Goal: Transaction & Acquisition: Purchase product/service

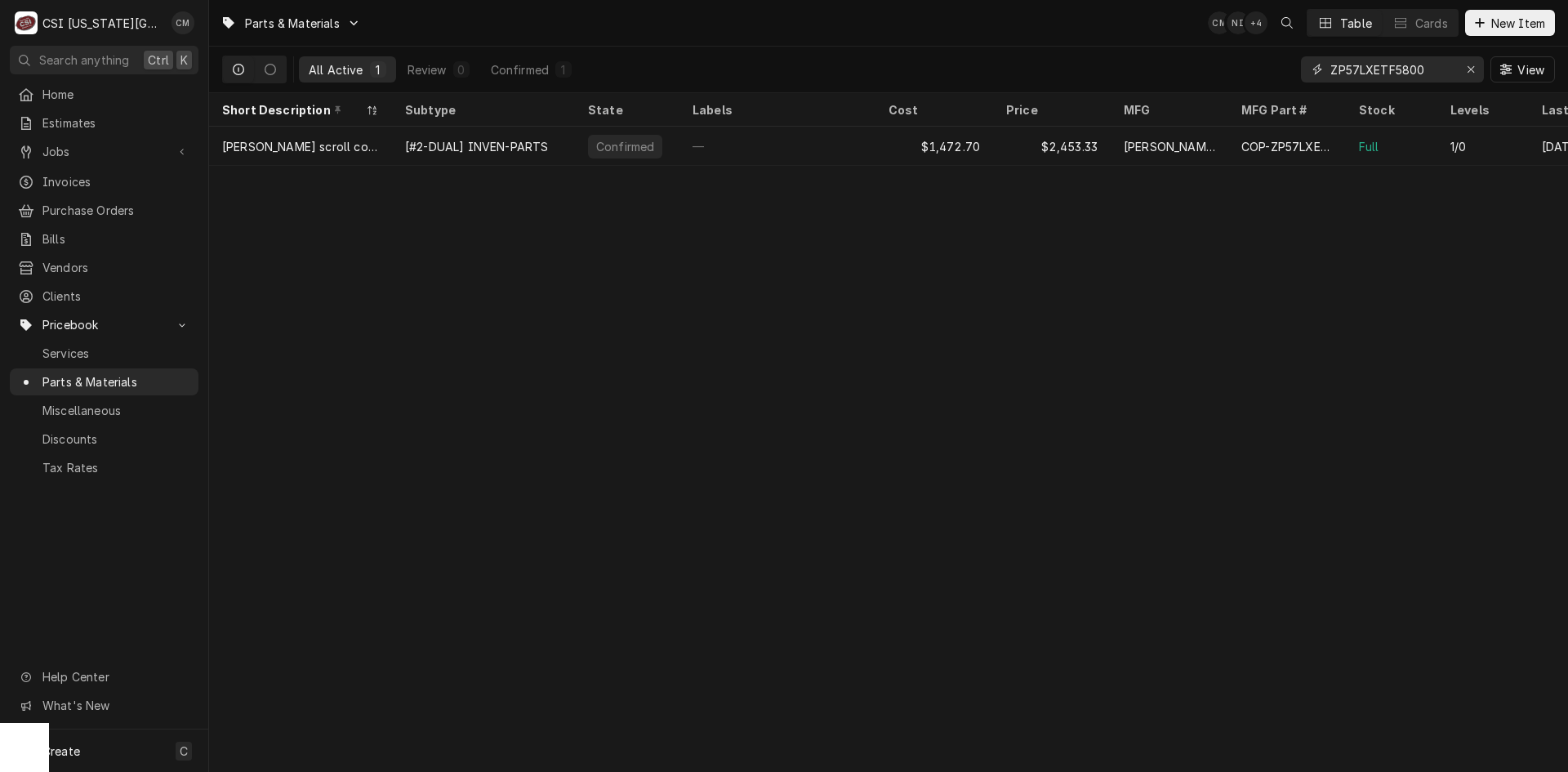
drag, startPoint x: 1429, startPoint y: 69, endPoint x: 1292, endPoint y: 69, distance: 136.4
click at [1292, 69] on div "All Active 1 Review 0 Confirmed 1 ZP57LXETF5800 View" at bounding box center [888, 70] width 1333 height 46
paste input "BN-2961"
drag, startPoint x: 1387, startPoint y: 69, endPoint x: 1292, endPoint y: 69, distance: 95.6
click at [1292, 69] on div "All Active 1 Review 0 Confirmed 1 BN-29610 View" at bounding box center [888, 70] width 1333 height 46
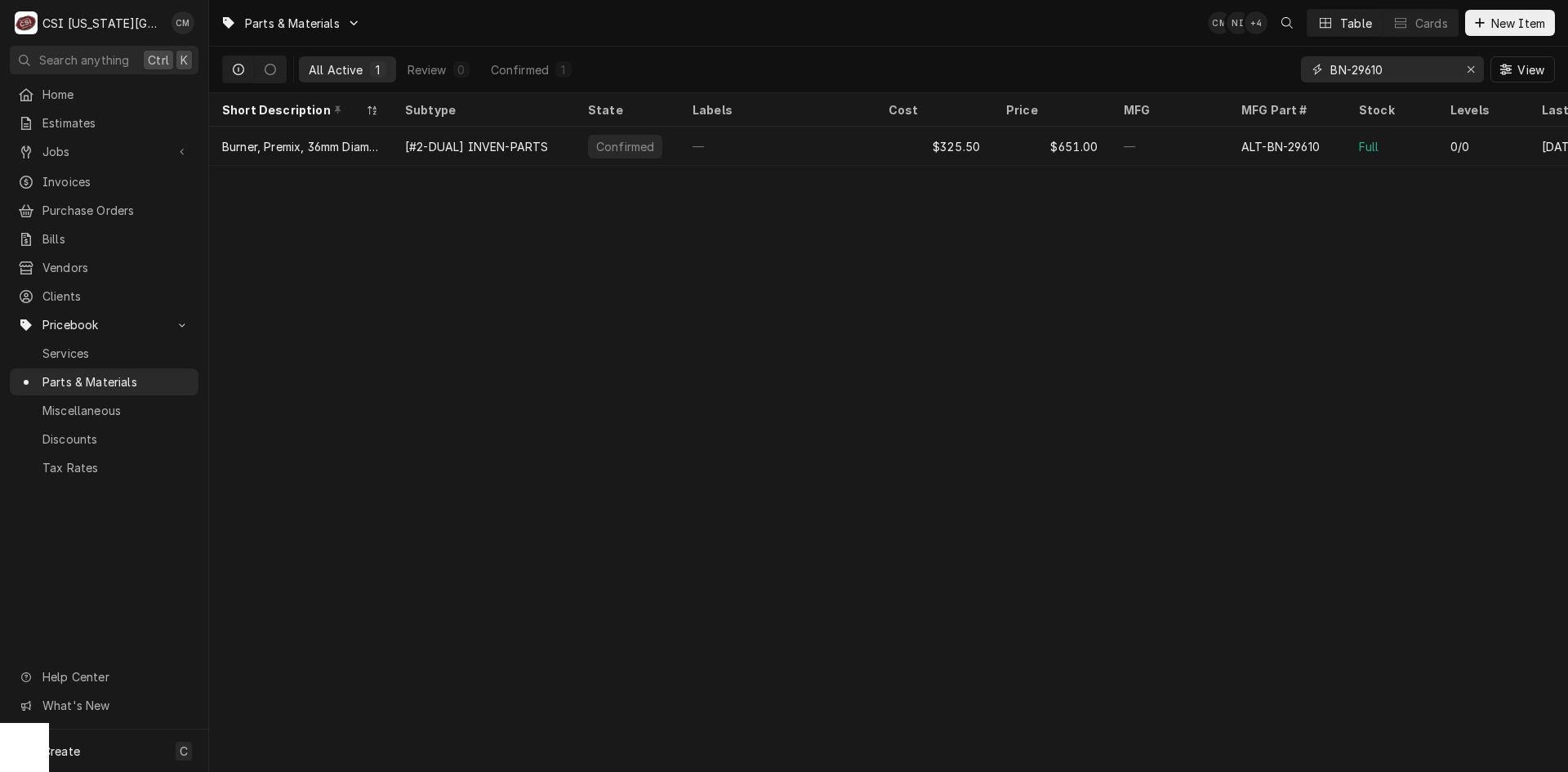
paste input "5017541"
drag, startPoint x: 1384, startPoint y: 73, endPoint x: 1246, endPoint y: 78, distance: 138.1
click at [1246, 78] on div "All Active 1 Review 0 Confirmed 1 5017541 View" at bounding box center [888, 70] width 1333 height 46
paste input "SN-48141R"
click at [1405, 68] on input "SN-48141R" at bounding box center [1392, 69] width 123 height 26
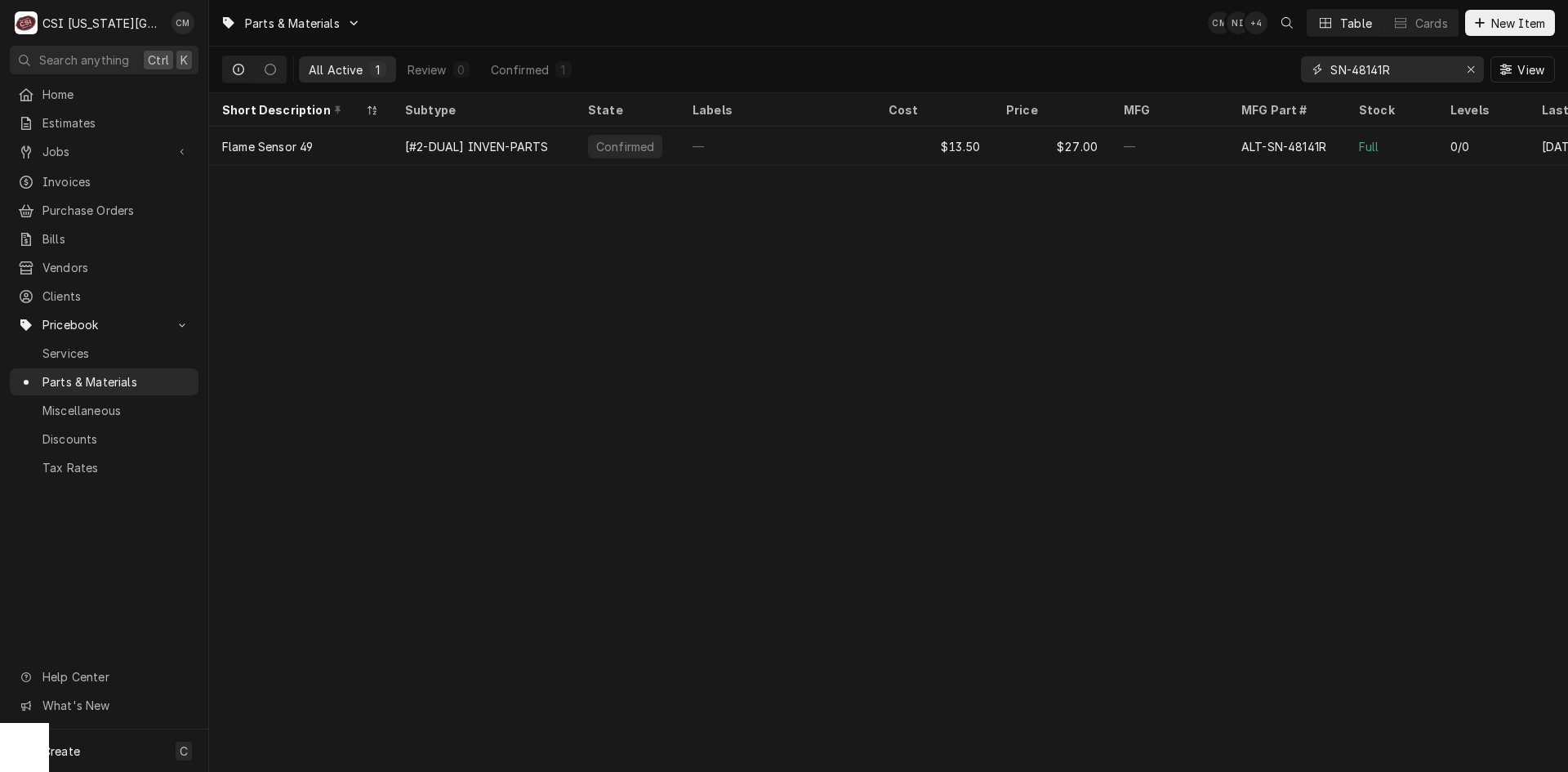
drag, startPoint x: 1407, startPoint y: 69, endPoint x: 1275, endPoint y: 69, distance: 131.5
click at [1275, 69] on div "All Active 1 Review 0 Confirmed 1 SN-48141R View" at bounding box center [888, 70] width 1333 height 46
paste input "NU-36319"
drag, startPoint x: 1397, startPoint y: 71, endPoint x: 1272, endPoint y: 70, distance: 125.0
click at [1272, 70] on div "All Active 1 Review 0 Confirmed 1 NU-36319 View" at bounding box center [888, 70] width 1333 height 46
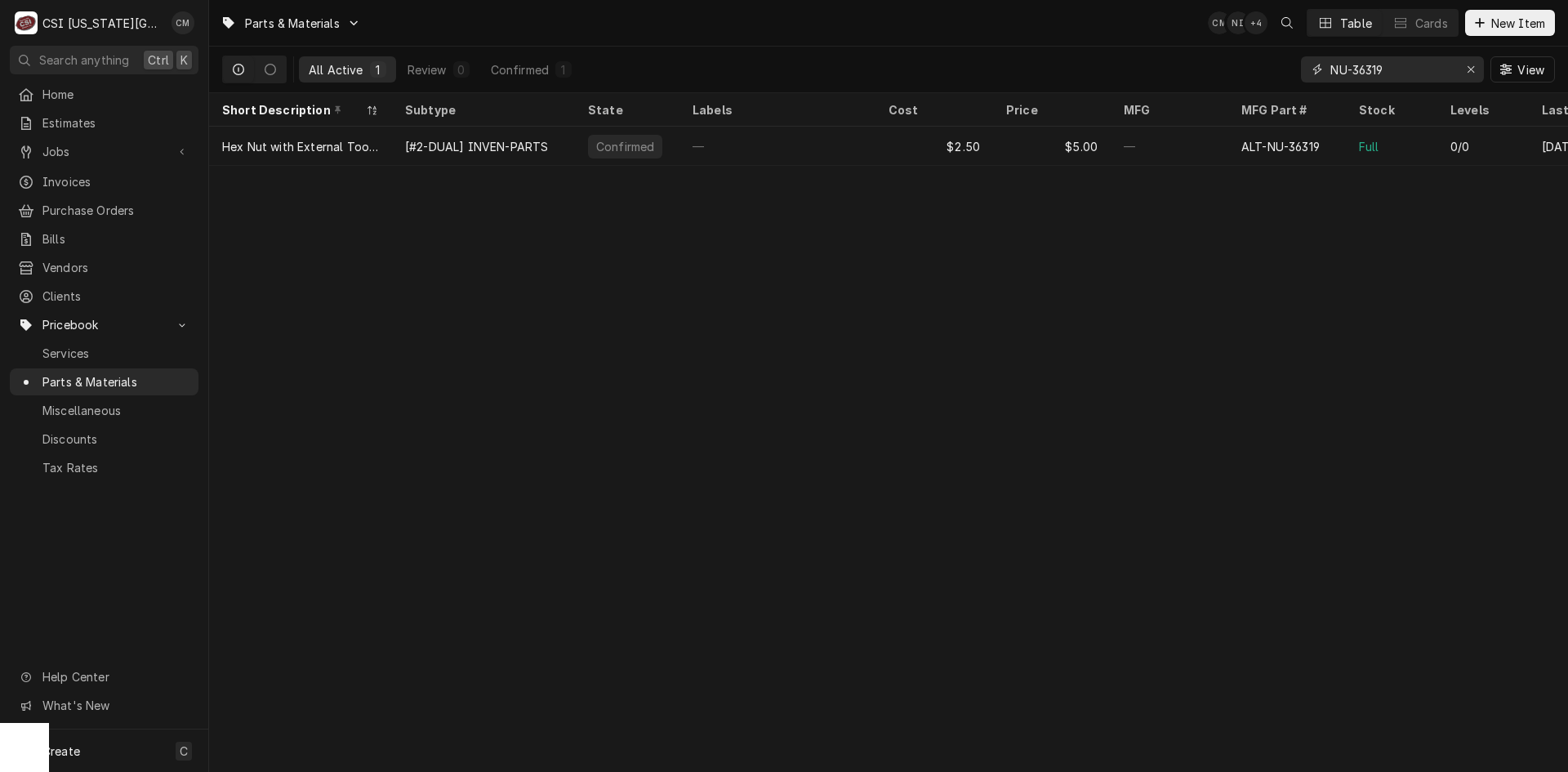
paste input "8212"
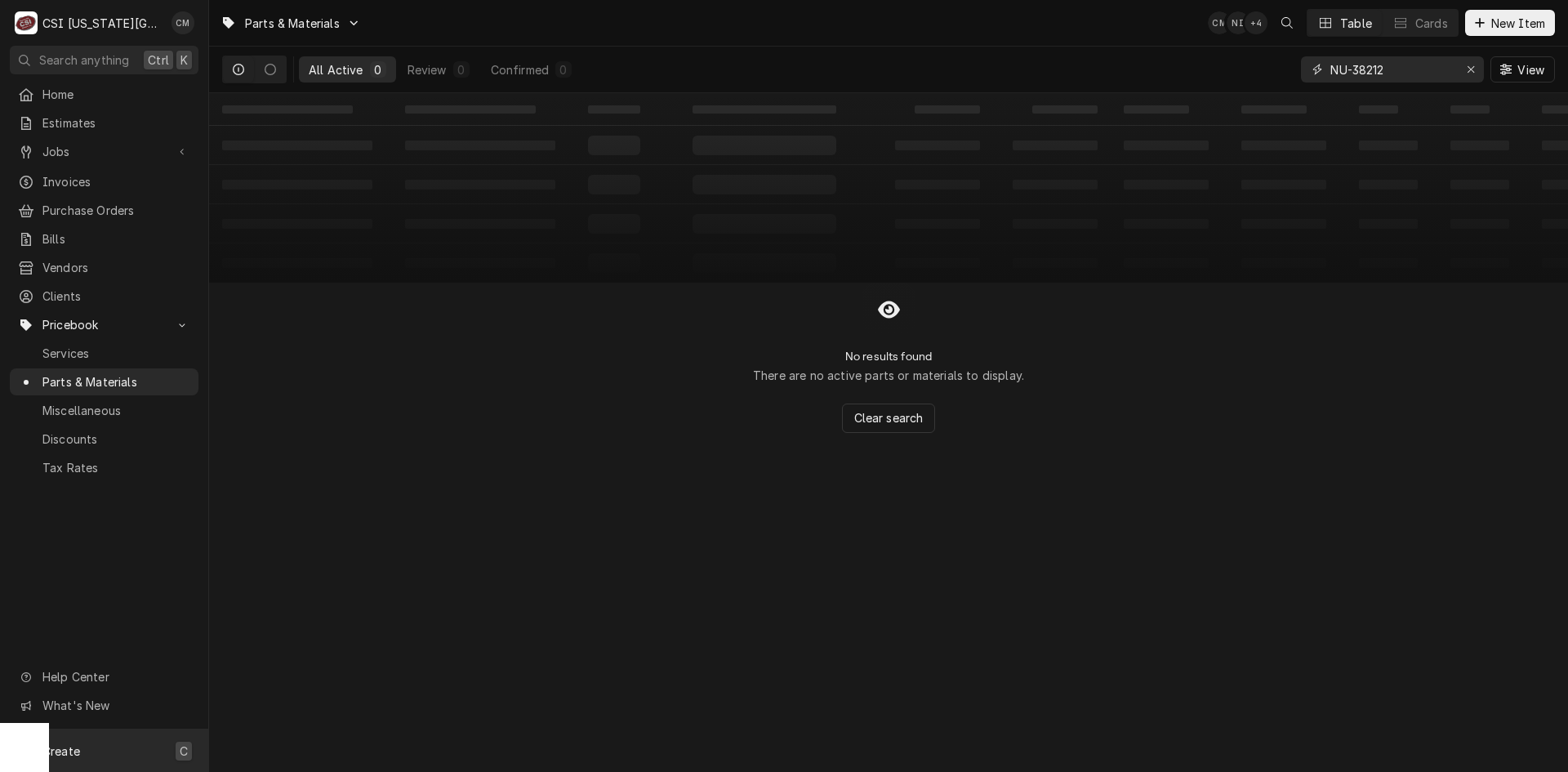
type input "NU-38212"
click at [103, 752] on div "Create C" at bounding box center [104, 750] width 208 height 42
click at [417, 663] on div "Part or Material" at bounding box center [432, 658] width 113 height 20
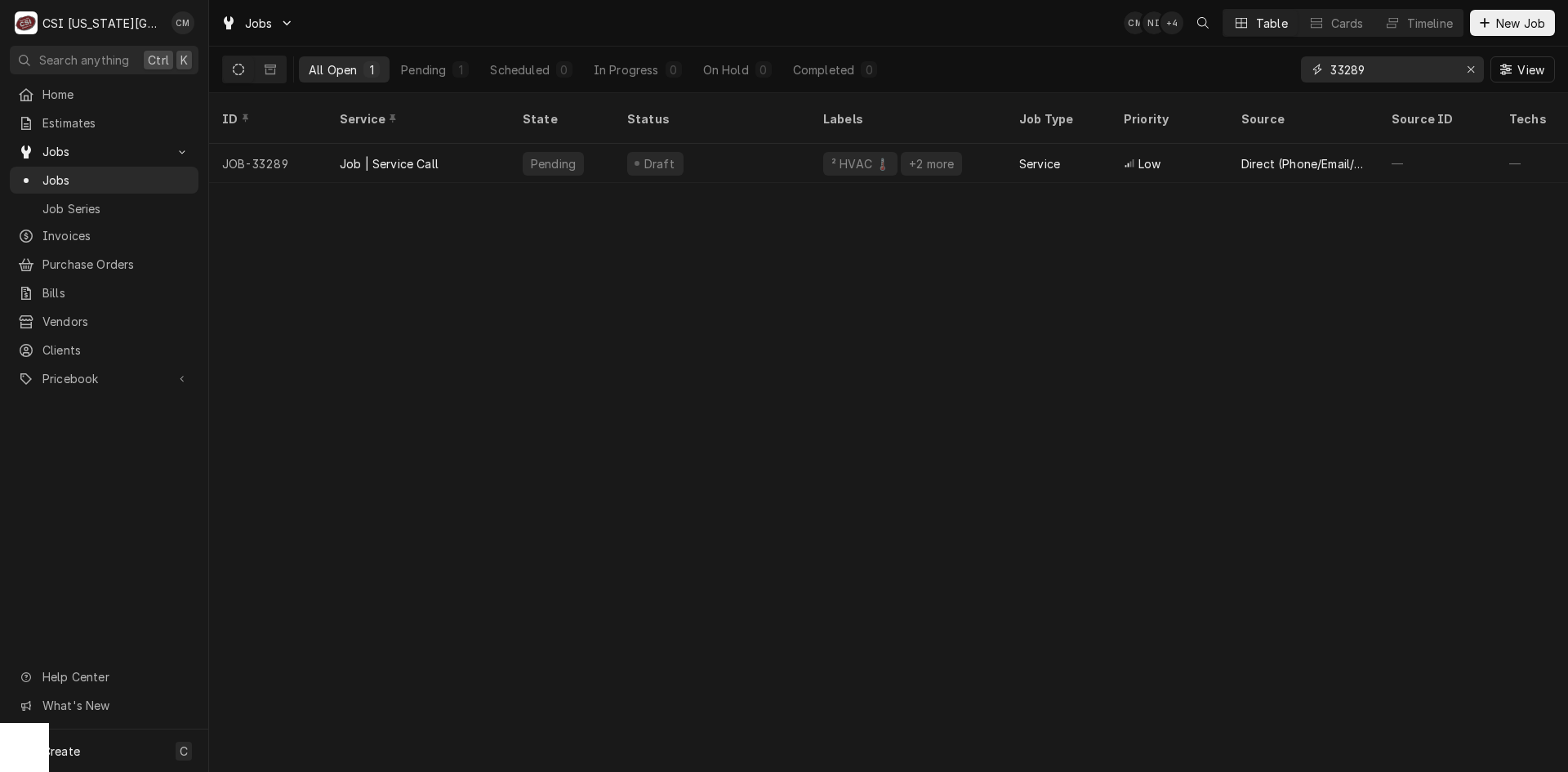
drag, startPoint x: 1375, startPoint y: 66, endPoint x: 1296, endPoint y: 73, distance: 78.7
click at [1296, 73] on div "All Open 1 Pending 1 Scheduled 0 In Progress 0 On Hold 0 Completed 0 33289 View" at bounding box center [888, 70] width 1333 height 46
paste input "8881"
type input "38881"
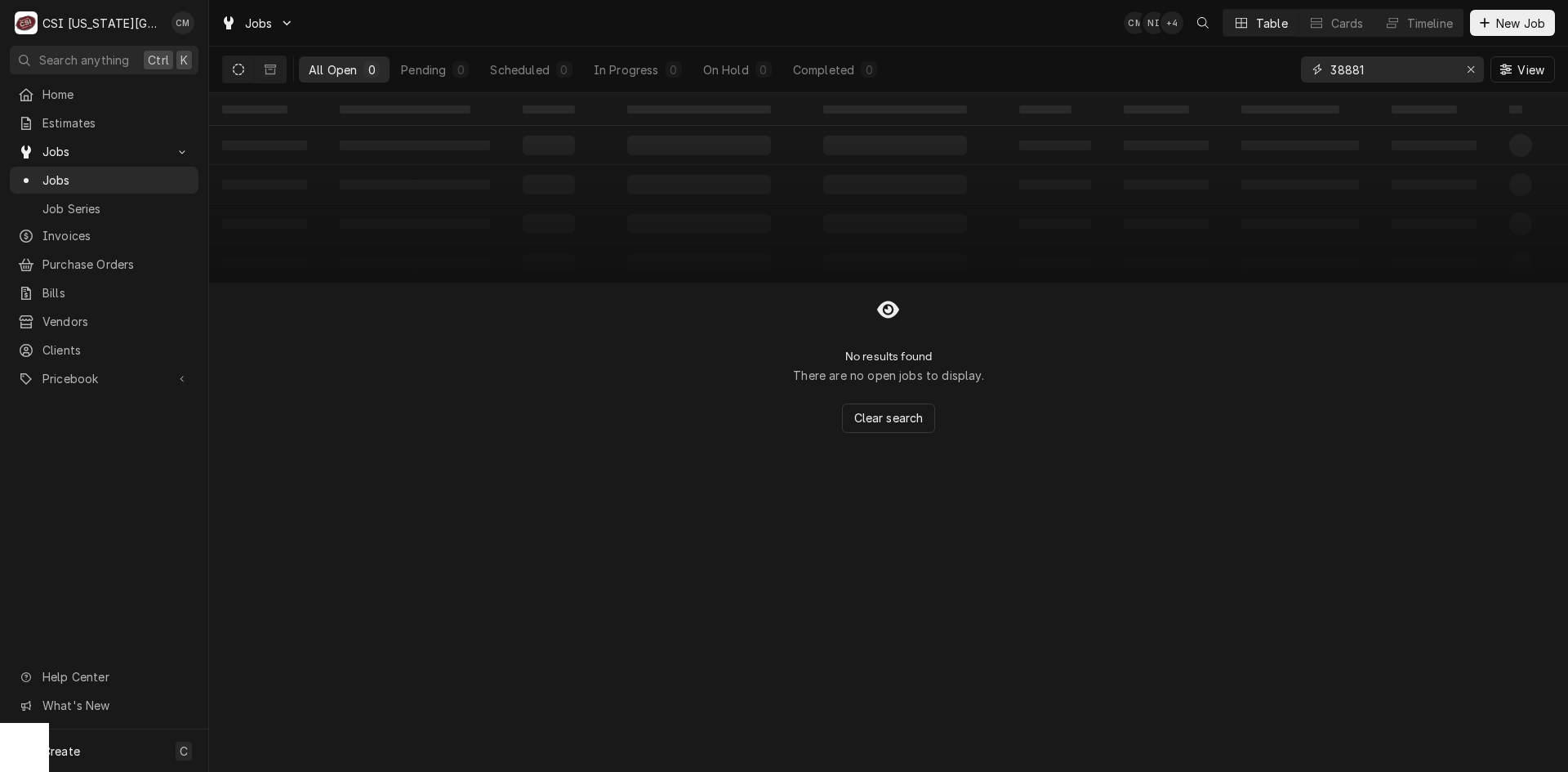
drag, startPoint x: 1400, startPoint y: 64, endPoint x: 1279, endPoint y: 65, distance: 120.9
click at [1279, 65] on div "All Open 0 Pending 0 Scheduled 0 In Progress 0 On Hold 0 Completed 0 38881 View" at bounding box center [888, 70] width 1333 height 46
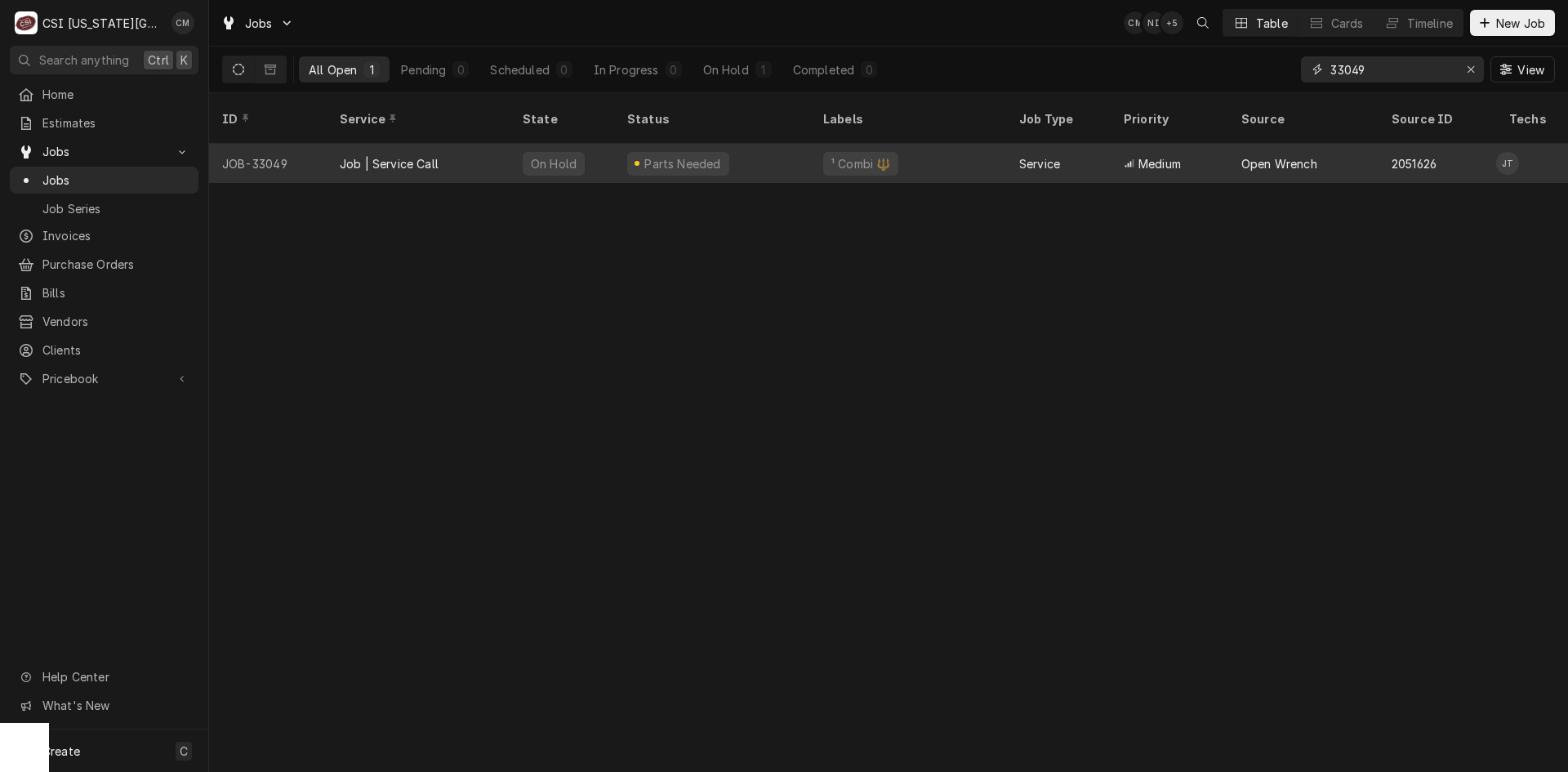
type input "33049"
click at [897, 150] on div "¹ Combi 🔱" at bounding box center [908, 163] width 196 height 39
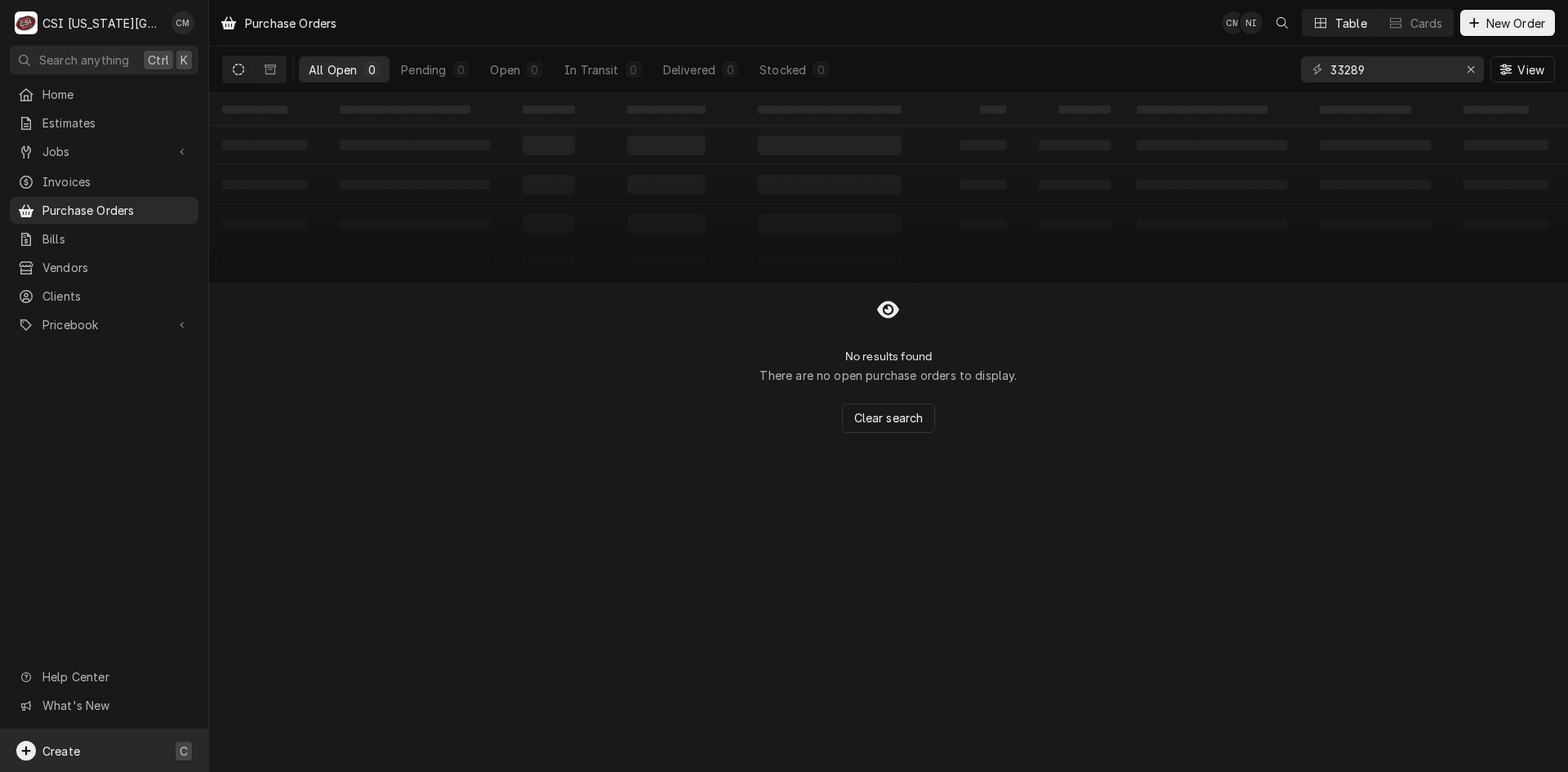
click at [94, 751] on div "Create C" at bounding box center [104, 750] width 208 height 42
click at [297, 689] on div "Purchase Order" at bounding box center [305, 693] width 109 height 17
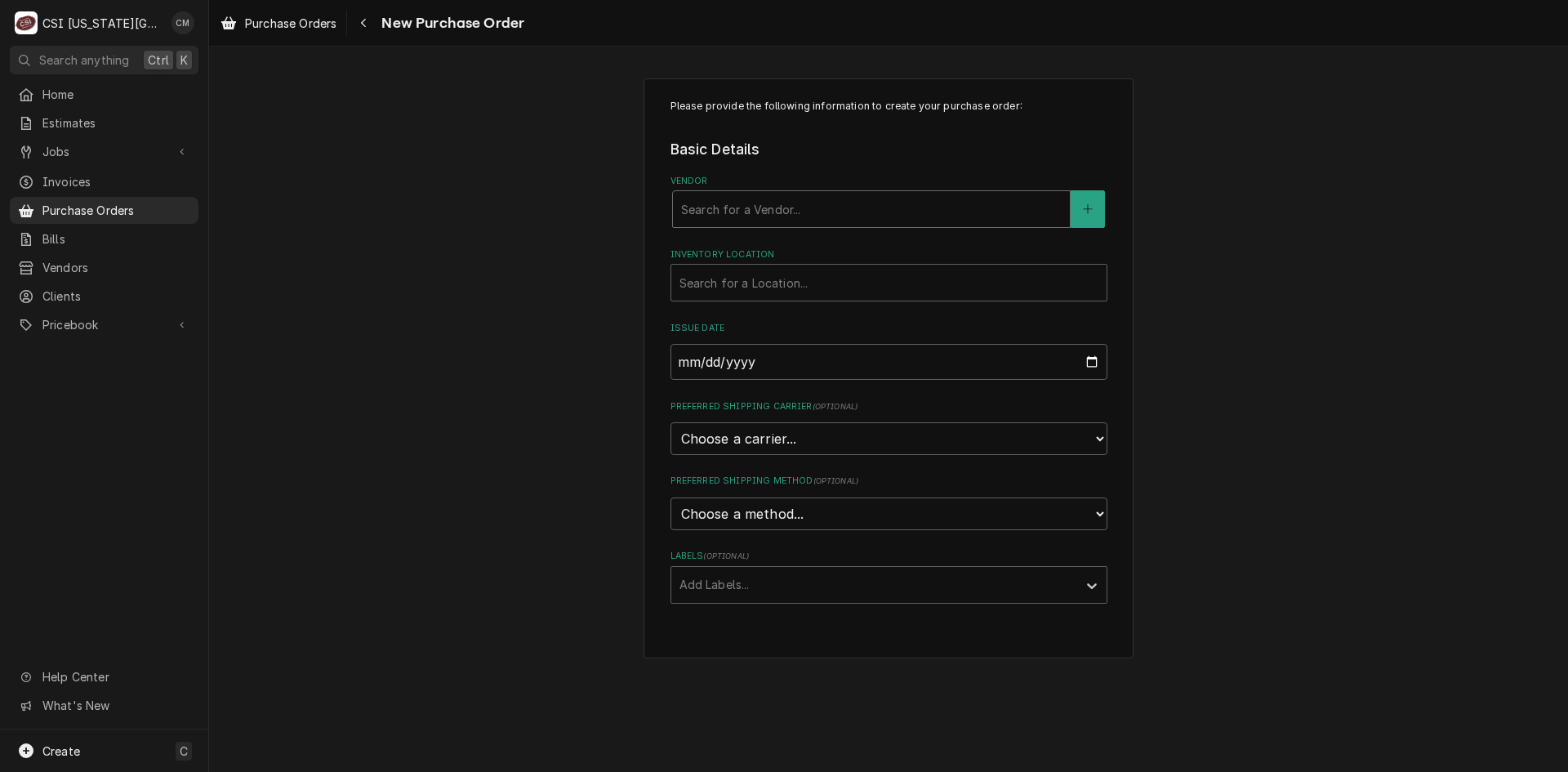
click at [780, 212] on div "Vendor" at bounding box center [871, 208] width 381 height 29
type input "alto"
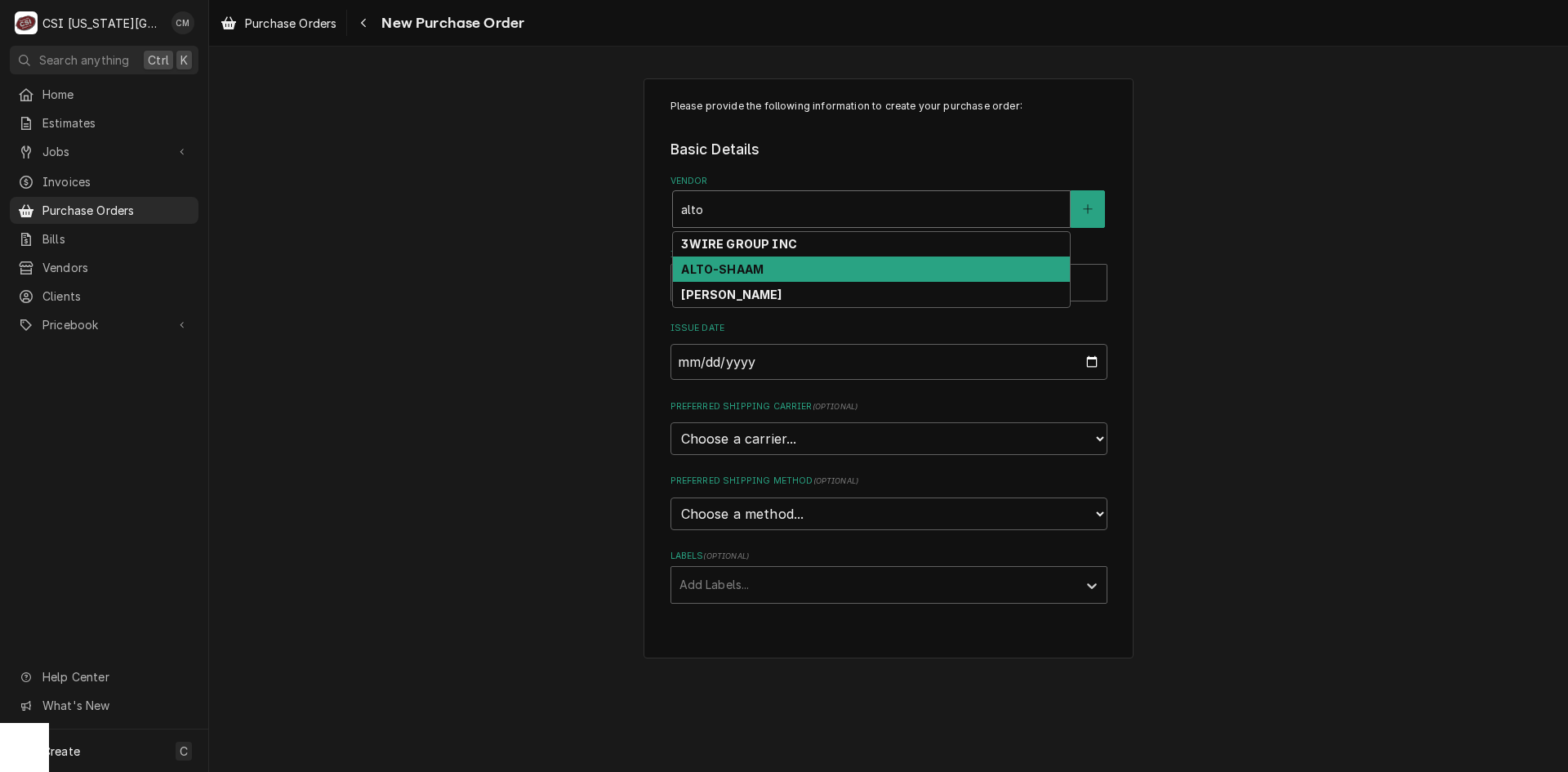
click at [777, 271] on div "ALTO-SHAAM" at bounding box center [871, 269] width 397 height 25
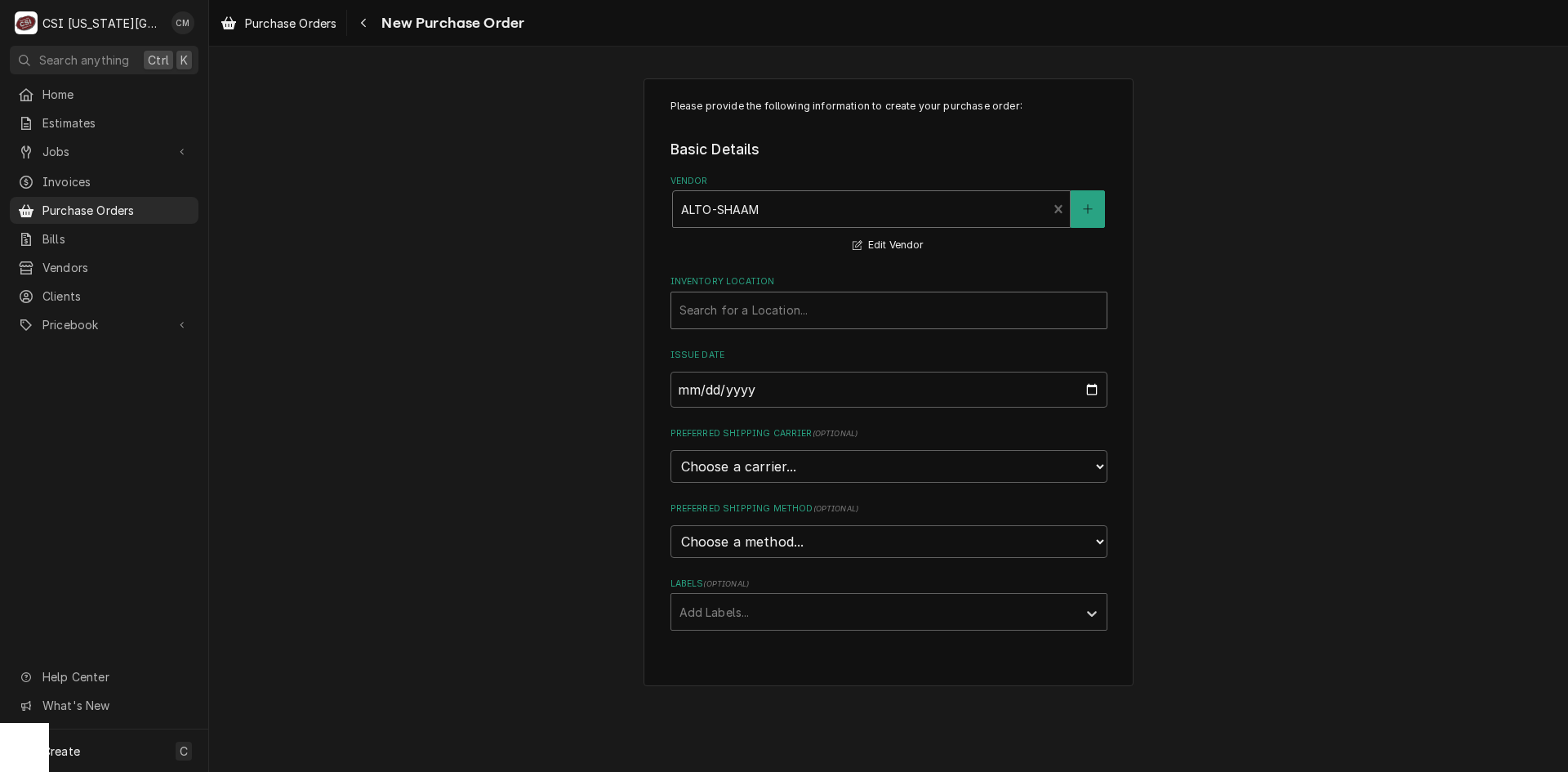
click at [808, 315] on div "Inventory Location" at bounding box center [889, 310] width 419 height 29
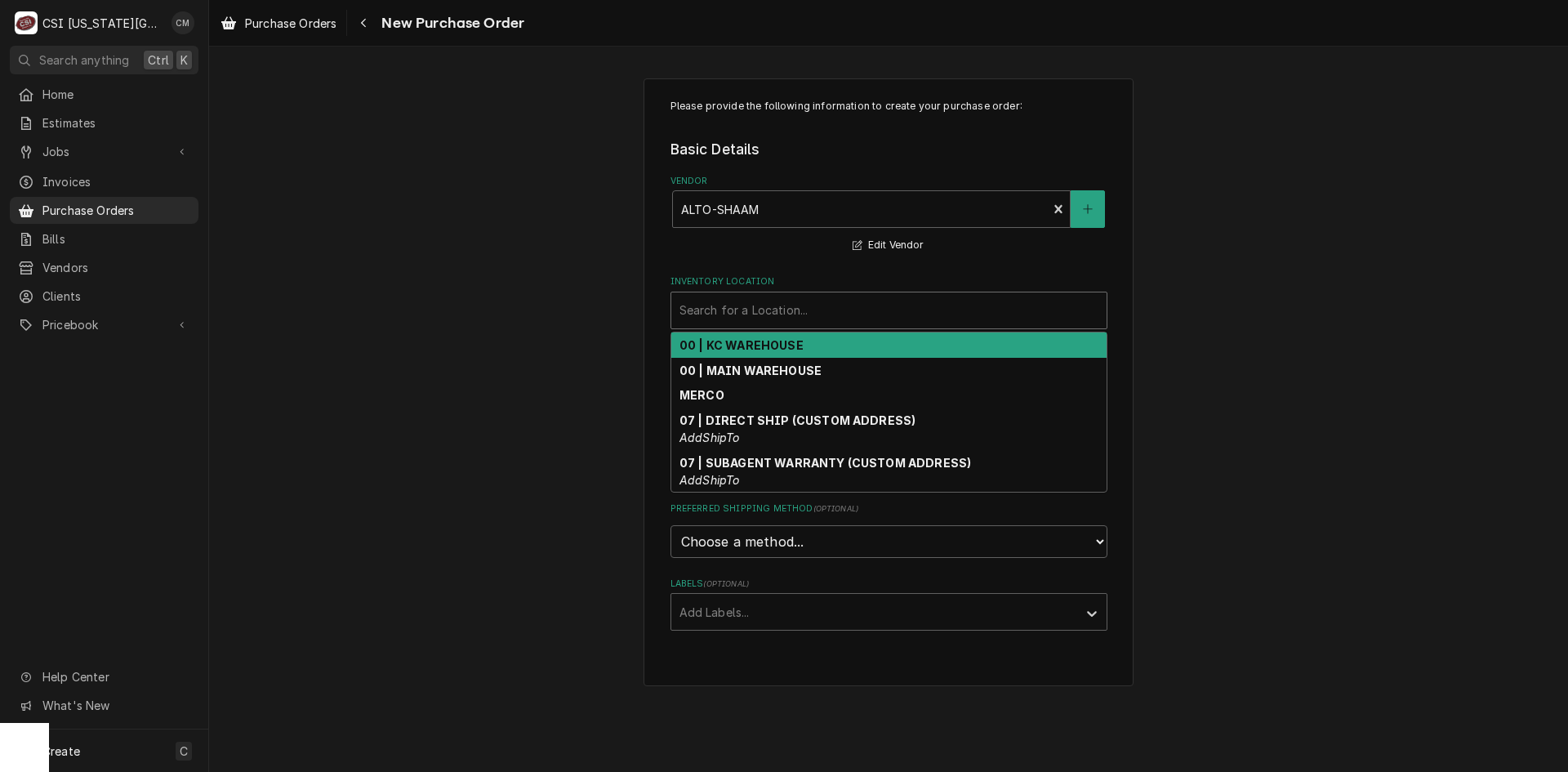
click at [808, 340] on div "00 | KC WAREHOUSE" at bounding box center [888, 344] width 435 height 25
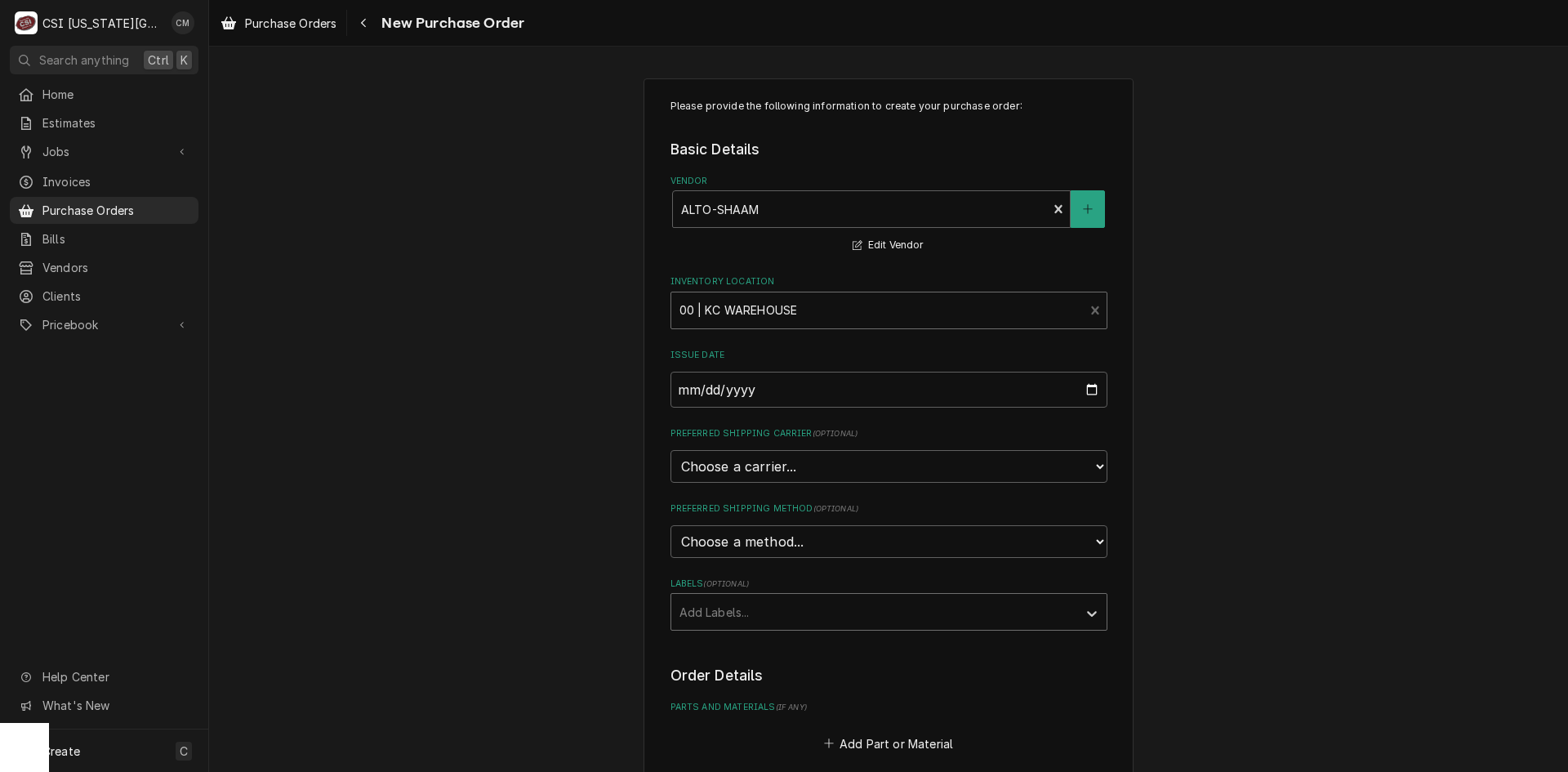
click at [820, 605] on div "Labels" at bounding box center [875, 611] width 390 height 29
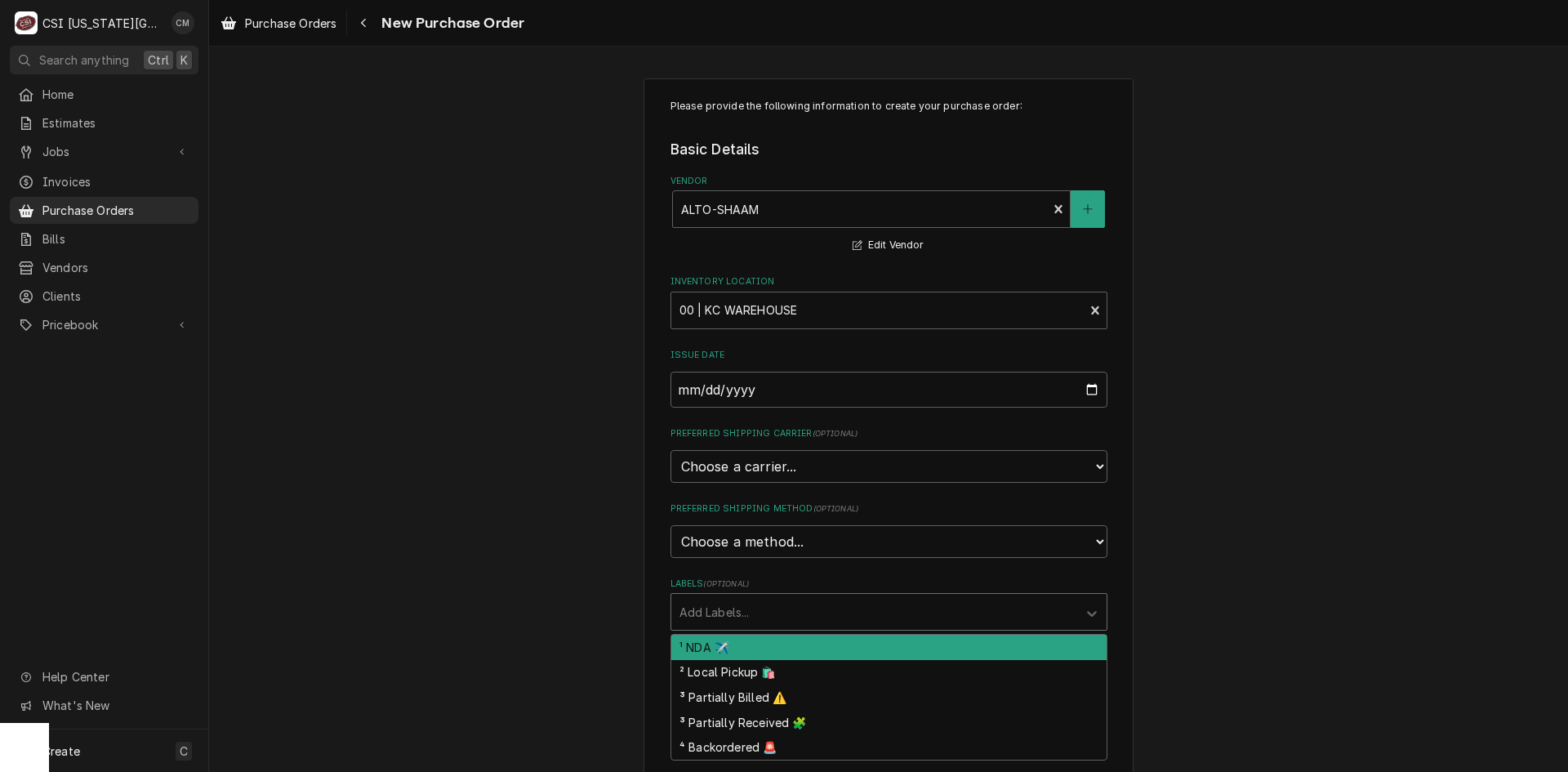
click at [619, 559] on div "Please provide the following information to create your purchase order: Basic D…" at bounding box center [888, 618] width 1359 height 1109
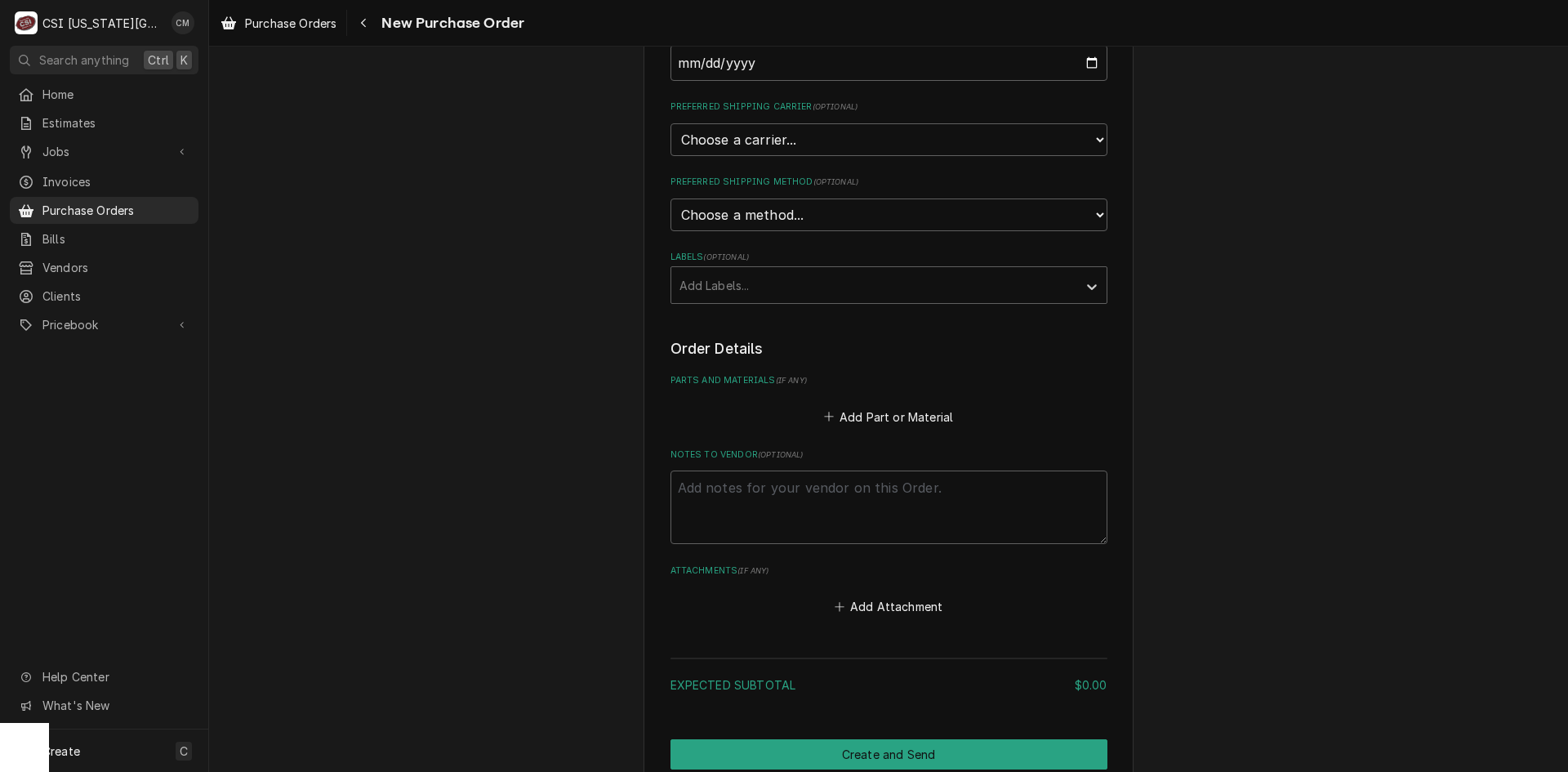
scroll to position [401, 0]
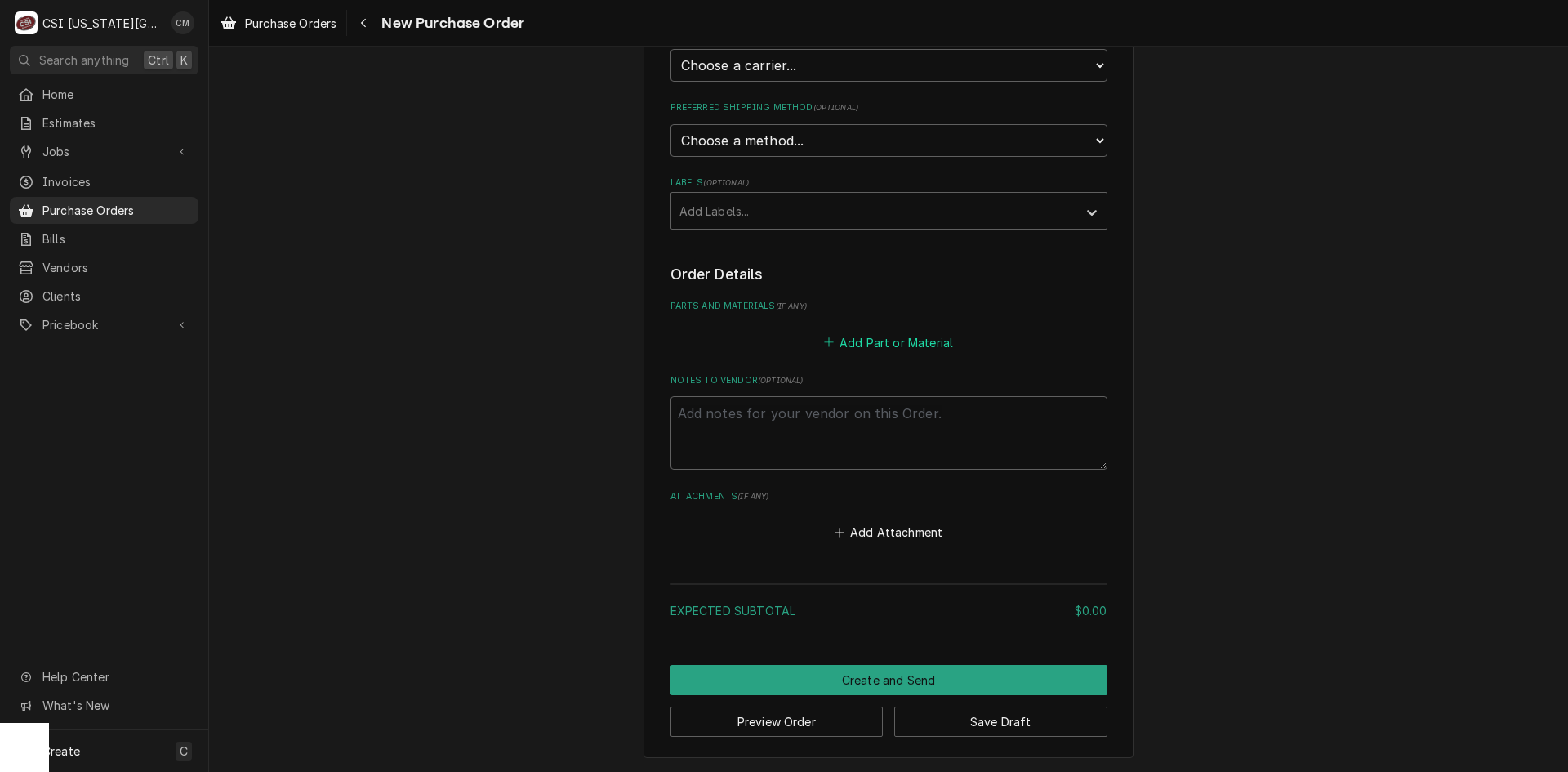
click at [881, 343] on button "Add Part or Material" at bounding box center [888, 342] width 135 height 23
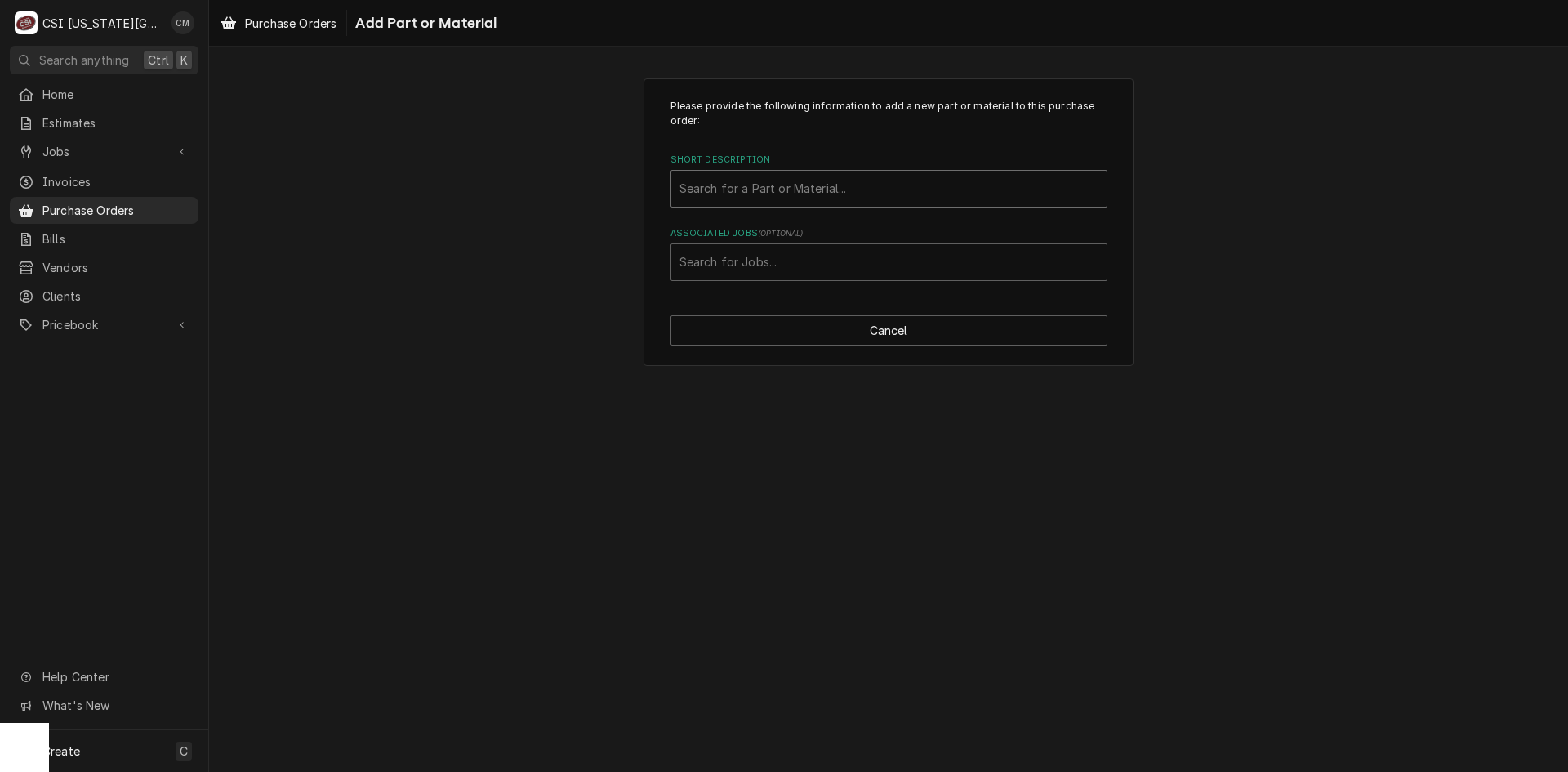
click at [824, 193] on div "Short Description" at bounding box center [889, 188] width 419 height 29
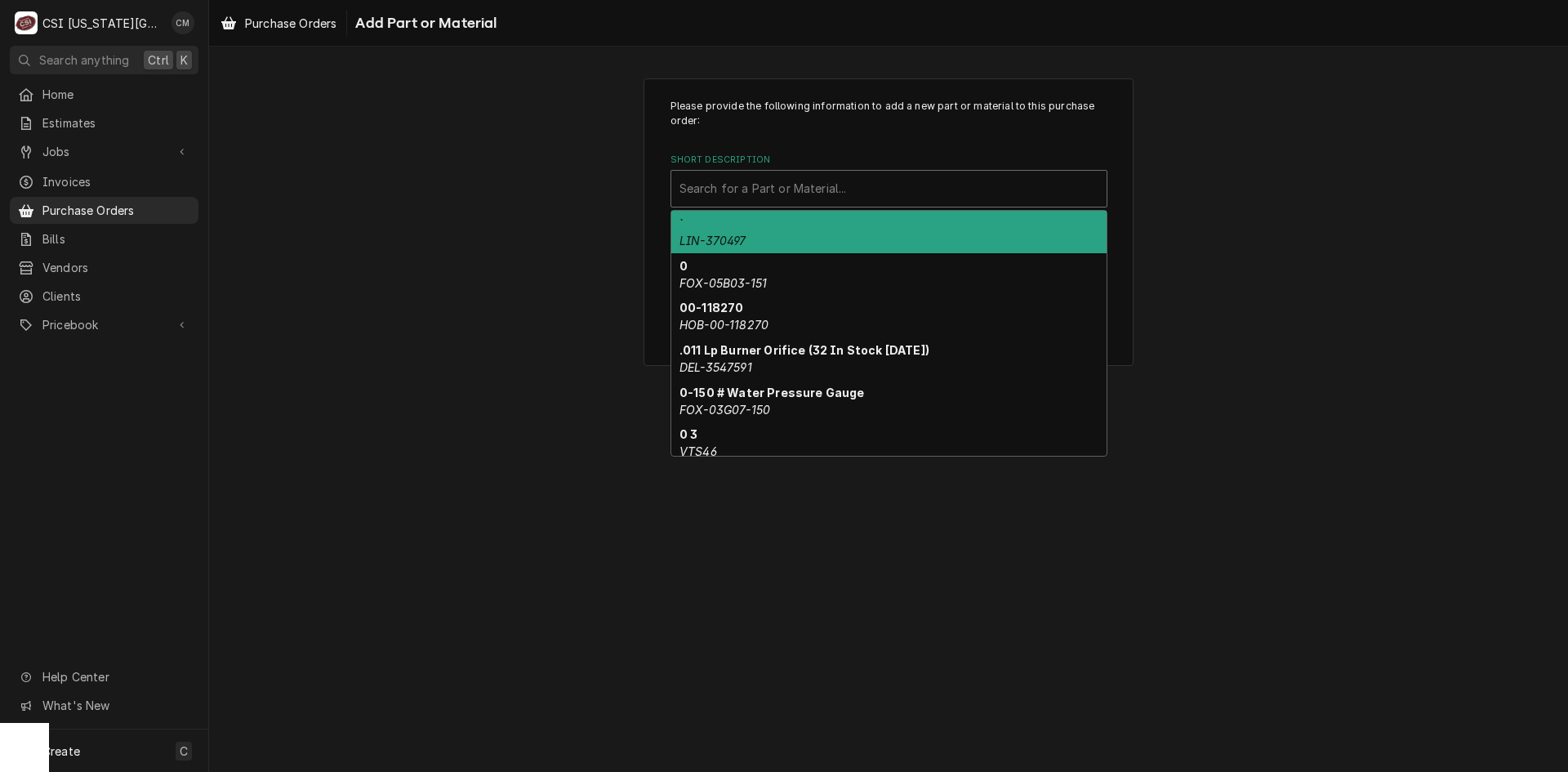
paste input "BN-29610"
type input "BN-29610"
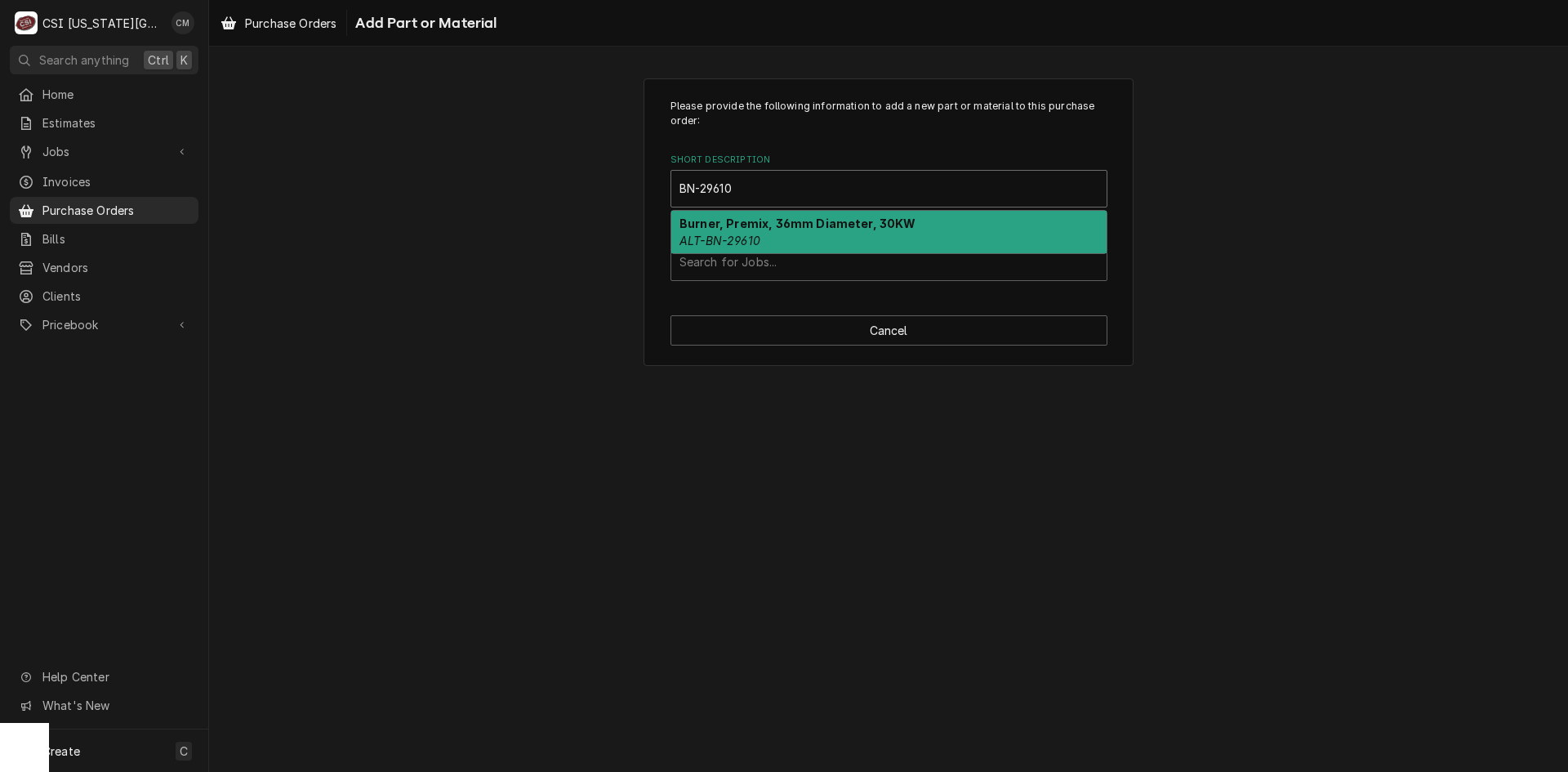
click at [833, 232] on div "Burner, Premix, 36mm Diameter, 30KW ALT-BN-29610" at bounding box center [888, 232] width 435 height 42
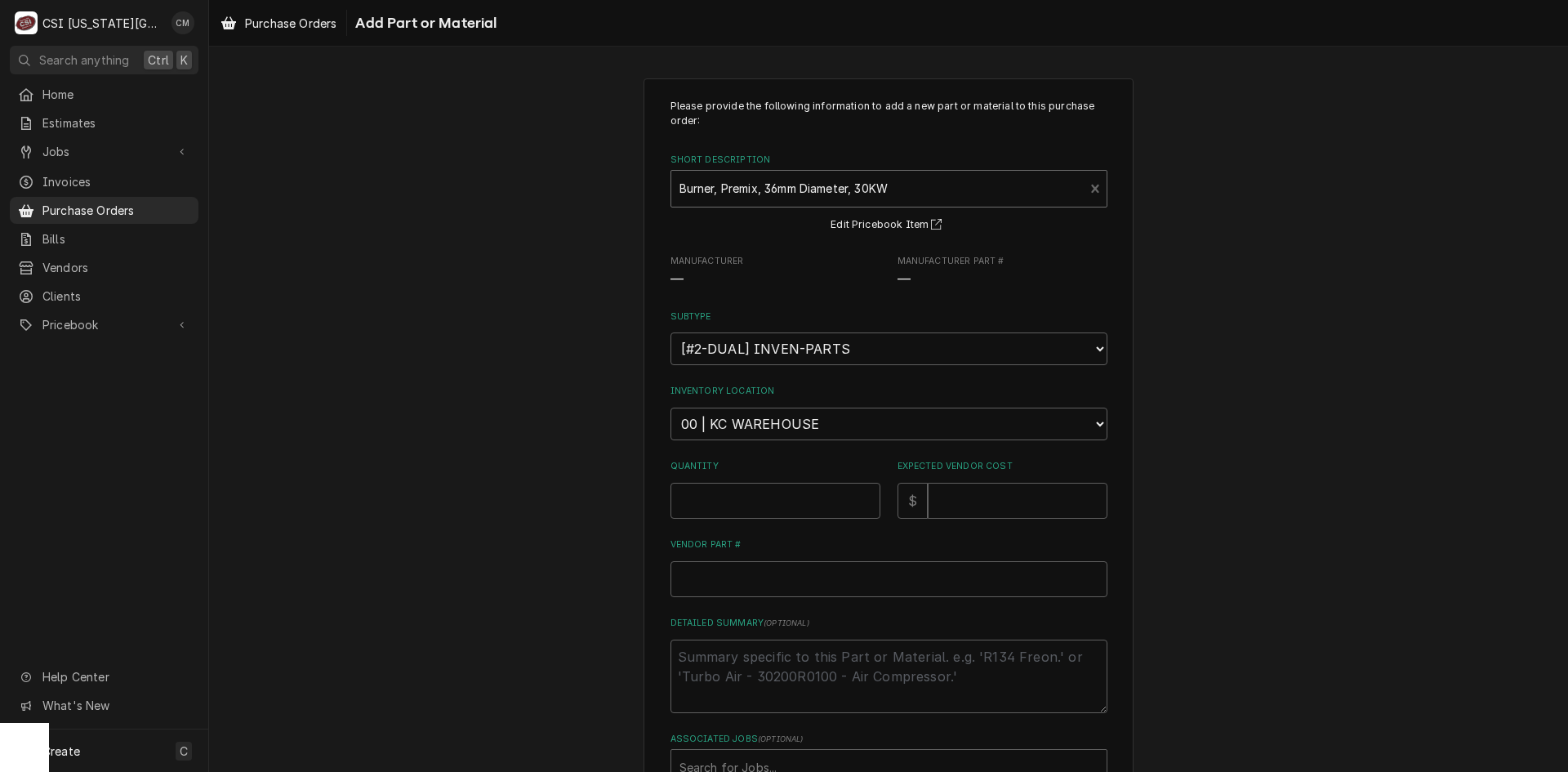
type textarea "x"
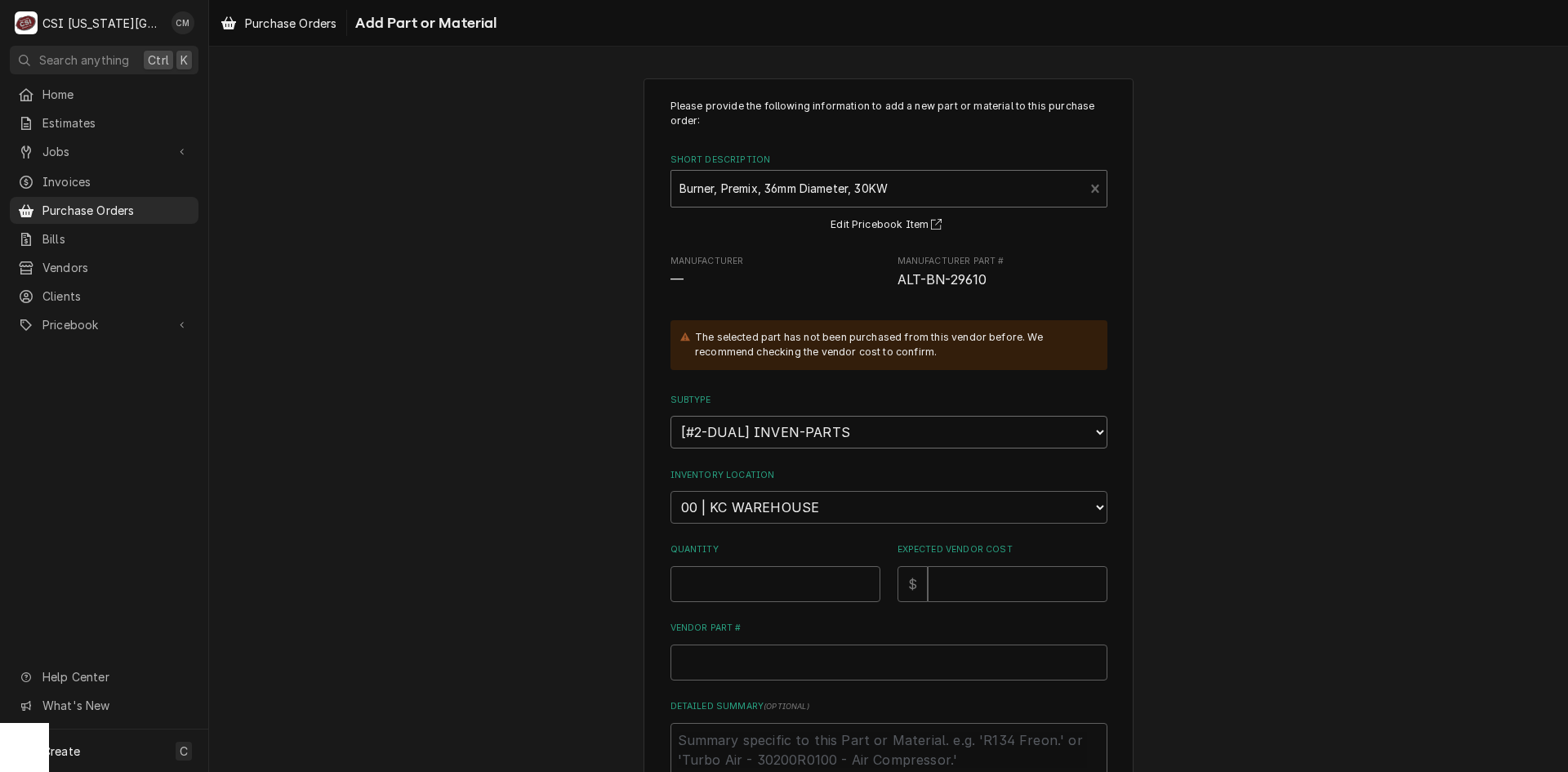
click at [872, 431] on select "Choose a subtype... [#2-DUAL] AFTERHRS-WH-CHG-2 [#2-DUAL] BEV-EQUIP [#2-DUAL] B…" at bounding box center [889, 432] width 437 height 33
click at [1154, 367] on div "Please provide the following information to add a new part or material to this …" at bounding box center [888, 517] width 1359 height 906
click at [906, 499] on select "Choose a location... 00 | KC WAREHOUSE 00 | MAIN WAREHOUSE 01 | BRIAN BREAZIER …" at bounding box center [889, 507] width 437 height 33
select select "2781"
click at [671, 491] on select "Choose a location... 00 | KC WAREHOUSE 00 | MAIN WAREHOUSE 01 | BRIAN BREAZIER …" at bounding box center [889, 507] width 437 height 33
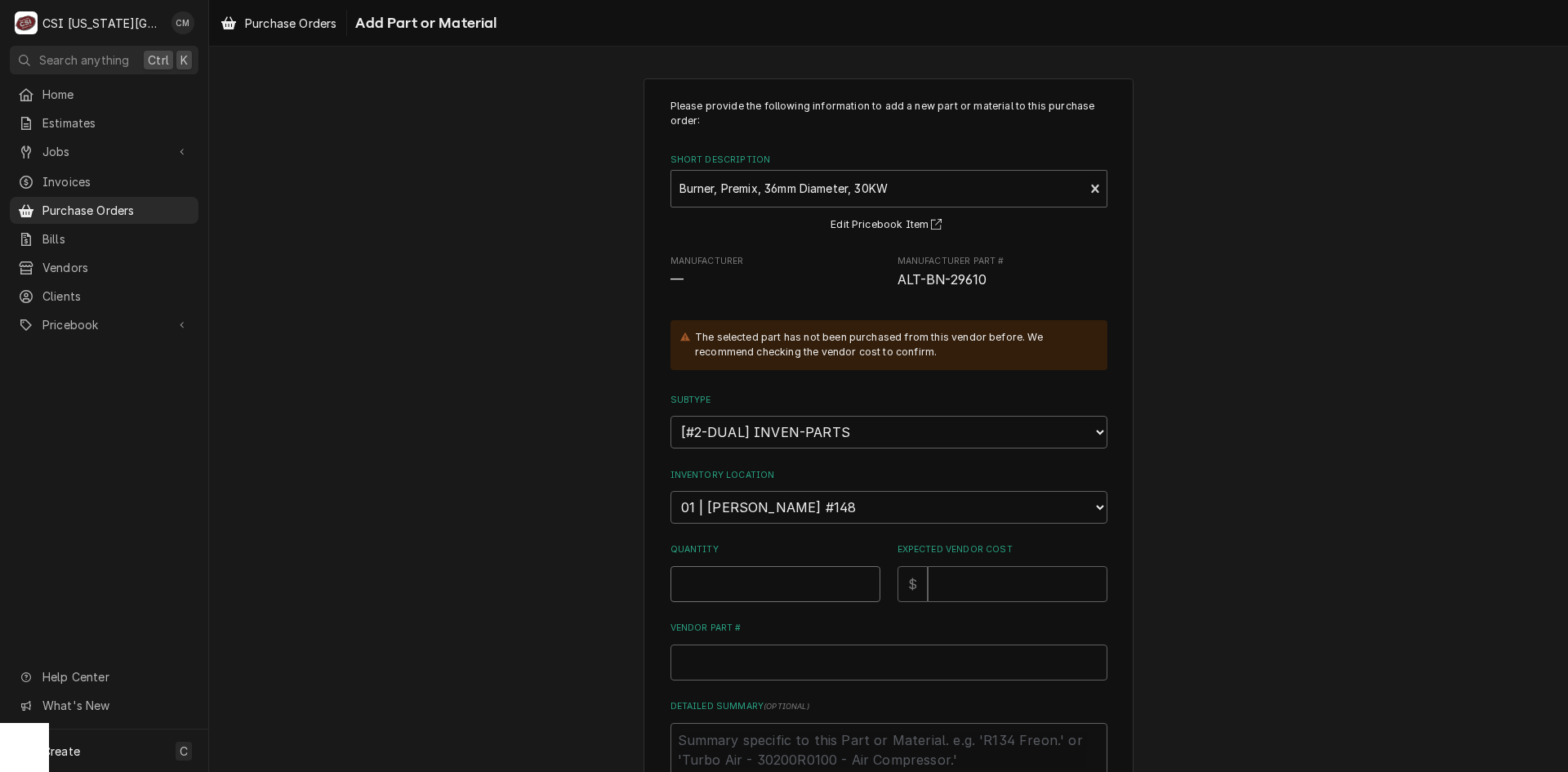
click at [770, 590] on input "Quantity" at bounding box center [776, 584] width 210 height 36
type textarea "x"
type input "1"
click at [948, 583] on input "Expected Vendor Cost" at bounding box center [1018, 584] width 180 height 36
type textarea "x"
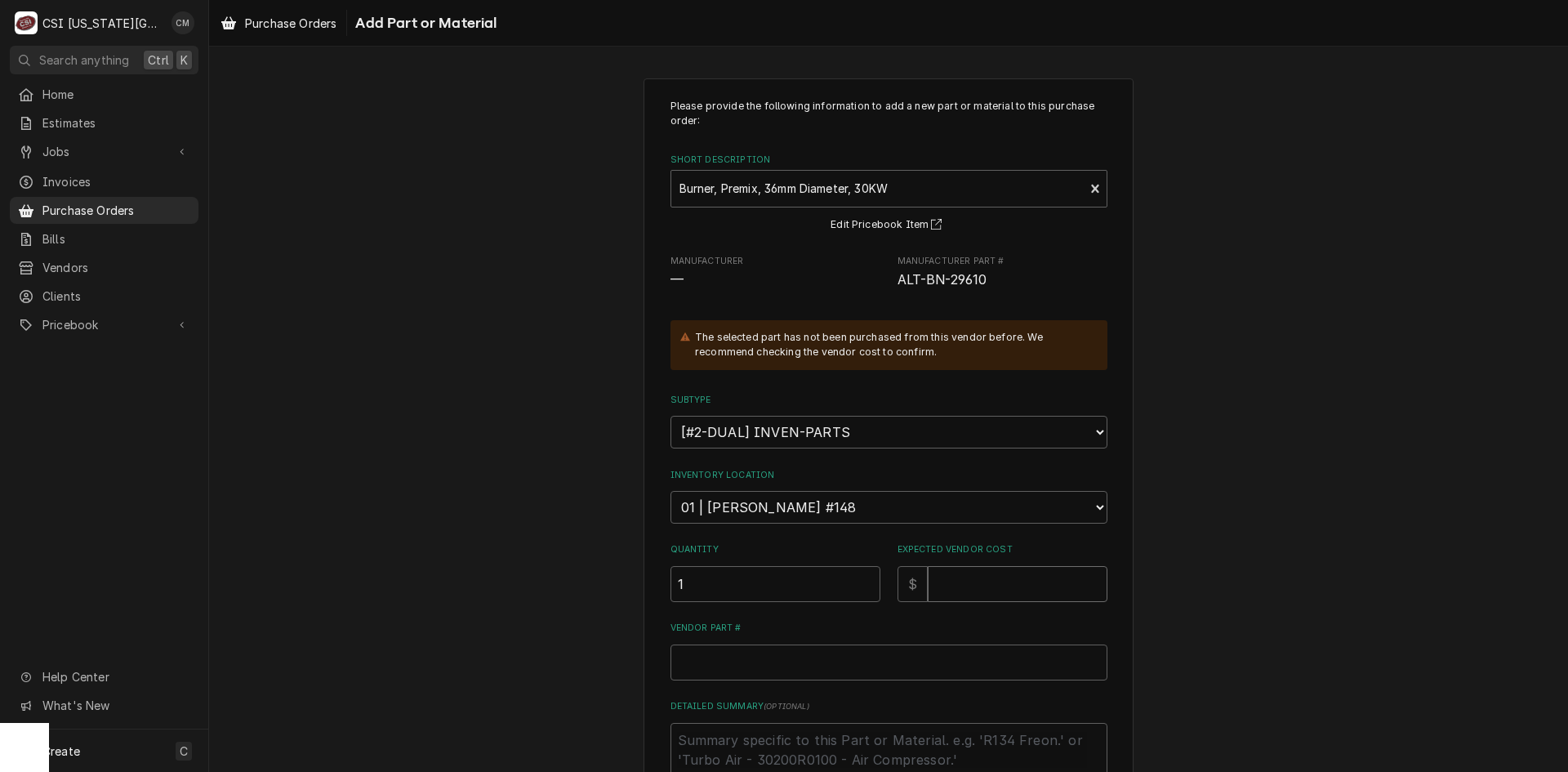
type input "3"
type textarea "x"
type input "32"
type textarea "x"
type input "325"
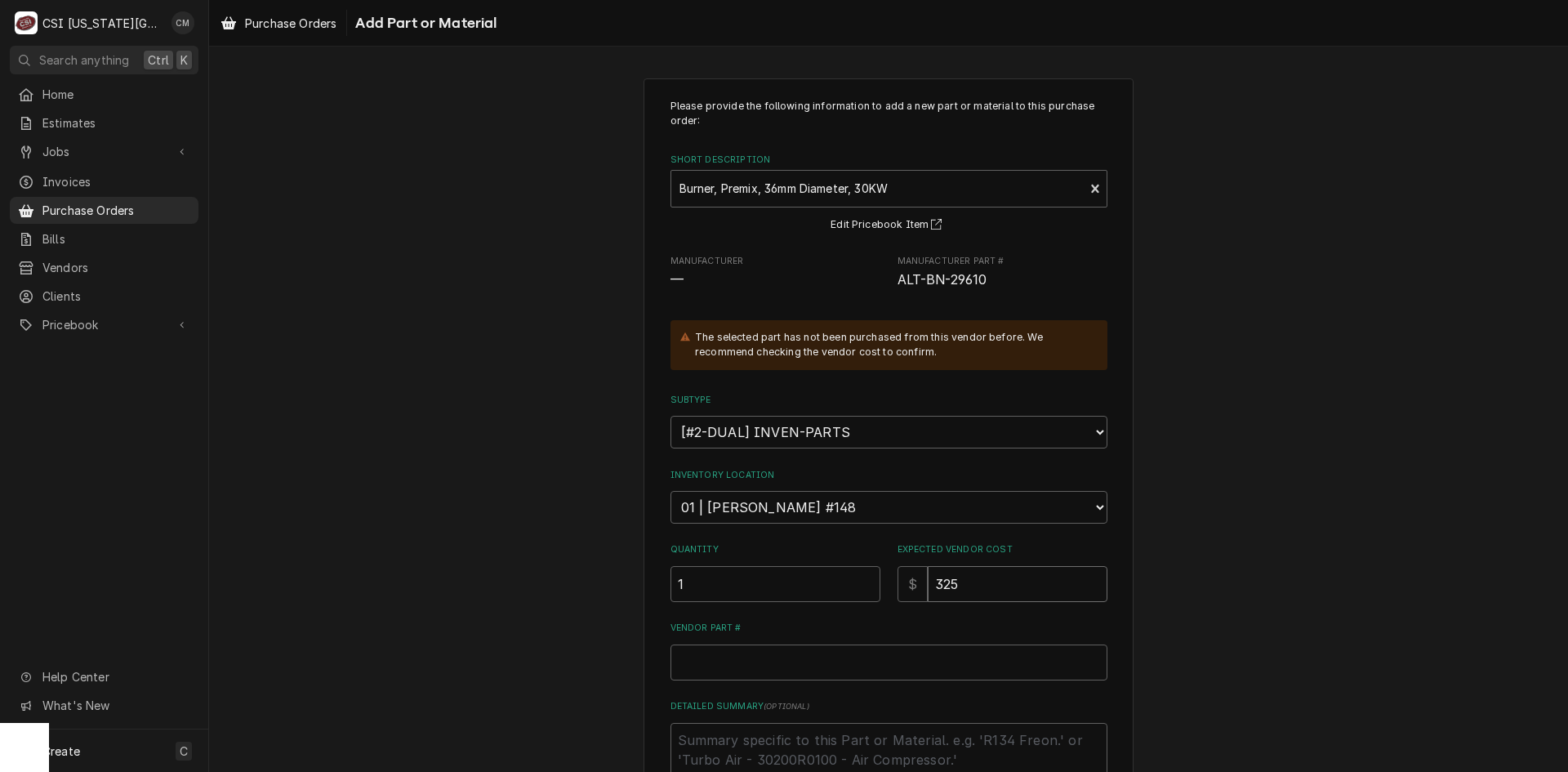
type textarea "x"
type input "325.5"
type textarea "x"
type input "325.50"
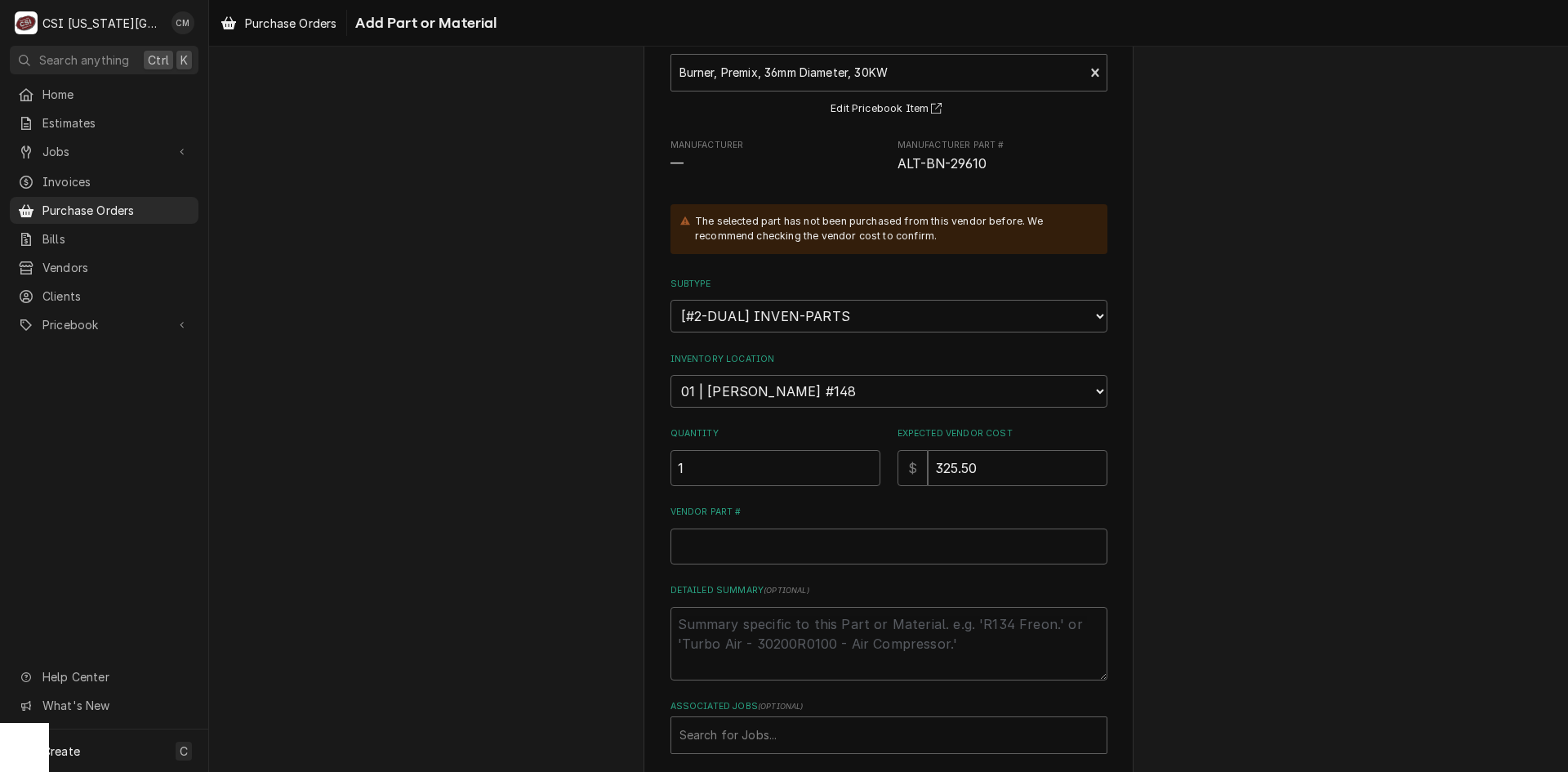
scroll to position [198, 0]
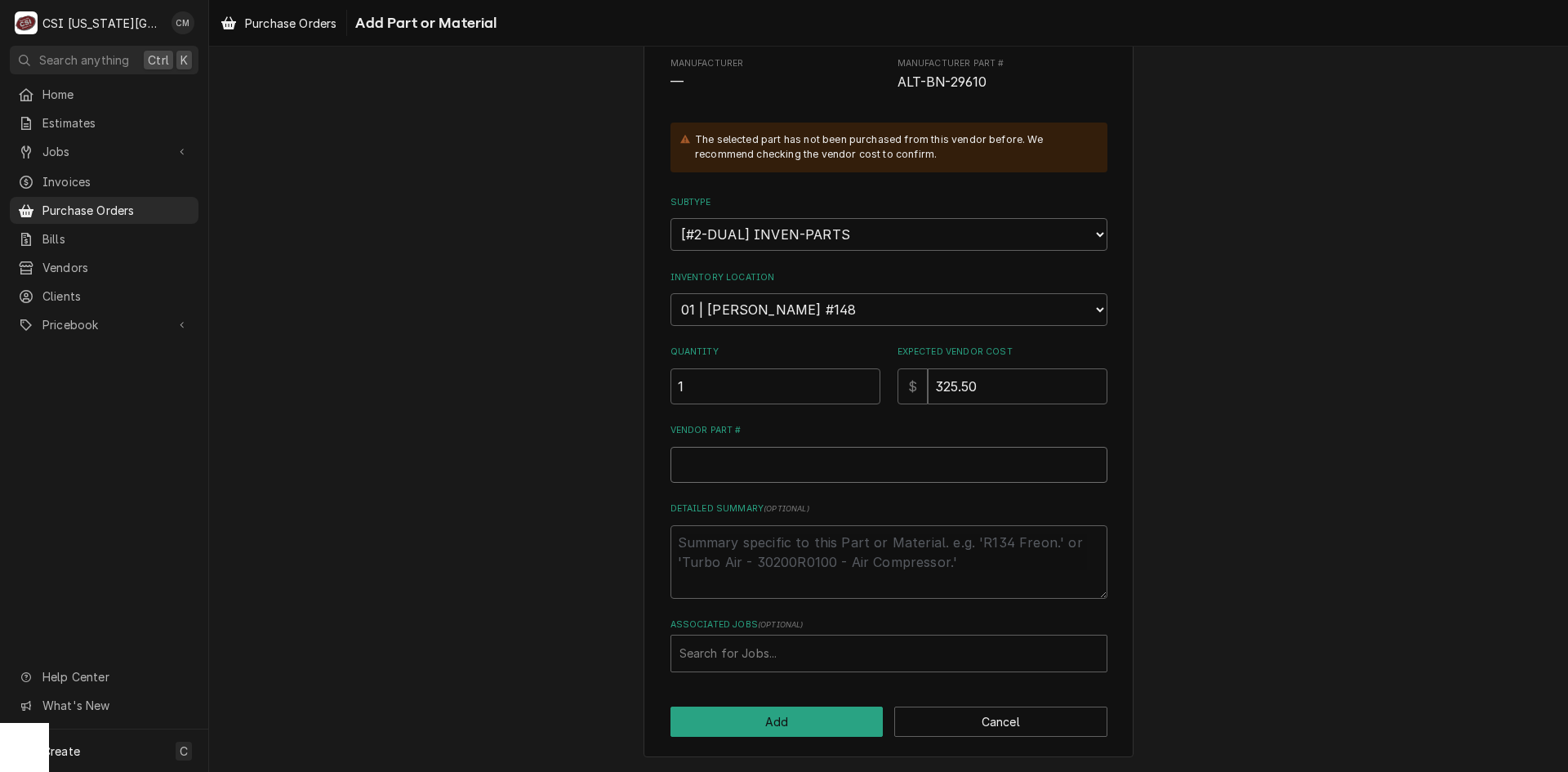
click at [872, 471] on input "Vendor Part #" at bounding box center [889, 465] width 437 height 36
paste input "BN-29610"
type textarea "x"
type input "BN-29610"
click at [801, 550] on textarea "Detailed Summary ( optional )" at bounding box center [889, 562] width 437 height 74
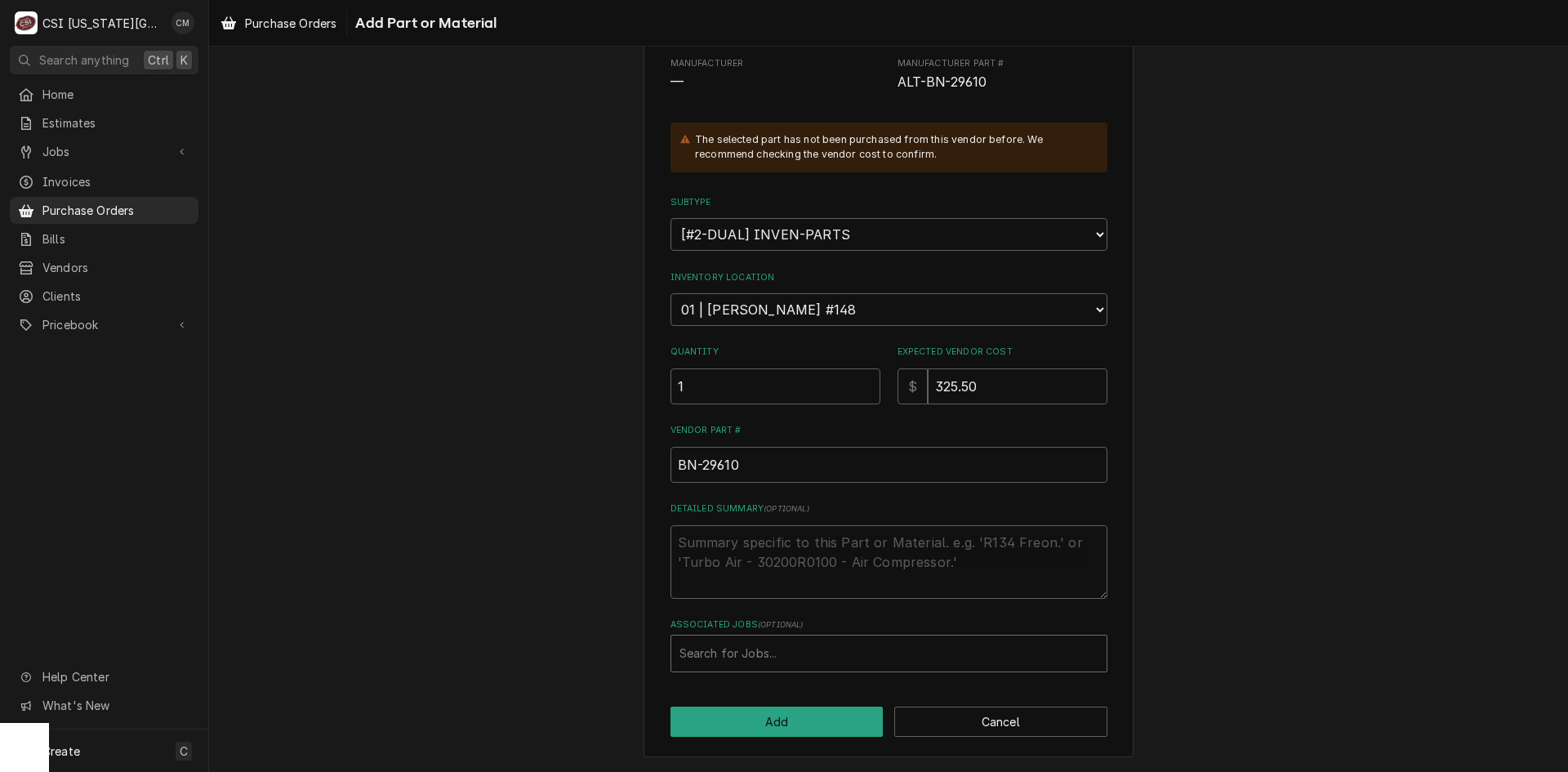
click at [784, 660] on div "Associated Jobs" at bounding box center [889, 653] width 419 height 29
click at [730, 654] on div "Associated Jobs" at bounding box center [889, 653] width 419 height 29
drag, startPoint x: 730, startPoint y: 654, endPoint x: 698, endPoint y: 650, distance: 32.0
click at [698, 650] on div "Associated Jobs" at bounding box center [889, 653] width 419 height 29
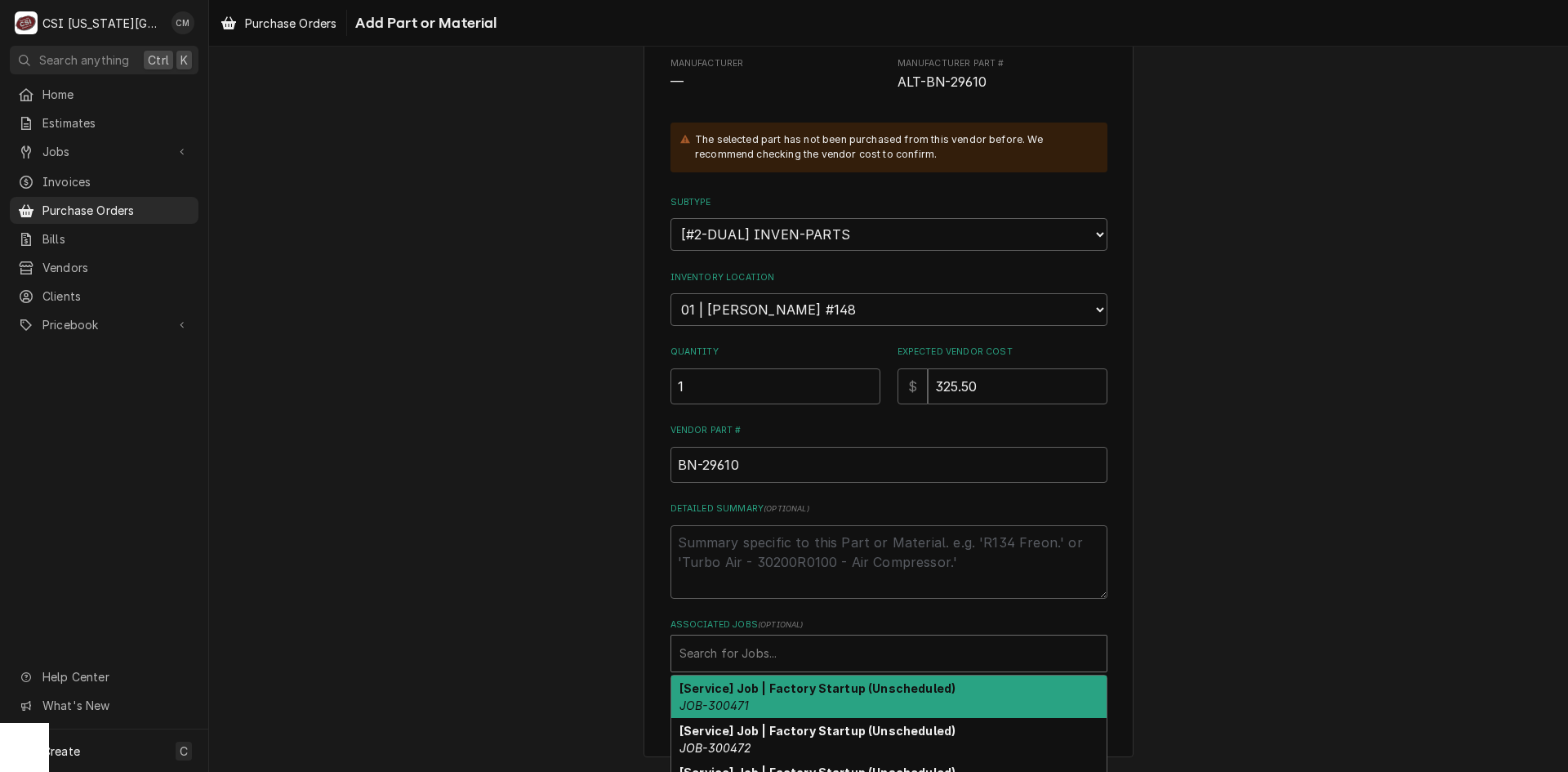
paste input "33049"
type input "33049"
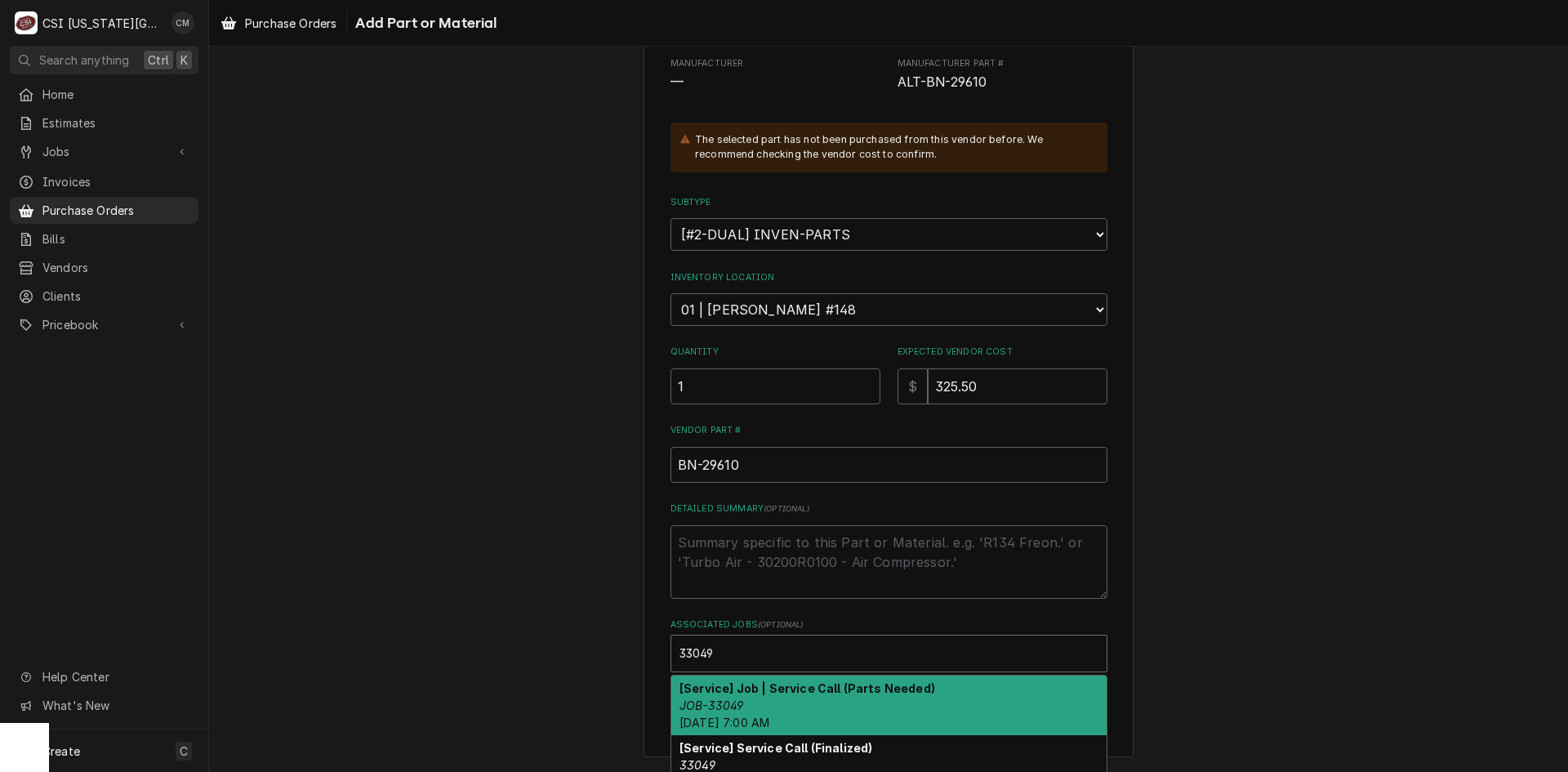
click at [814, 712] on div "[Service] Job | Service Call (Parts Needed) JOB-33049 Tue, Oct 7th, 2025 - 7:00…" at bounding box center [888, 706] width 435 height 60
type textarea "x"
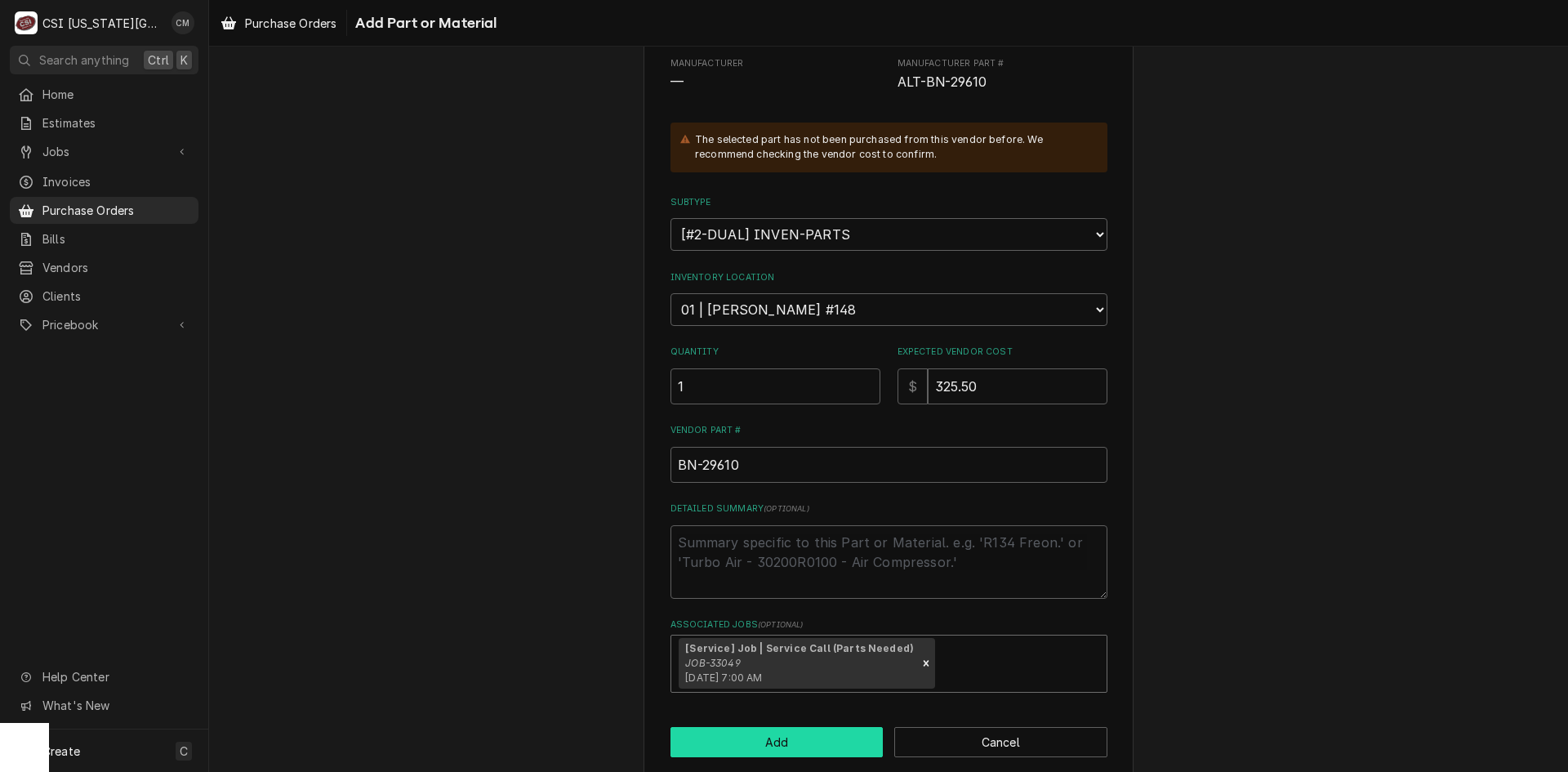
click at [804, 738] on button "Add" at bounding box center [777, 742] width 213 height 30
type textarea "x"
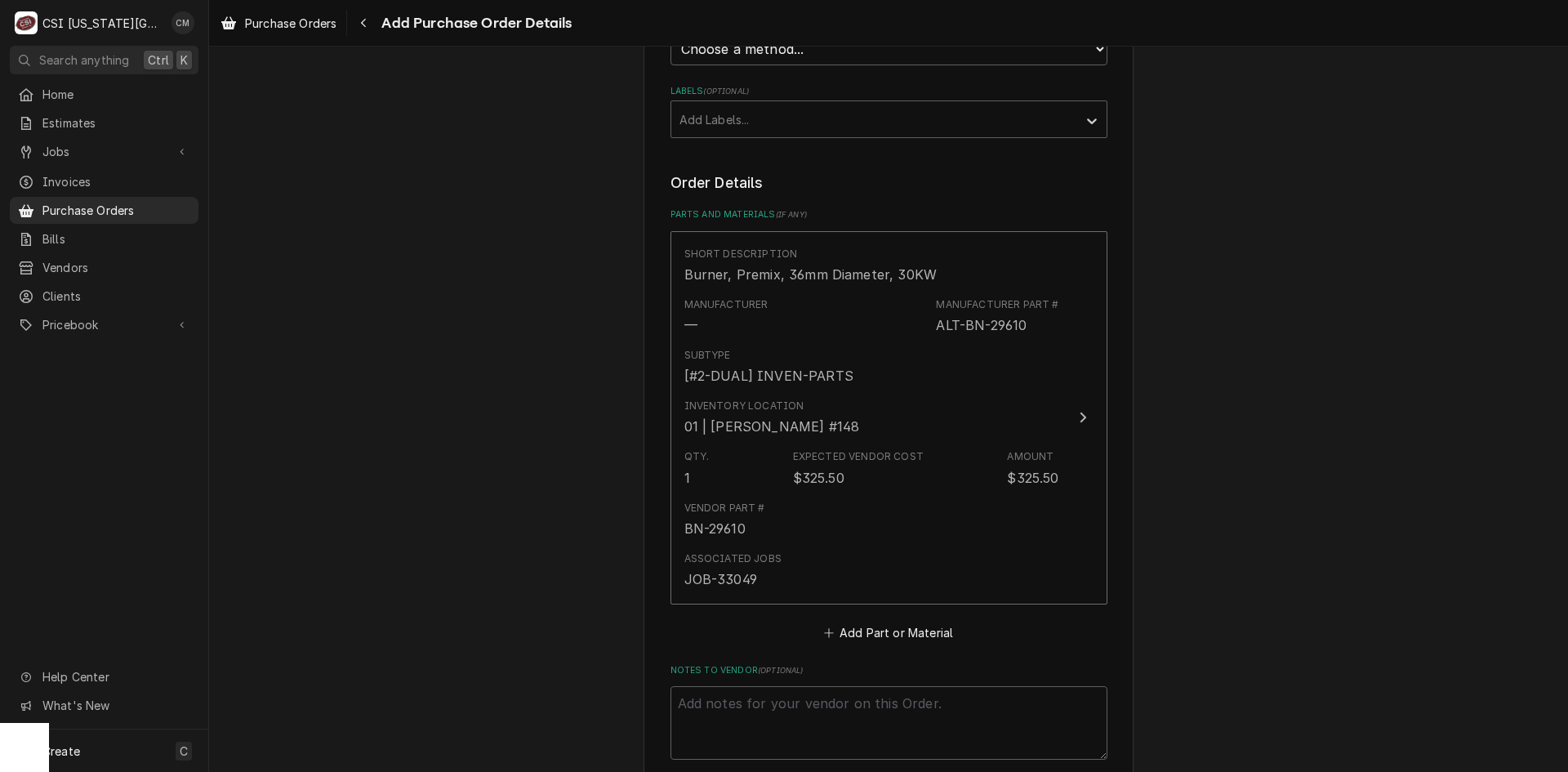
scroll to position [646, 0]
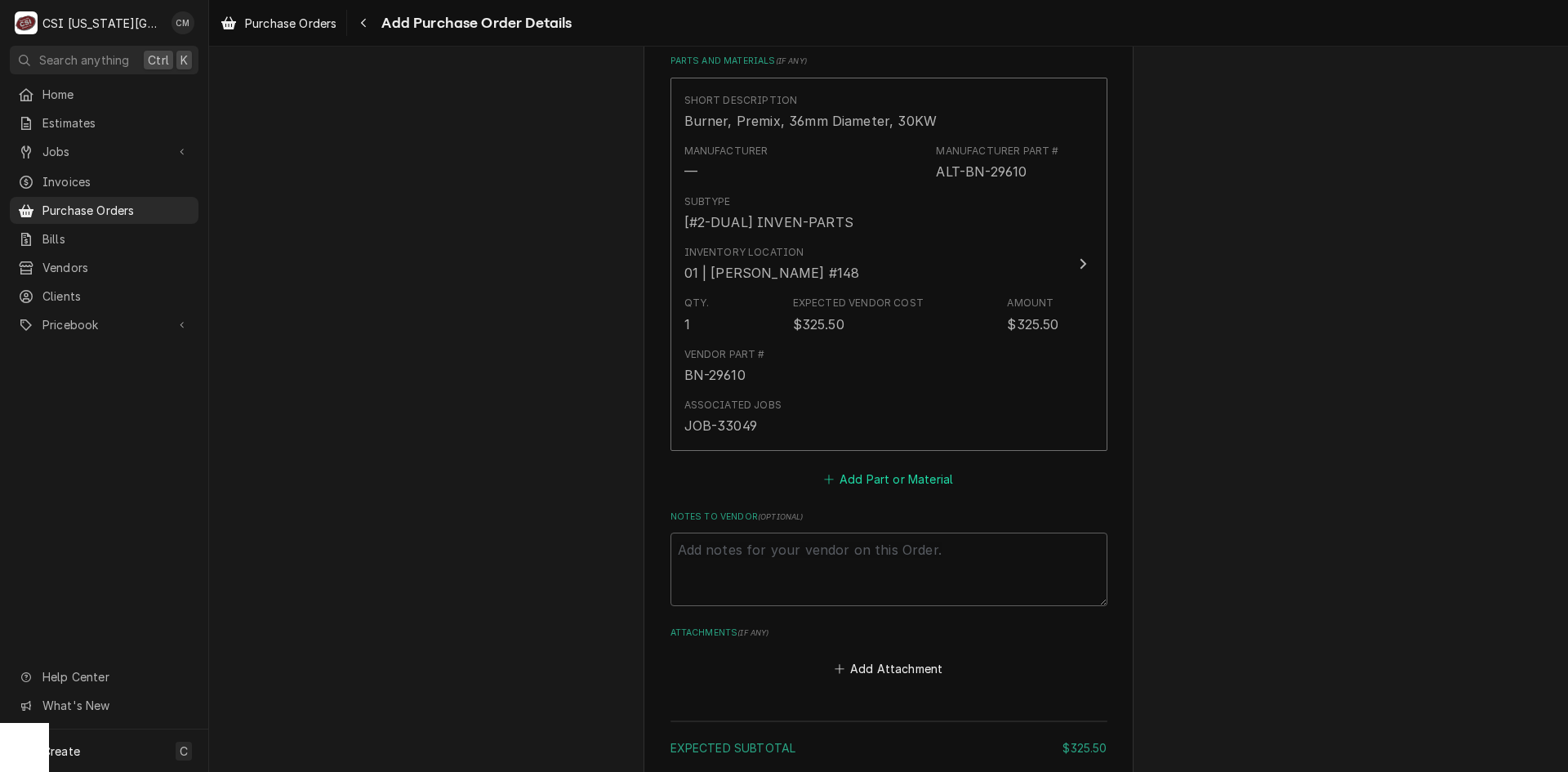
click at [924, 476] on button "Add Part or Material" at bounding box center [888, 478] width 135 height 23
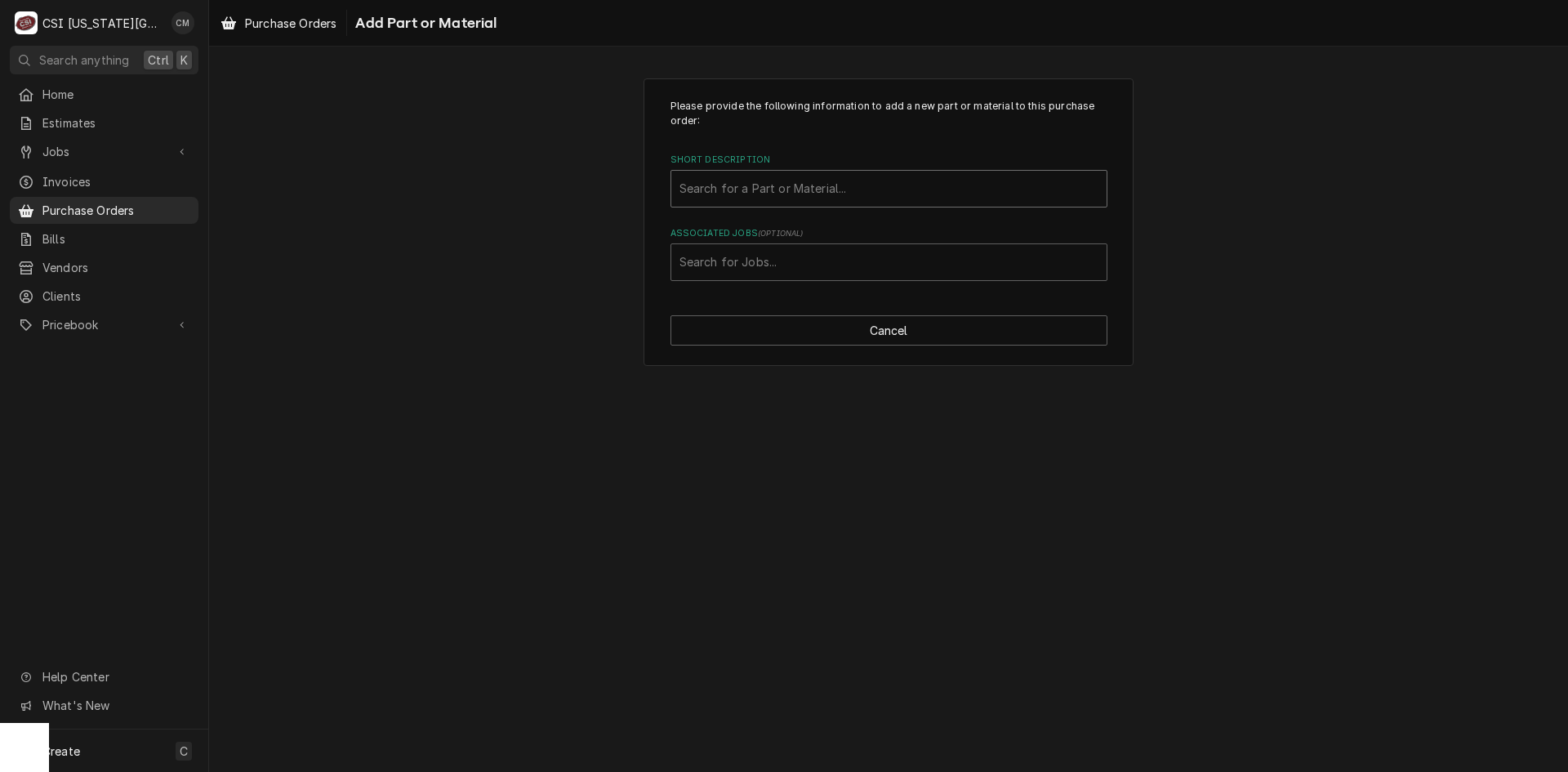
click at [779, 187] on div "Short Description" at bounding box center [889, 188] width 419 height 29
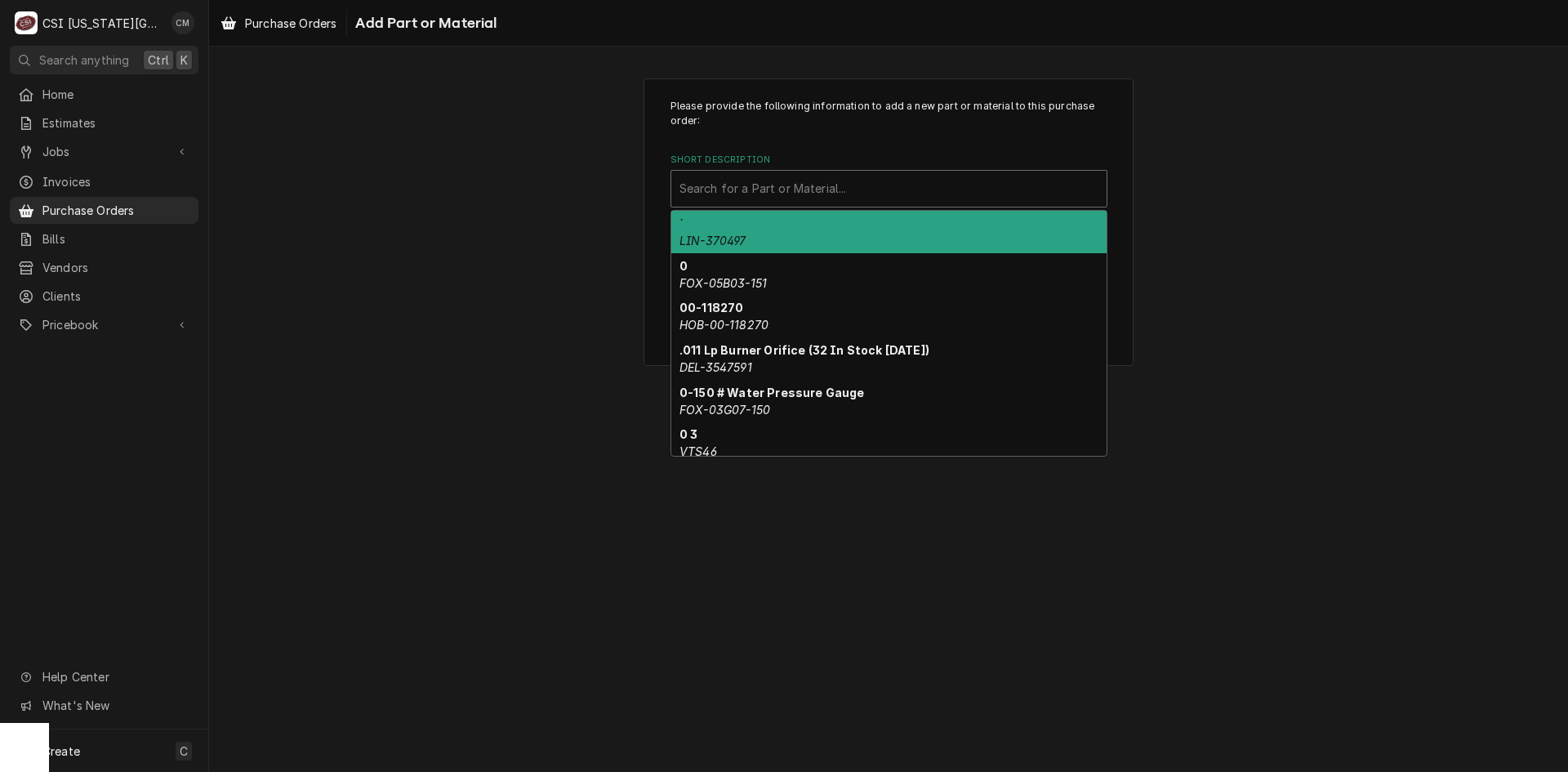
paste input "5017541"
type input "5017541"
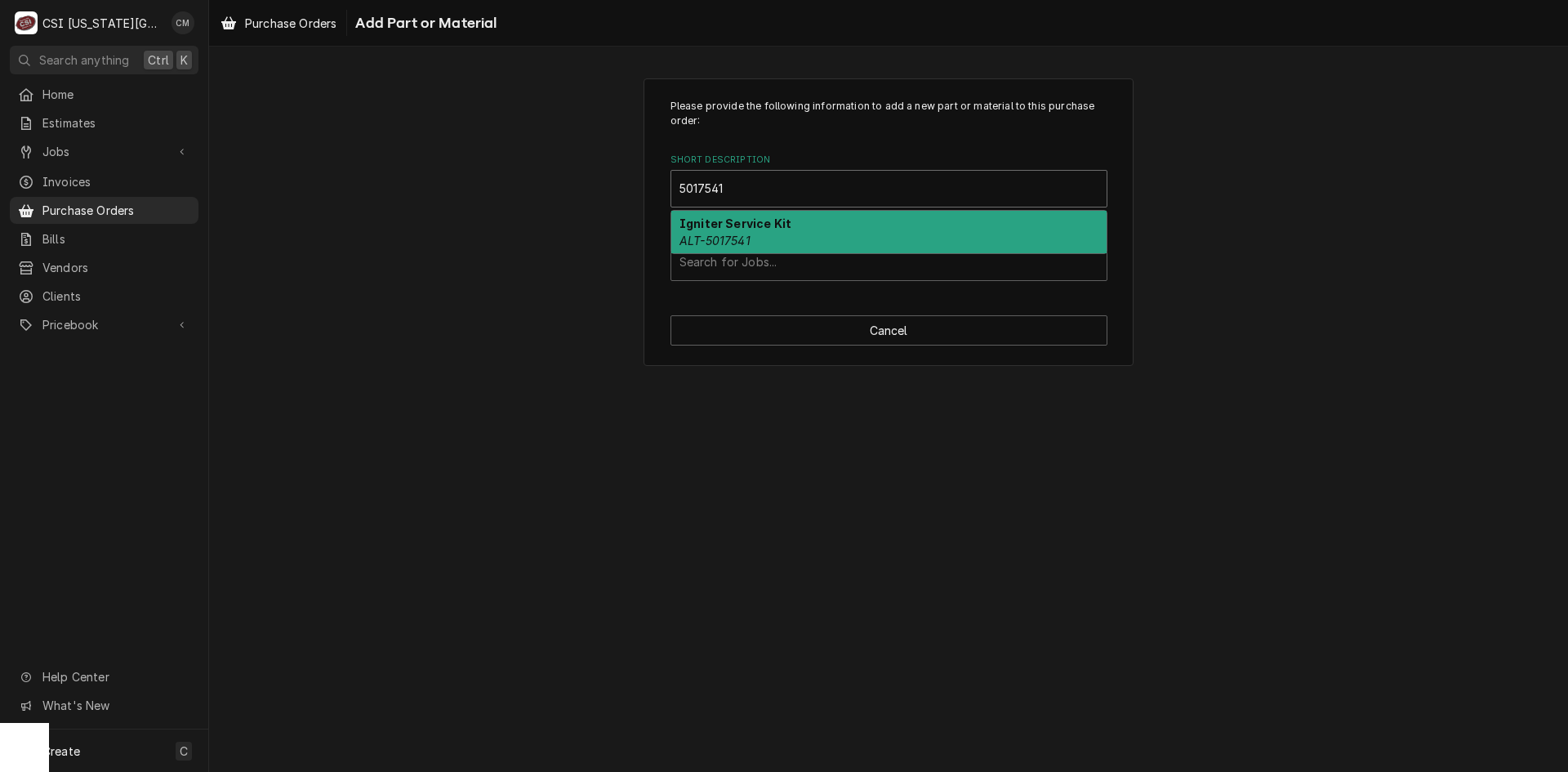
click at [776, 222] on strong "Igniter Service Kit" at bounding box center [736, 223] width 112 height 14
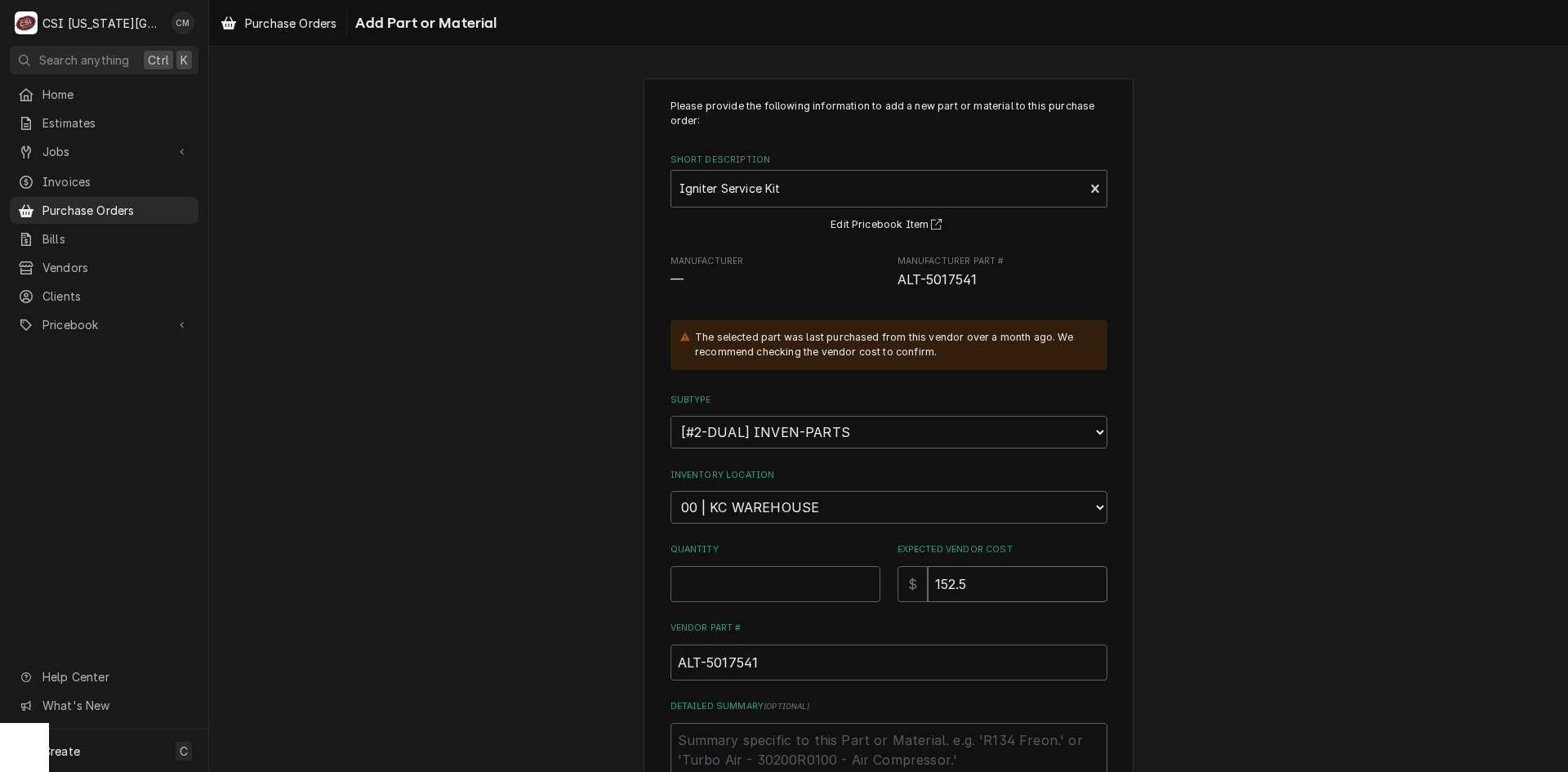
drag, startPoint x: 1003, startPoint y: 586, endPoint x: 902, endPoint y: 577, distance: 101.7
click at [902, 577] on div "$ 152.5" at bounding box center [1003, 584] width 210 height 36
type textarea "x"
type input "3"
type textarea "x"
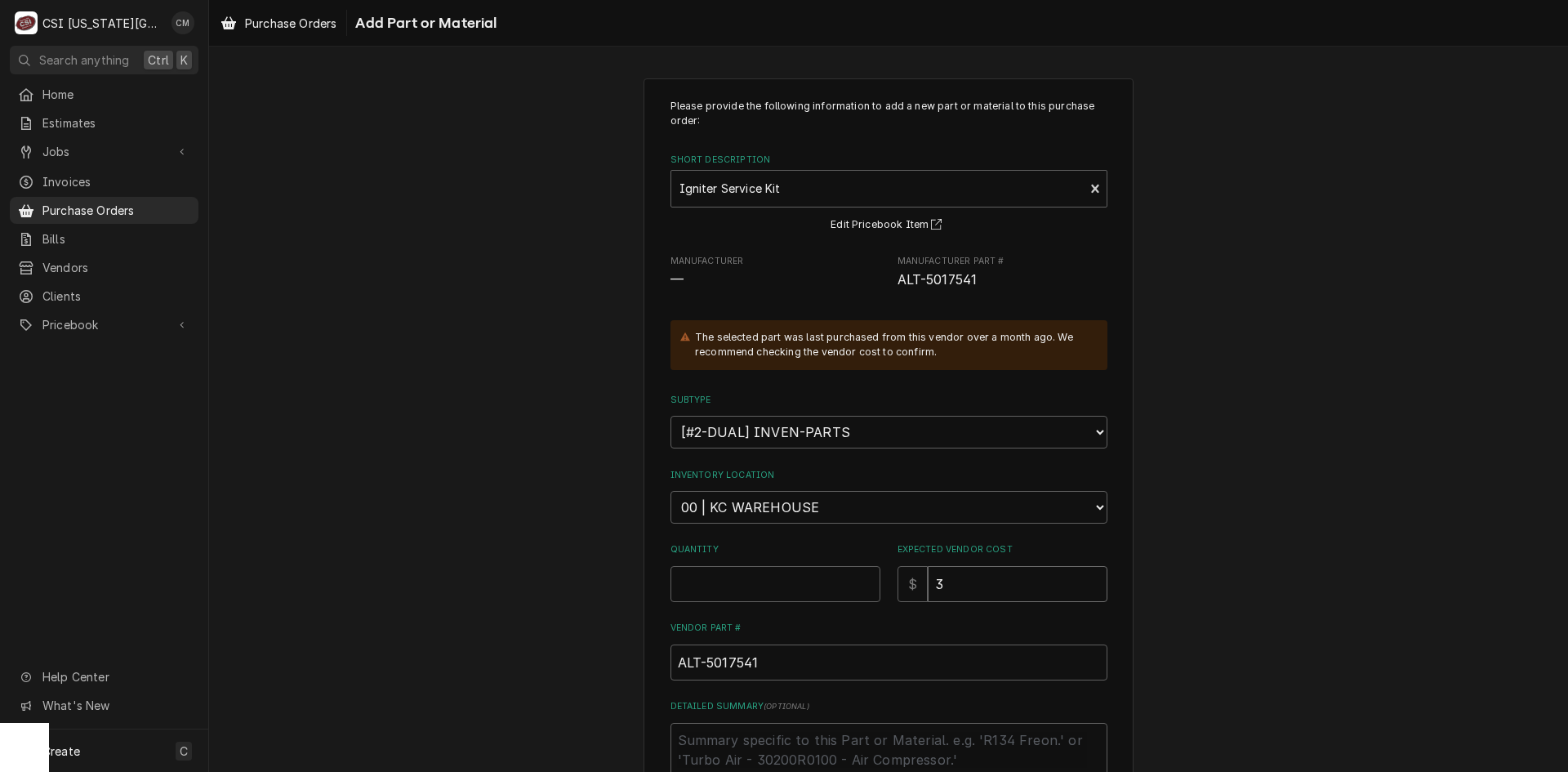
type input "30"
type textarea "x"
type input "305"
click at [796, 585] on input "Quantity" at bounding box center [776, 584] width 210 height 36
type textarea "x"
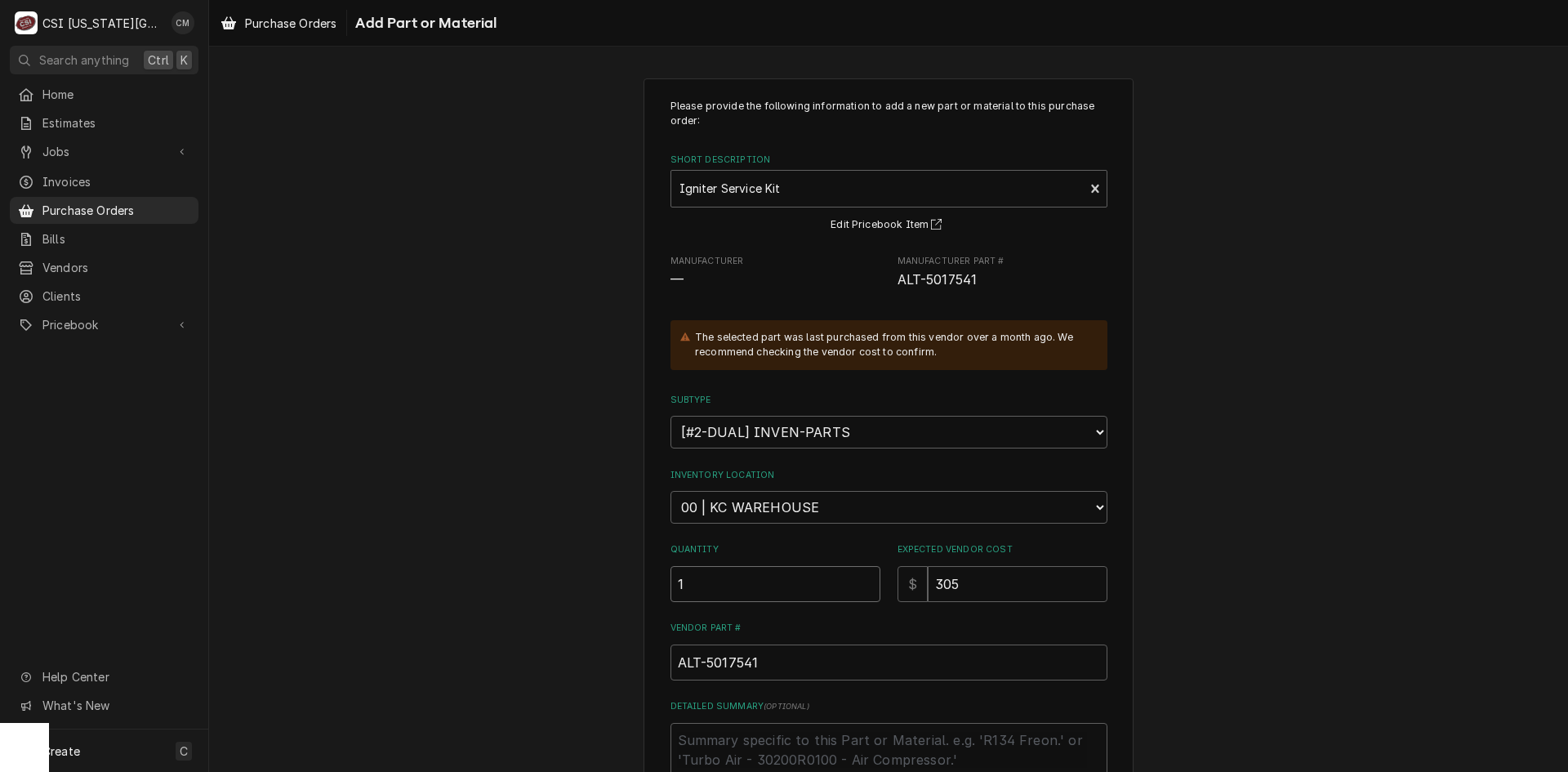
type input "1"
click at [784, 505] on select "Choose a location... 00 | KC WAREHOUSE 00 | MAIN WAREHOUSE 01 | BRIAN BREAZIER …" at bounding box center [889, 507] width 437 height 33
select select "2781"
click at [671, 491] on select "Choose a location... 00 | KC WAREHOUSE 00 | MAIN WAREHOUSE 01 | BRIAN BREAZIER …" at bounding box center [889, 507] width 437 height 33
type textarea "x"
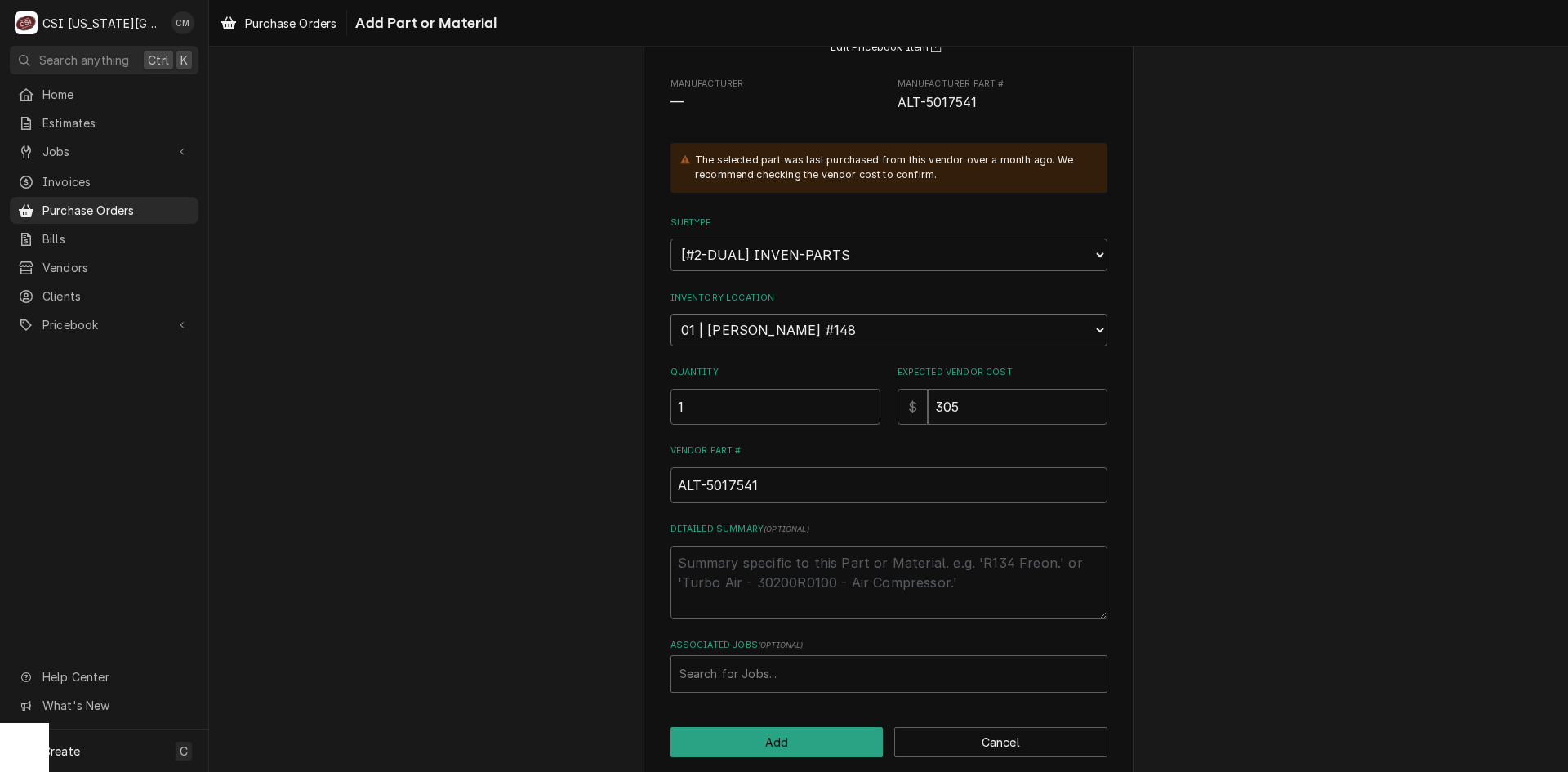
scroll to position [198, 0]
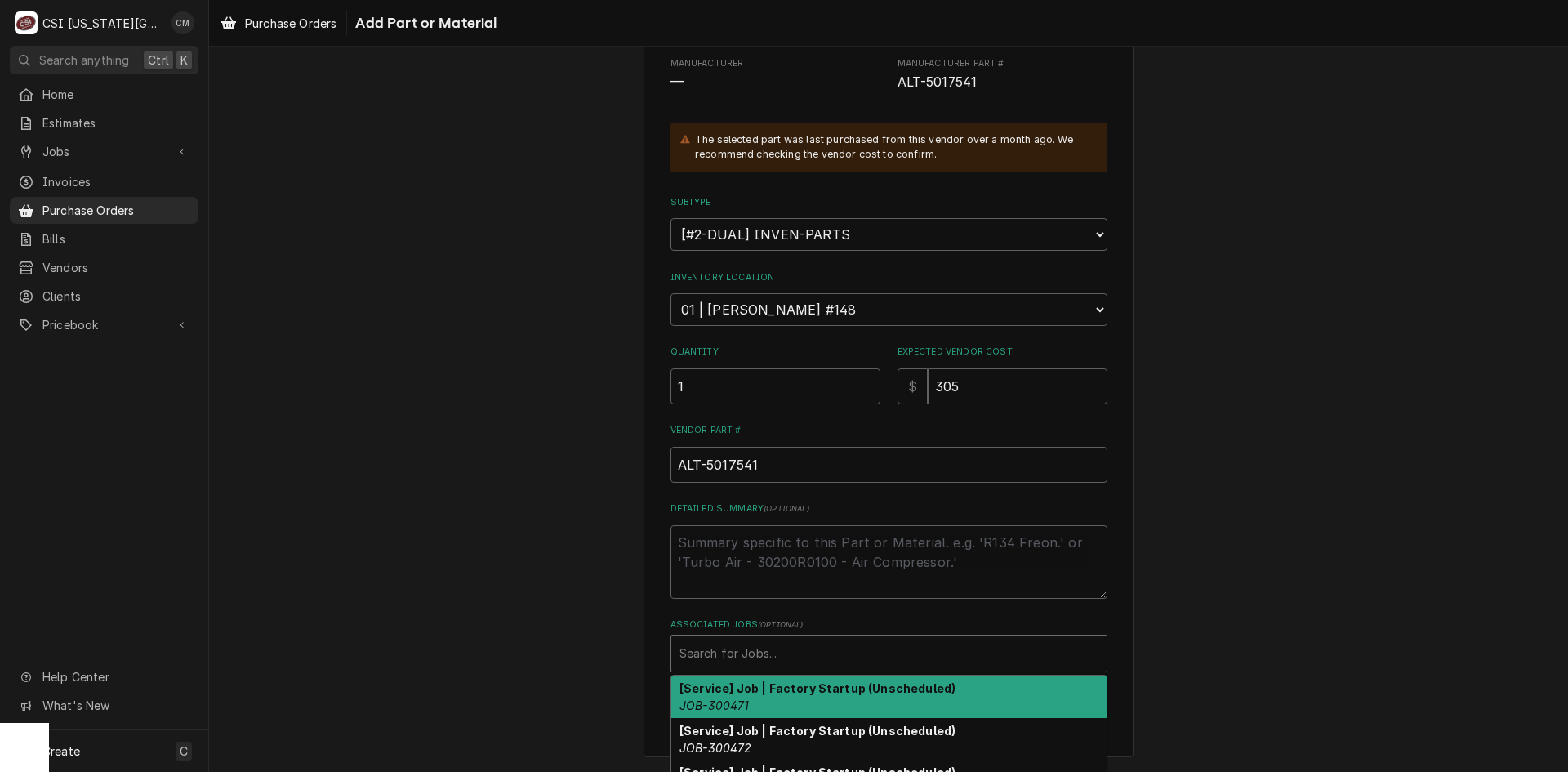
click at [782, 656] on div "Associated Jobs" at bounding box center [889, 653] width 419 height 29
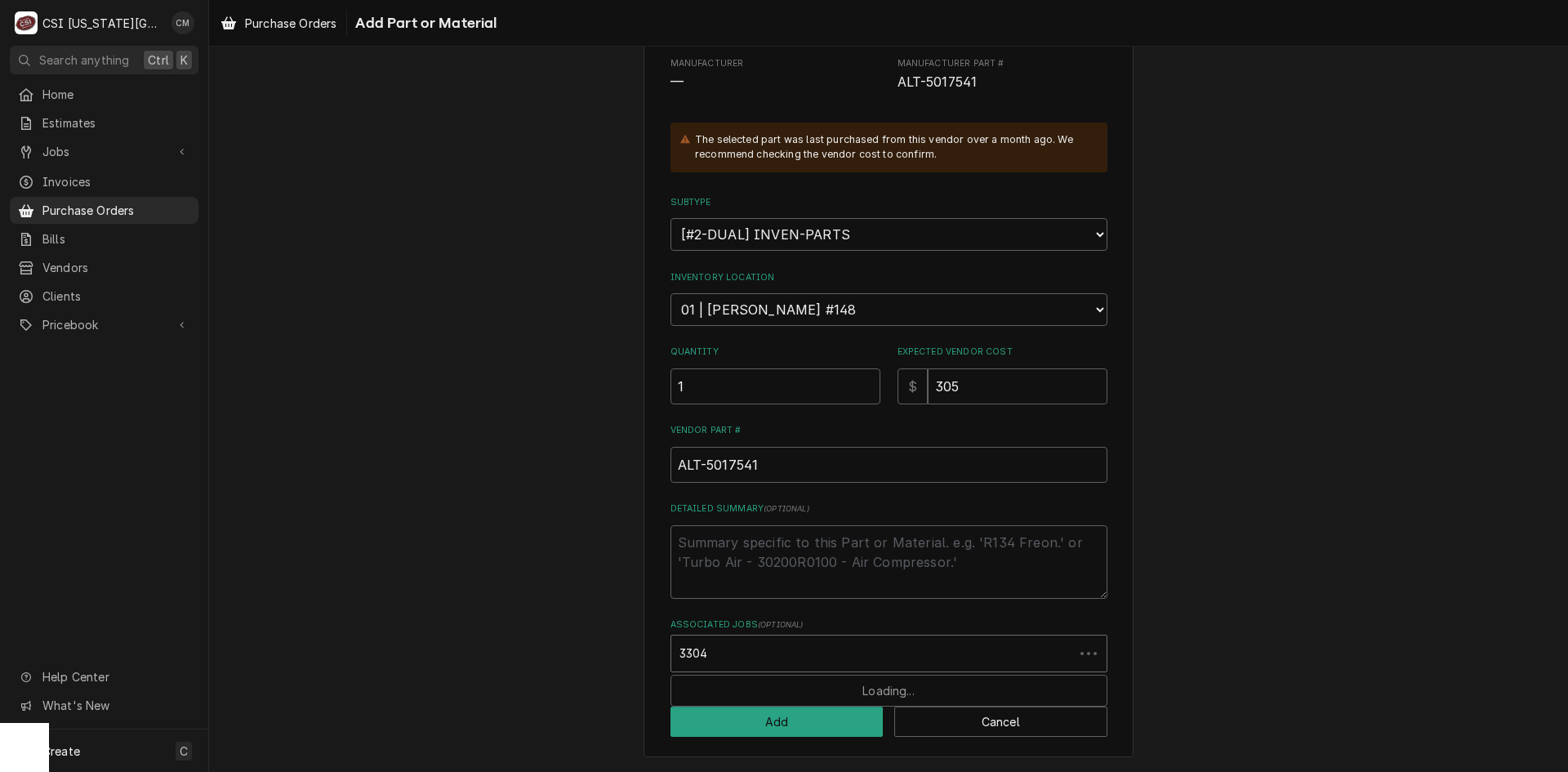
type input "33049"
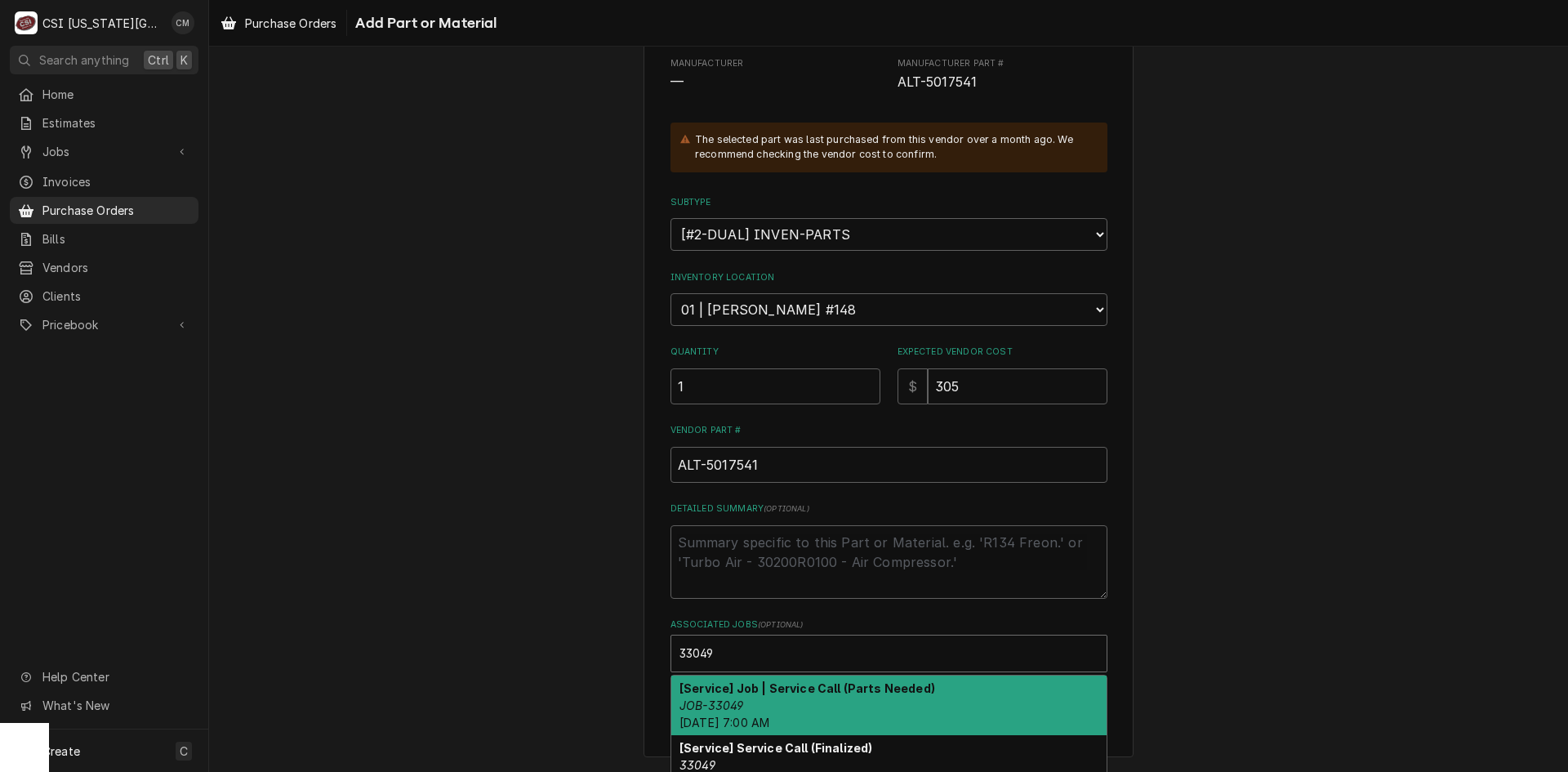
click at [802, 695] on div "[Service] Job | Service Call (Parts Needed) JOB-33049 Tue, Oct 7th, 2025 - 7:00…" at bounding box center [888, 706] width 435 height 60
type textarea "x"
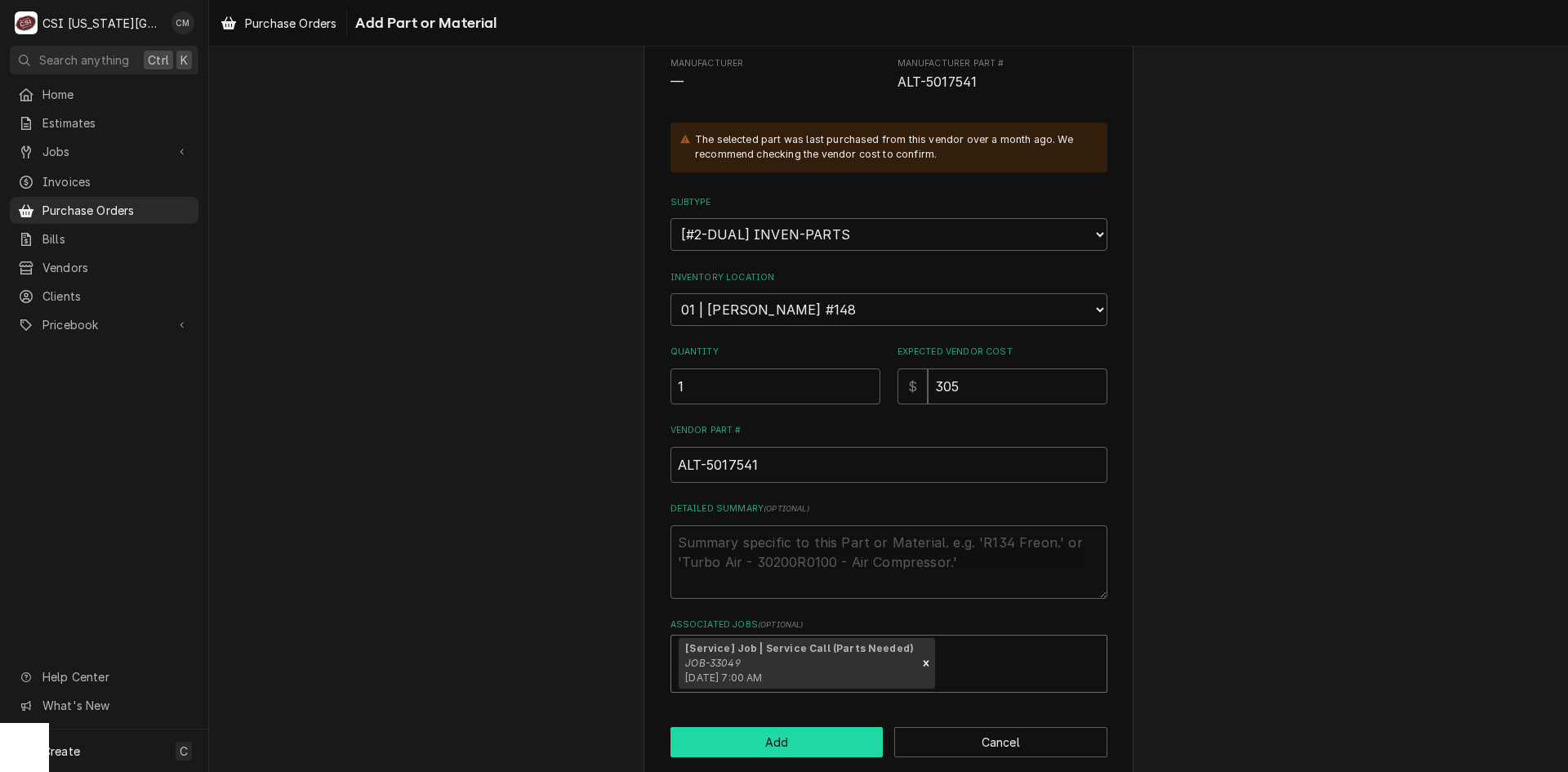
click at [808, 740] on button "Add" at bounding box center [777, 742] width 213 height 30
type textarea "x"
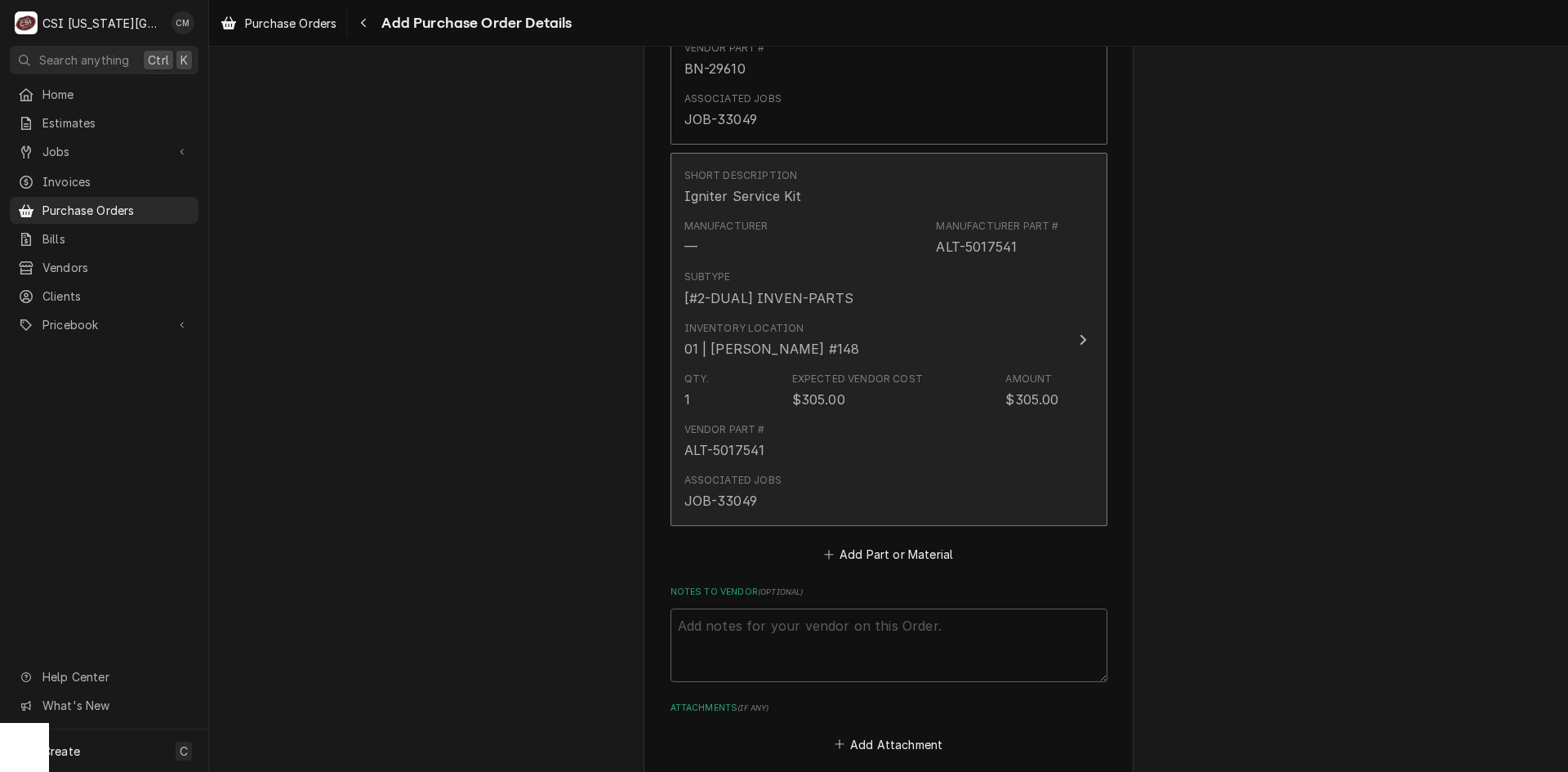
scroll to position [953, 0]
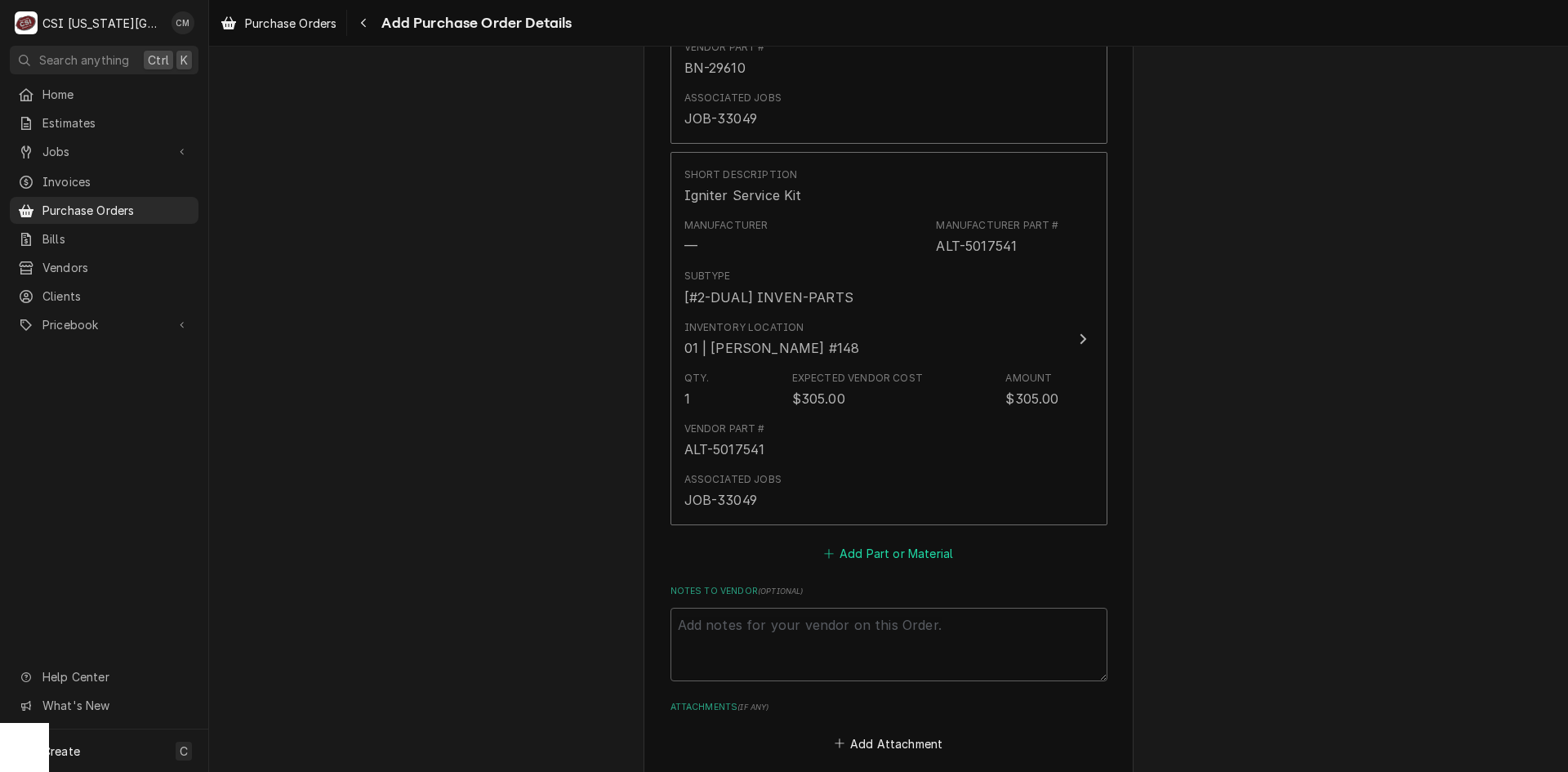
click at [901, 553] on button "Add Part or Material" at bounding box center [888, 553] width 135 height 23
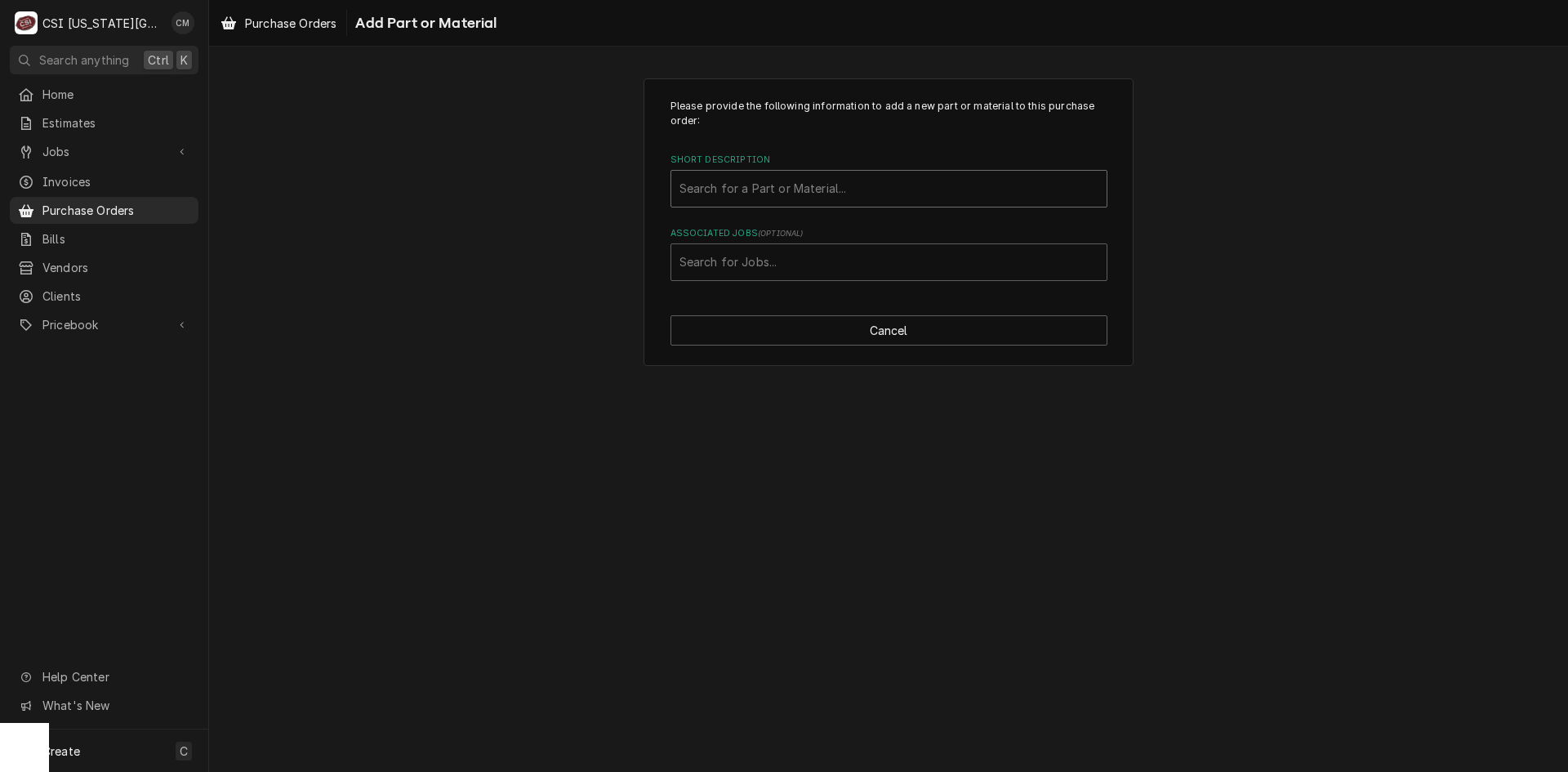
click at [866, 188] on div "Short Description" at bounding box center [889, 188] width 419 height 29
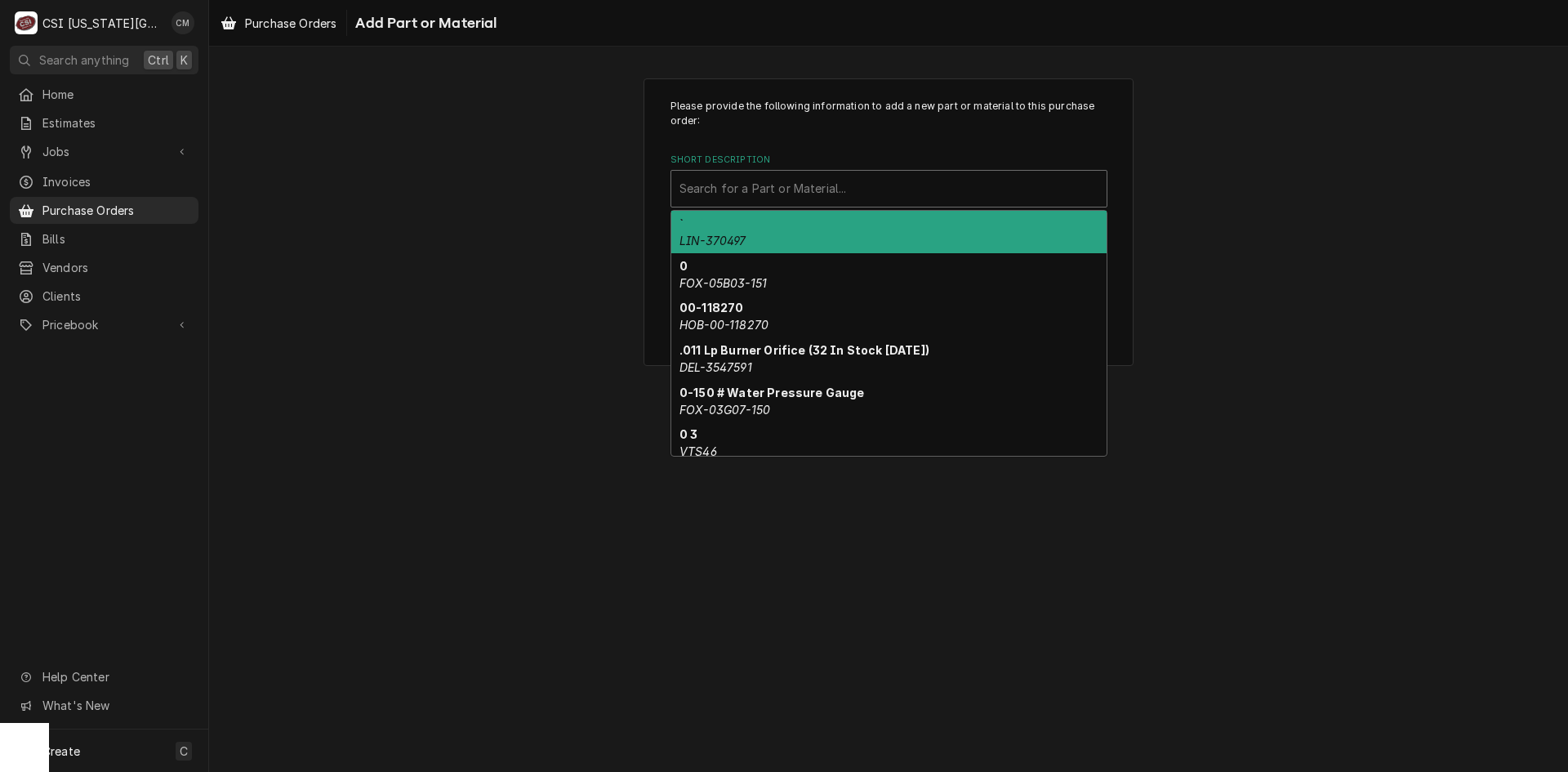
paste input "SN-48141R"
type input "SN-48141R"
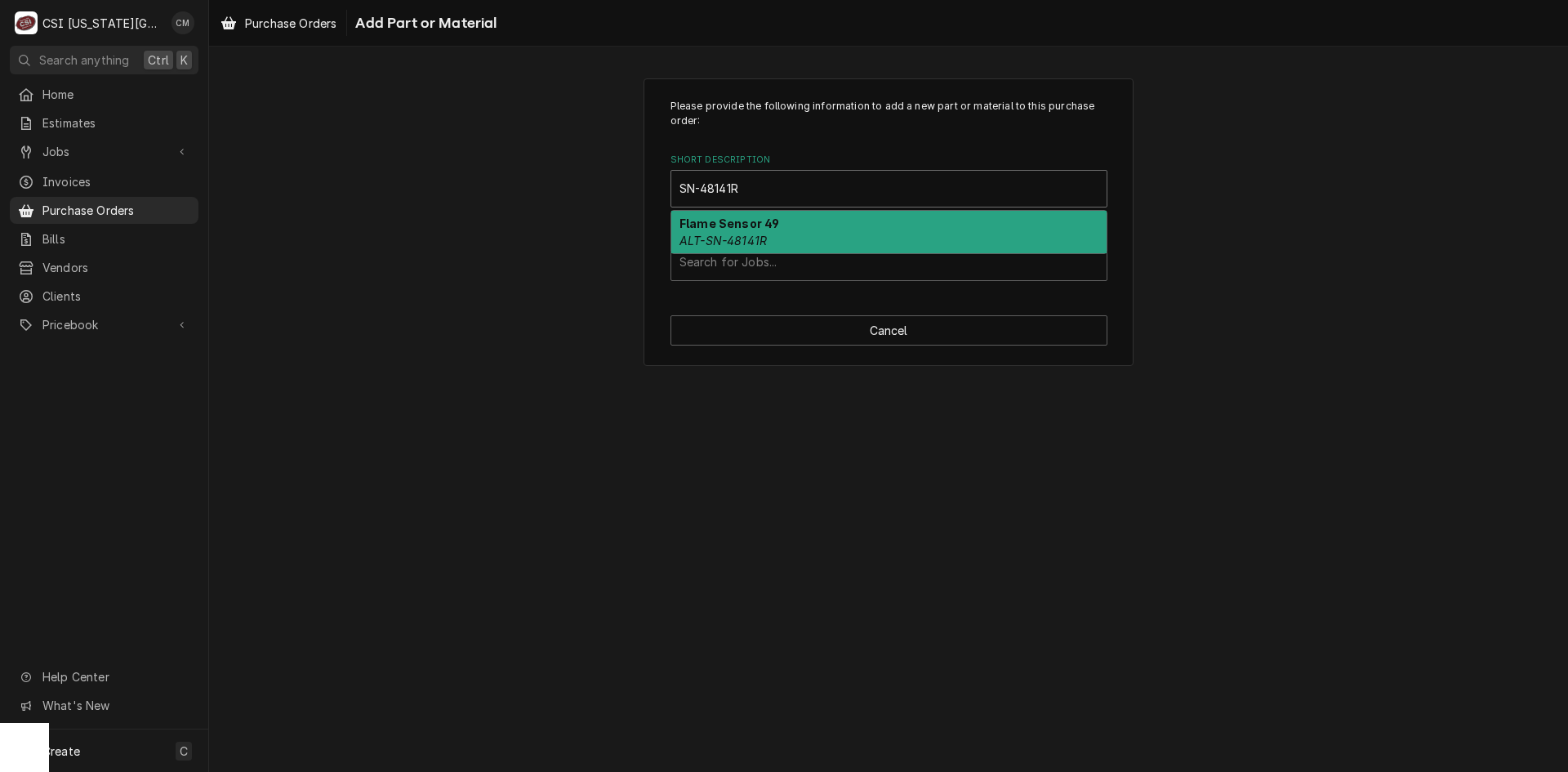
click at [798, 235] on div "Flame Sensor 49 ALT-SN-48141R" at bounding box center [888, 232] width 435 height 42
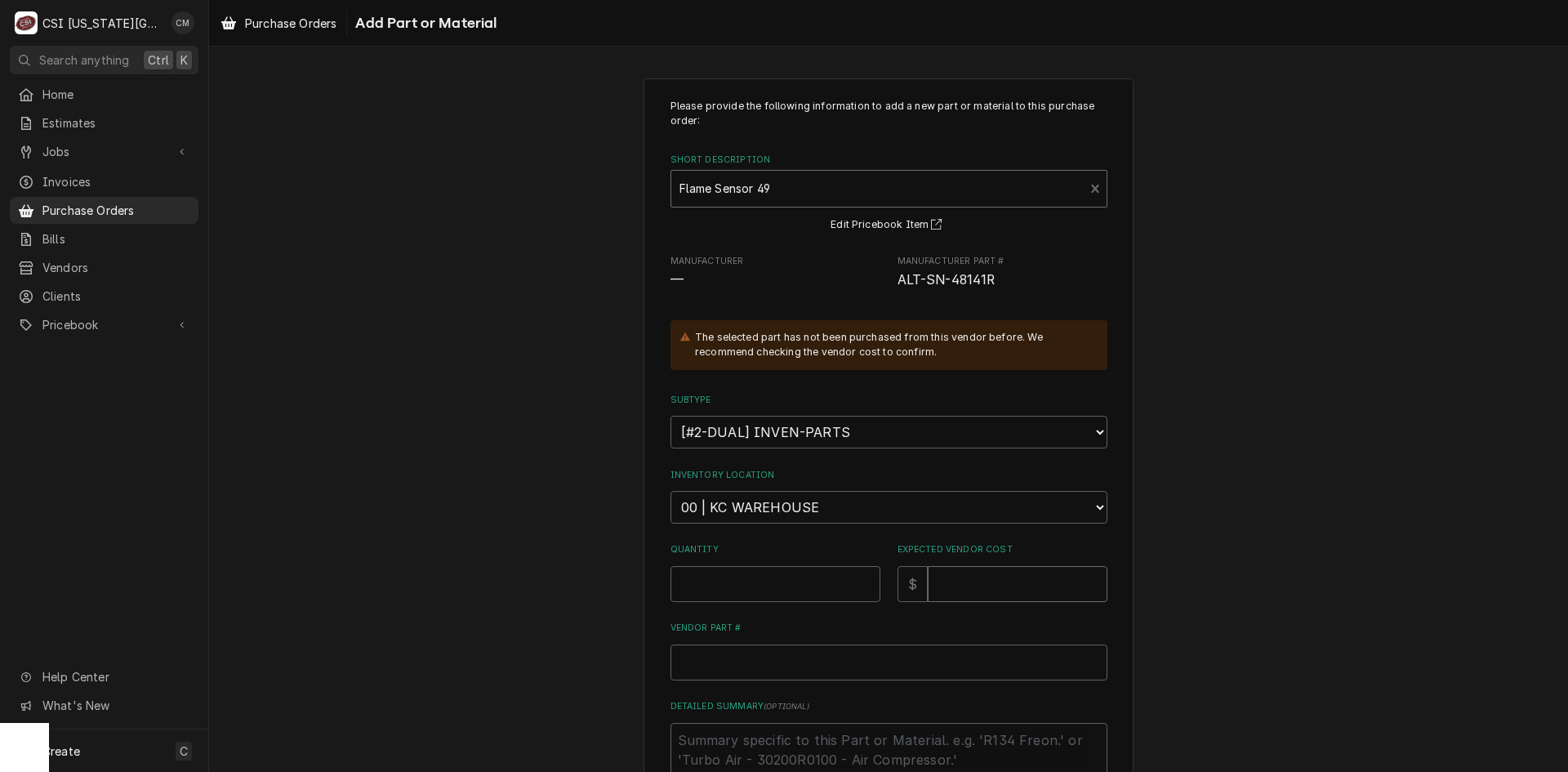
click at [995, 576] on input "Expected Vendor Cost" at bounding box center [1018, 584] width 180 height 36
type textarea "x"
type input "2"
type textarea "x"
type input "27"
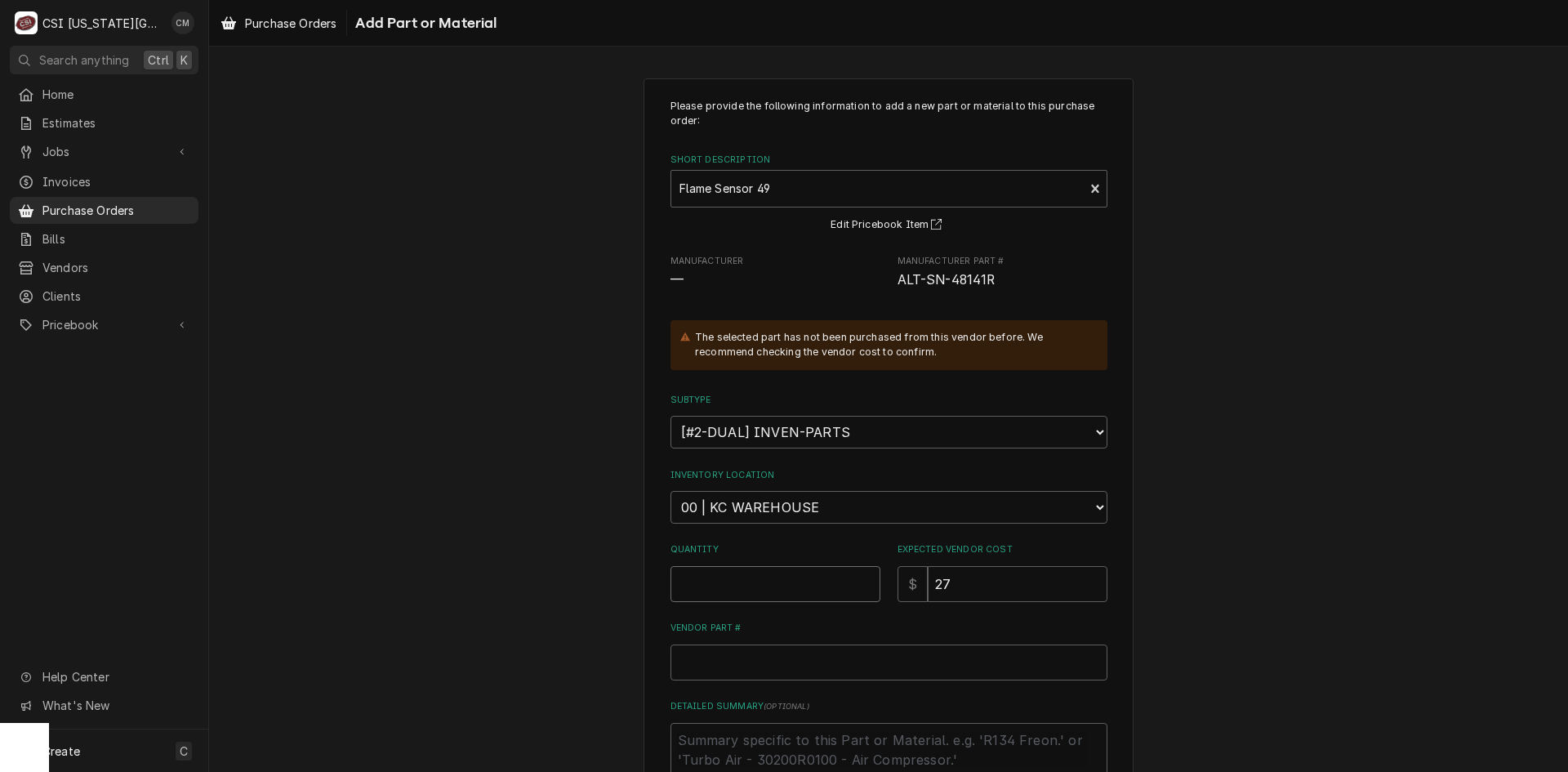
click at [761, 584] on input "Quantity" at bounding box center [776, 584] width 210 height 36
drag, startPoint x: 957, startPoint y: 588, endPoint x: 886, endPoint y: 587, distance: 71.1
click at [886, 587] on div "Quantity Expected Vendor Cost $ 27" at bounding box center [889, 572] width 437 height 58
type textarea "x"
click at [1002, 580] on input "Expected Vendor Cost" at bounding box center [1018, 584] width 180 height 36
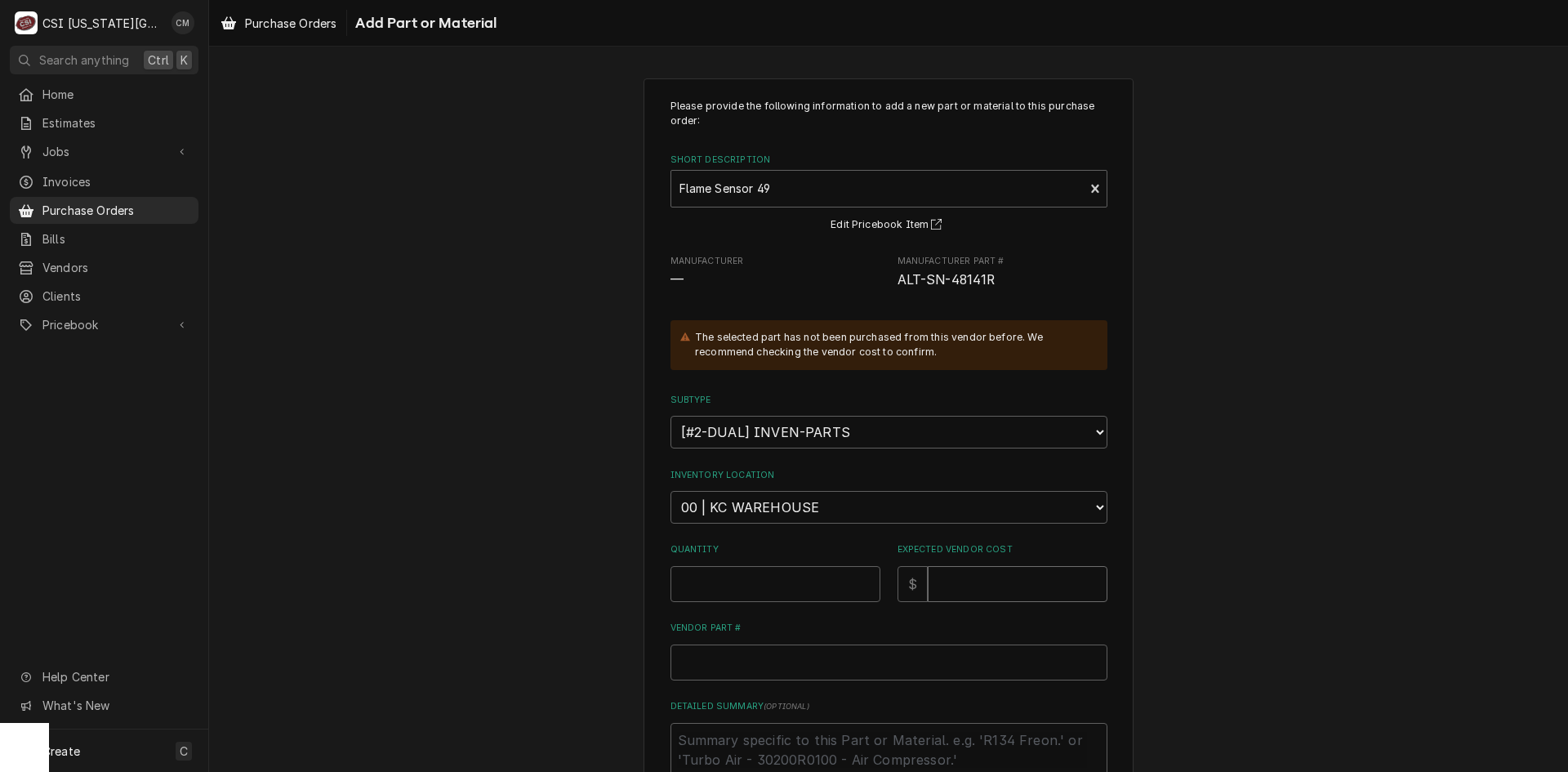
type textarea "x"
type input "1"
type textarea "x"
type input "13"
type textarea "x"
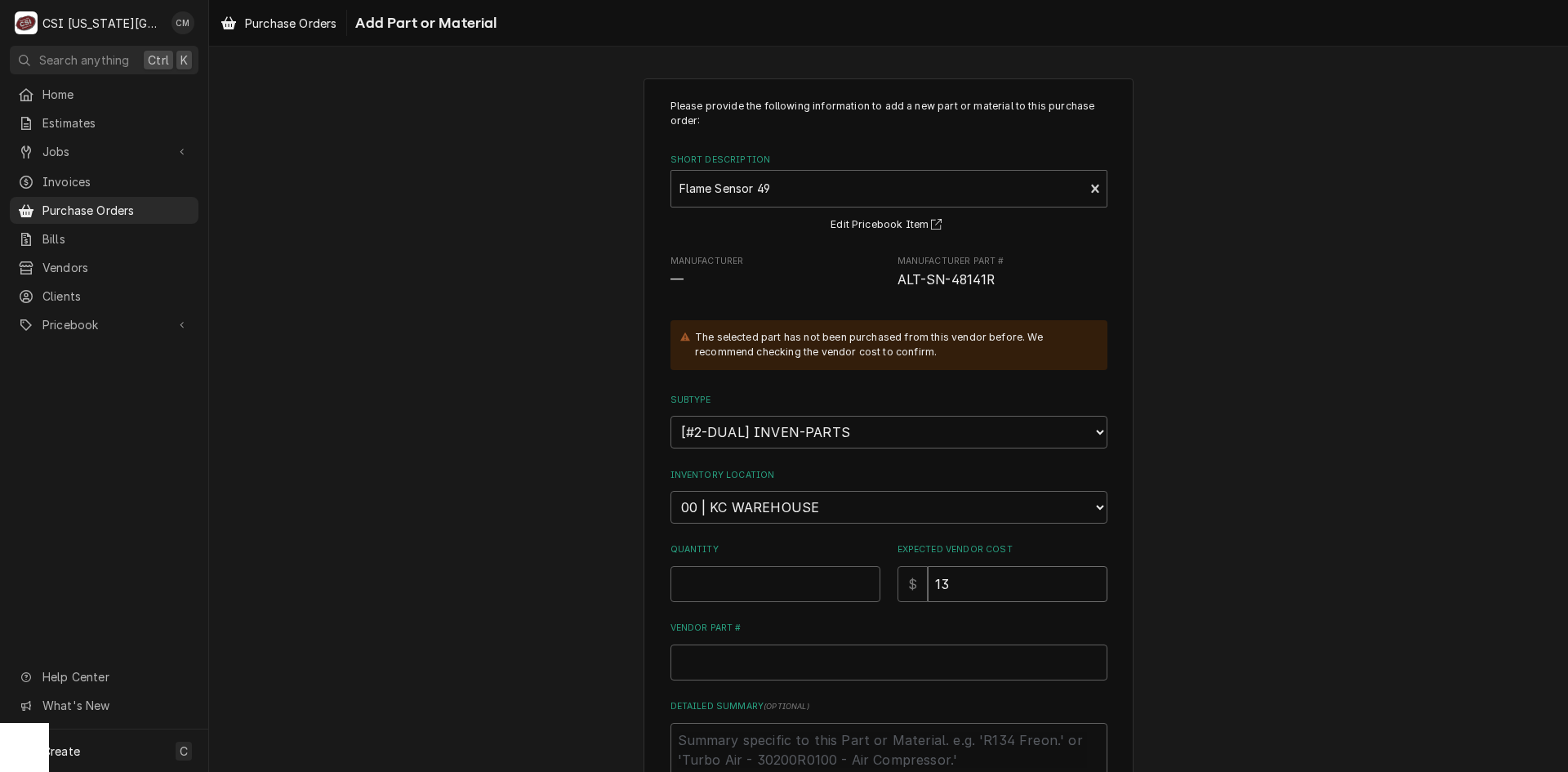
type input "13.5"
type textarea "x"
type input "13.50"
click at [804, 587] on input "Quantity" at bounding box center [776, 584] width 210 height 36
type textarea "x"
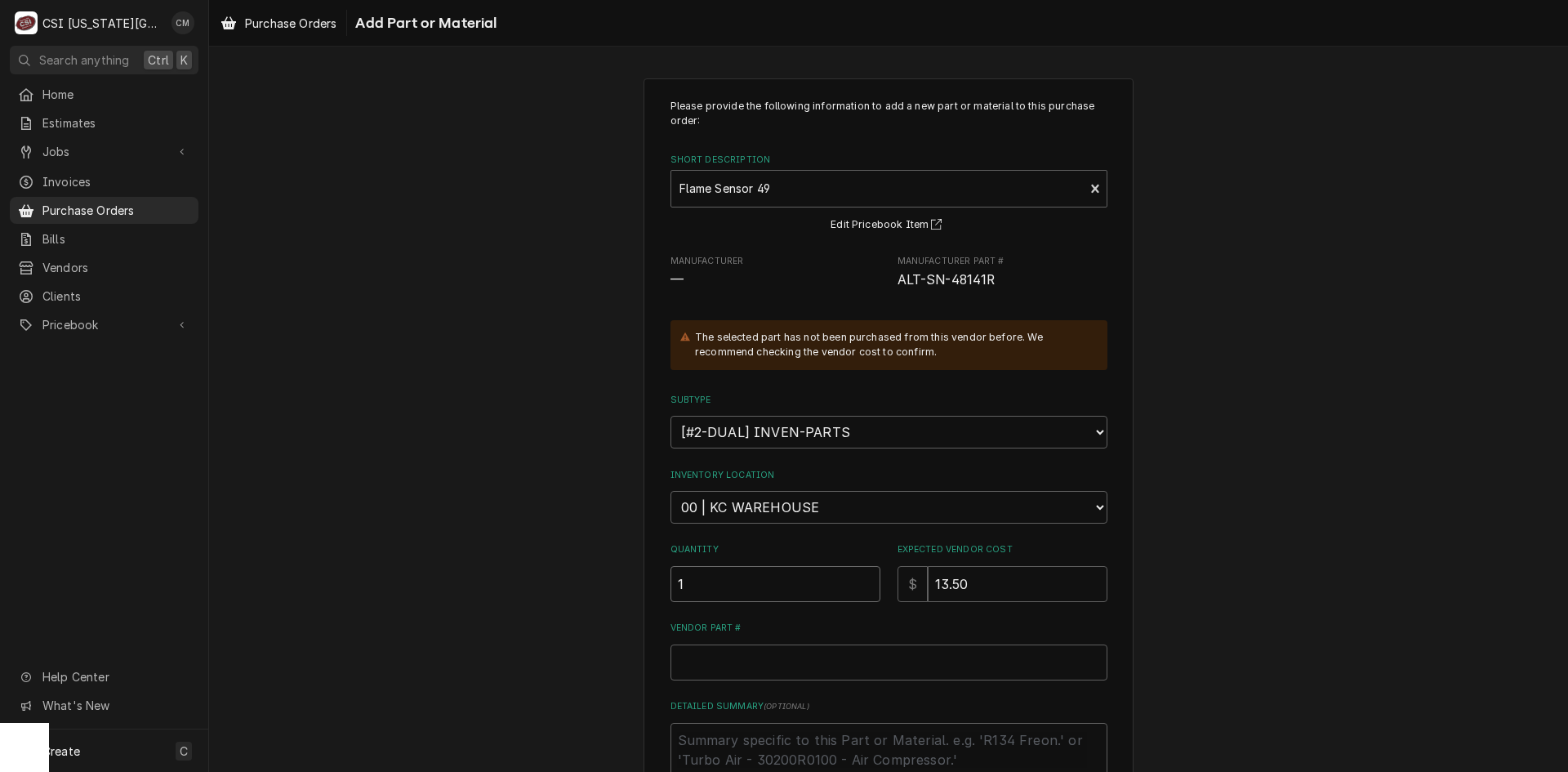
type input "1"
click at [808, 662] on input "Vendor Part #" at bounding box center [889, 663] width 437 height 36
paste input "SN-48141R"
type textarea "x"
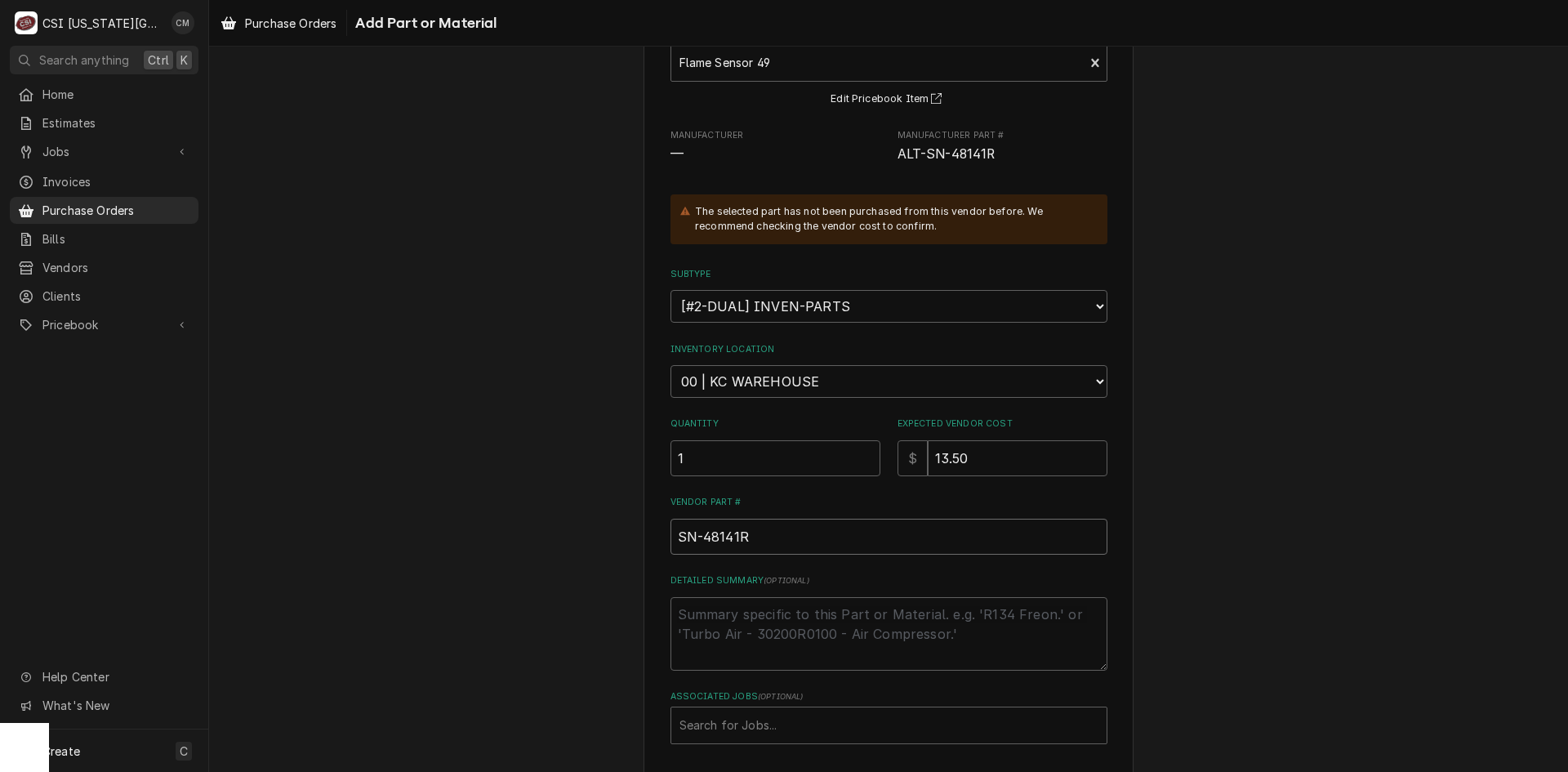
scroll to position [34, 0]
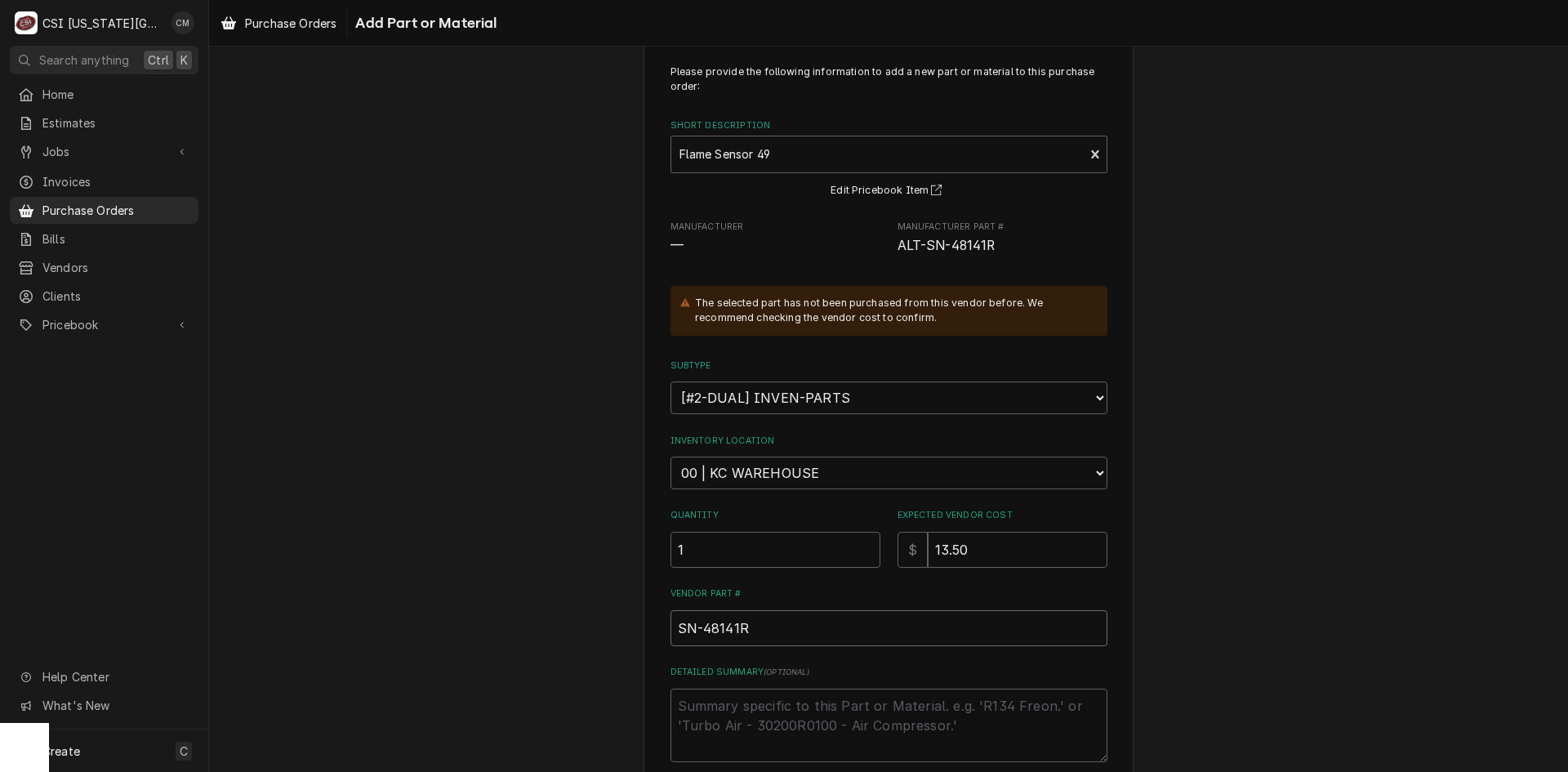
type input "SN-48141R"
click at [828, 471] on select "Choose a location... 00 | KC WAREHOUSE 00 | MAIN WAREHOUSE 01 | BRIAN BREAZIER …" at bounding box center [889, 473] width 437 height 33
select select "2781"
click at [671, 457] on select "Choose a location... 00 | KC WAREHOUSE 00 | MAIN WAREHOUSE 01 | BRIAN BREAZIER …" at bounding box center [889, 473] width 437 height 33
type textarea "x"
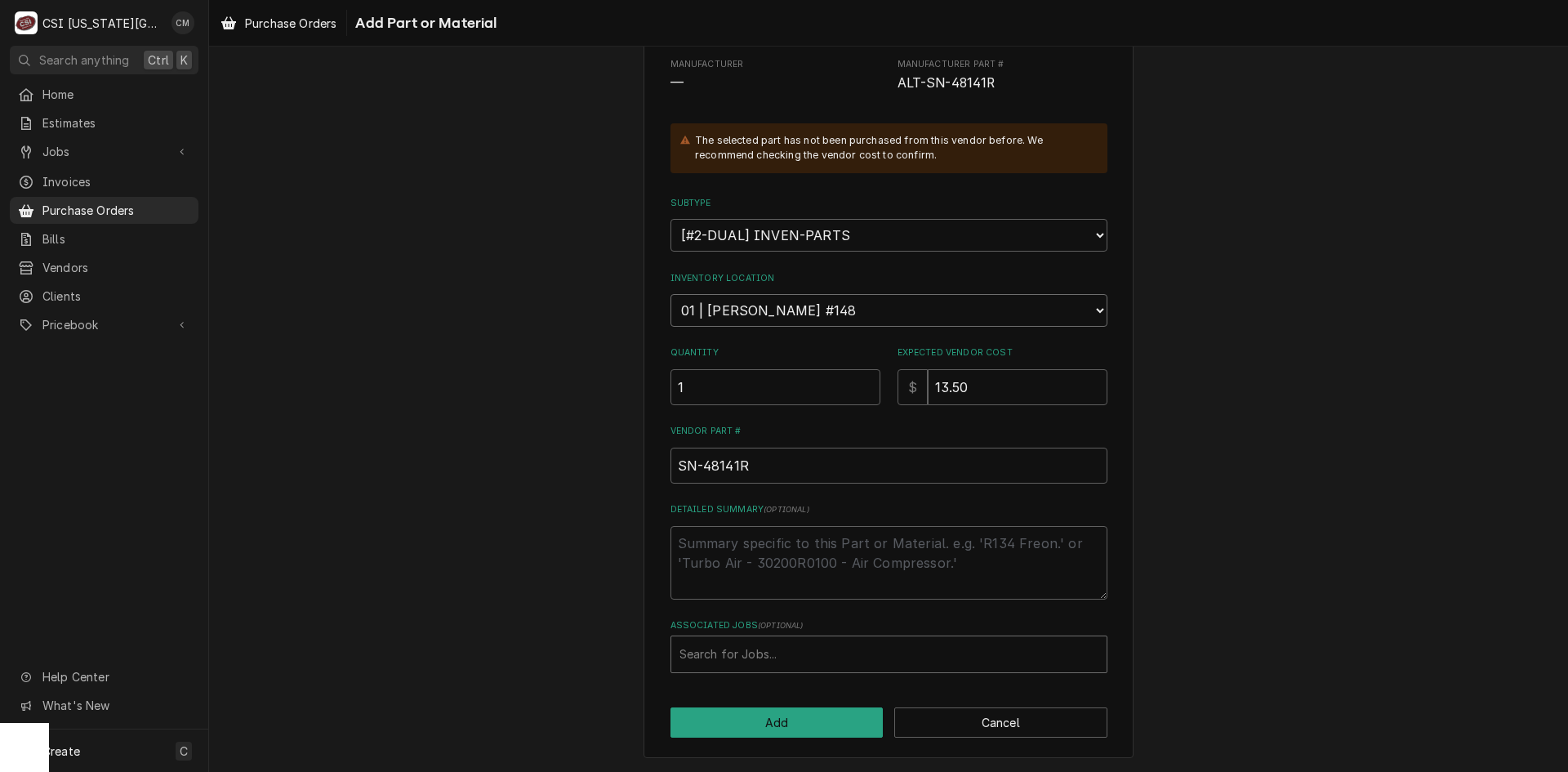
scroll to position [198, 0]
click at [814, 651] on div "Associated Jobs" at bounding box center [889, 653] width 419 height 29
type input "33049"
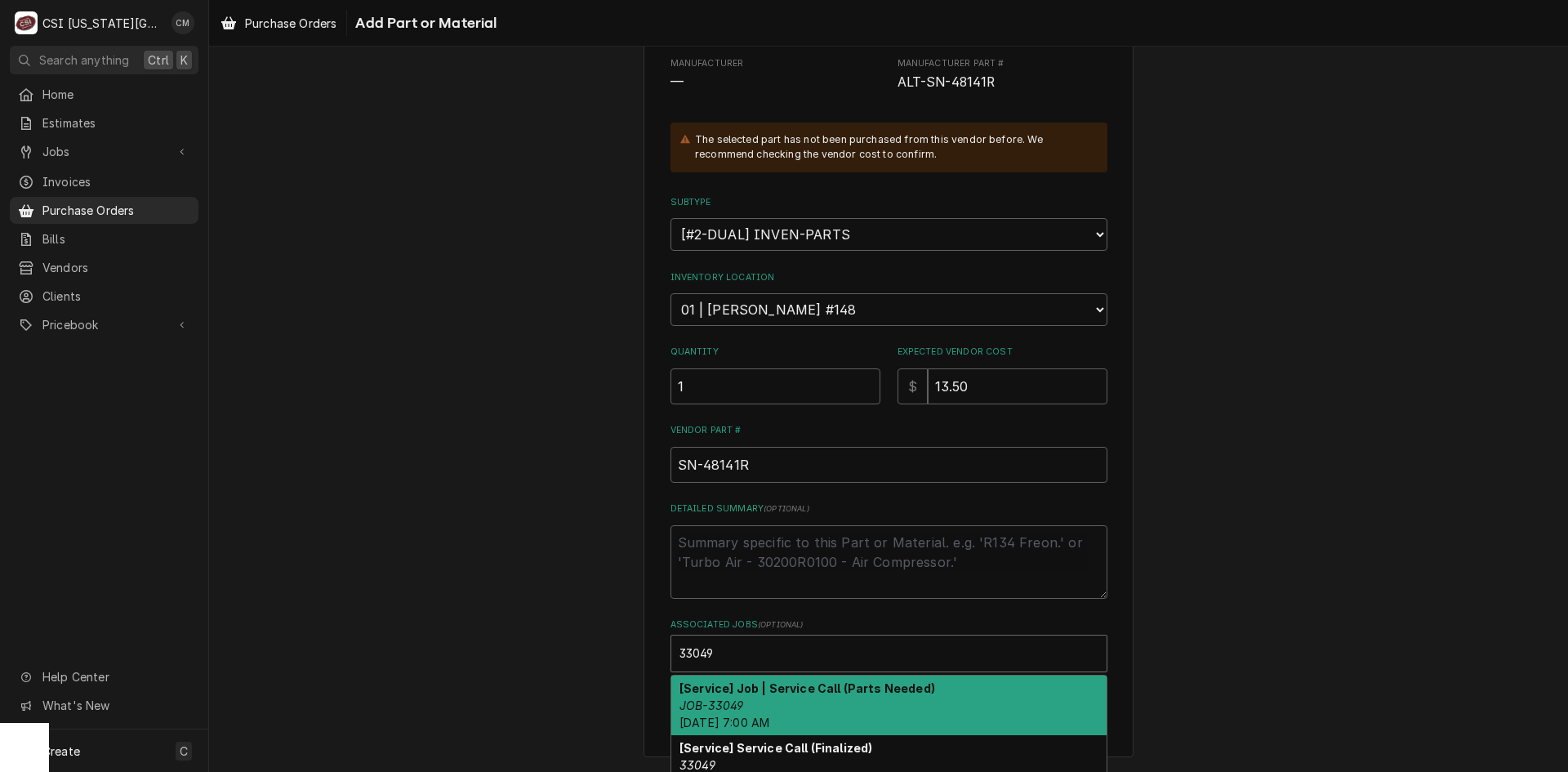
click at [885, 706] on div "[Service] Job | Service Call (Parts Needed) JOB-33049 Tue, Oct 7th, 2025 - 7:00…" at bounding box center [888, 706] width 435 height 60
type textarea "x"
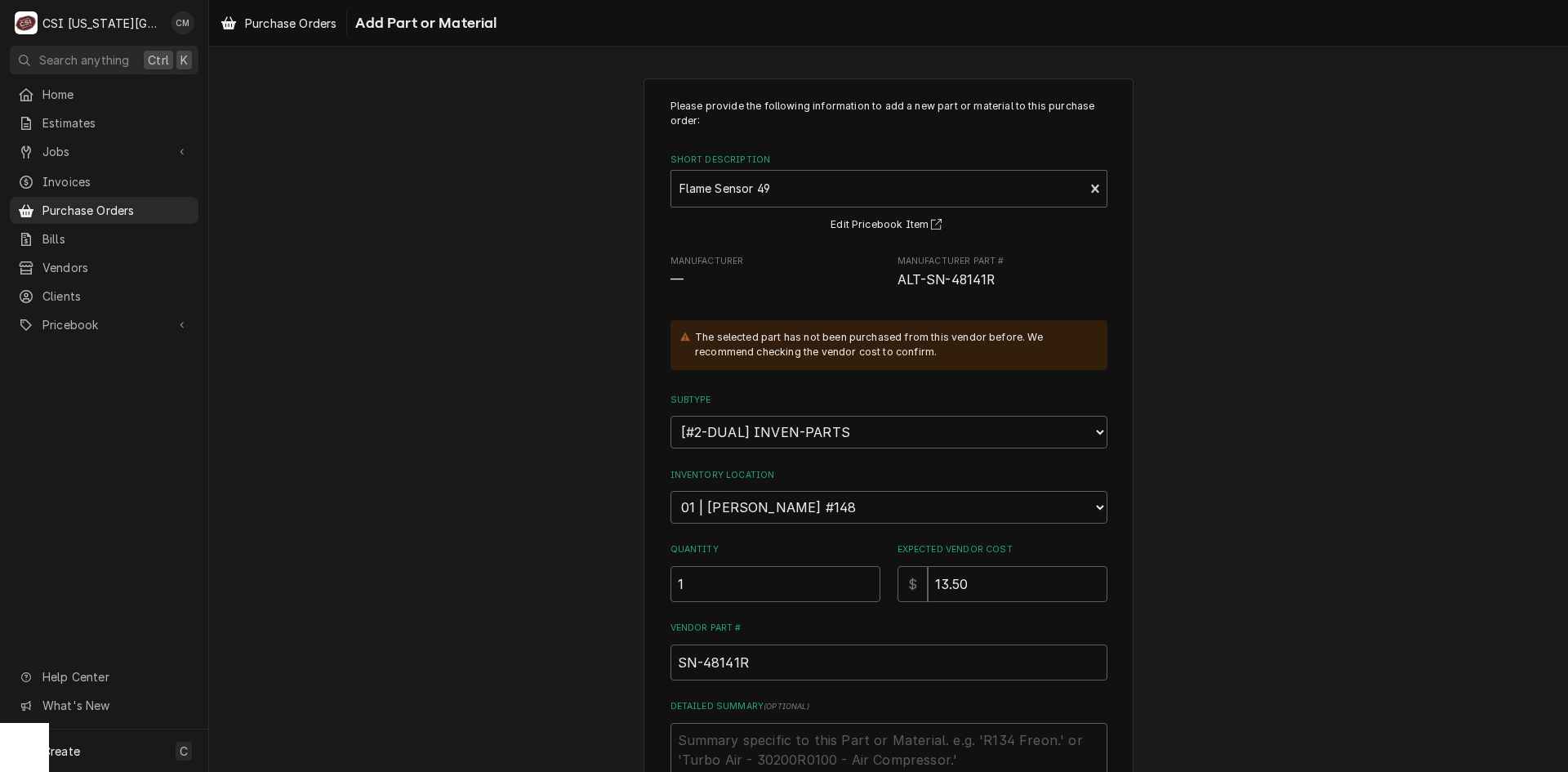
scroll to position [218, 0]
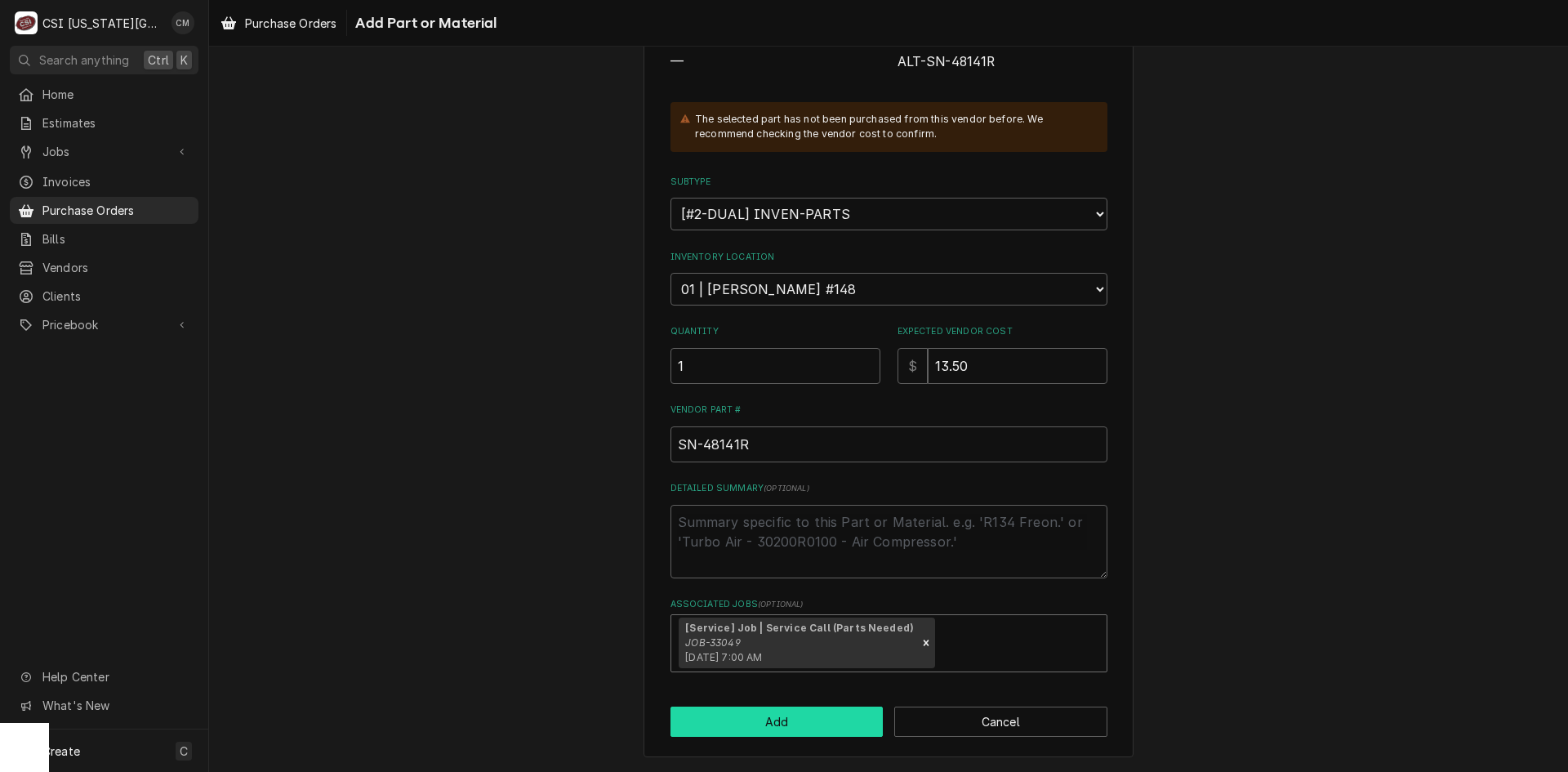
click at [801, 730] on button "Add" at bounding box center [777, 722] width 213 height 30
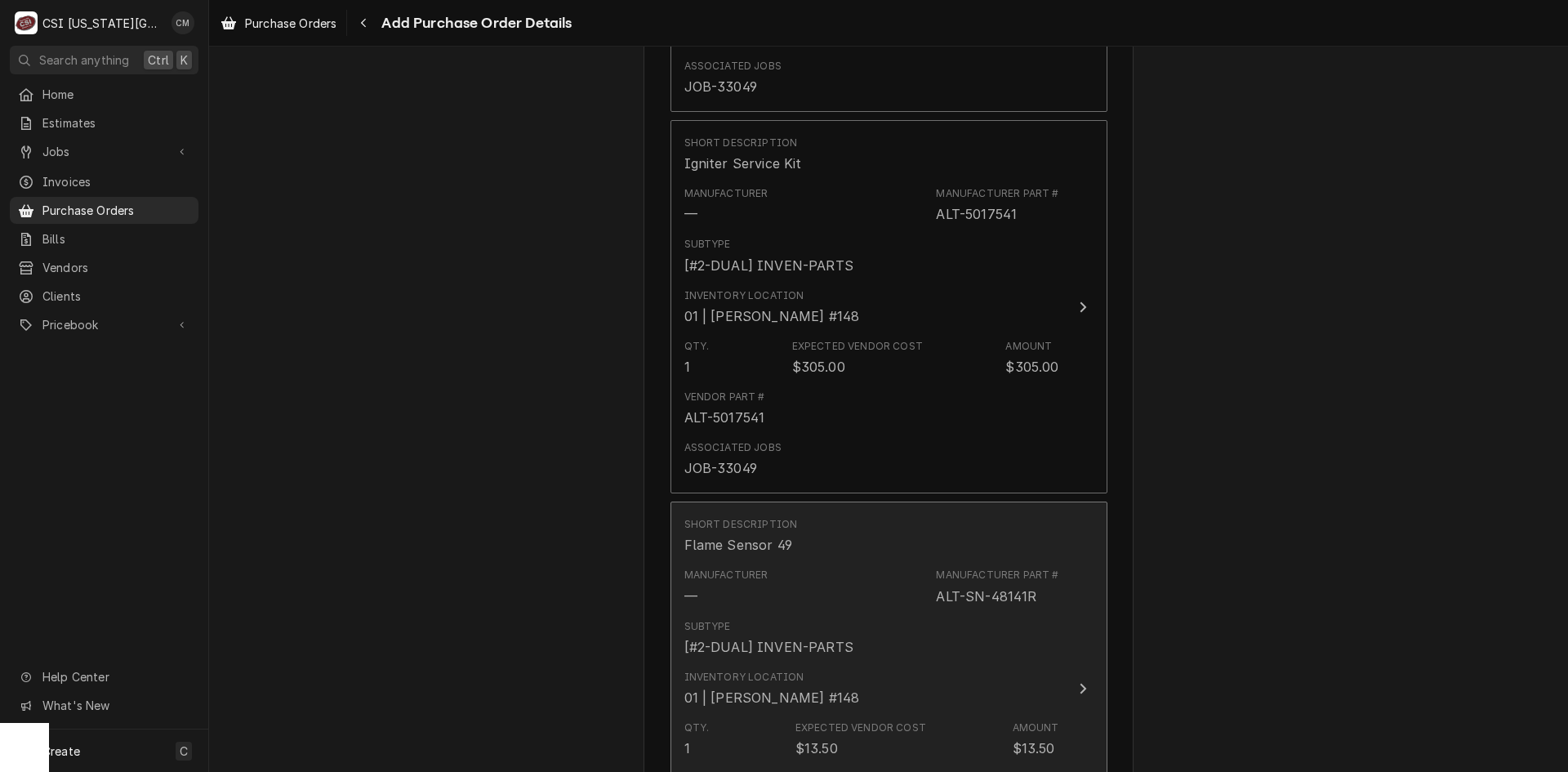
scroll to position [1546, 0]
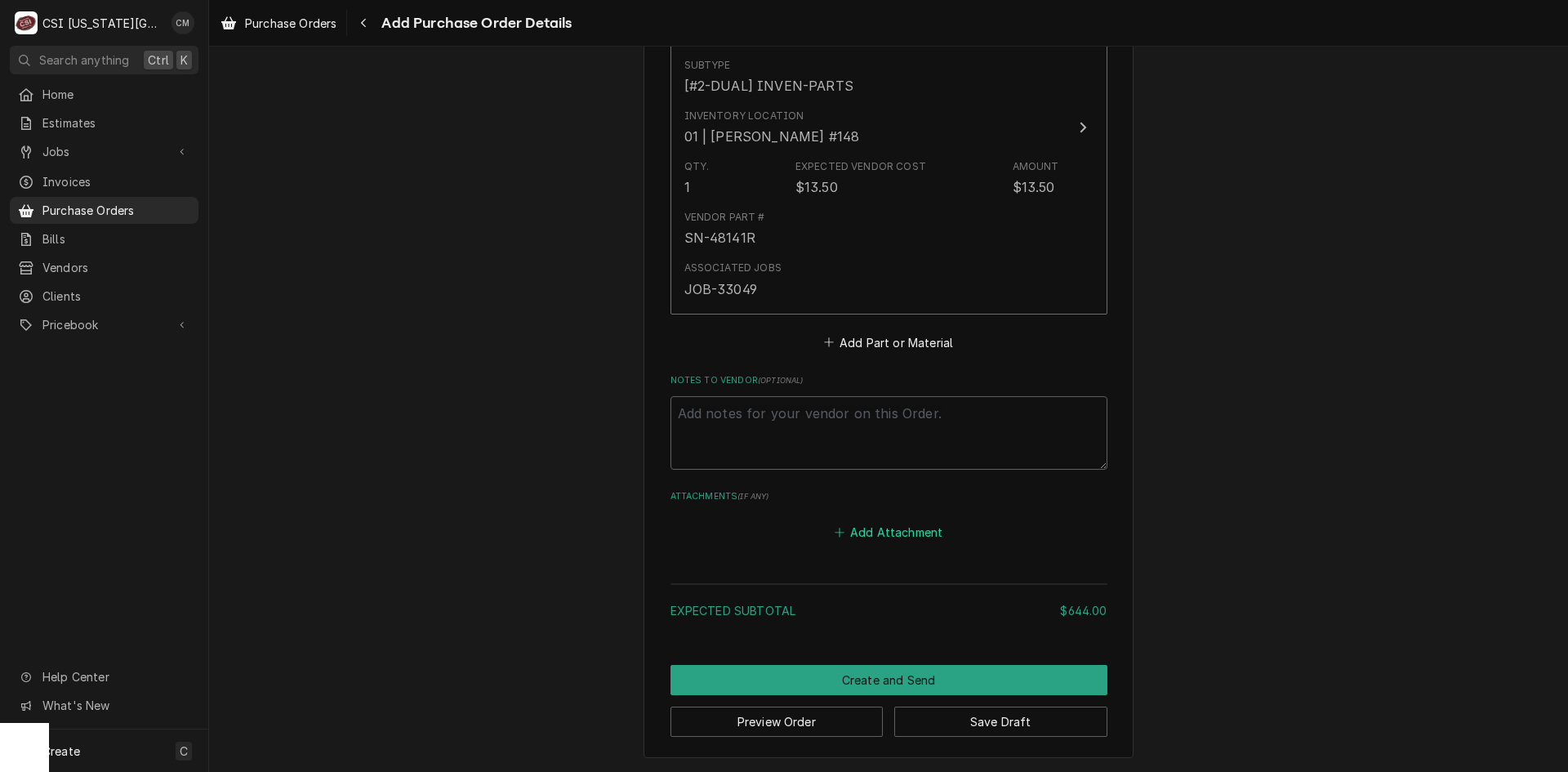
click at [902, 529] on button "Add Attachment" at bounding box center [889, 531] width 114 height 23
type textarea "x"
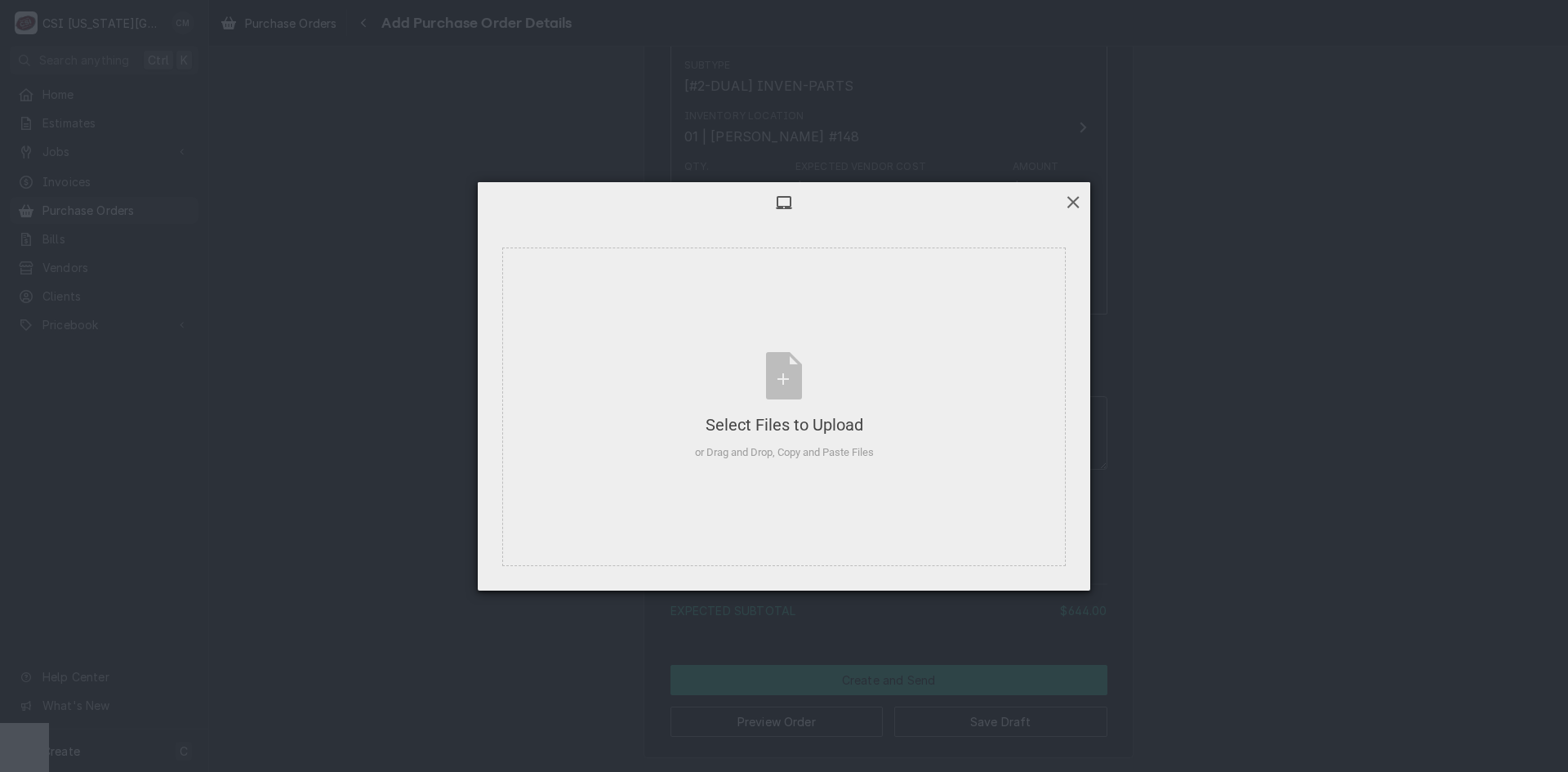
click at [1080, 204] on span at bounding box center [1073, 202] width 18 height 18
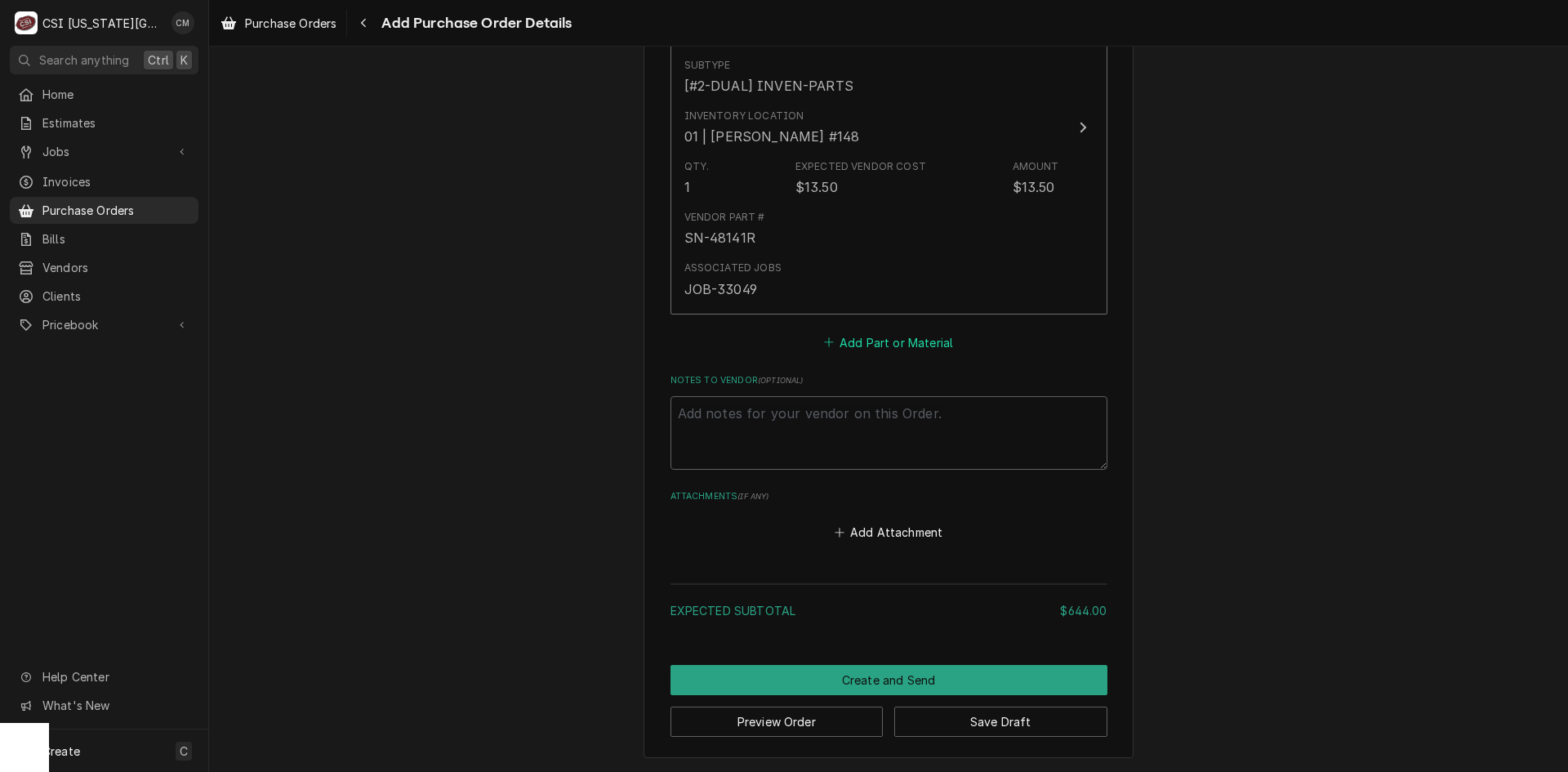
click at [875, 335] on button "Add Part or Material" at bounding box center [888, 342] width 135 height 23
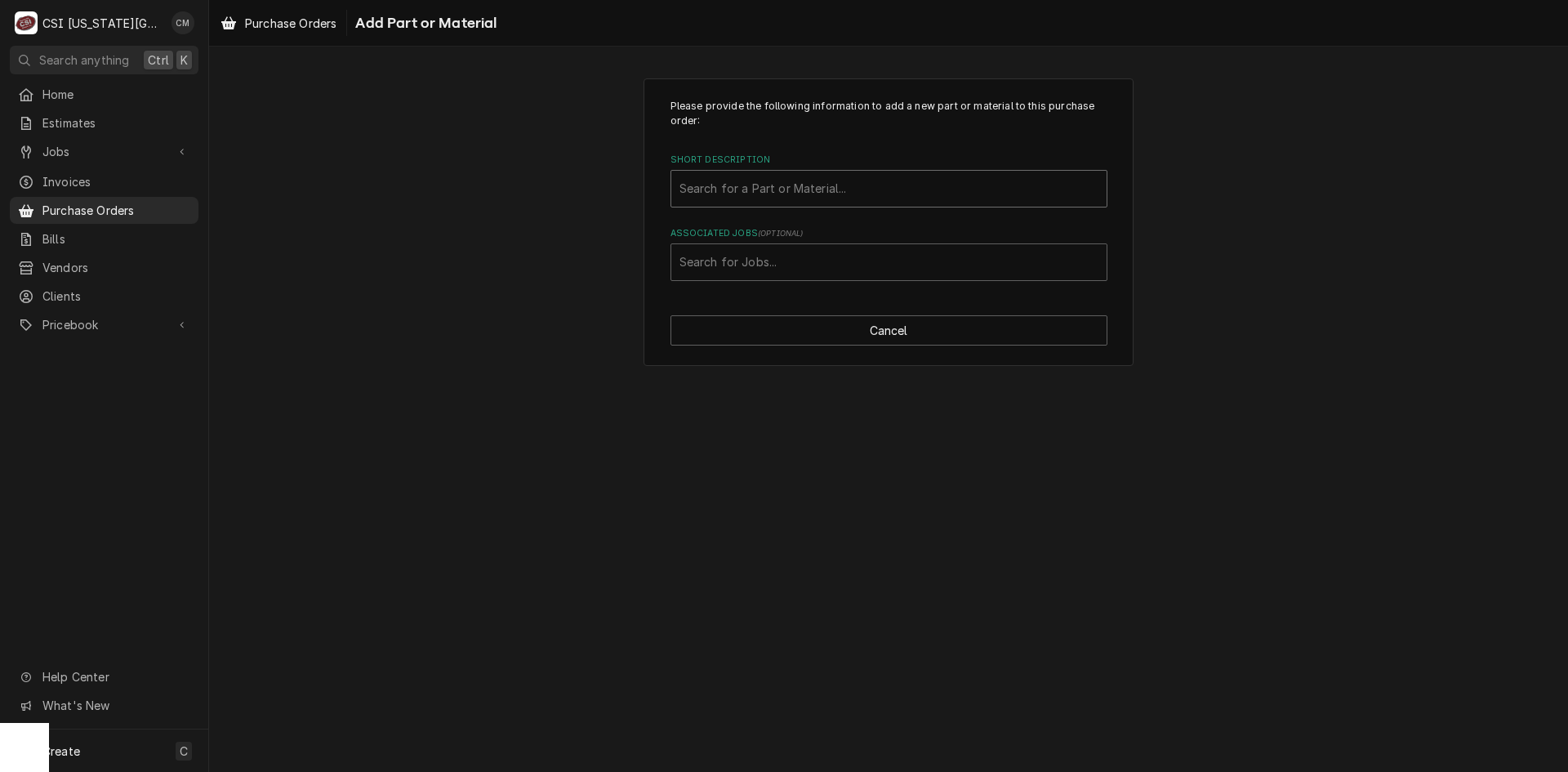
click at [820, 185] on div "Short Description" at bounding box center [889, 188] width 419 height 29
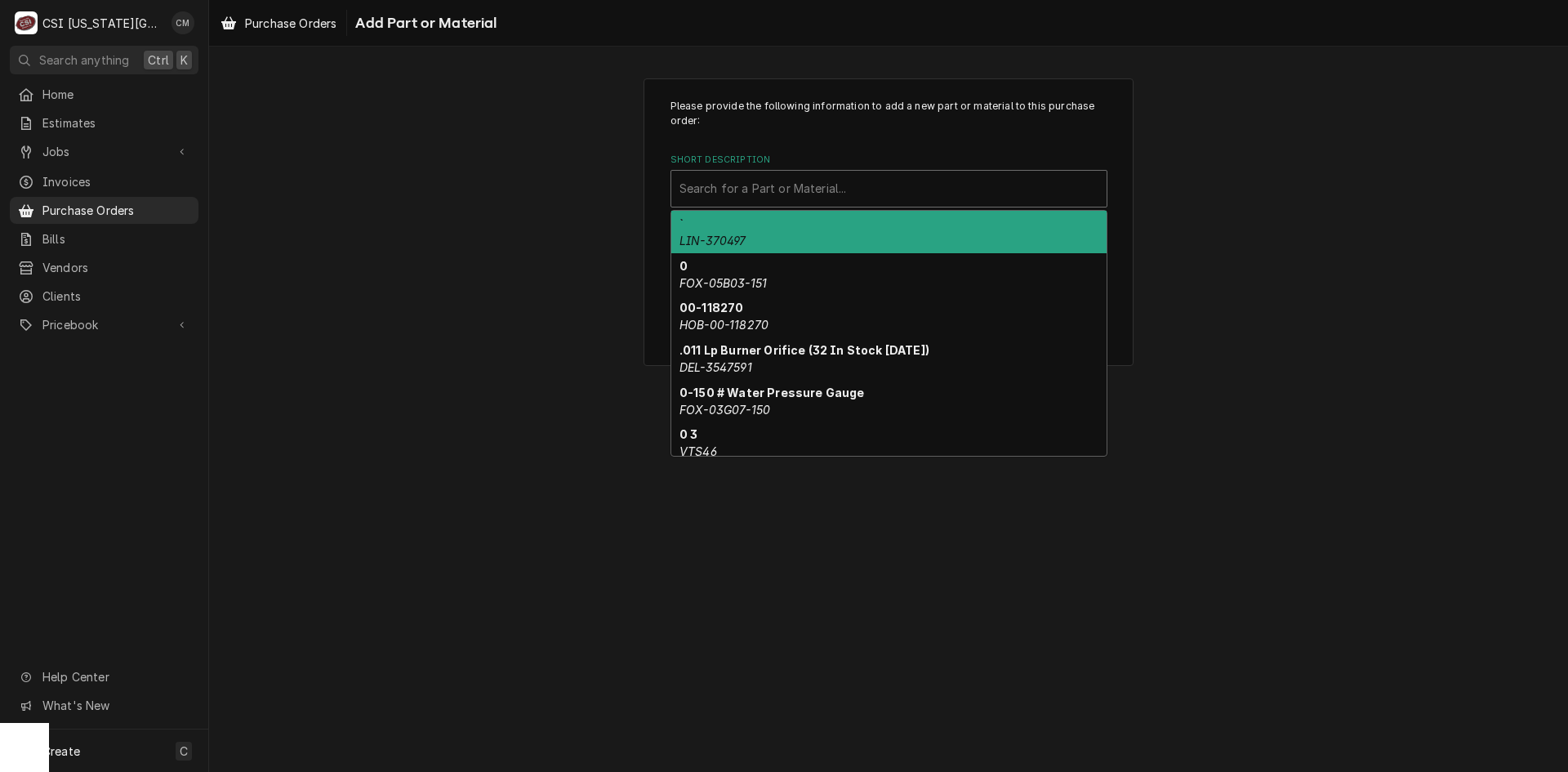
paste input "NU-36319"
type input "NU-36319"
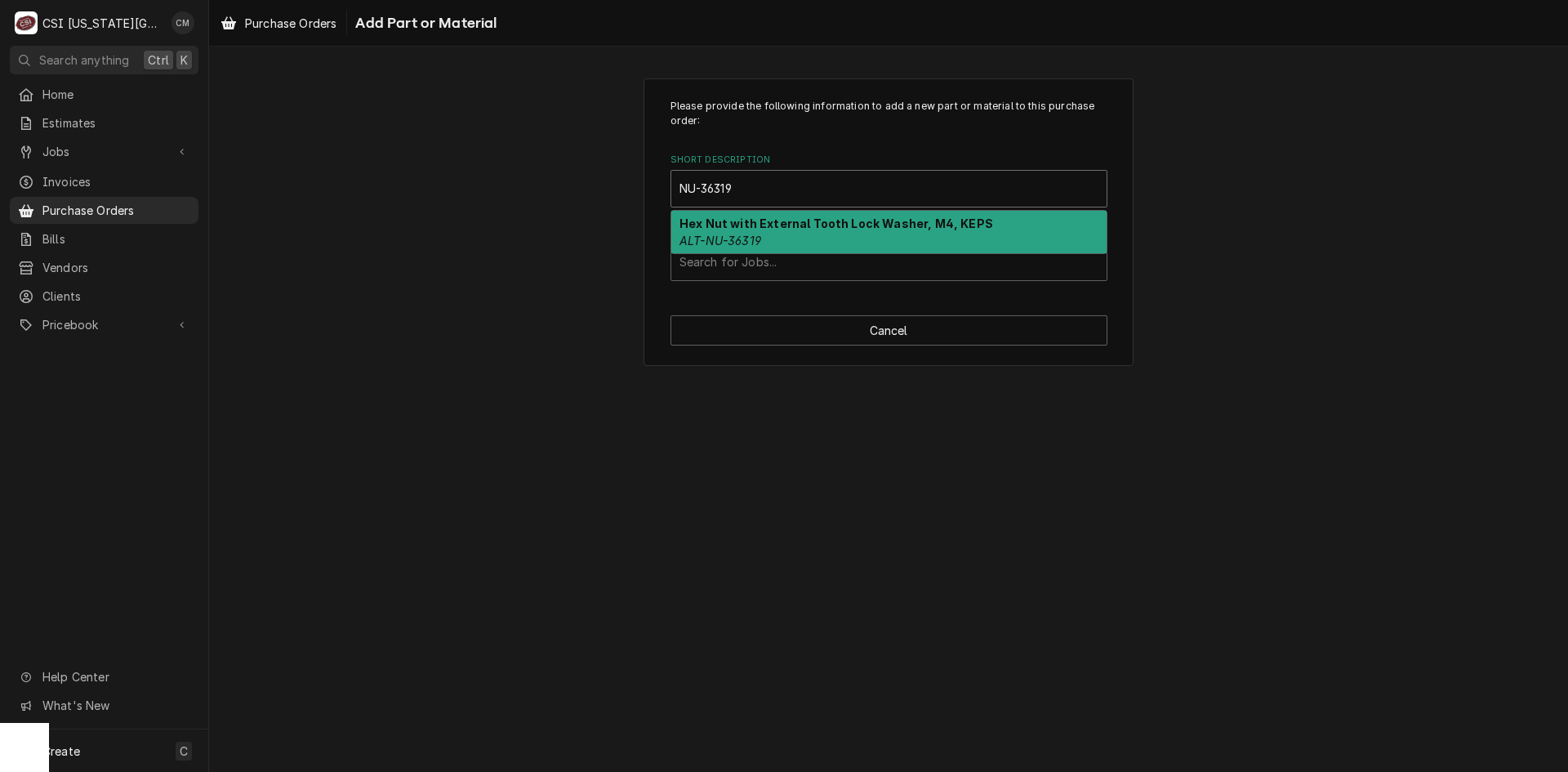
click at [843, 232] on div "Hex Nut with External Tooth Lock Washer, M4, KEPS ALT-NU-36319" at bounding box center [888, 232] width 435 height 42
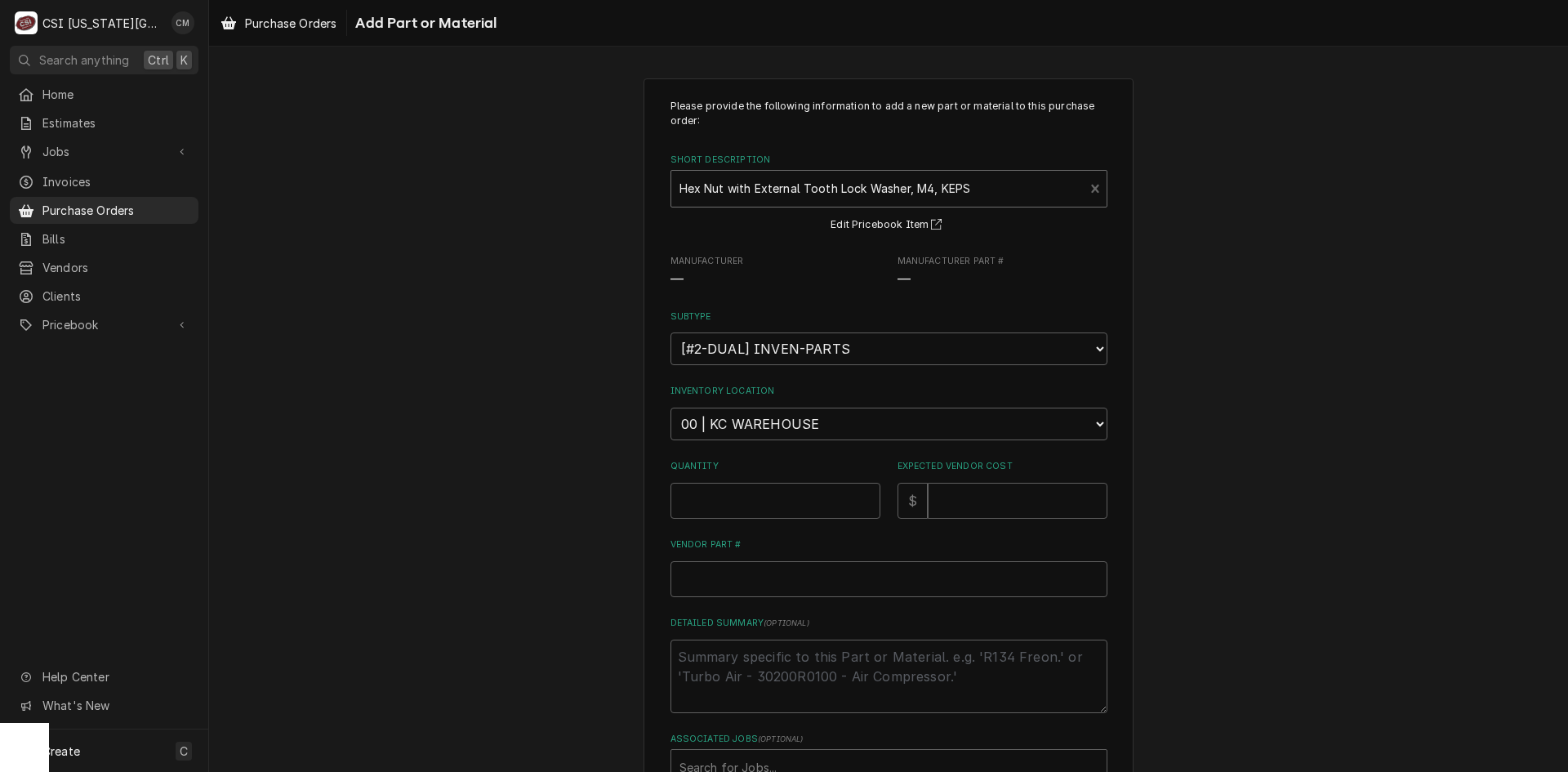
type textarea "x"
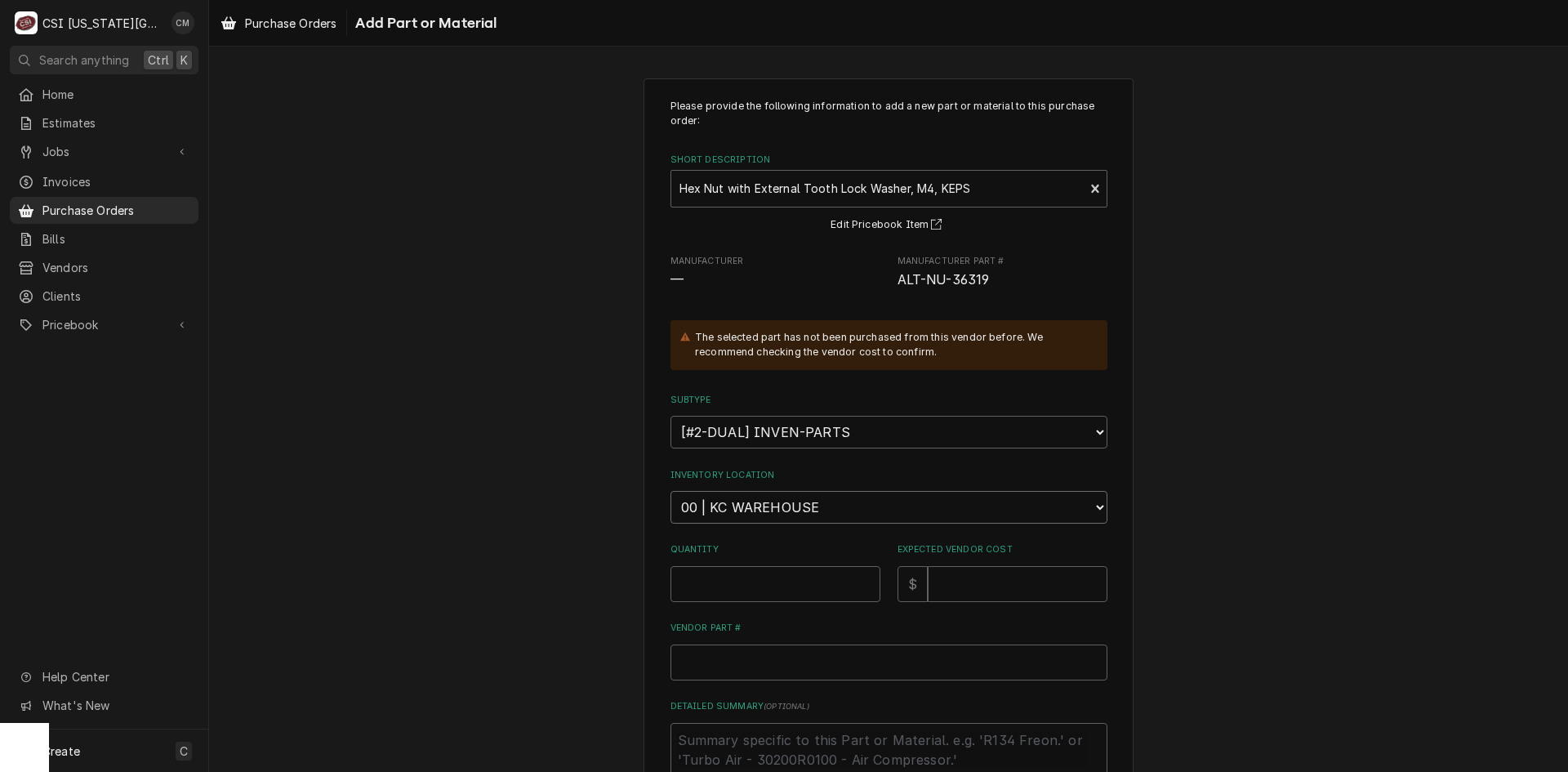
click at [1036, 507] on select "Choose a location... 00 | KC WAREHOUSE 00 | MAIN WAREHOUSE 01 | BRIAN BREAZIER …" at bounding box center [889, 507] width 437 height 33
select select "2781"
click at [671, 491] on select "Choose a location... 00 | KC WAREHOUSE 00 | MAIN WAREHOUSE 01 | BRIAN BREAZIER …" at bounding box center [889, 507] width 437 height 33
click at [973, 580] on input "Expected Vendor Cost" at bounding box center [1018, 584] width 180 height 36
type textarea "x"
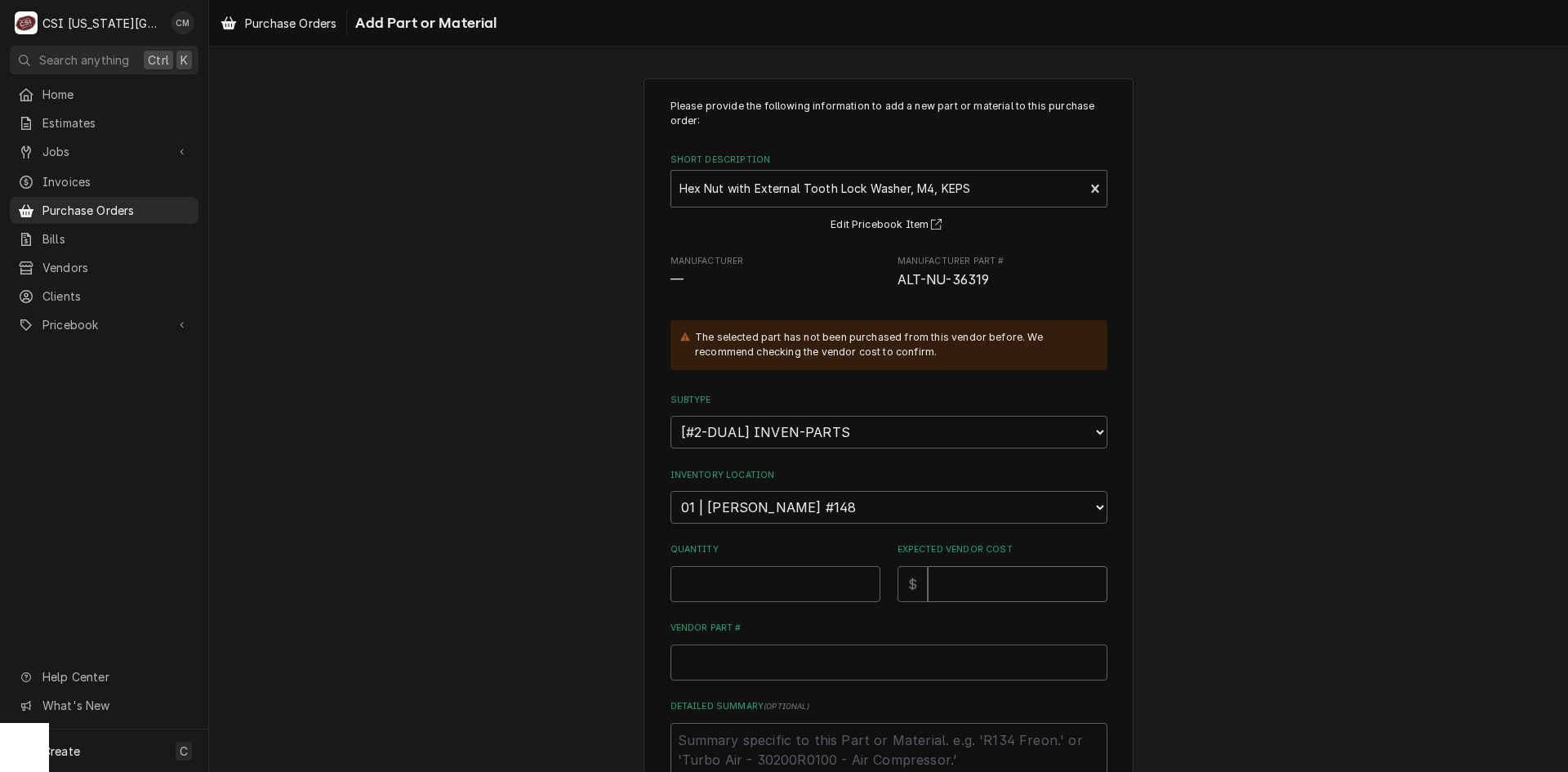
type input "2"
type textarea "x"
type input "2.5"
type textarea "x"
type input "2.50"
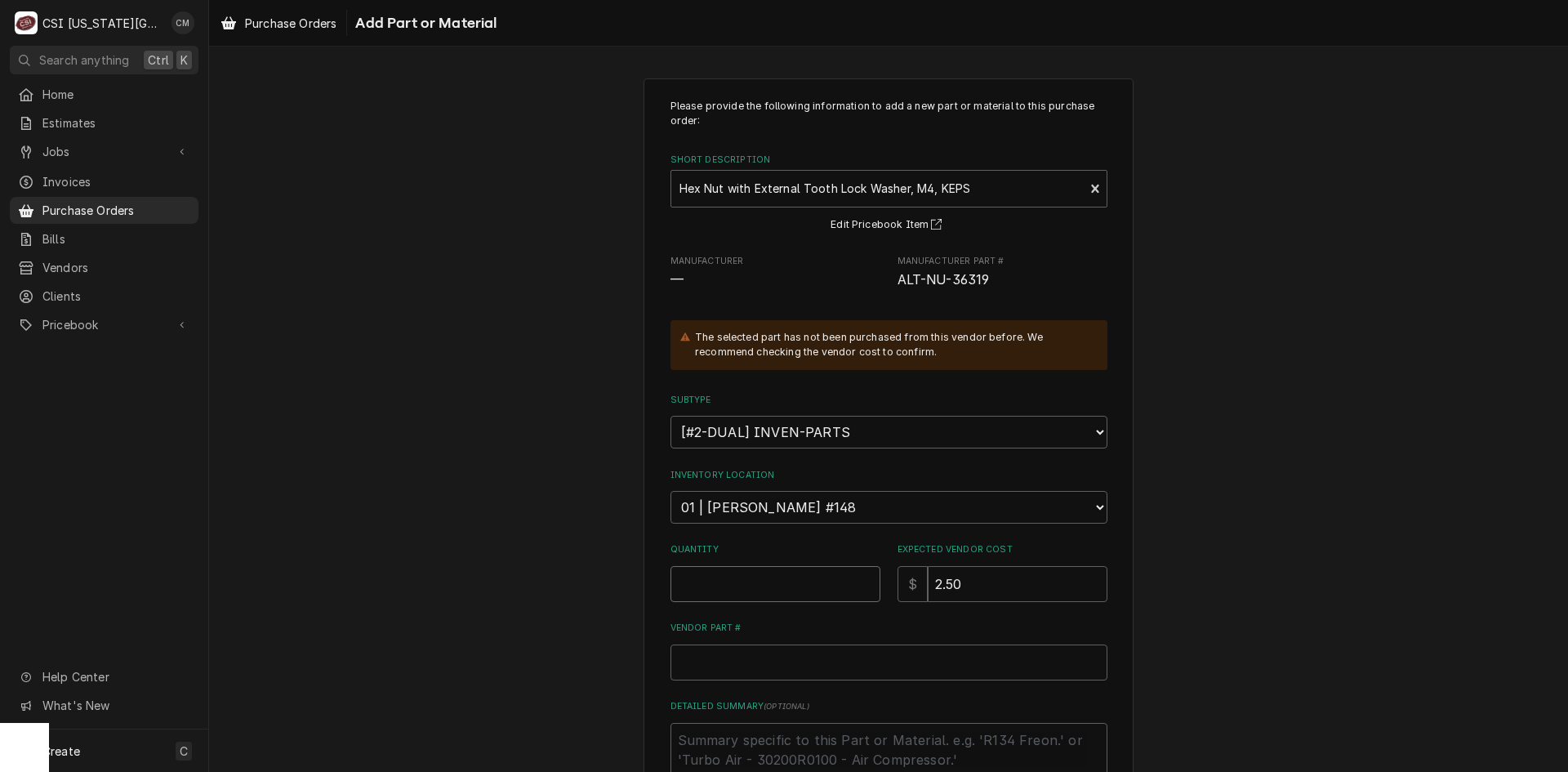
click at [796, 569] on input "Quantity" at bounding box center [776, 584] width 210 height 36
type textarea "x"
type input "3"
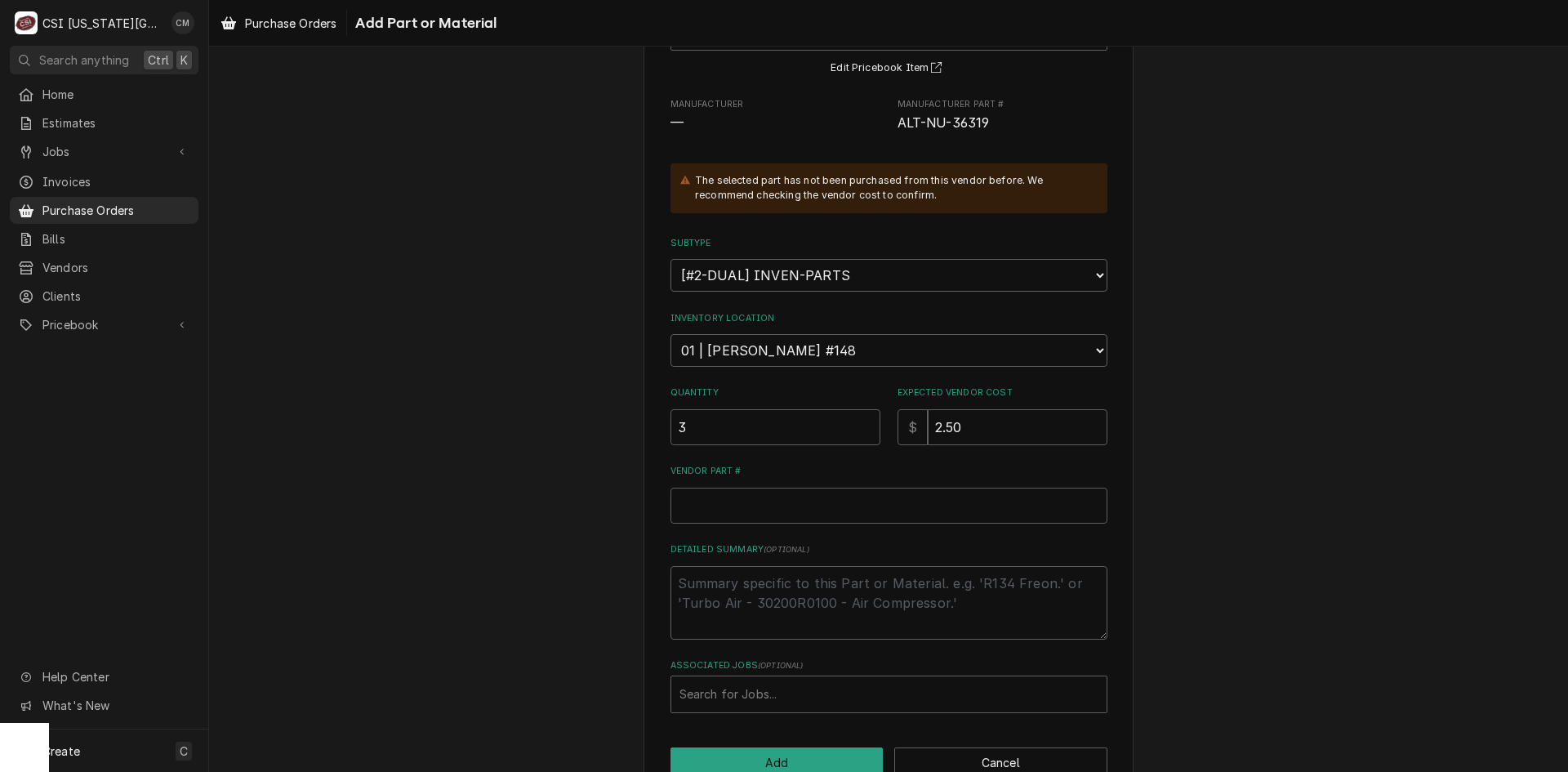
scroll to position [163, 0]
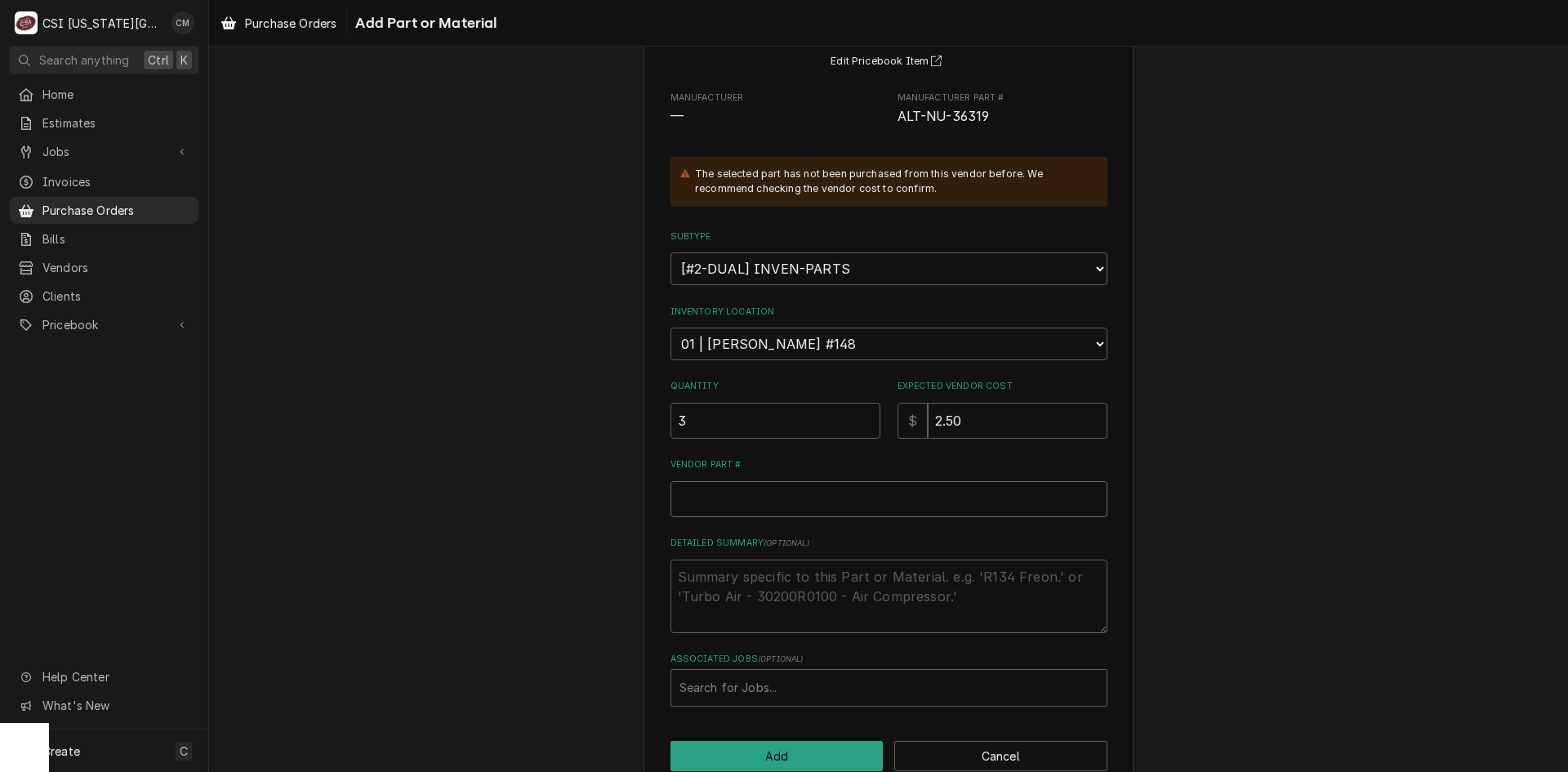
click at [845, 498] on input "Vendor Part #" at bounding box center [889, 499] width 437 height 36
paste input "NU-36319"
type textarea "x"
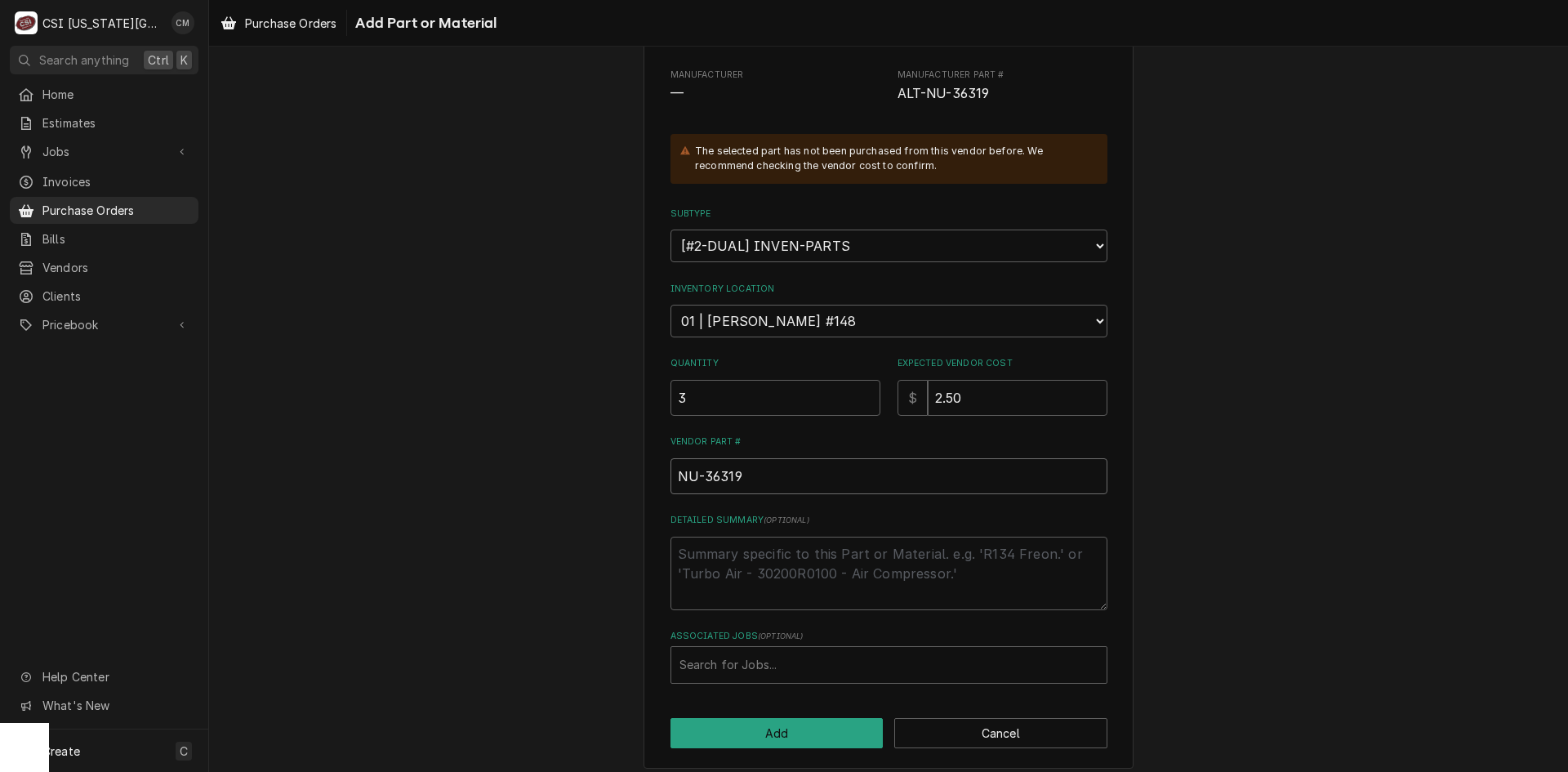
scroll to position [198, 0]
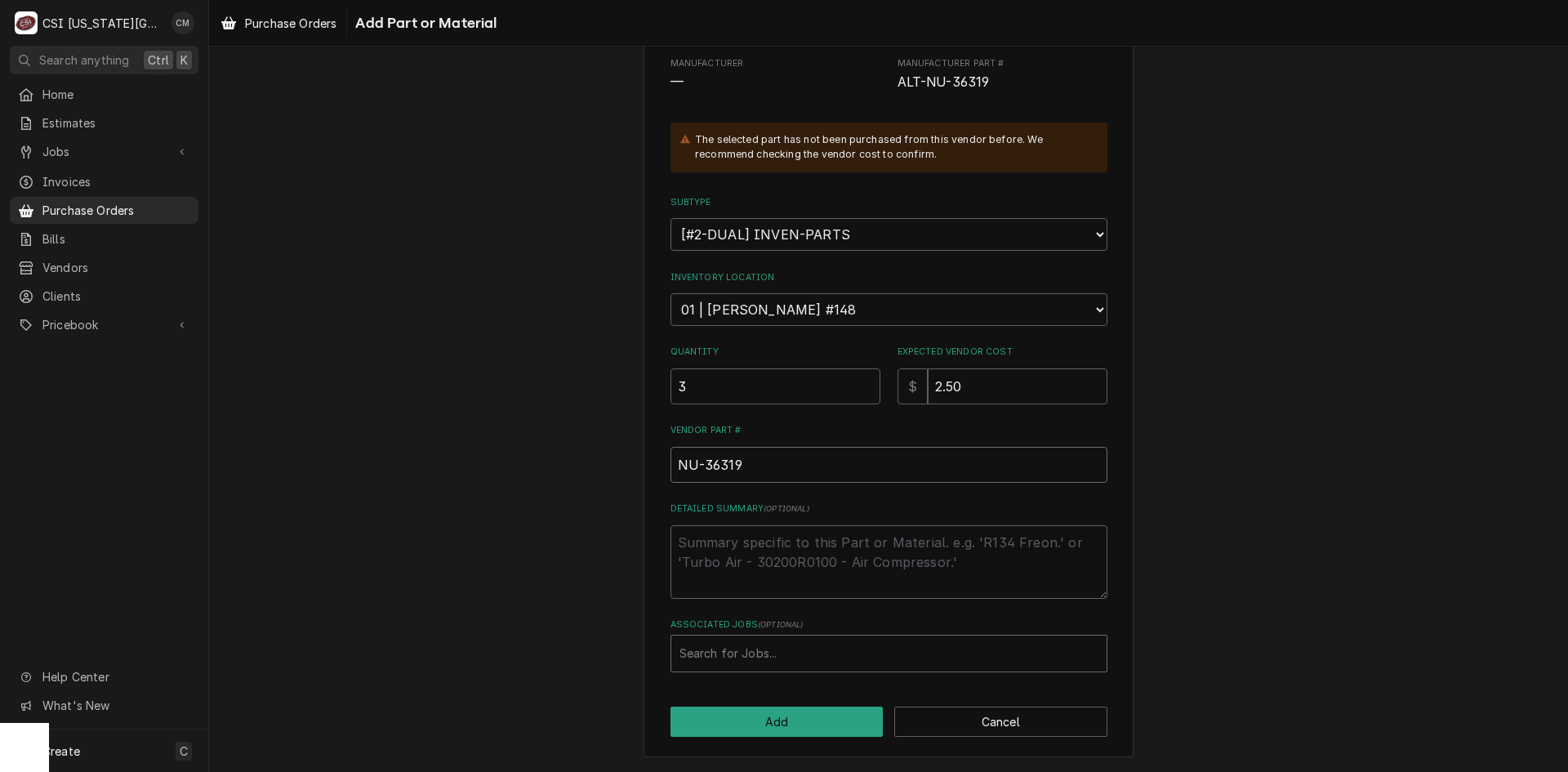
type input "NU-36319"
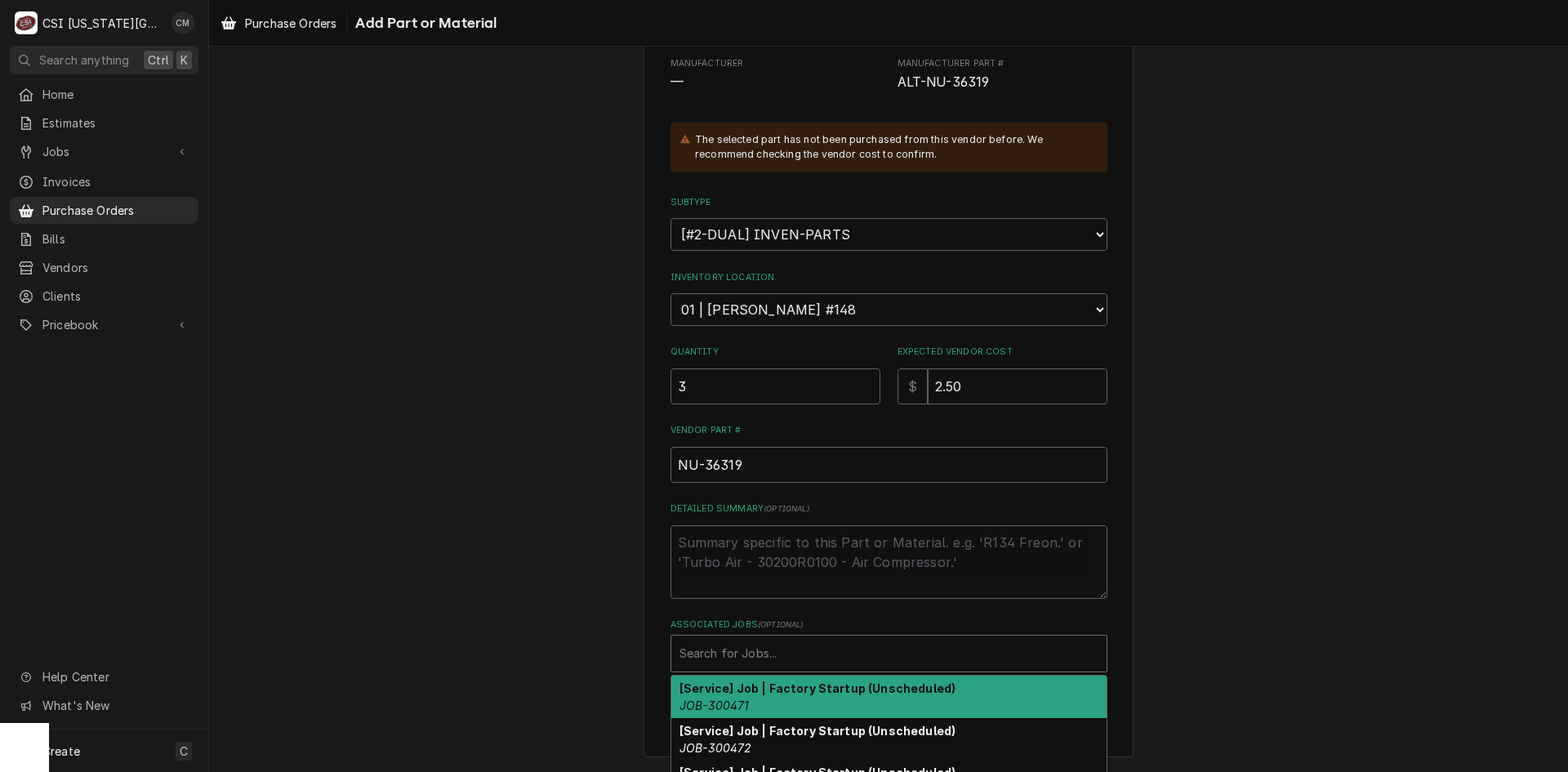
click at [799, 651] on div "Associated Jobs" at bounding box center [889, 653] width 419 height 29
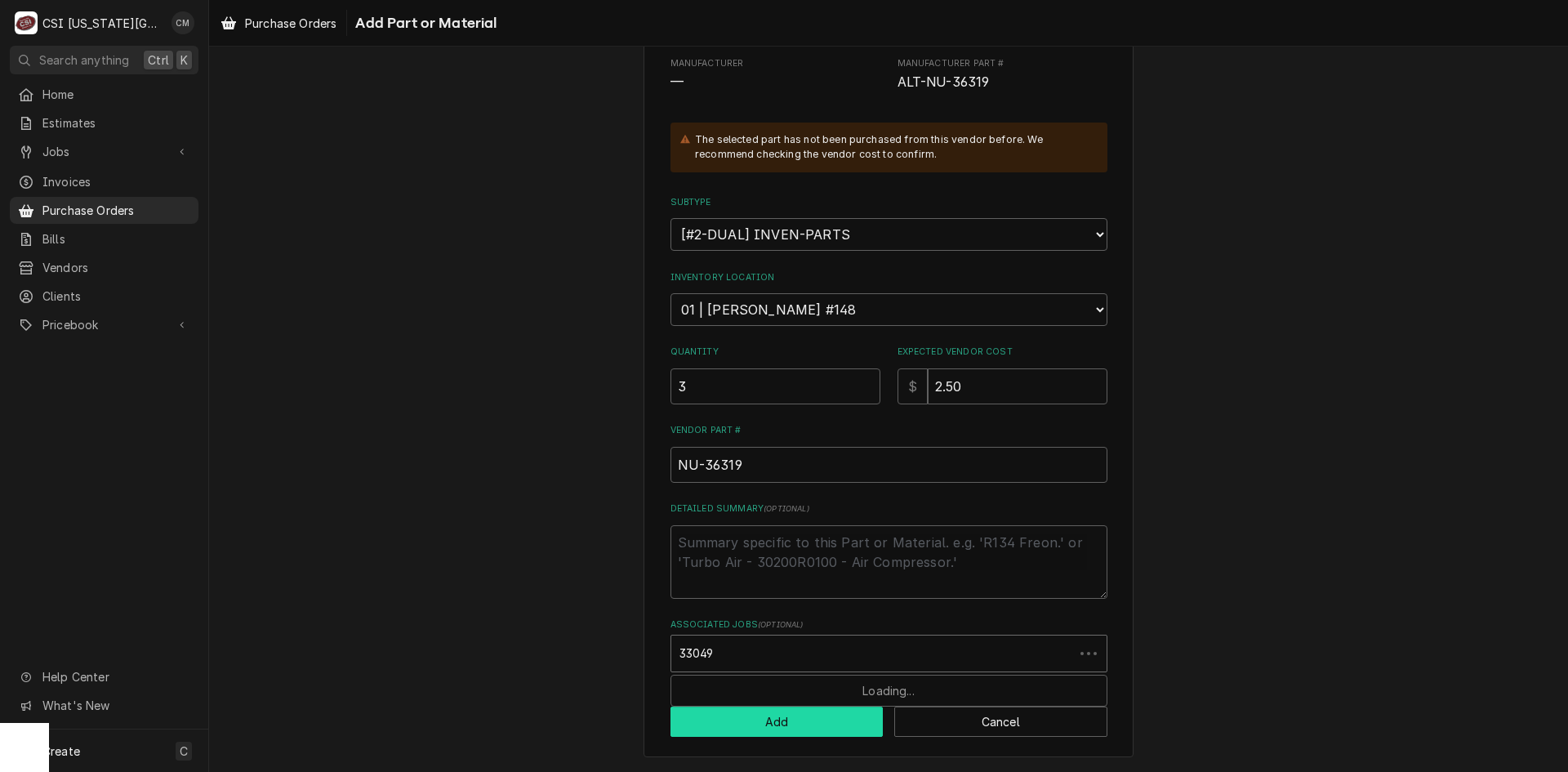
type input "33049"
click at [797, 722] on button "Add" at bounding box center [777, 722] width 213 height 30
type textarea "x"
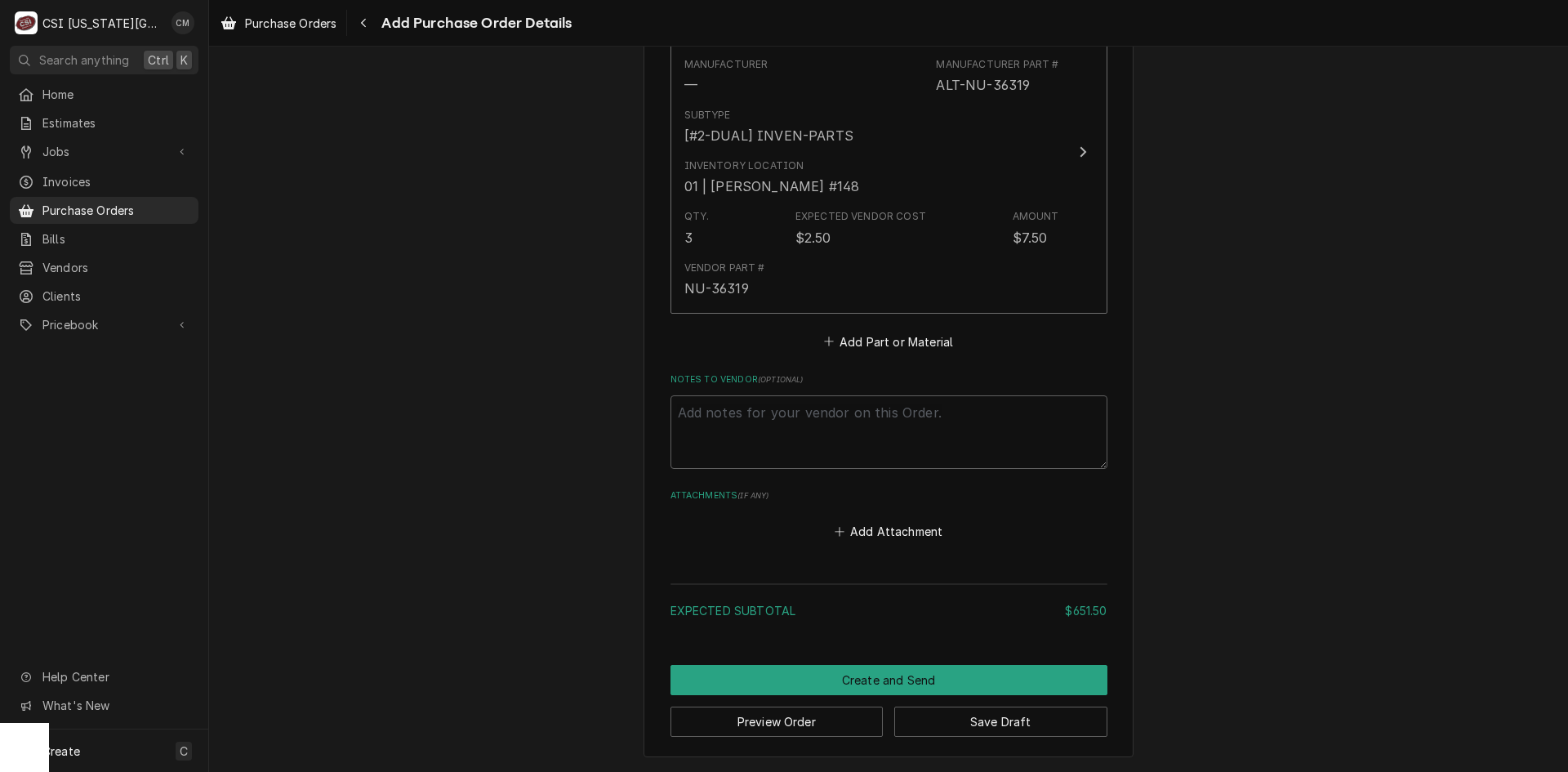
scroll to position [1551, 0]
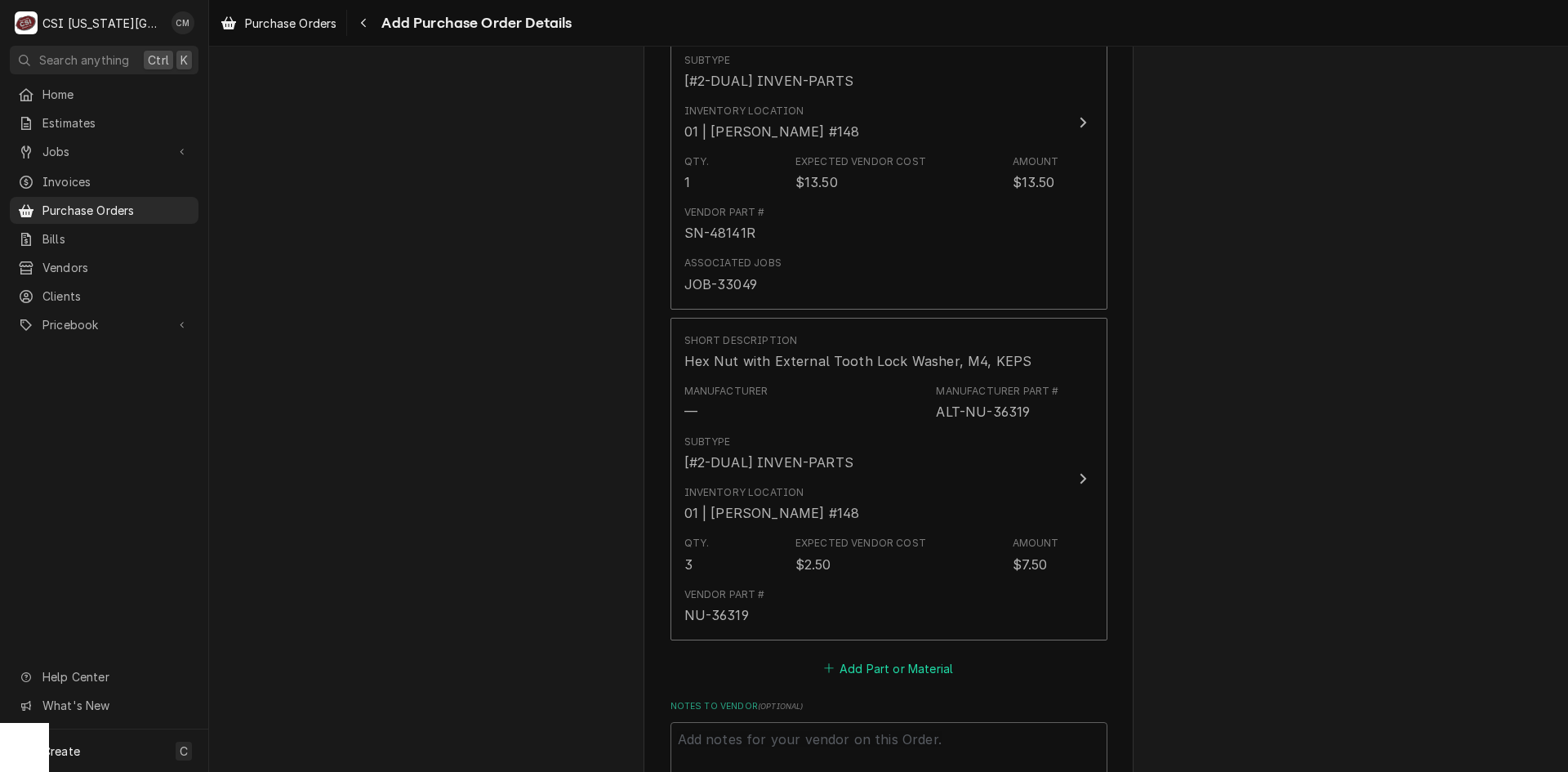
click at [908, 671] on button "Add Part or Material" at bounding box center [888, 668] width 135 height 23
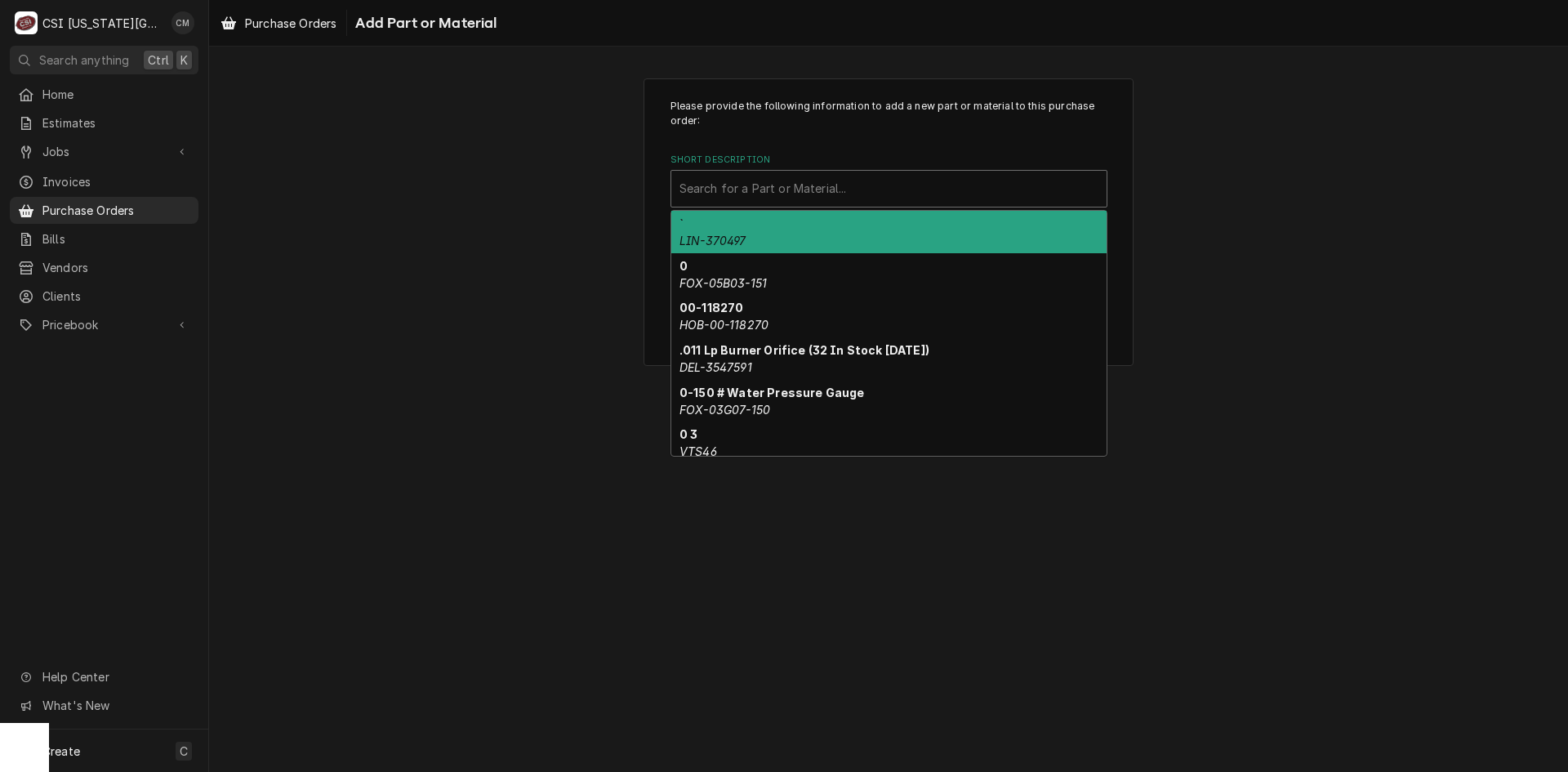
click at [779, 184] on div "Short Description" at bounding box center [889, 188] width 419 height 29
paste input "NU-38212"
type input "NU-38212"
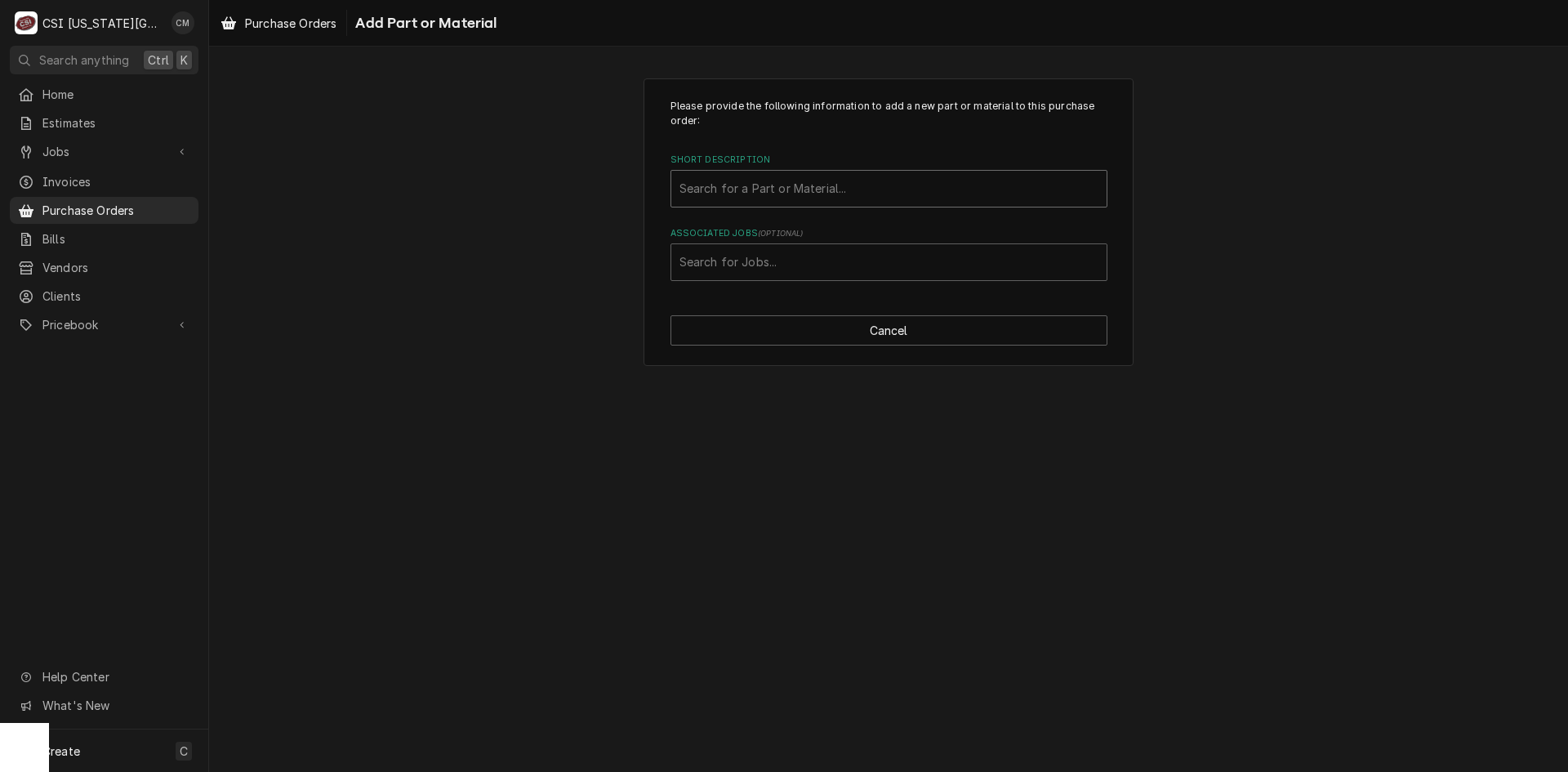
drag, startPoint x: 823, startPoint y: 187, endPoint x: 654, endPoint y: 185, distance: 168.3
click at [654, 185] on div "Please provide the following information to add a new part or material to this …" at bounding box center [889, 222] width 490 height 288
paste input "NU-38212"
type input "NU-38212"
click at [772, 185] on div "Short Description" at bounding box center [889, 188] width 419 height 29
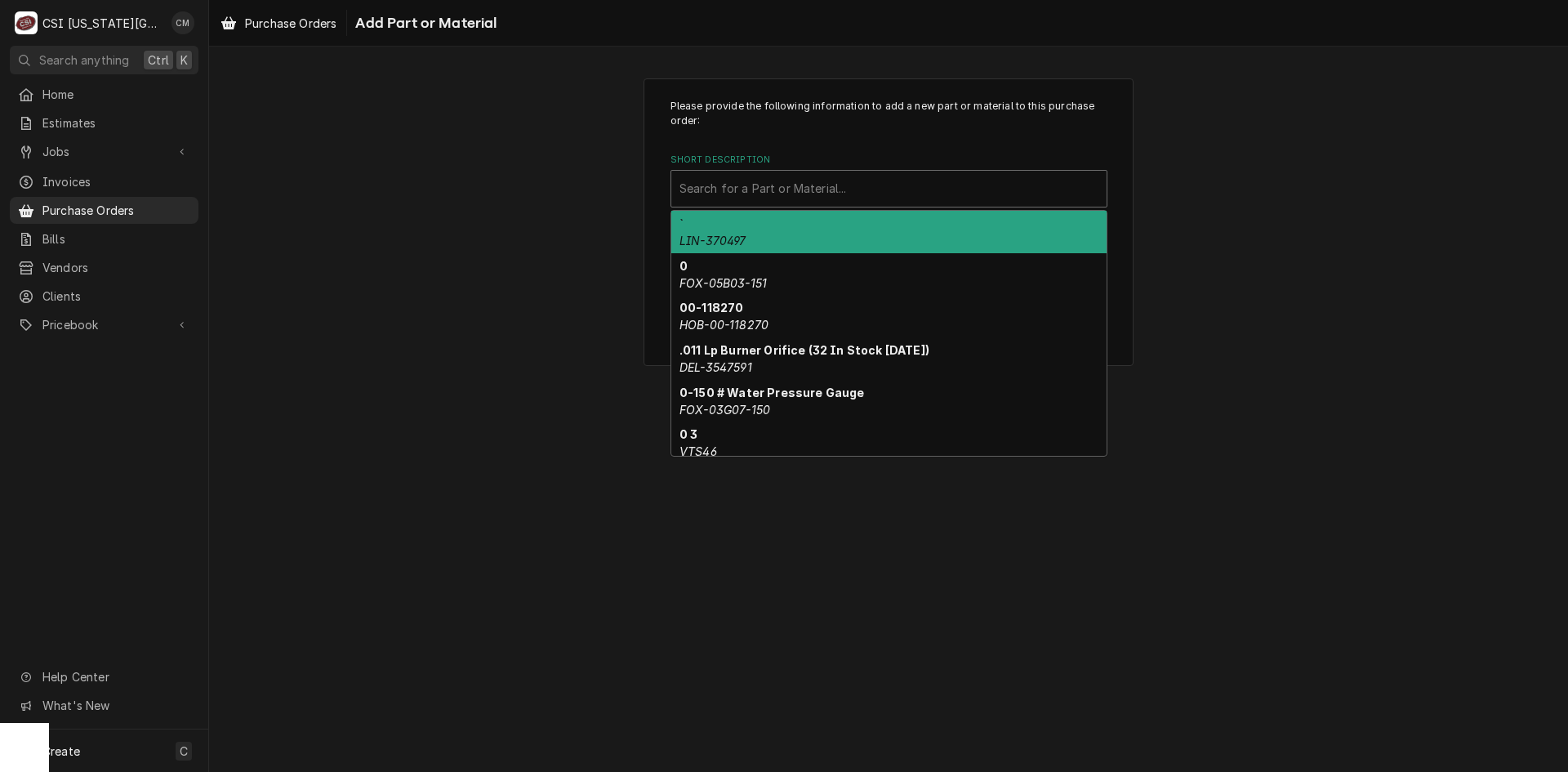
click at [806, 186] on div "Short Description" at bounding box center [889, 188] width 419 height 29
click at [808, 190] on div "Short Description" at bounding box center [889, 188] width 419 height 29
click at [844, 184] on div "Short Description" at bounding box center [889, 188] width 419 height 29
paste input "NU-38212"
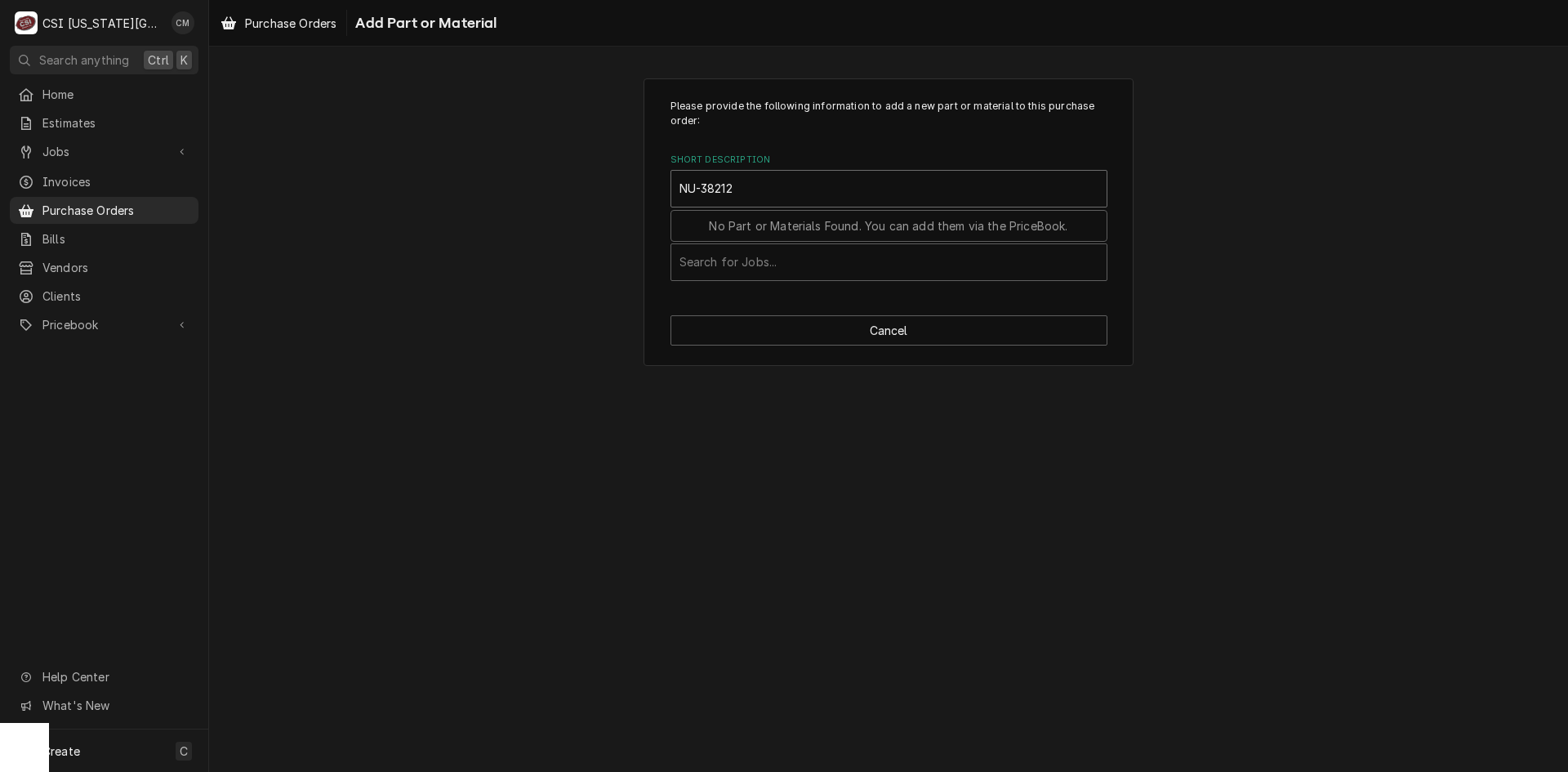
drag, startPoint x: 703, startPoint y: 187, endPoint x: 658, endPoint y: 188, distance: 45.8
click at [658, 188] on div "Please provide the following information to add a new part or material to this …" at bounding box center [889, 222] width 490 height 288
type input "38212"
drag, startPoint x: 730, startPoint y: 190, endPoint x: 649, endPoint y: 189, distance: 80.9
click at [649, 189] on div "Please provide the following information to add a new part or material to this …" at bounding box center [889, 222] width 490 height 288
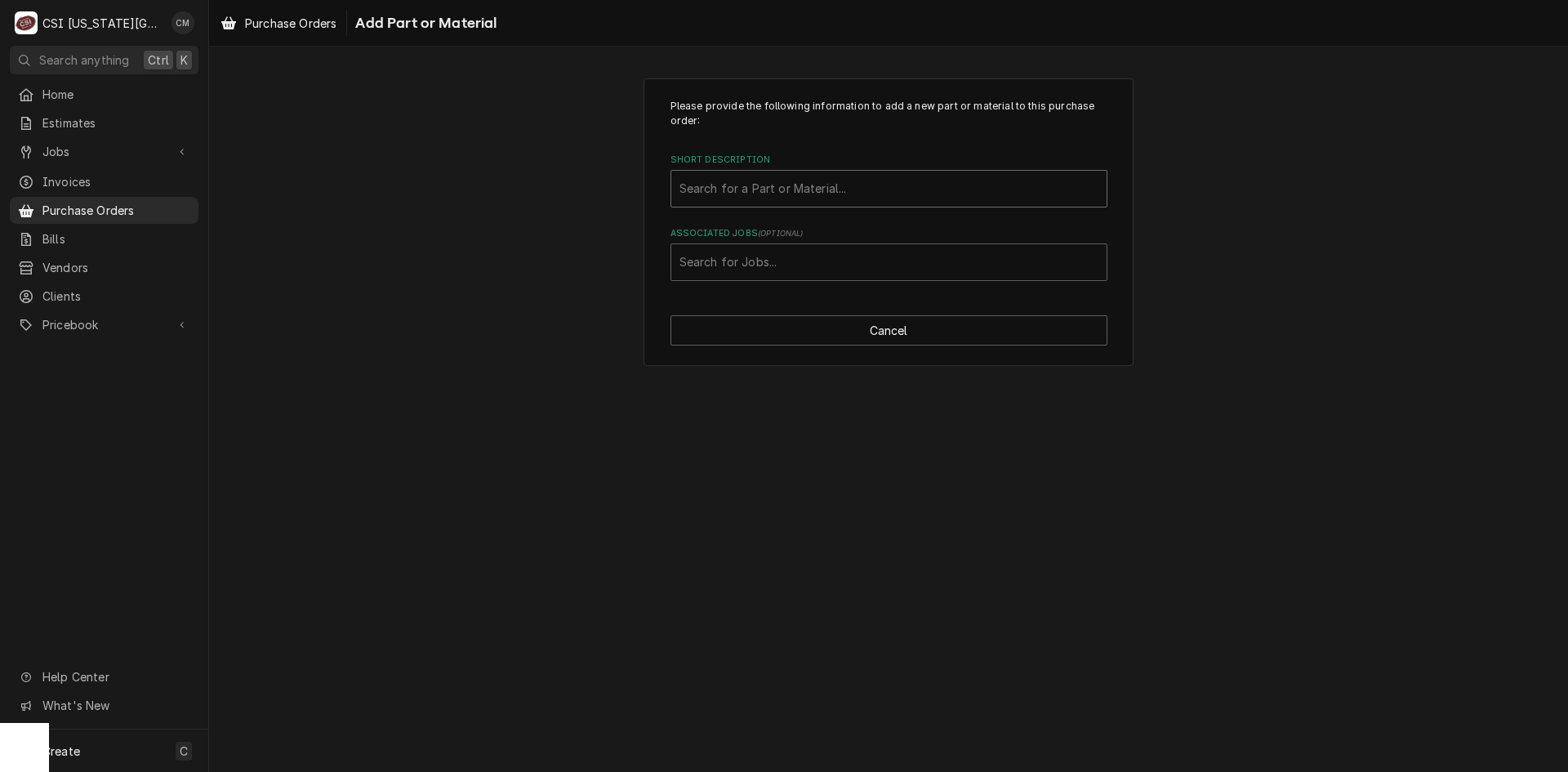
paste input "NU-38212"
type input "NU-38212"
click at [931, 330] on button "Cancel" at bounding box center [889, 330] width 437 height 30
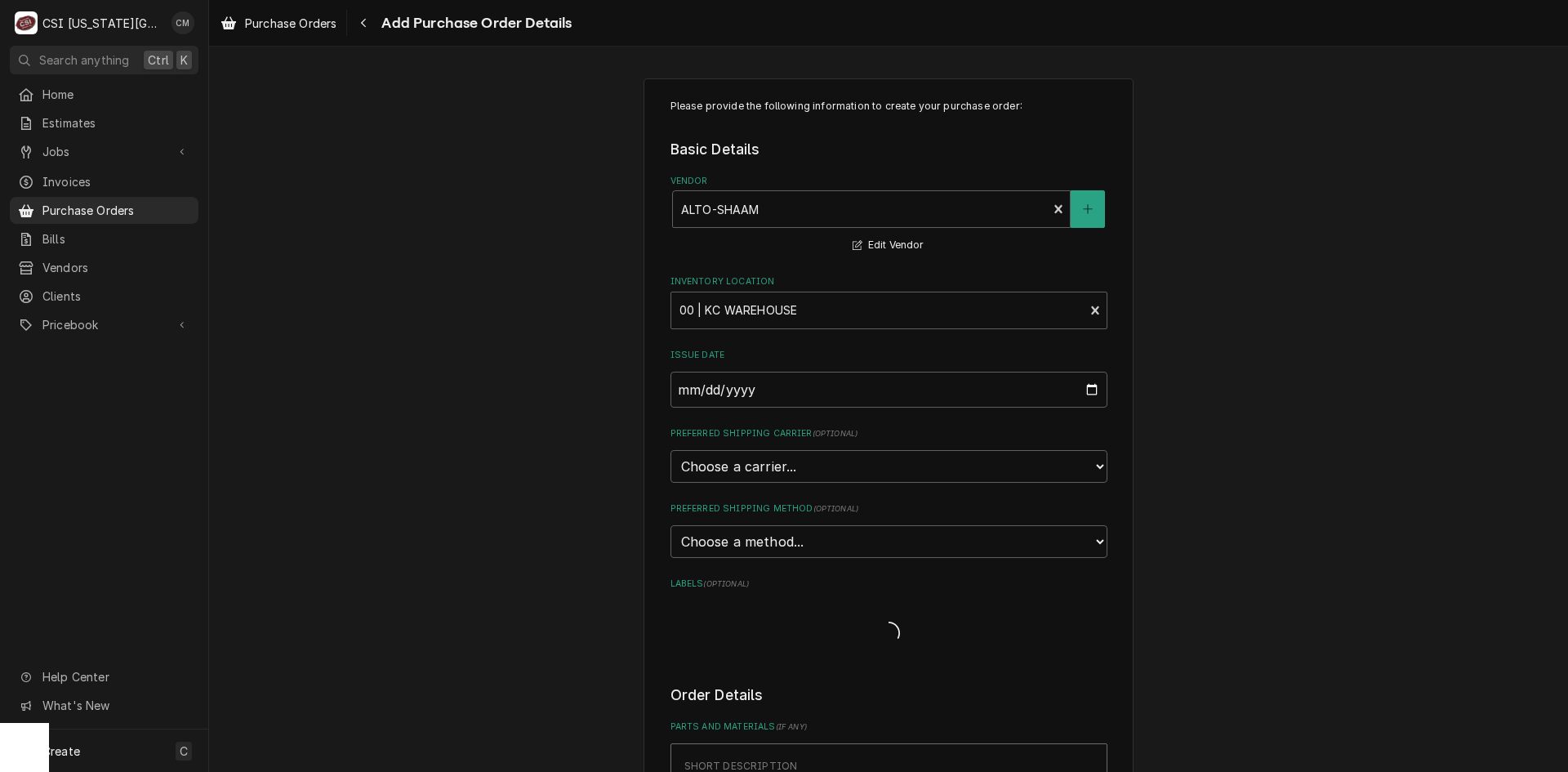
type textarea "x"
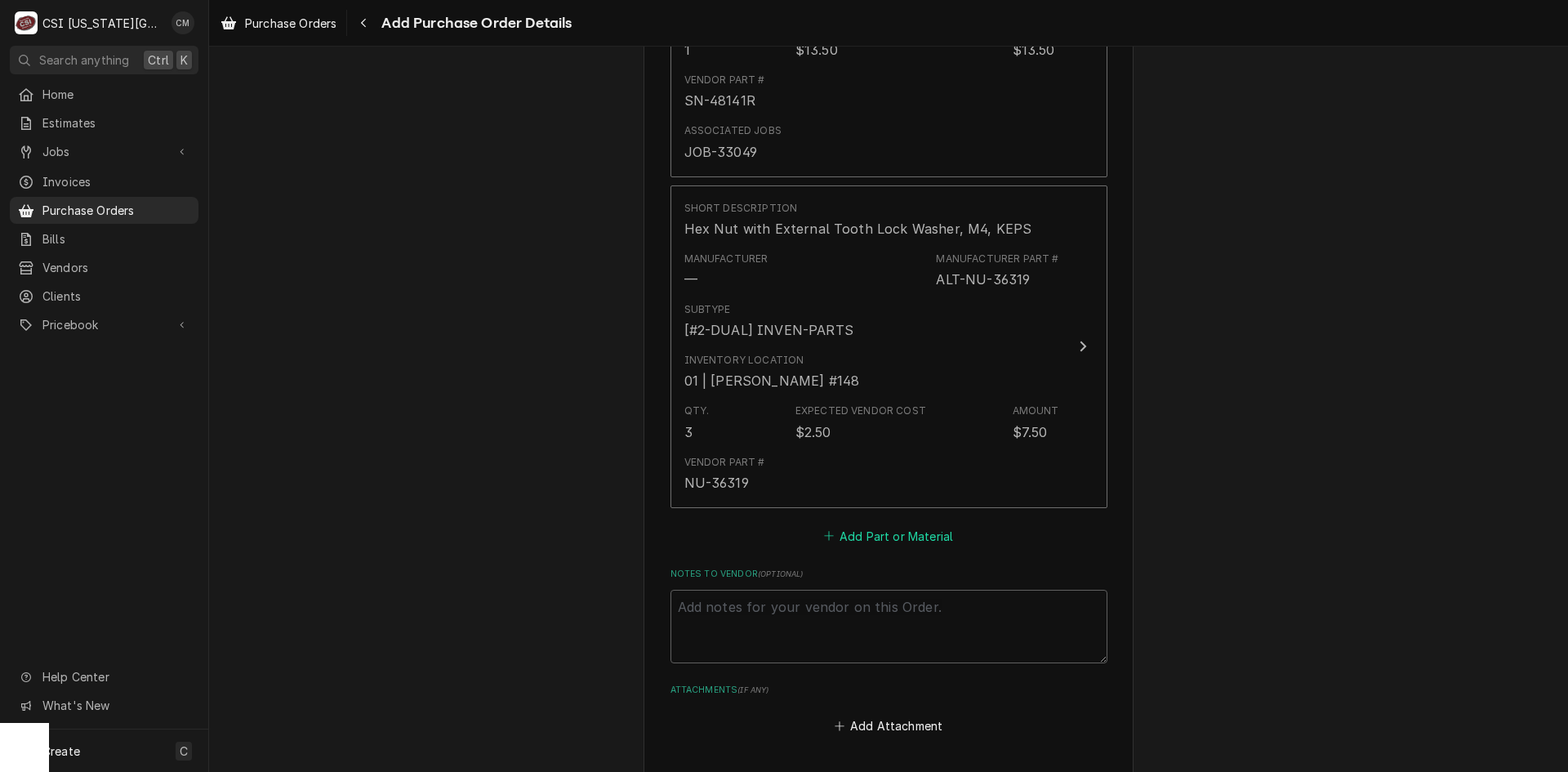
click at [911, 541] on button "Add Part or Material" at bounding box center [888, 535] width 135 height 23
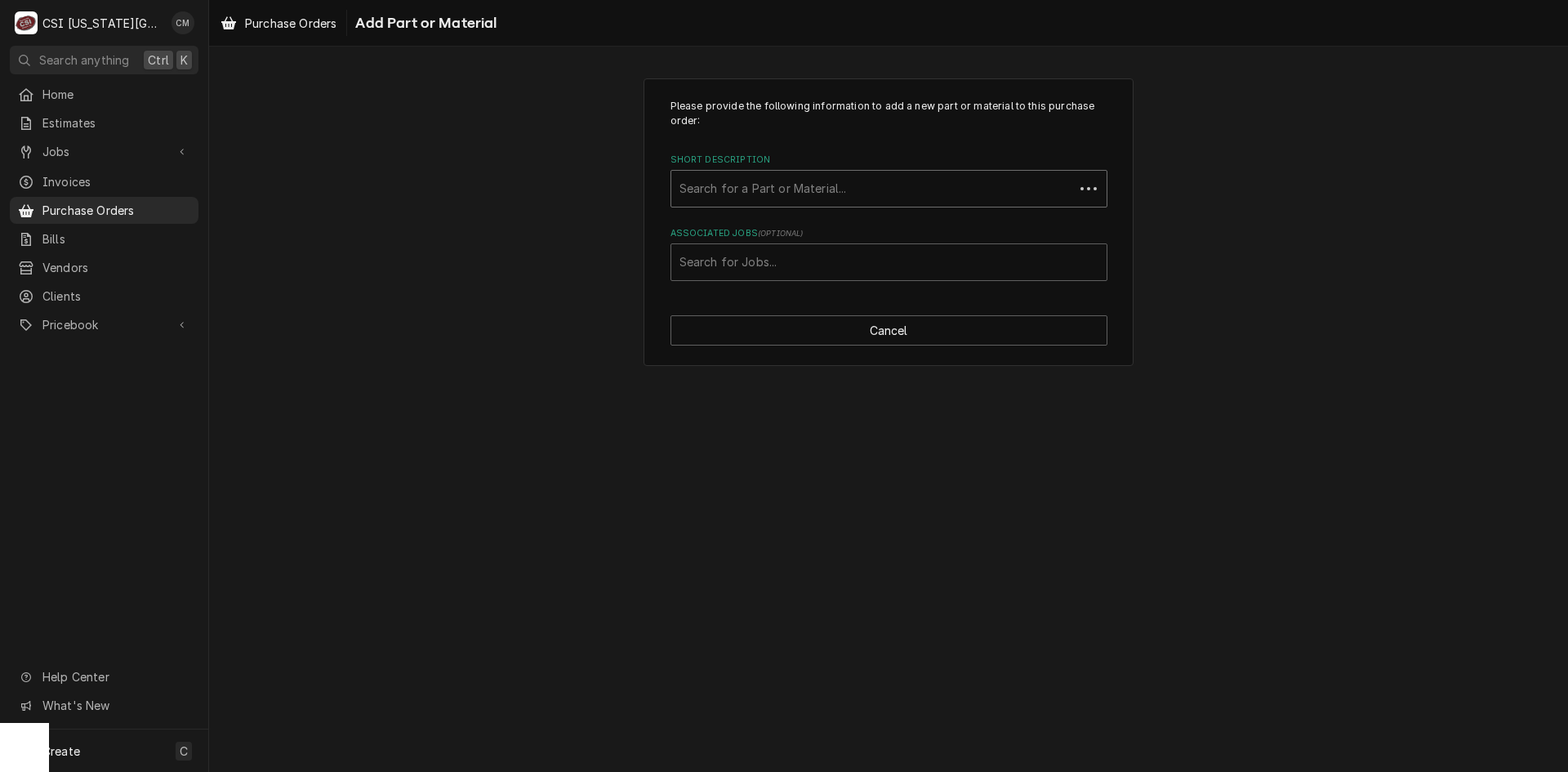
click at [772, 181] on div "Short Description" at bounding box center [873, 188] width 386 height 29
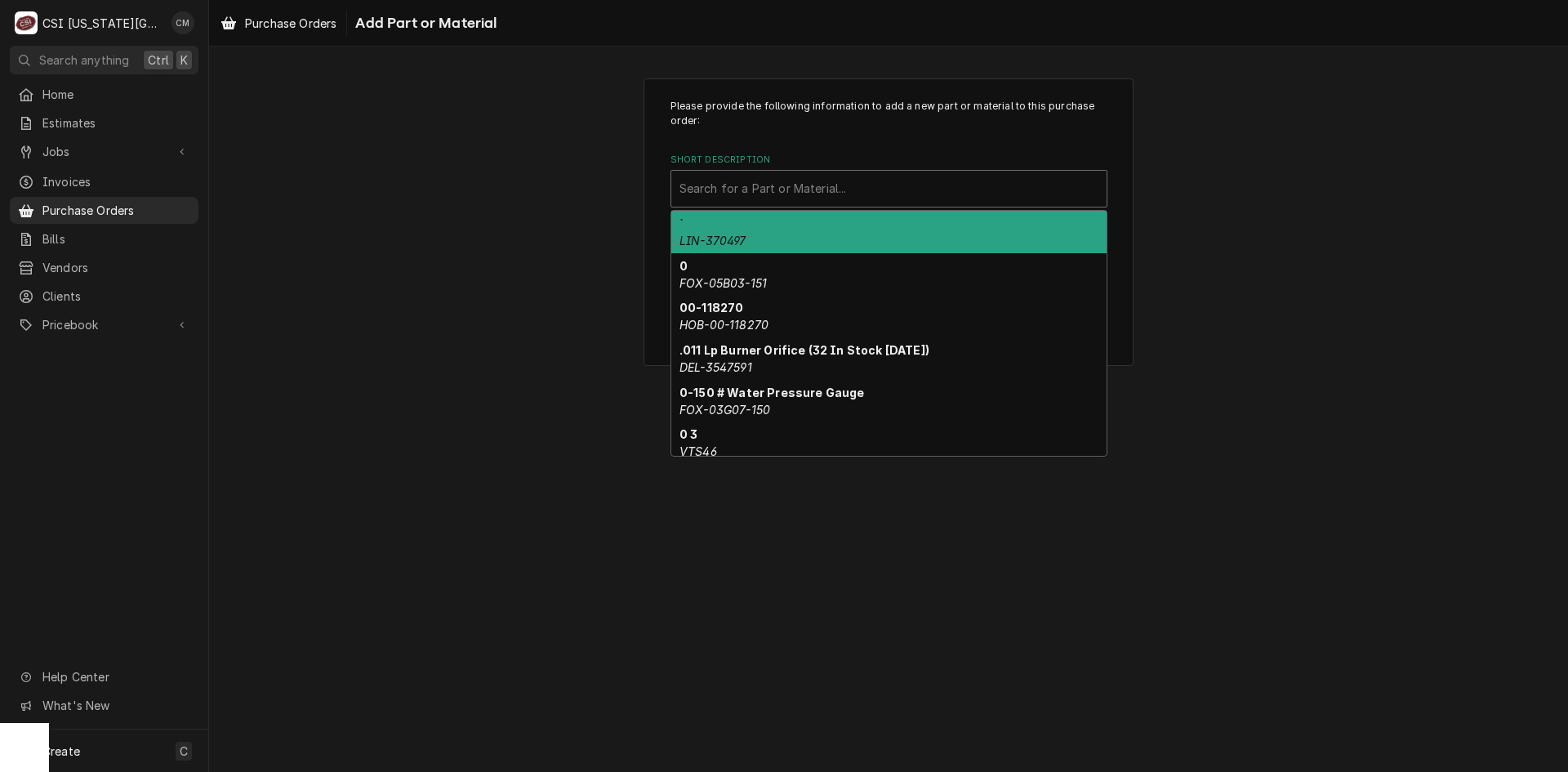
paste input "NU-38212"
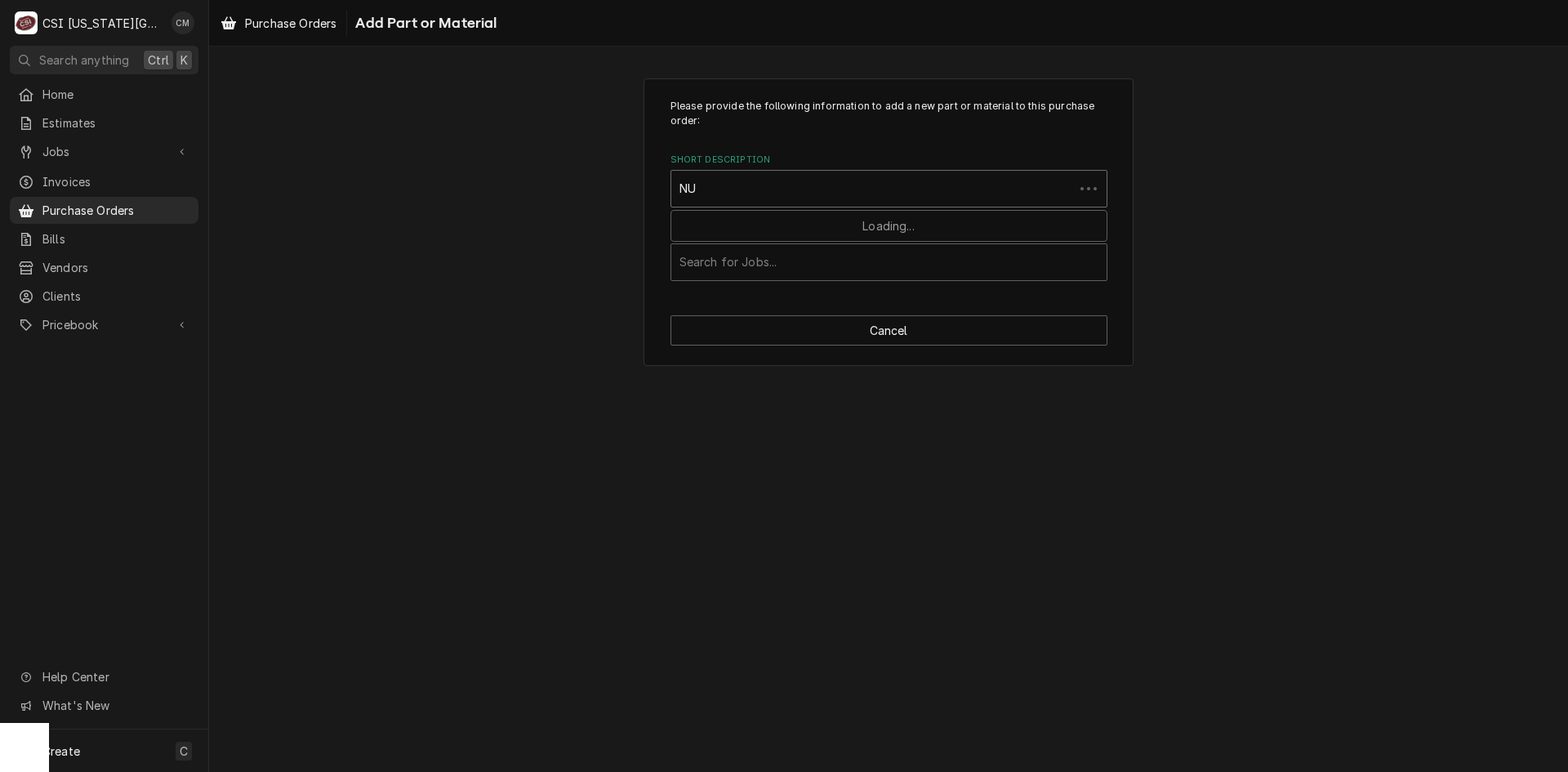
type input "N"
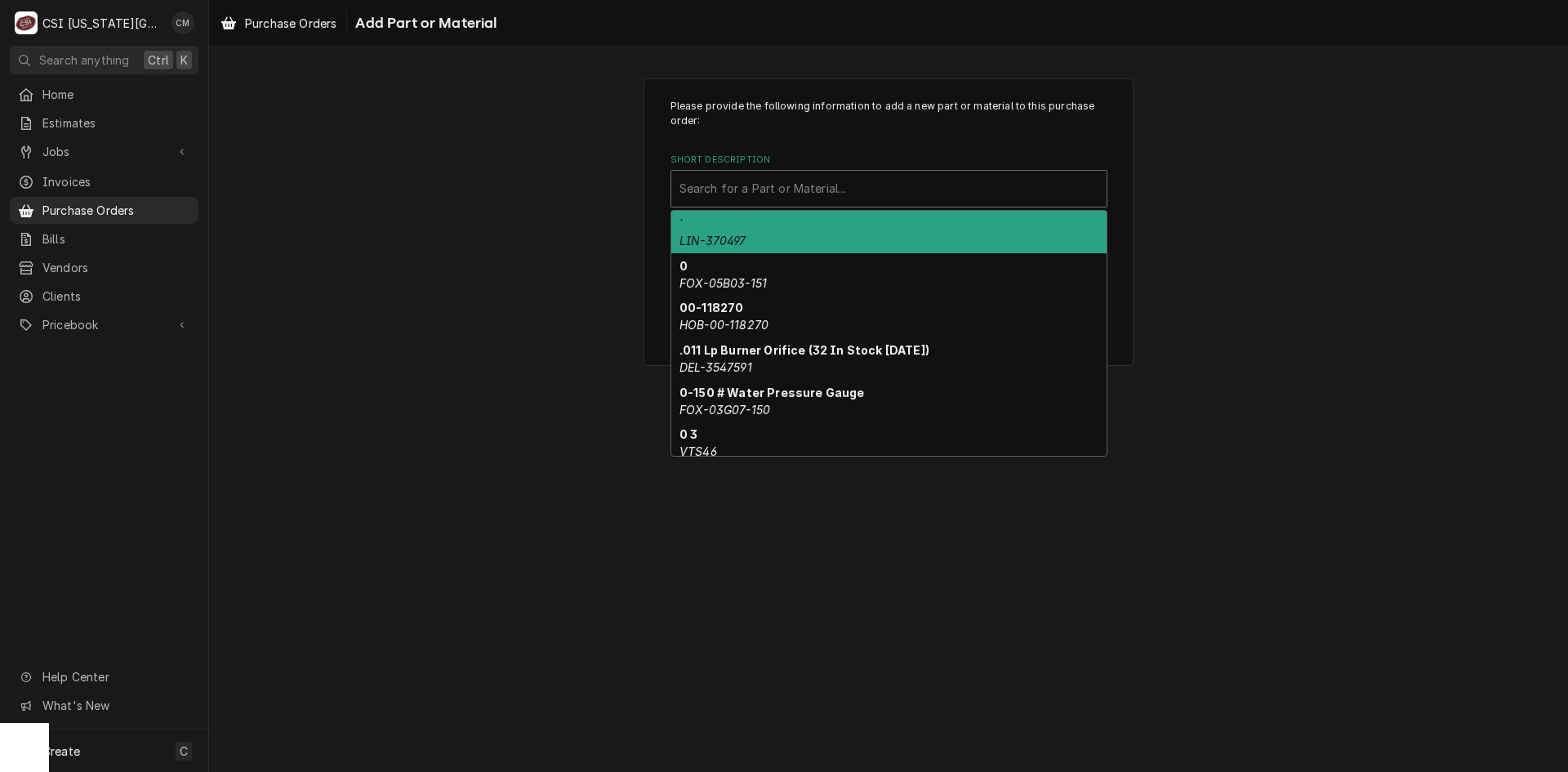
drag, startPoint x: 792, startPoint y: 187, endPoint x: 734, endPoint y: 185, distance: 58.0
click at [734, 185] on div "Short Description" at bounding box center [889, 188] width 419 height 29
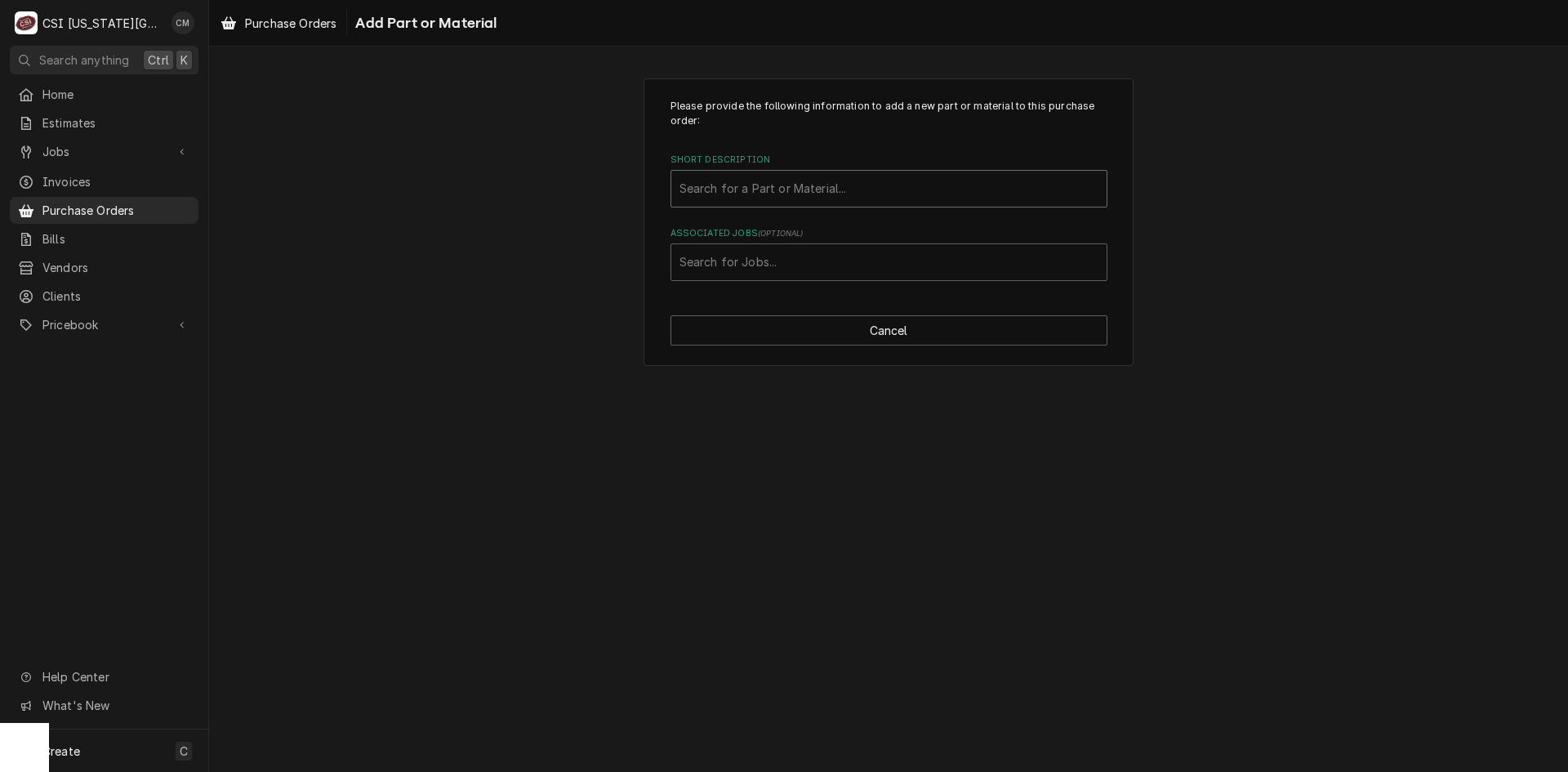
paste input "ALT-NU-38212"
type input "ALT-NU-38212"
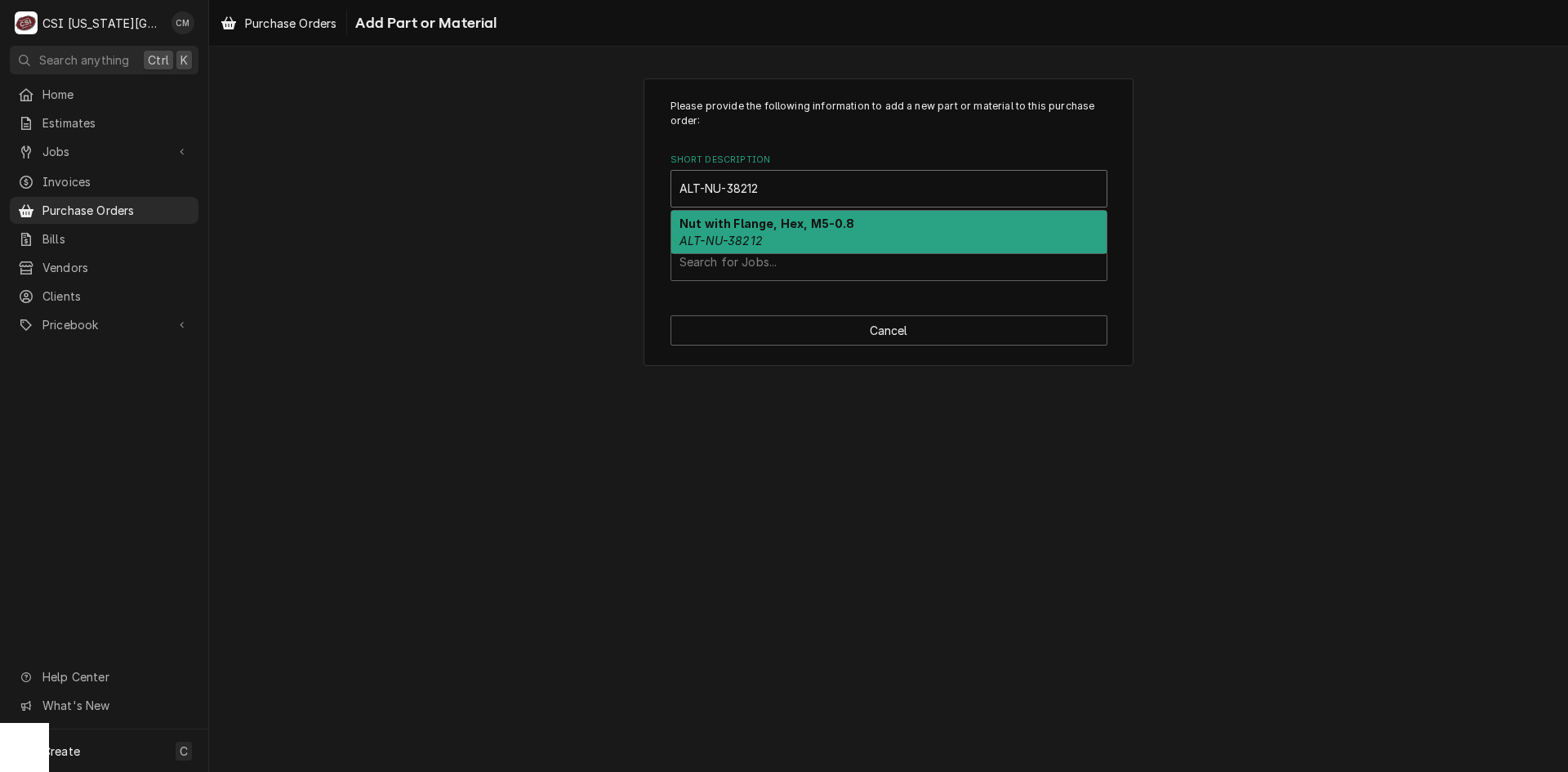
click at [838, 235] on div "Nut with Flange, Hex, M5-0.8 ALT-NU-38212" at bounding box center [888, 232] width 435 height 42
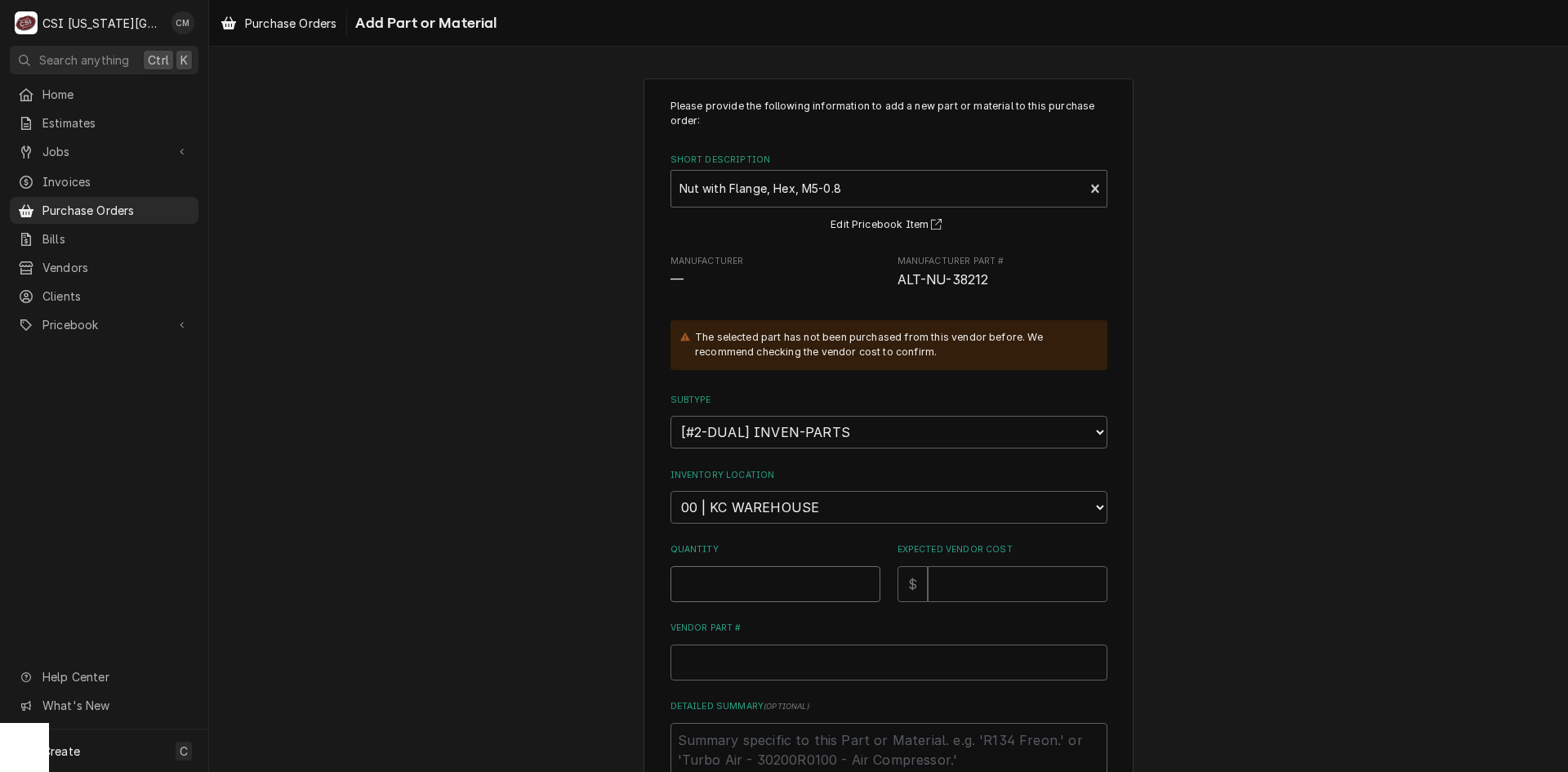
click at [811, 574] on input "Quantity" at bounding box center [776, 584] width 210 height 36
type textarea "x"
type input "6"
click at [989, 584] on input "Expected Vendor Cost" at bounding box center [1018, 584] width 180 height 36
type textarea "x"
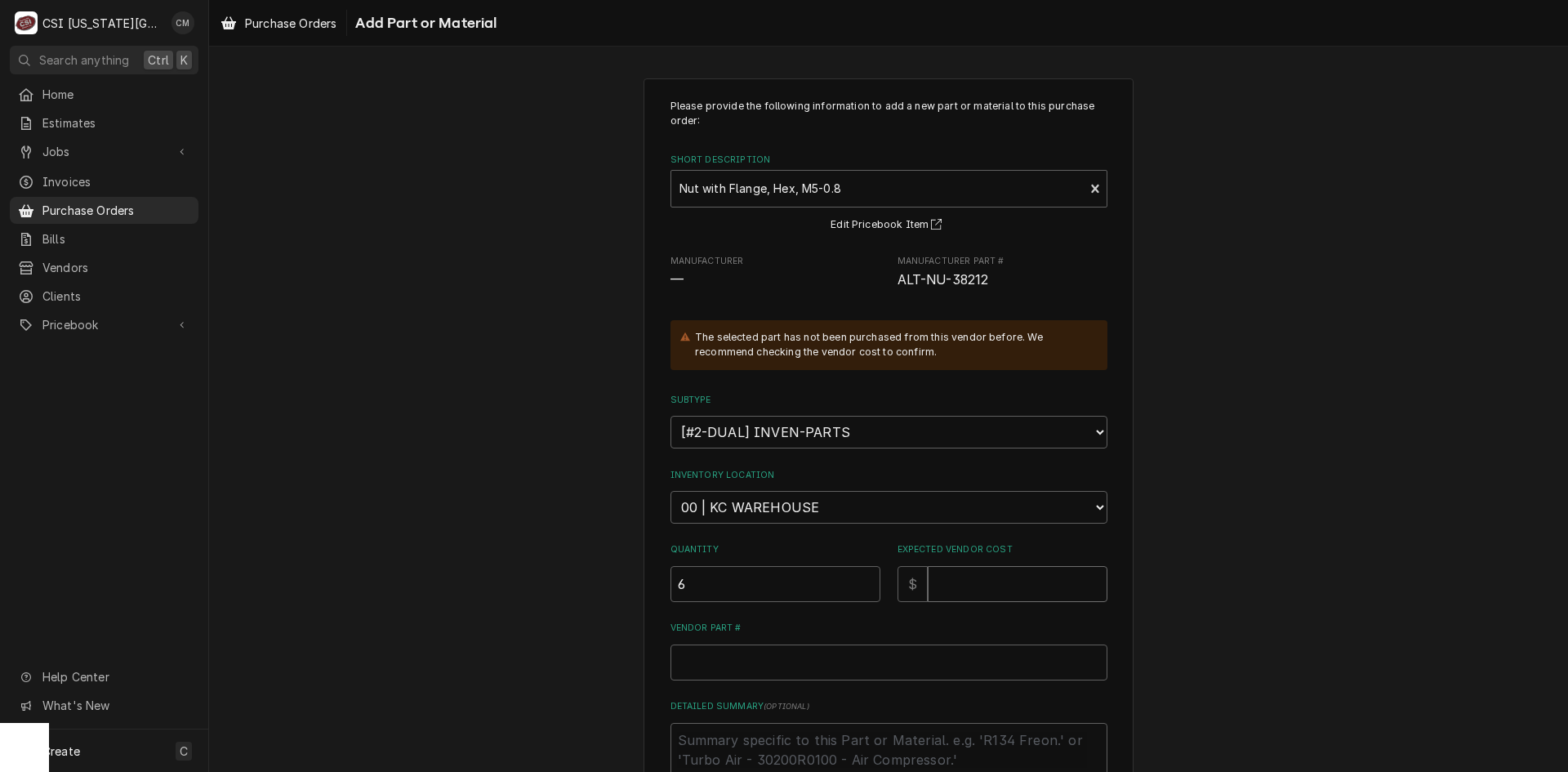
type input "2"
type textarea "x"
type input "2.5"
type textarea "x"
type input "2.50"
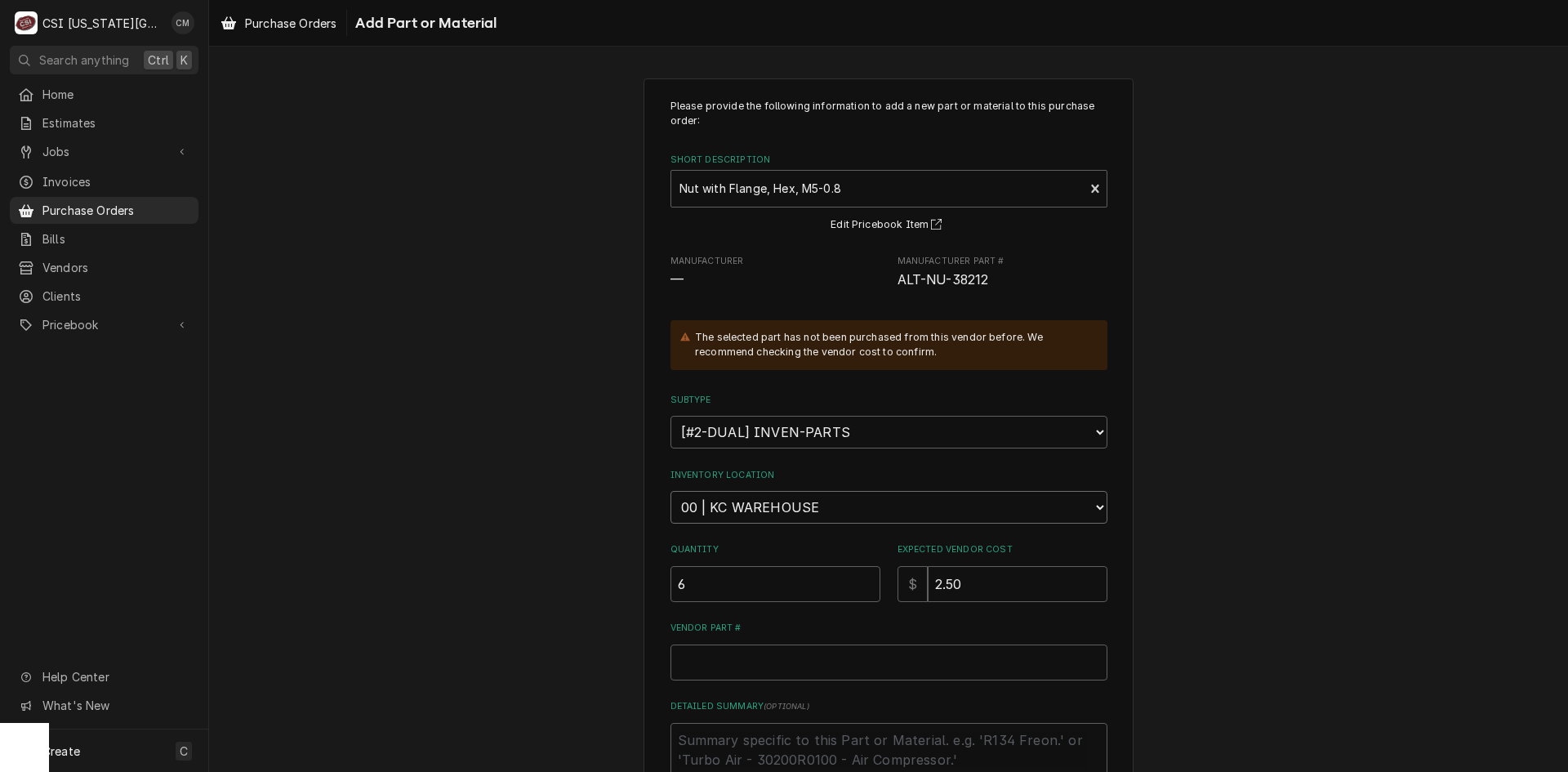
click at [845, 508] on select "Choose a location... 00 | KC WAREHOUSE 00 | MAIN WAREHOUSE 01 | BRIAN BREAZIER …" at bounding box center [889, 507] width 437 height 33
select select "2781"
click at [671, 491] on select "Choose a location... 00 | KC WAREHOUSE 00 | MAIN WAREHOUSE 01 | BRIAN BREAZIER …" at bounding box center [889, 507] width 437 height 33
click at [780, 650] on input "Vendor Part #" at bounding box center [889, 663] width 437 height 36
paste input "ALT-NU-38212"
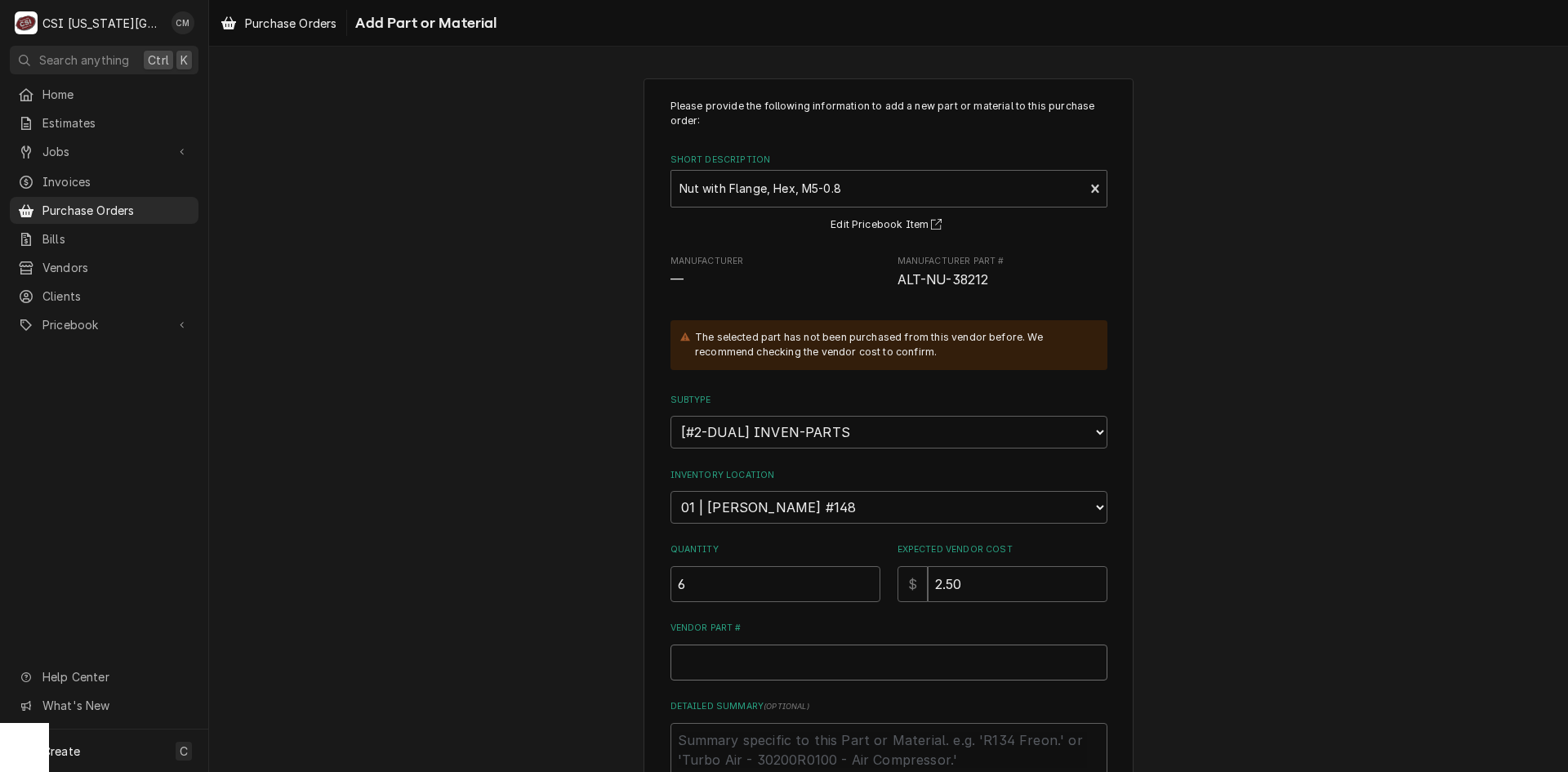
type textarea "x"
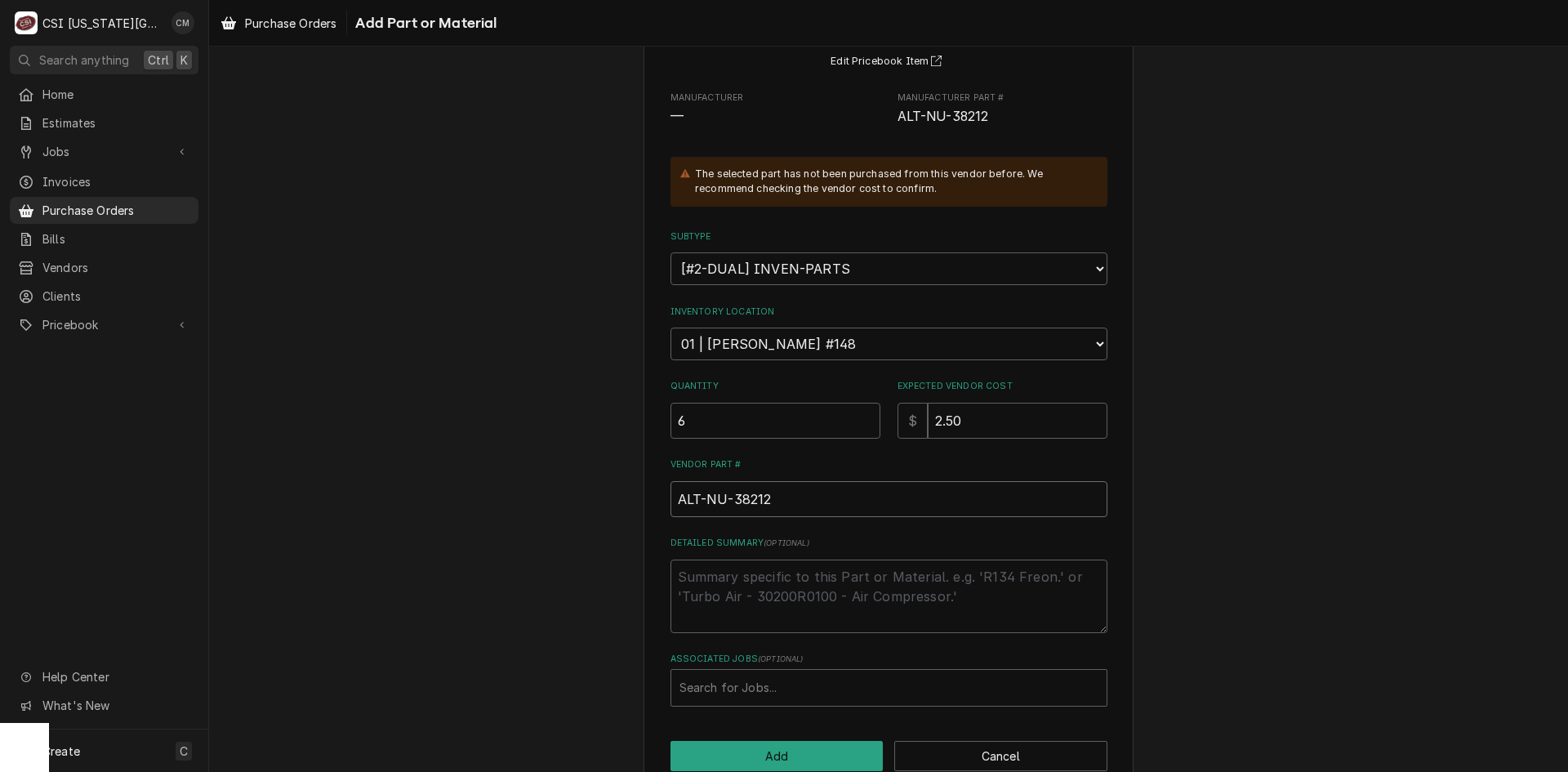
scroll to position [198, 0]
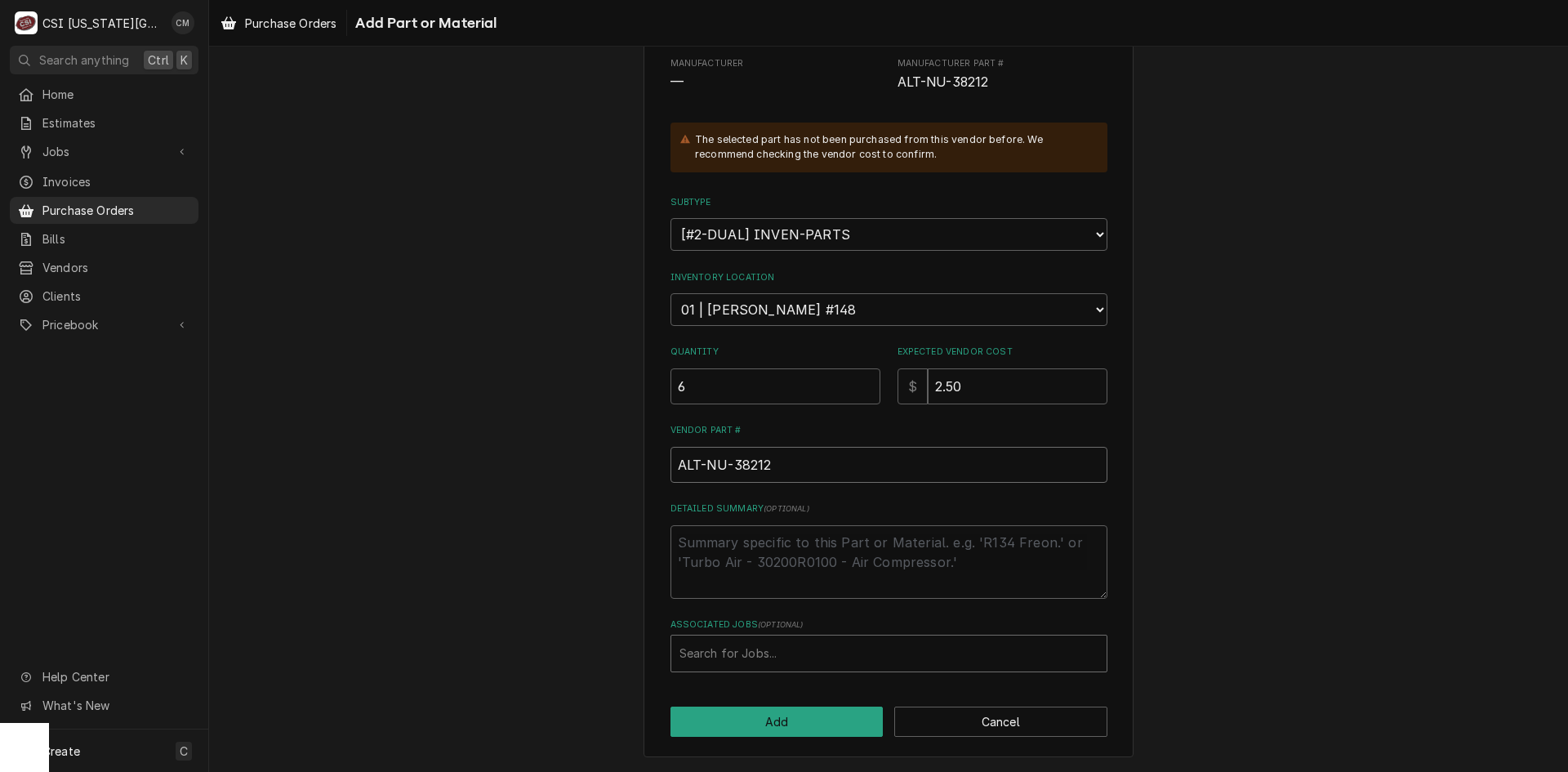
type input "ALT-NU-38212"
click at [736, 654] on div "Associated Jobs" at bounding box center [889, 653] width 419 height 29
type input "33049"
click at [764, 723] on button "Add" at bounding box center [777, 722] width 213 height 30
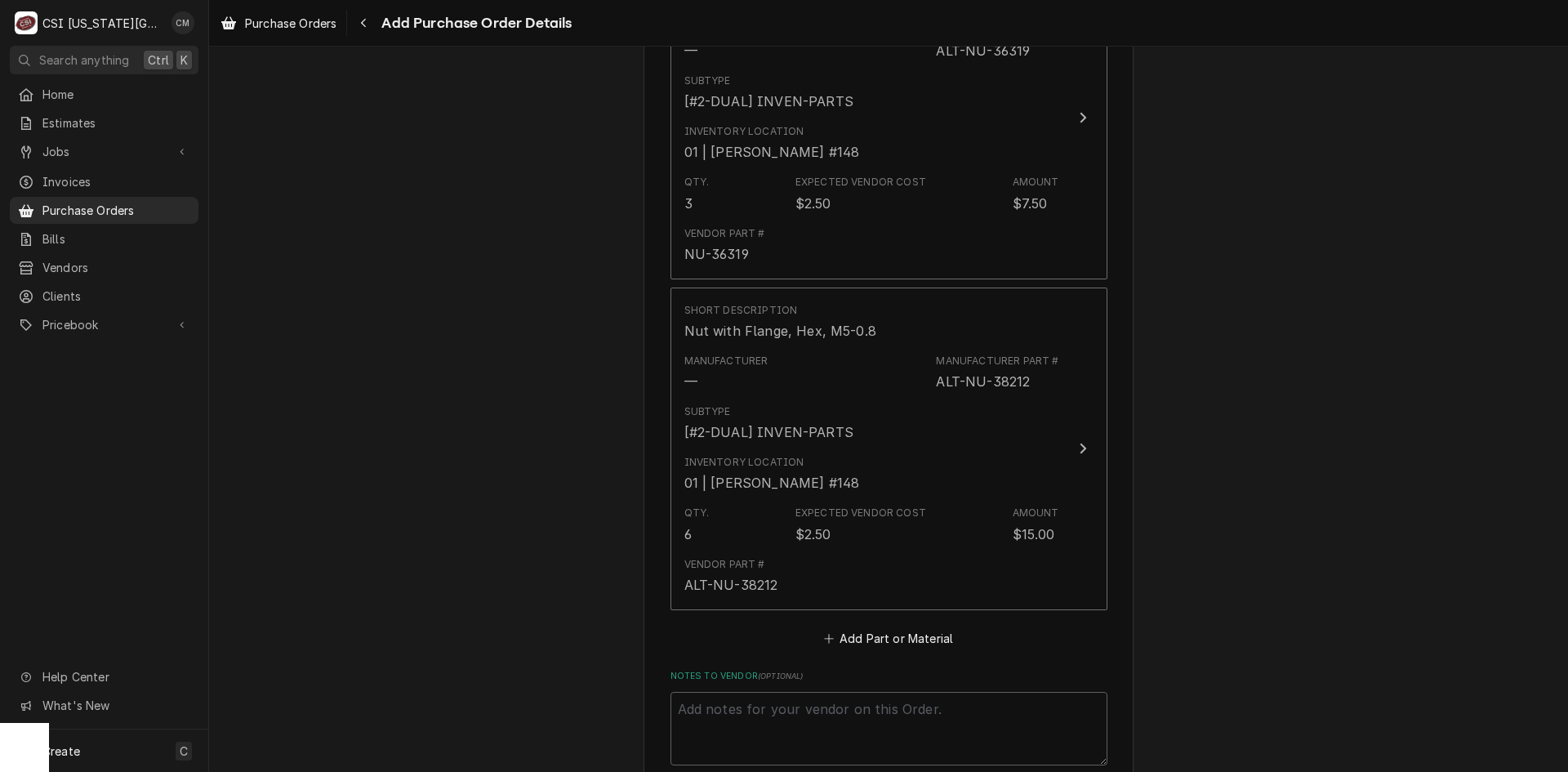
scroll to position [2062, 0]
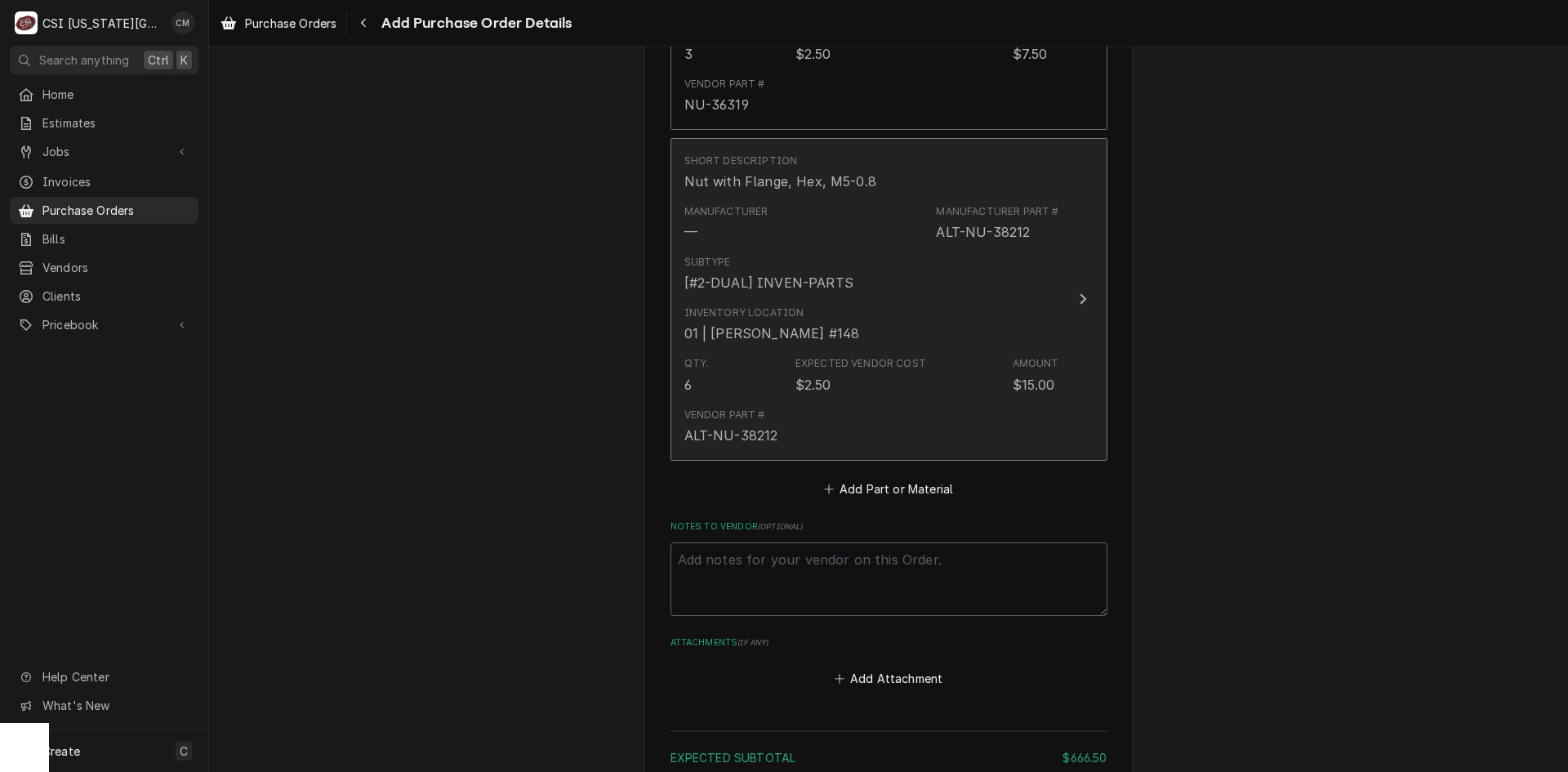
click at [852, 350] on div "Qty. 6 Expected Vendor Cost $2.50 Amount $15.00" at bounding box center [872, 375] width 375 height 51
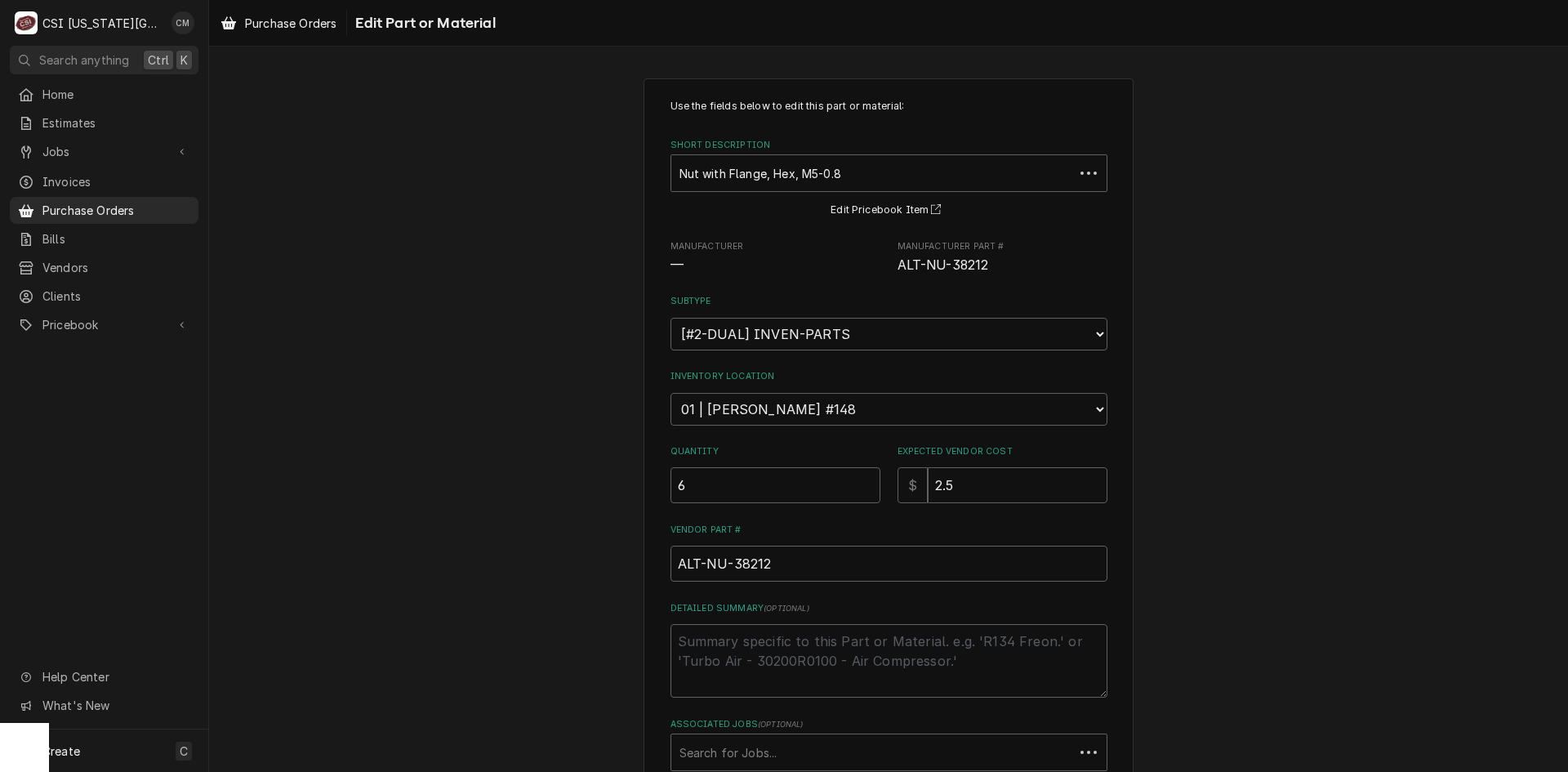
type textarea "x"
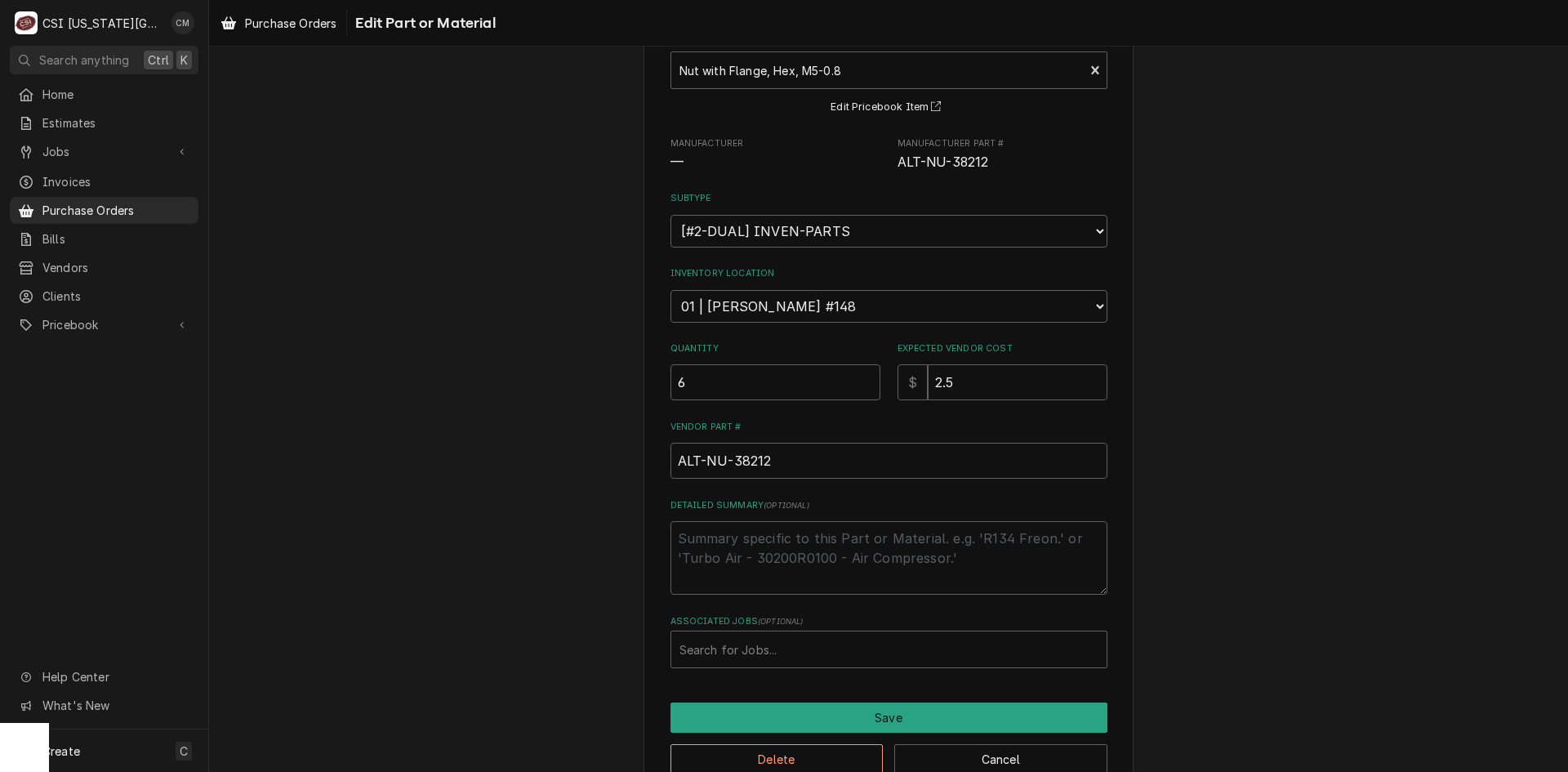
scroll to position [141, 0]
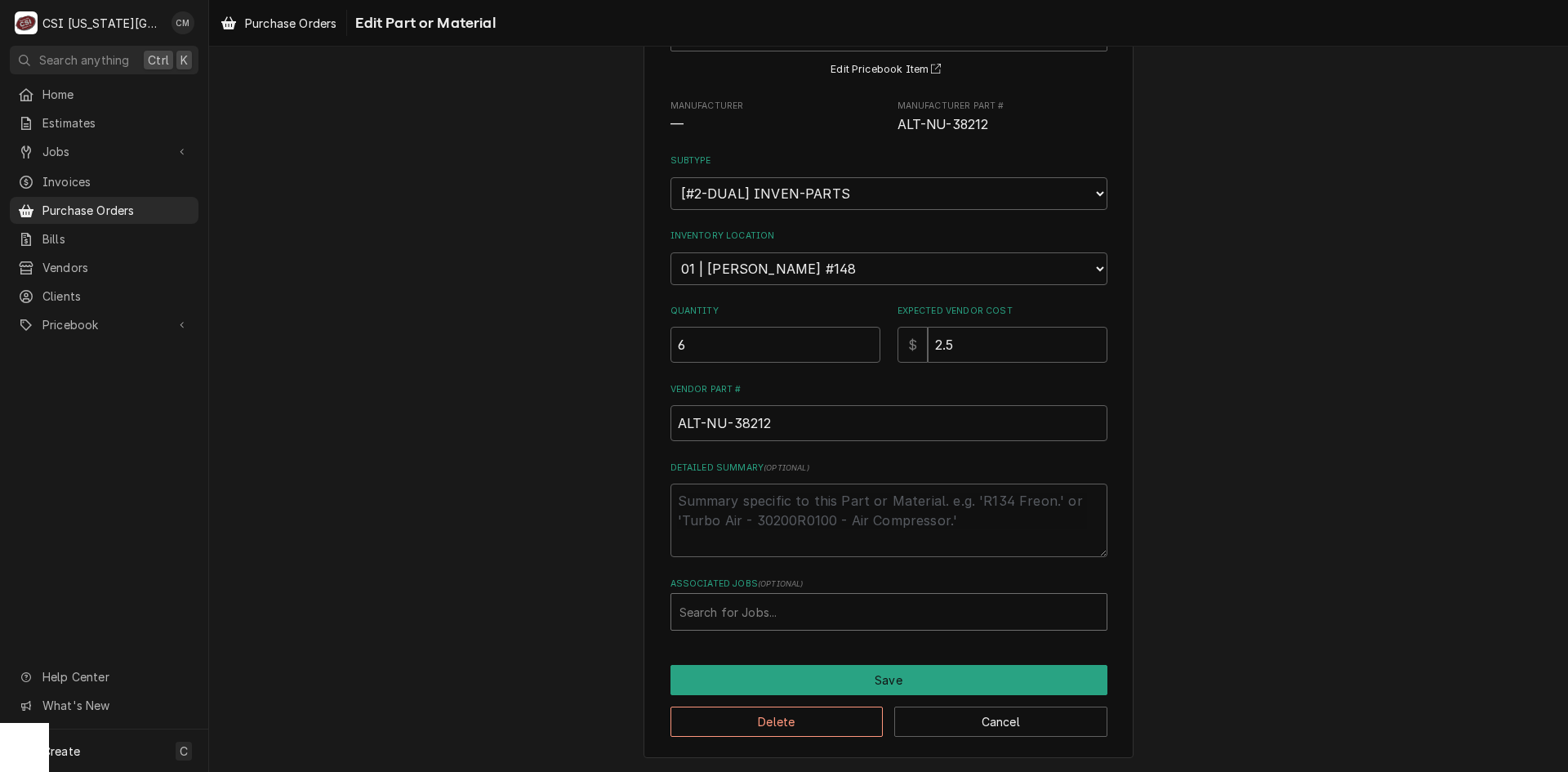
click at [808, 612] on div "Associated Jobs" at bounding box center [889, 611] width 419 height 29
type input "33049"
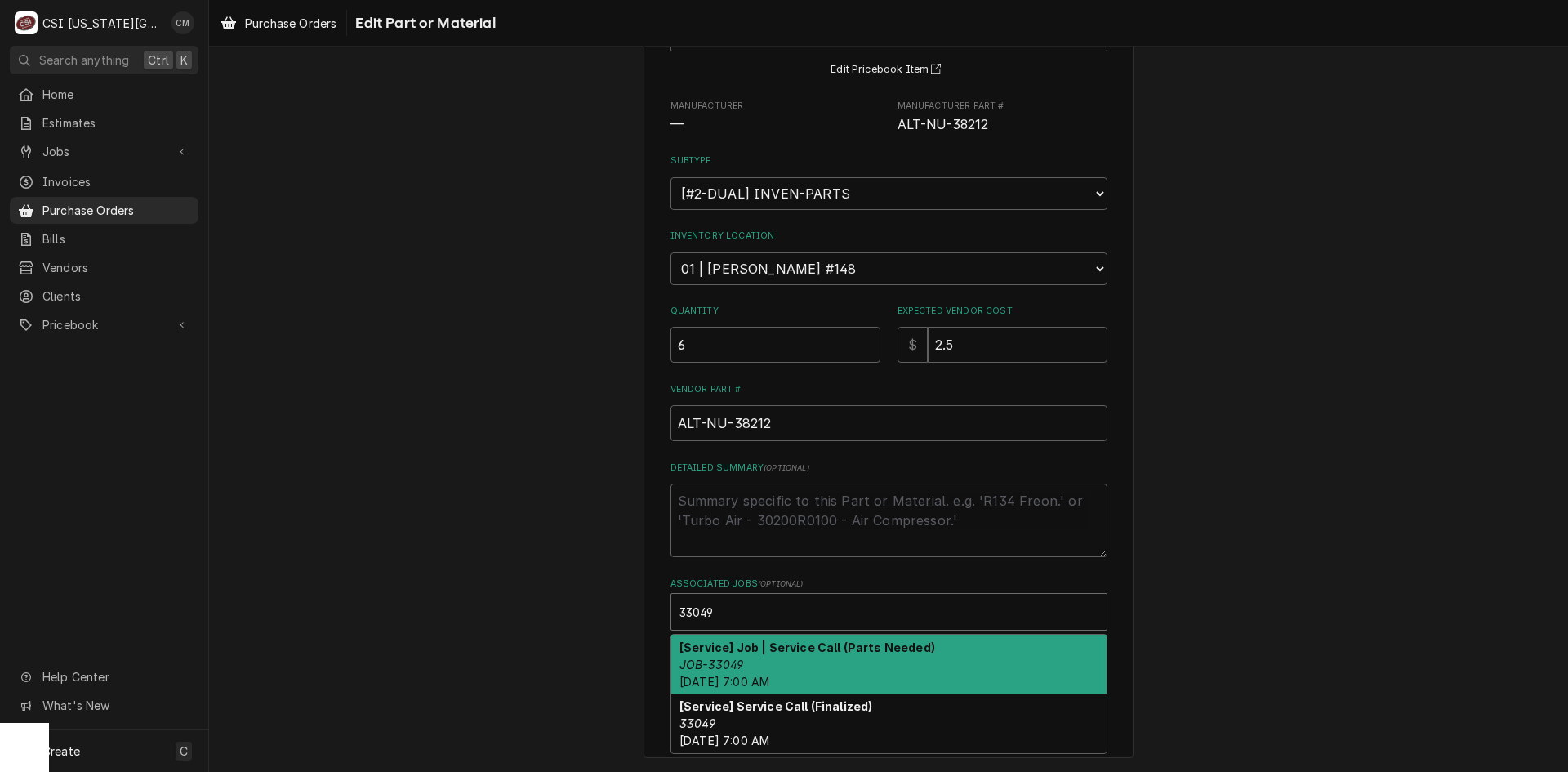
click at [809, 653] on strong "[Service] Job | Service Call (Parts Needed)" at bounding box center [808, 647] width 256 height 14
type textarea "x"
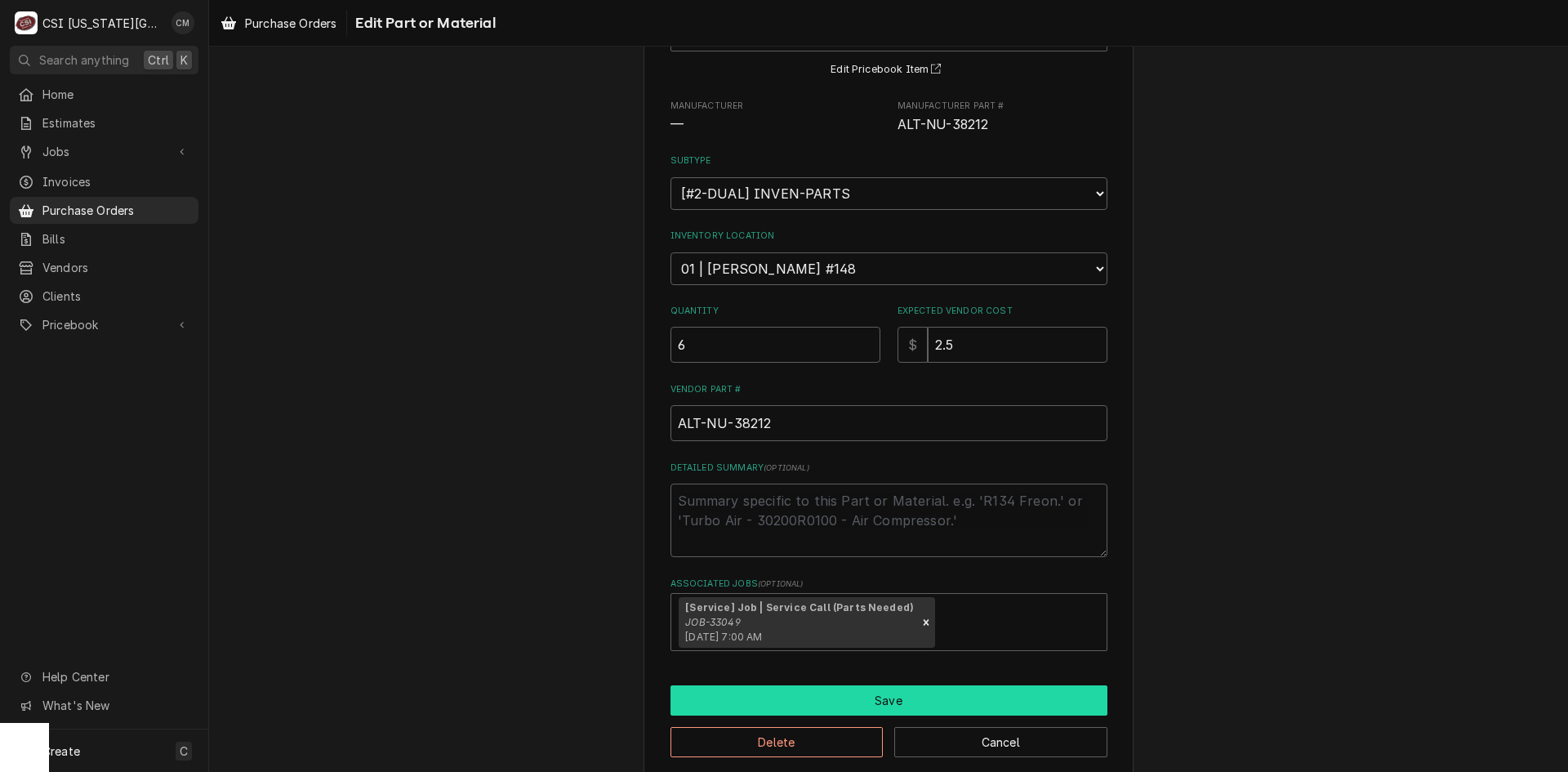
click at [897, 694] on button "Save" at bounding box center [889, 700] width 437 height 30
type textarea "x"
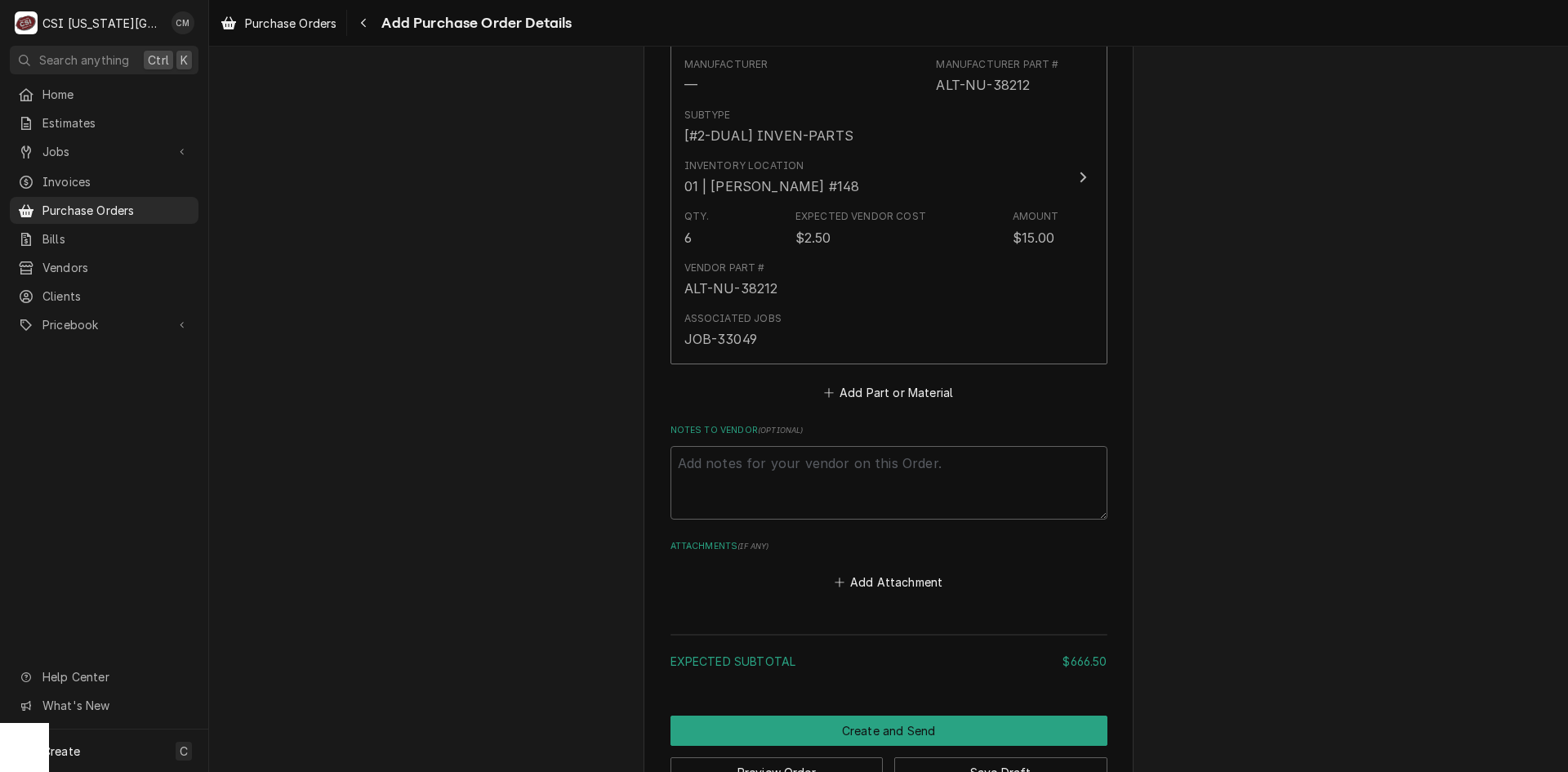
scroll to position [2260, 0]
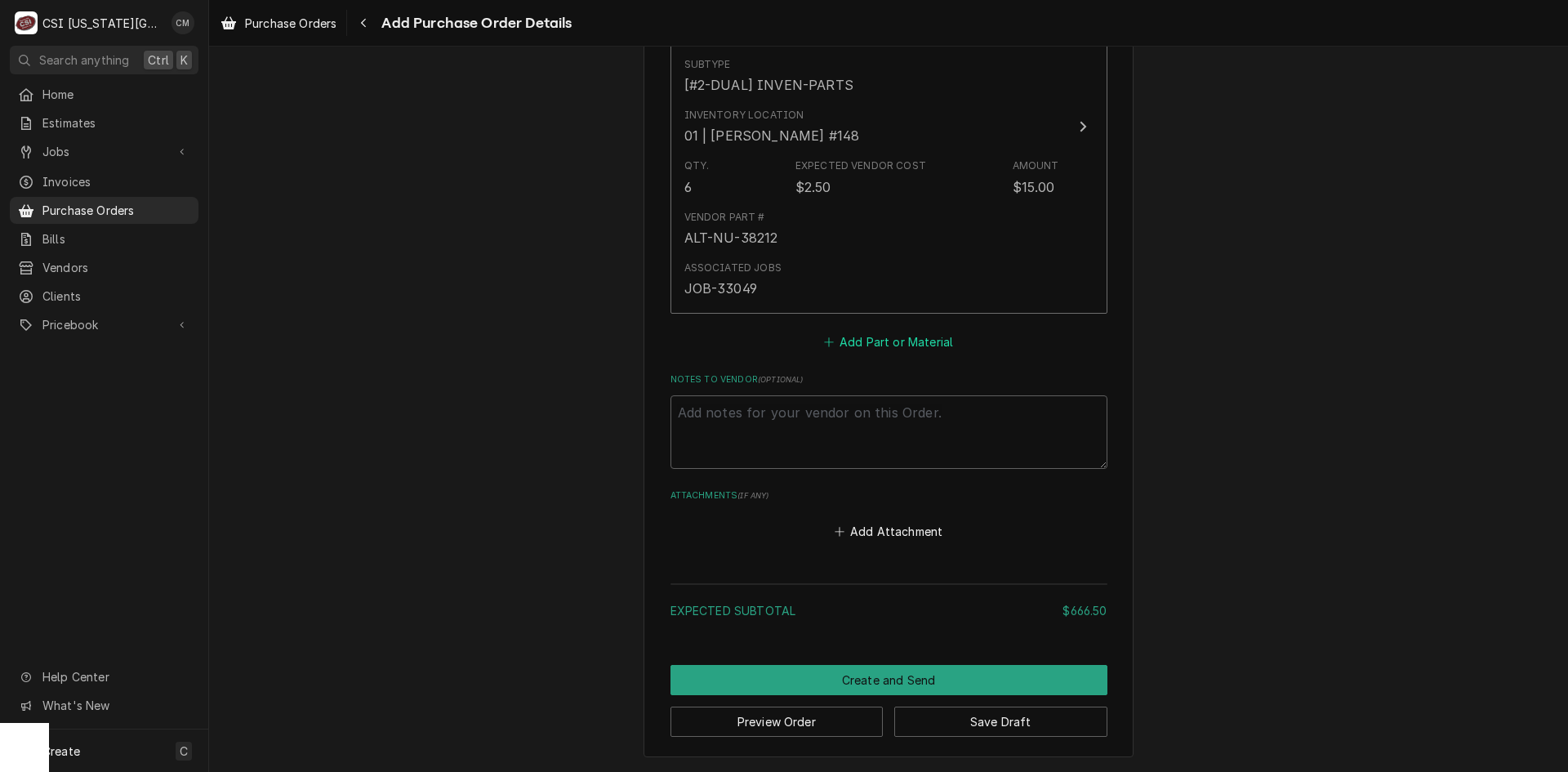
click at [899, 345] on button "Add Part or Material" at bounding box center [888, 342] width 135 height 23
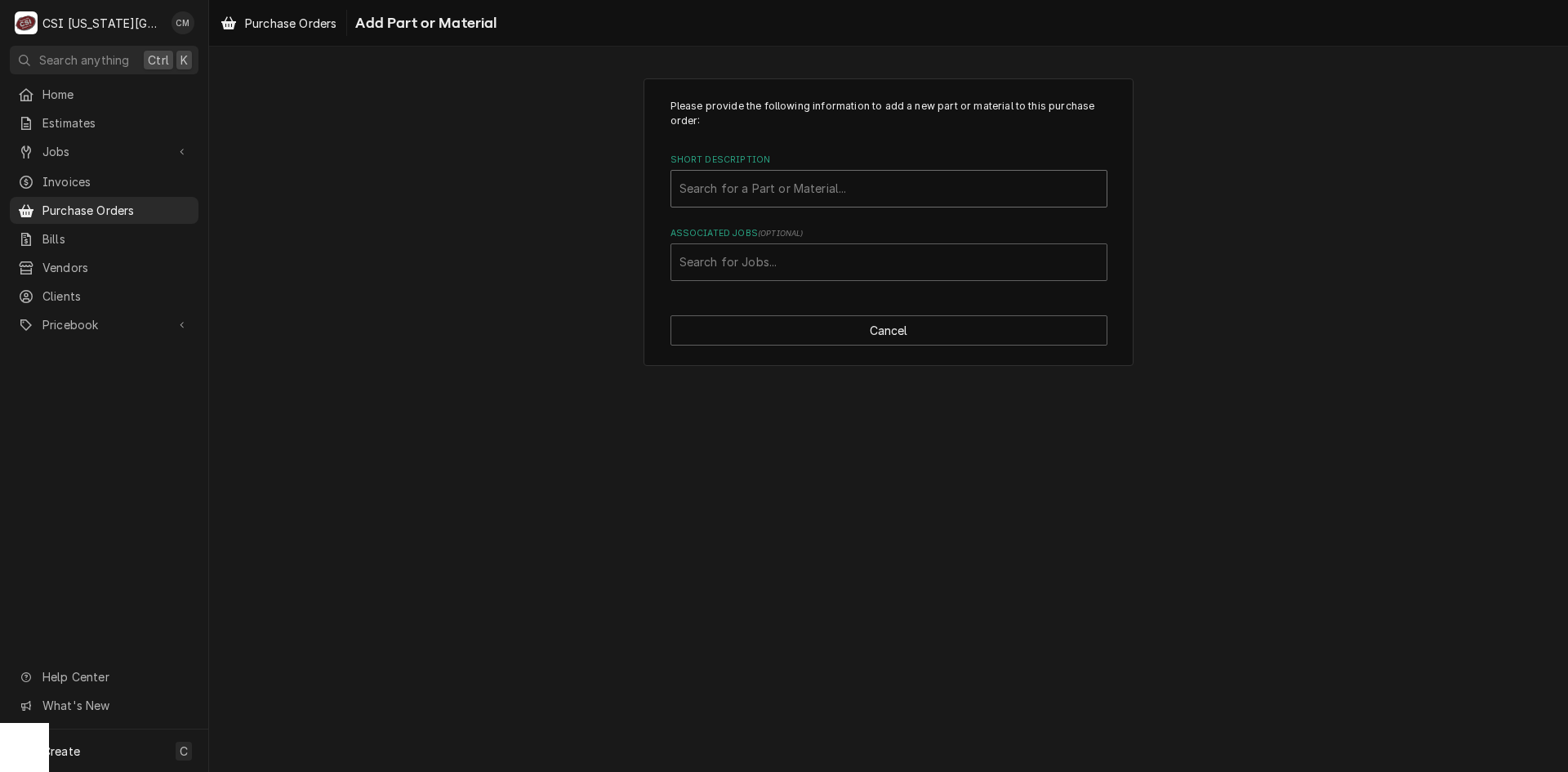
click at [795, 187] on div "Short Description" at bounding box center [889, 188] width 419 height 29
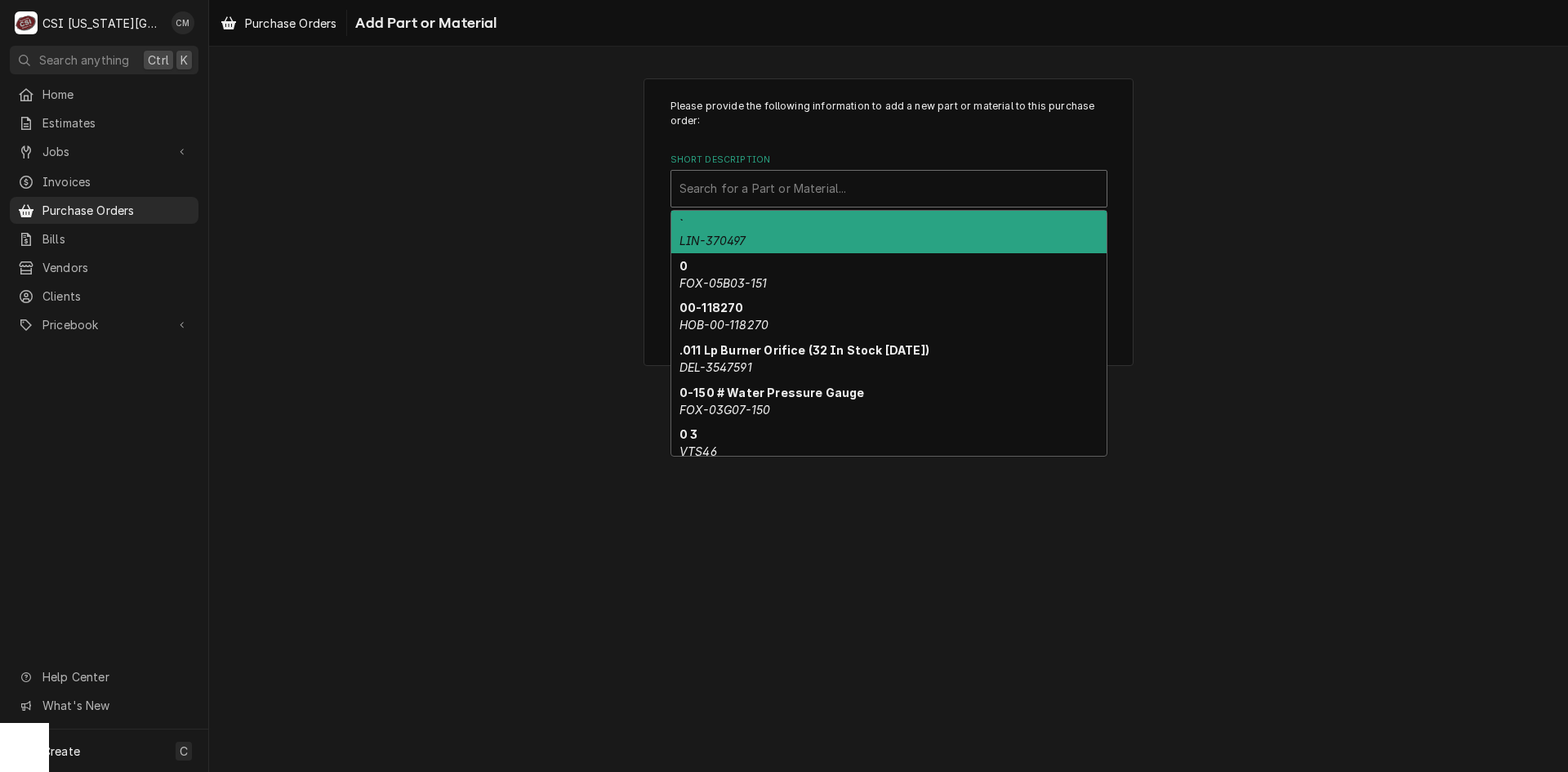
paste input "NU-38844"
type input "NU-38844"
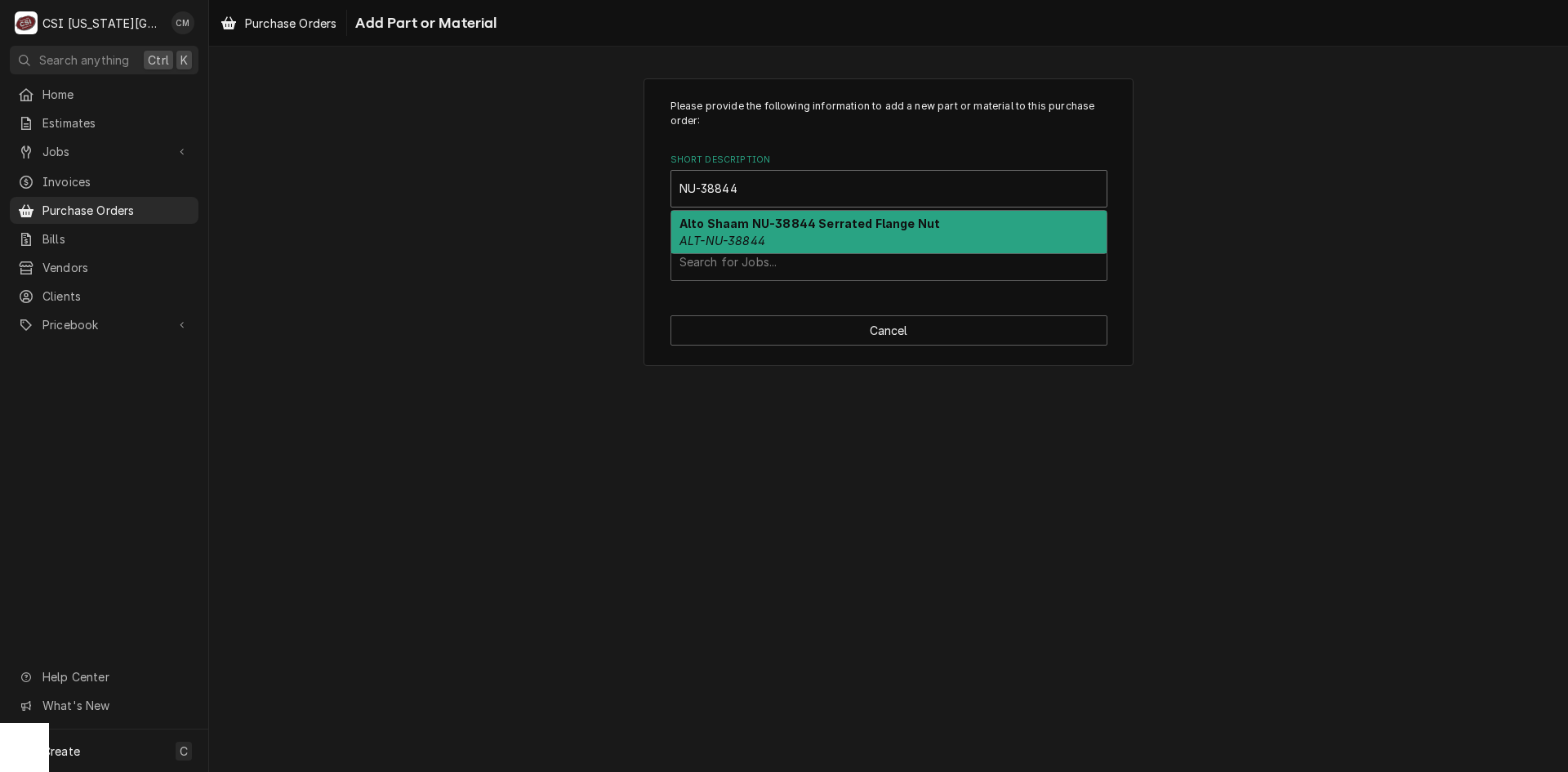
click at [831, 230] on strong "Alto Shaam NU-38844 Serrated Flange Nut" at bounding box center [810, 223] width 261 height 14
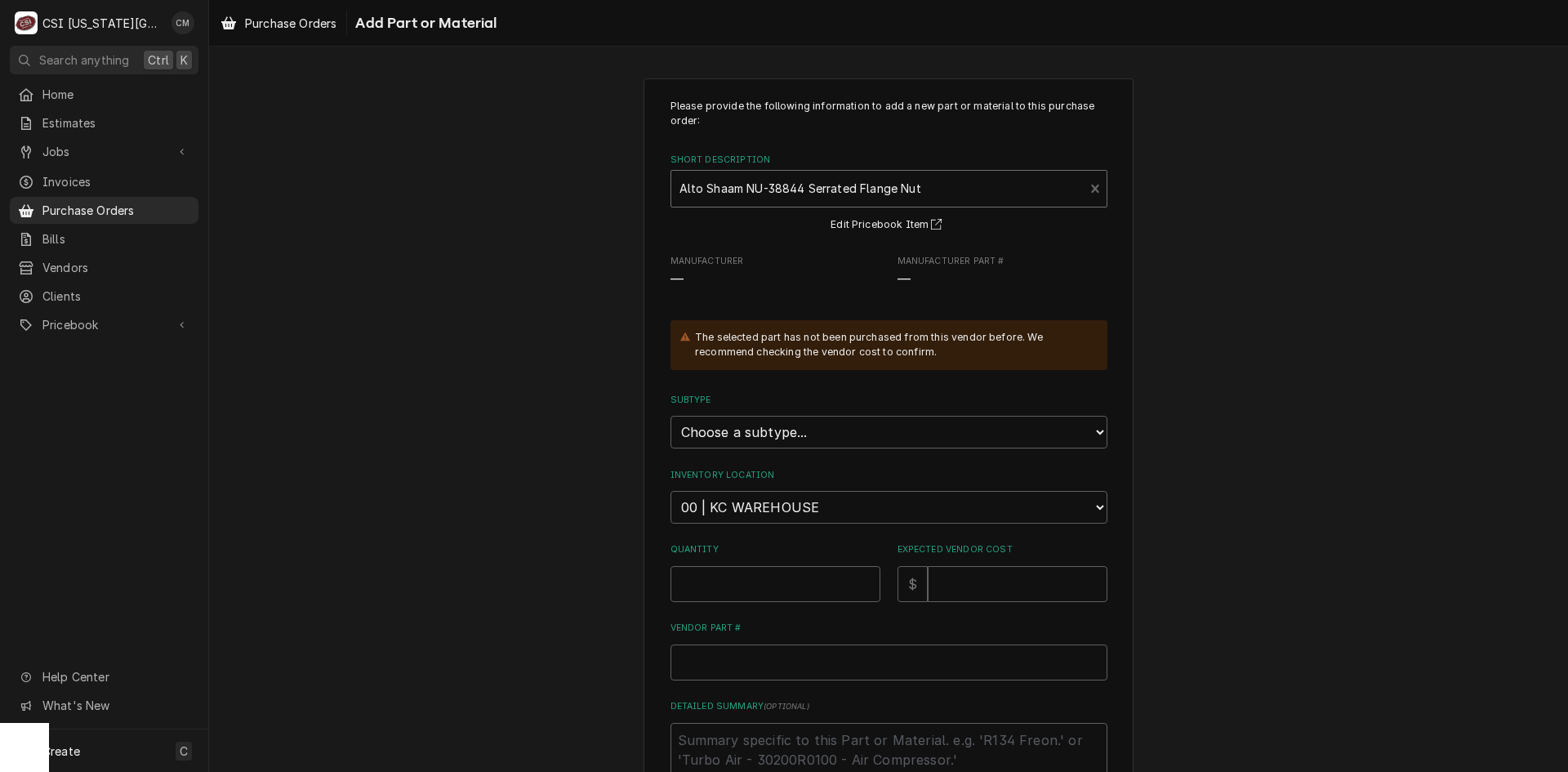
type textarea "x"
click at [871, 511] on select "Choose a location... 00 | KC WAREHOUSE 00 | MAIN WAREHOUSE 01 | BRIAN BREAZIER …" at bounding box center [889, 507] width 437 height 33
select select "2781"
click at [671, 491] on select "Choose a location... 00 | KC WAREHOUSE 00 | MAIN WAREHOUSE 01 | BRIAN BREAZIER …" at bounding box center [889, 507] width 437 height 33
click at [821, 585] on input "Quantity" at bounding box center [776, 584] width 210 height 36
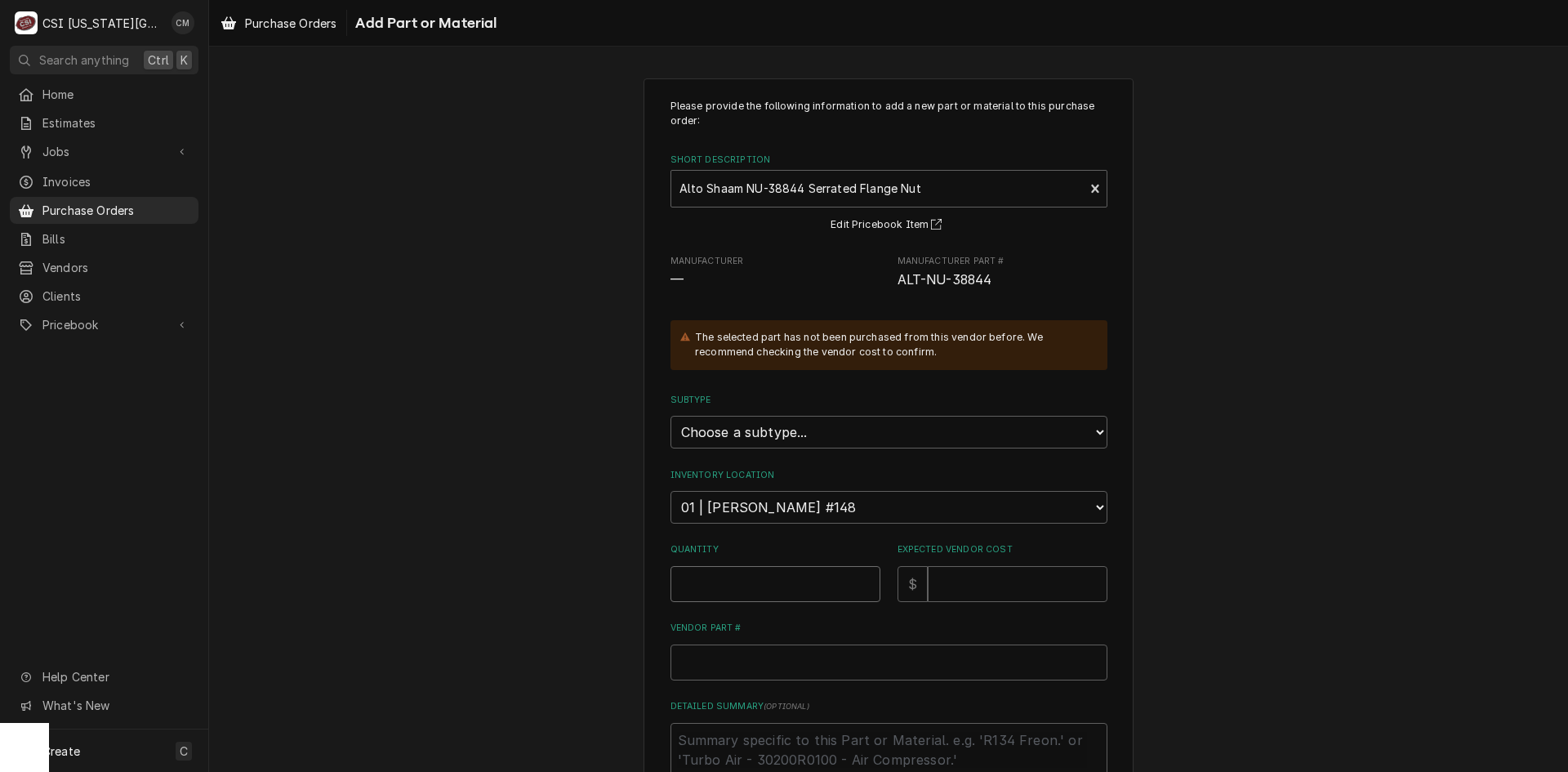
type textarea "x"
type input "4"
click at [1011, 582] on input "Expected Vendor Cost" at bounding box center [1018, 584] width 180 height 36
type textarea "x"
type input "2"
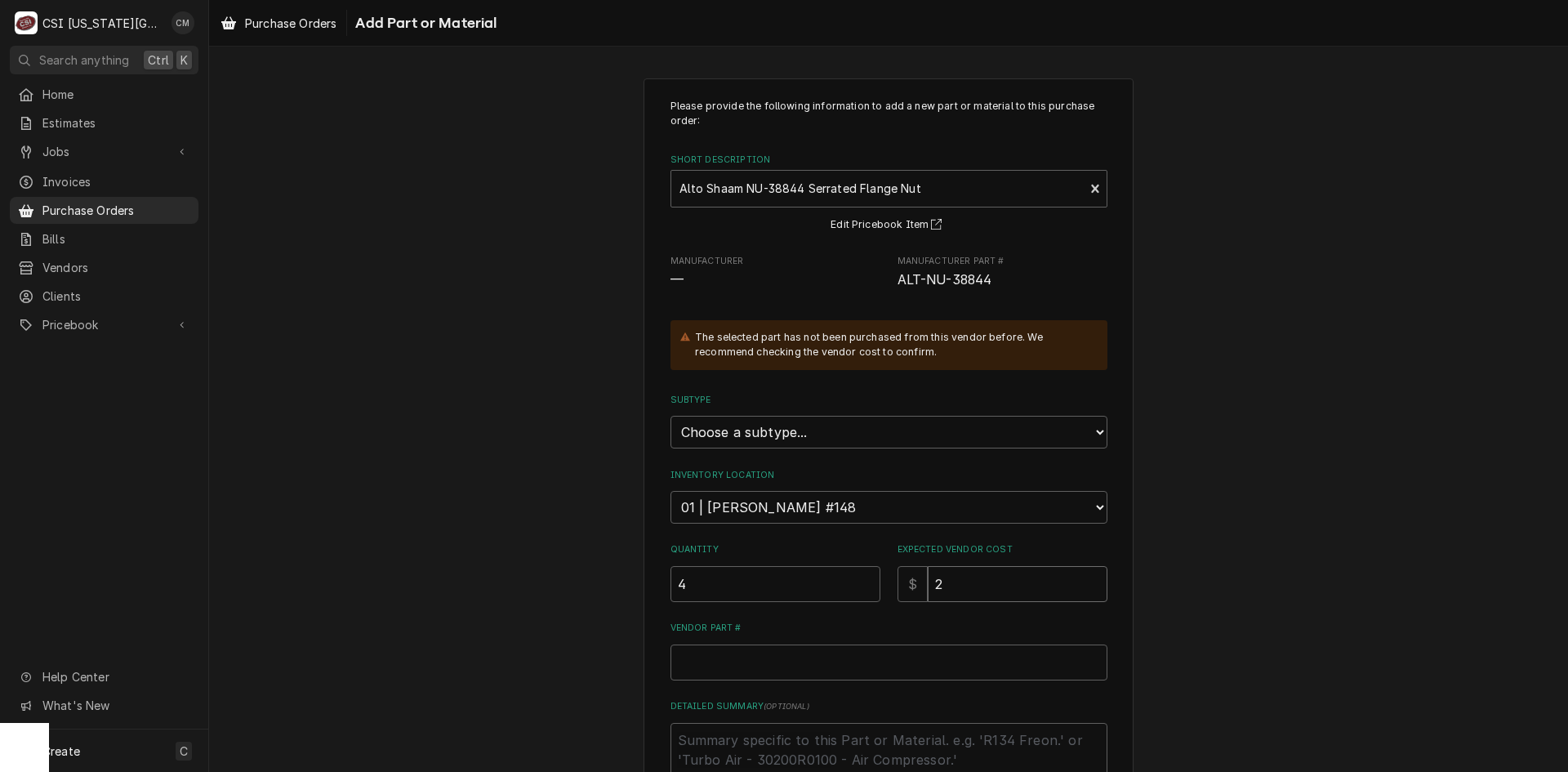
type textarea "x"
type input "2.5"
type textarea "x"
type input "2.50"
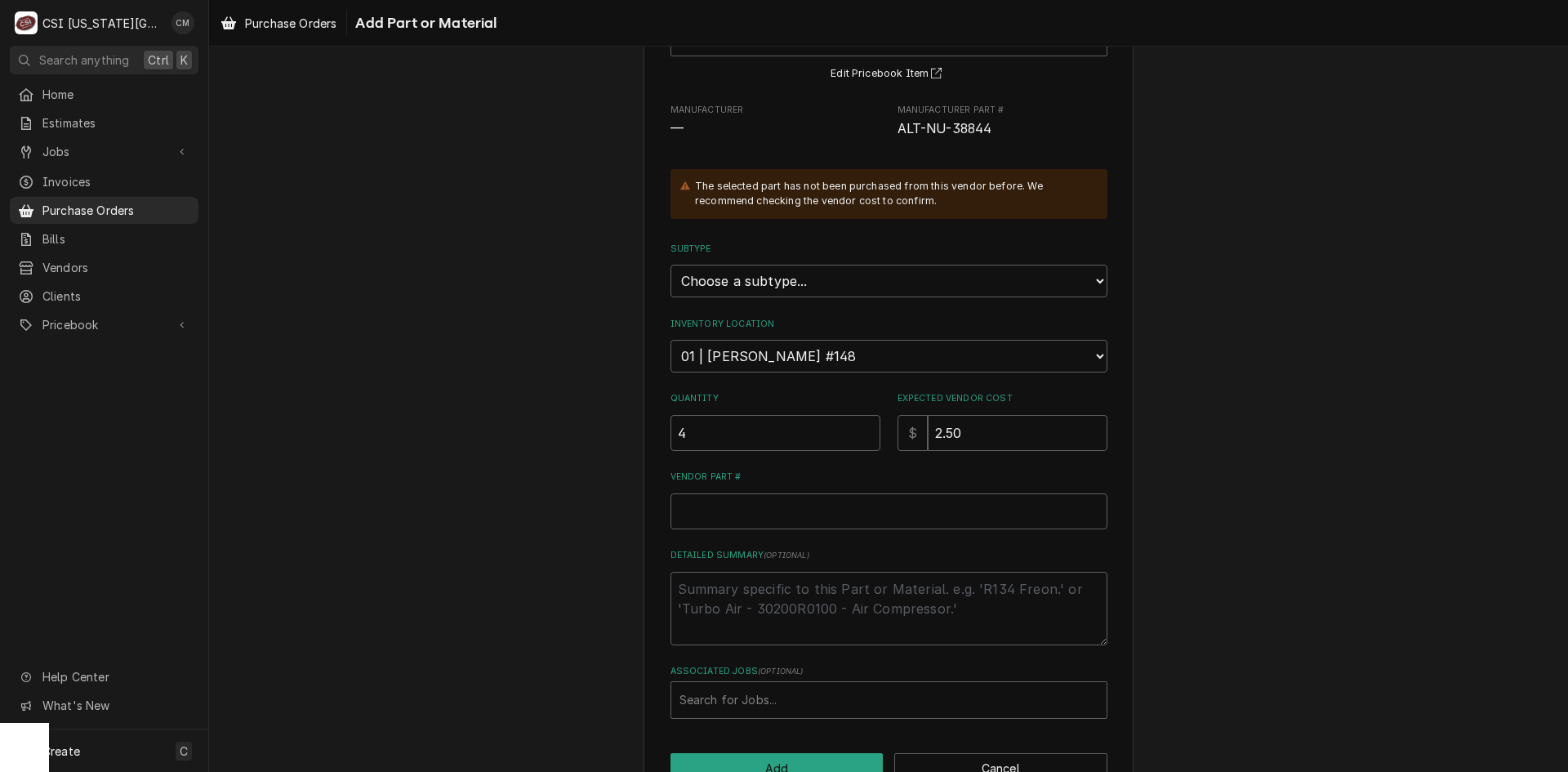
scroll to position [163, 0]
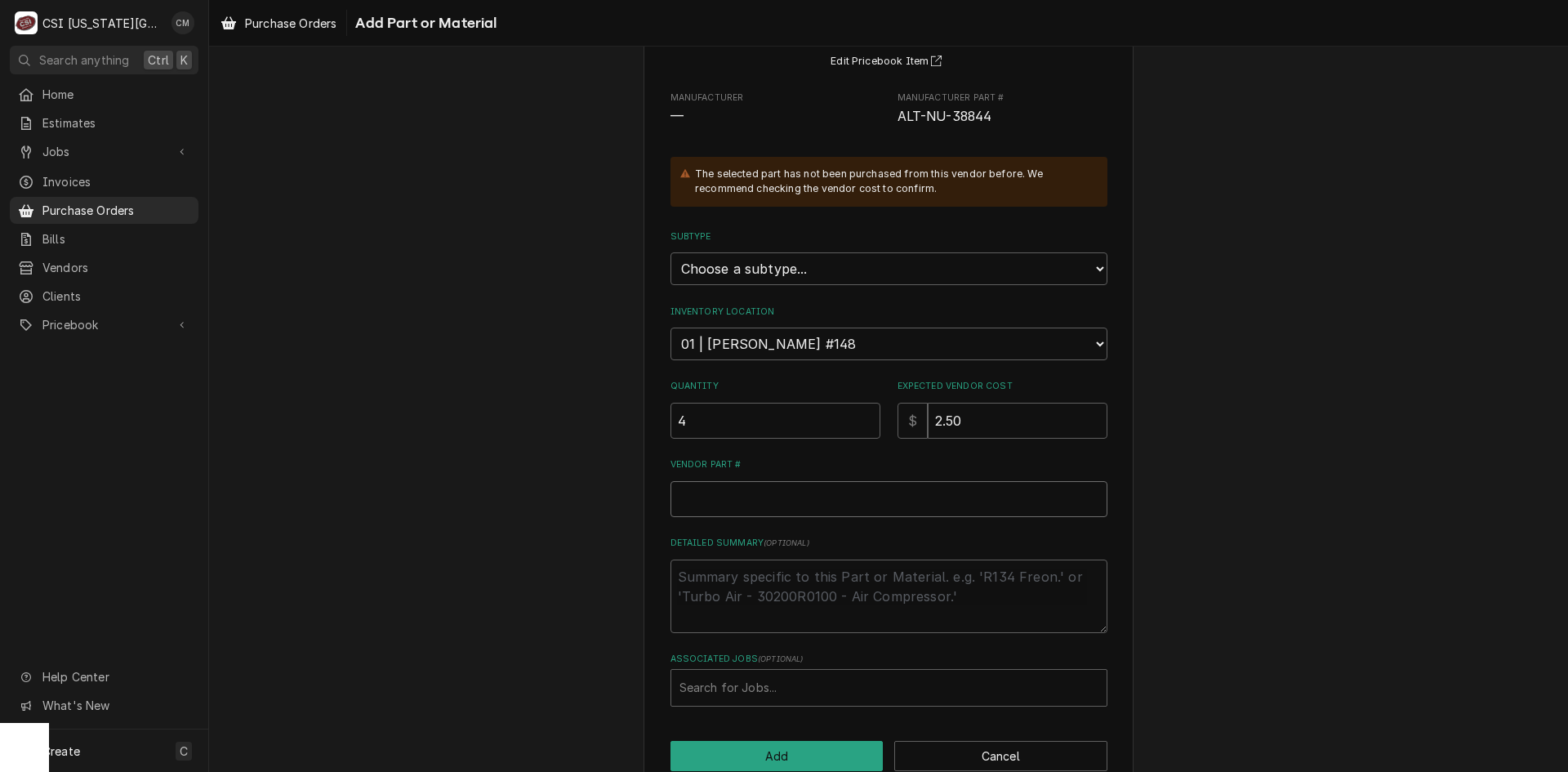
click at [795, 503] on input "Vendor Part #" at bounding box center [889, 499] width 437 height 36
paste input "NU-38844"
type textarea "x"
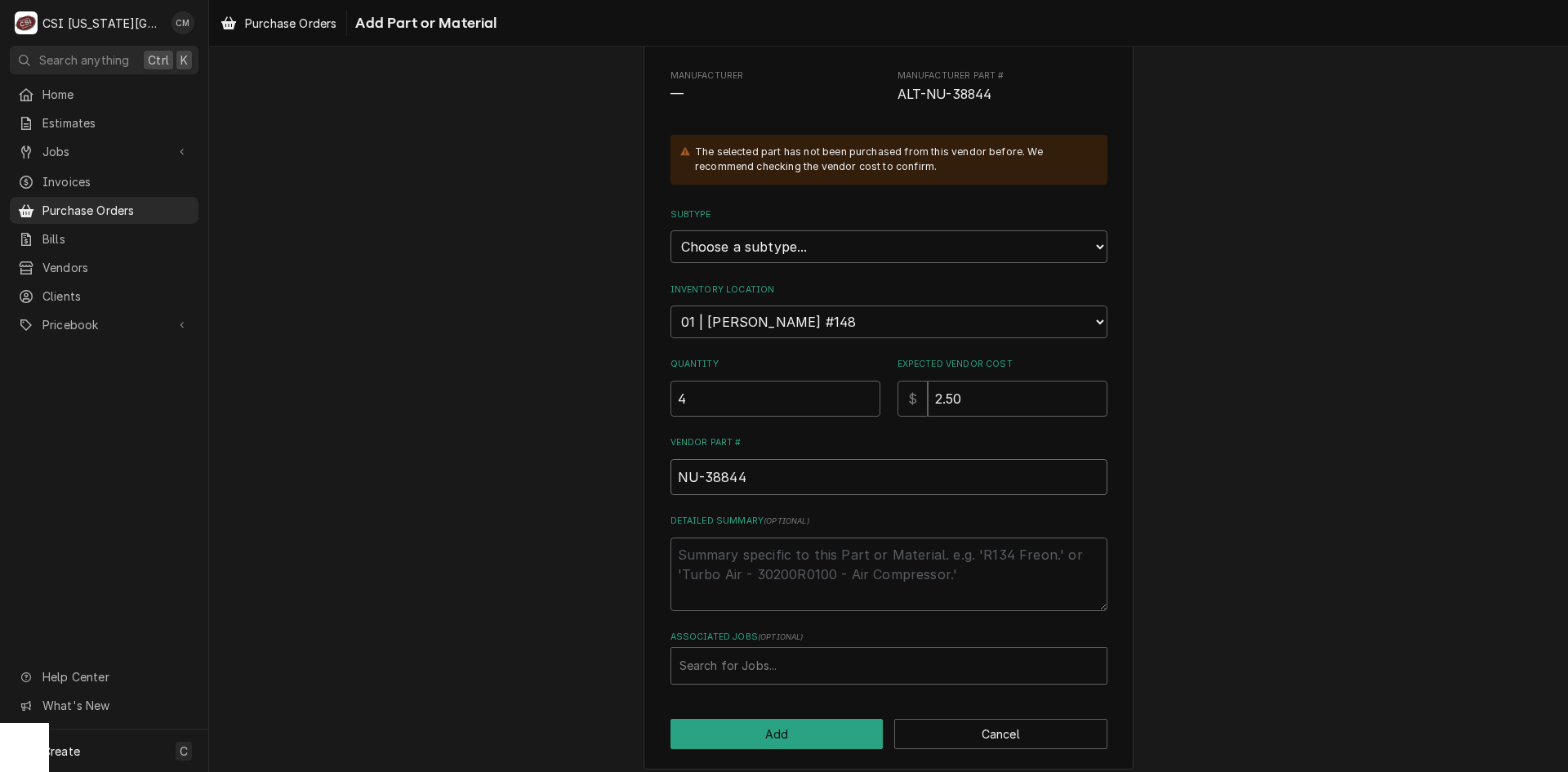
scroll to position [198, 0]
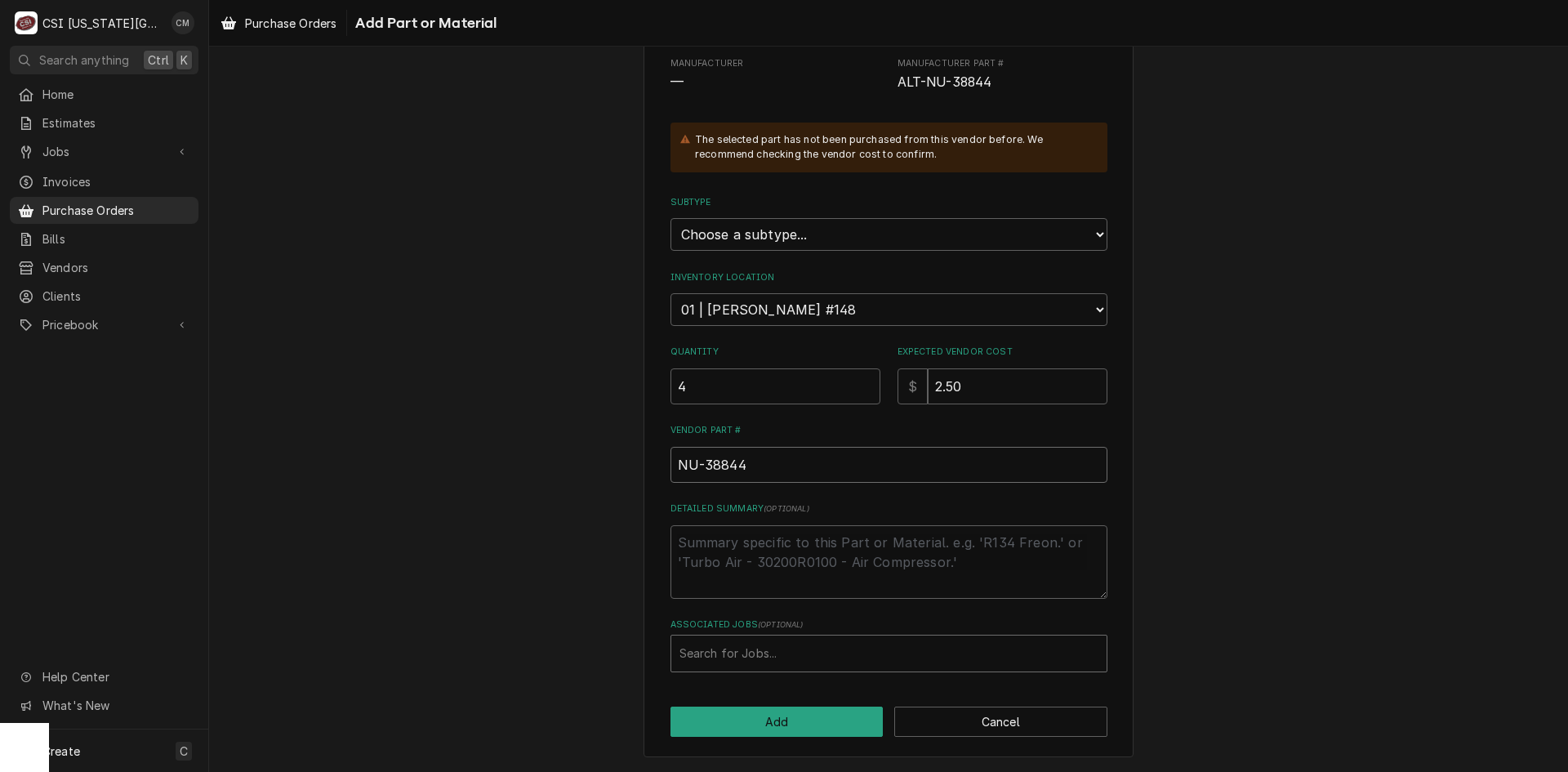
type input "NU-38844"
click at [744, 653] on div "Associated Jobs" at bounding box center [889, 653] width 419 height 29
type input "33049"
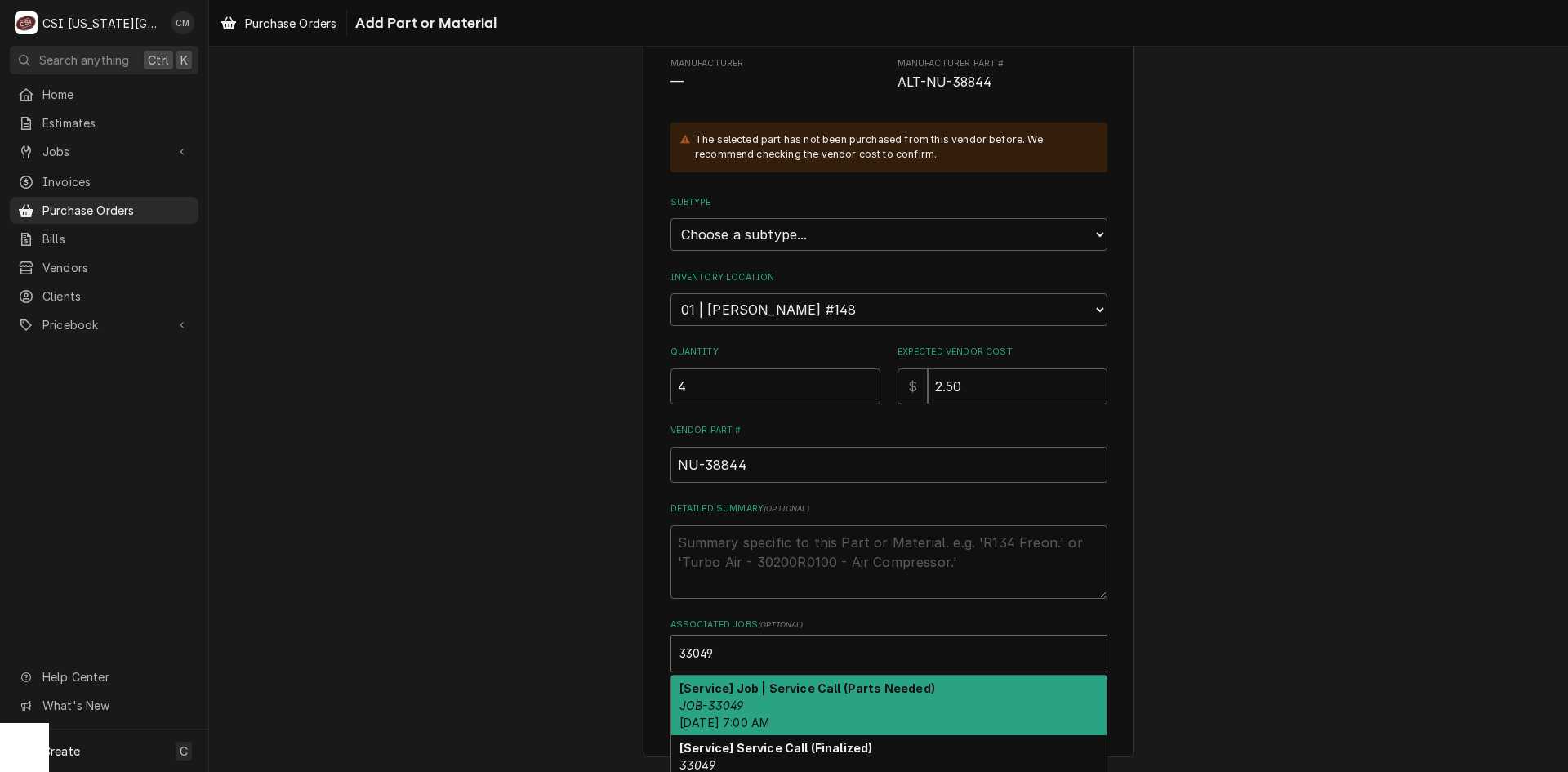
click at [787, 699] on div "[Service] Job | Service Call (Parts Needed) JOB-33049 Tue, Oct 7th, 2025 - 7:00…" at bounding box center [888, 706] width 435 height 60
type textarea "x"
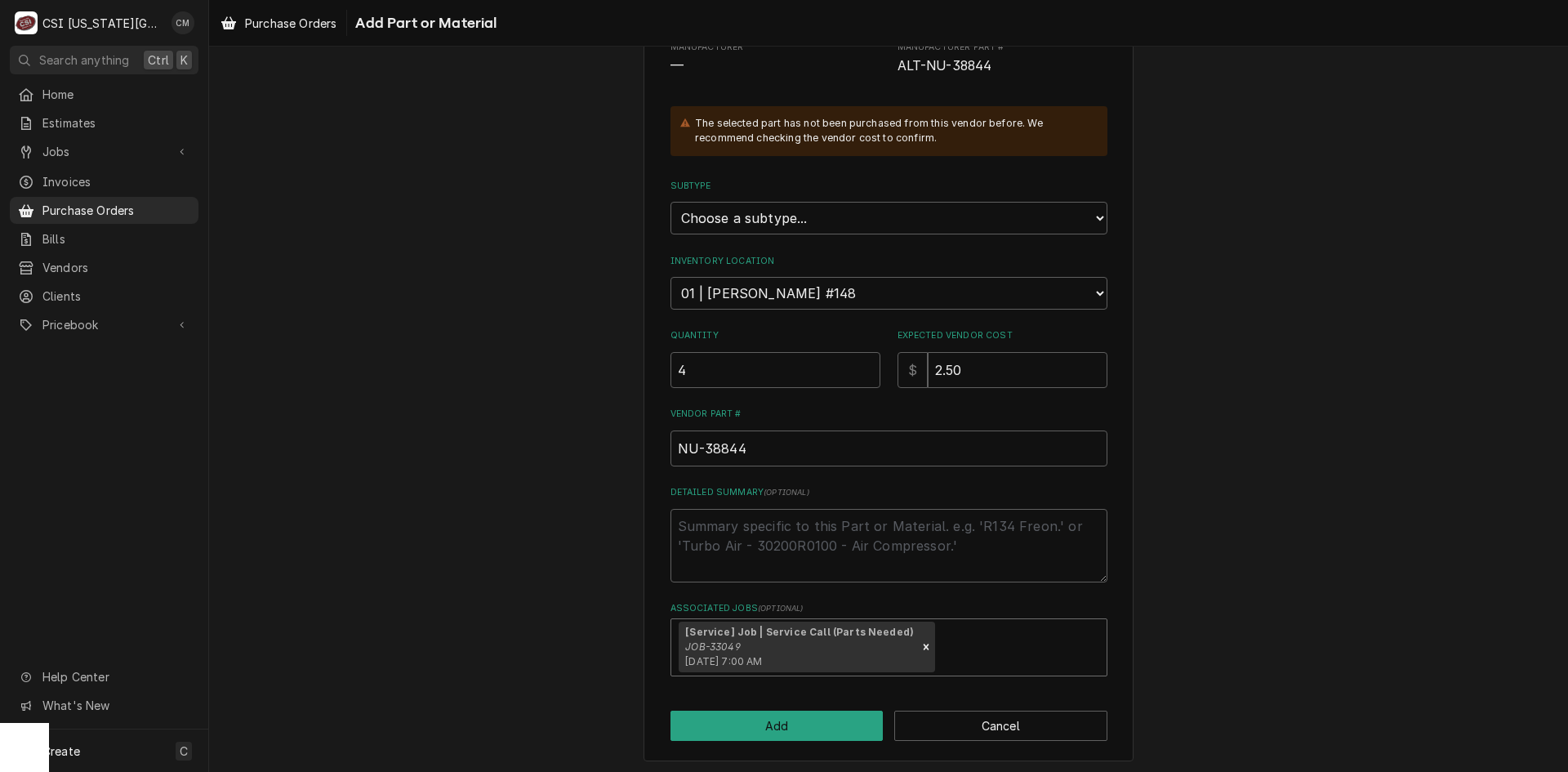
scroll to position [218, 0]
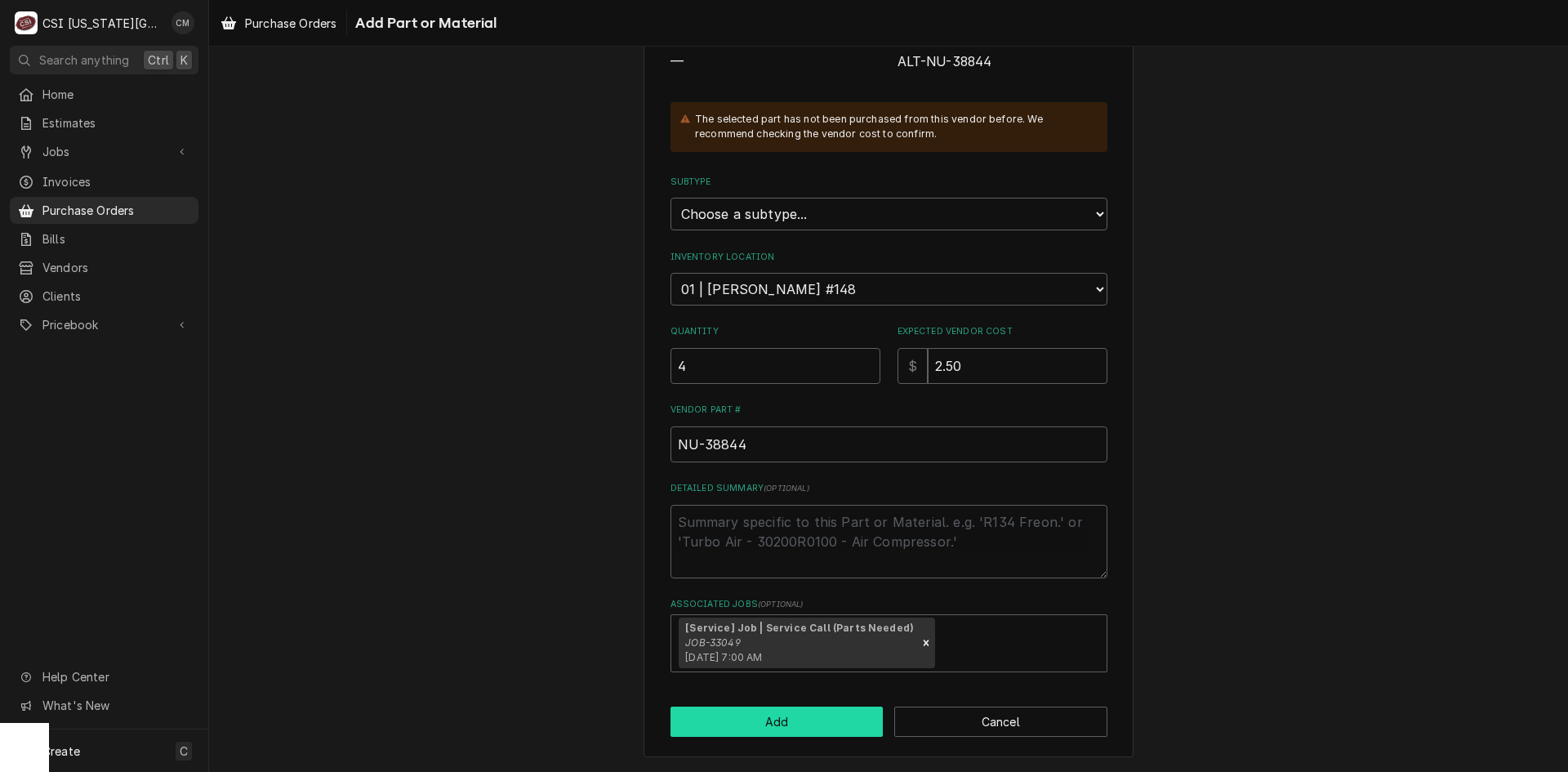
click at [850, 721] on button "Add" at bounding box center [777, 722] width 213 height 30
type textarea "x"
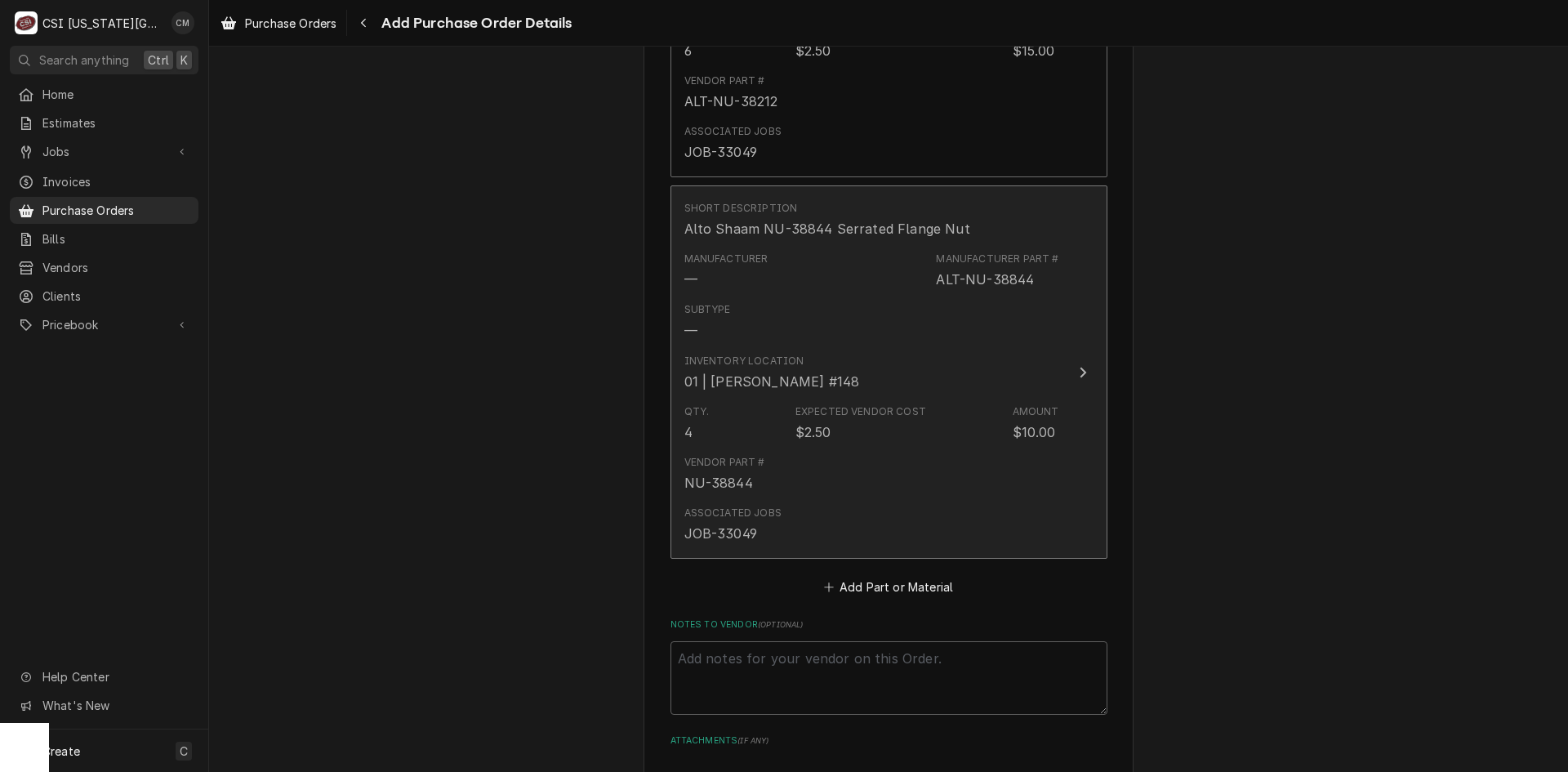
scroll to position [2641, 0]
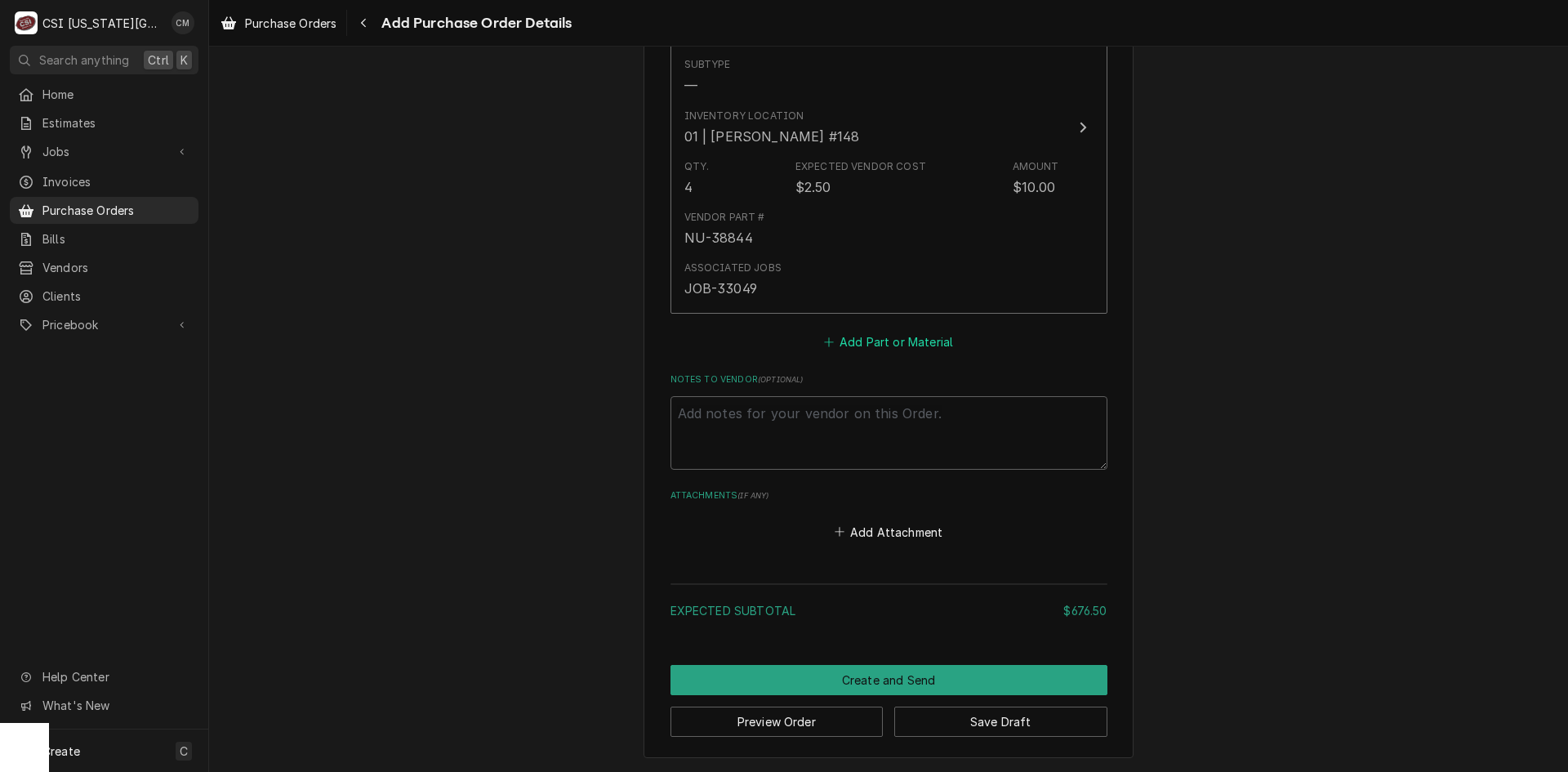
click at [899, 345] on button "Add Part or Material" at bounding box center [888, 342] width 135 height 23
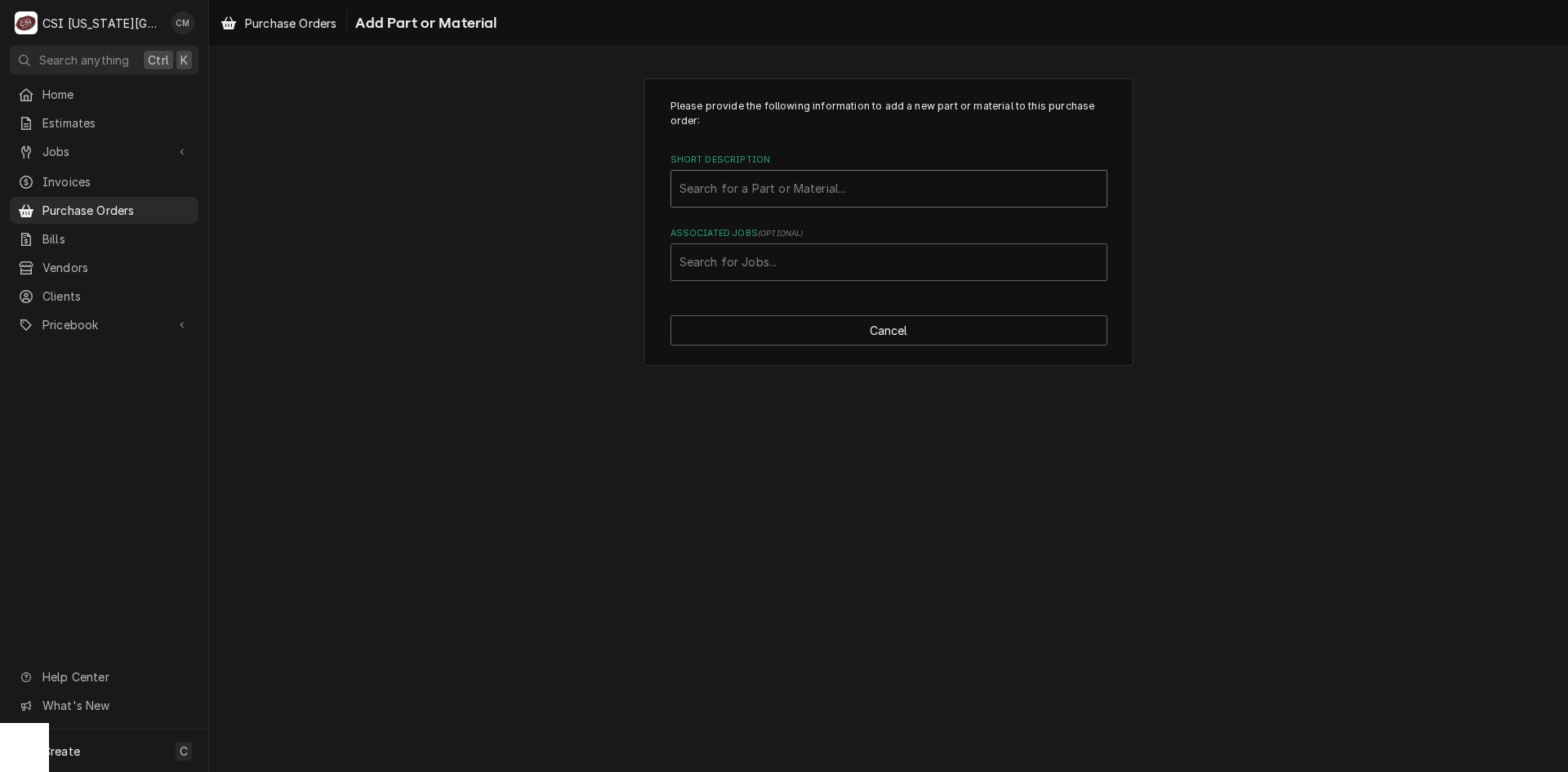
click at [806, 191] on div "Short Description" at bounding box center [889, 188] width 419 height 29
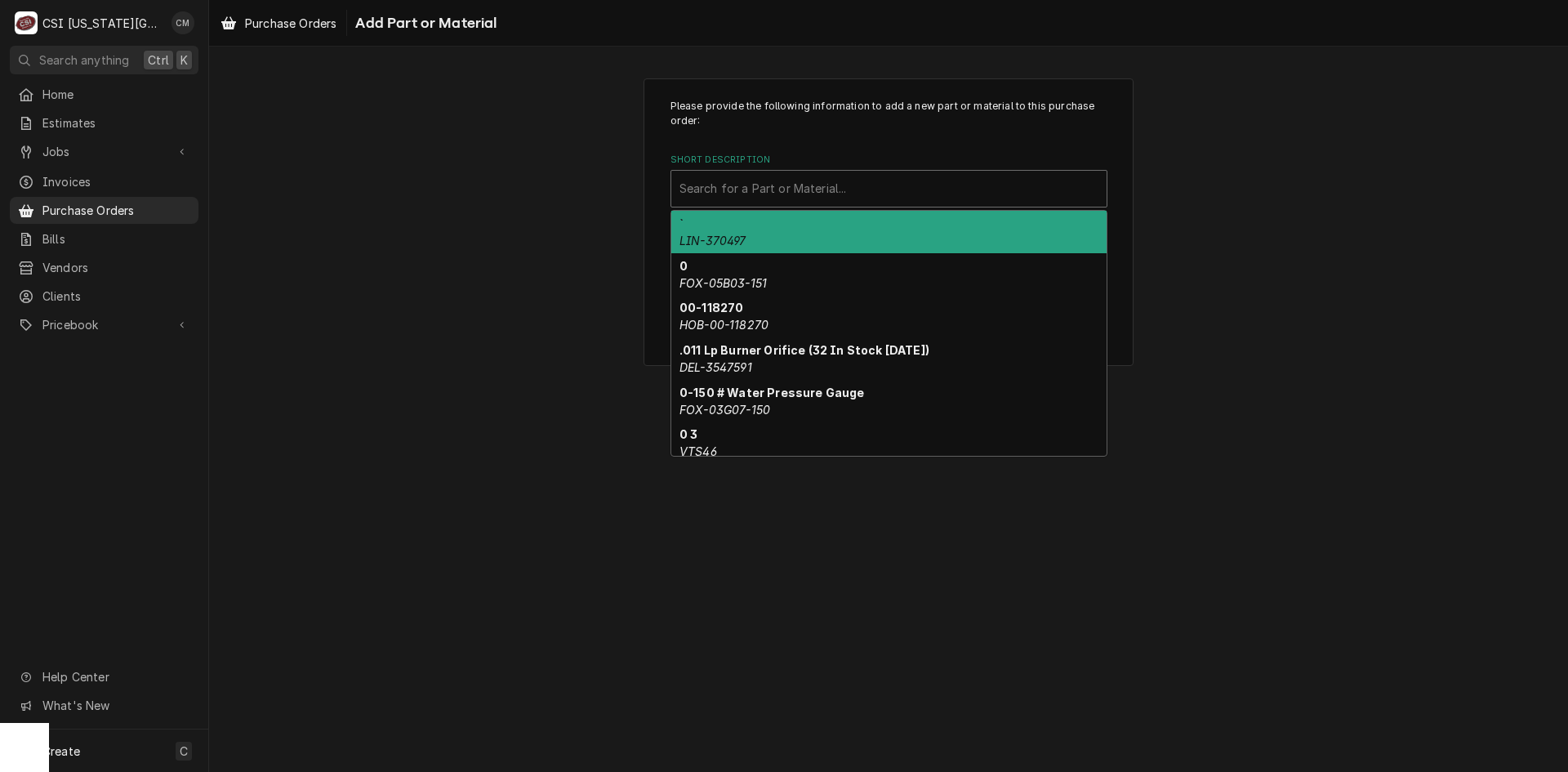
paste input "GS-37343"
type input "GS-37343"
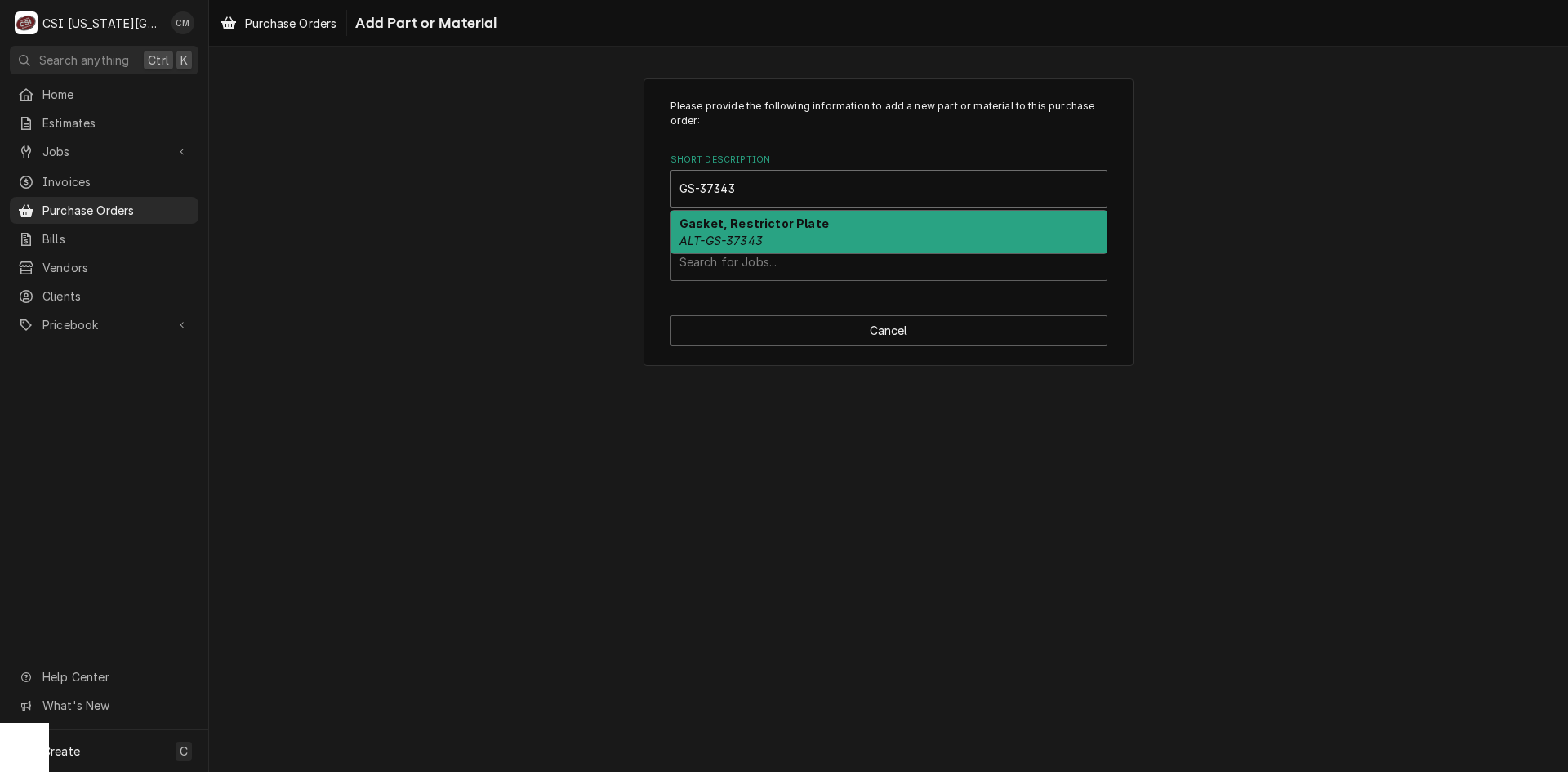
click at [790, 221] on strong "Gasket, Restrictor Plate" at bounding box center [754, 223] width 149 height 14
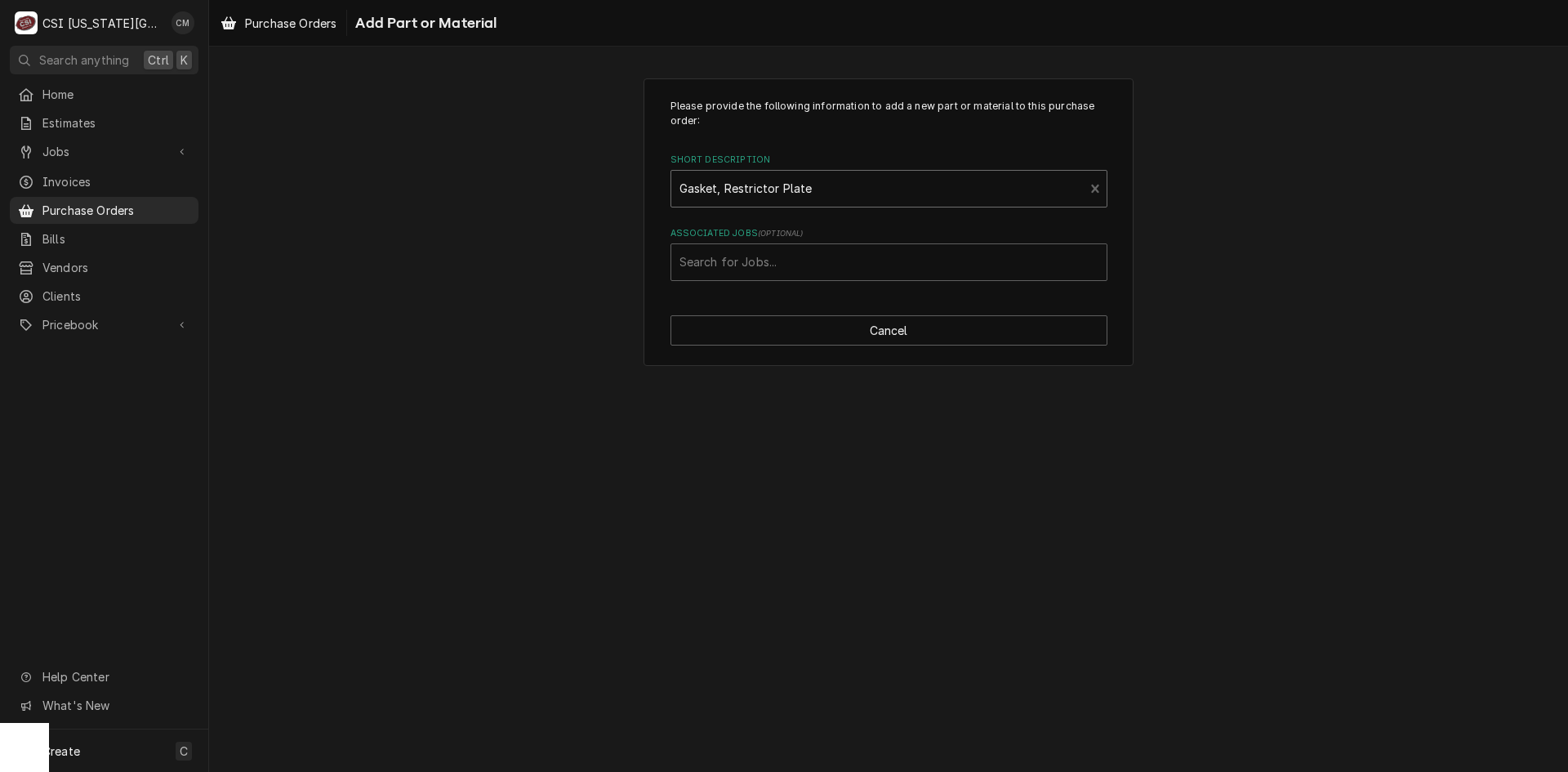
type textarea "x"
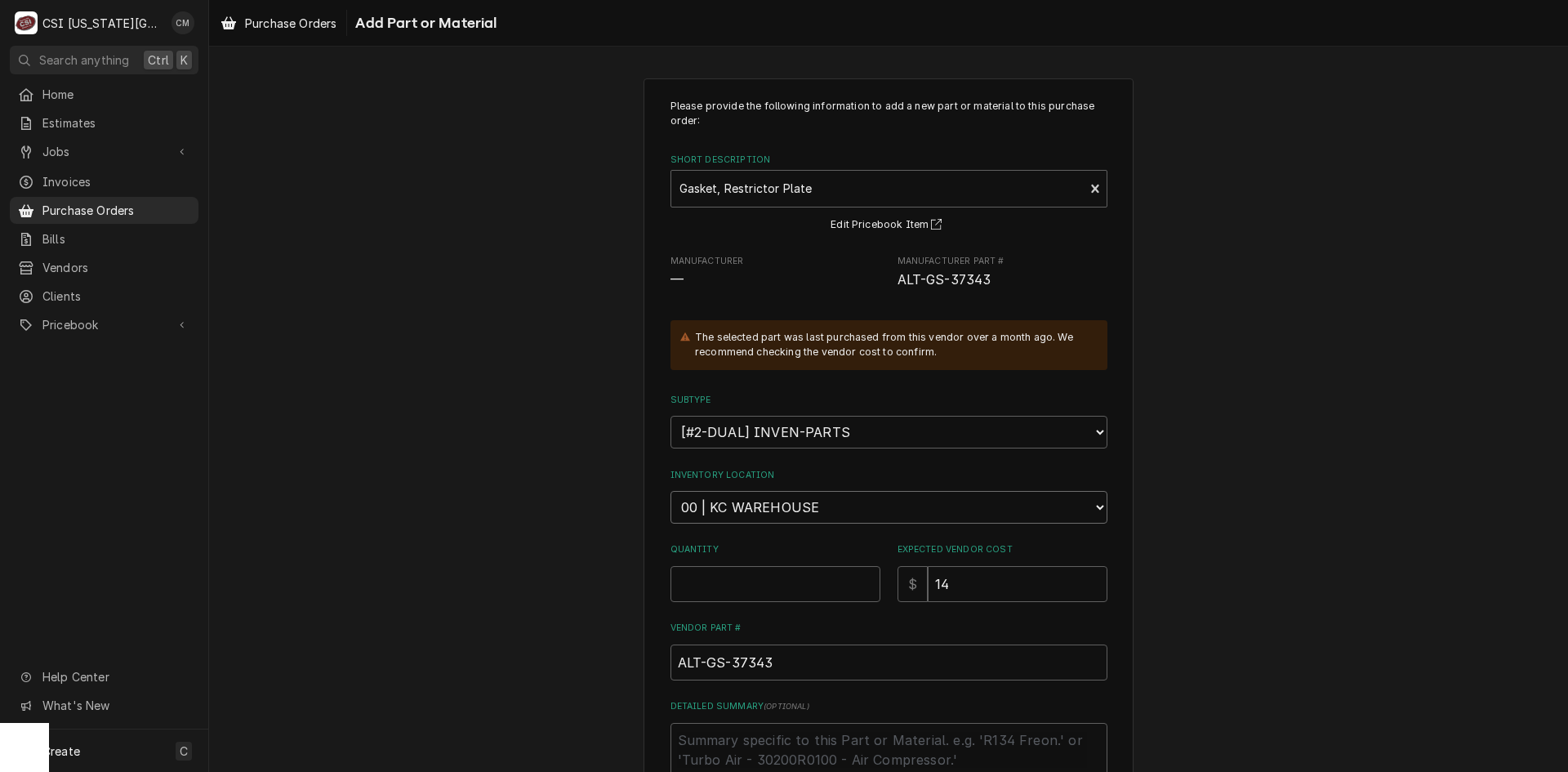
click at [836, 512] on select "Choose a location... 00 | KC WAREHOUSE 00 | MAIN WAREHOUSE 01 | BRIAN BREAZIER …" at bounding box center [889, 507] width 437 height 33
select select "2781"
click at [671, 491] on select "Choose a location... 00 | KC WAREHOUSE 00 | MAIN WAREHOUSE 01 | BRIAN BREAZIER …" at bounding box center [889, 507] width 437 height 33
click at [803, 582] on input "Quantity" at bounding box center [776, 584] width 210 height 36
type textarea "x"
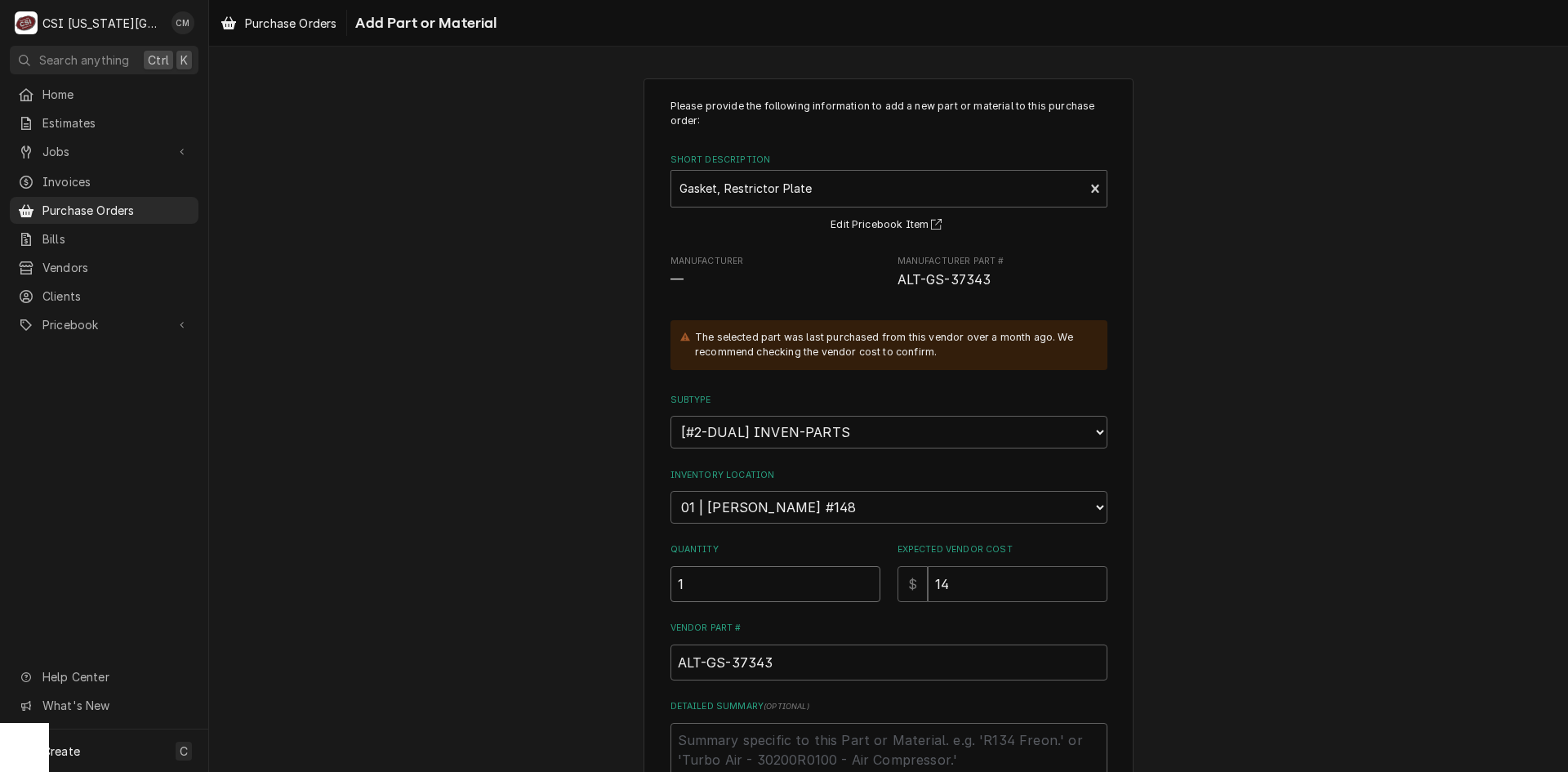
type input "1"
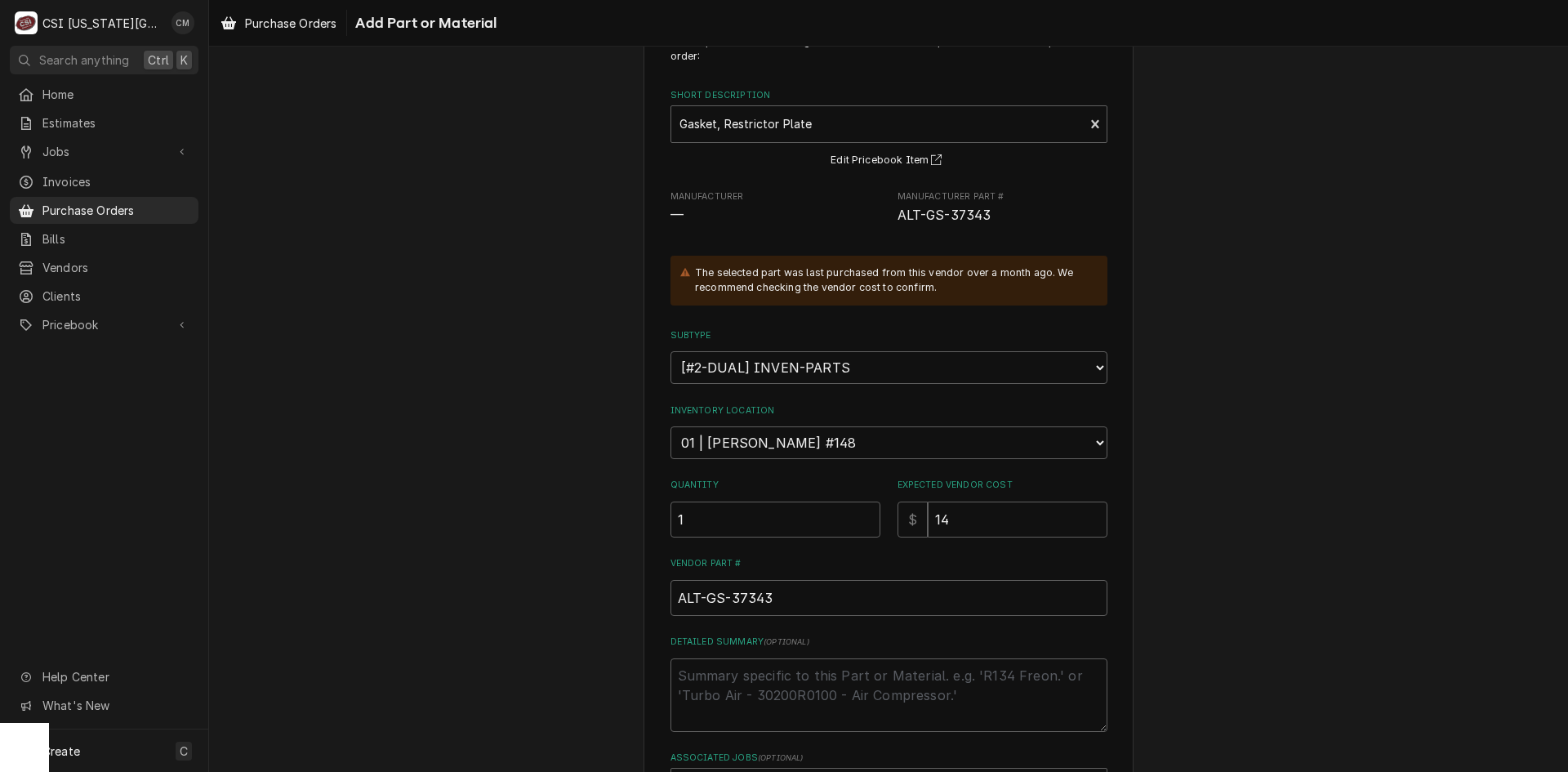
scroll to position [163, 0]
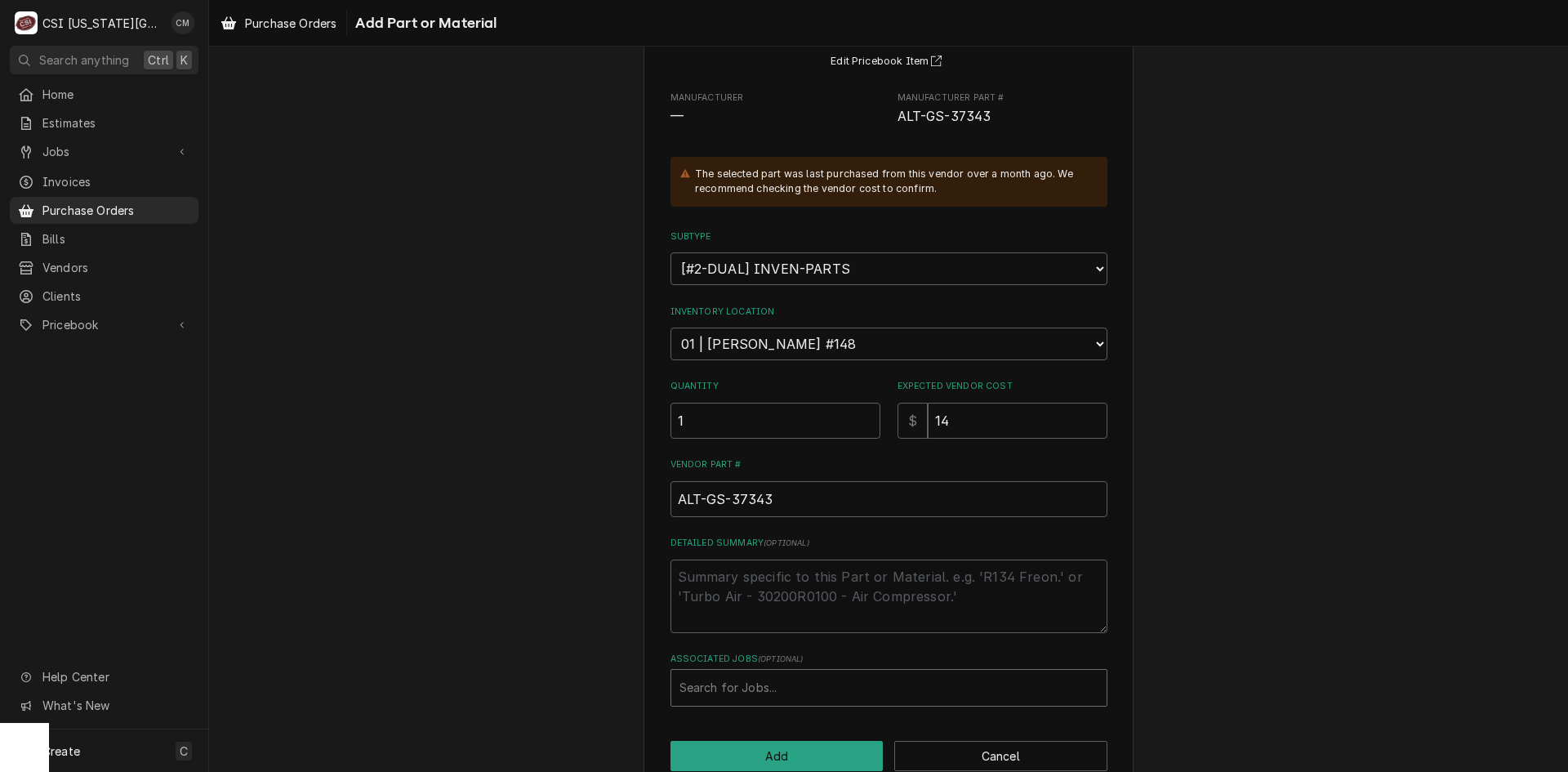
click at [857, 682] on div "Associated Jobs" at bounding box center [889, 687] width 419 height 29
type input "33049"
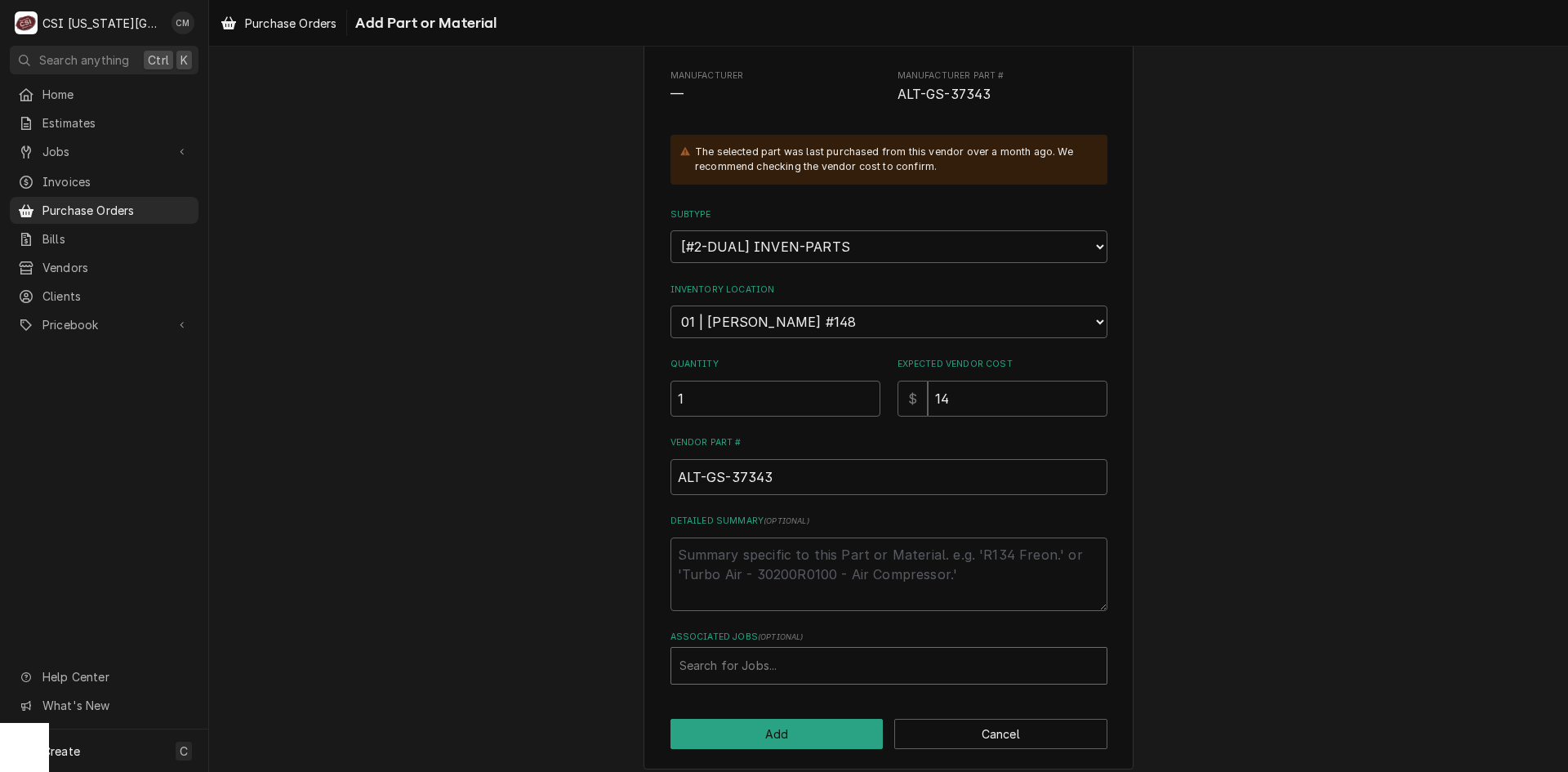
scroll to position [198, 0]
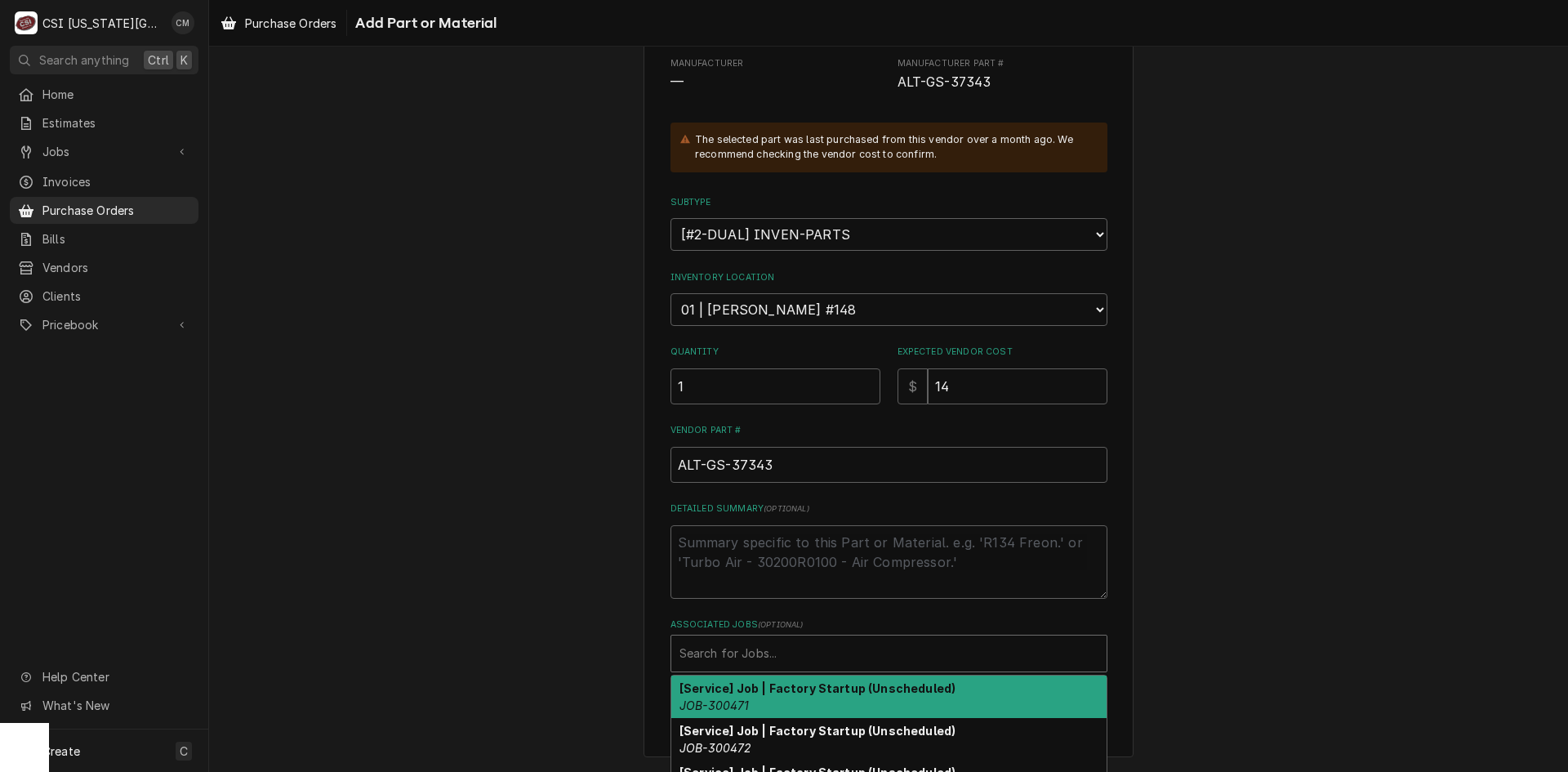
click at [837, 651] on div "Associated Jobs" at bounding box center [889, 653] width 419 height 29
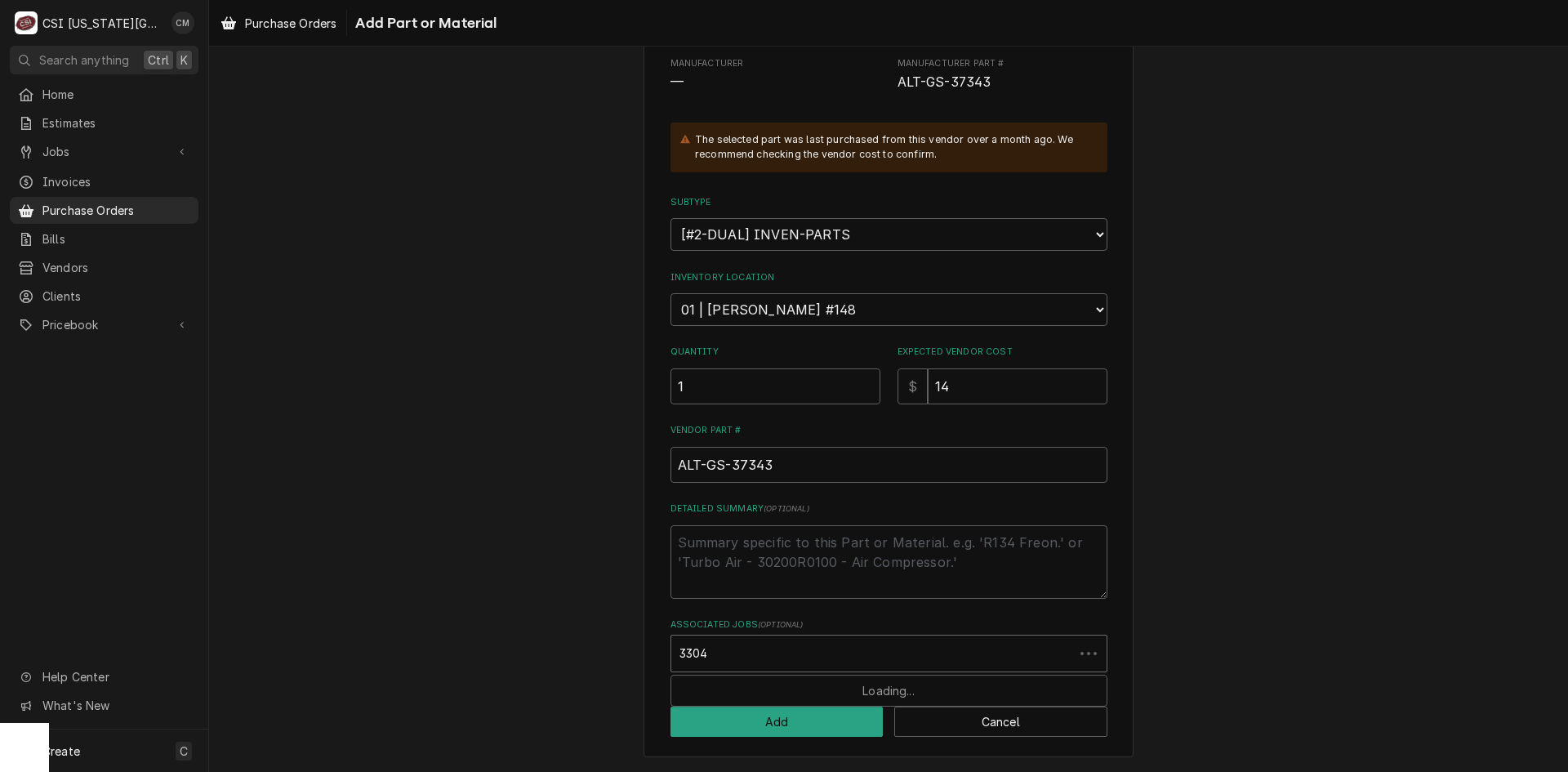
type input "33049"
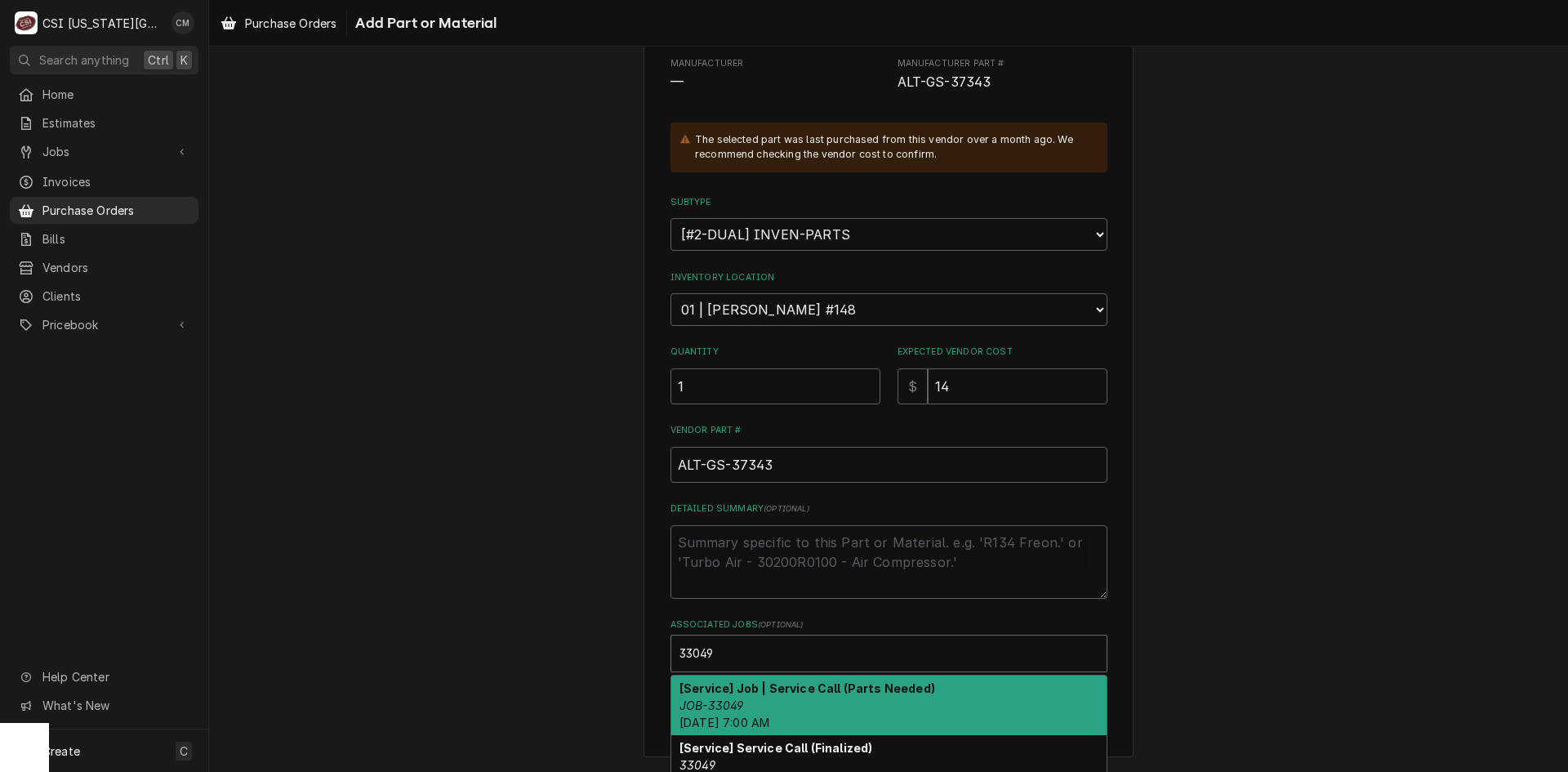
click at [836, 698] on div "[Service] Job | Service Call (Parts Needed) JOB-33049 Tue, Oct 7th, 2025 - 7:00…" at bounding box center [888, 706] width 435 height 60
type textarea "x"
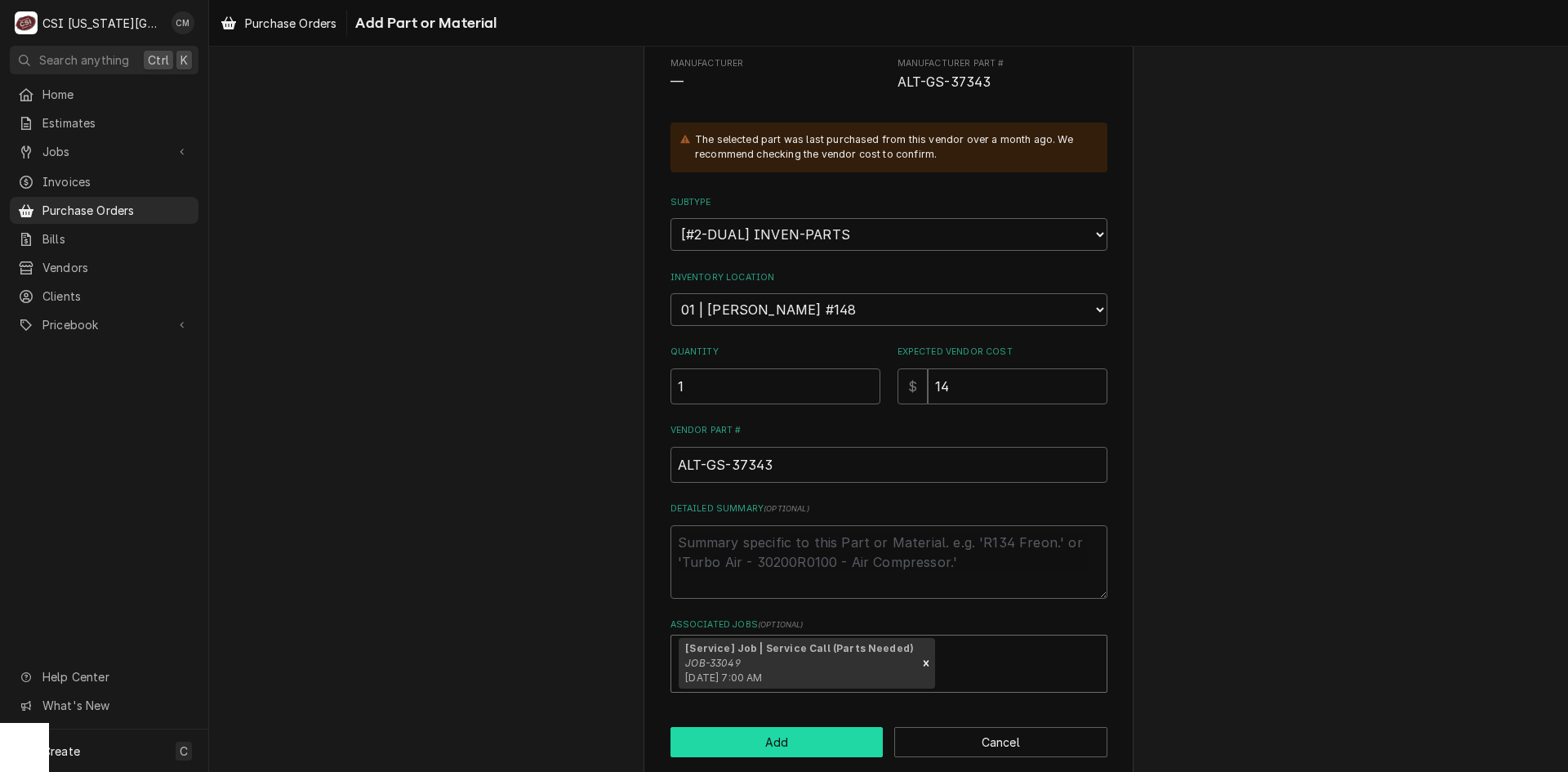
click at [846, 738] on button "Add" at bounding box center [777, 742] width 213 height 30
type textarea "x"
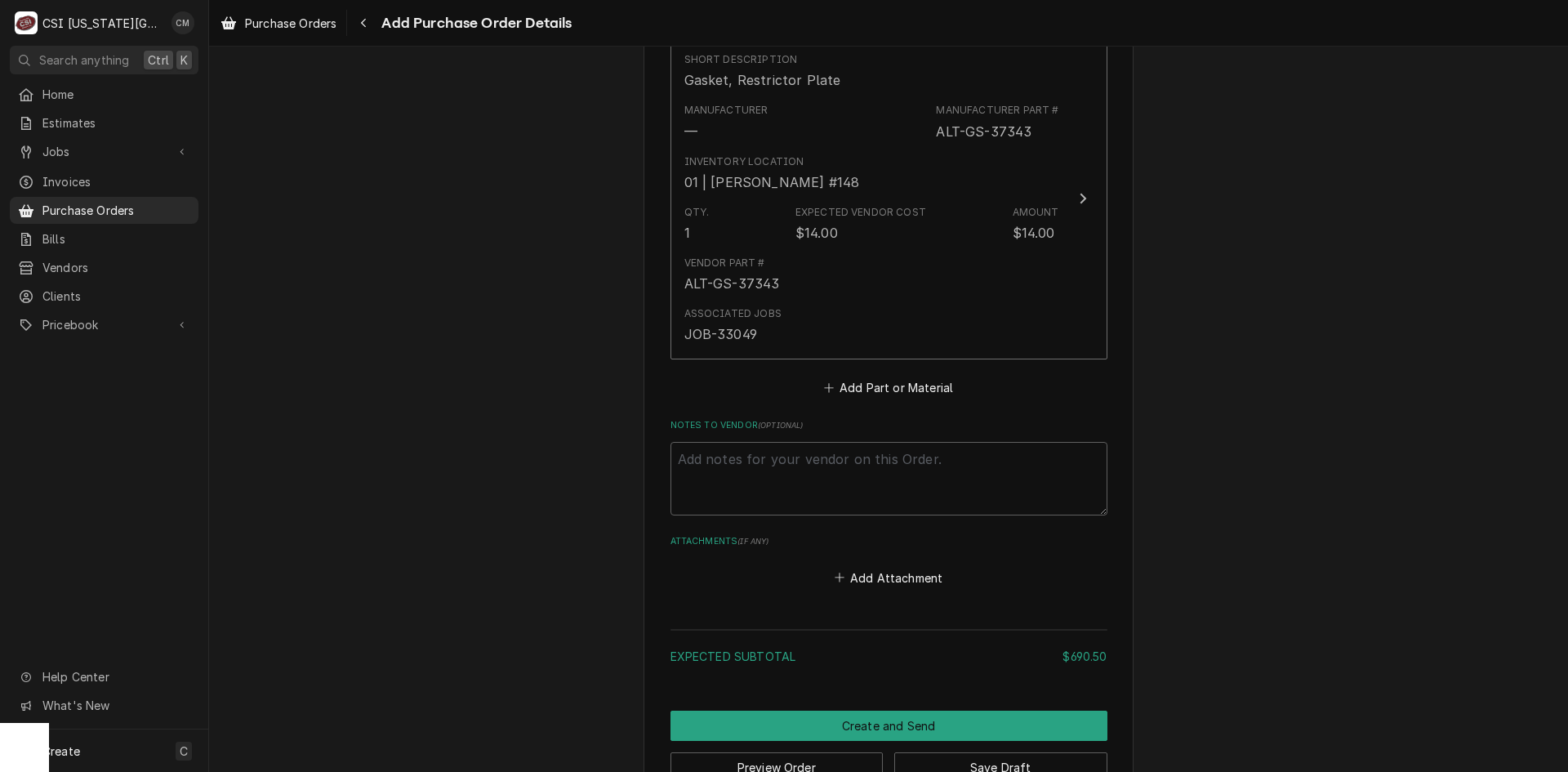
scroll to position [2926, 0]
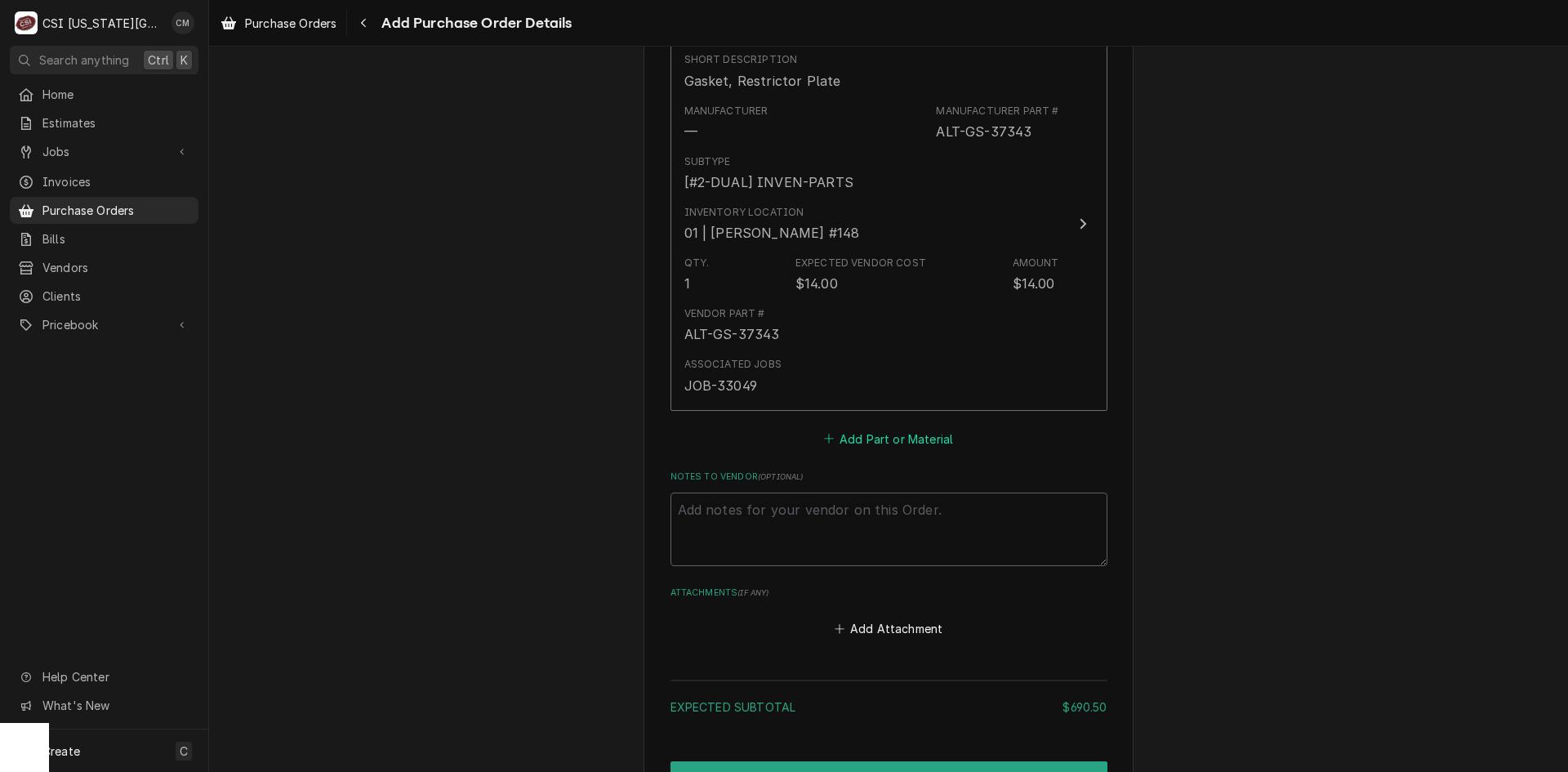
click at [907, 439] on button "Add Part or Material" at bounding box center [888, 438] width 135 height 23
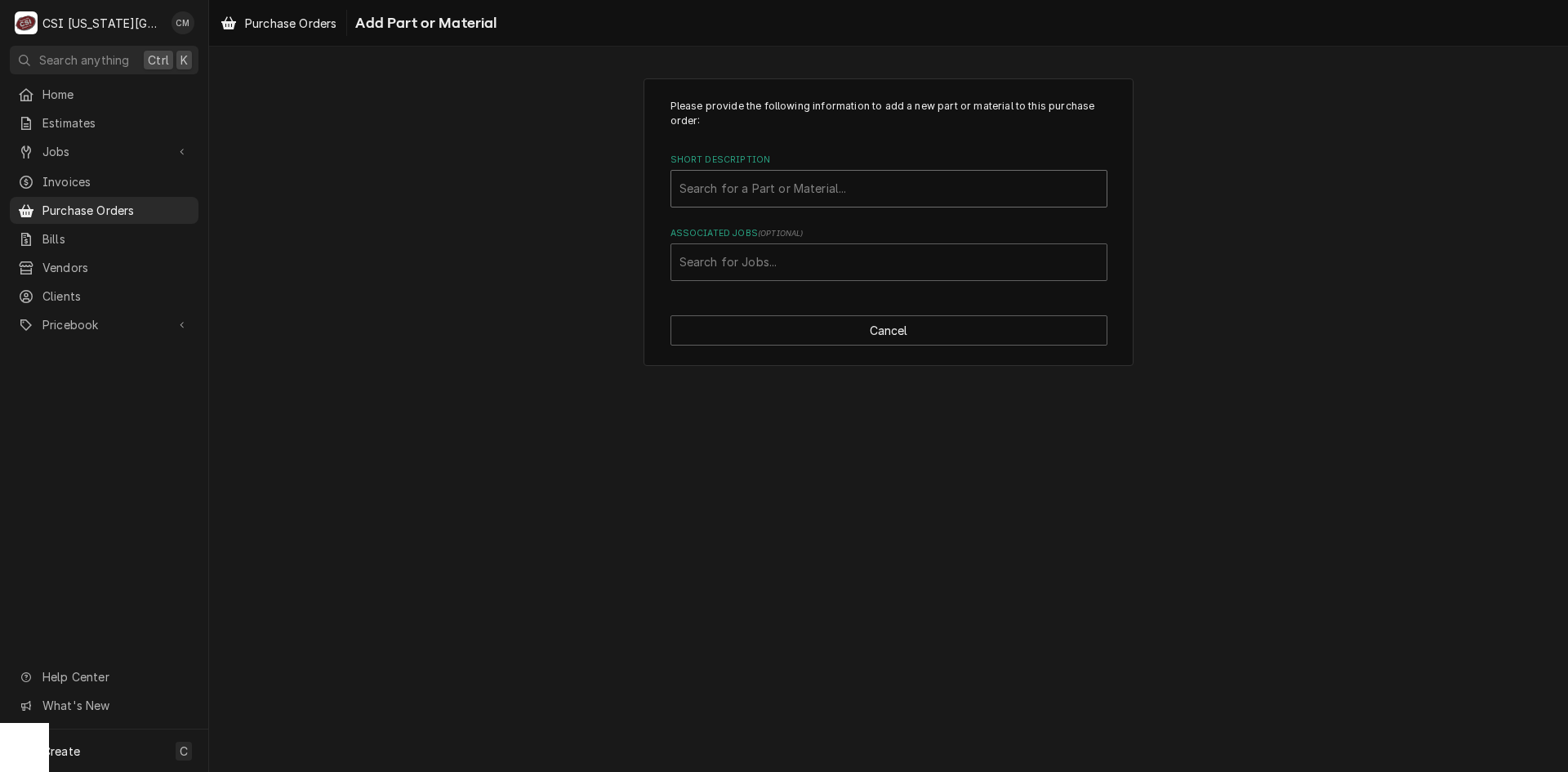
click at [867, 190] on div "Short Description" at bounding box center [889, 188] width 419 height 29
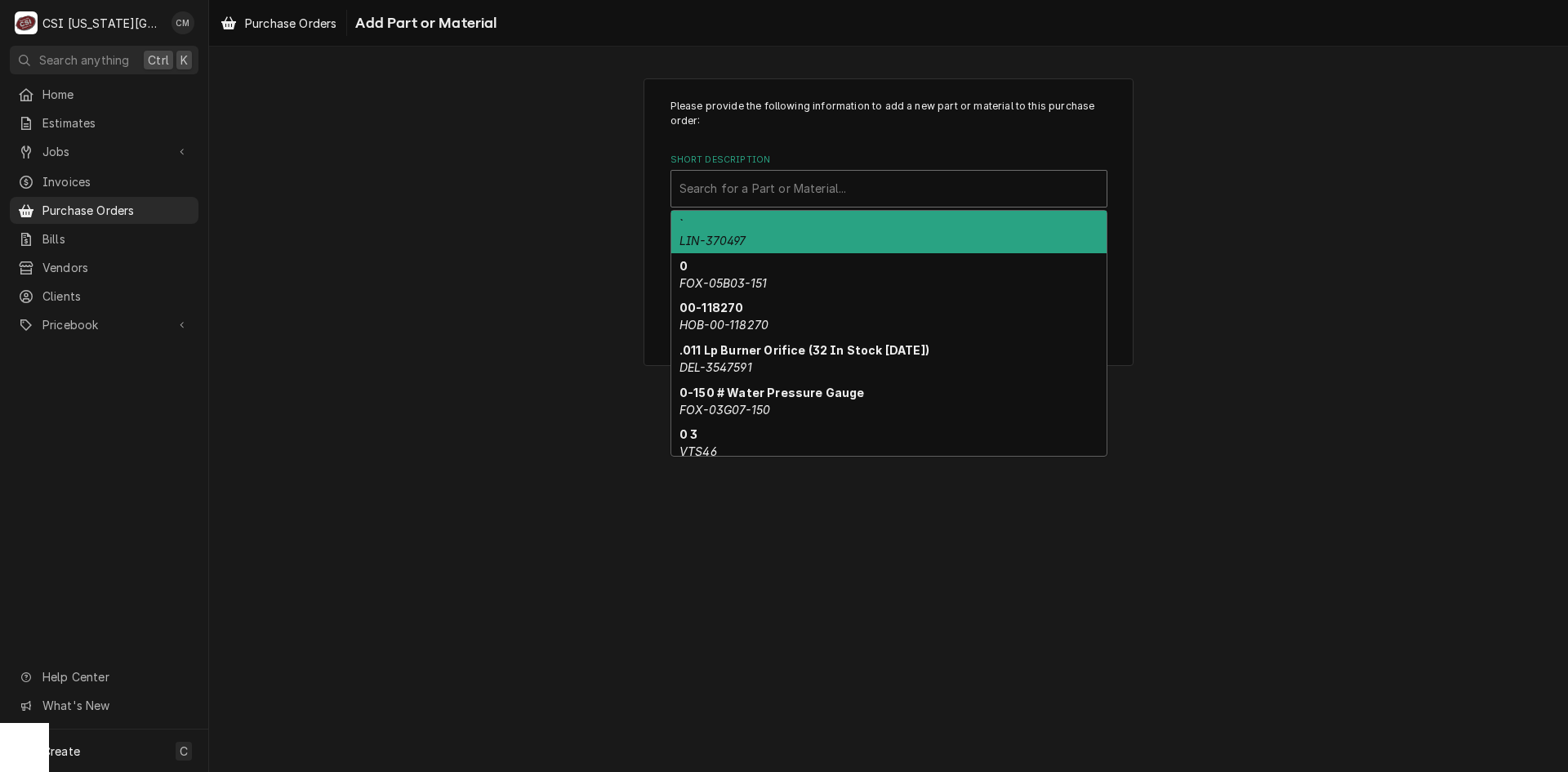
paste input "5023362"
type input "5023362"
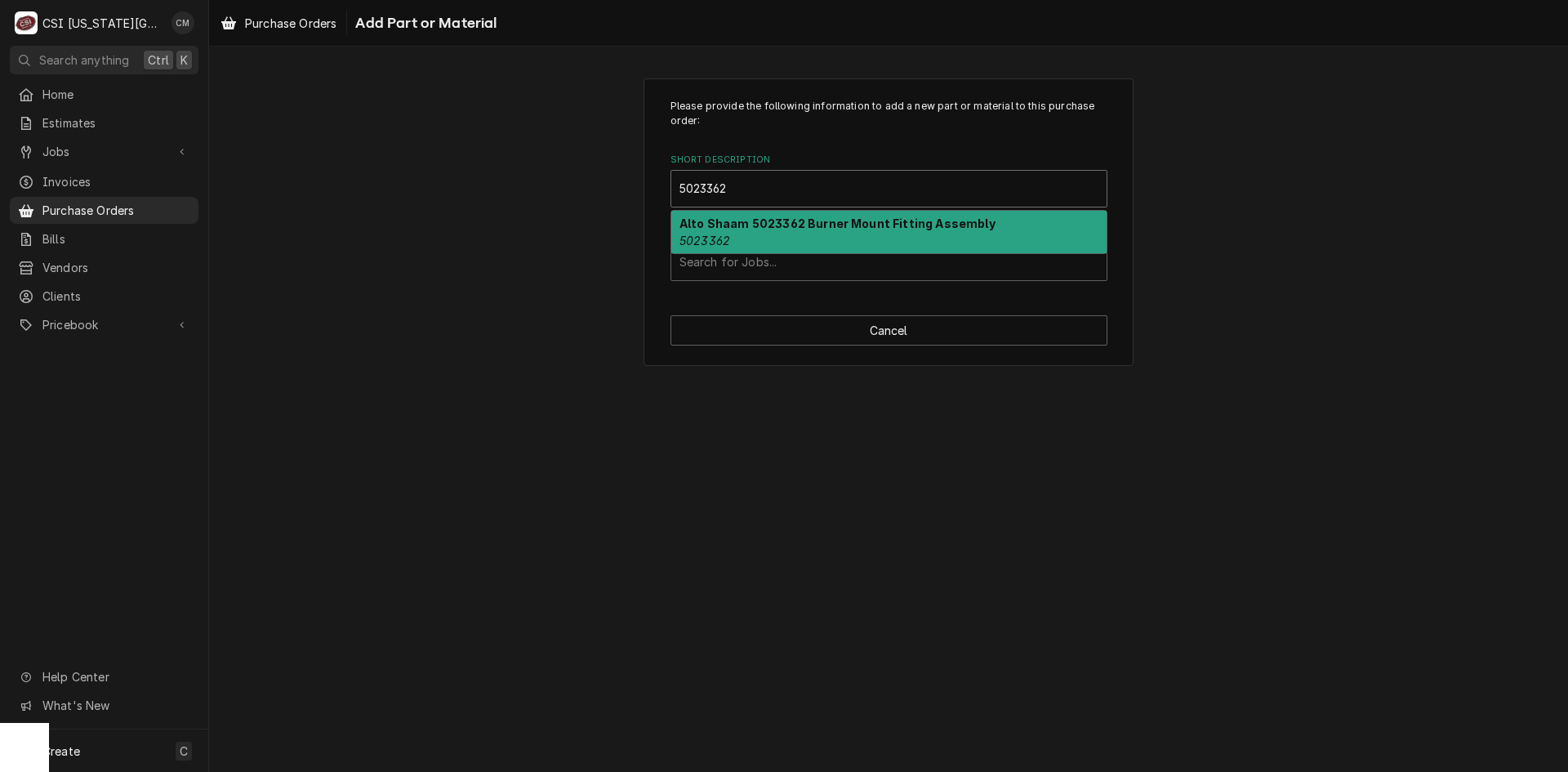
click at [860, 234] on div "Alto Shaam 5023362 Burner Mount Fitting Assembly 5023362" at bounding box center [888, 232] width 435 height 42
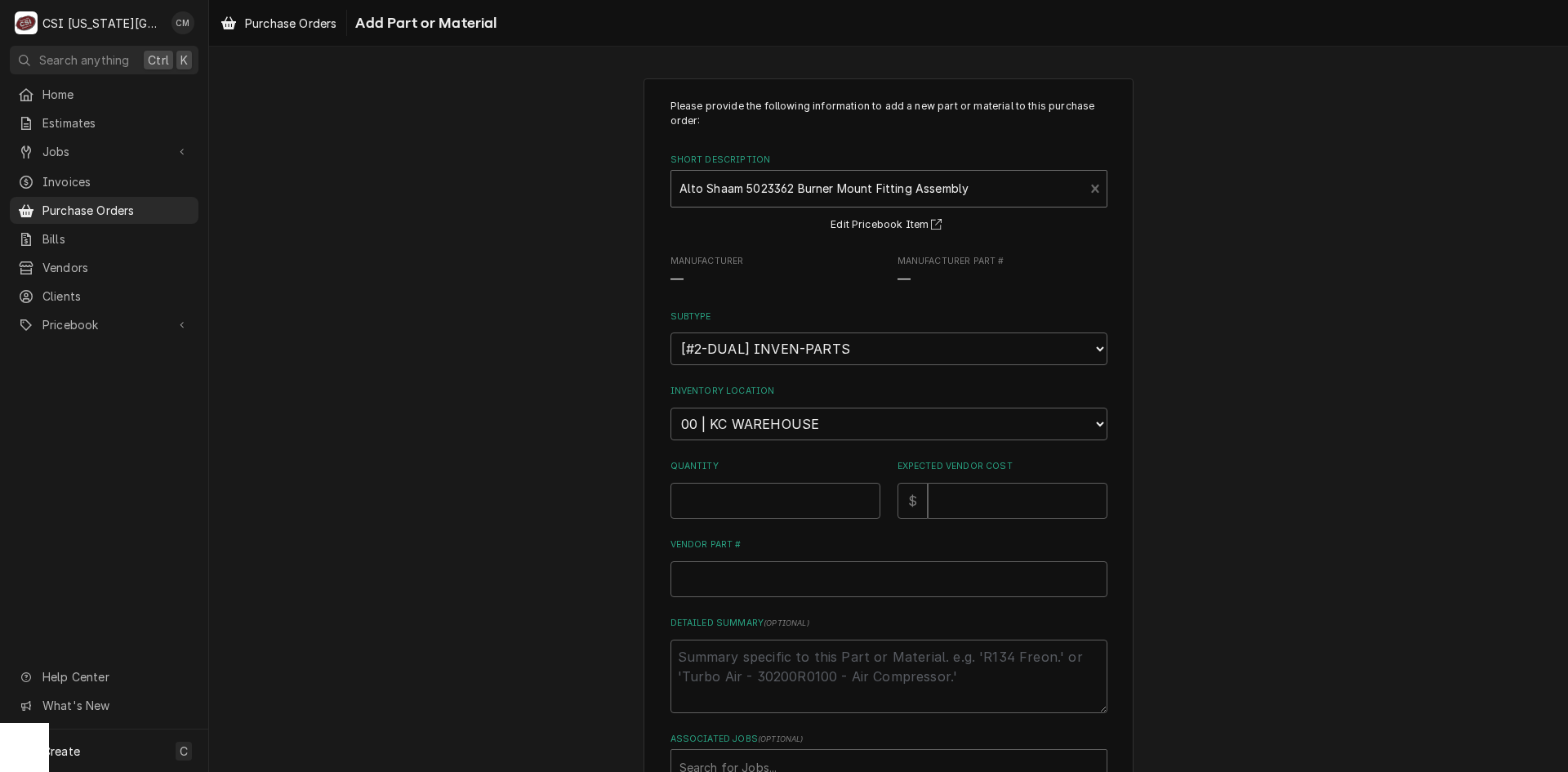
type textarea "x"
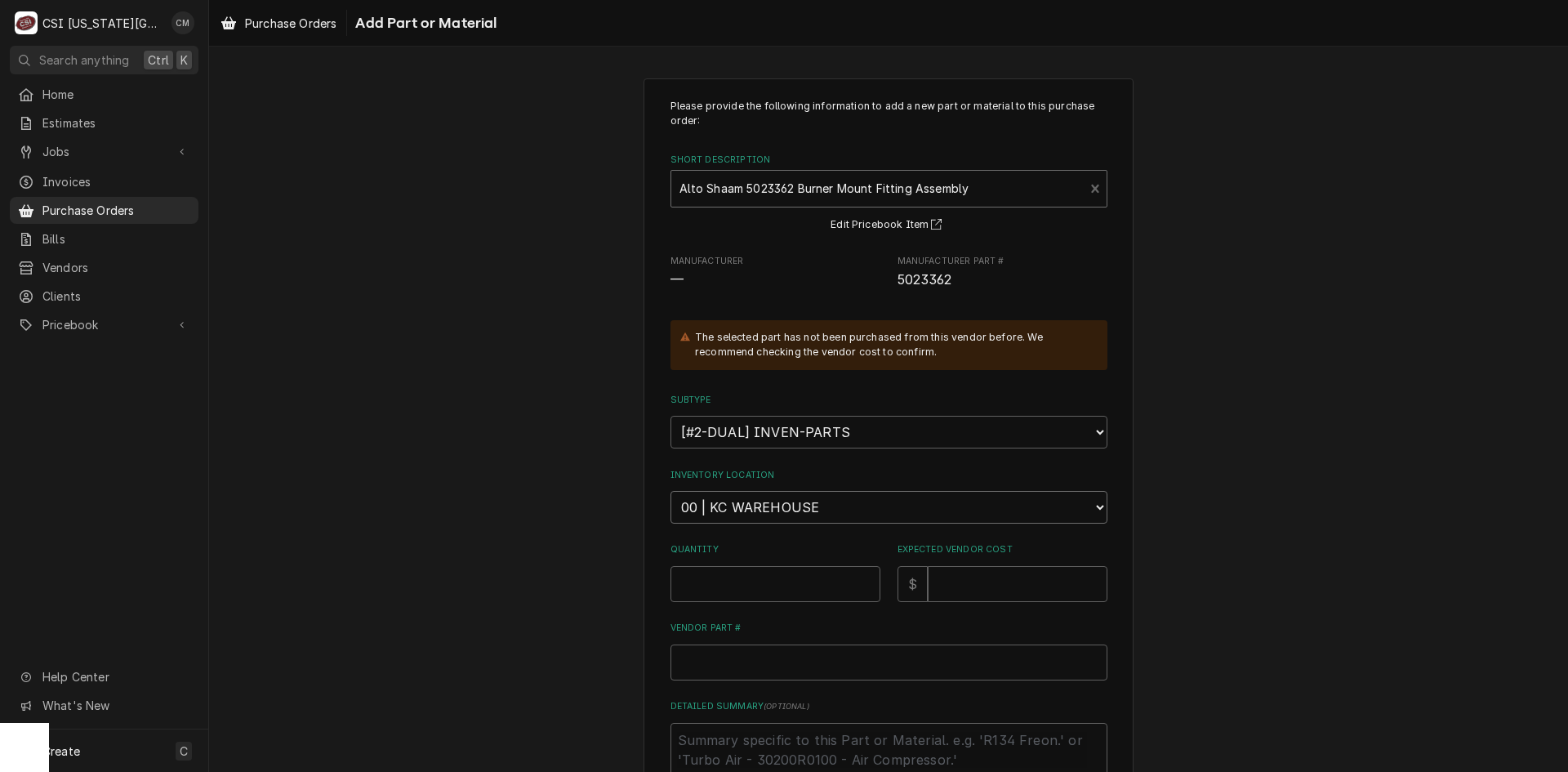
click at [1024, 511] on select "Choose a location... 00 | KC WAREHOUSE 00 | MAIN WAREHOUSE 01 | BRIAN BREAZIER …" at bounding box center [889, 507] width 437 height 33
select select "2781"
click at [671, 491] on select "Choose a location... 00 | KC WAREHOUSE 00 | MAIN WAREHOUSE 01 | BRIAN BREAZIER …" at bounding box center [889, 507] width 437 height 33
click at [803, 578] on input "Quantity" at bounding box center [776, 584] width 210 height 36
type textarea "x"
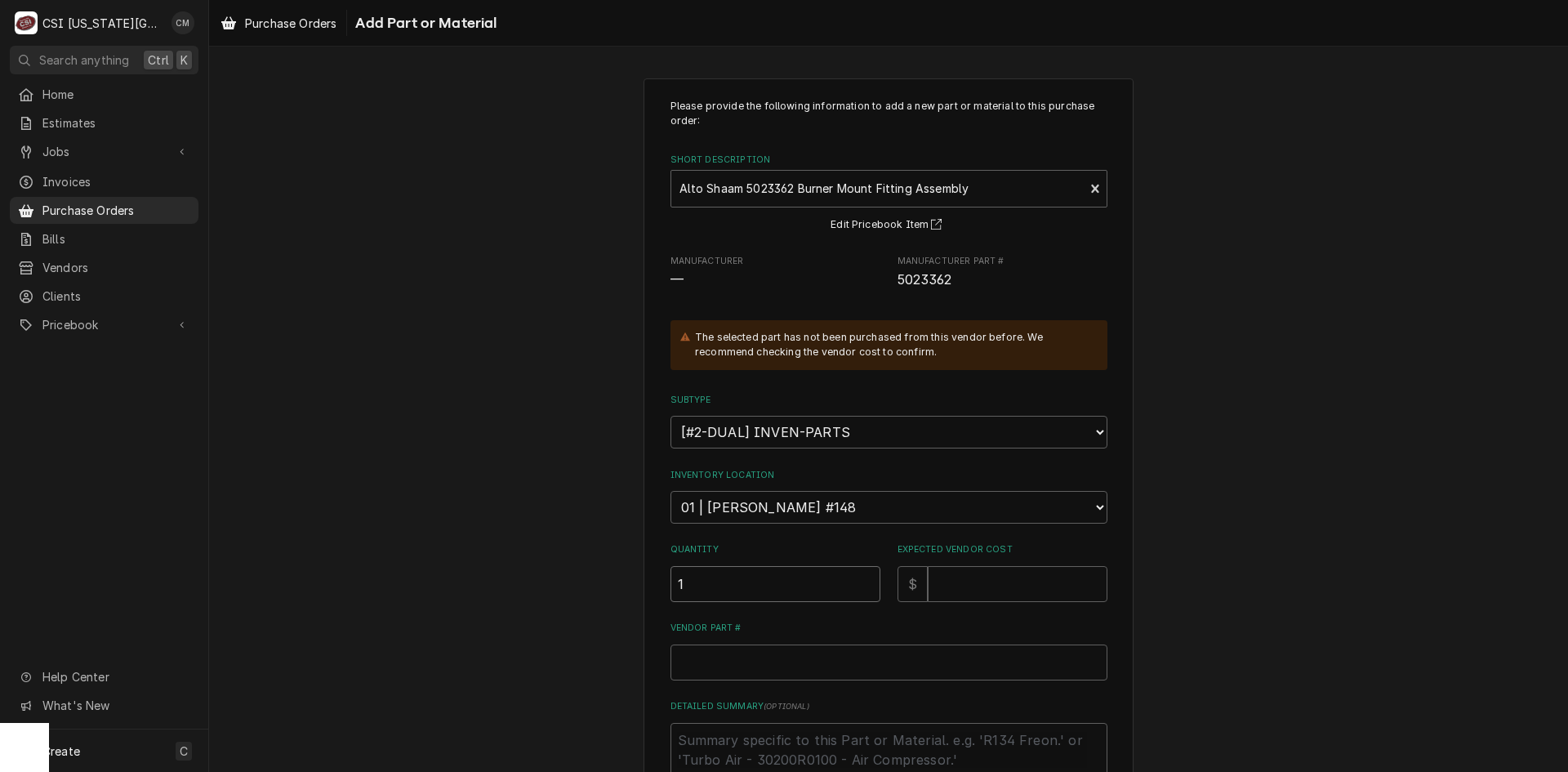
type input "1"
click at [967, 589] on input "Expected Vendor Cost" at bounding box center [1018, 584] width 180 height 36
type textarea "x"
type input "1"
type textarea "x"
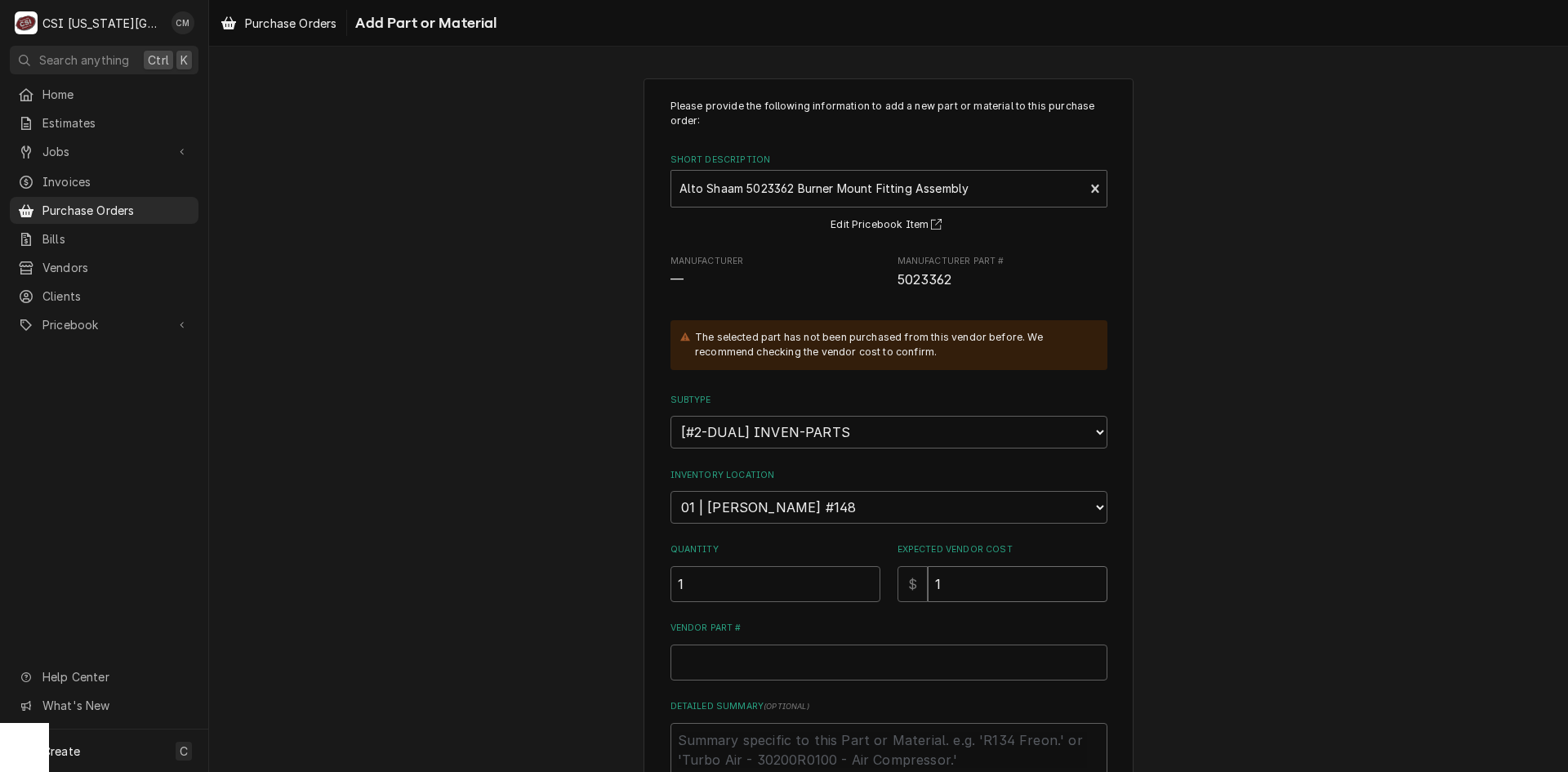
type input "11"
type textarea "x"
type input "114"
click at [969, 585] on input "114" at bounding box center [1018, 584] width 180 height 36
type textarea "x"
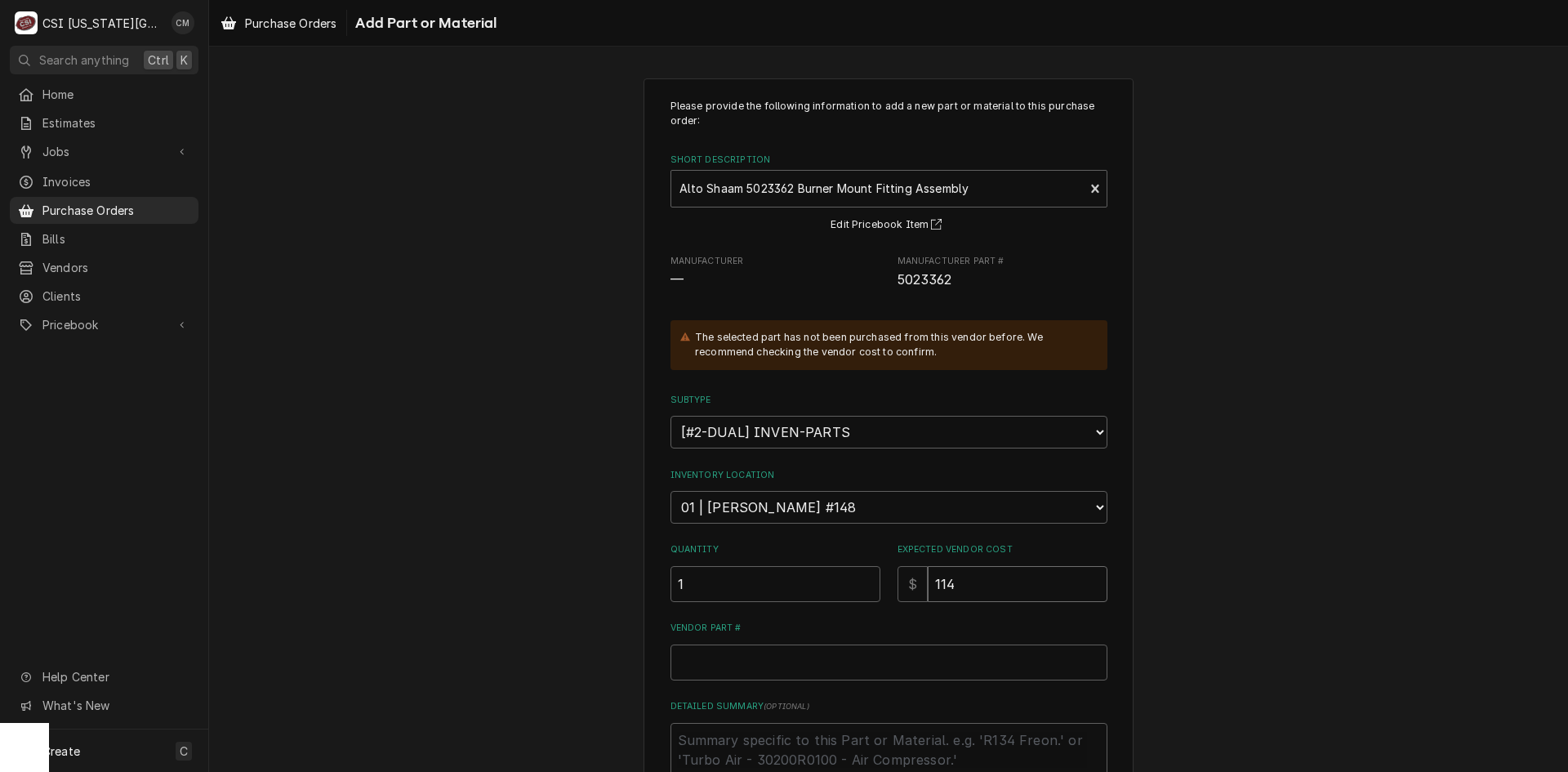
type input "11"
type textarea "x"
type input "113"
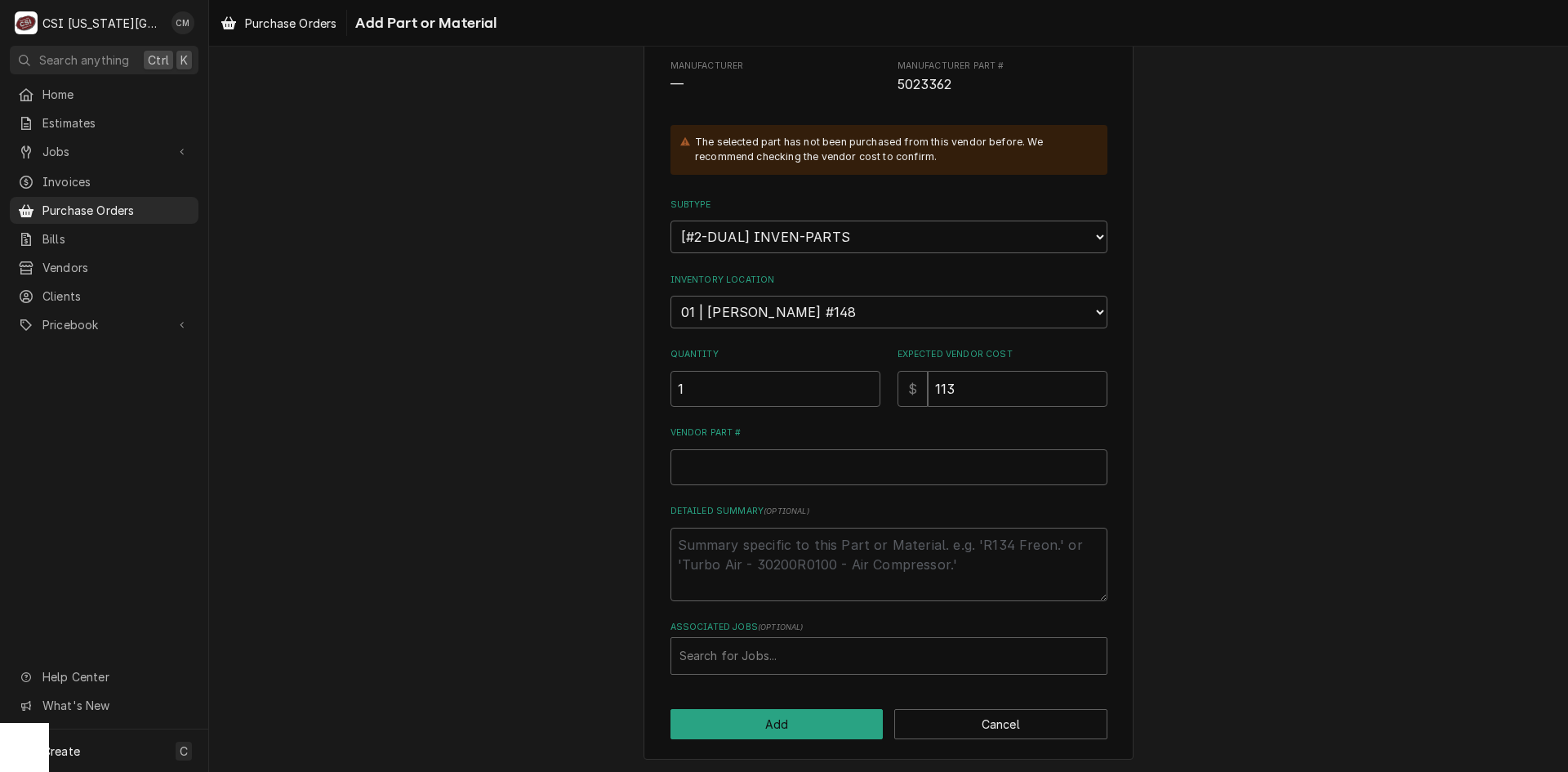
scroll to position [198, 0]
click at [778, 469] on input "Vendor Part #" at bounding box center [889, 465] width 437 height 36
paste input "5023362"
type textarea "x"
type input "5023362"
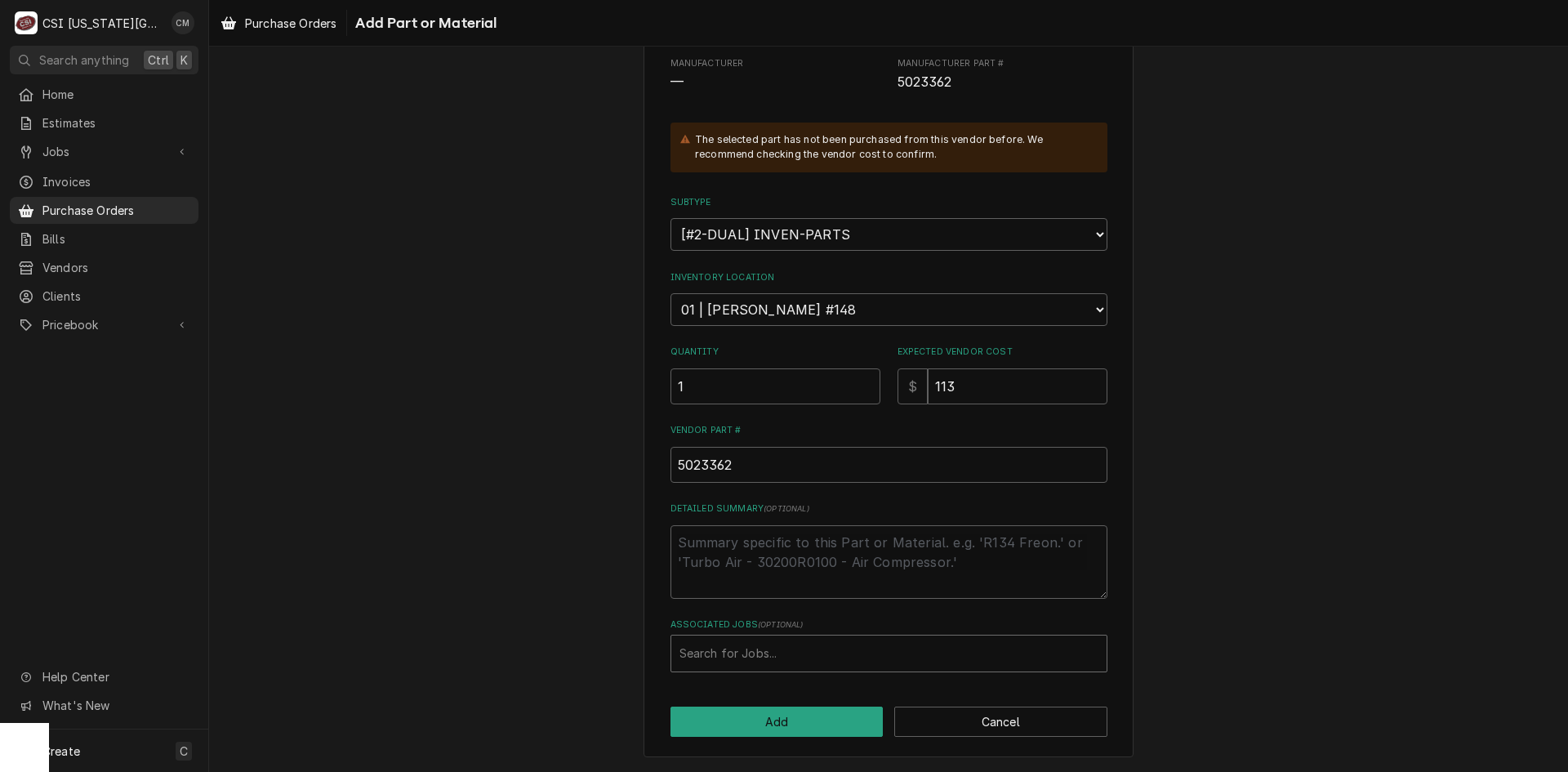
click at [864, 649] on div "Associated Jobs" at bounding box center [889, 653] width 419 height 29
type input "33049"
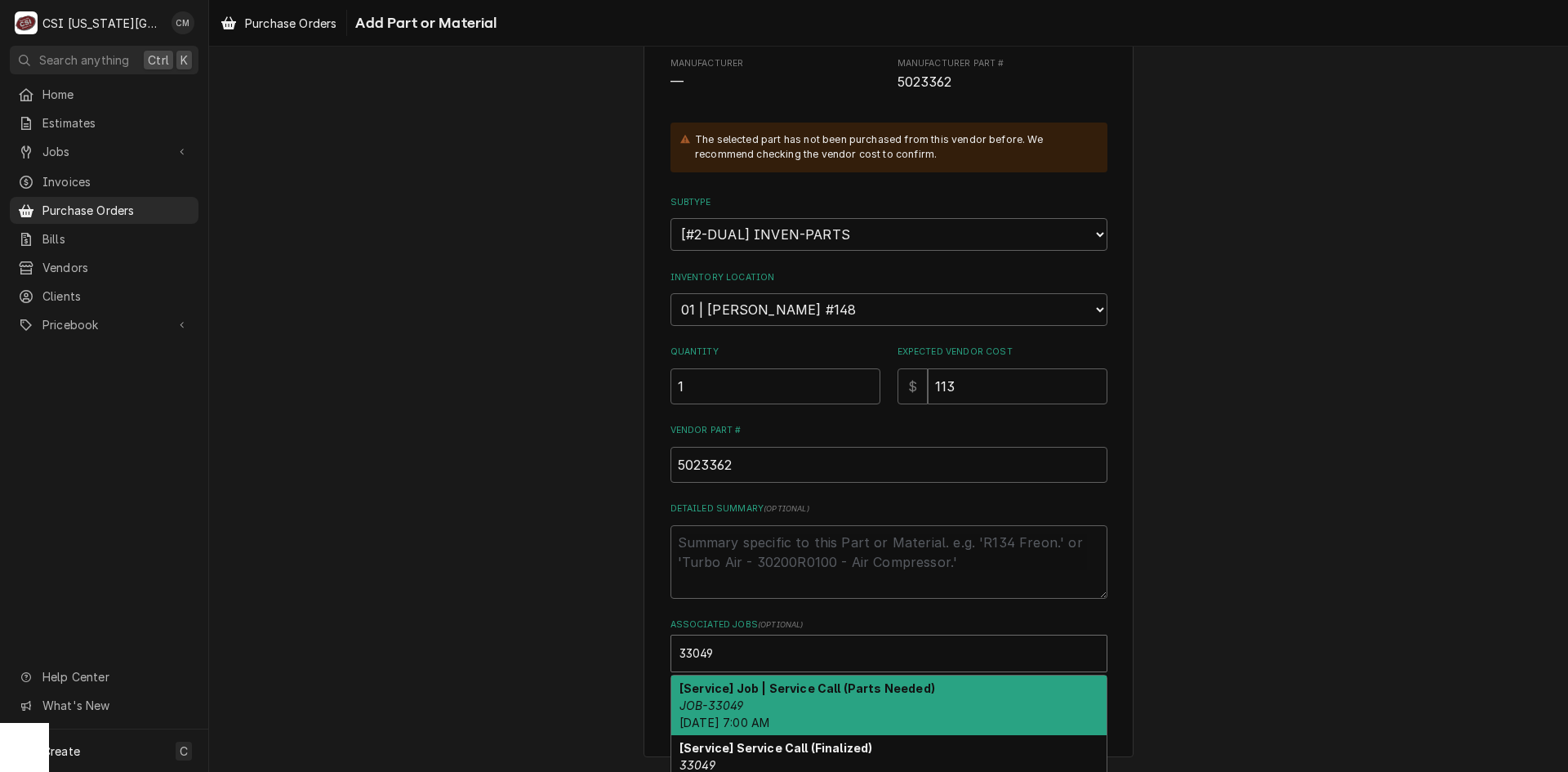
click at [832, 705] on div "[Service] Job | Service Call (Parts Needed) JOB-33049 Tue, Oct 7th, 2025 - 7:00…" at bounding box center [888, 706] width 435 height 60
type textarea "x"
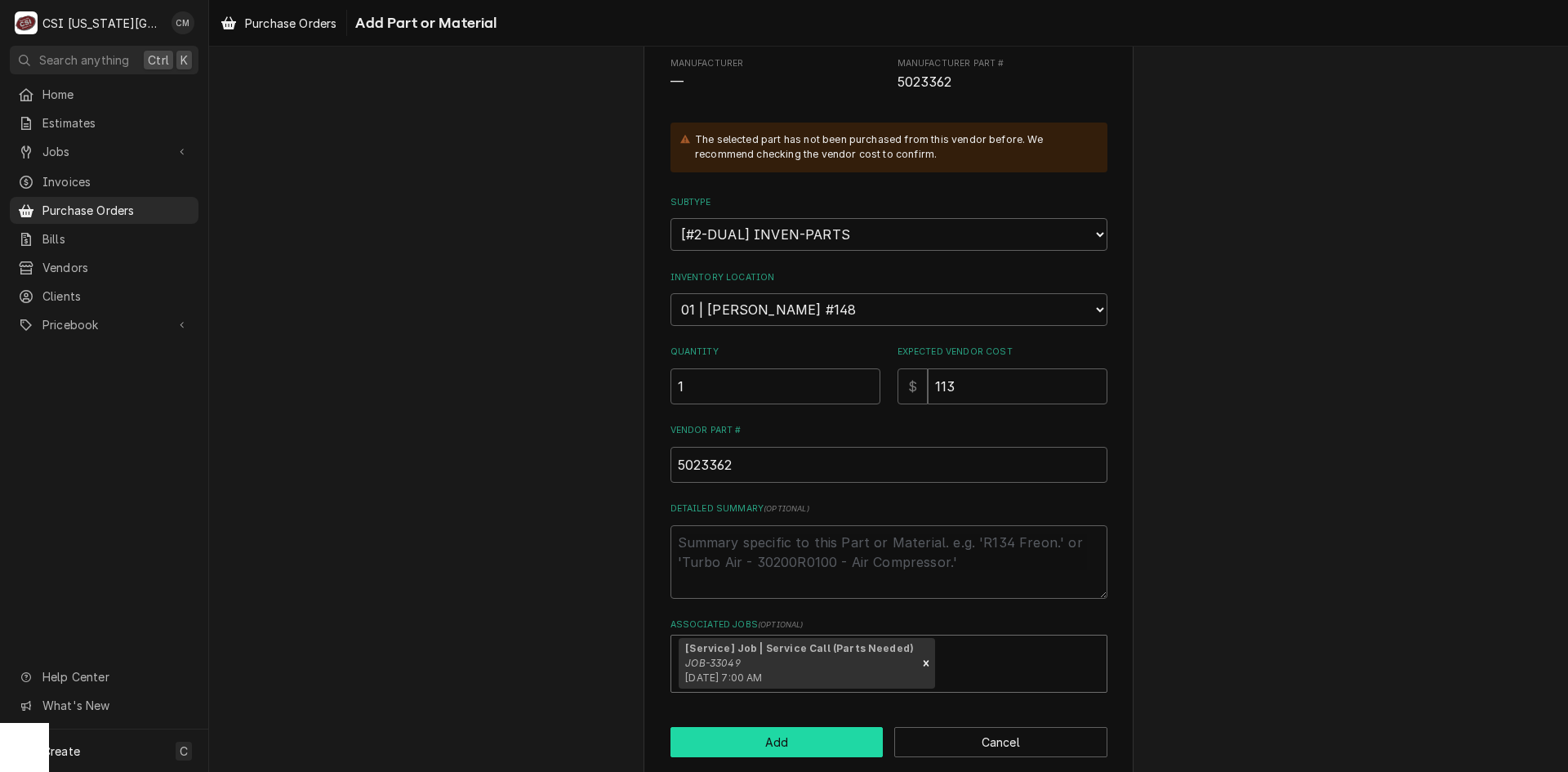
click at [805, 738] on button "Add" at bounding box center [777, 742] width 213 height 30
type textarea "x"
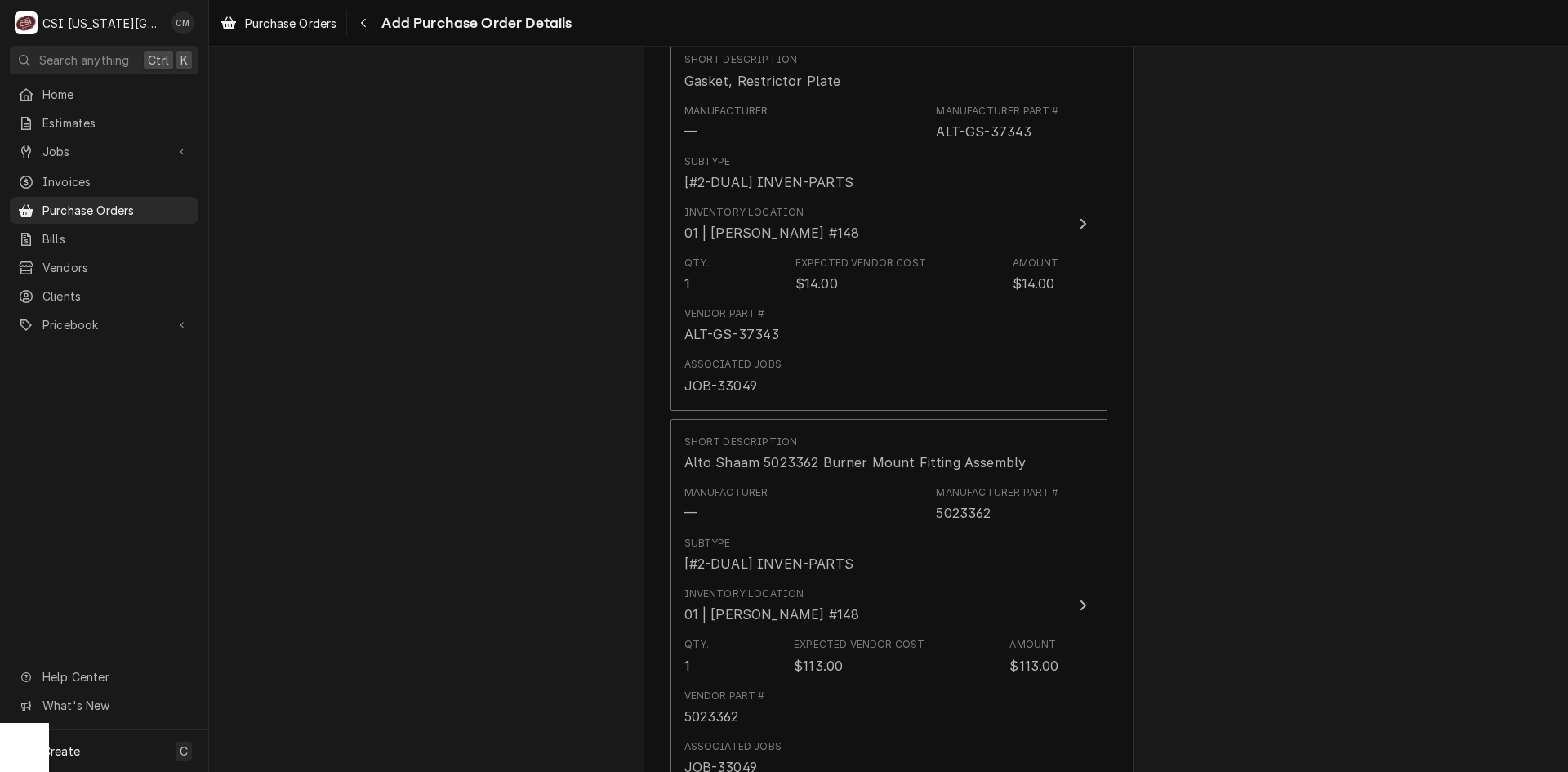
scroll to position [3263, 0]
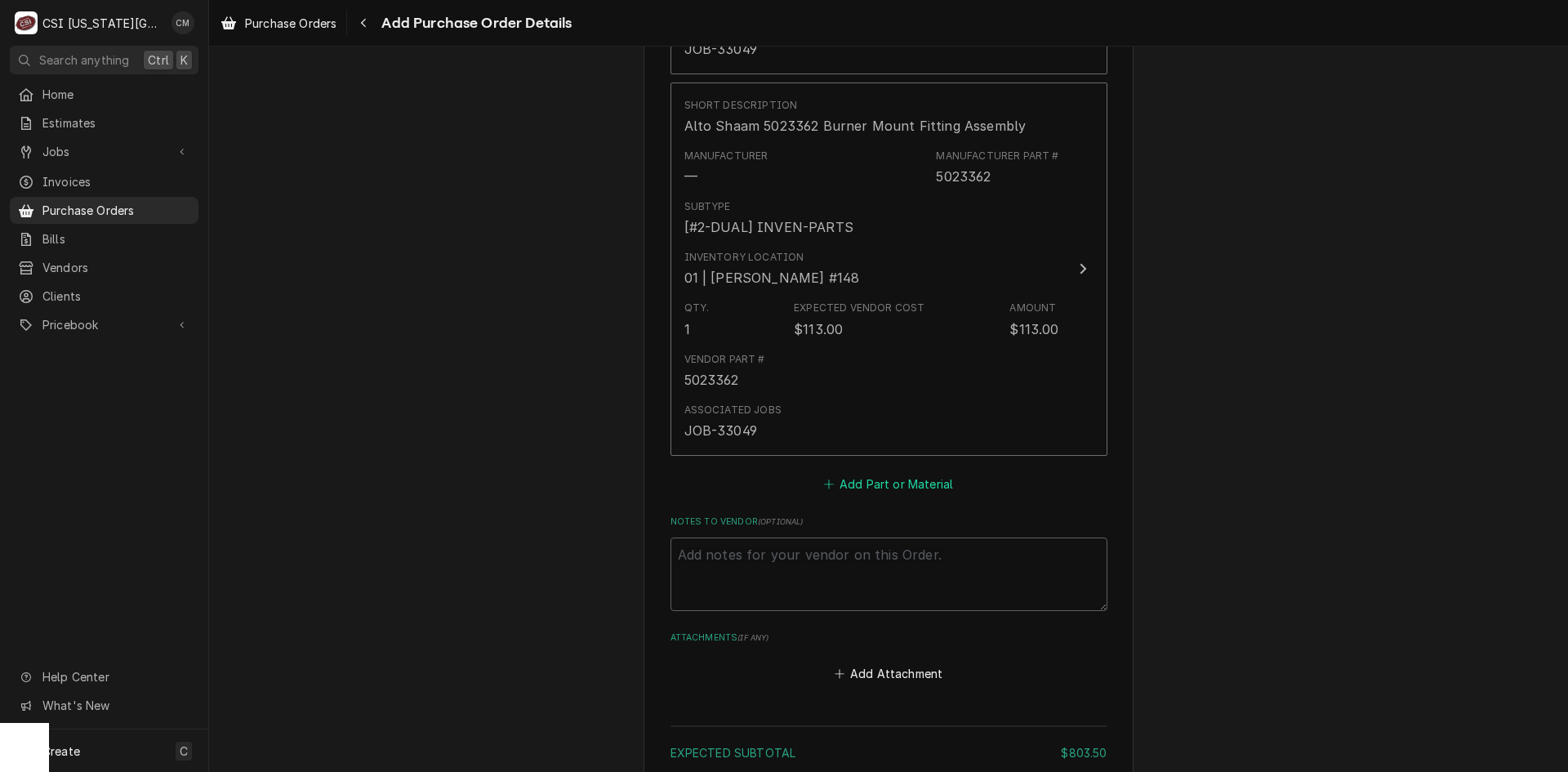
click at [910, 488] on button "Add Part or Material" at bounding box center [888, 483] width 135 height 23
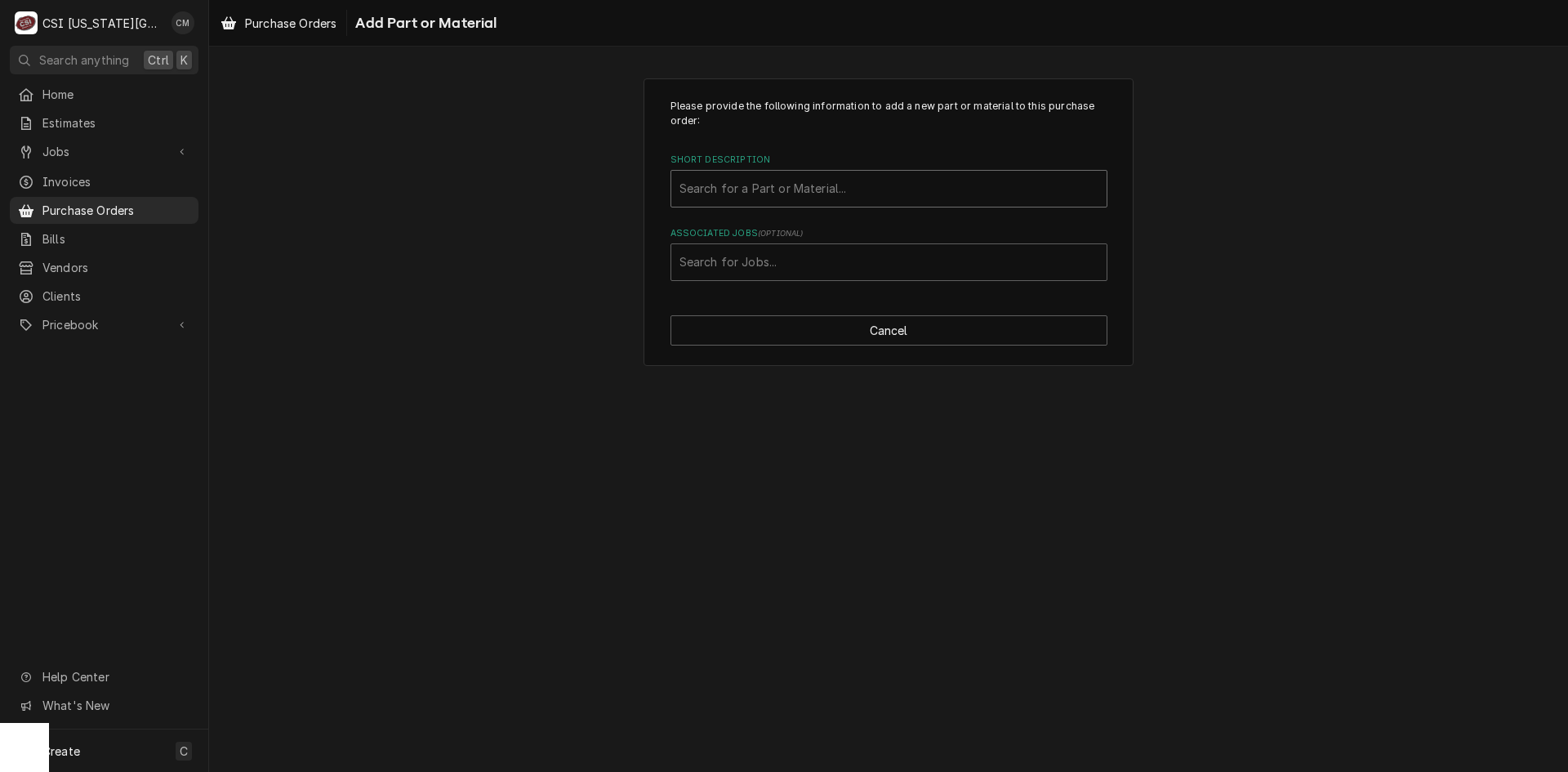
click at [856, 190] on div "Short Description" at bounding box center [889, 188] width 419 height 29
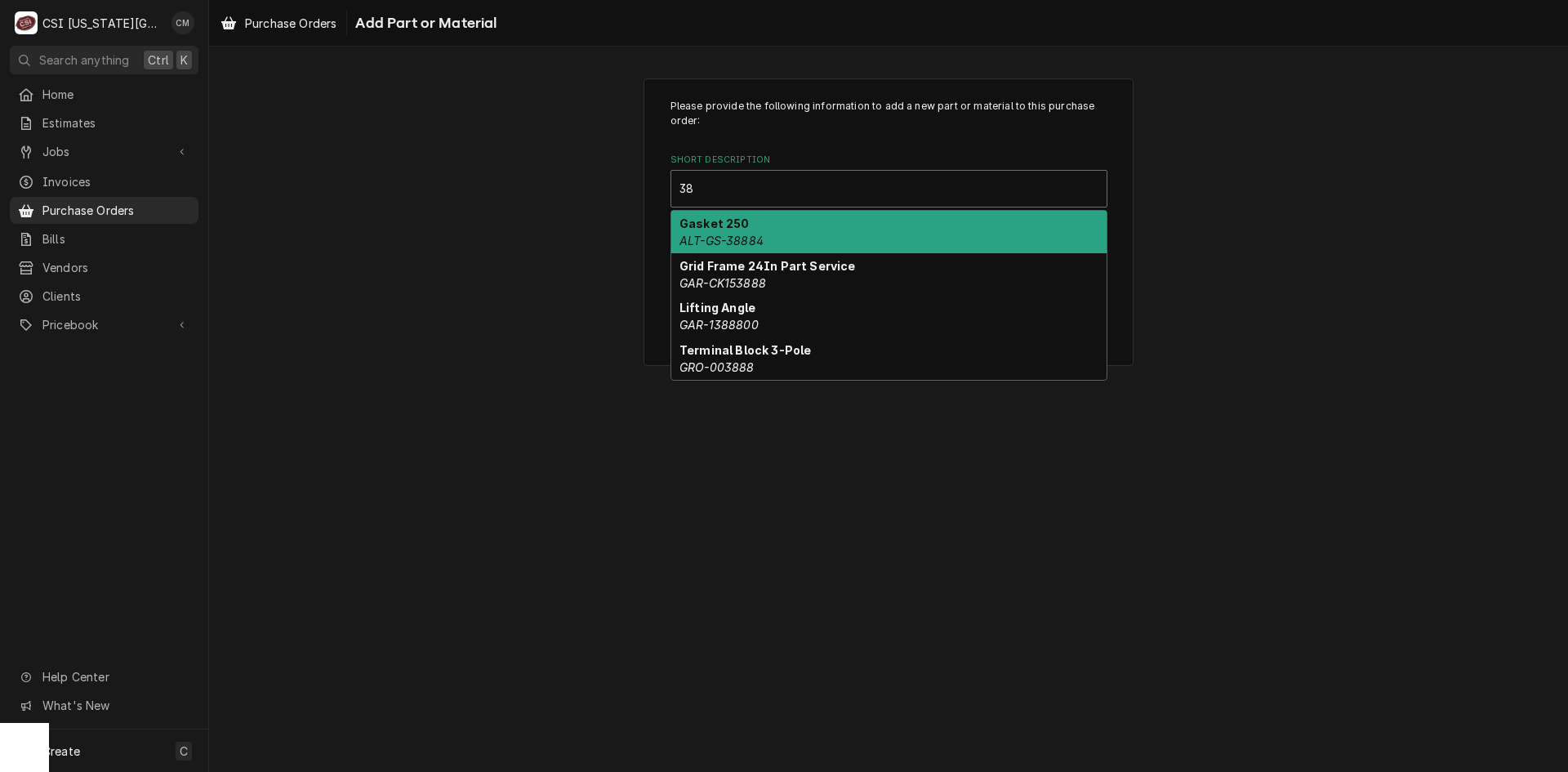
type input "3"
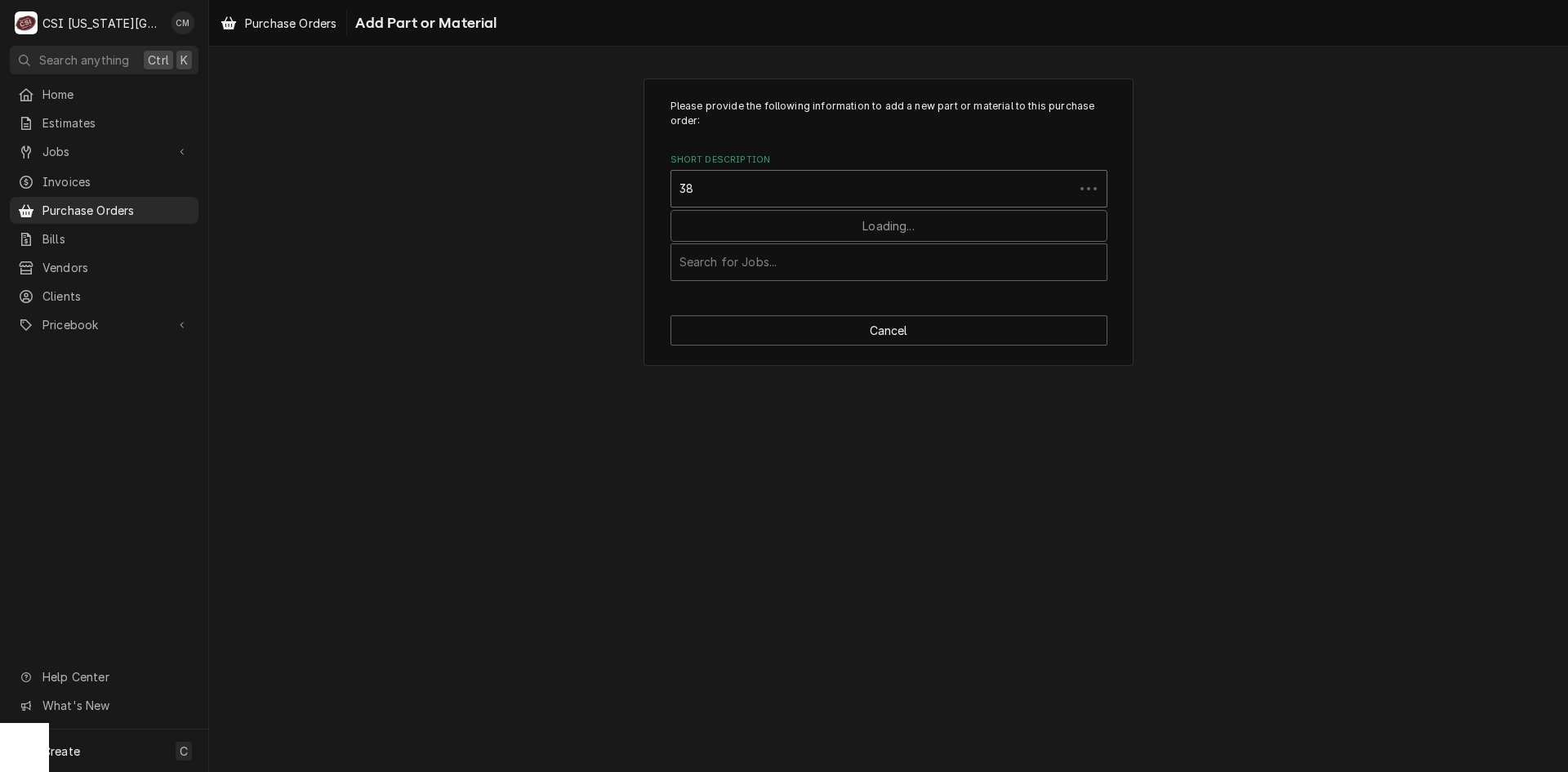
type input "3"
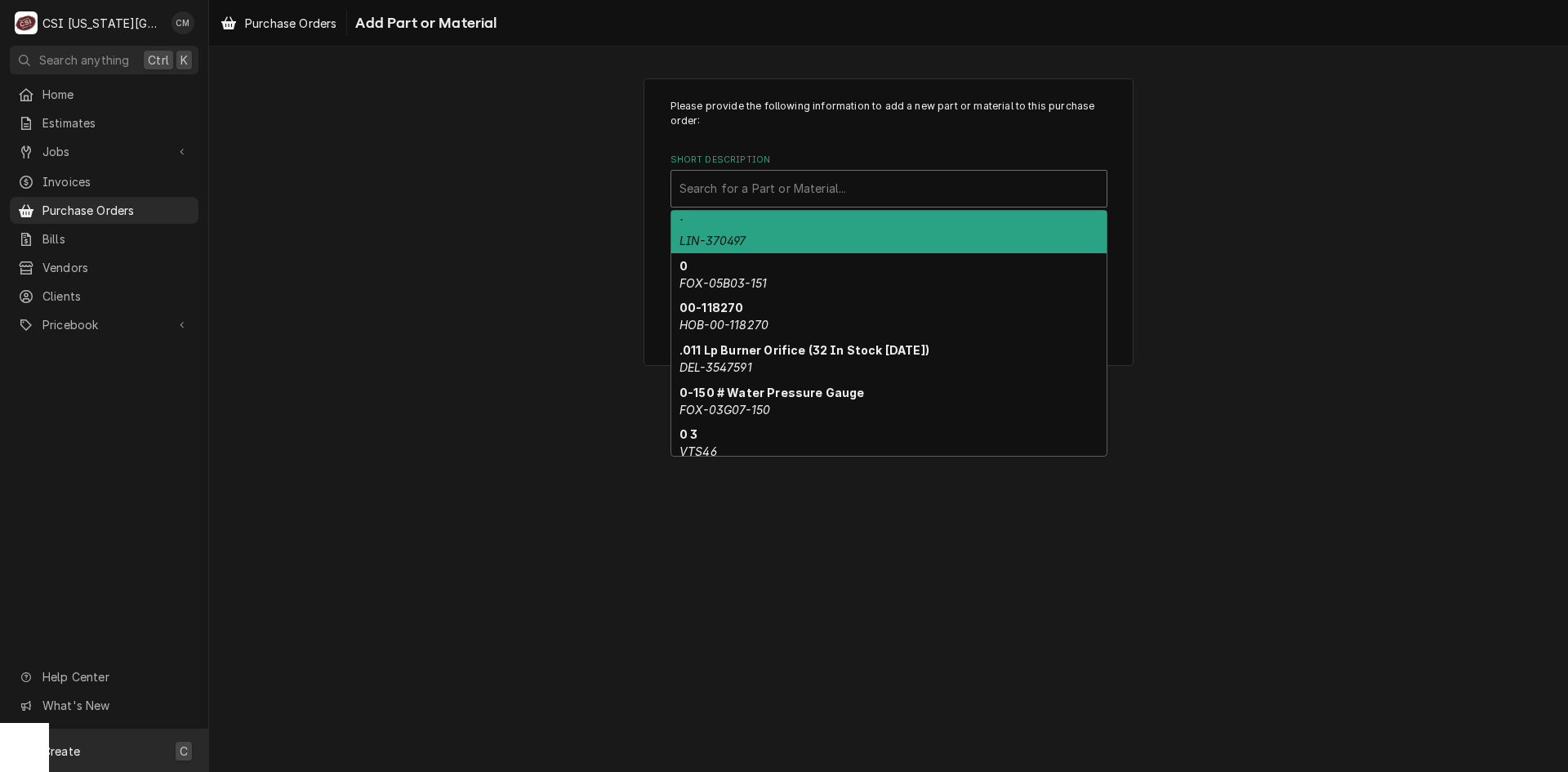
click at [109, 737] on div "Create C" at bounding box center [104, 750] width 208 height 42
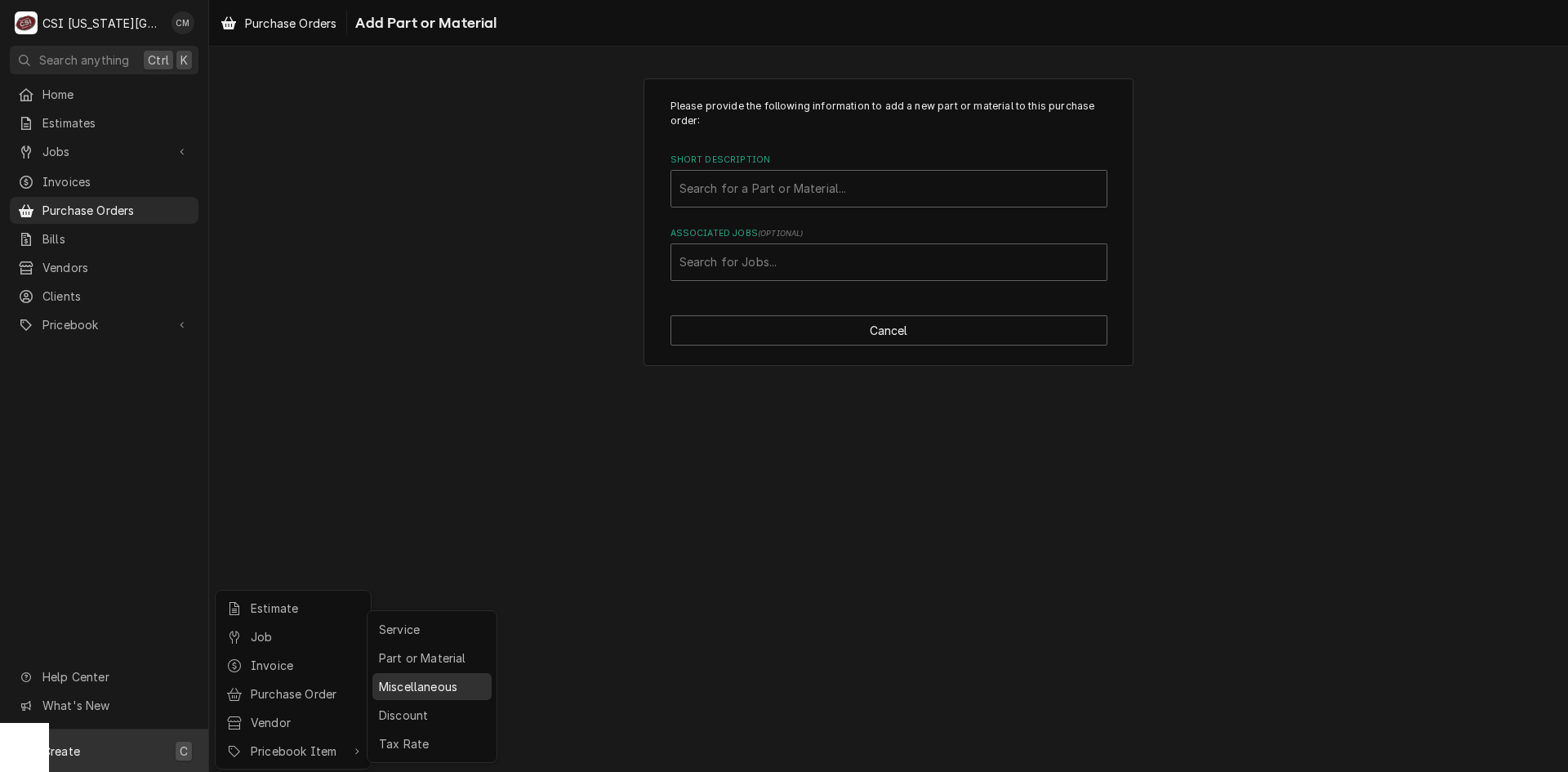
click at [434, 689] on div "Miscellaneous" at bounding box center [432, 686] width 113 height 20
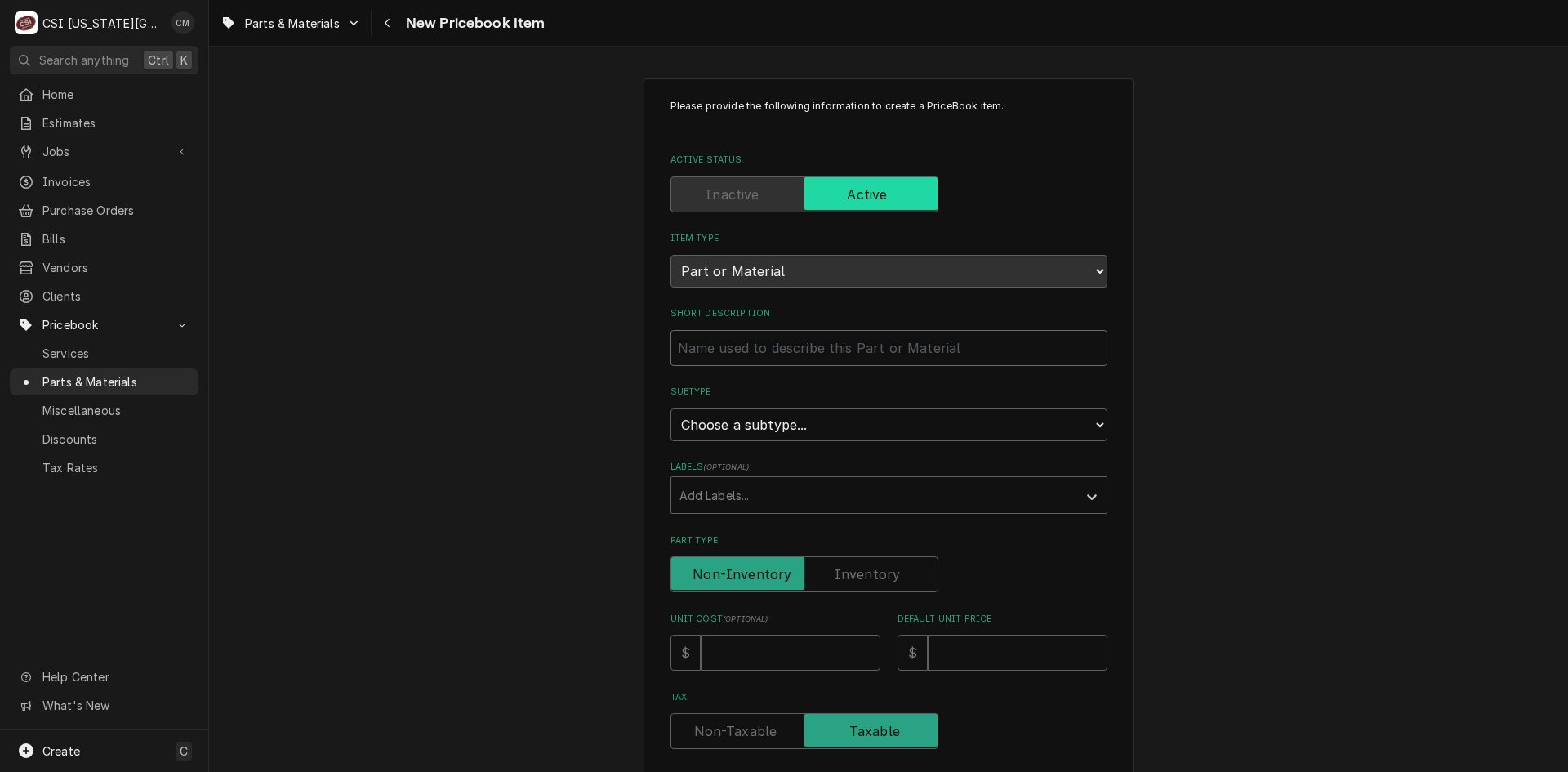
click at [817, 352] on input "Short Description" at bounding box center [889, 348] width 437 height 36
click at [793, 348] on input "Short Description" at bounding box center [889, 348] width 437 height 36
paste input "Nut with Flange, Hex, M5-0.8"
type textarea "x"
type input "Nut with Flange, Hex, M5-0.8"
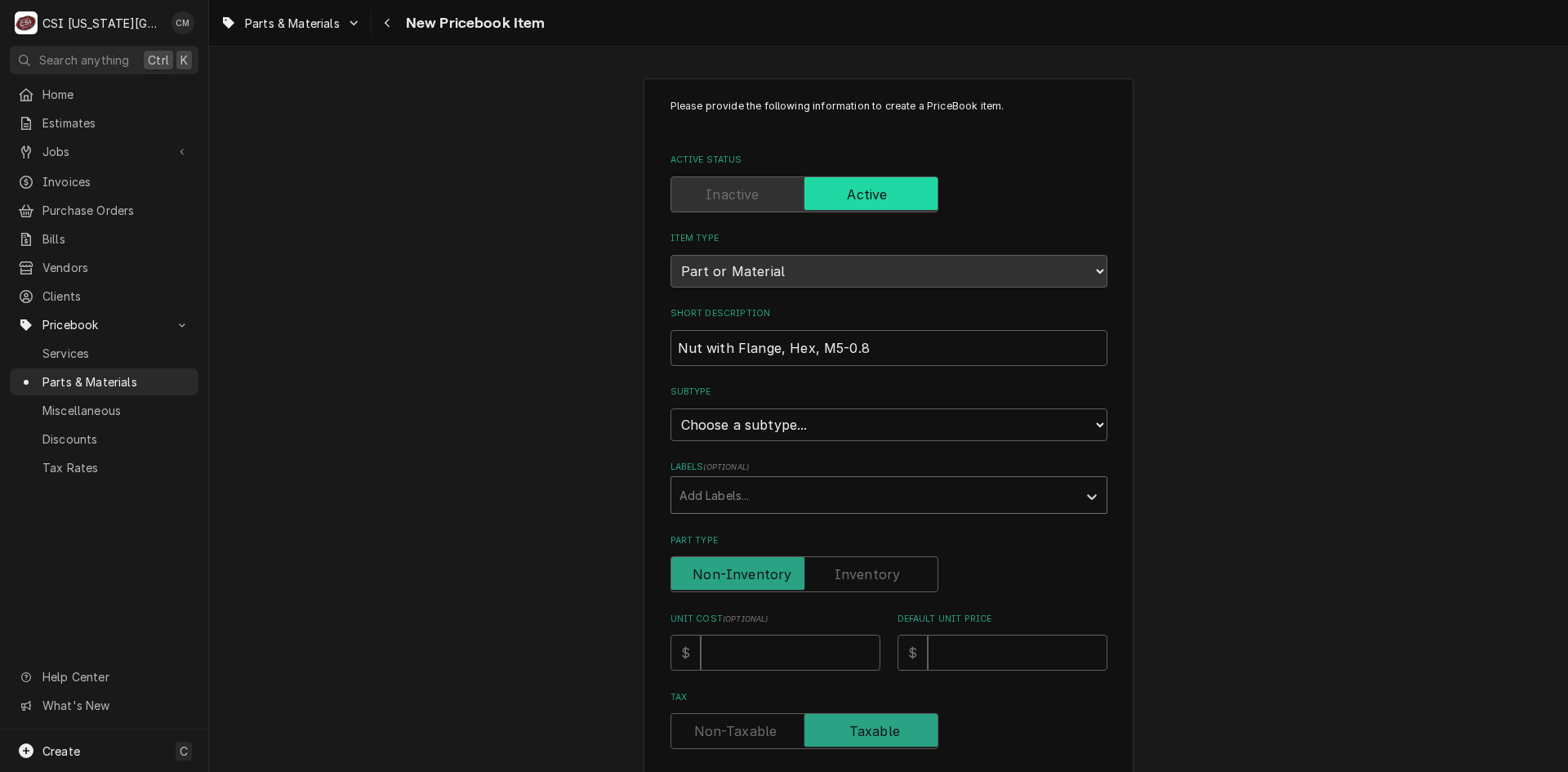
click at [829, 502] on div "Labels" at bounding box center [875, 494] width 390 height 29
click at [795, 424] on select "Choose a subtype... [#2-DUAL] AFTERHRS-WH-CHG-2 [#2-DUAL] BEV-EQUIP [#2-DUAL] B…" at bounding box center [889, 424] width 437 height 33
select select "45"
click at [671, 408] on select "Choose a subtype... [#2-DUAL] AFTERHRS-WH-CHG-2 [#2-DUAL] BEV-EQUIP [#2-DUAL] B…" at bounding box center [889, 424] width 437 height 33
type textarea "x"
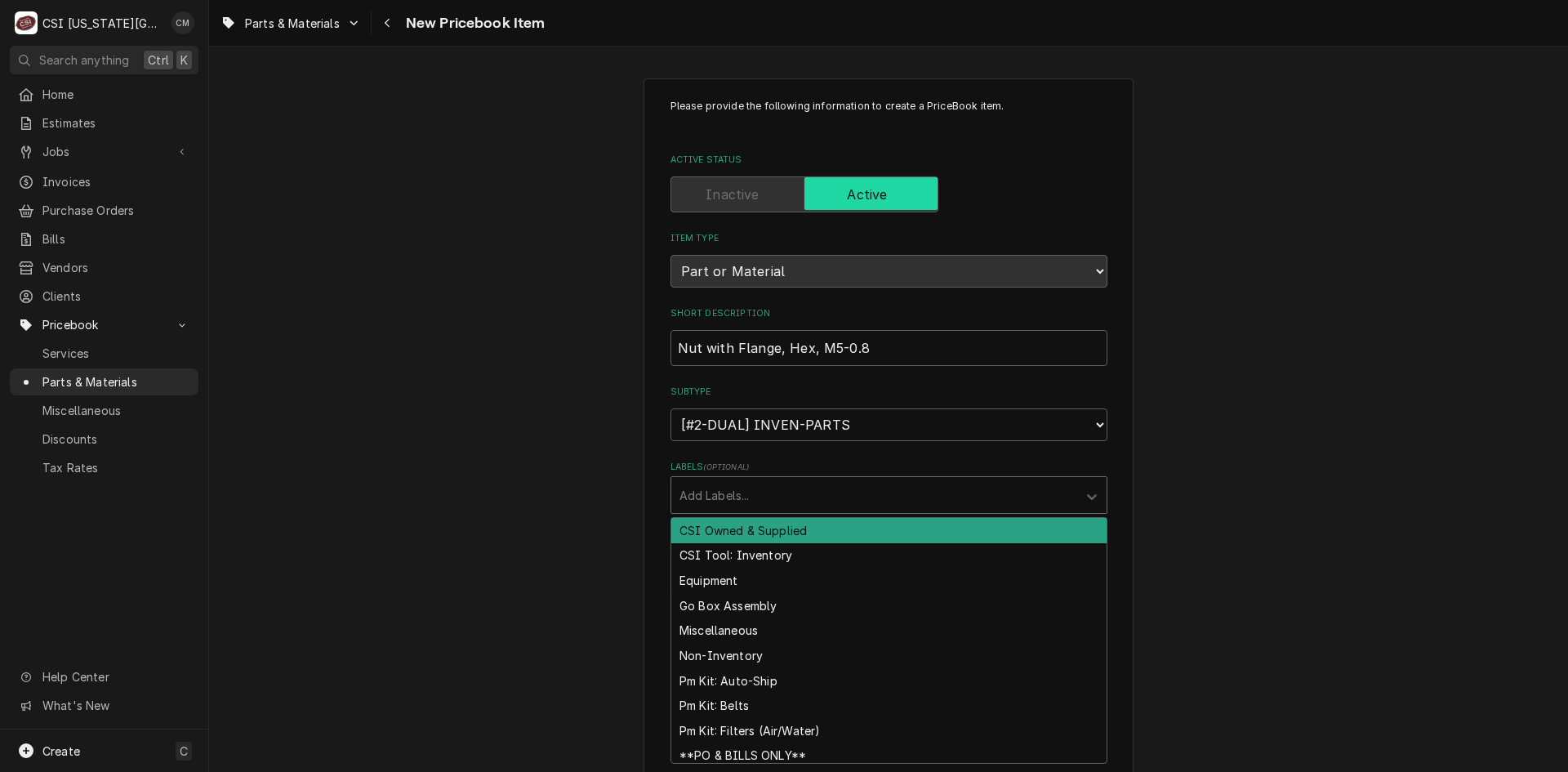
click at [783, 496] on div "Labels" at bounding box center [875, 494] width 390 height 29
click at [782, 498] on div "Labels" at bounding box center [875, 494] width 390 height 29
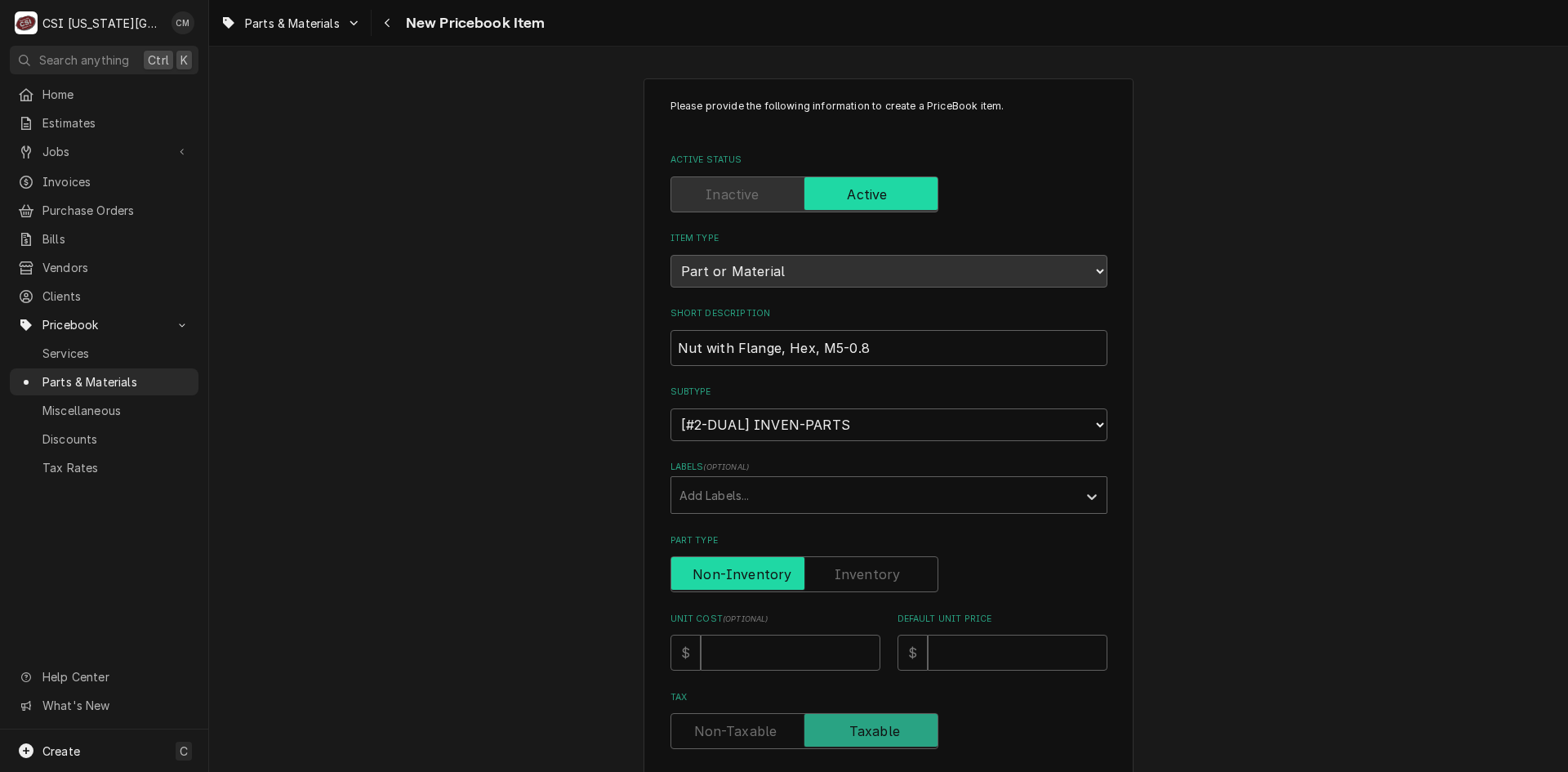
click at [824, 576] on input "Part Type" at bounding box center [804, 574] width 253 height 36
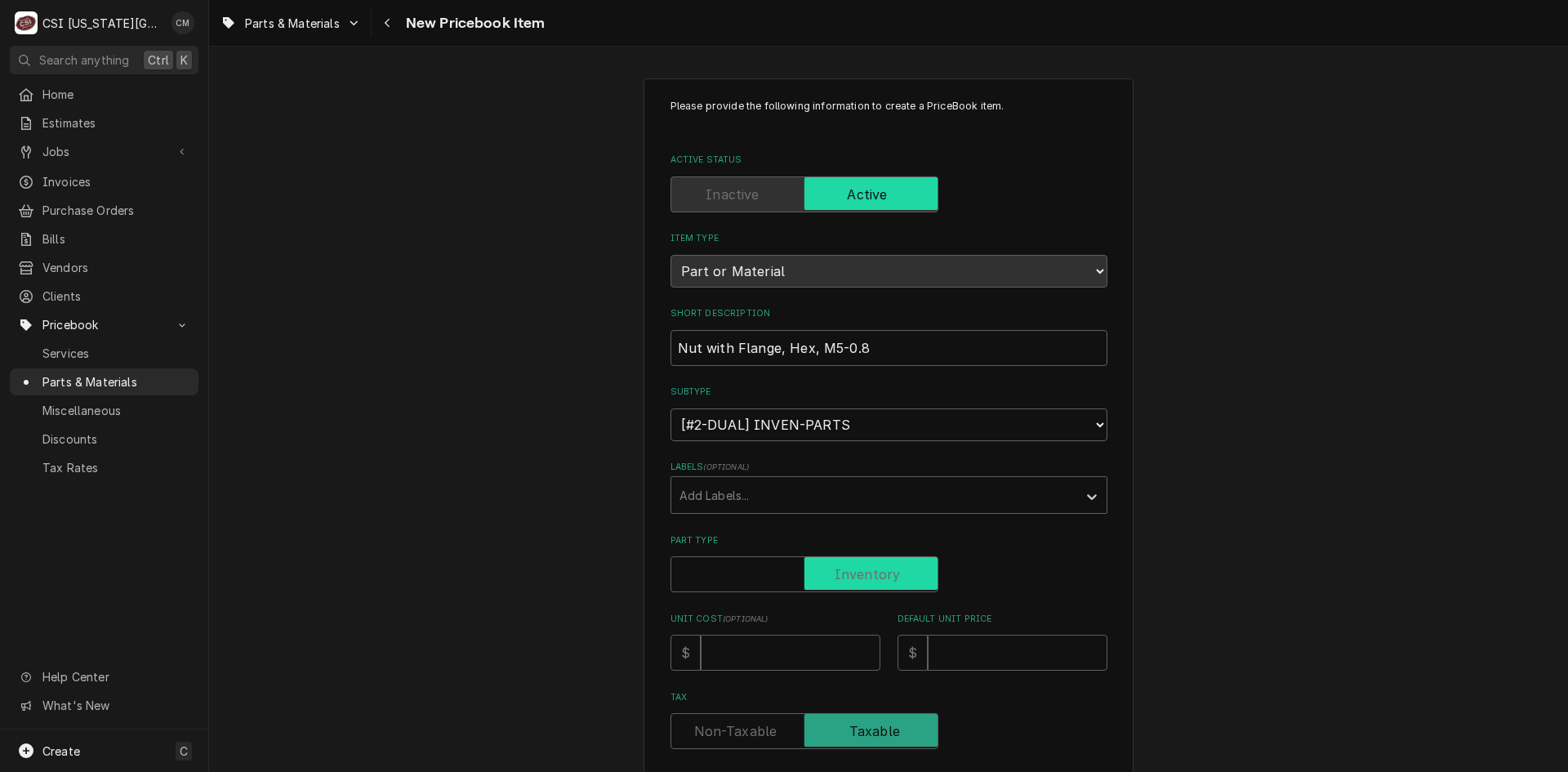
checkbox input "true"
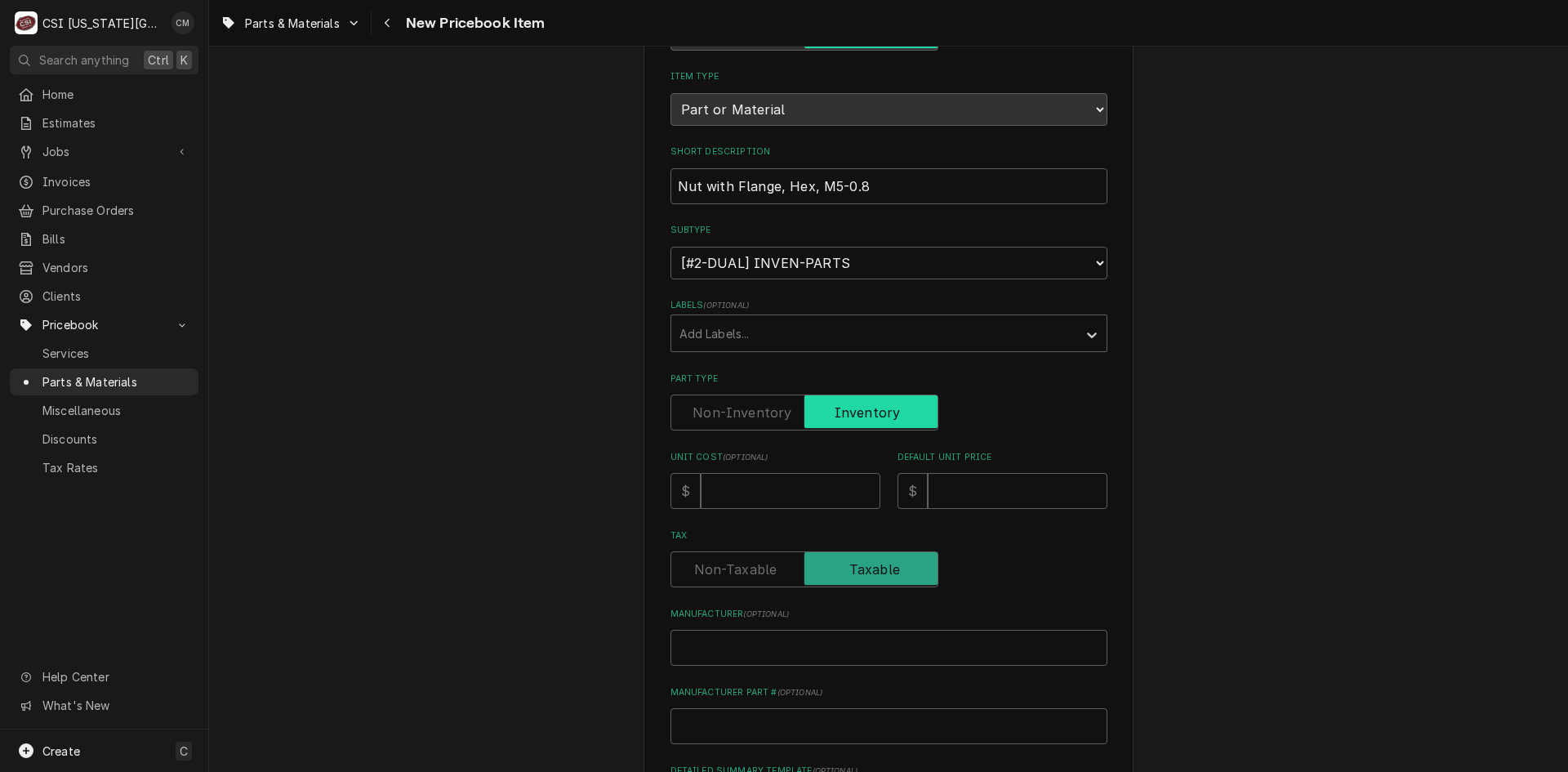
scroll to position [163, 0]
click at [805, 488] on input "Unit Cost ( optional )" at bounding box center [791, 489] width 180 height 36
click at [951, 491] on input "Default Unit Price" at bounding box center [1018, 489] width 180 height 36
type textarea "x"
type input "2"
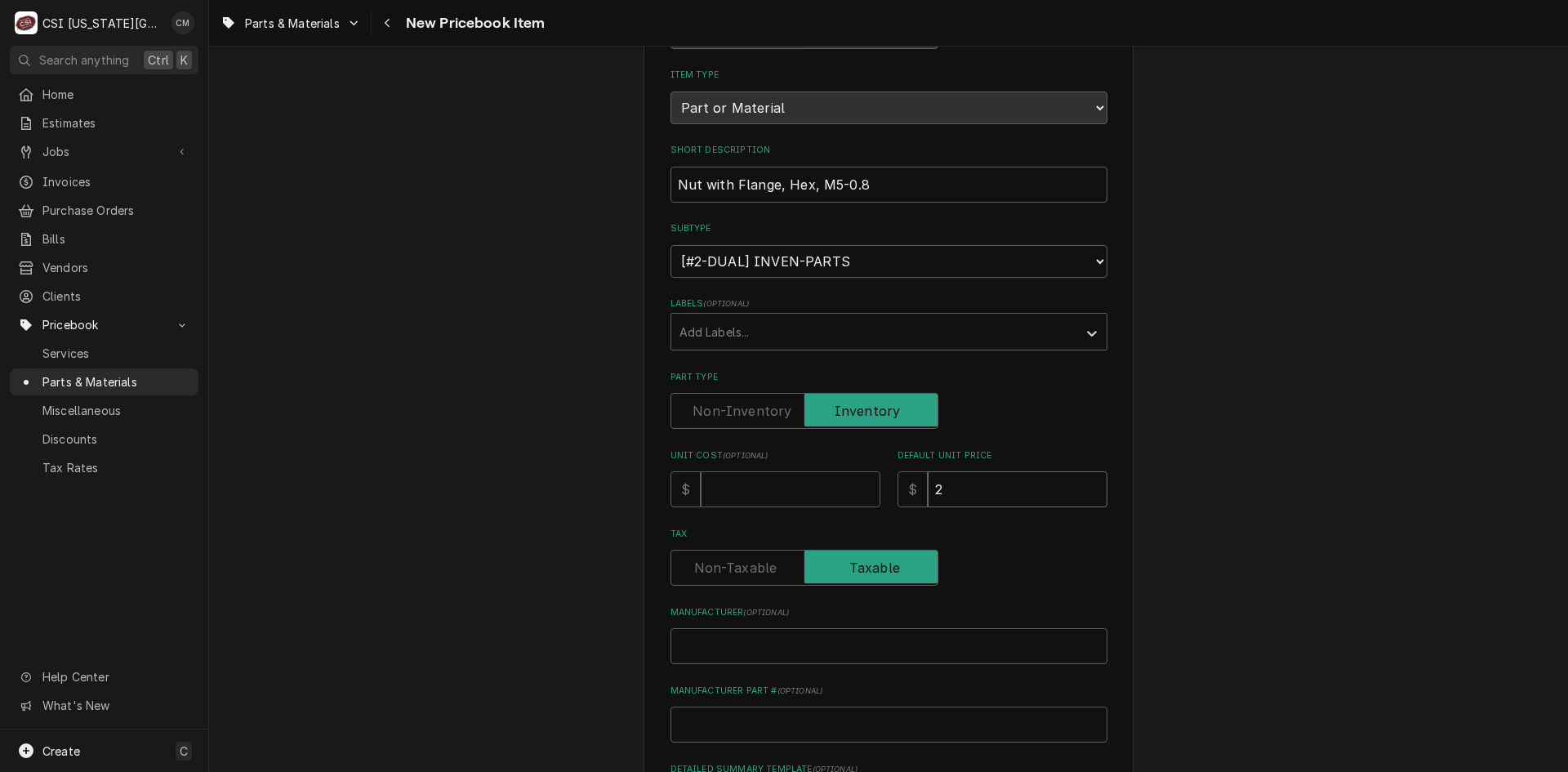
type textarea "x"
type input "2.5"
type textarea "x"
type input "2.50"
click at [768, 494] on input "Unit Cost ( optional )" at bounding box center [791, 489] width 180 height 36
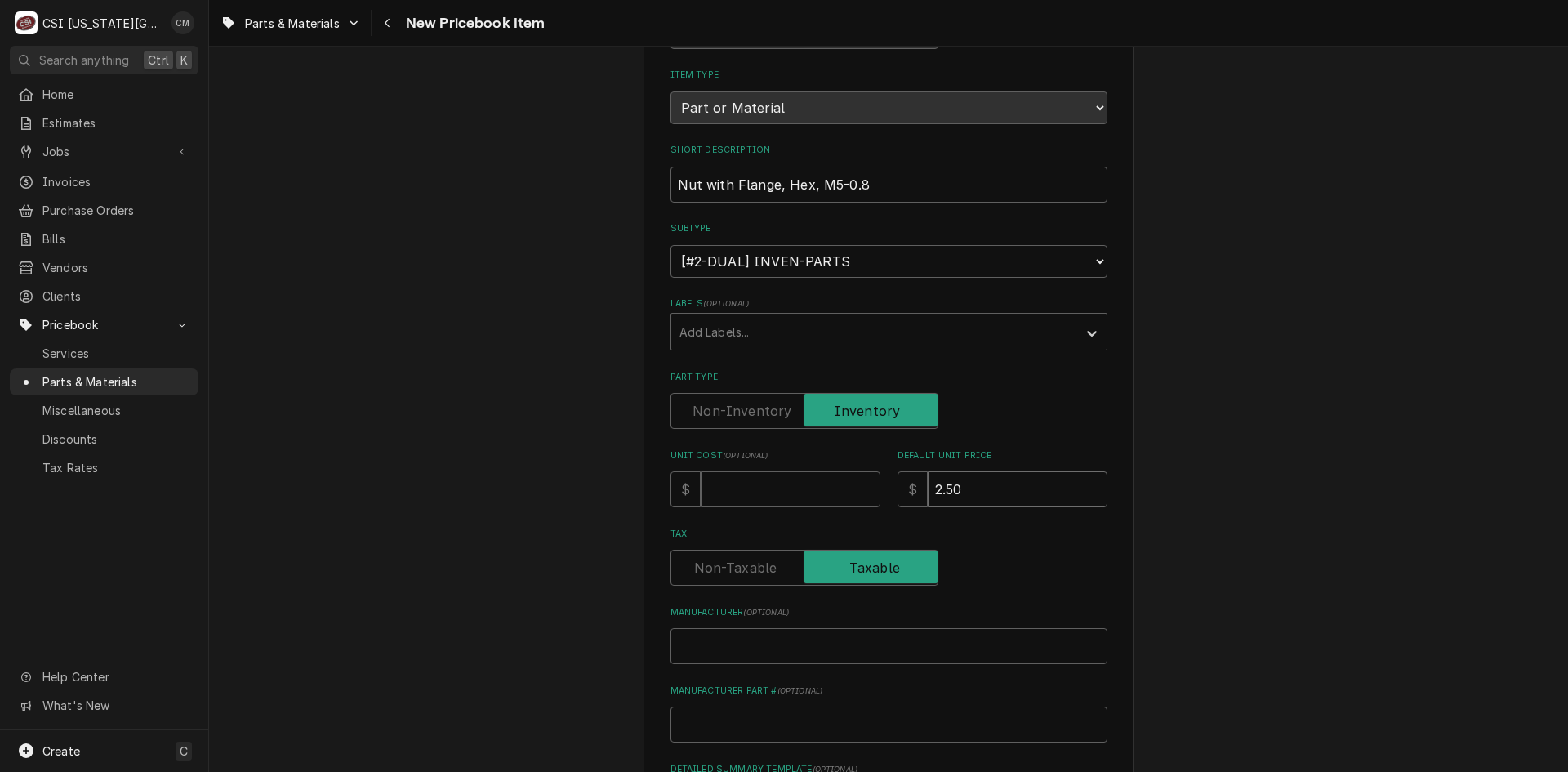
drag, startPoint x: 968, startPoint y: 483, endPoint x: 913, endPoint y: 484, distance: 54.8
click at [913, 484] on div "$ 2.50" at bounding box center [1003, 489] width 210 height 36
type textarea "x"
click at [769, 492] on input "Unit Cost ( optional )" at bounding box center [791, 489] width 180 height 36
type textarea "x"
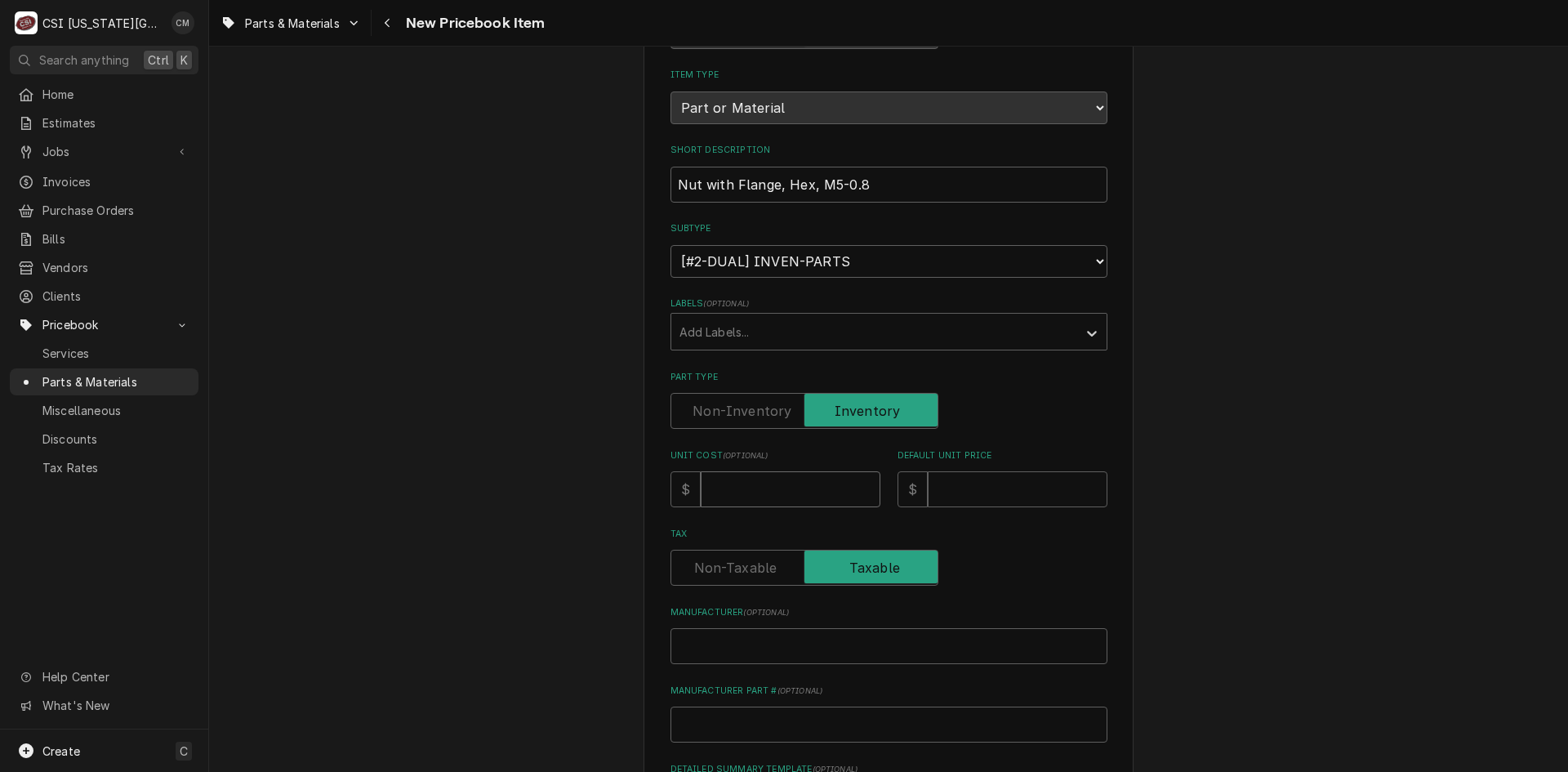
type input "2"
type textarea "x"
type input "2.5"
type textarea "x"
type input "2.50"
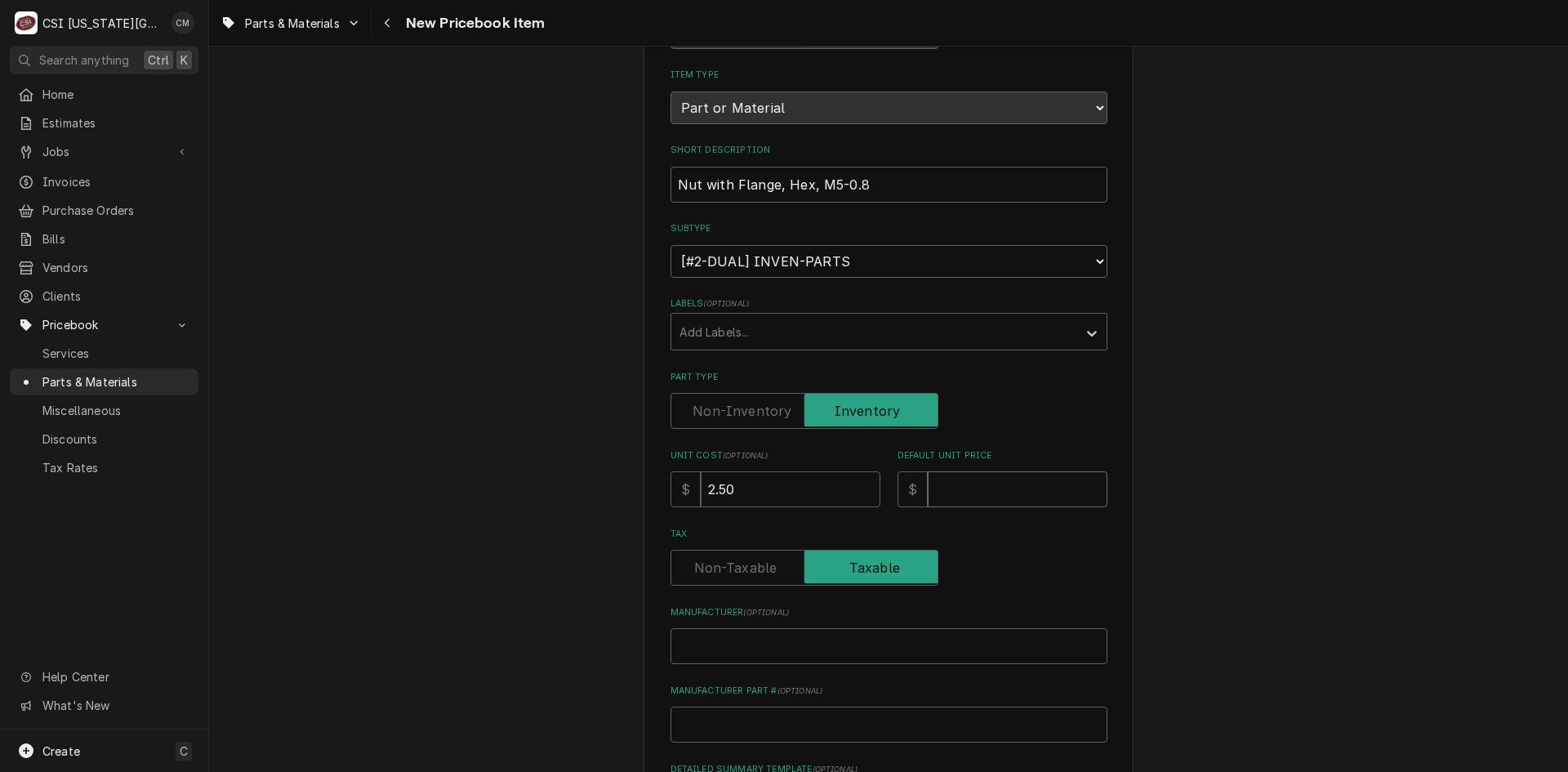
click at [970, 493] on input "Default Unit Price" at bounding box center [1018, 489] width 180 height 36
type textarea "x"
type input "5"
type textarea "x"
type input "5.0"
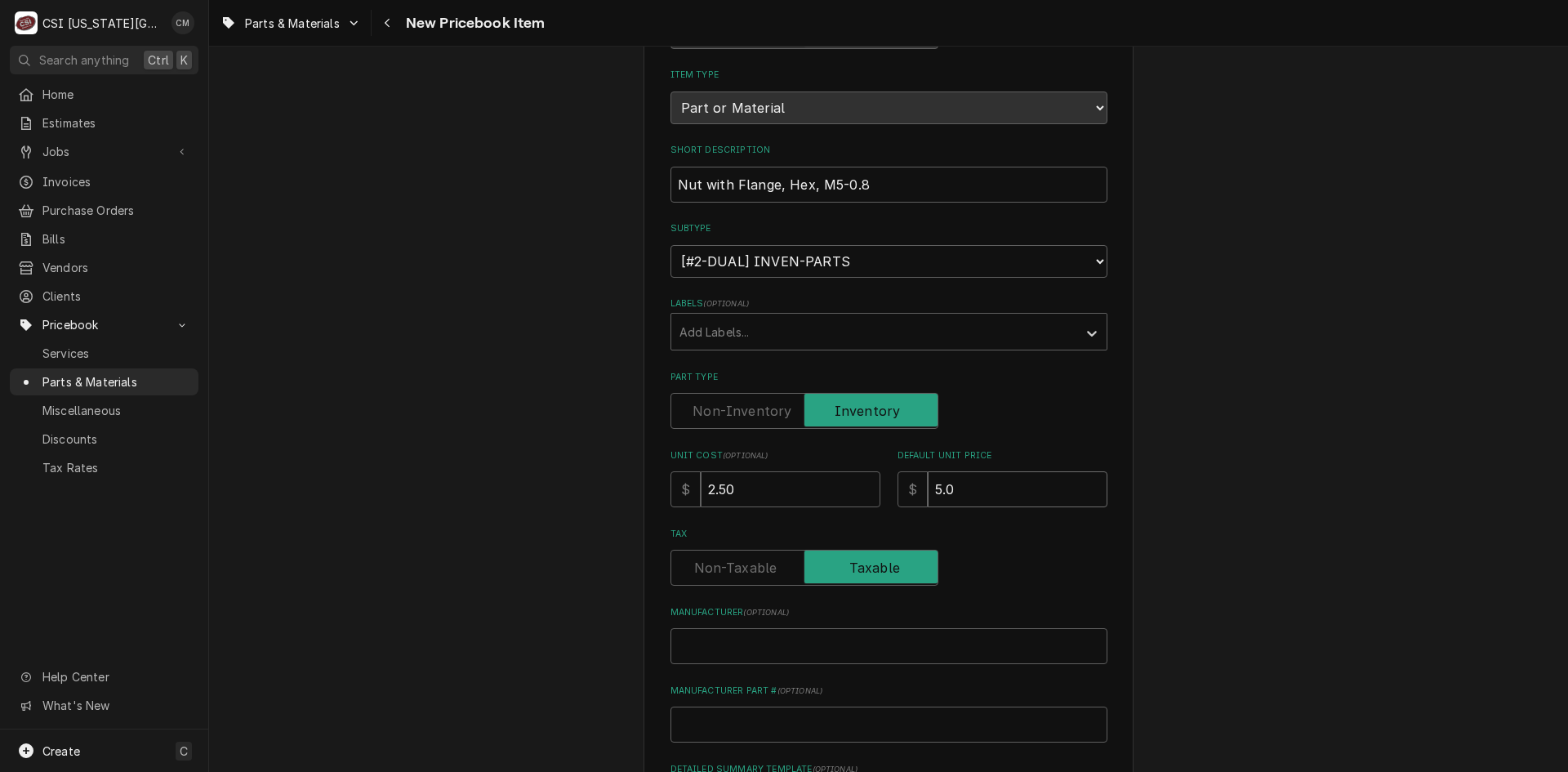
type textarea "x"
type input "5.00"
click at [765, 644] on input "Manufacturer ( optional )" at bounding box center [889, 646] width 437 height 36
click at [754, 723] on input "Manufacturer Part # ( optional )" at bounding box center [889, 725] width 437 height 36
type textarea "x"
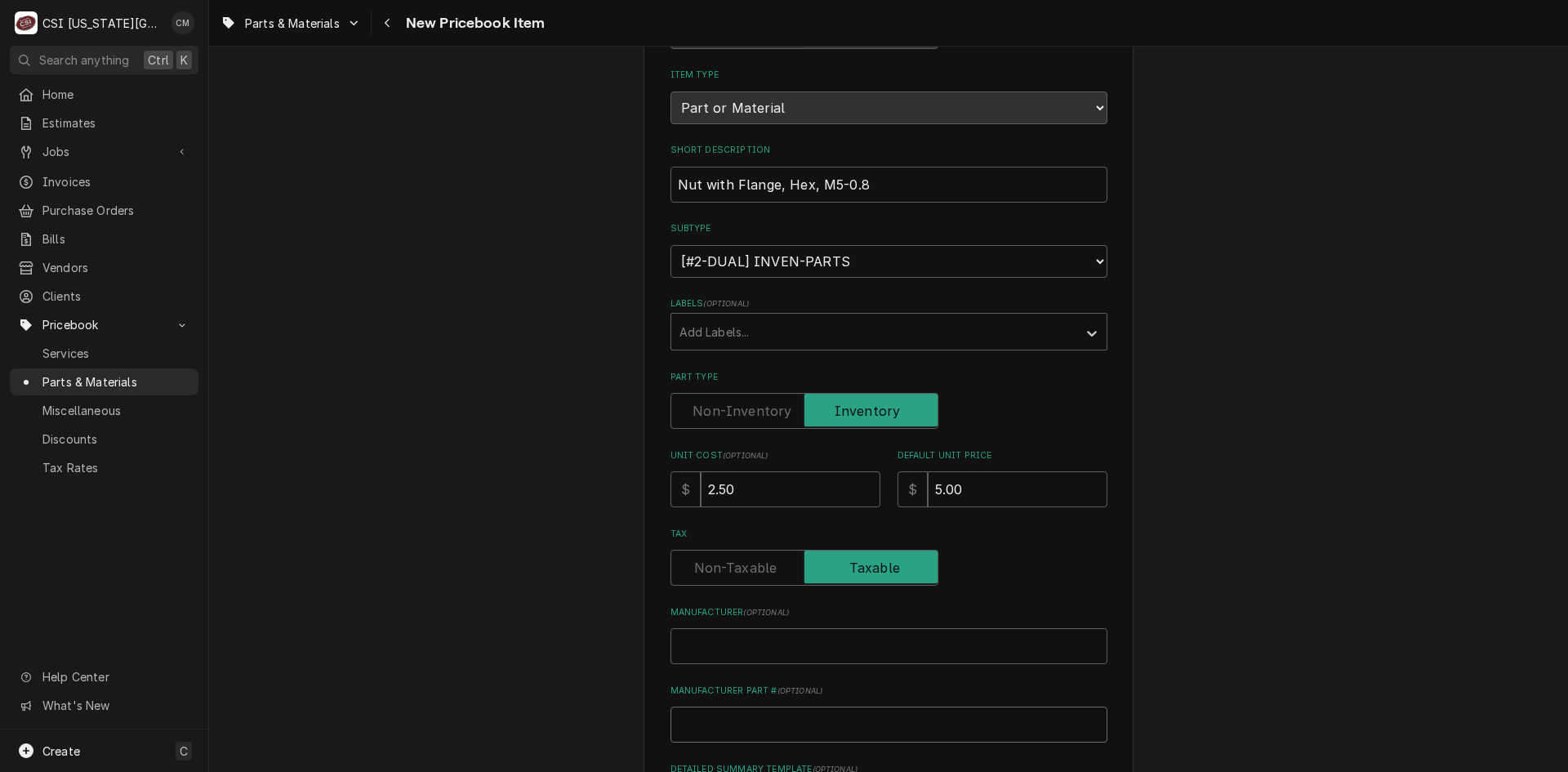
type input "A"
type textarea "x"
type input "AL"
type textarea "x"
type input "ALT"
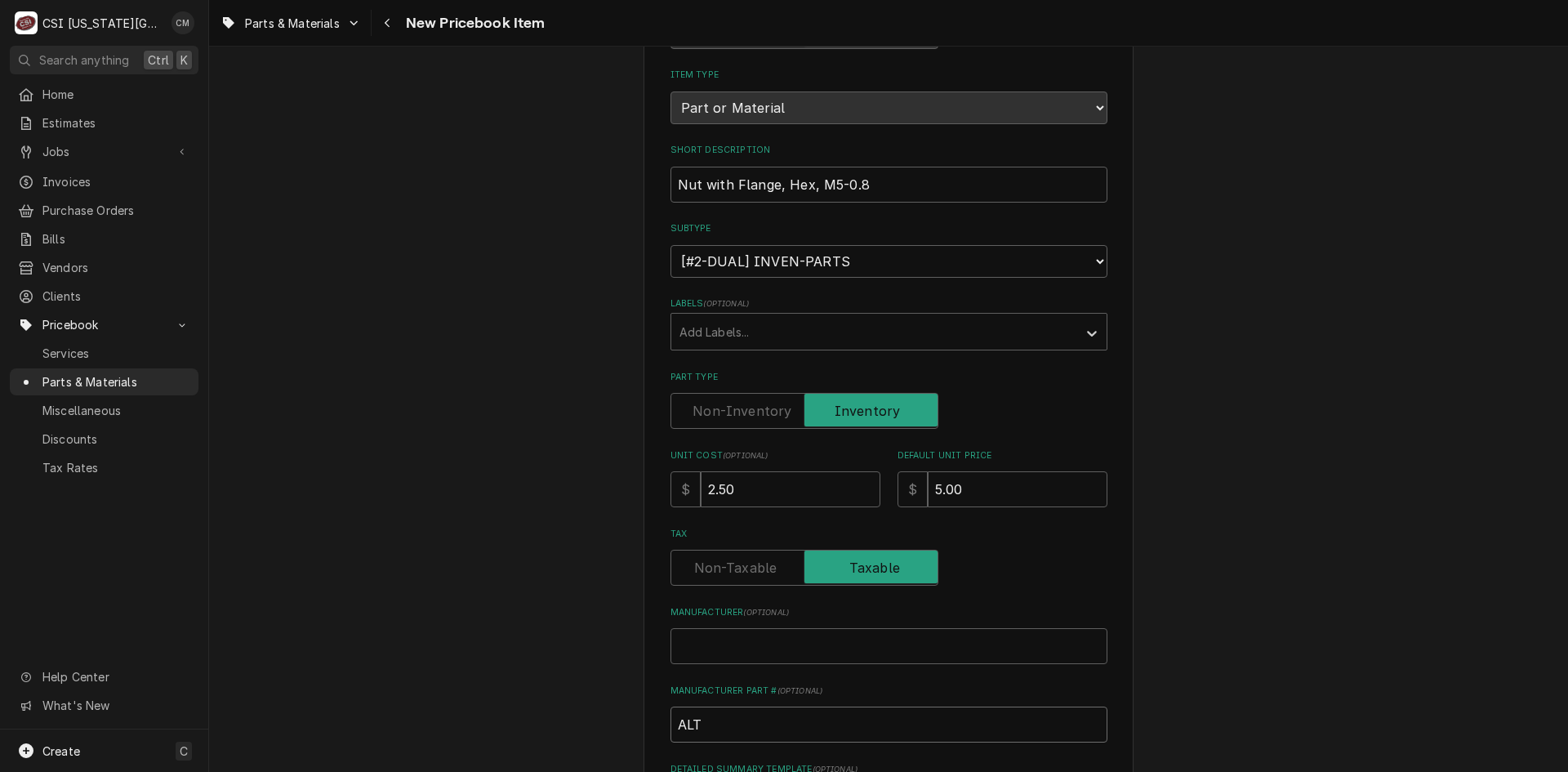
type textarea "x"
type input "ALT-"
paste input "Nut with Flange, Hex, M5-0.8"
type textarea "x"
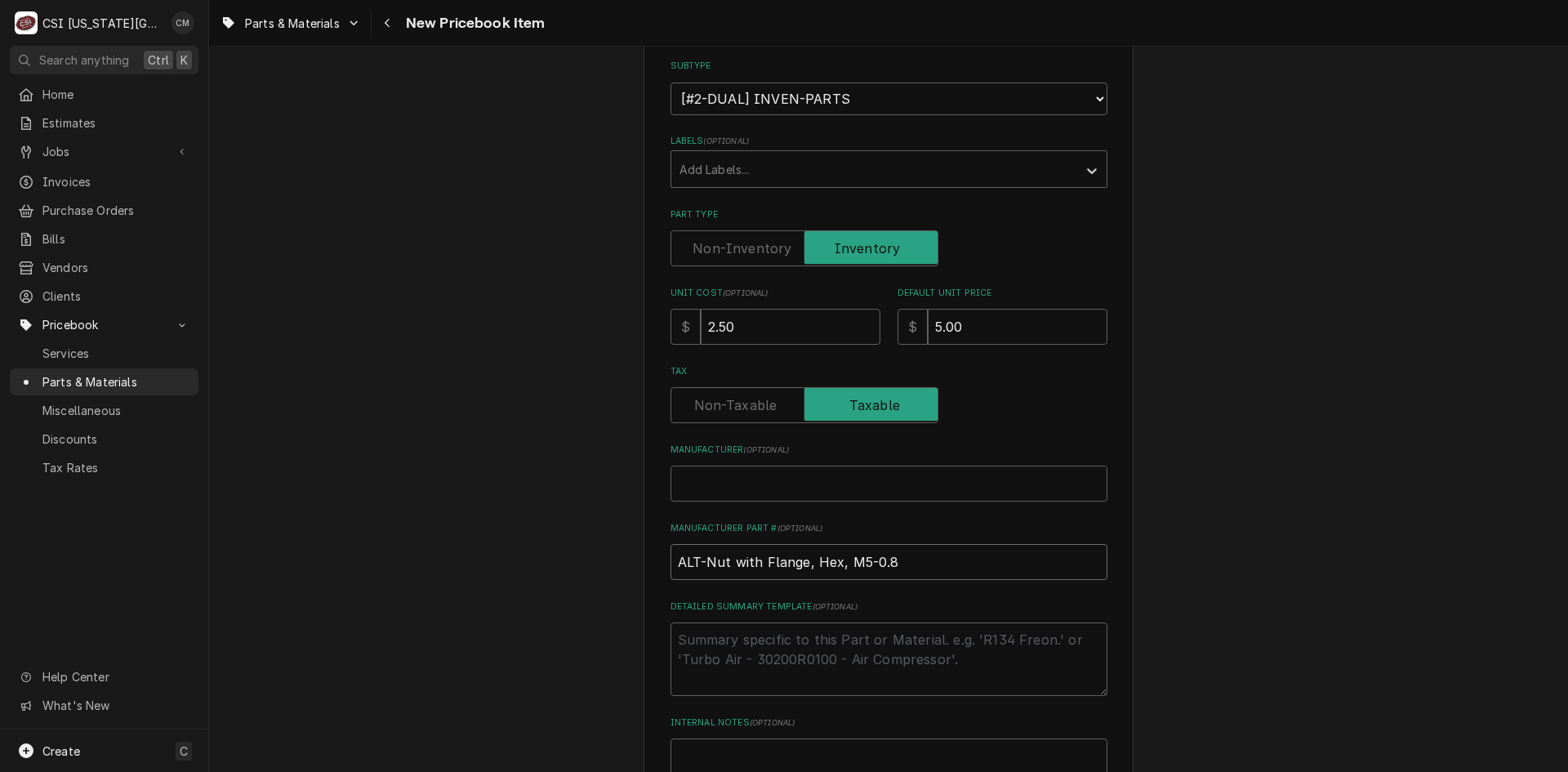
scroll to position [327, 0]
type input "ALT-Nut with Flange, Hex, M5-0.8"
drag, startPoint x: 912, startPoint y: 563, endPoint x: 884, endPoint y: 558, distance: 29.0
click at [884, 558] on input "ALT-Nut with Flange, Hex, M5-0.8" at bounding box center [889, 561] width 437 height 36
click at [907, 558] on input "ALT-Nut with Flange, Hex, M5-0.8" at bounding box center [889, 561] width 437 height 36
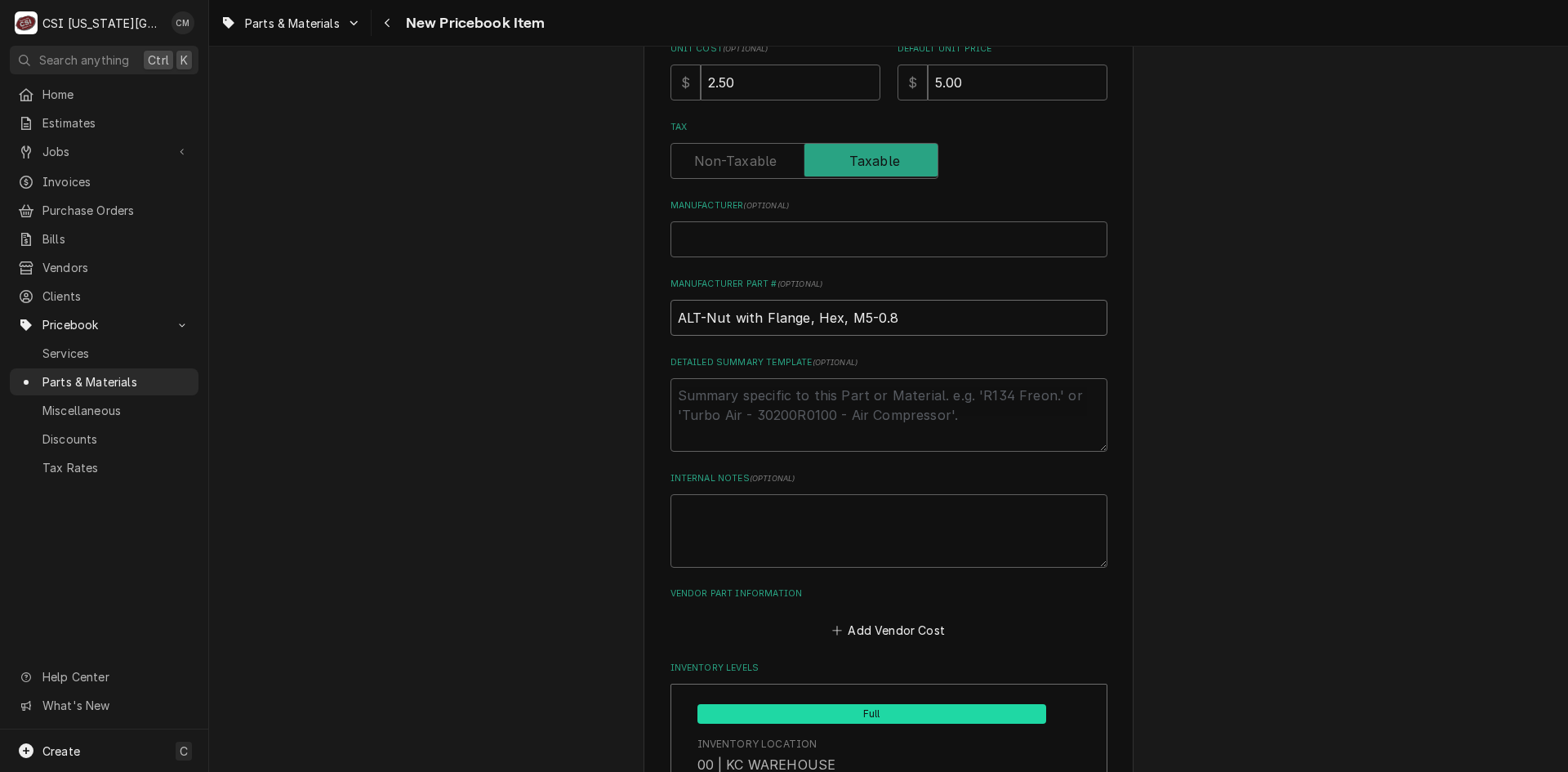
scroll to position [572, 0]
drag, startPoint x: 912, startPoint y: 313, endPoint x: 593, endPoint y: 318, distance: 318.6
paste input "NU-38212"
type textarea "x"
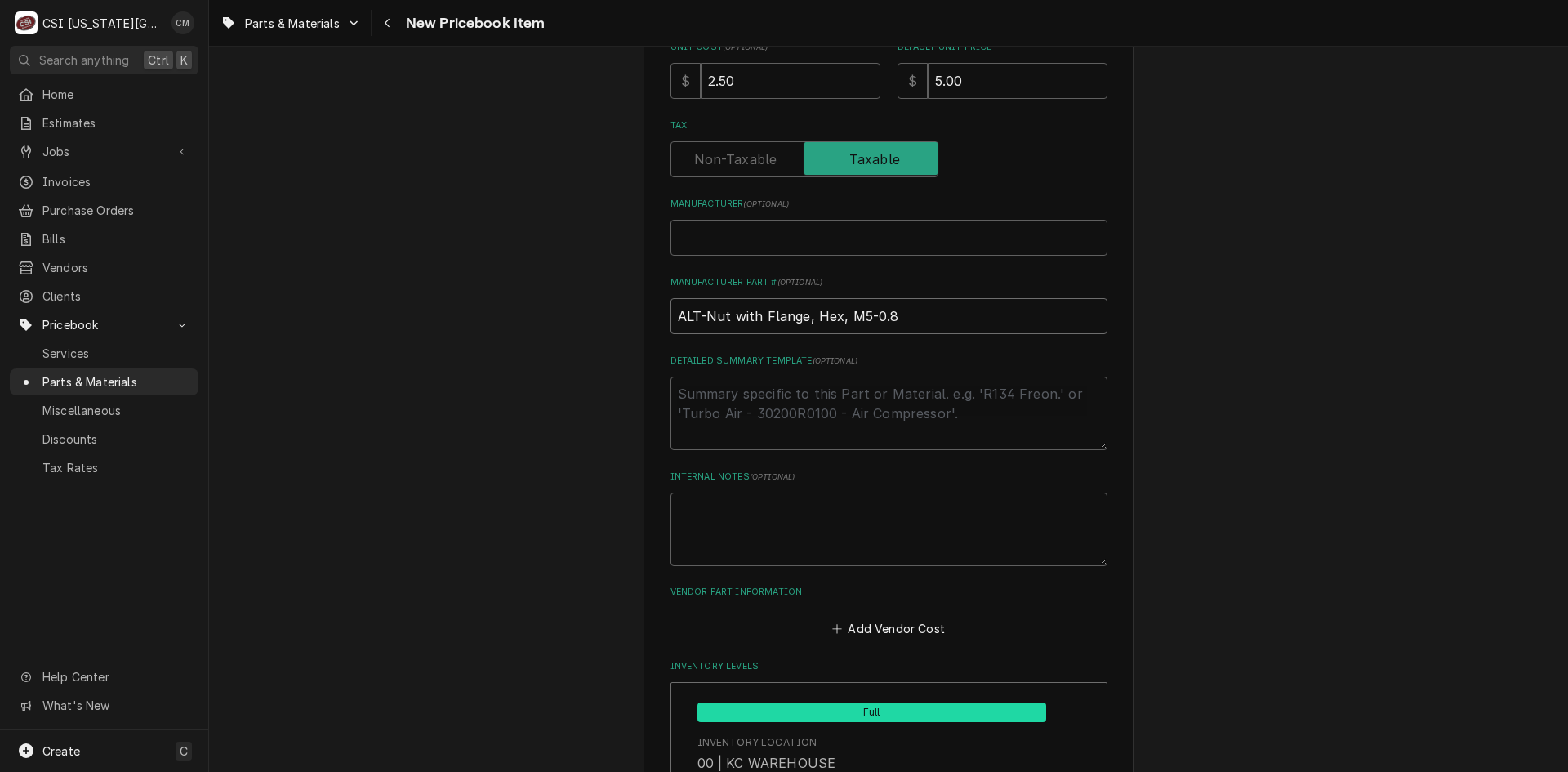
type input "NU-38212"
click at [671, 310] on input "NU-38212" at bounding box center [889, 316] width 437 height 36
type textarea "x"
type input "ANU-38212"
type textarea "x"
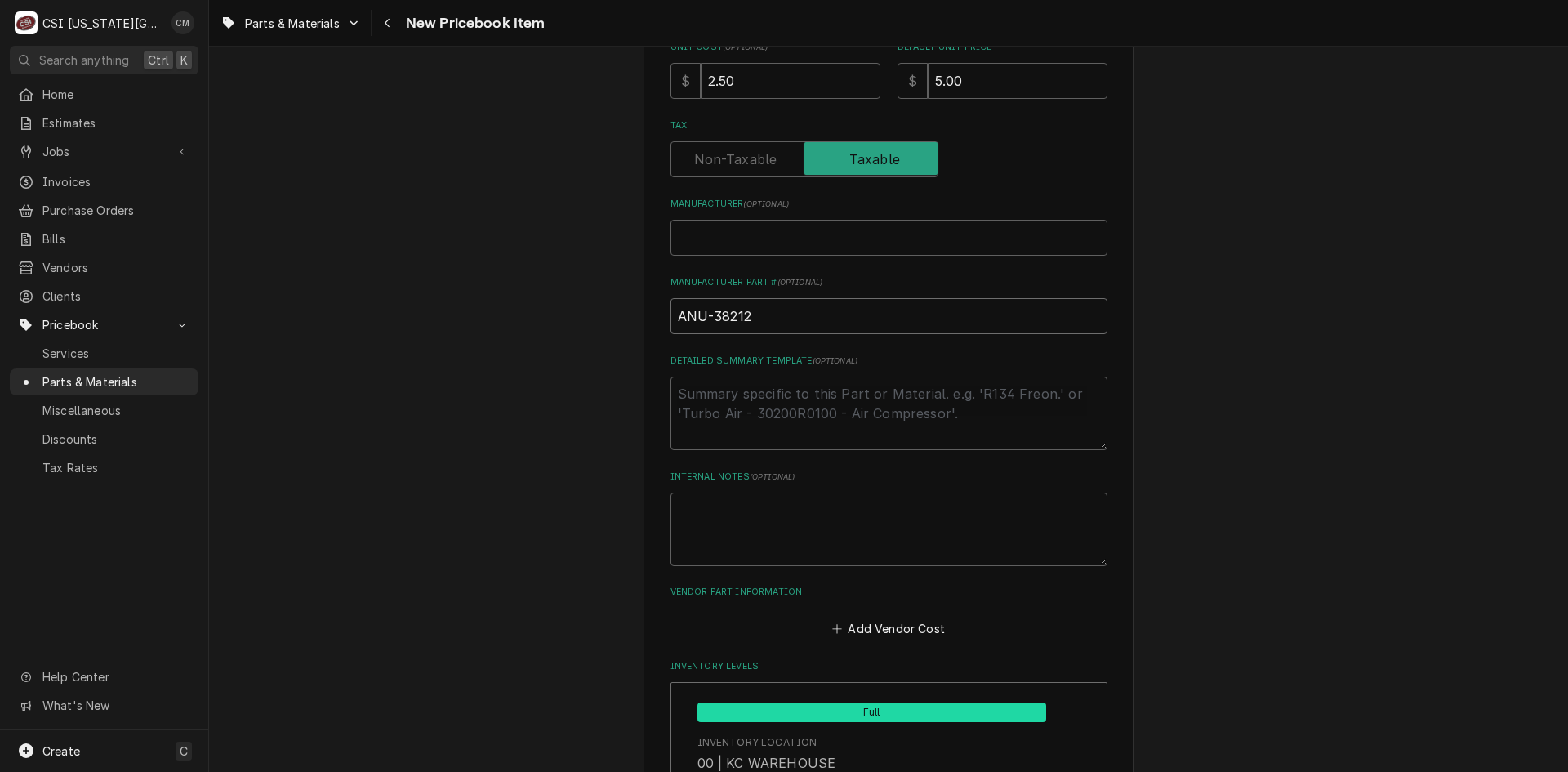
type input "ALNU-38212"
type textarea "x"
type input "ALTNU-38212"
type textarea "x"
drag, startPoint x: 795, startPoint y: 312, endPoint x: 619, endPoint y: 322, distance: 175.9
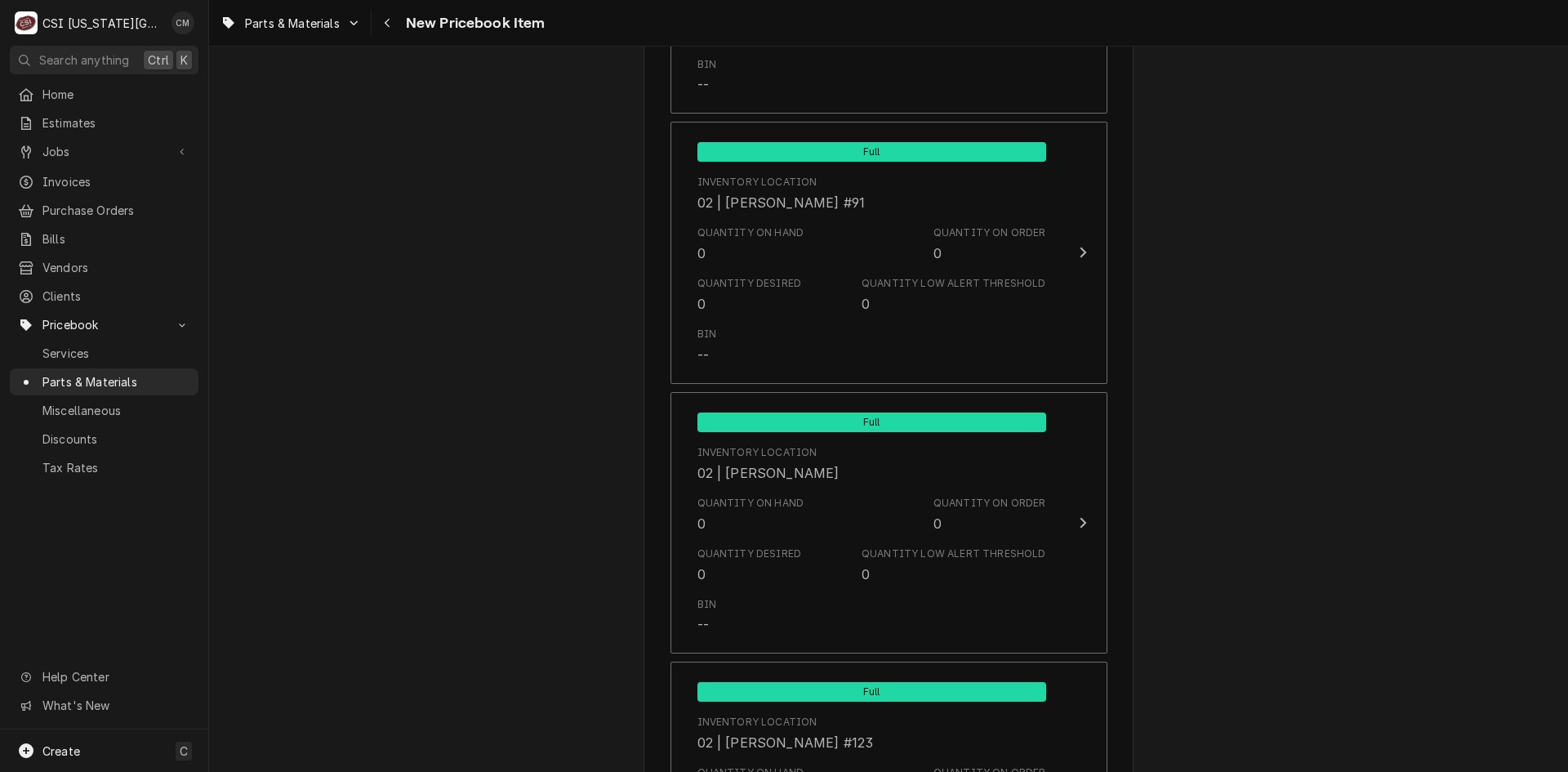
scroll to position [15712, 0]
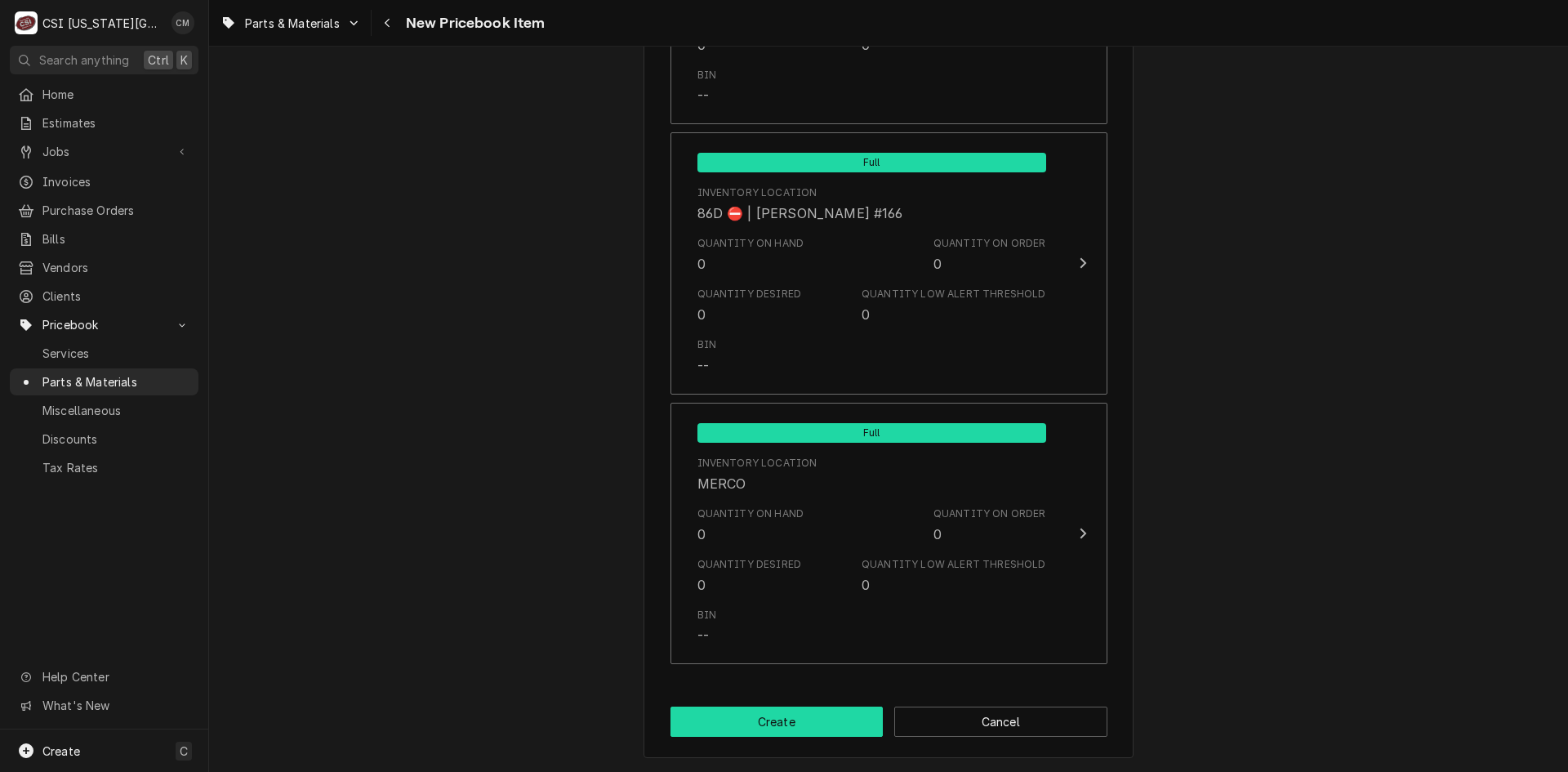
type input "ALT-NU-38212"
click at [819, 720] on button "Create" at bounding box center [777, 722] width 213 height 30
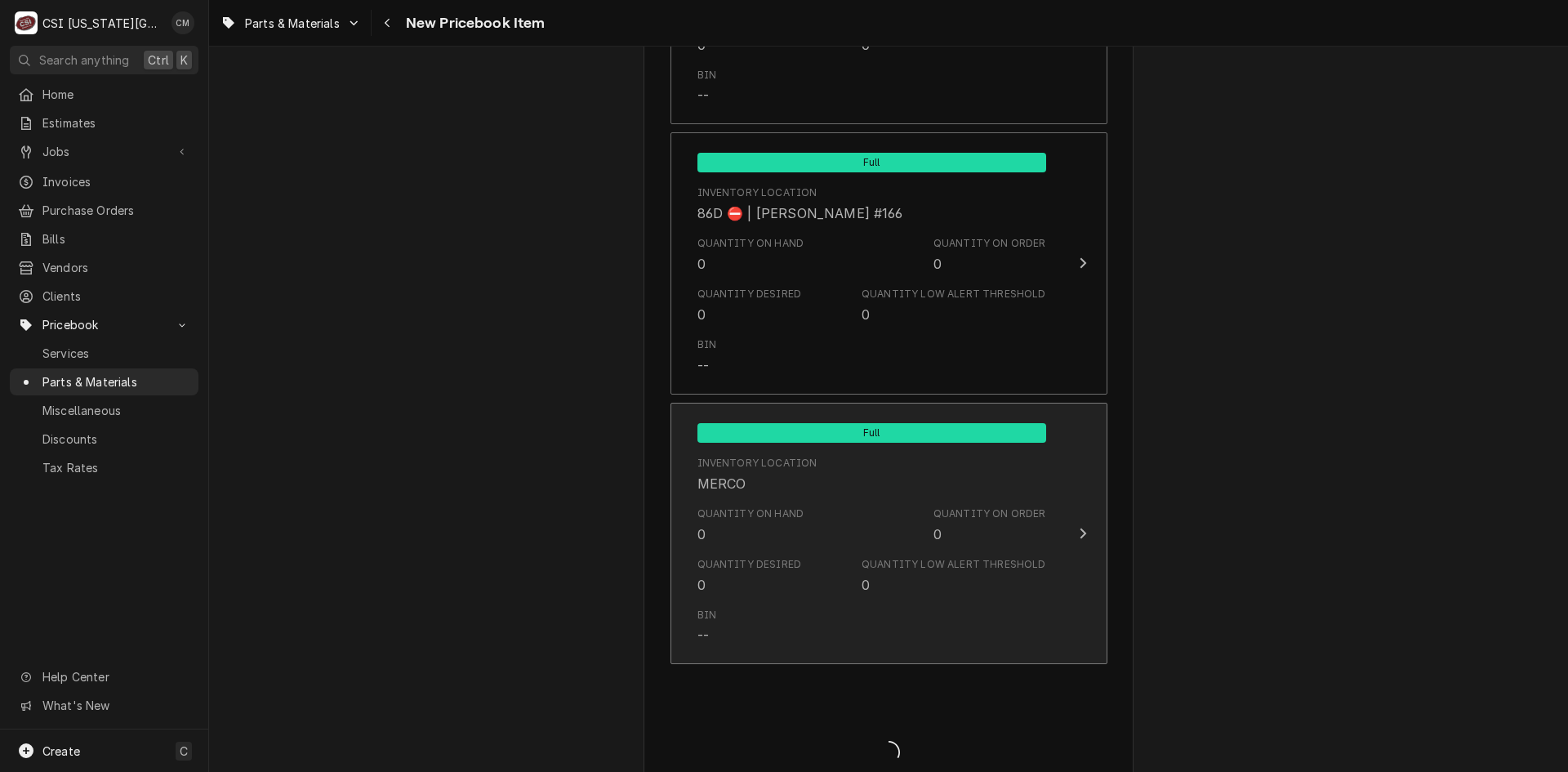
type textarea "x"
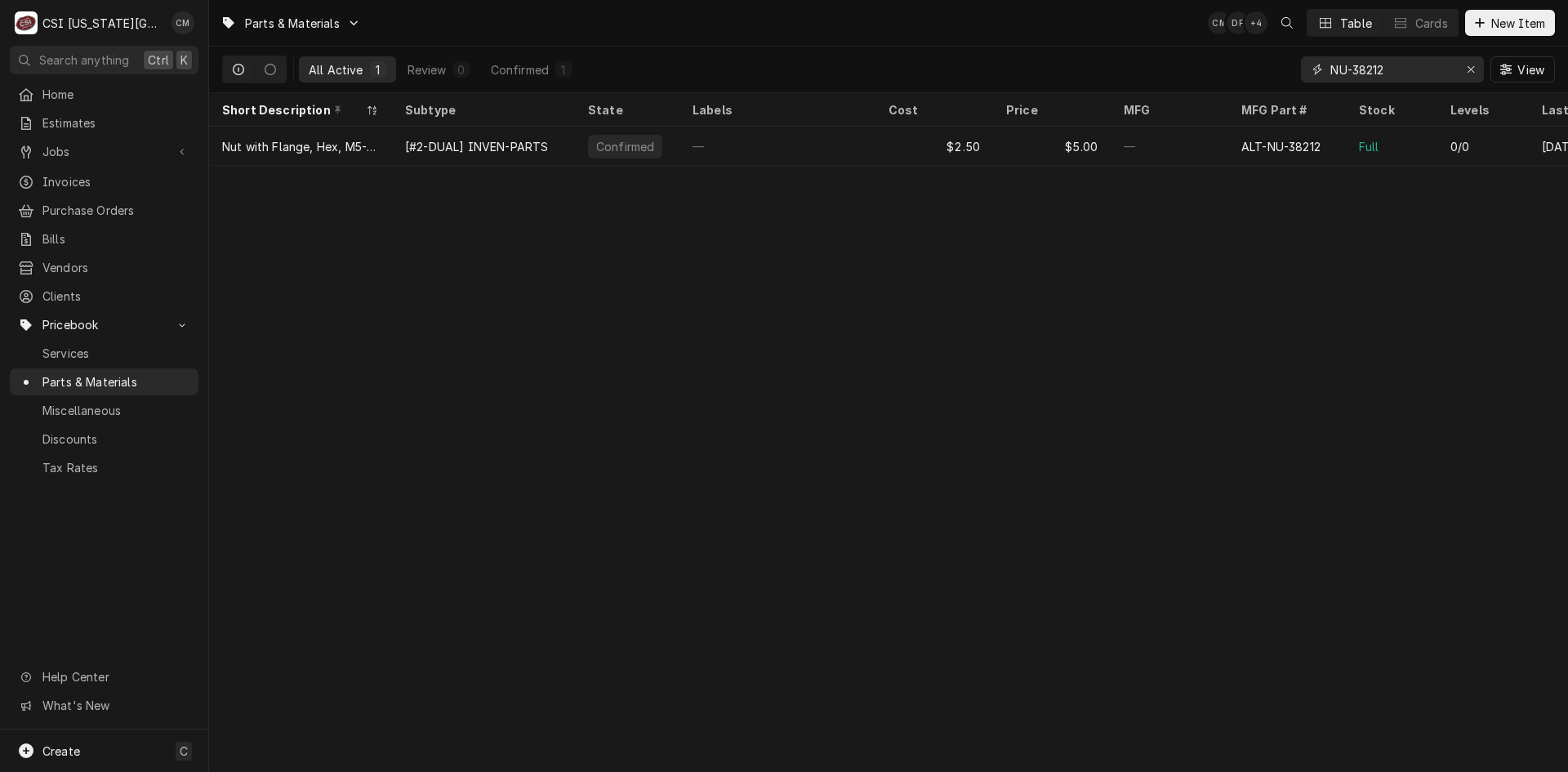
drag, startPoint x: 1395, startPoint y: 67, endPoint x: 1232, endPoint y: 67, distance: 163.4
click at [1233, 67] on div "All Active 1 Review 0 Confirmed 1 NU-38212 View" at bounding box center [888, 70] width 1333 height 46
paste input "844"
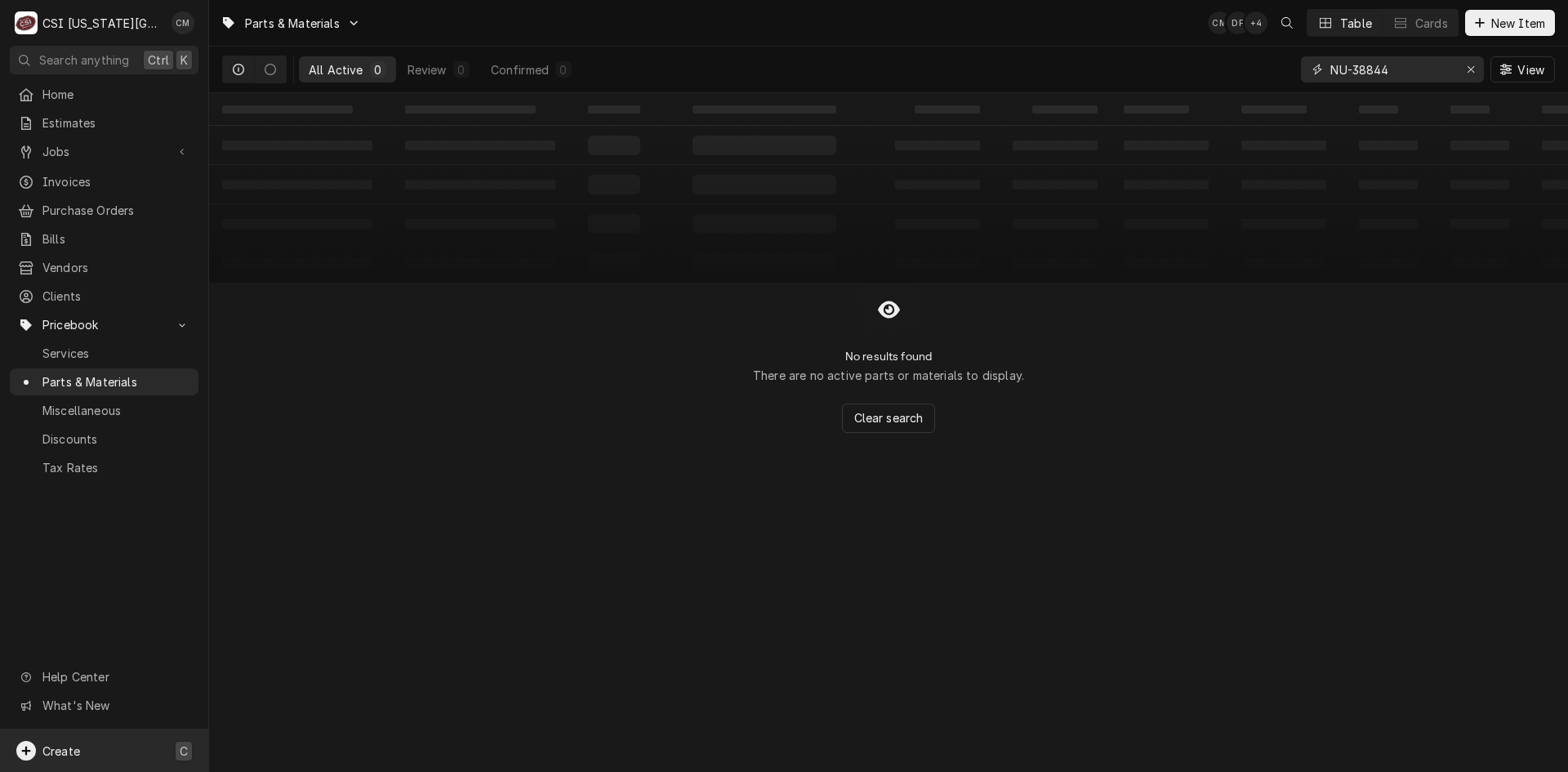
type input "NU-38844"
click at [97, 746] on div "Create C" at bounding box center [104, 750] width 208 height 42
click at [419, 657] on div "Part or Material" at bounding box center [432, 658] width 113 height 20
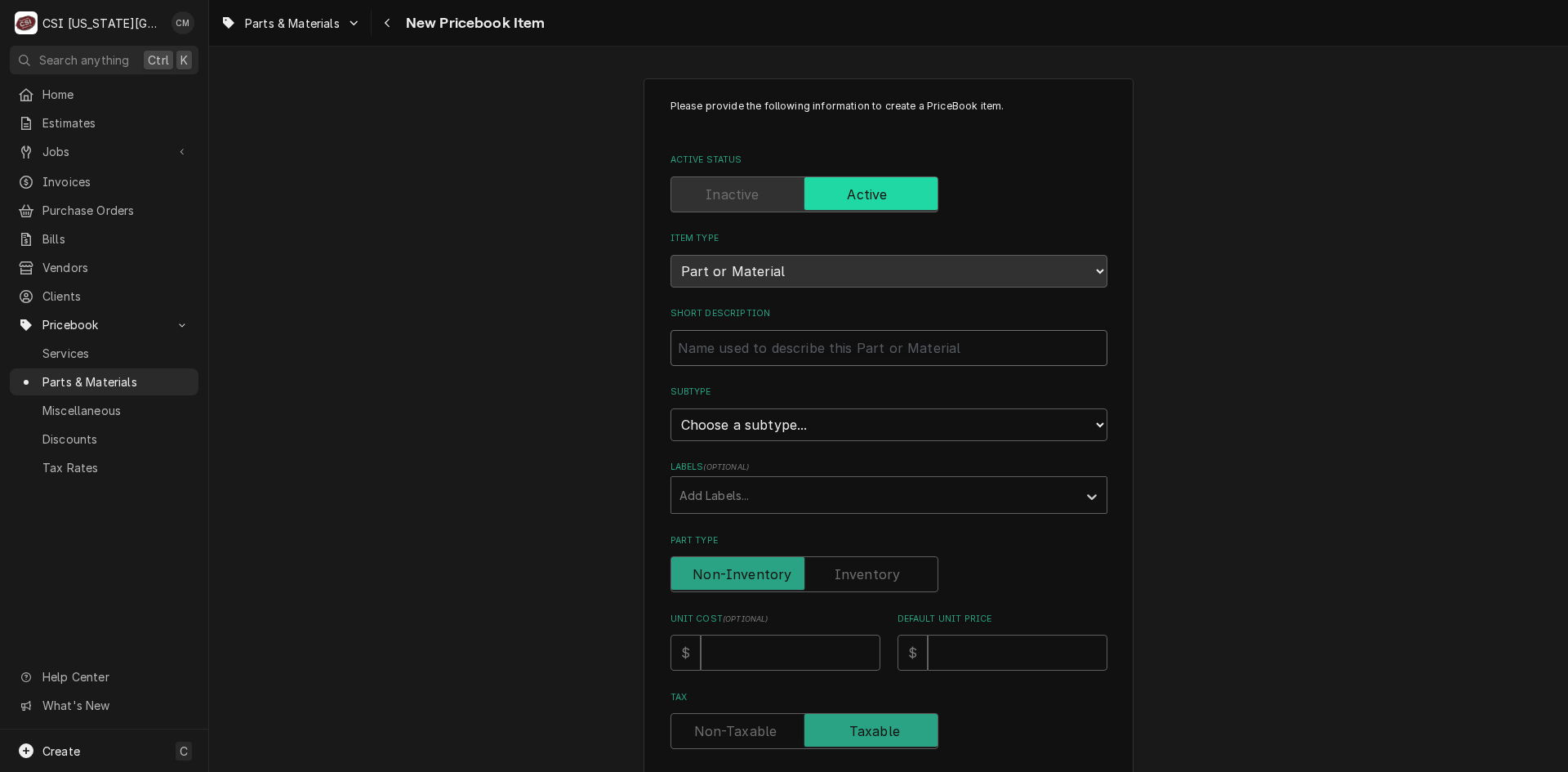
click at [823, 350] on input "Short Description" at bounding box center [889, 348] width 437 height 36
click at [779, 355] on input "Short Description" at bounding box center [889, 348] width 437 height 36
paste input "Alto Shaam NU-38844 Serrated Flange Nut"
type textarea "x"
type input "Alto Shaam NU-38844 Serrated Flange Nut"
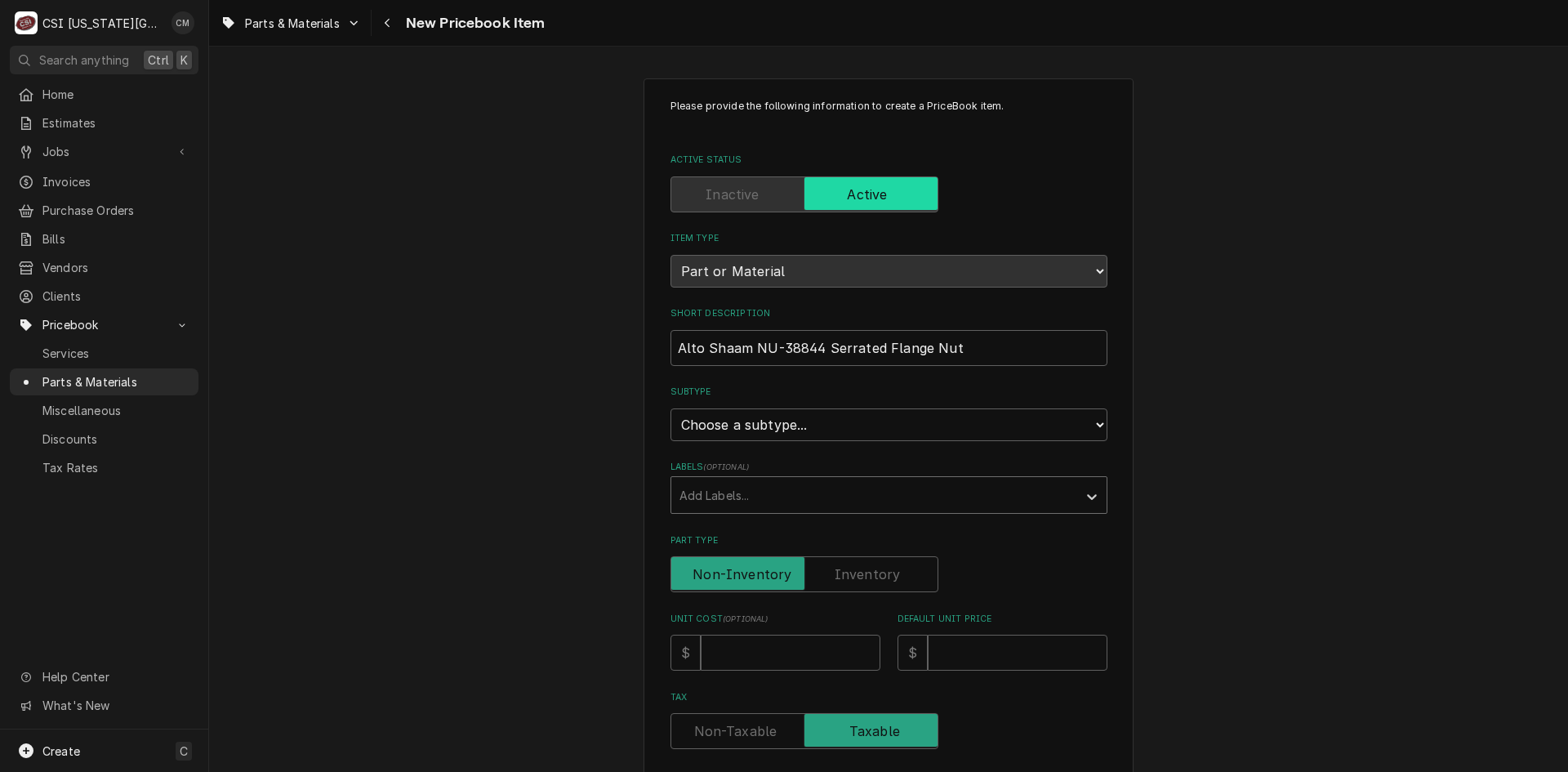
click at [720, 493] on div "Labels" at bounding box center [875, 494] width 390 height 29
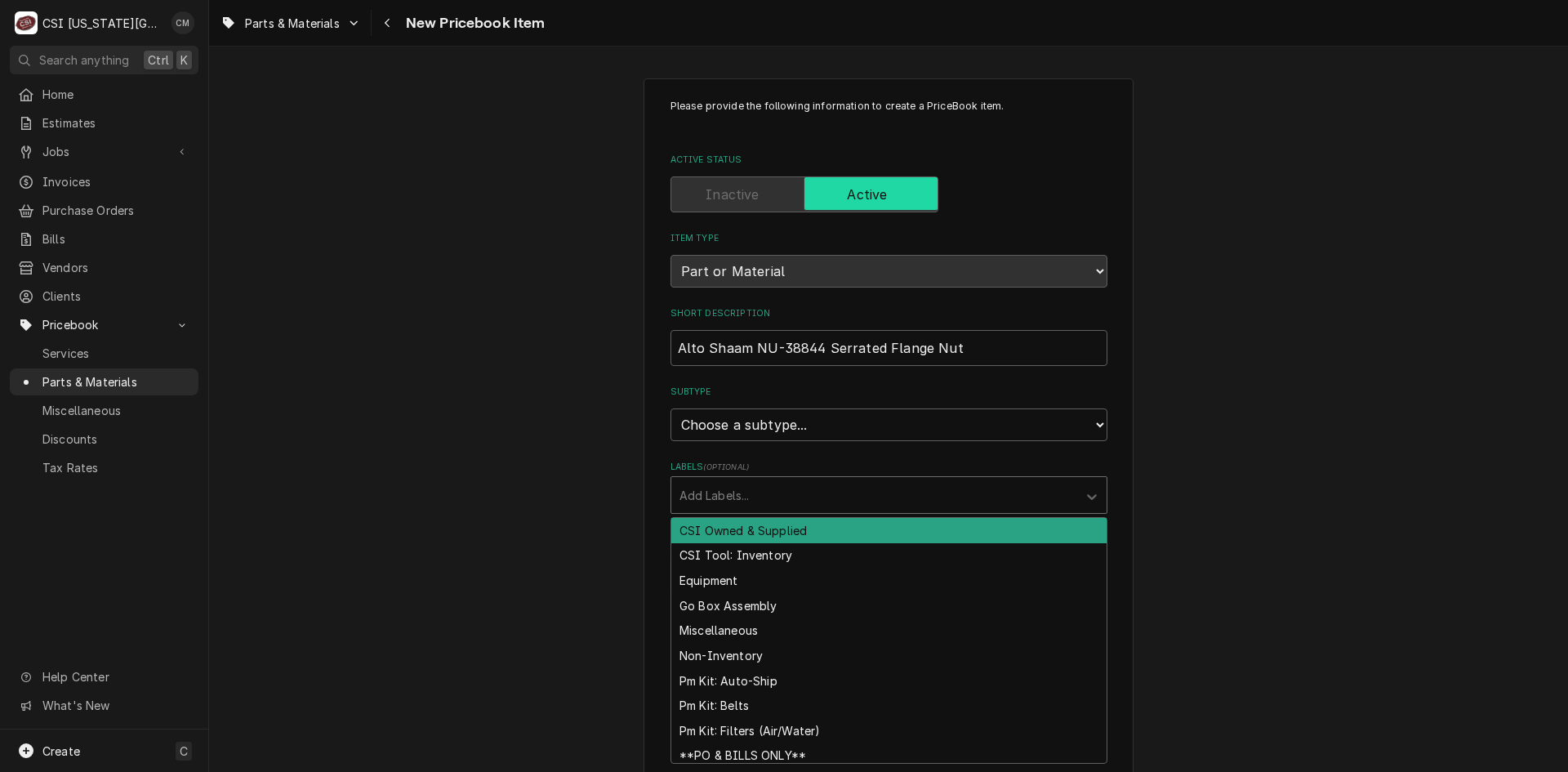
click at [720, 493] on div "Labels" at bounding box center [875, 494] width 390 height 29
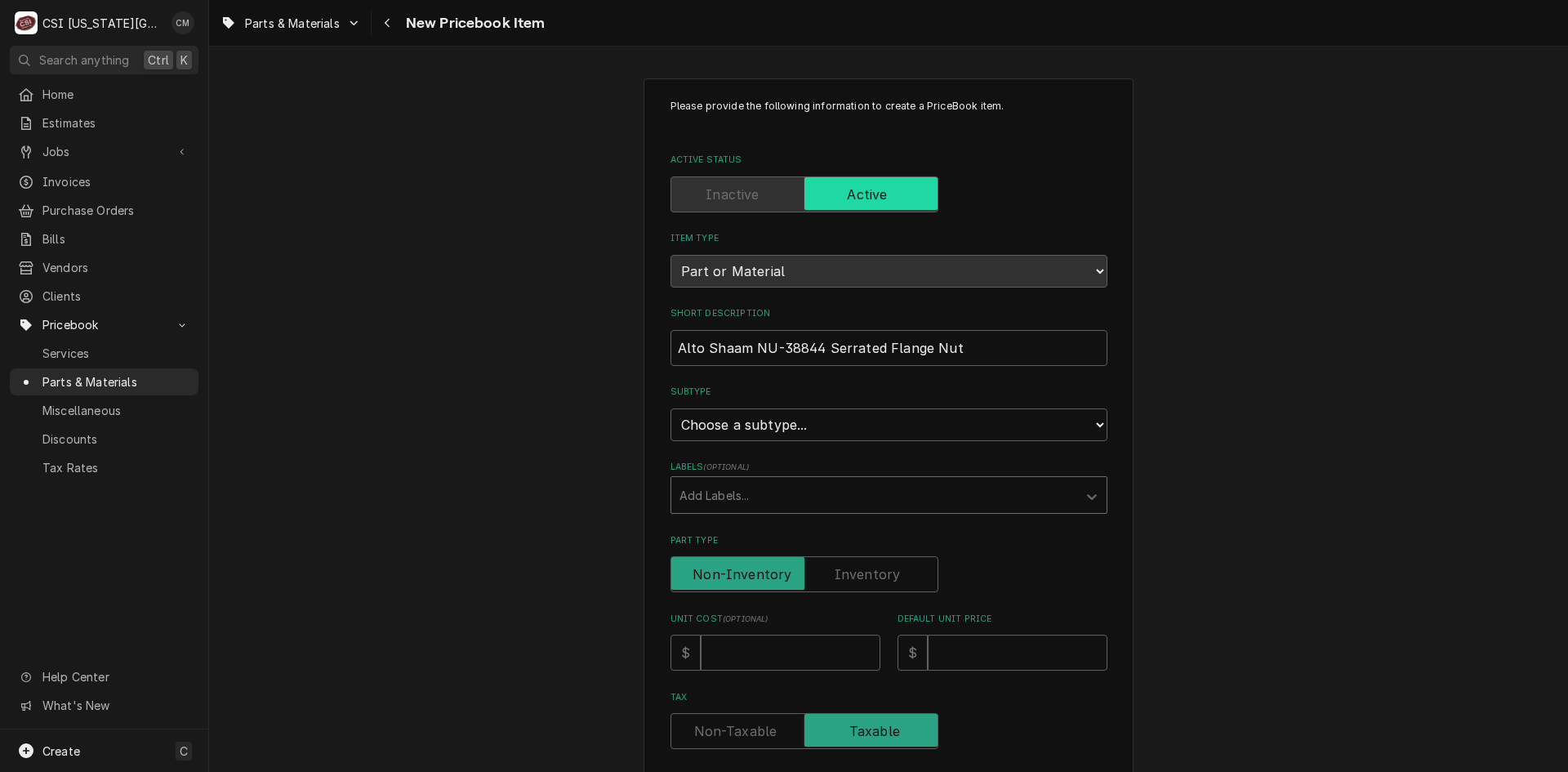
click at [851, 578] on label "Part Type" at bounding box center [805, 574] width 268 height 36
click at [851, 578] on input "Part Type" at bounding box center [804, 574] width 253 height 36
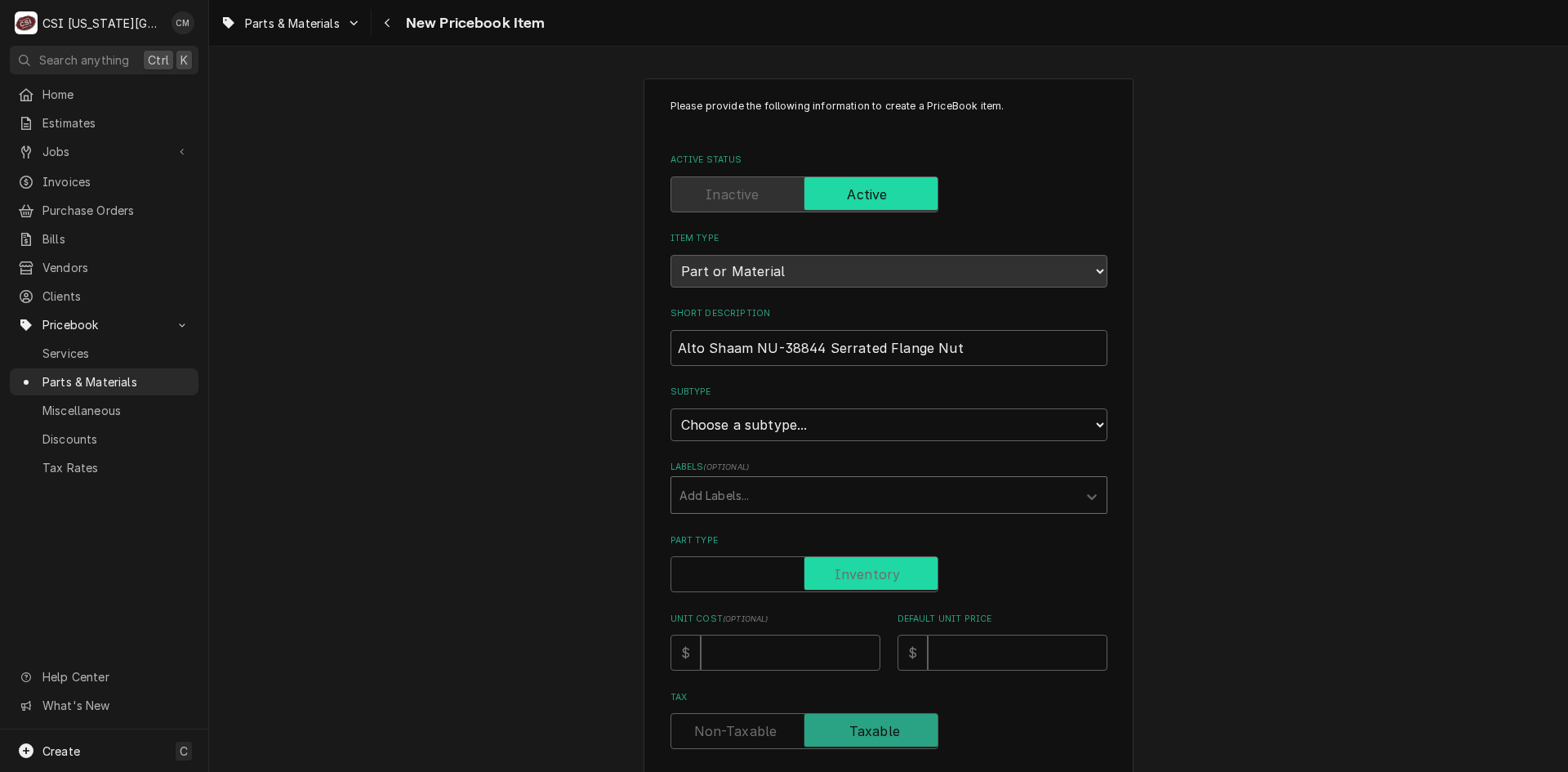
checkbox input "true"
click at [805, 655] on input "Unit Cost ( optional )" at bounding box center [791, 653] width 180 height 36
type textarea "x"
type input "2"
type textarea "x"
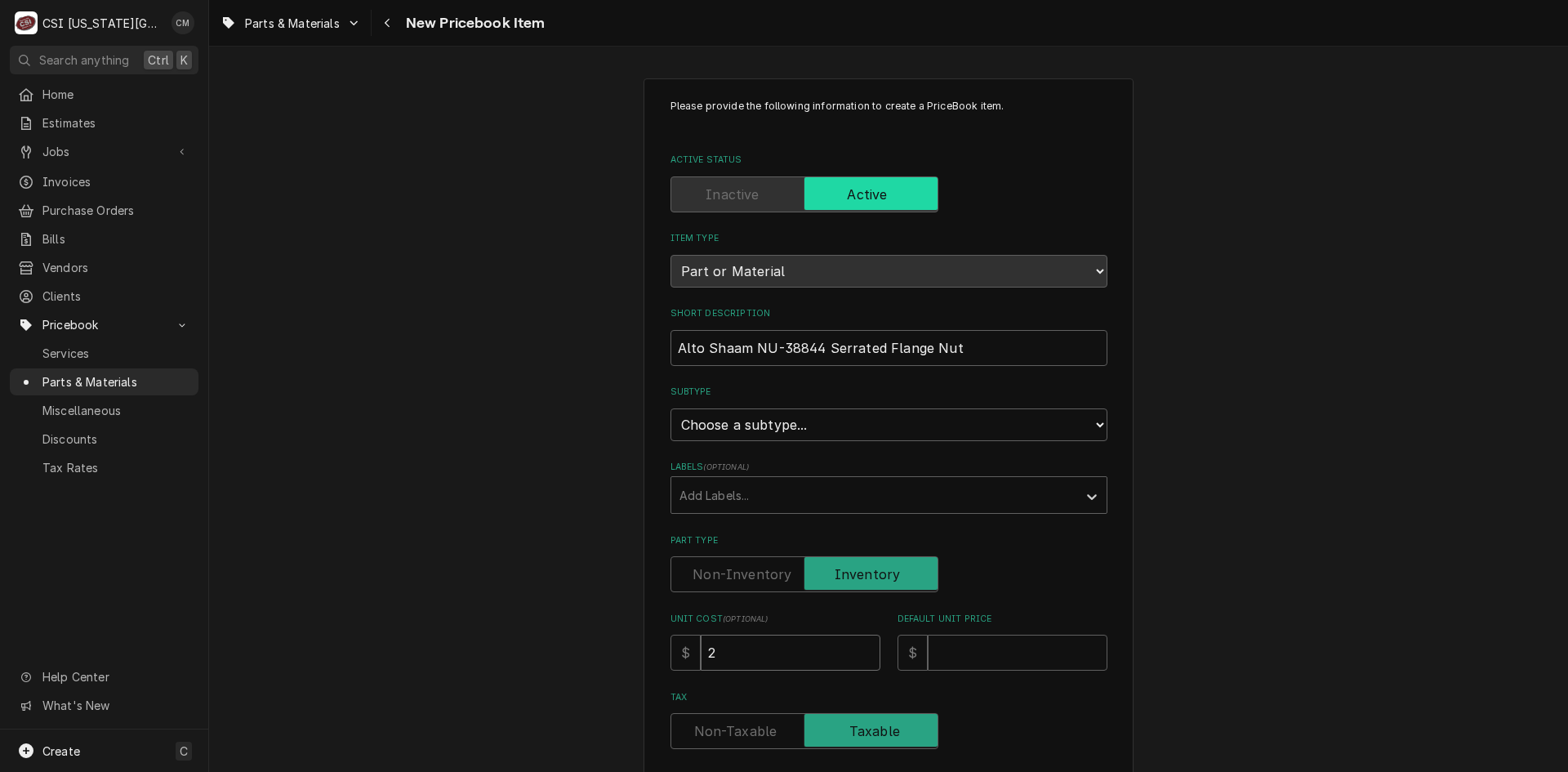
type input "2.5"
type textarea "x"
type input "2.50"
click at [1006, 658] on input "Default Unit Price" at bounding box center [1018, 653] width 180 height 36
type textarea "x"
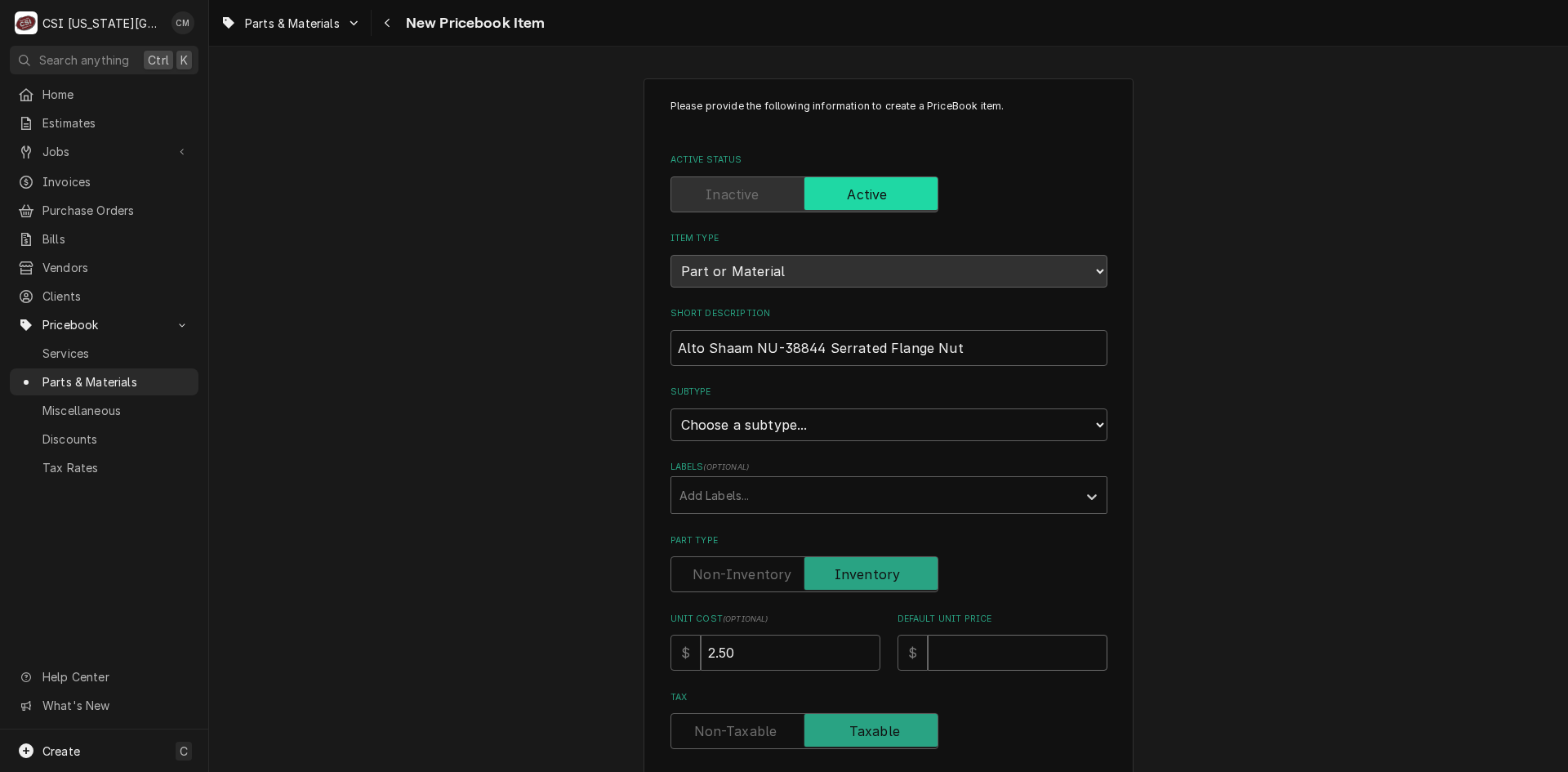
type input "5"
type textarea "x"
type input "5.0"
type textarea "x"
type input "5.00"
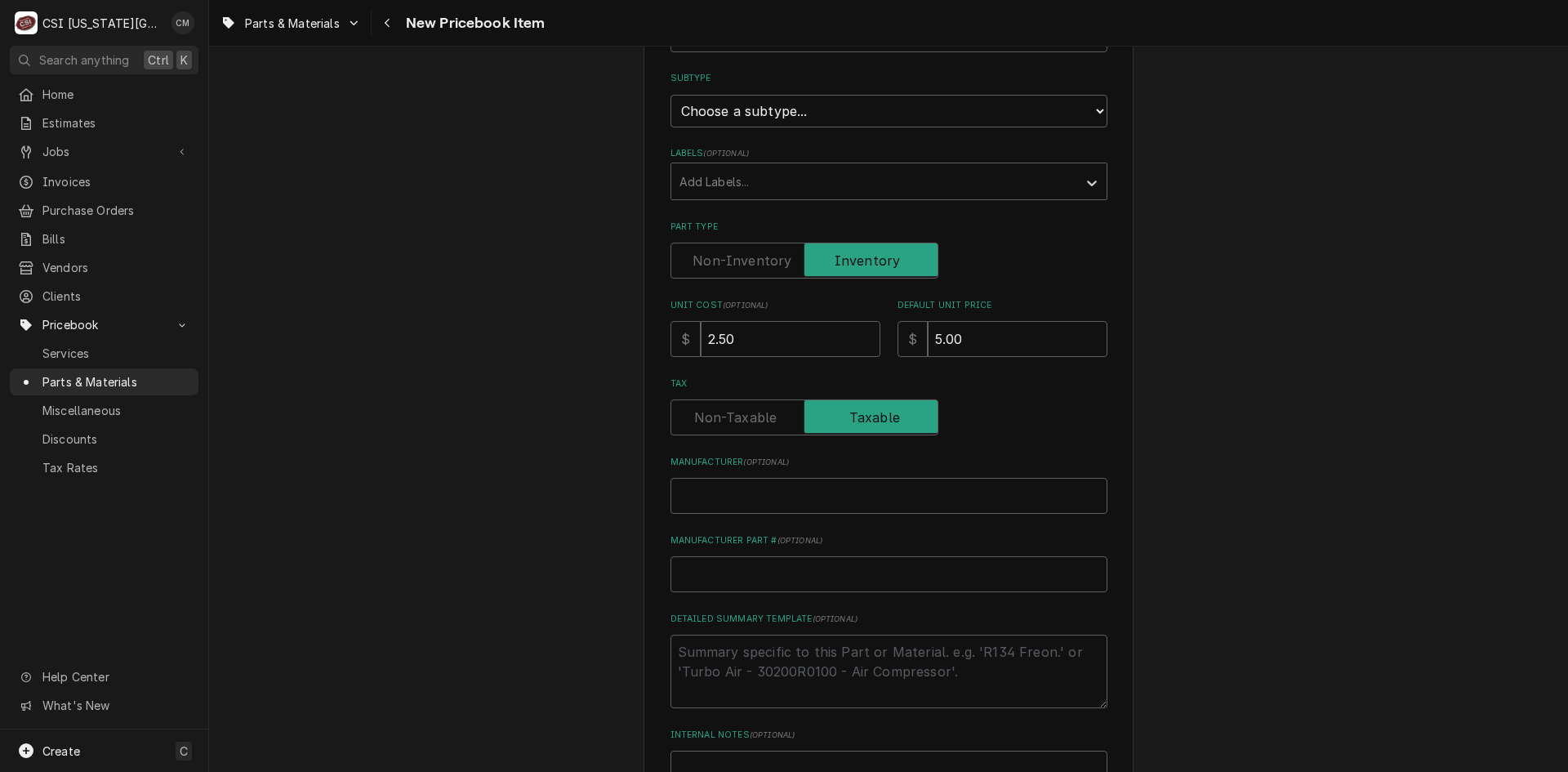
scroll to position [327, 0]
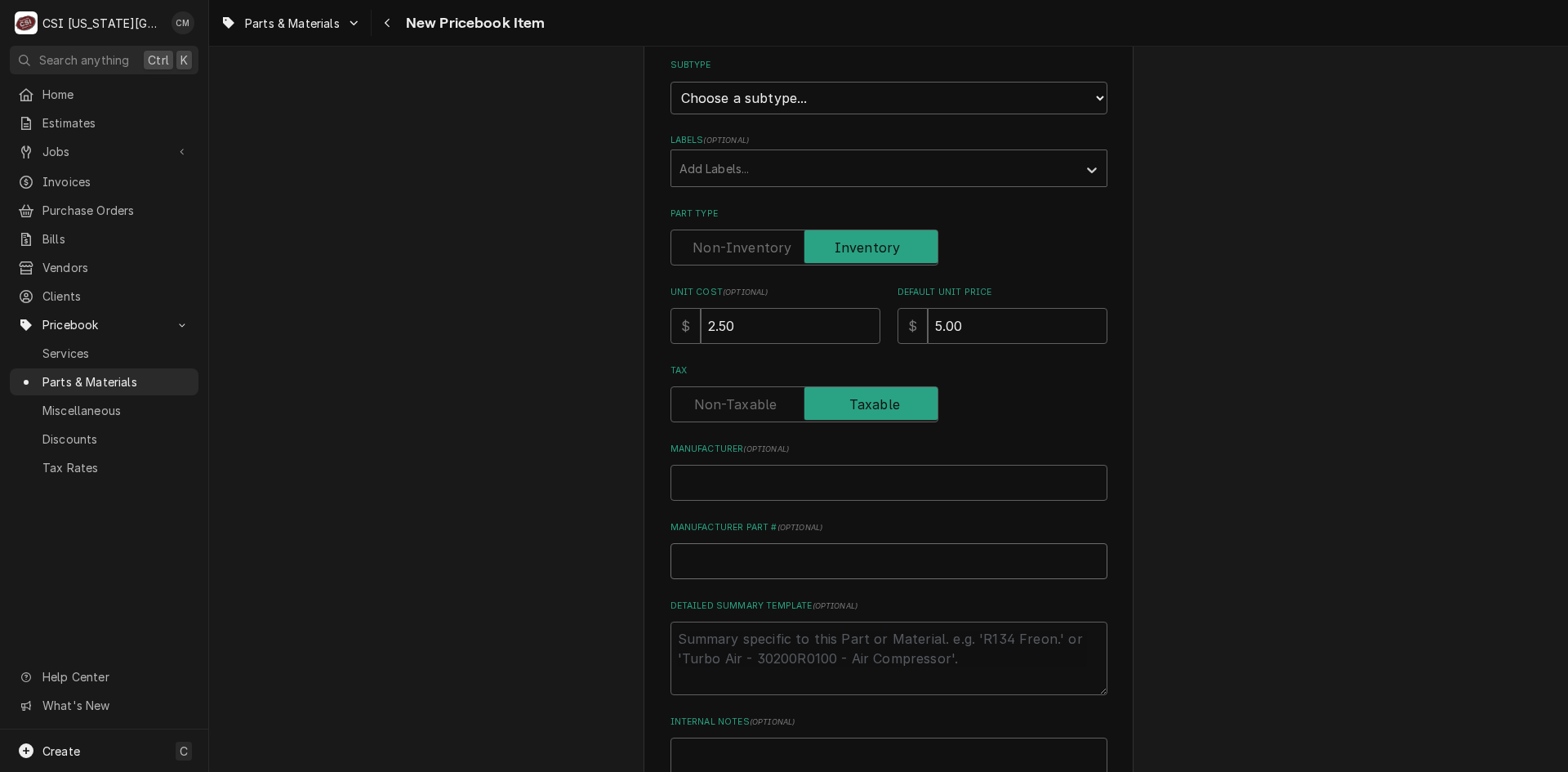
click at [785, 565] on input "Manufacturer Part # ( optional )" at bounding box center [889, 561] width 437 height 36
paste input "NU-38844"
type textarea "x"
type input "NU-38844"
click at [675, 559] on input "NU-38844" at bounding box center [889, 561] width 437 height 36
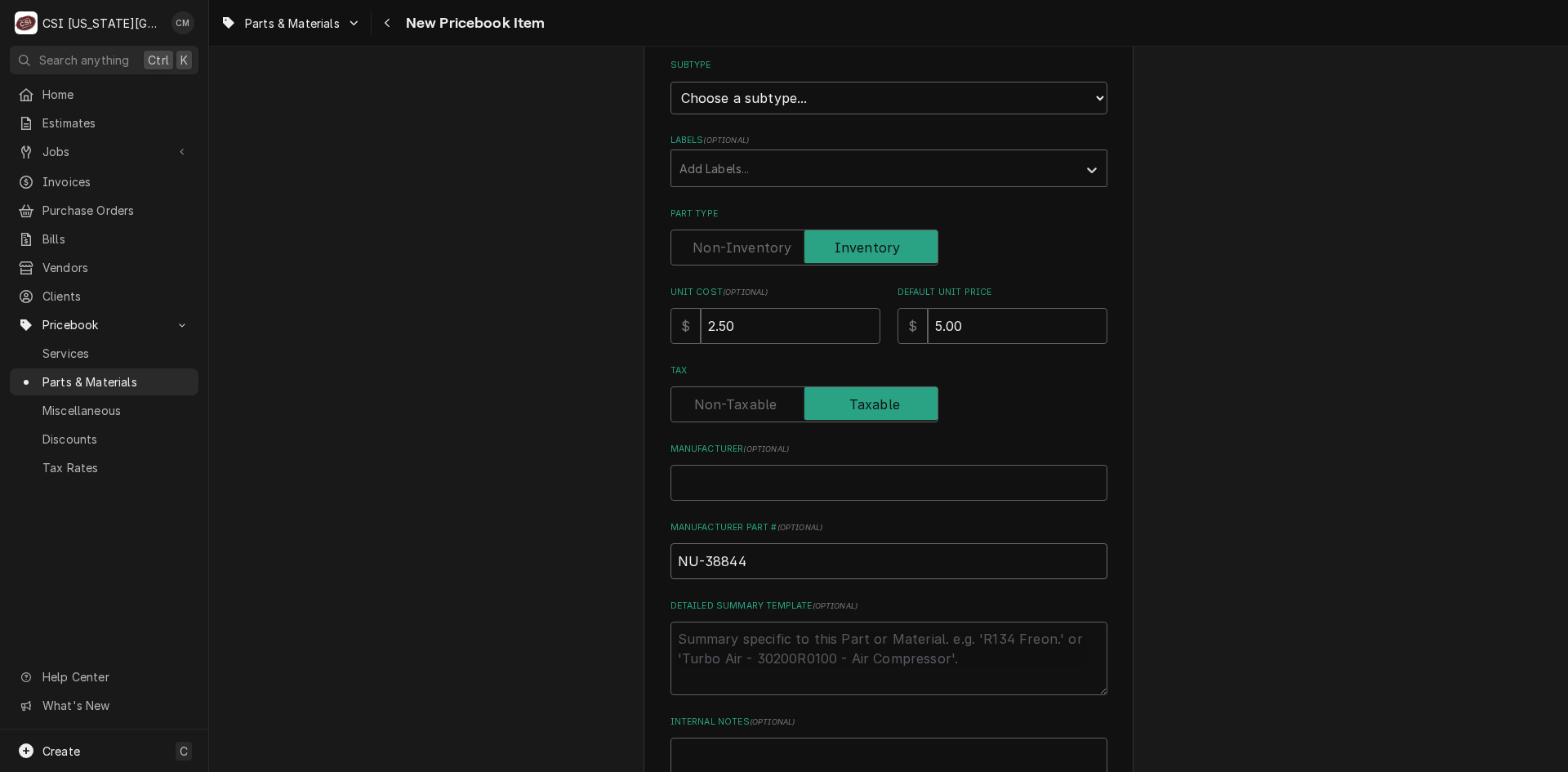
type textarea "x"
type input "ANU-38844"
type textarea "x"
type input "ALNU-38844"
type textarea "x"
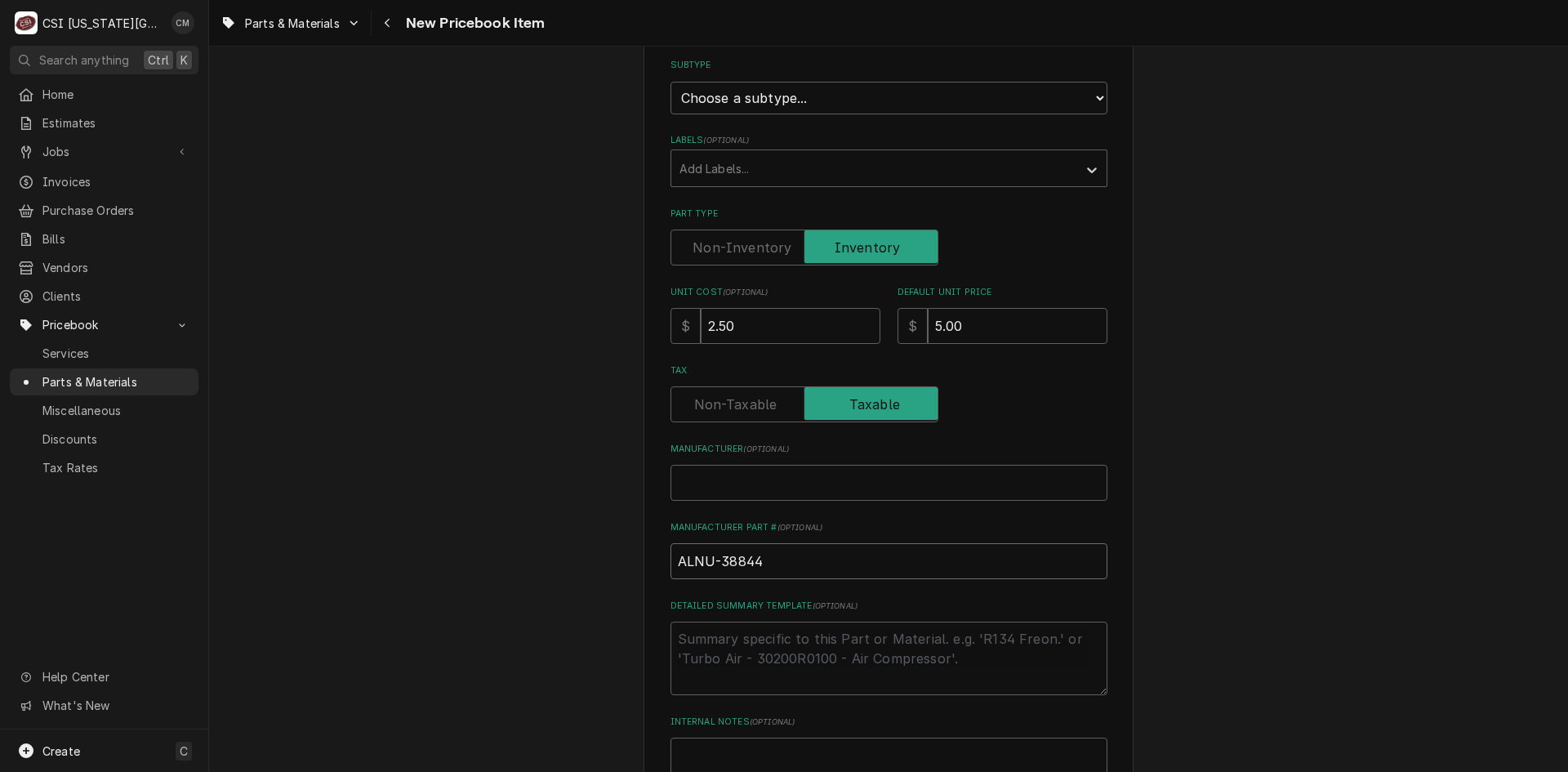
type input "ALTNU-38844"
type textarea "x"
type input "ALT-NU-38844"
click at [814, 483] on input "Manufacturer ( optional )" at bounding box center [889, 483] width 437 height 36
click at [814, 567] on input "ALT-NU-38844" at bounding box center [889, 561] width 437 height 36
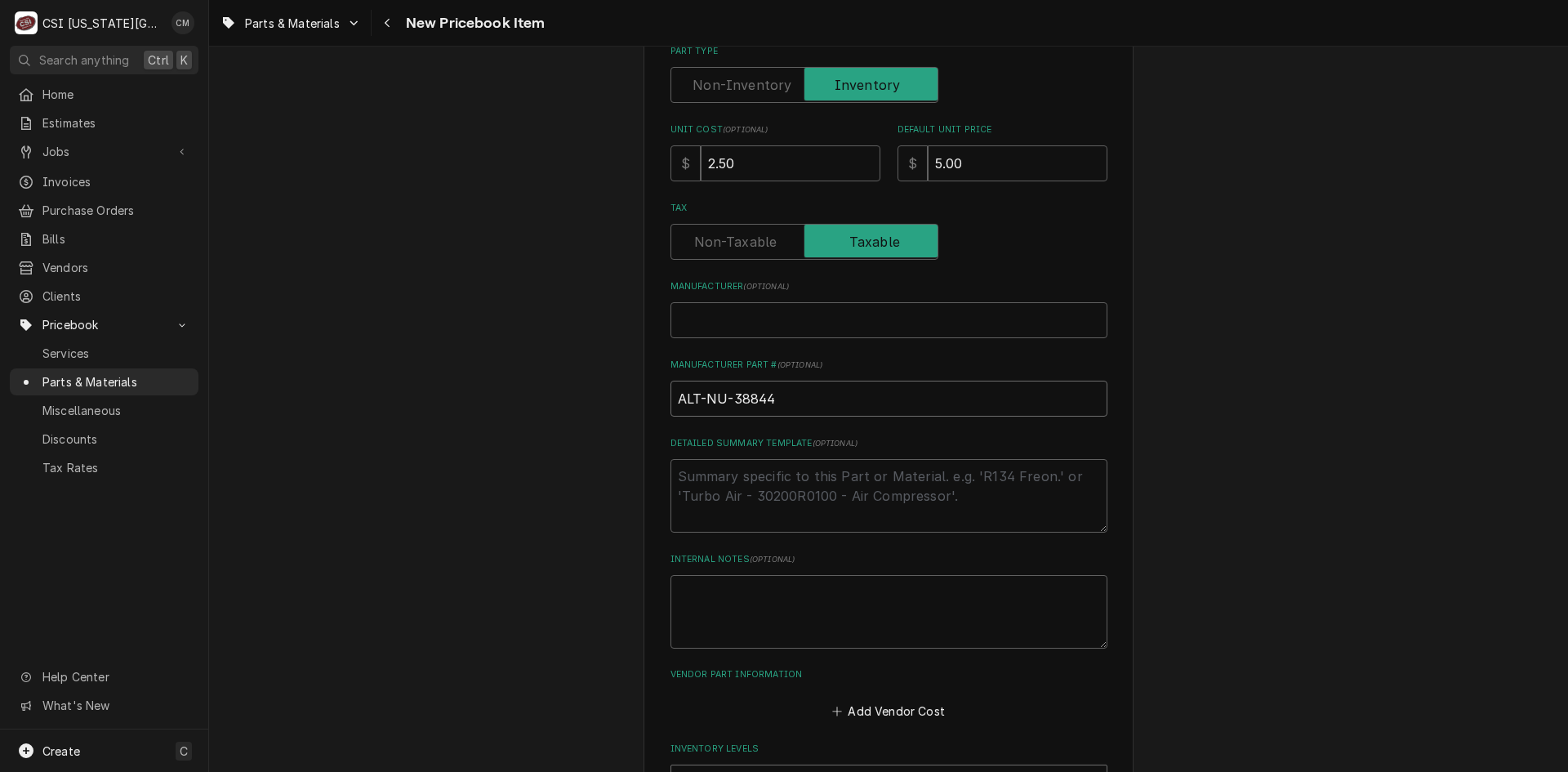
scroll to position [490, 0]
click at [805, 501] on textarea "Detailed Summary Template ( optional )" at bounding box center [889, 495] width 437 height 74
click at [799, 479] on textarea "Detailed Summary Template ( optional )" at bounding box center [889, 495] width 437 height 74
click at [773, 595] on textarea "Internal Notes ( optional )" at bounding box center [889, 611] width 437 height 74
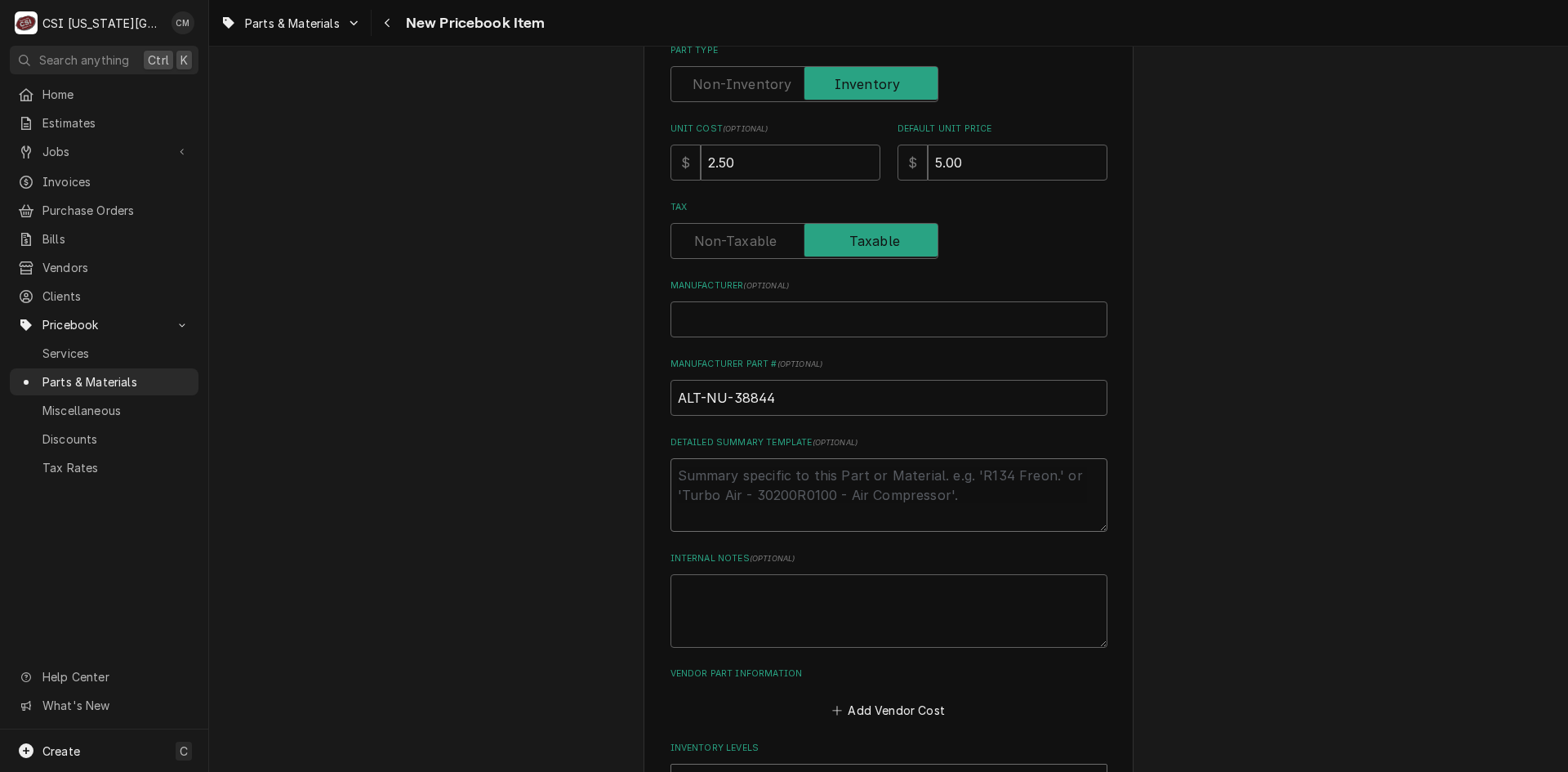
click at [761, 482] on textarea "Detailed Summary Template ( optional )" at bounding box center [889, 495] width 437 height 74
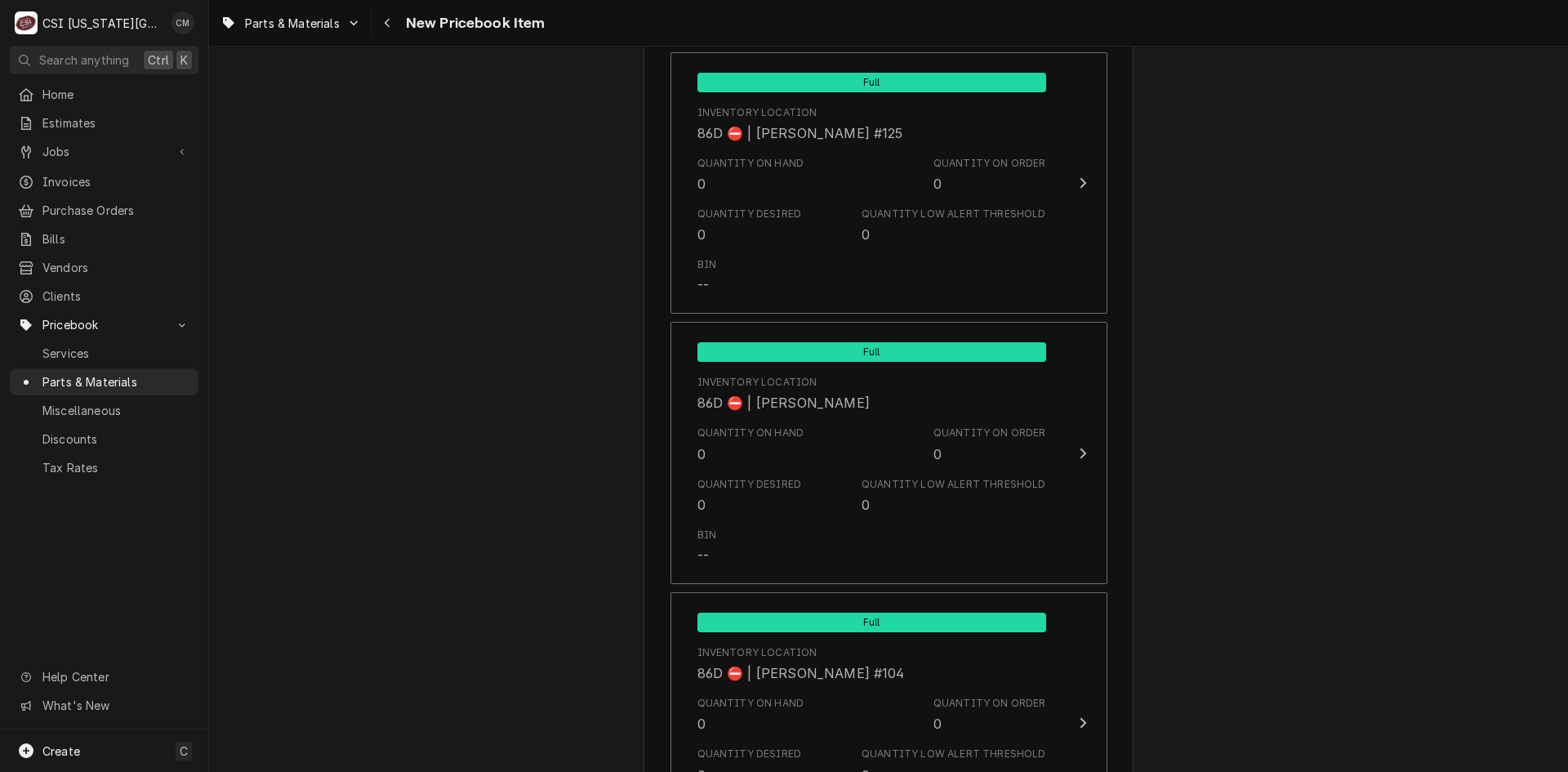
scroll to position [15712, 0]
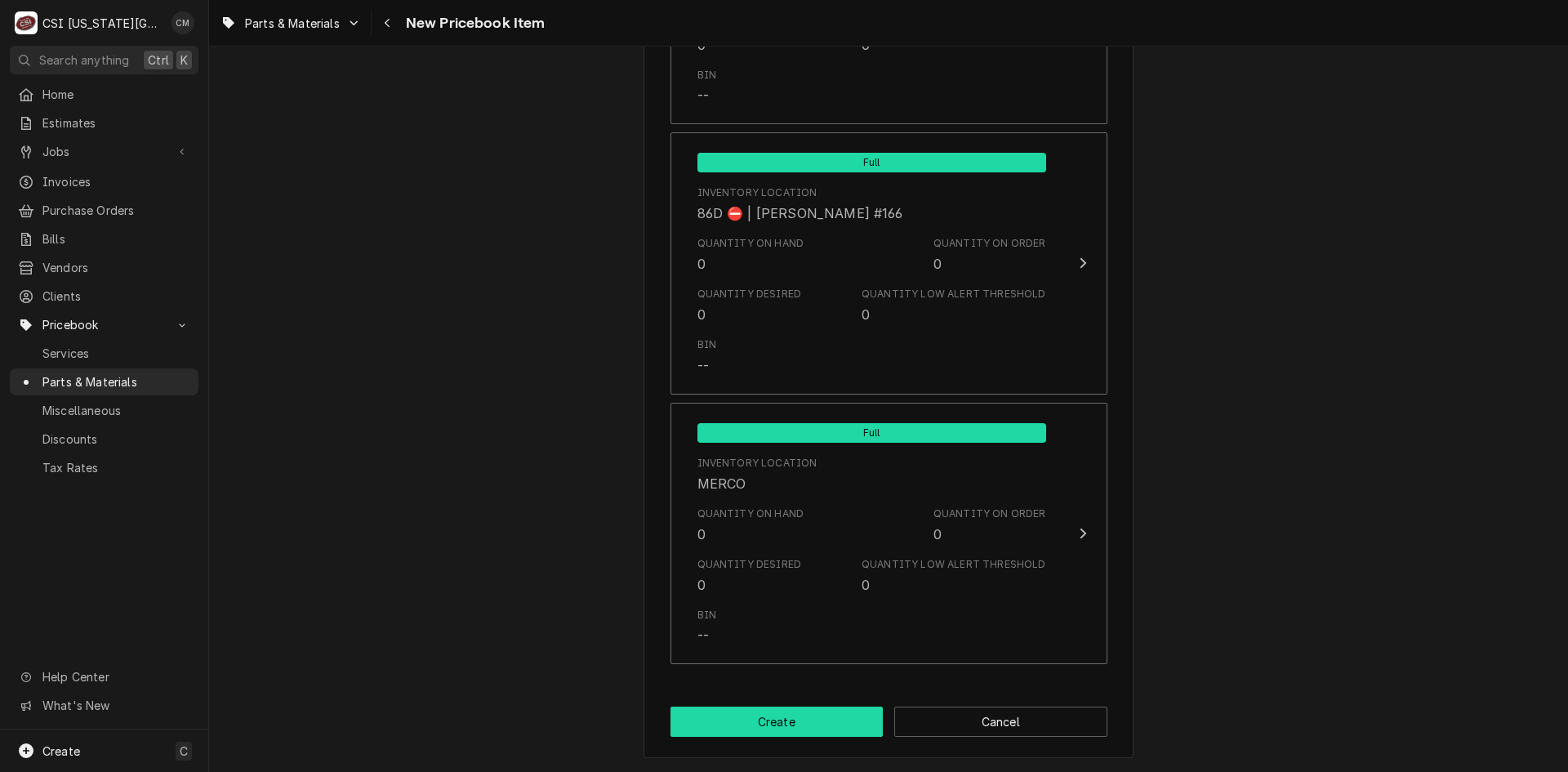
click at [836, 725] on button "Create" at bounding box center [777, 722] width 213 height 30
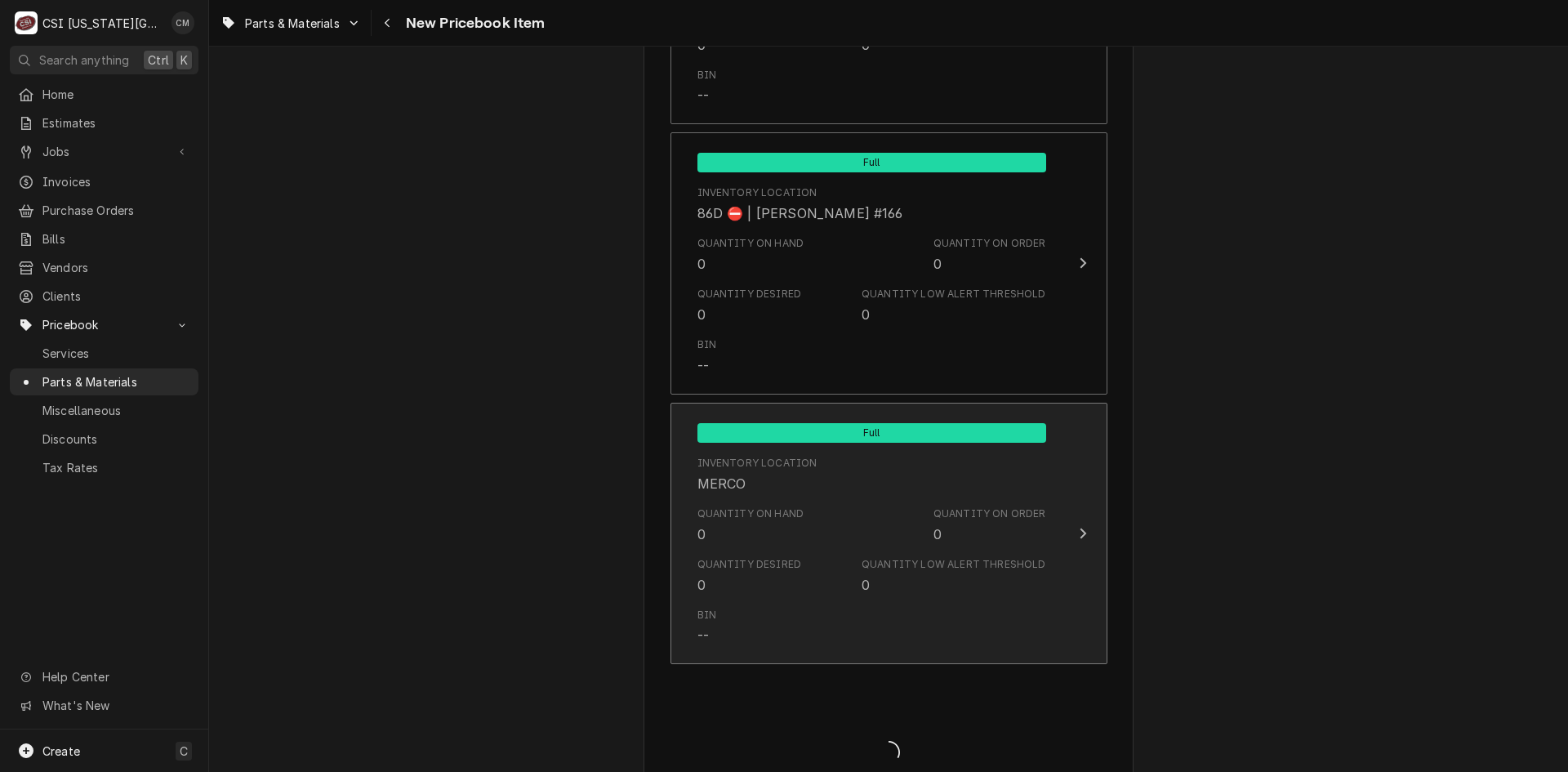
type textarea "x"
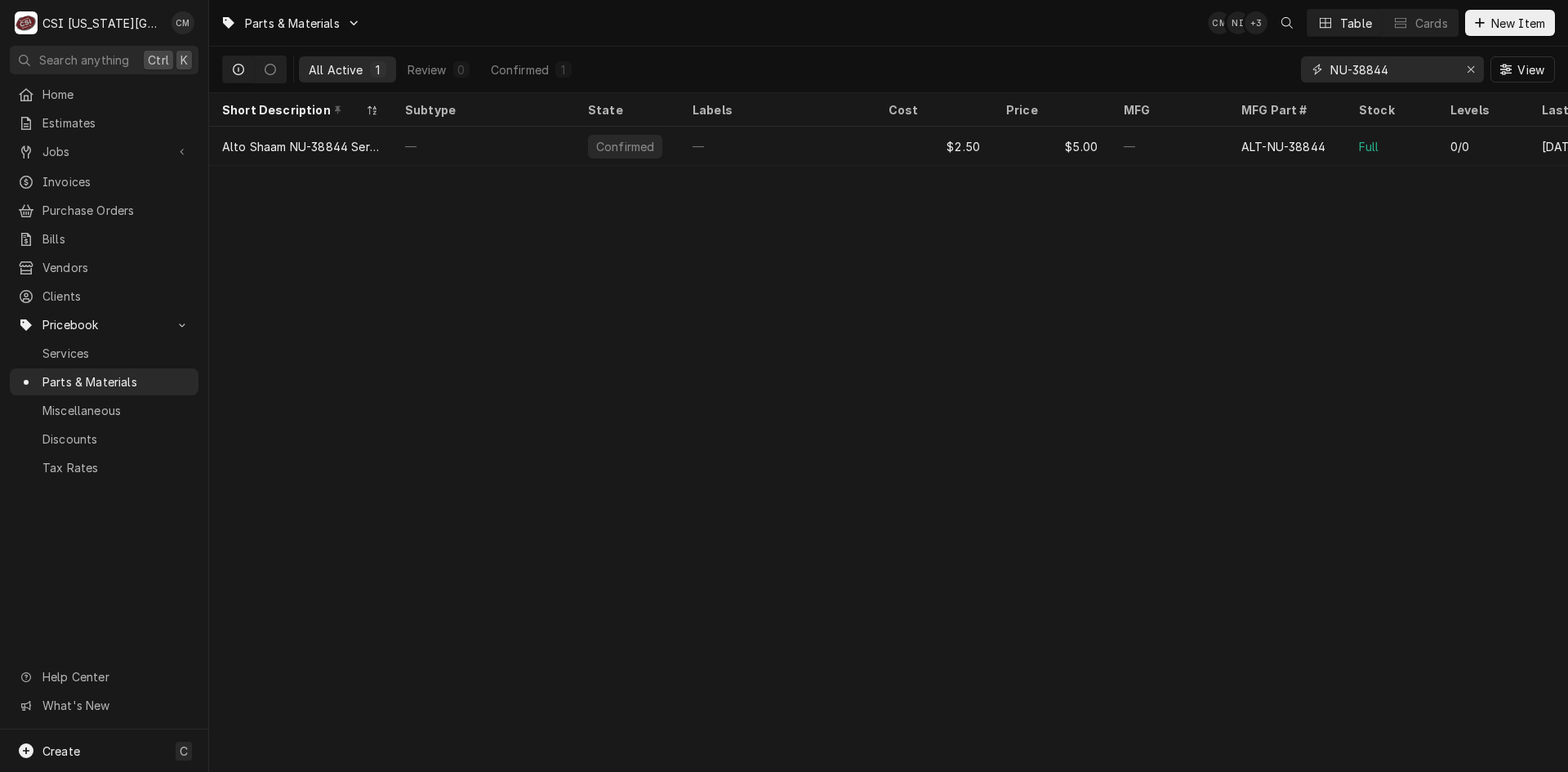
drag, startPoint x: 1410, startPoint y: 64, endPoint x: 1244, endPoint y: 64, distance: 165.8
click at [1244, 64] on div "All Active 1 Review 0 Confirmed 1 NU-38844 View" at bounding box center [888, 70] width 1333 height 46
paste input "GS-37343"
drag, startPoint x: 1386, startPoint y: 65, endPoint x: 1287, endPoint y: 69, distance: 99.7
click at [1287, 69] on div "All Active 1 Review 0 Confirmed 1 GS-37343 View" at bounding box center [888, 70] width 1333 height 46
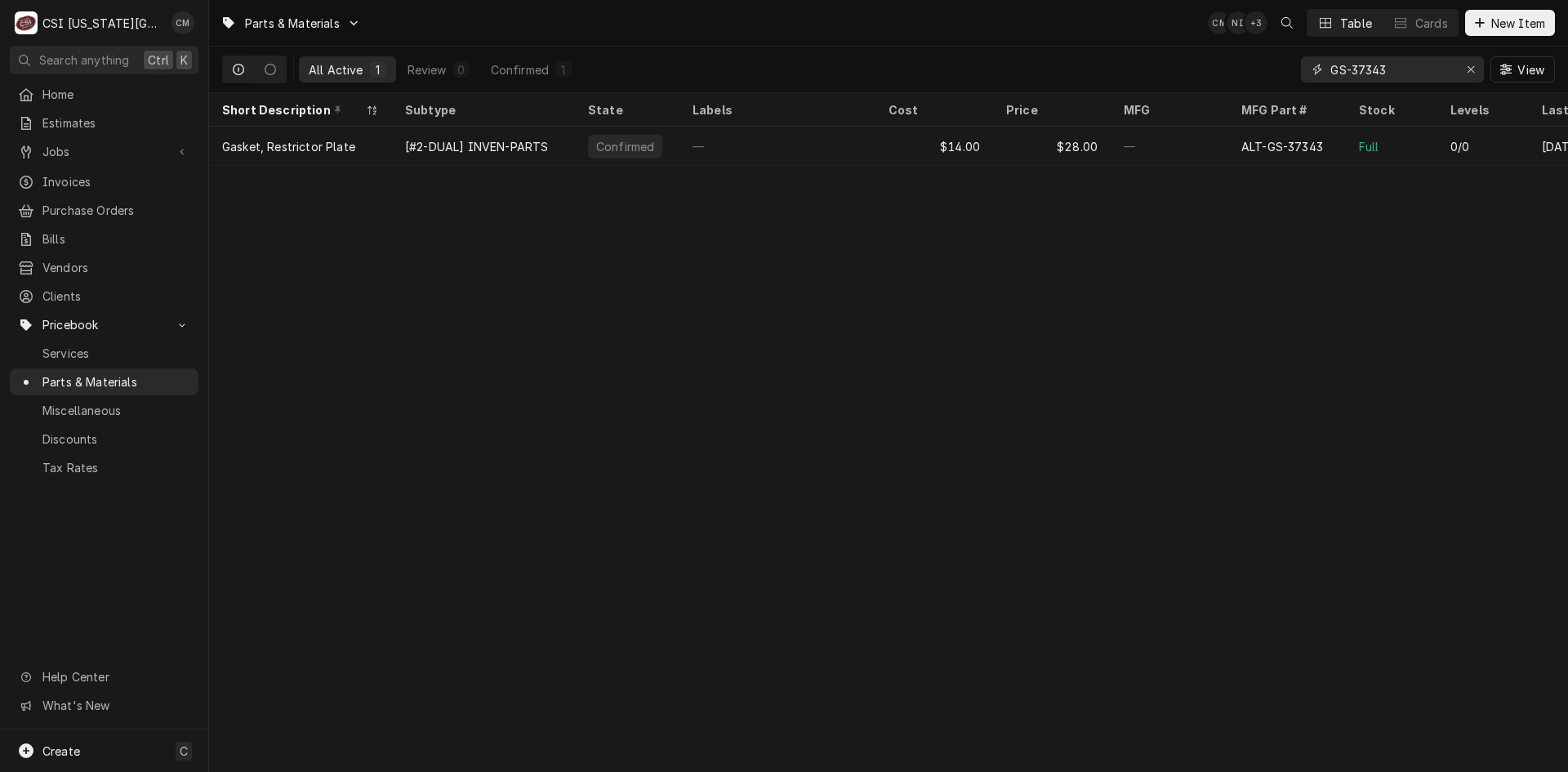
paste input "5023362"
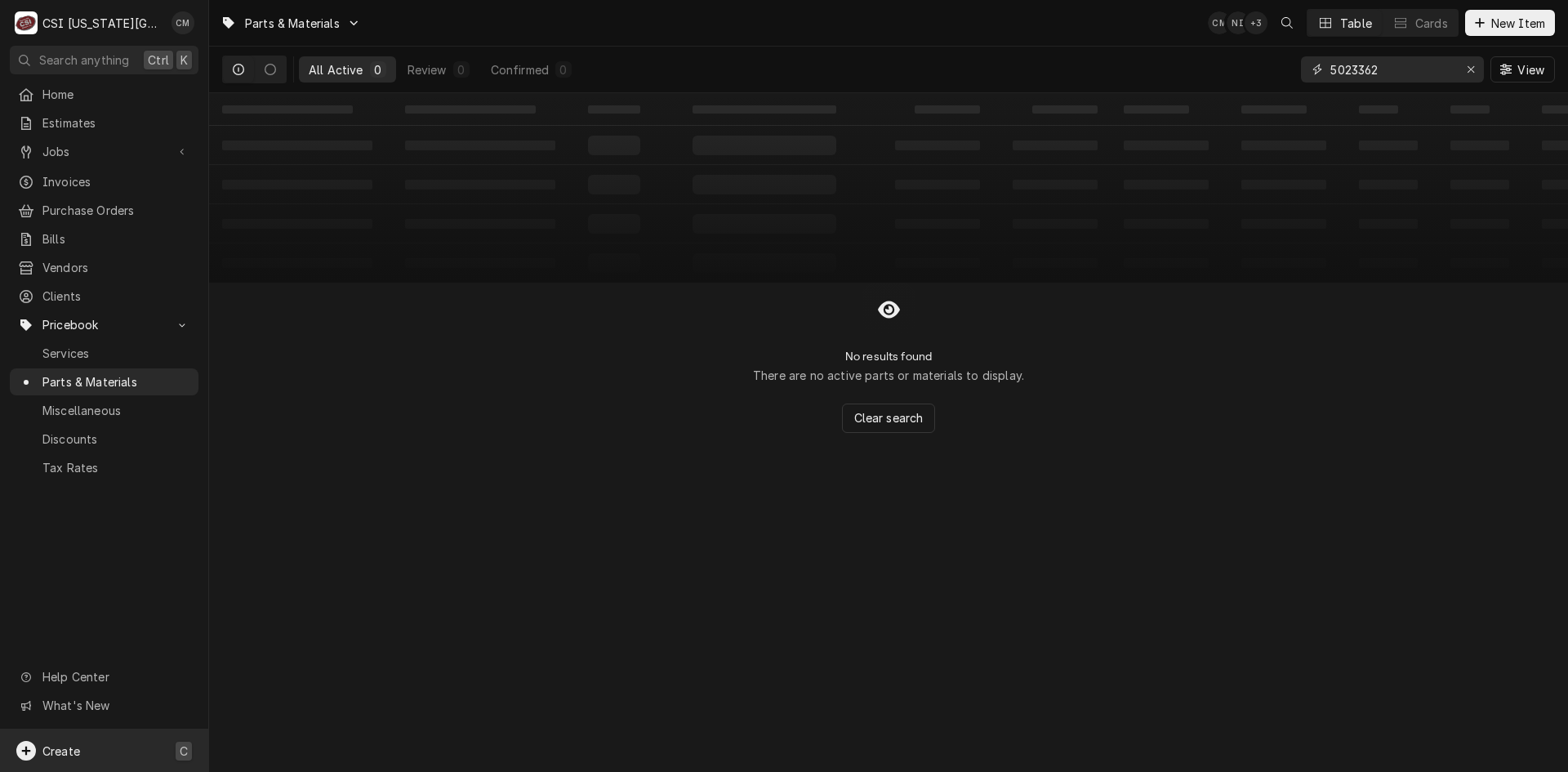
type input "5023362"
click at [105, 748] on div "Create C" at bounding box center [104, 750] width 208 height 42
click at [415, 657] on div "Part or Material" at bounding box center [432, 658] width 113 height 20
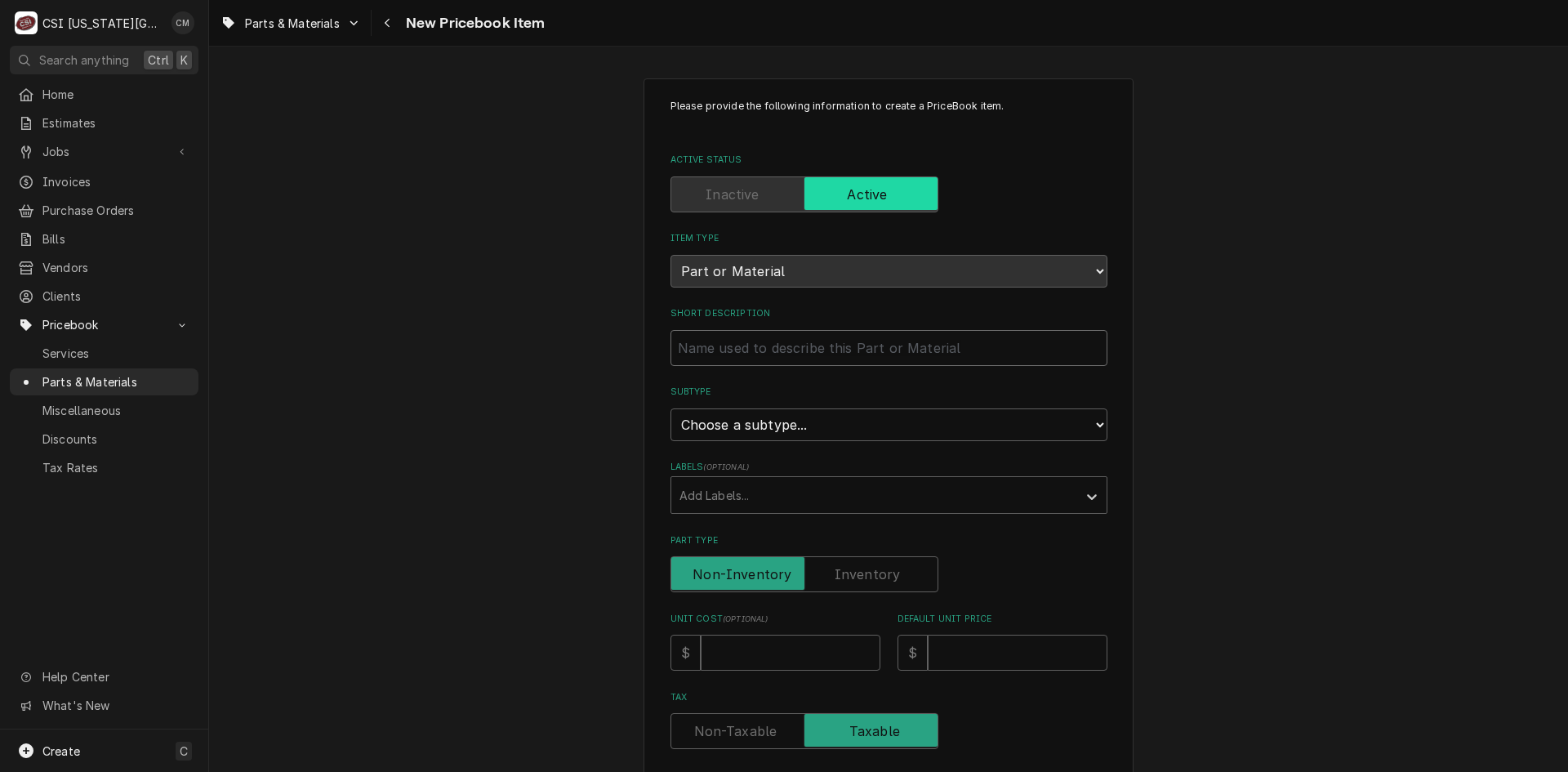
click at [799, 343] on input "Short Description" at bounding box center [889, 348] width 437 height 36
click at [705, 341] on input "Short Description" at bounding box center [889, 348] width 437 height 36
paste input "Alto Shaam 5023362 Burner Mount Fitting Assembly"
type textarea "x"
type input "Alto Shaam 5023362 Burner Mount Fitting Assembly"
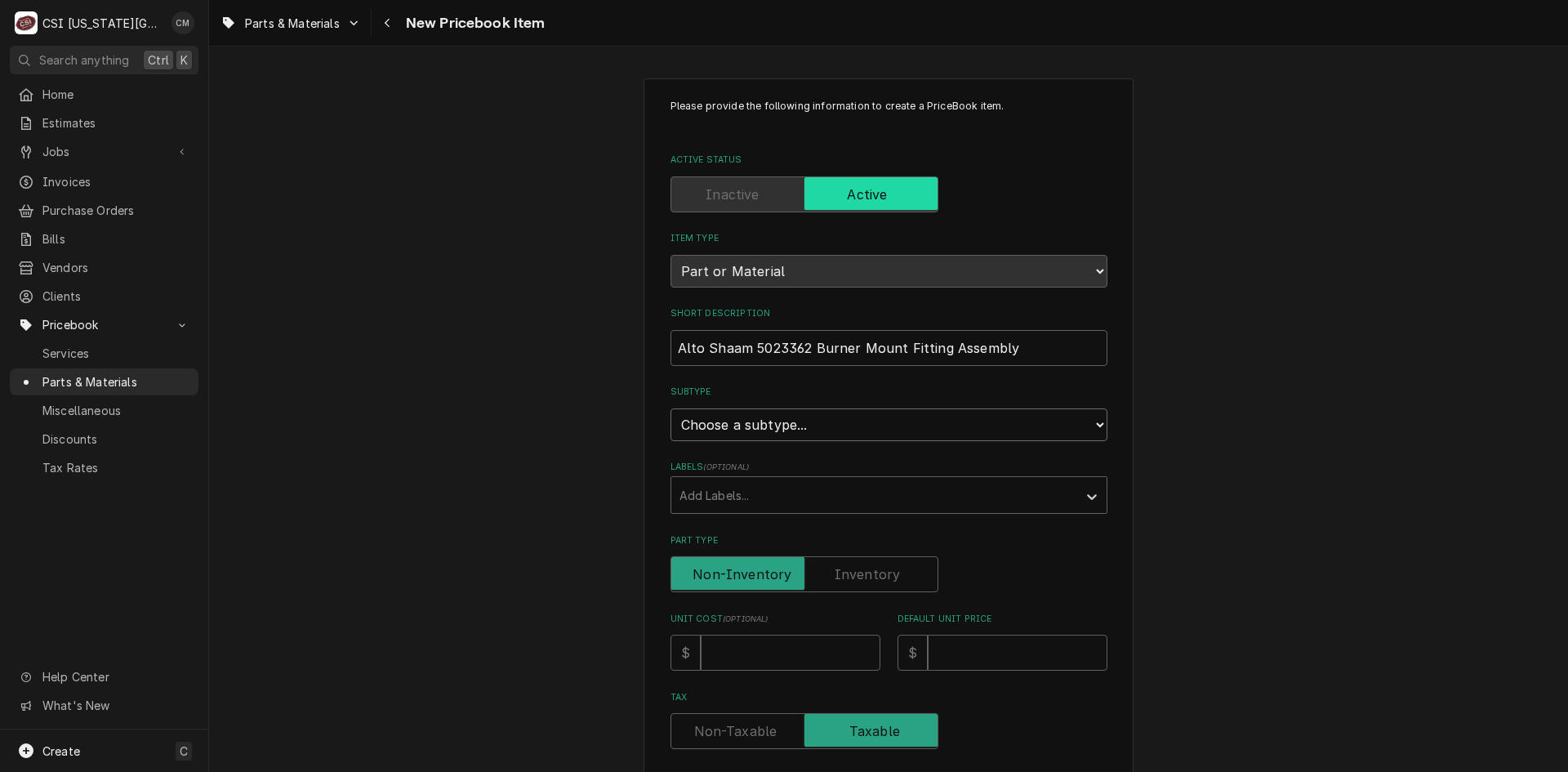
click at [868, 430] on select "Choose a subtype... [#2-DUAL] AFTERHRS-WH-CHG-2 [#2-DUAL] [PERSON_NAME]-EQUIP […" at bounding box center [889, 424] width 437 height 33
click at [819, 426] on select "Choose a subtype... [#2-DUAL] AFTERHRS-WH-CHG-2 [#2-DUAL] [PERSON_NAME]-EQUIP […" at bounding box center [889, 424] width 437 height 33
select select "45"
click at [671, 408] on select "Choose a subtype... [#2-DUAL] AFTERHRS-WH-CHG-2 [#2-DUAL] [PERSON_NAME]-EQUIP […" at bounding box center [889, 424] width 437 height 33
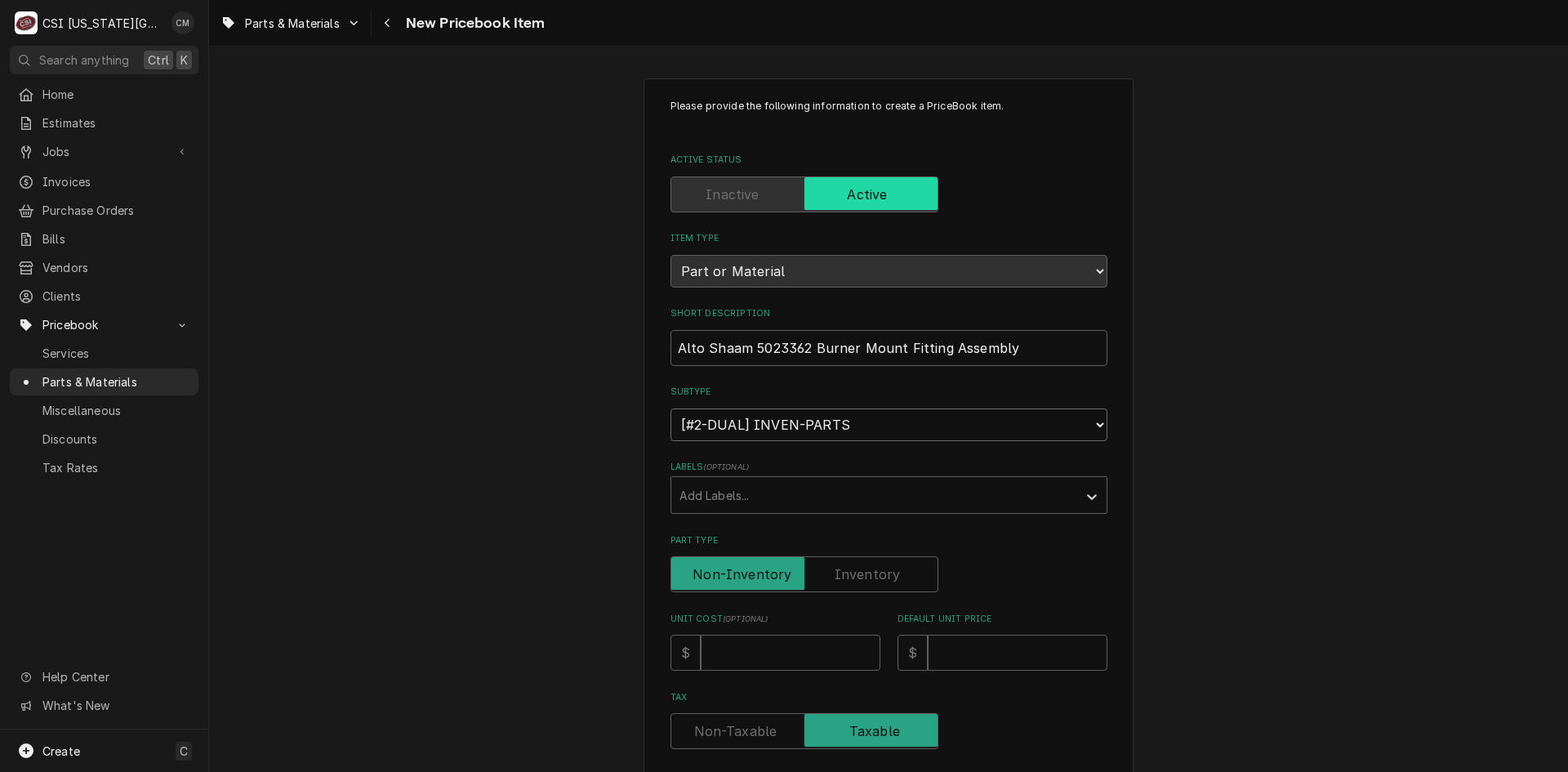
type textarea "x"
click at [762, 496] on div "Labels" at bounding box center [875, 494] width 390 height 29
click at [601, 552] on div "Please provide the following information to create a PriceBook item. Active Sta…" at bounding box center [888, 687] width 1359 height 1247
click at [844, 598] on div "Please provide the following information to create a PriceBook item. Active Sta…" at bounding box center [889, 655] width 437 height 1113
click at [856, 569] on label "Part Type" at bounding box center [805, 574] width 268 height 36
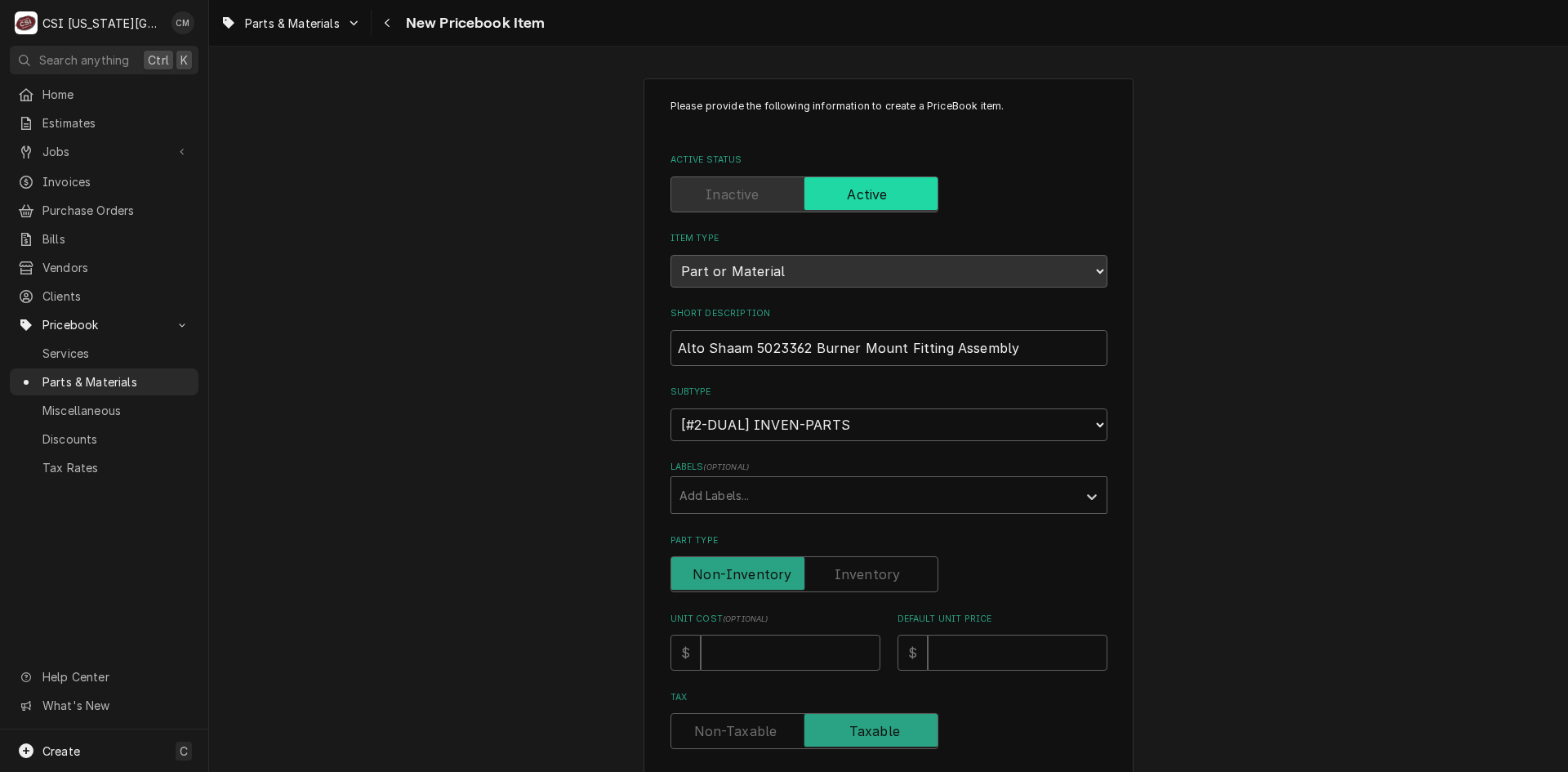
click at [856, 569] on input "Part Type" at bounding box center [804, 574] width 253 height 36
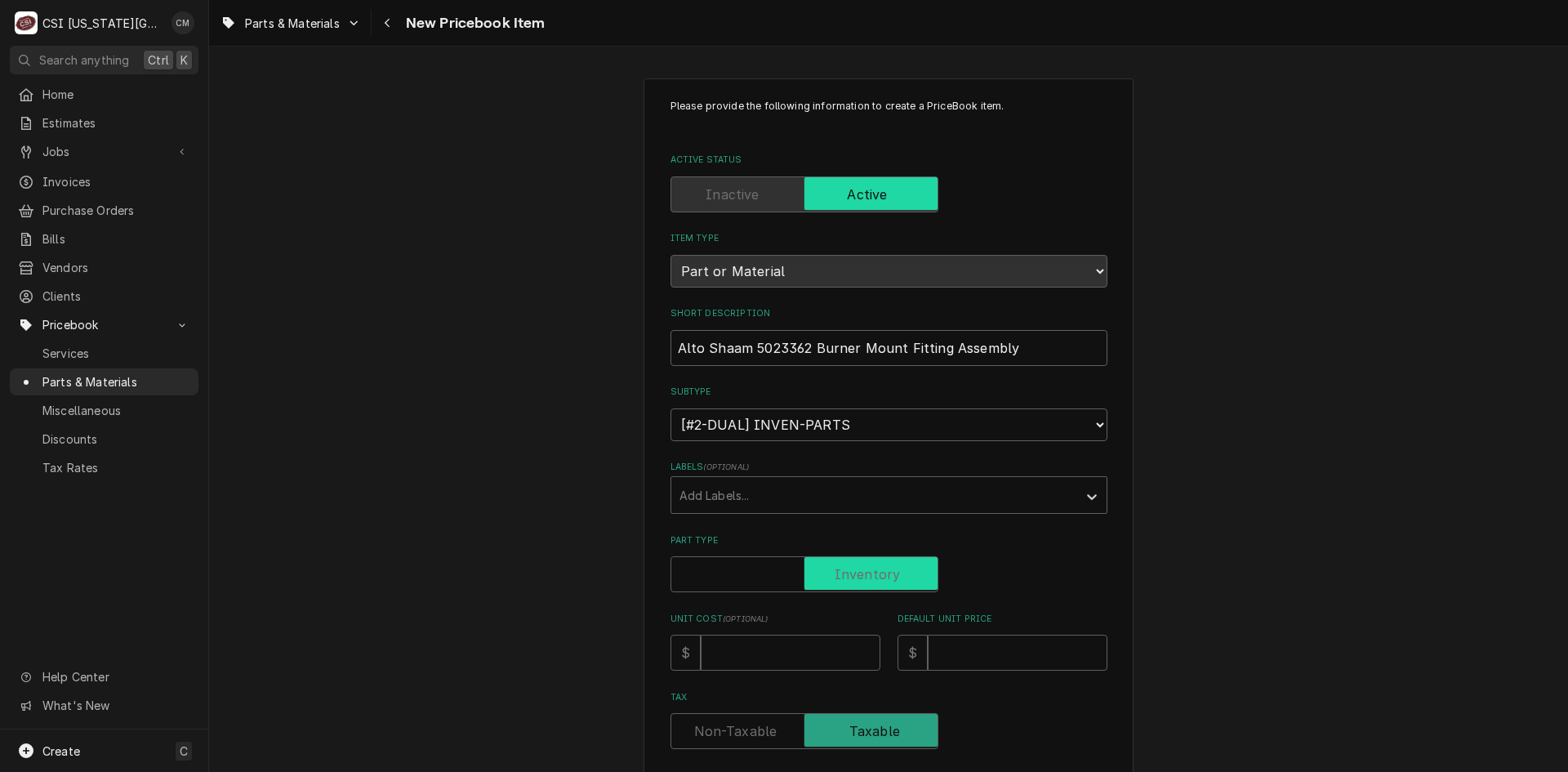
checkbox input "true"
click at [798, 652] on input "Unit Cost ( optional )" at bounding box center [791, 653] width 180 height 36
click at [766, 657] on input "Unit Cost ( optional )" at bounding box center [791, 653] width 180 height 36
type textarea "x"
type input "1"
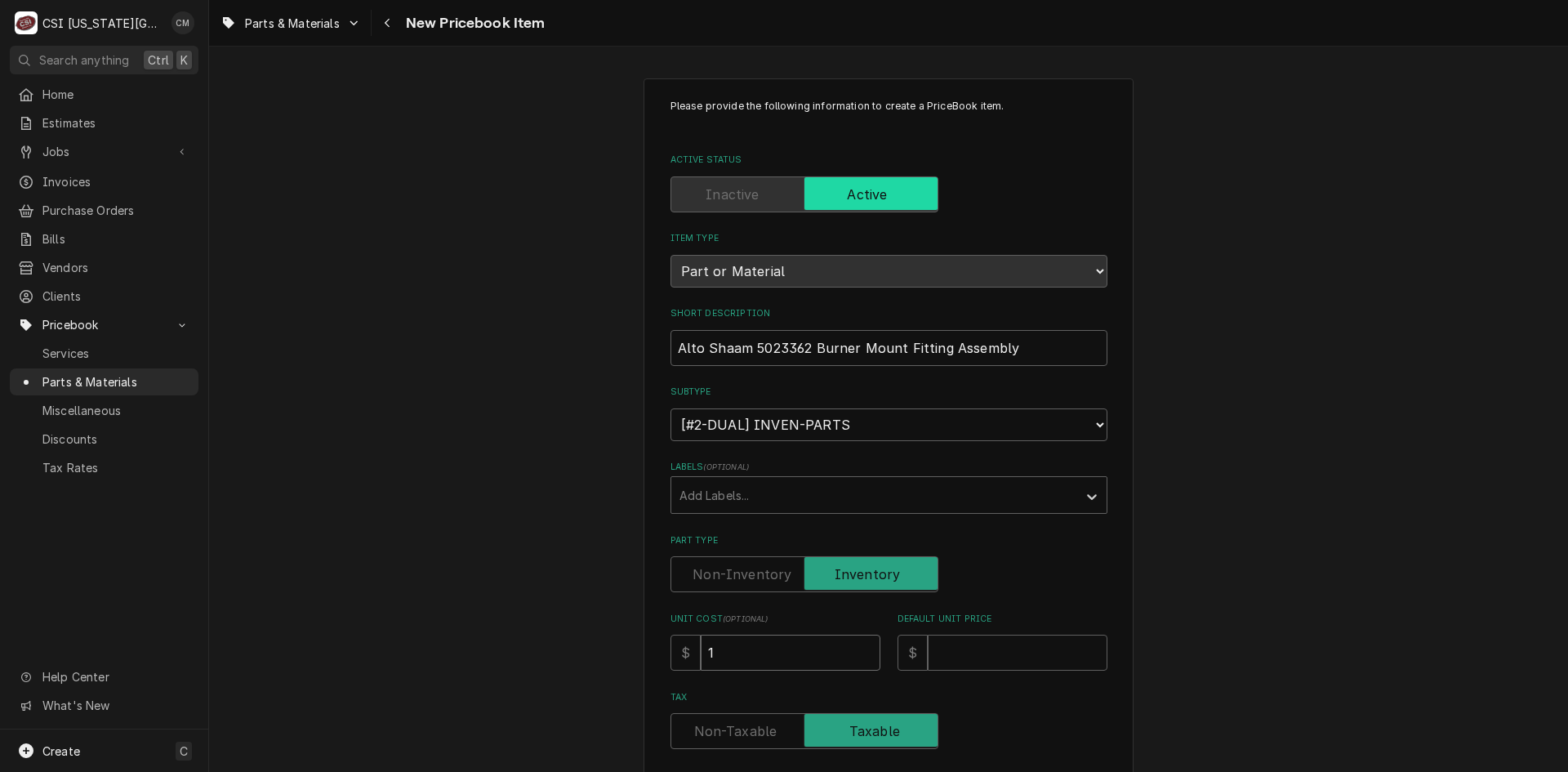
type textarea "x"
type input "11"
type textarea "x"
type input "113"
click at [959, 649] on input "Default Unit Price" at bounding box center [1018, 653] width 180 height 36
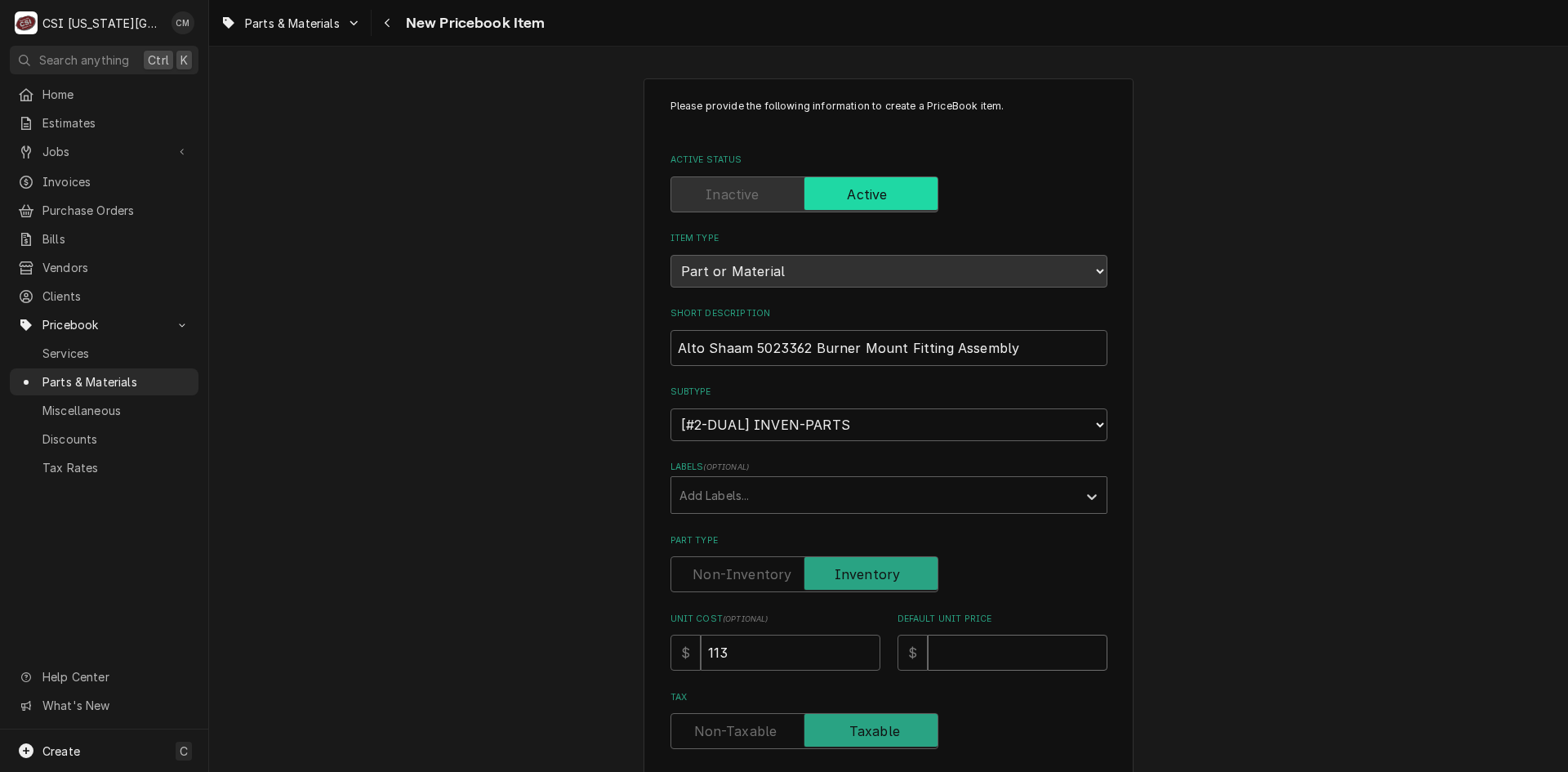
type textarea "x"
type input "2"
type textarea "x"
type input "22"
type textarea "x"
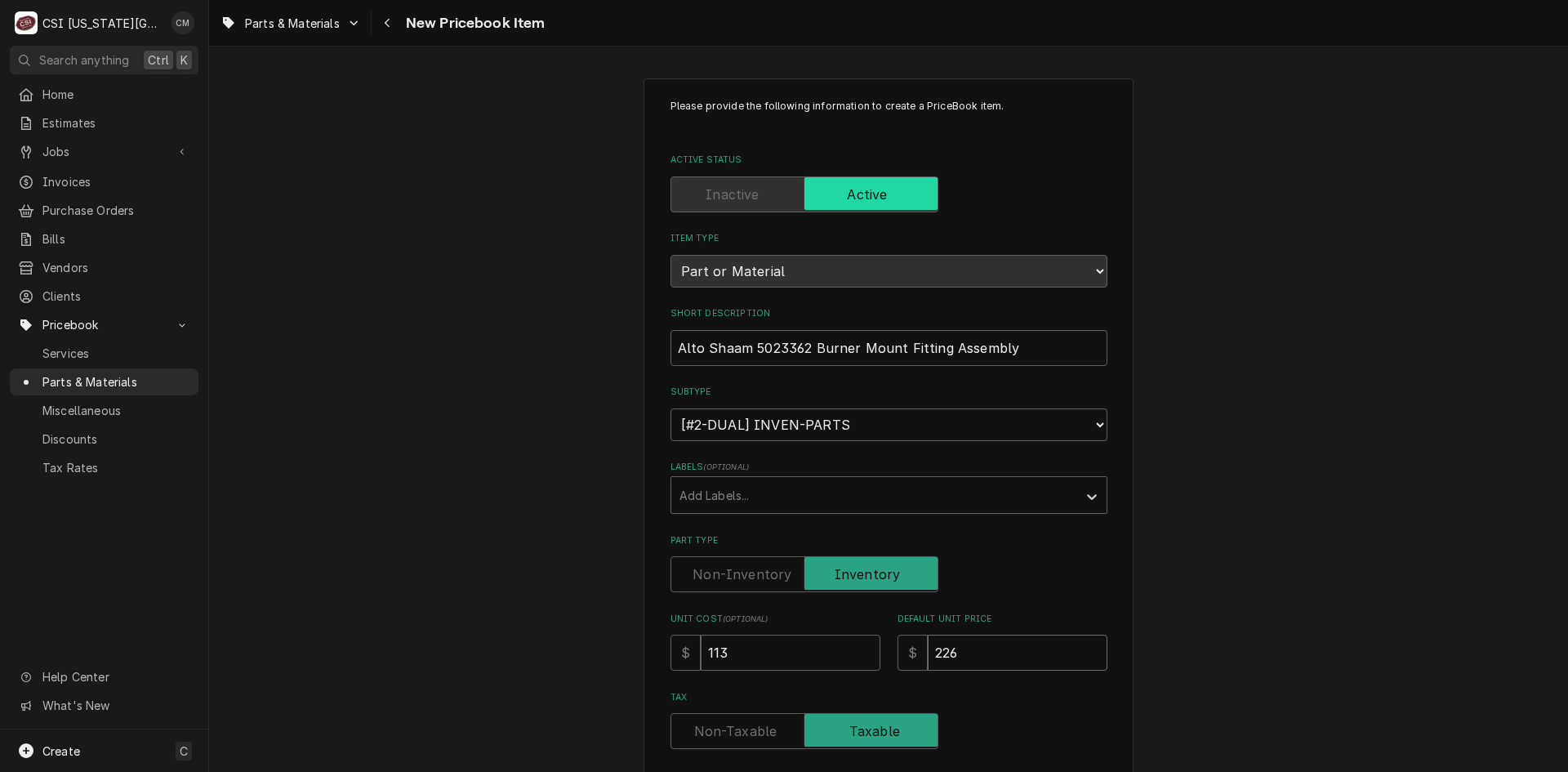
type input "226"
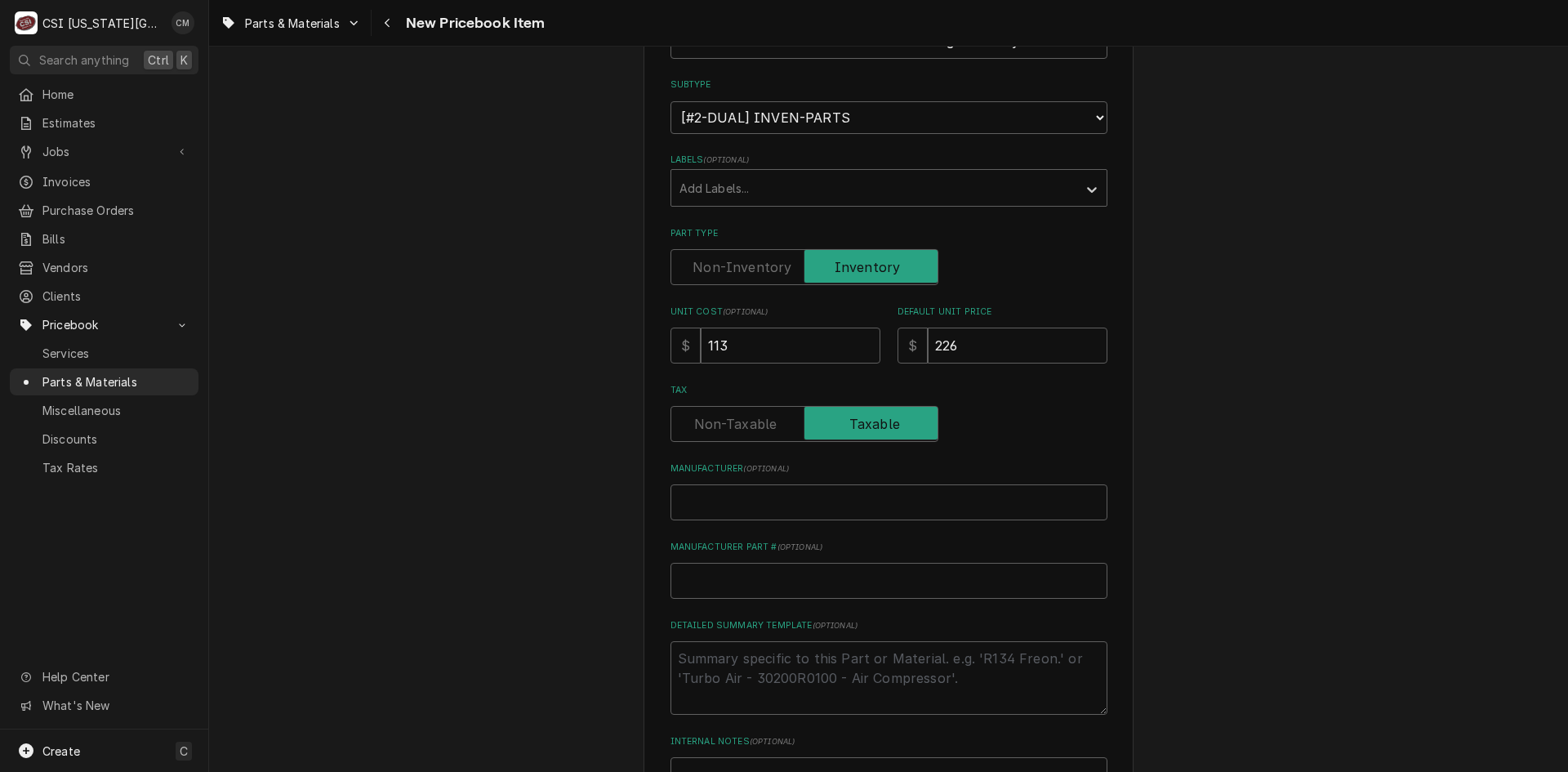
scroll to position [408, 0]
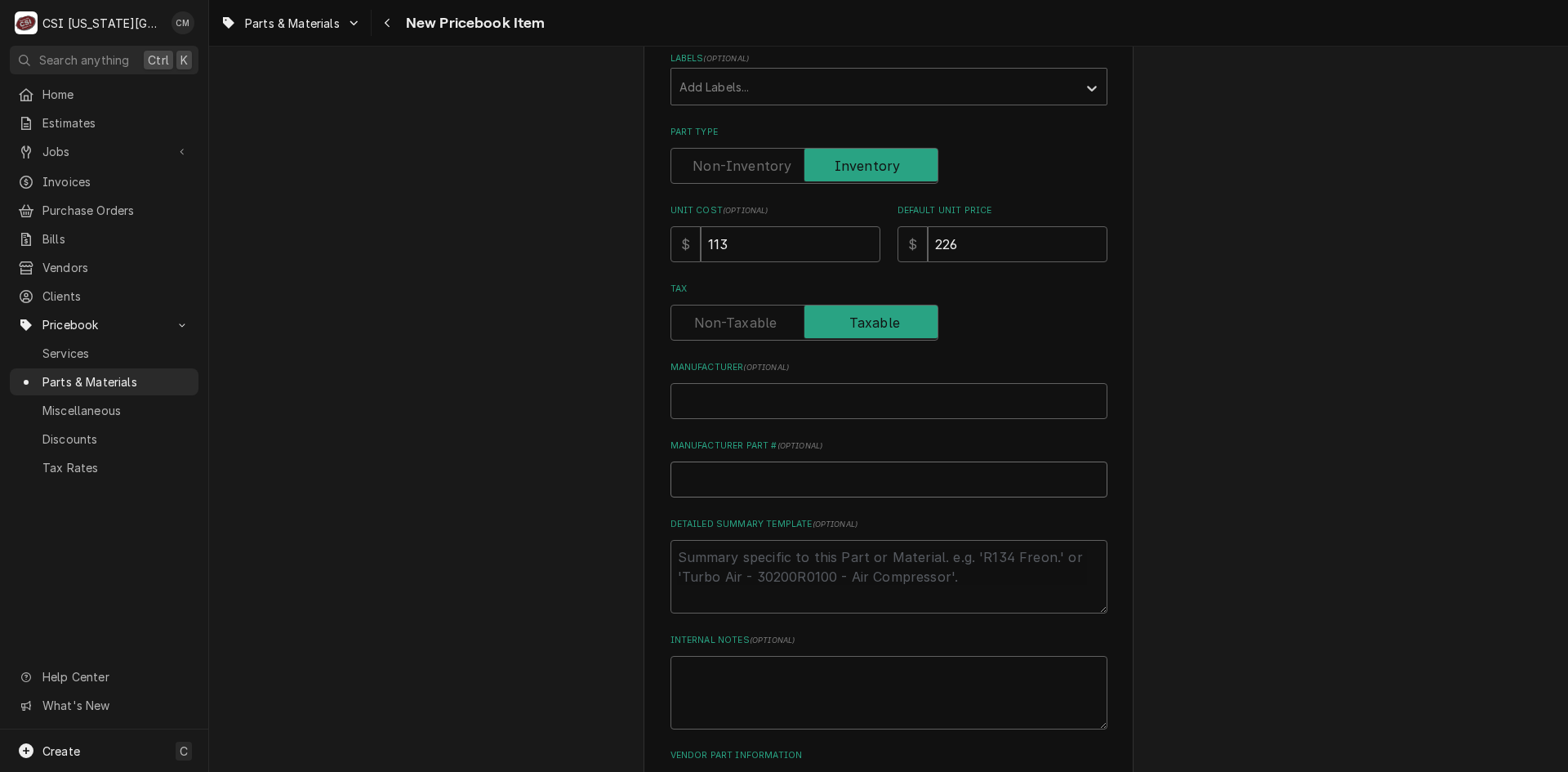
click at [803, 482] on input "Manufacturer Part # ( optional )" at bounding box center [889, 480] width 437 height 36
click at [771, 479] on input "Manufacturer Part # ( optional )" at bounding box center [889, 480] width 437 height 36
paste input "5023362"
type textarea "x"
type input "5023362"
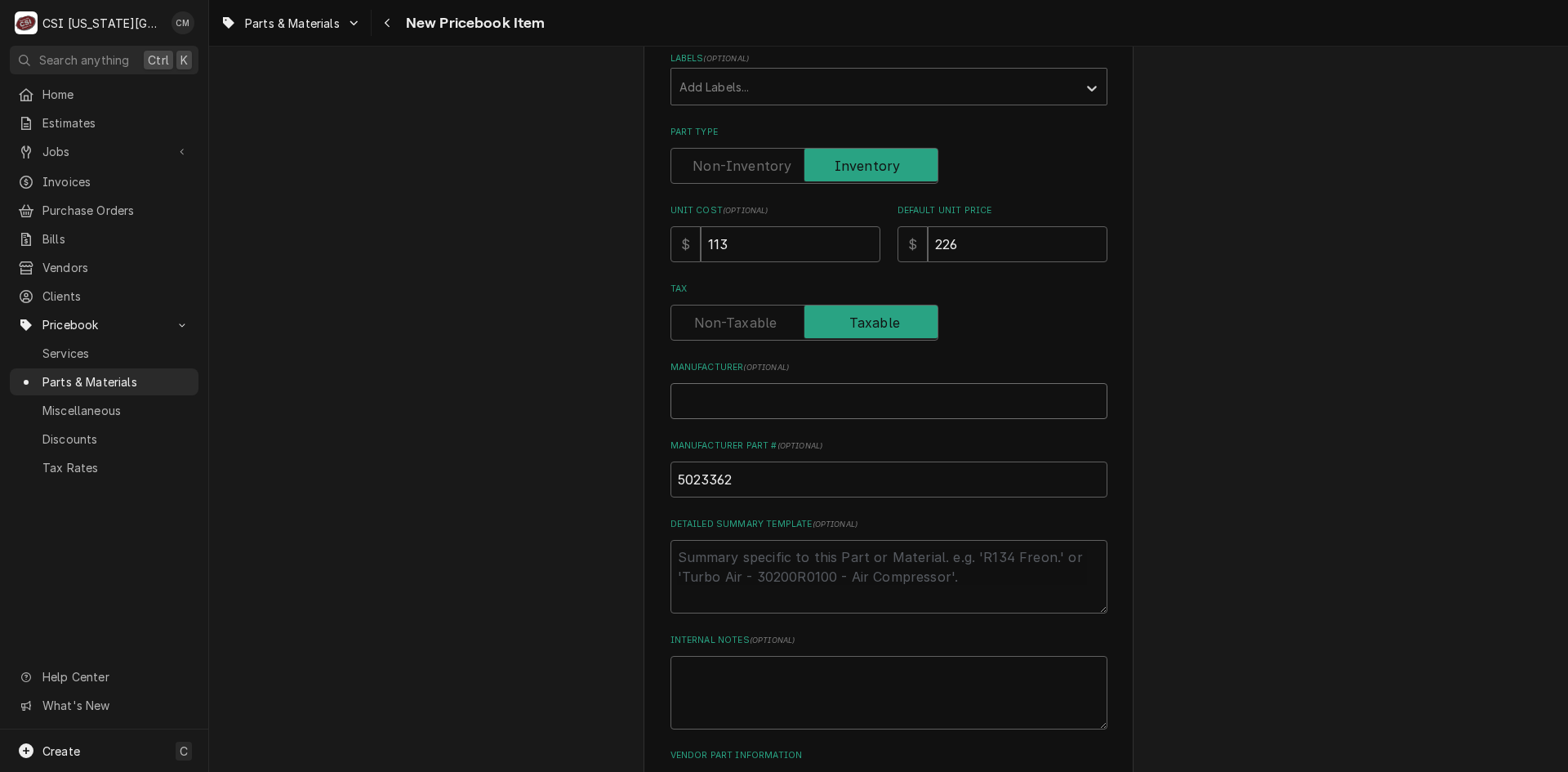
click at [767, 405] on input "Manufacturer ( optional )" at bounding box center [889, 401] width 437 height 36
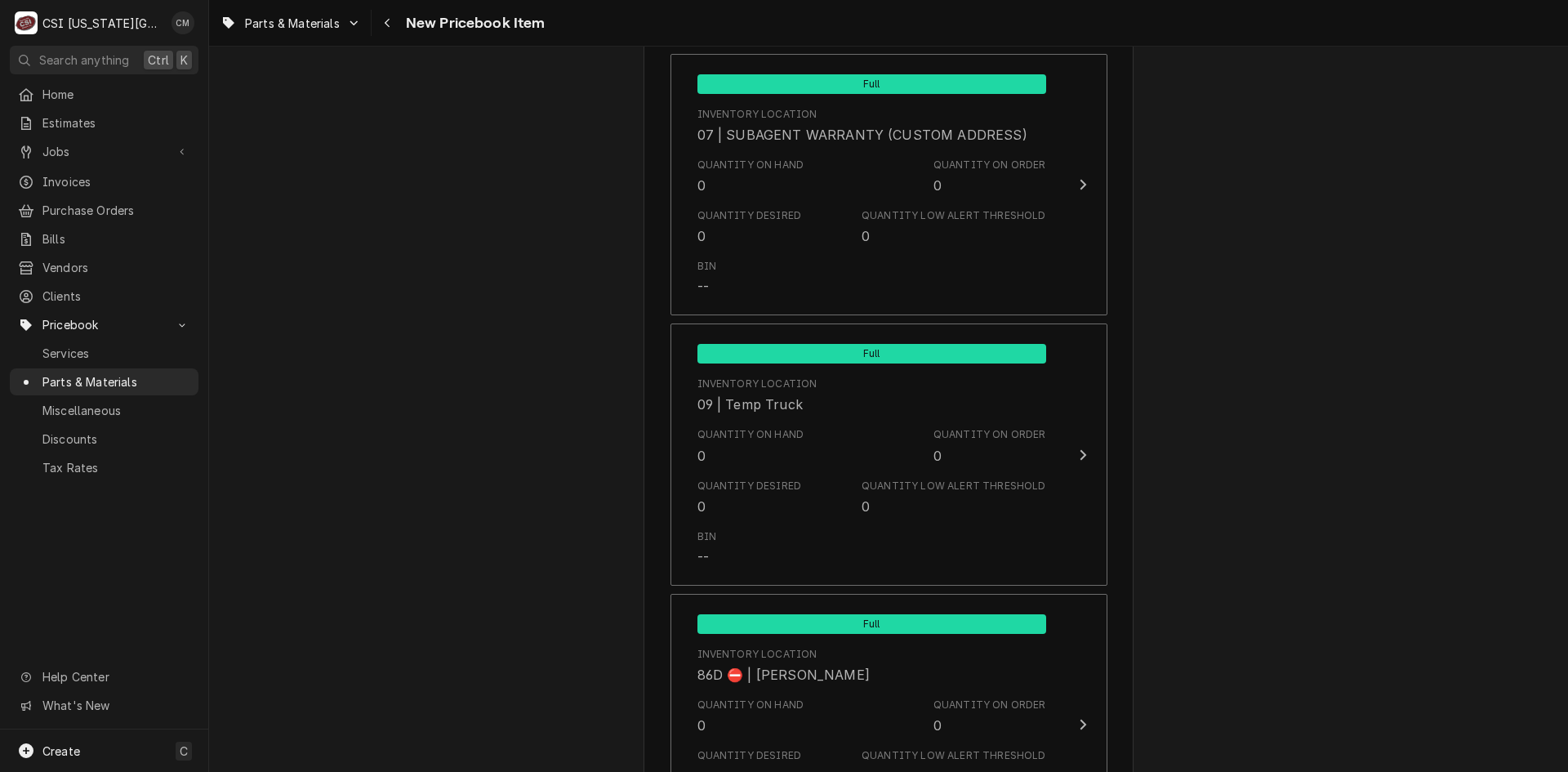
scroll to position [15712, 0]
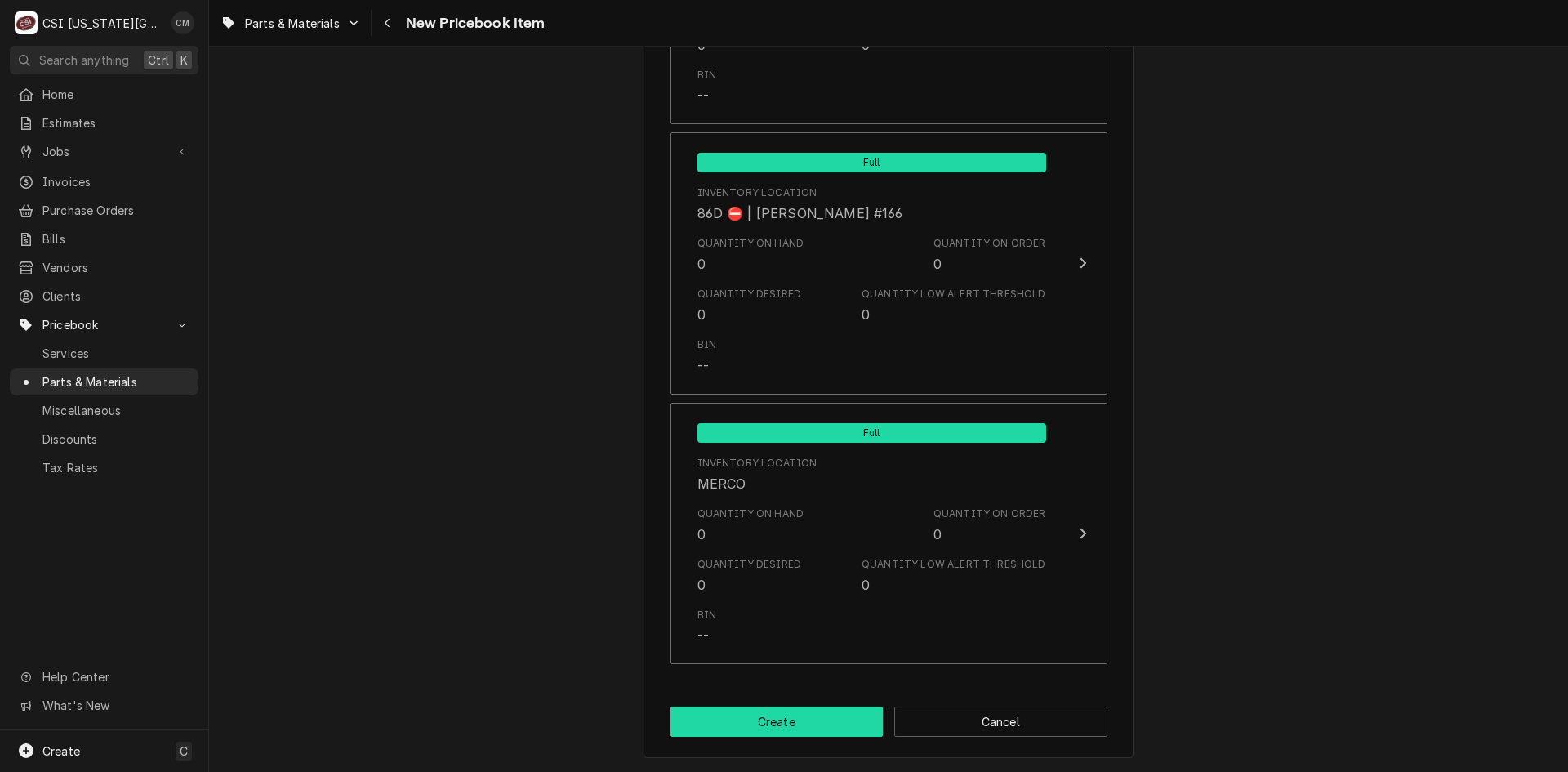
click at [831, 721] on button "Create" at bounding box center [777, 722] width 213 height 30
type textarea "x"
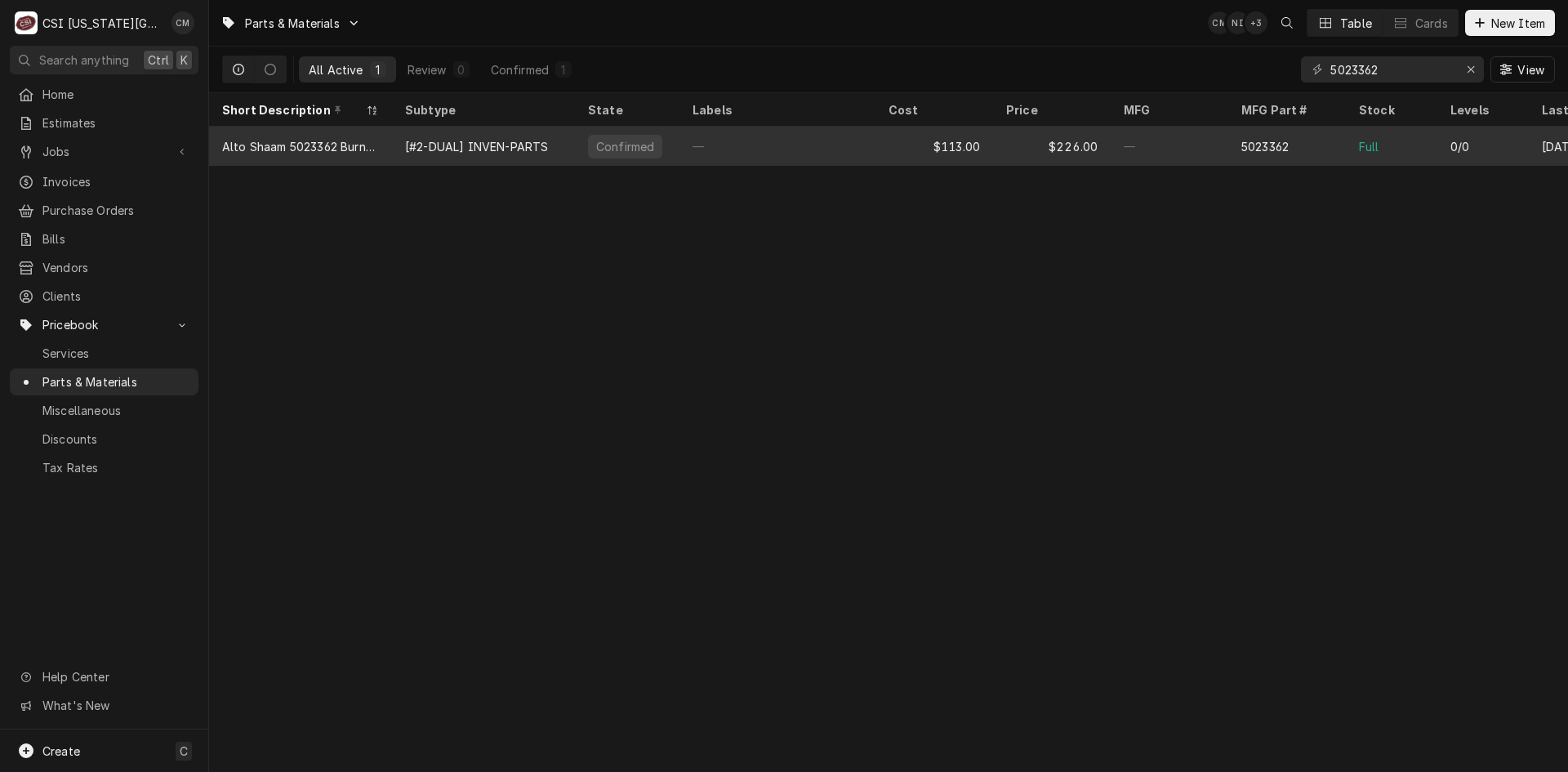
click at [747, 151] on div "—" at bounding box center [778, 146] width 196 height 39
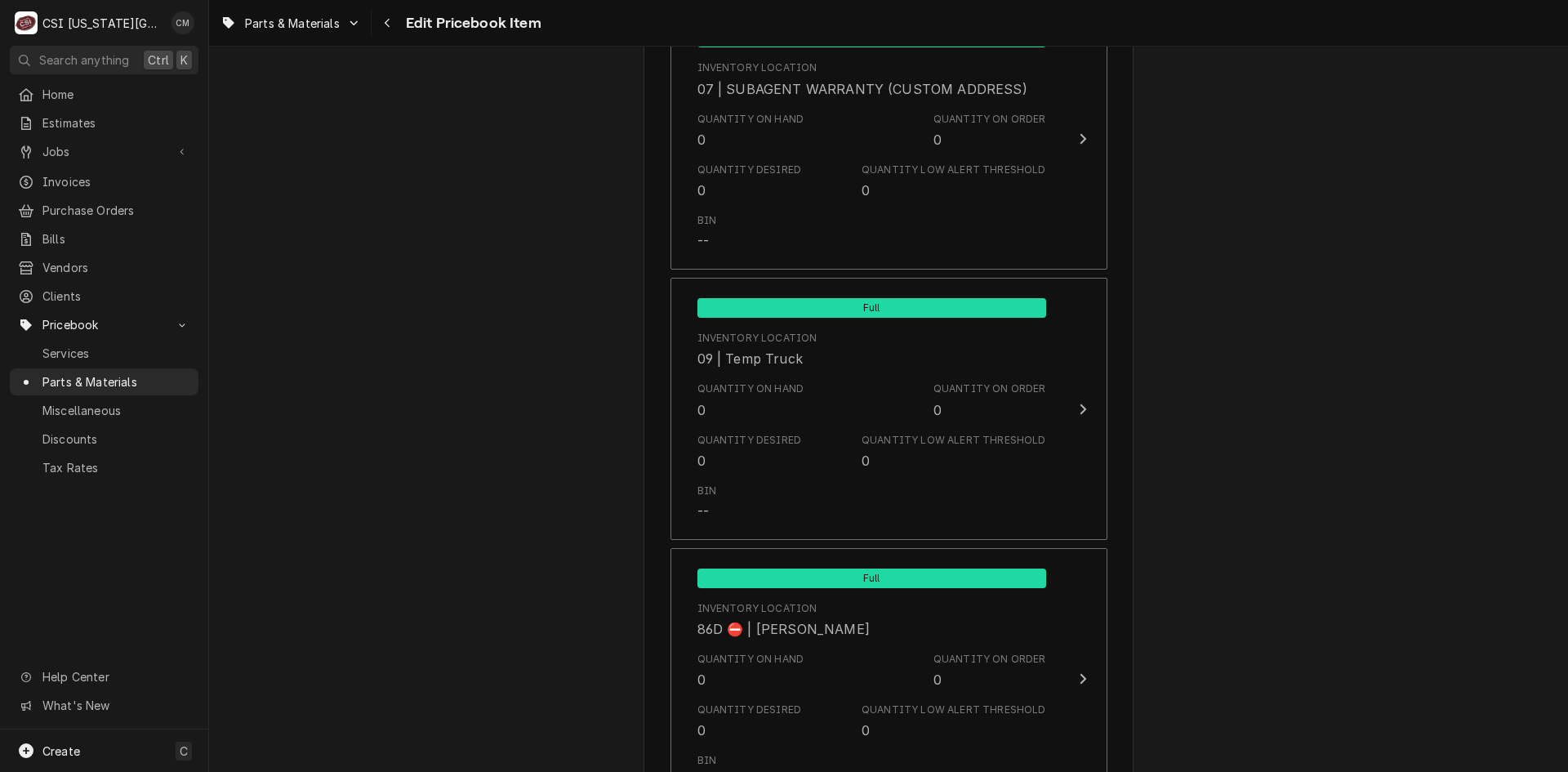
scroll to position [16077, 0]
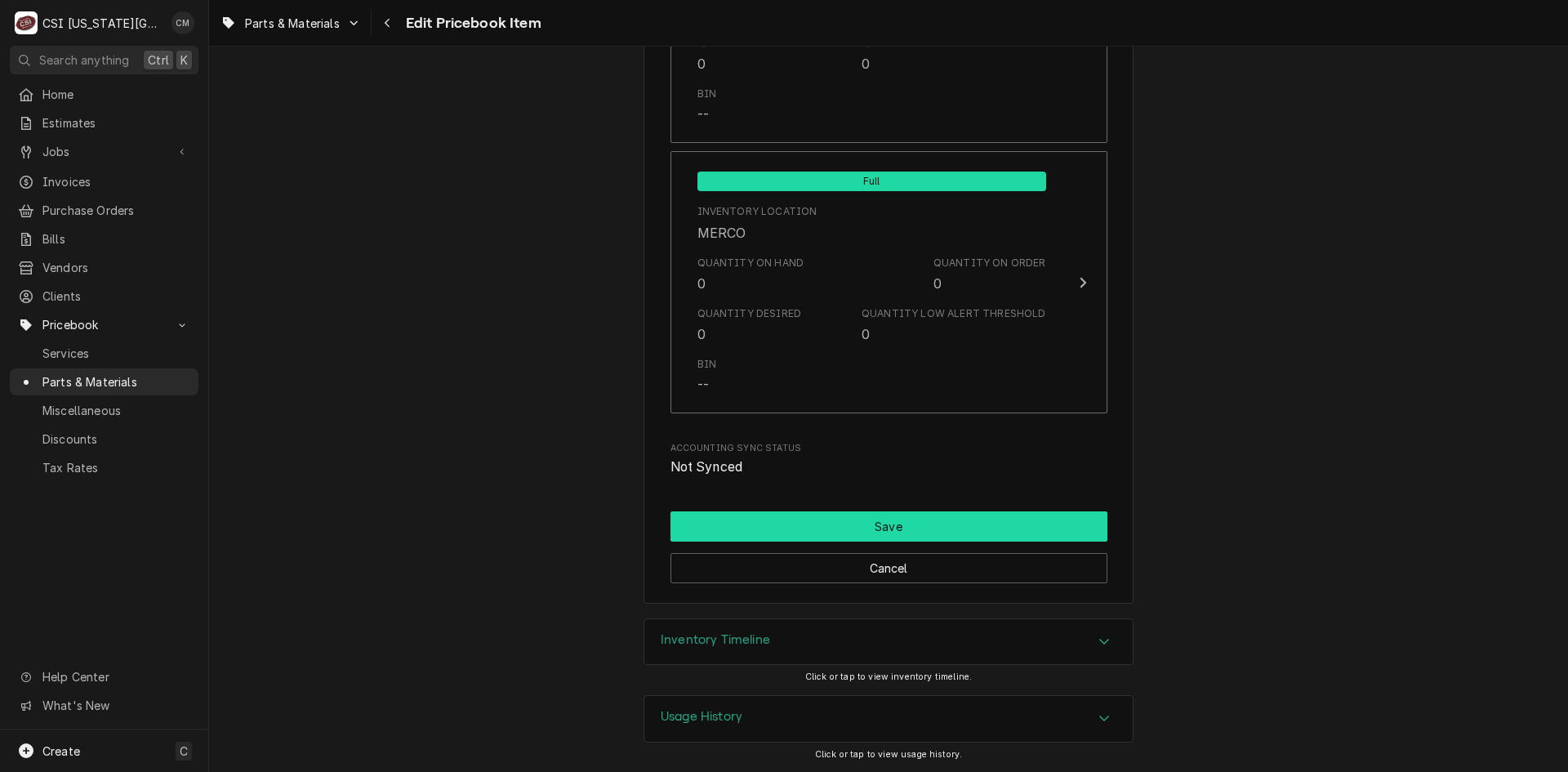
click at [888, 516] on button "Save" at bounding box center [889, 526] width 437 height 30
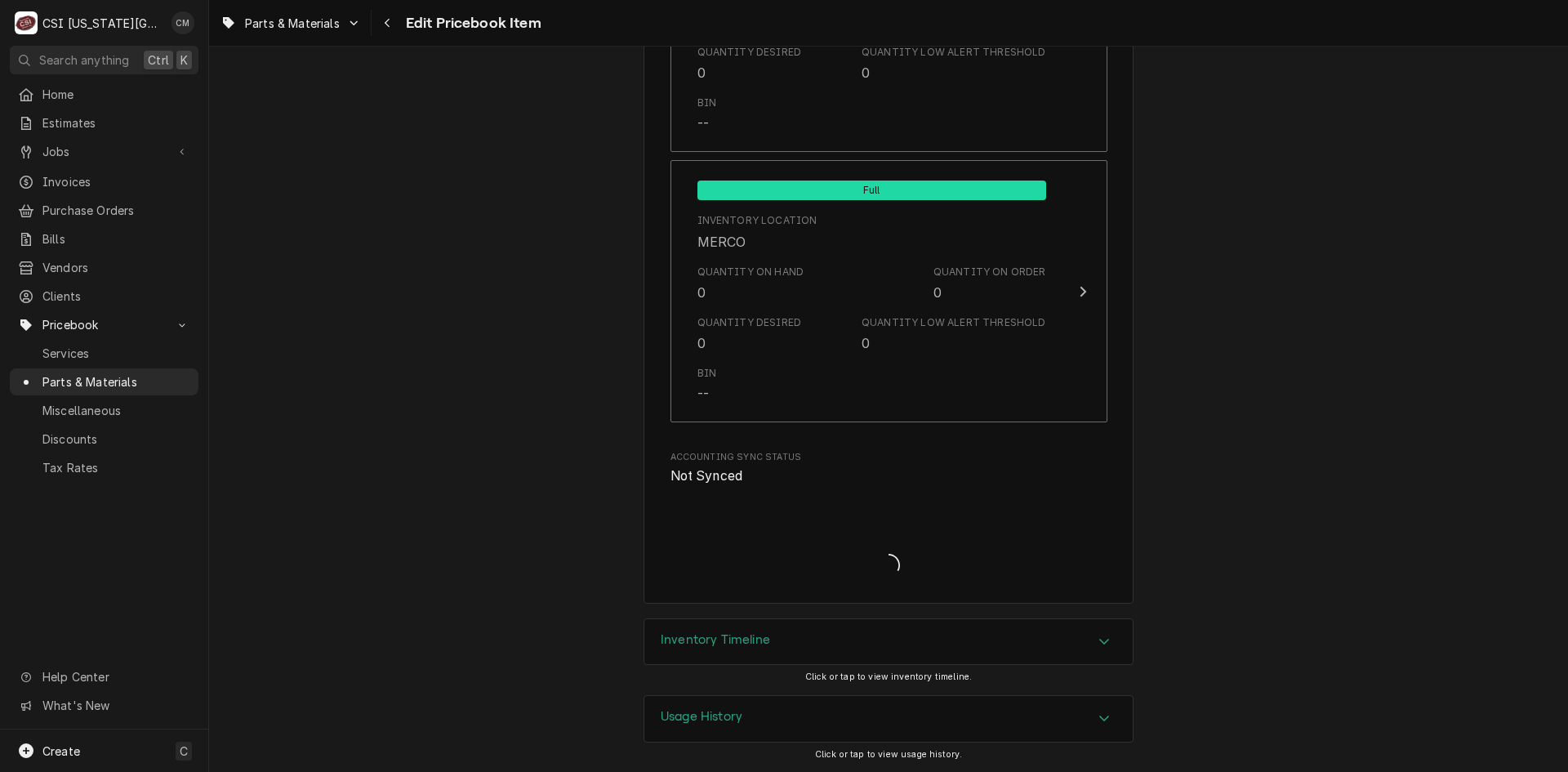
scroll to position [16068, 0]
type textarea "x"
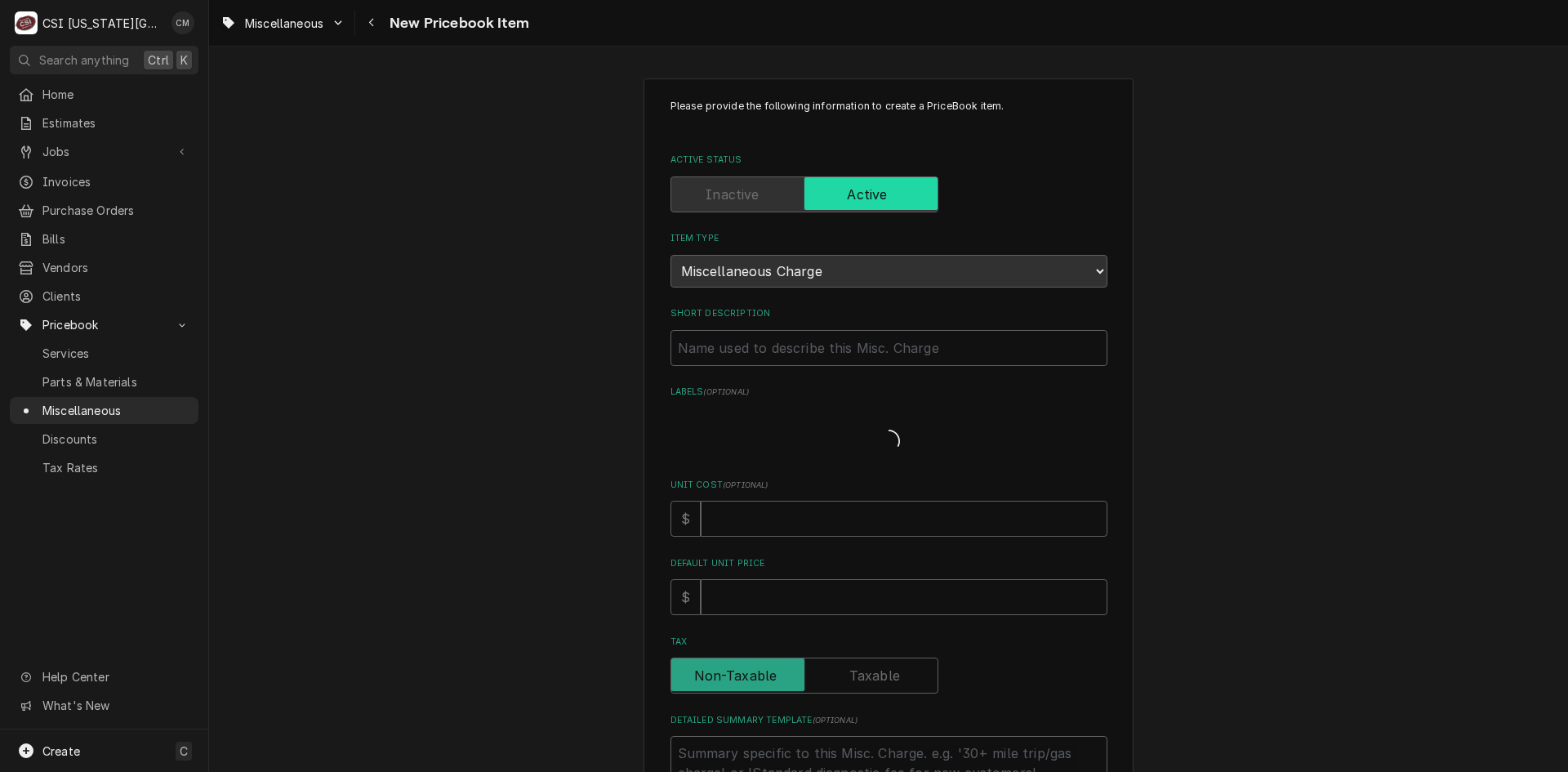
type textarea "x"
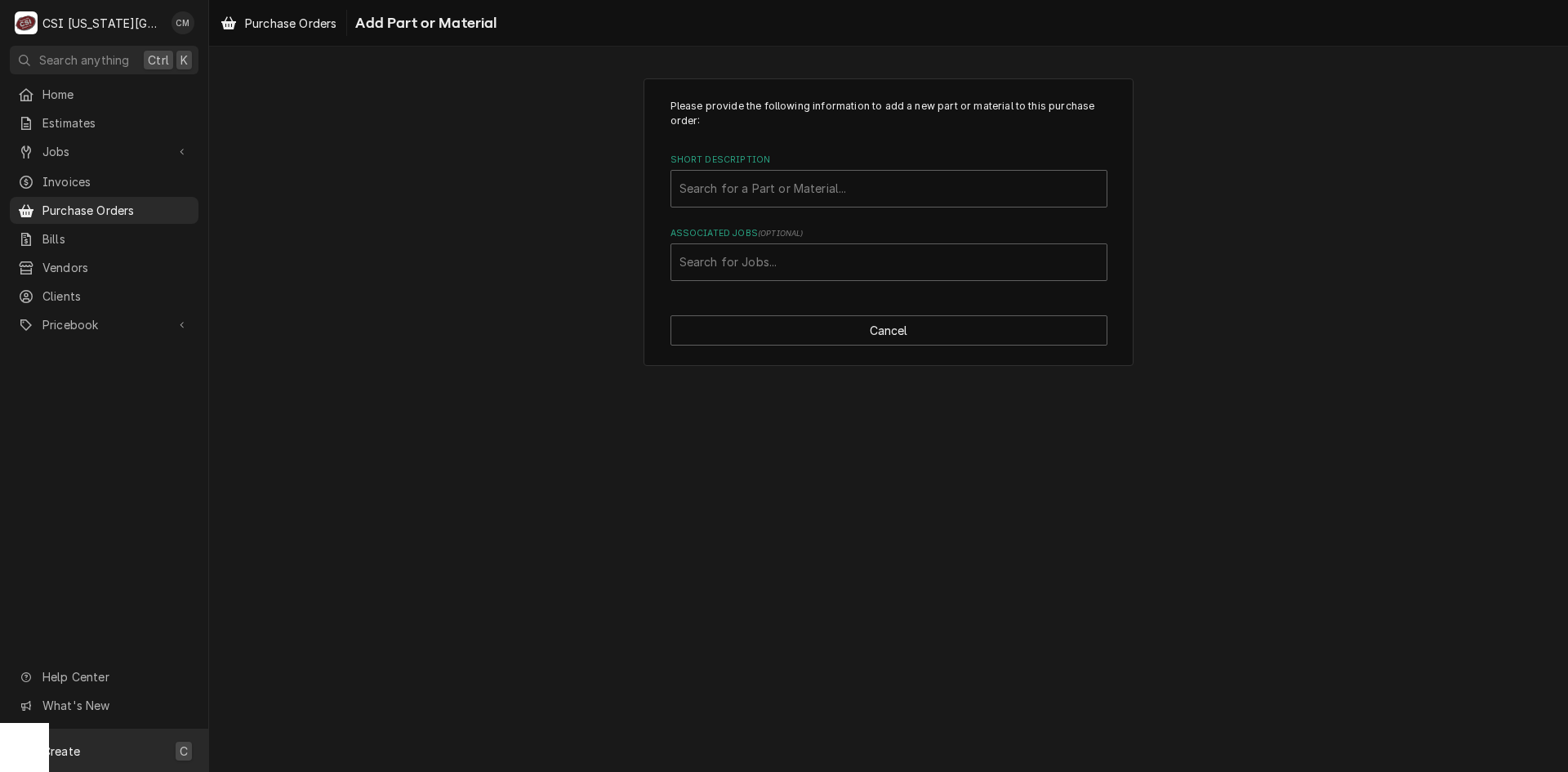
click at [121, 749] on div "Create C" at bounding box center [104, 750] width 208 height 42
click at [422, 654] on div "Part or Material" at bounding box center [432, 658] width 113 height 20
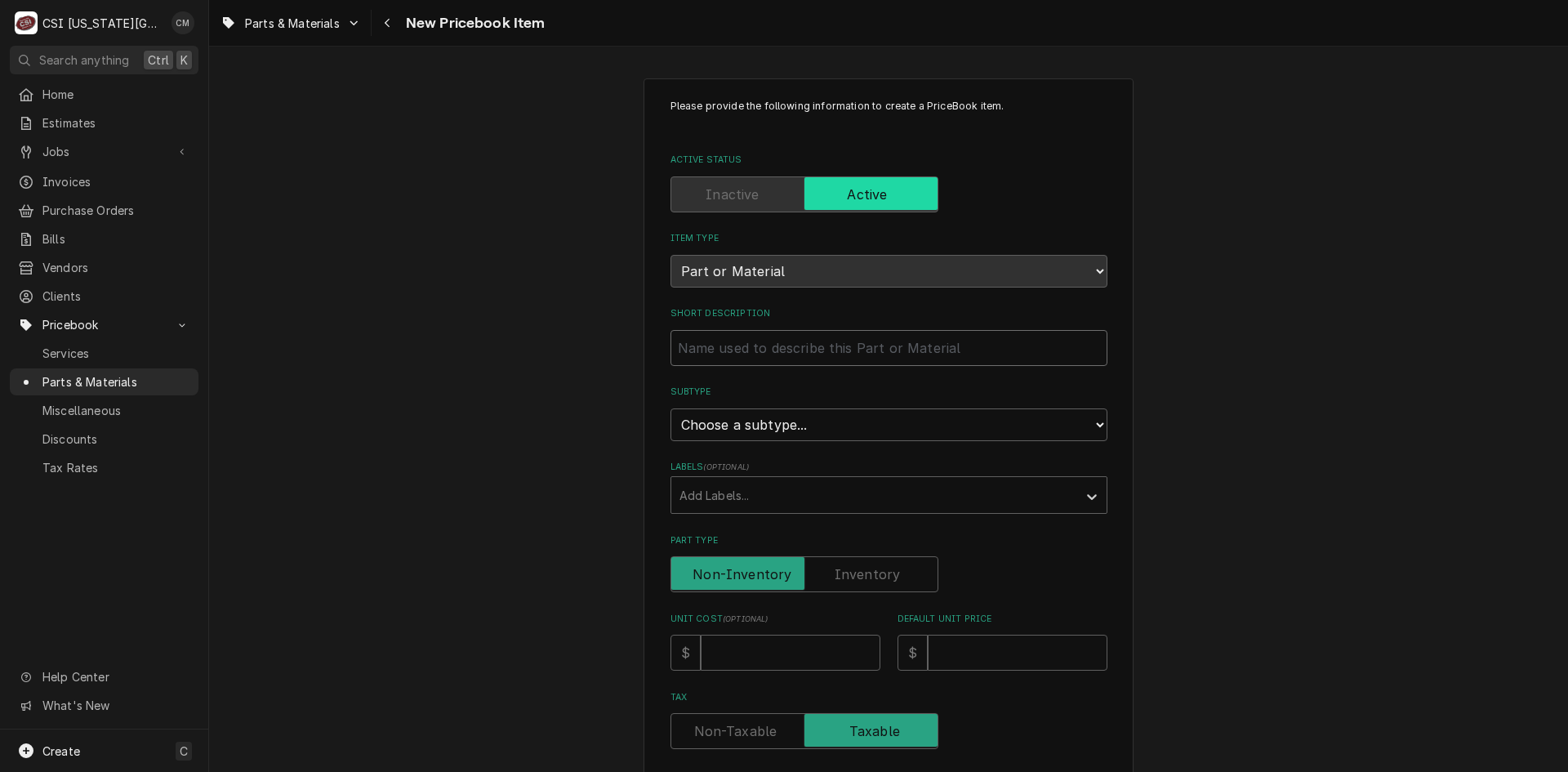
paste input "Alto Shaam GS-38881 Gasket/Seal, Heat Exchanger to Chamber"
type textarea "x"
type input "Alto Shaam GS-38881 Gasket/Seal, Heat Exchanger to Chamber"
click at [825, 427] on select "Choose a subtype... [#2-DUAL] AFTERHRS-WH-CHG-2 [#2-DUAL] [PERSON_NAME]-EQUIP […" at bounding box center [889, 424] width 437 height 33
select select "45"
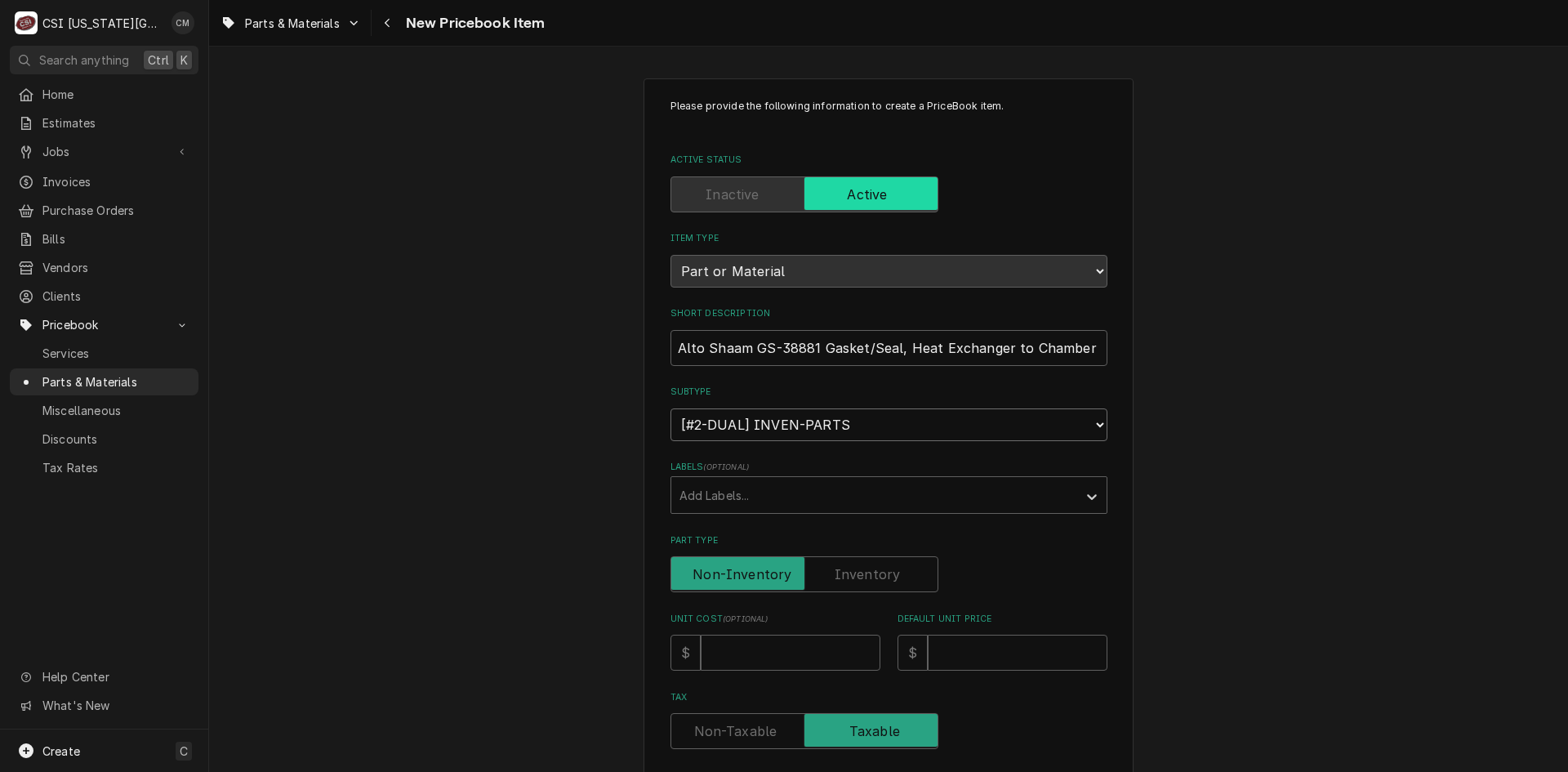
click at [671, 408] on select "Choose a subtype... [#2-DUAL] AFTERHRS-WH-CHG-2 [#2-DUAL] BEV-EQUIP [#2-DUAL] B…" at bounding box center [889, 424] width 437 height 33
type textarea "x"
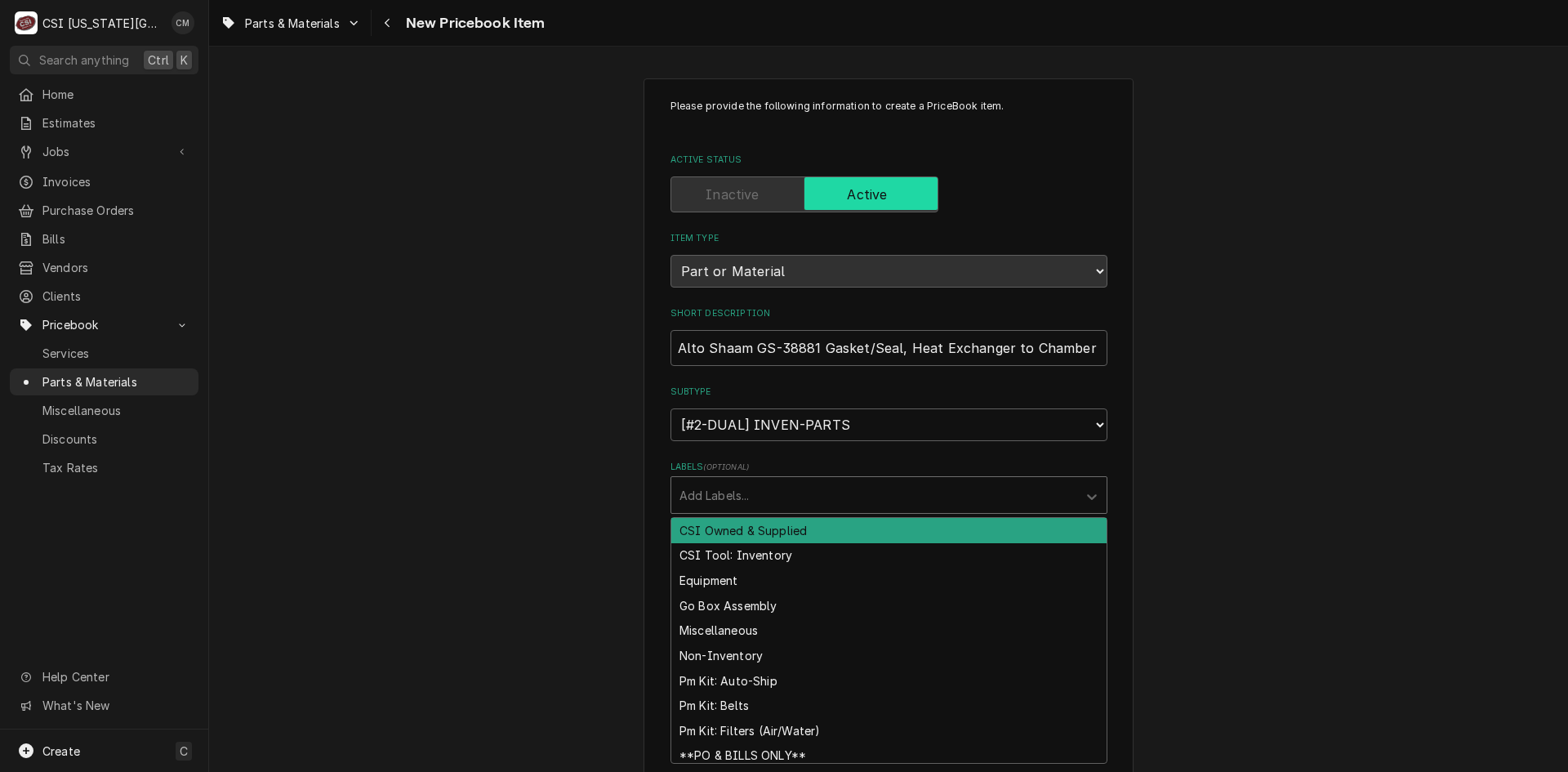
click at [765, 495] on div "Labels" at bounding box center [875, 494] width 390 height 29
click at [627, 468] on div "Please provide the following information to create a PriceBook item. Active Sta…" at bounding box center [888, 687] width 1359 height 1247
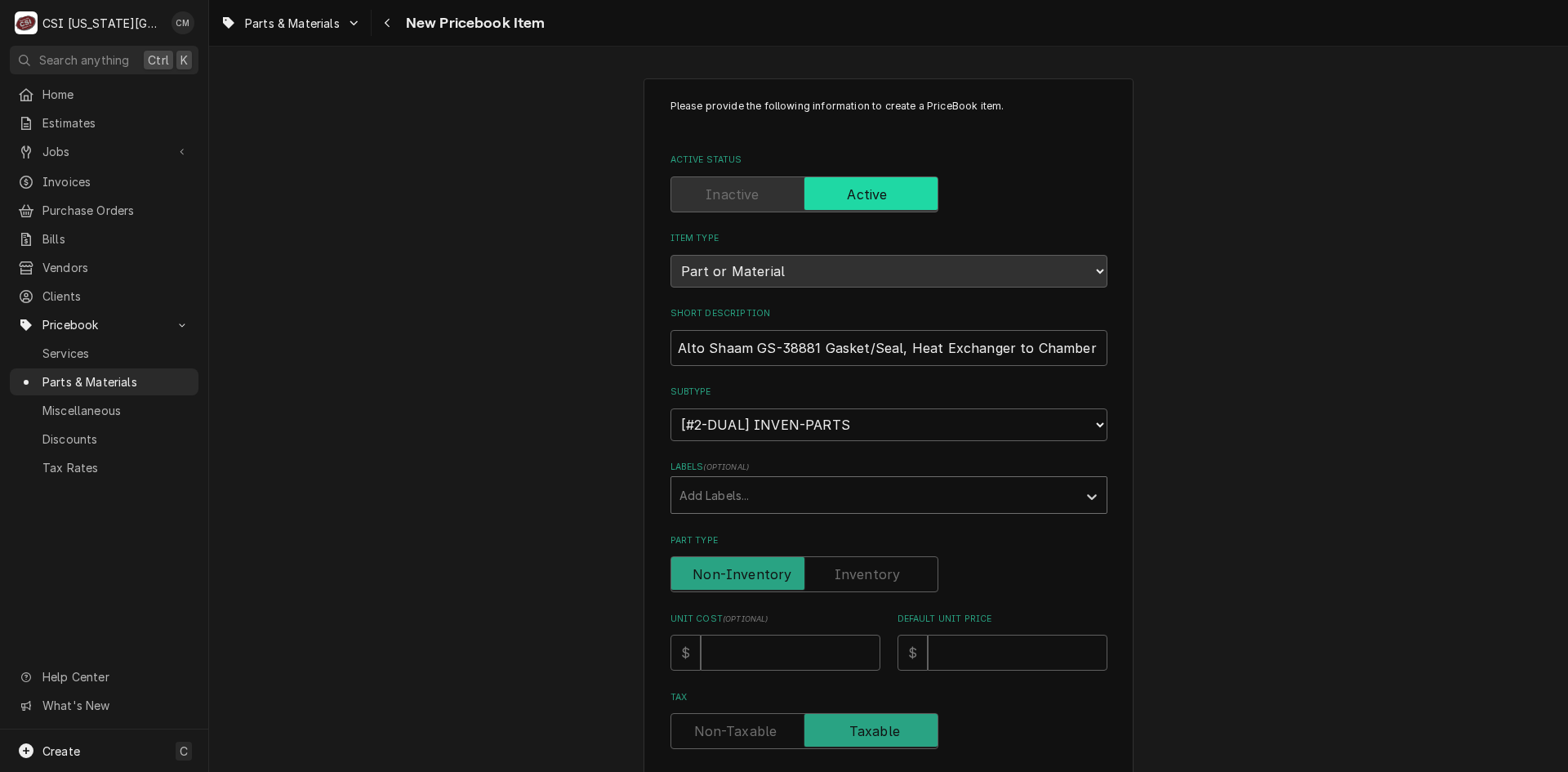
scroll to position [163, 0]
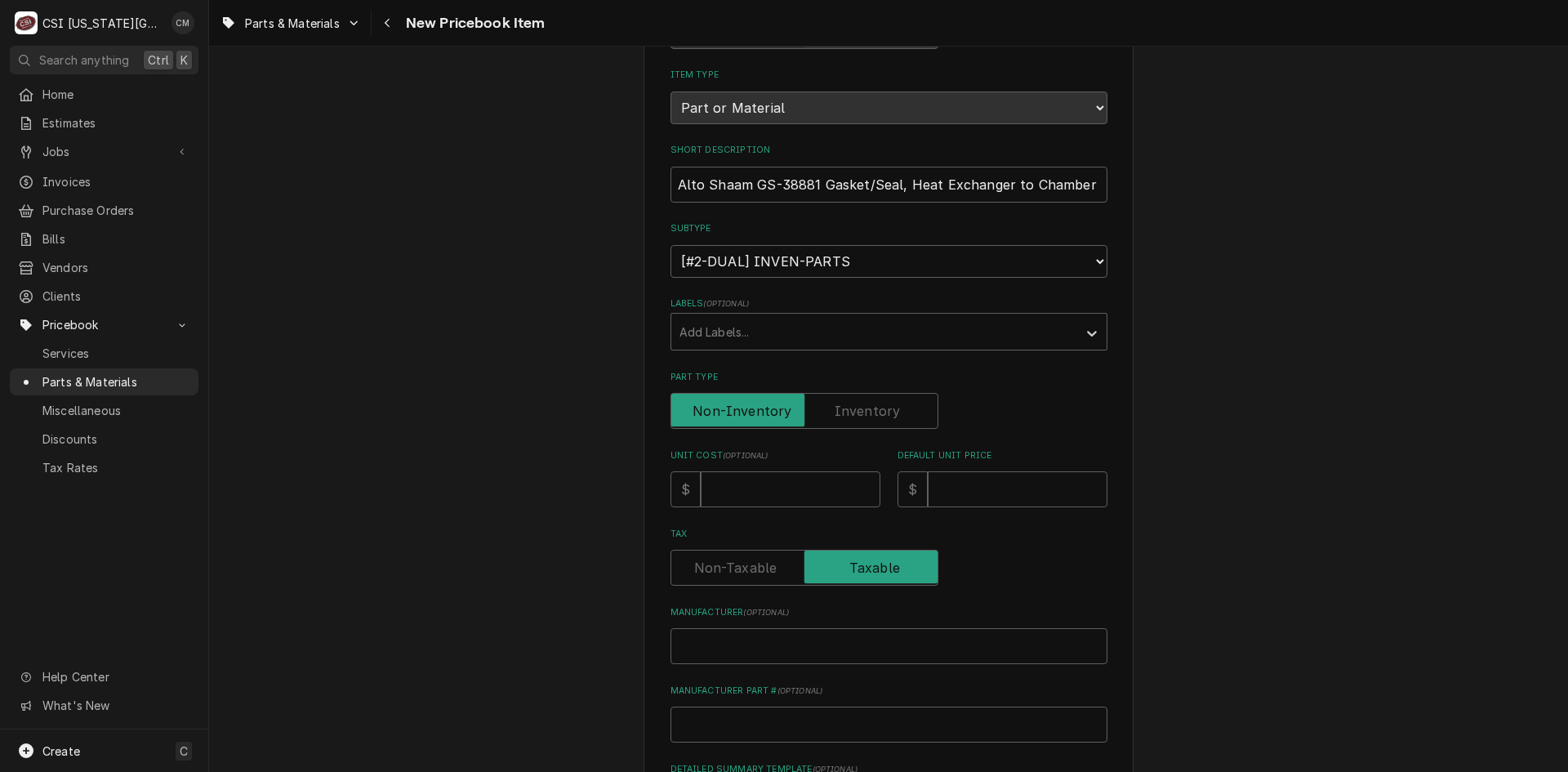
click at [871, 406] on label "Part Type" at bounding box center [805, 411] width 268 height 36
click at [871, 406] on input "Part Type" at bounding box center [804, 411] width 253 height 36
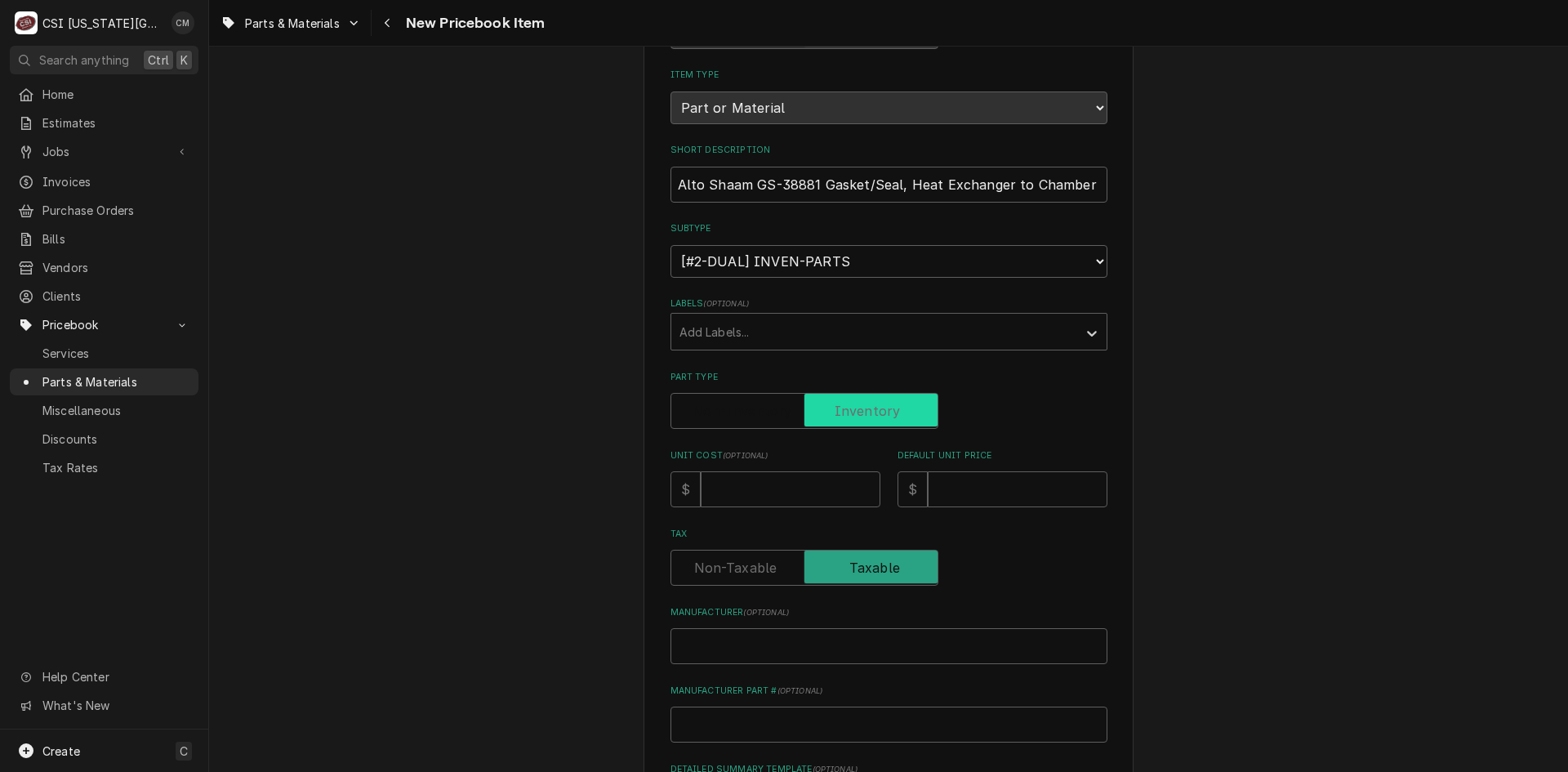
checkbox input "true"
click at [822, 497] on input "Unit Cost ( optional )" at bounding box center [791, 489] width 180 height 36
click at [997, 497] on input "Default Unit Price" at bounding box center [1018, 489] width 180 height 36
type textarea "x"
type input "4"
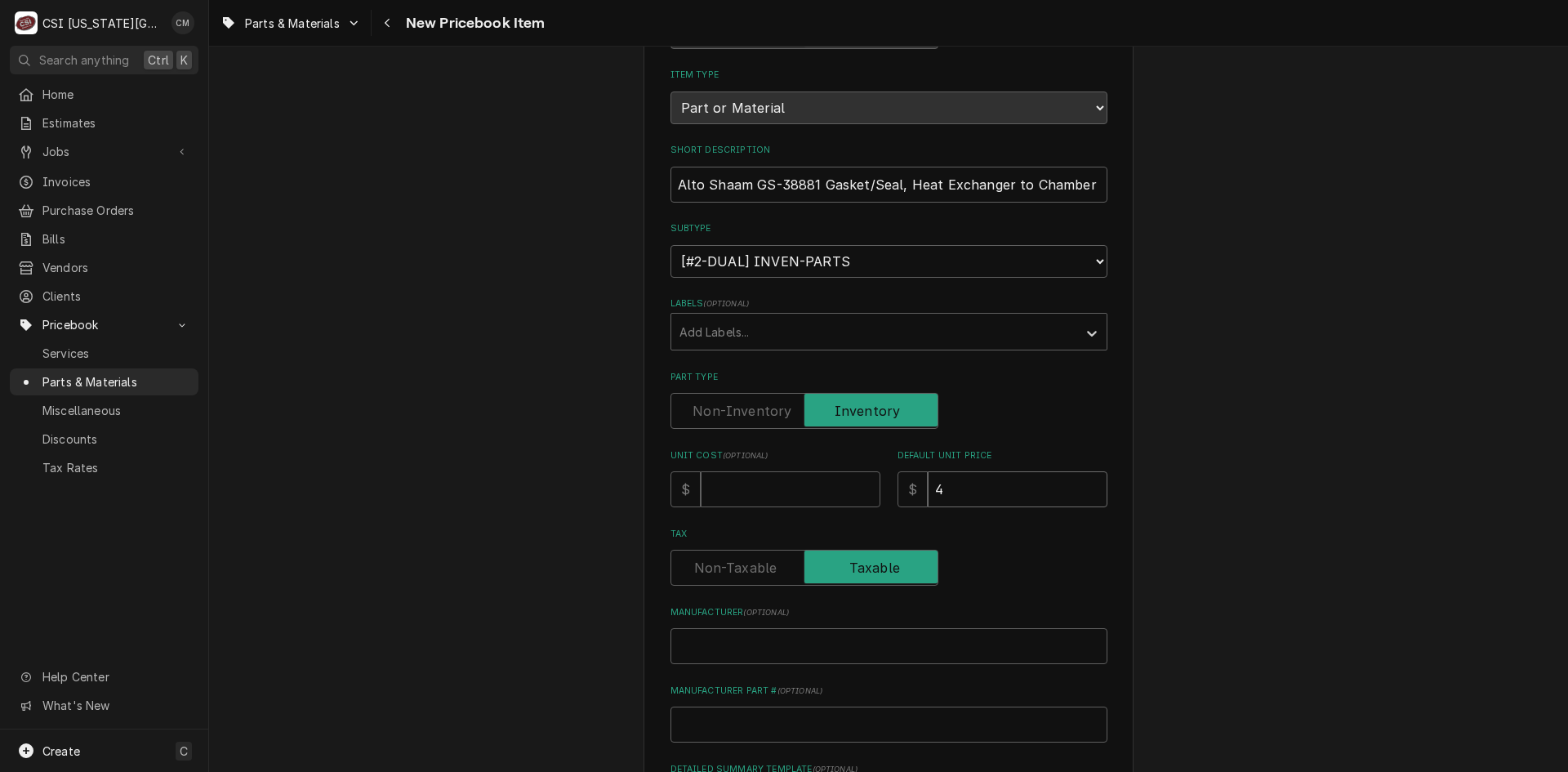
type textarea "x"
type input "47"
click at [740, 489] on input "Unit Cost ( optional )" at bounding box center [791, 489] width 180 height 36
click at [763, 494] on input "Unit Cost ( optional )" at bounding box center [791, 489] width 180 height 36
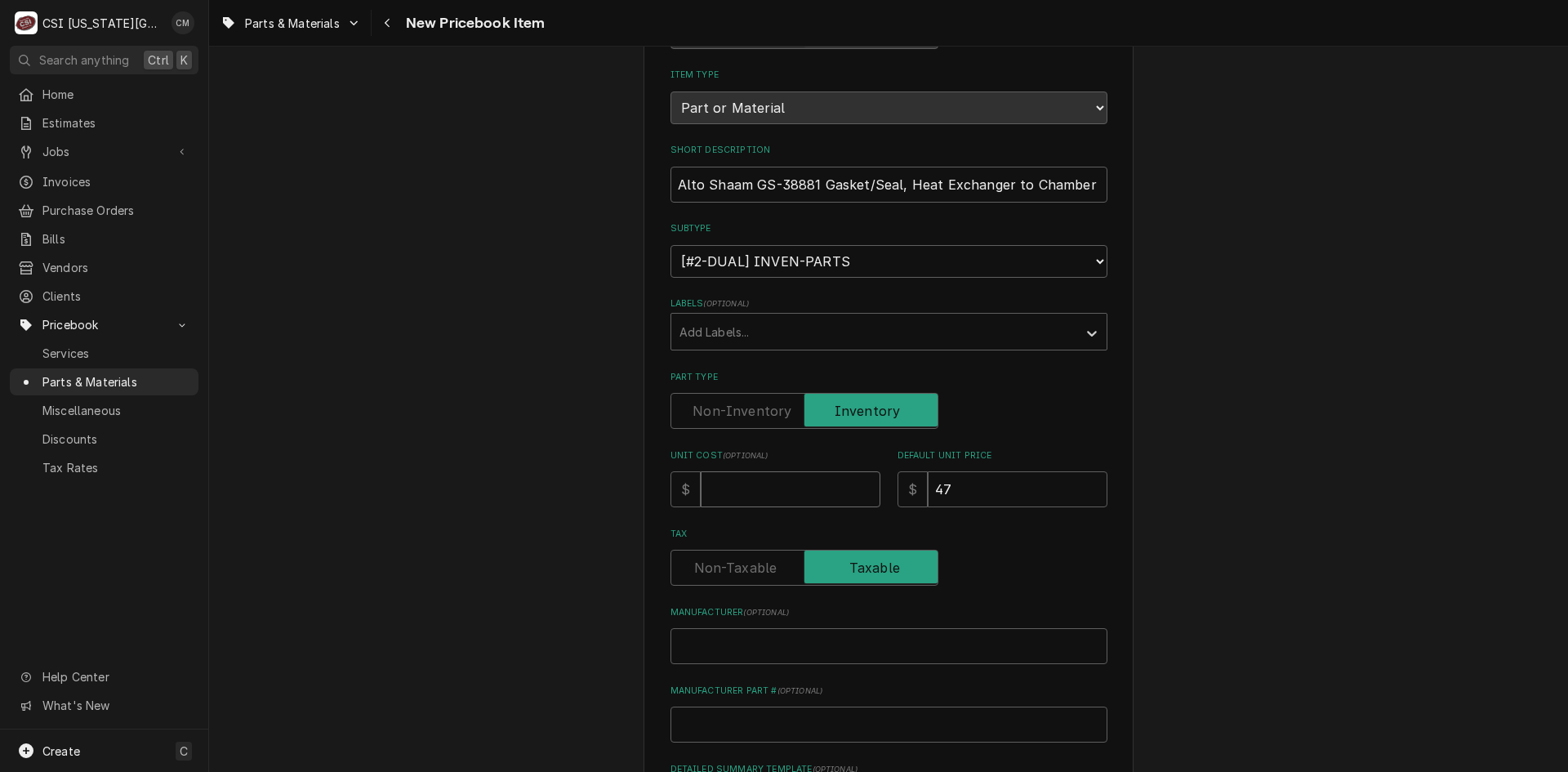
type textarea "x"
type input "2"
type textarea "x"
type input "23"
type textarea "x"
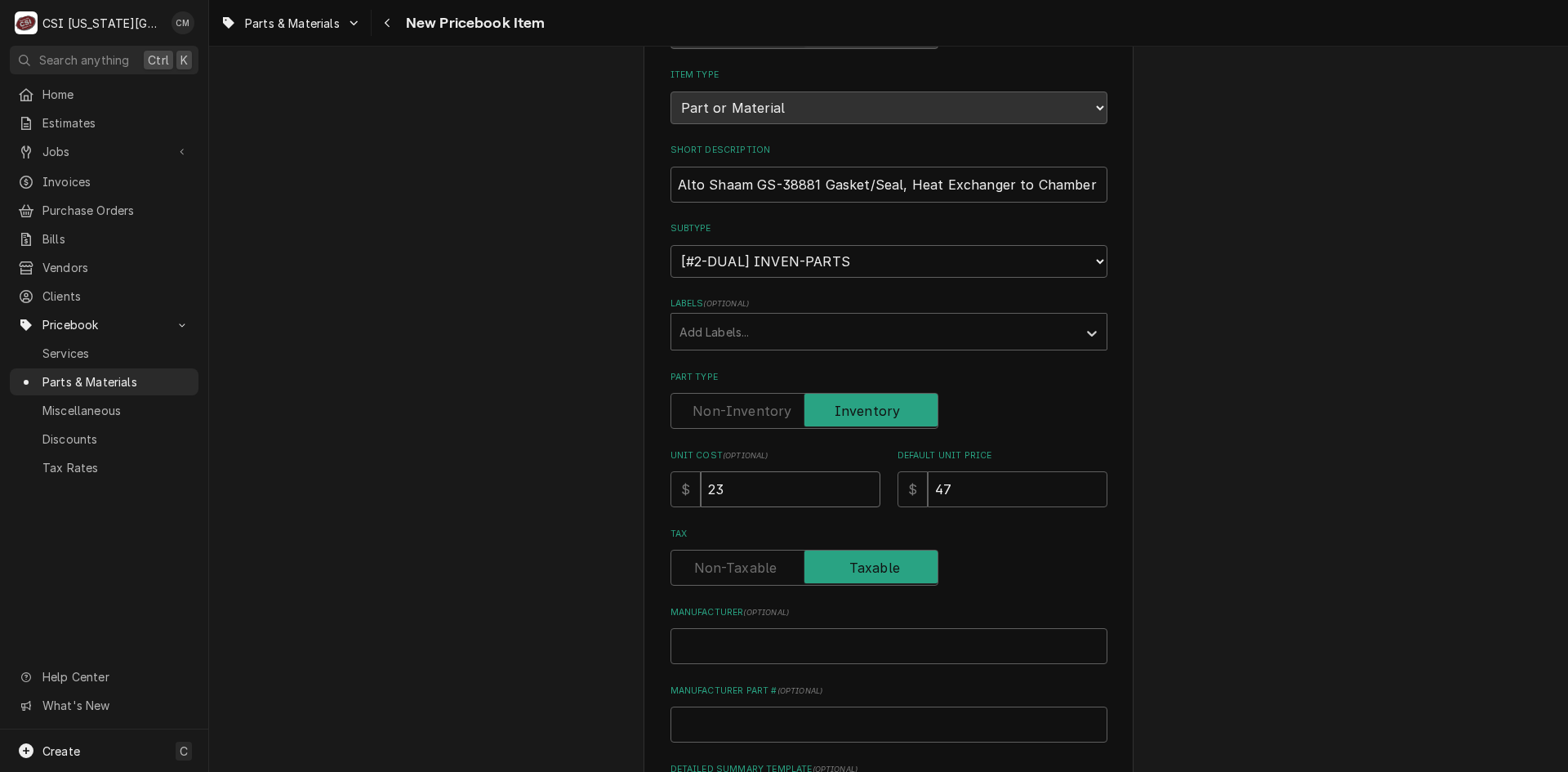
type input "23.5"
type textarea "x"
type input "23.50"
click at [819, 712] on input "Manufacturer Part # ( optional )" at bounding box center [889, 725] width 437 height 36
click at [746, 723] on input "Manufacturer Part # ( optional )" at bounding box center [889, 725] width 437 height 36
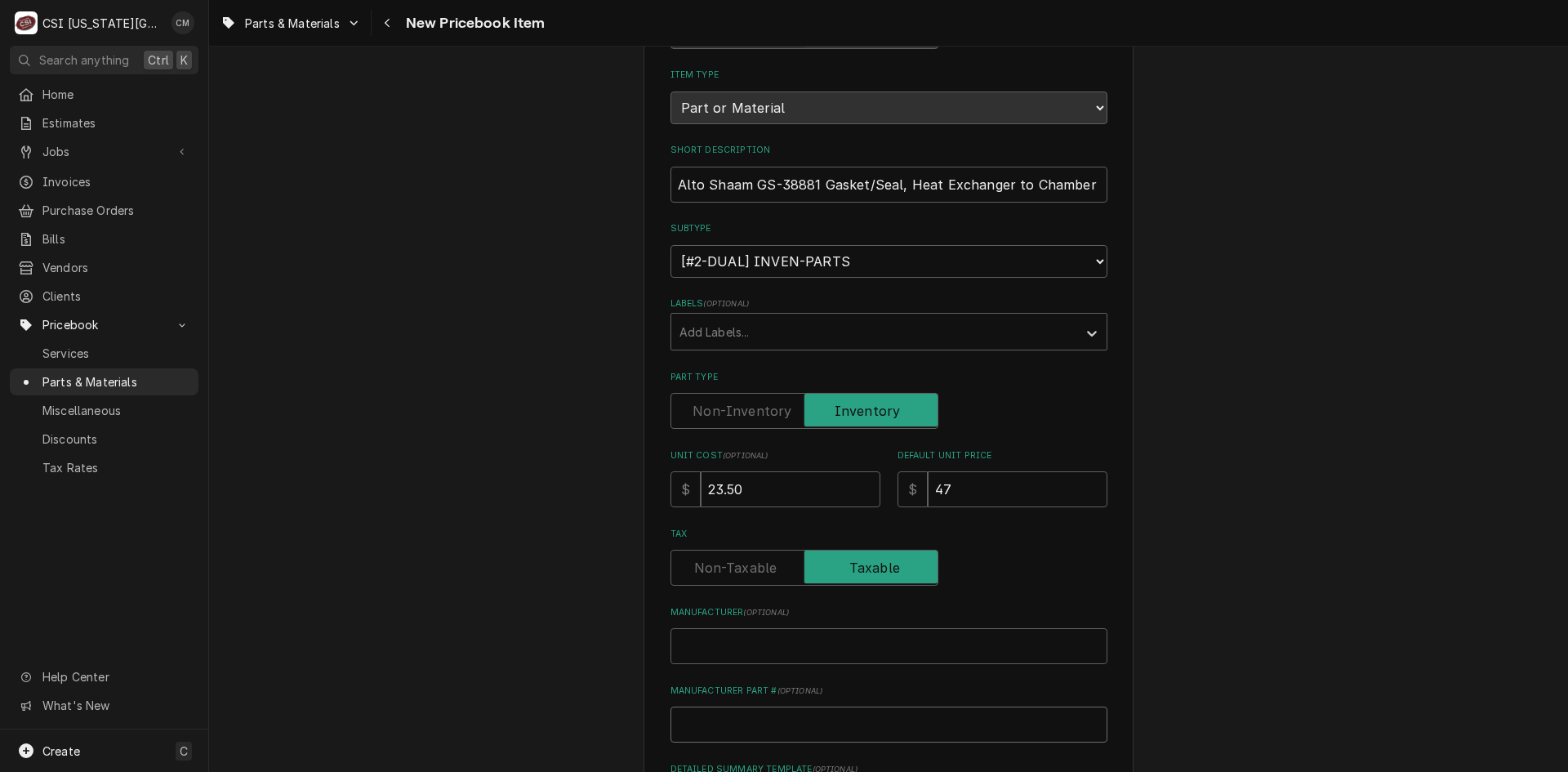
paste input "38881"
type textarea "x"
type input "38881"
drag, startPoint x: 816, startPoint y: 725, endPoint x: 591, endPoint y: 713, distance: 225.0
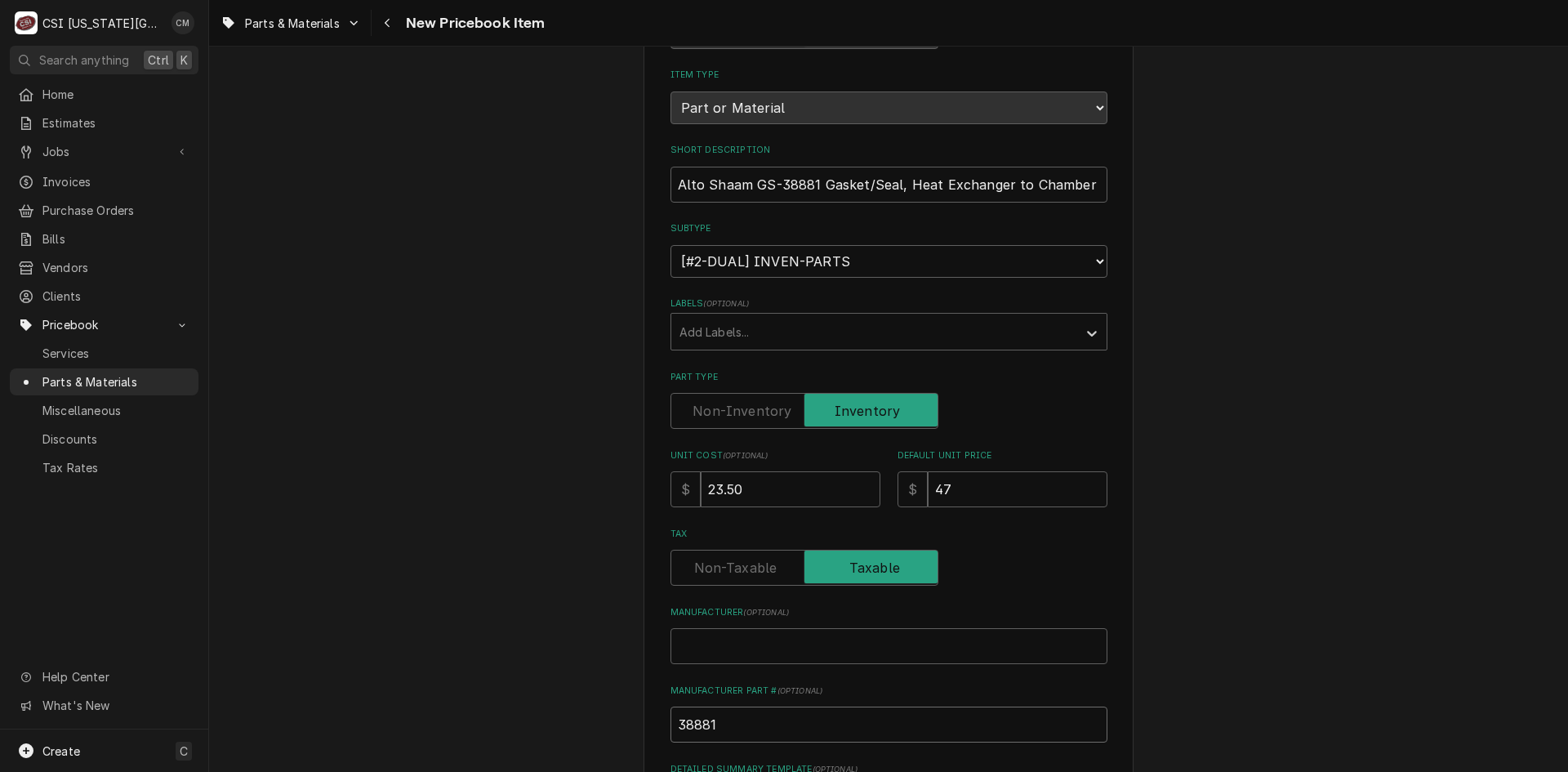
type textarea "x"
click at [816, 727] on input "Manufacturer Part # ( optional )" at bounding box center [889, 725] width 437 height 36
type textarea "x"
type input "G"
type textarea "x"
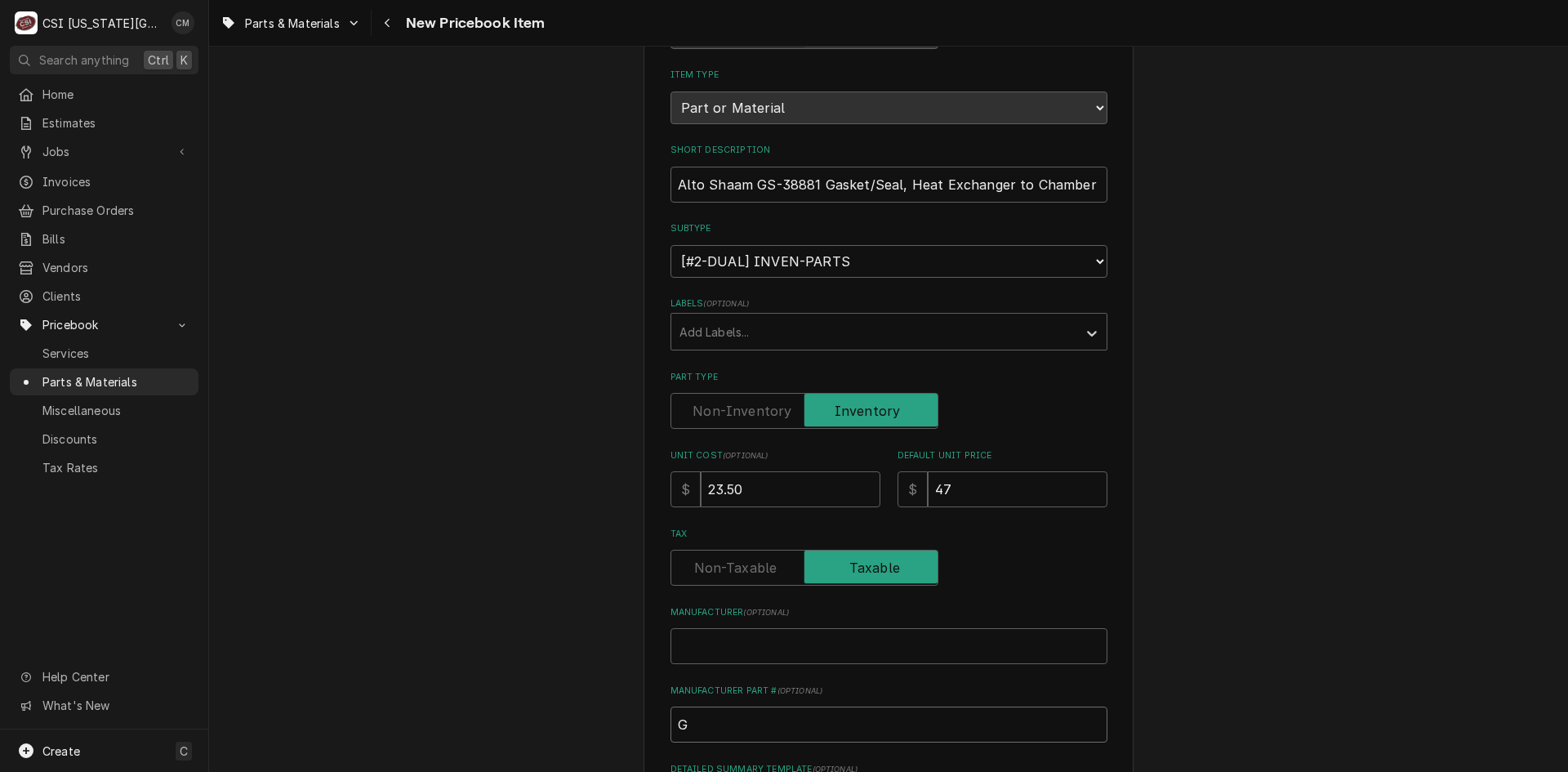
type input "GS"
type textarea "x"
type input "GS-"
type textarea "x"
type input "GS-#"
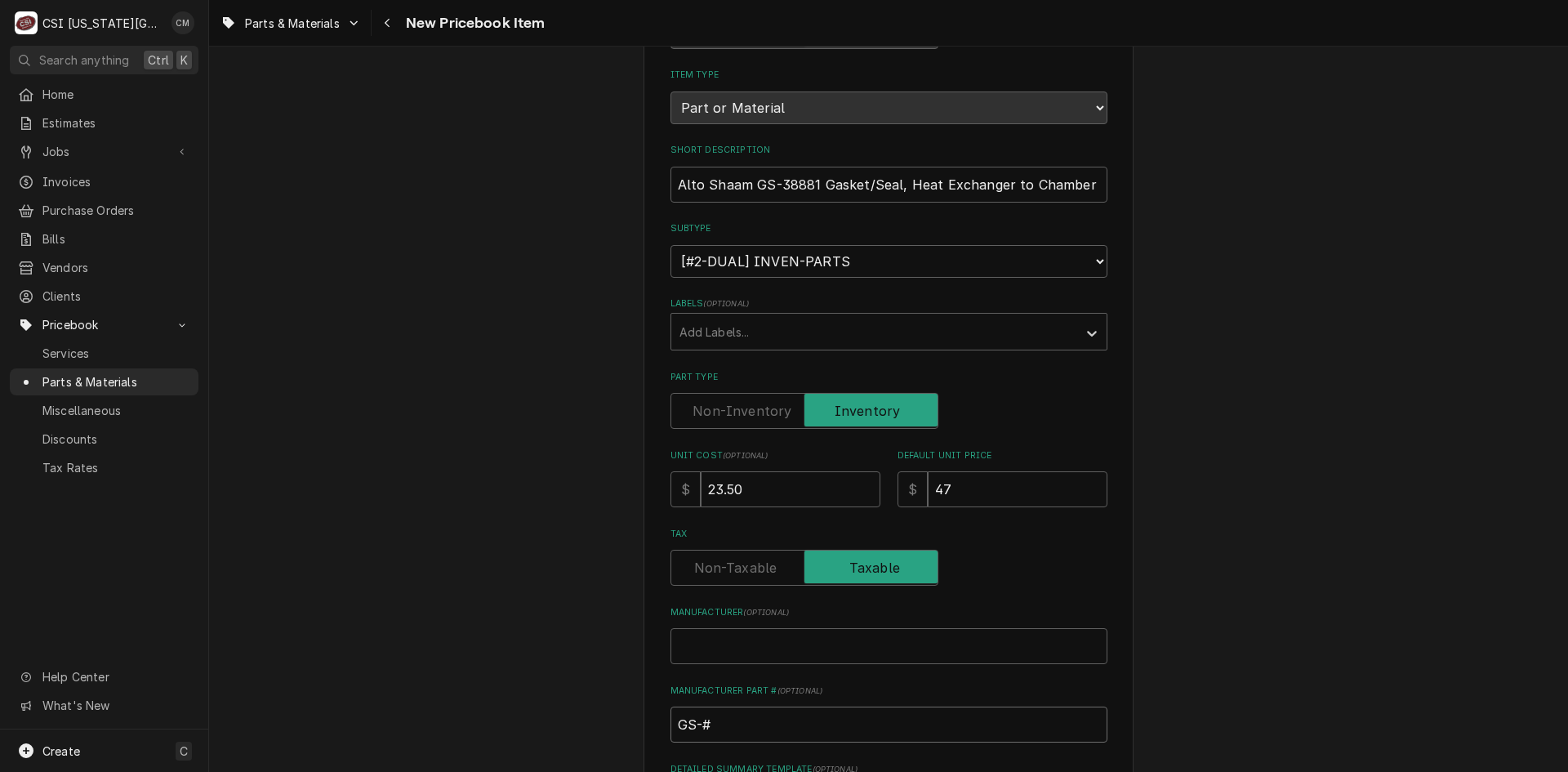
type textarea "x"
type input "GS-"
type textarea "x"
type input "GS-3"
type textarea "x"
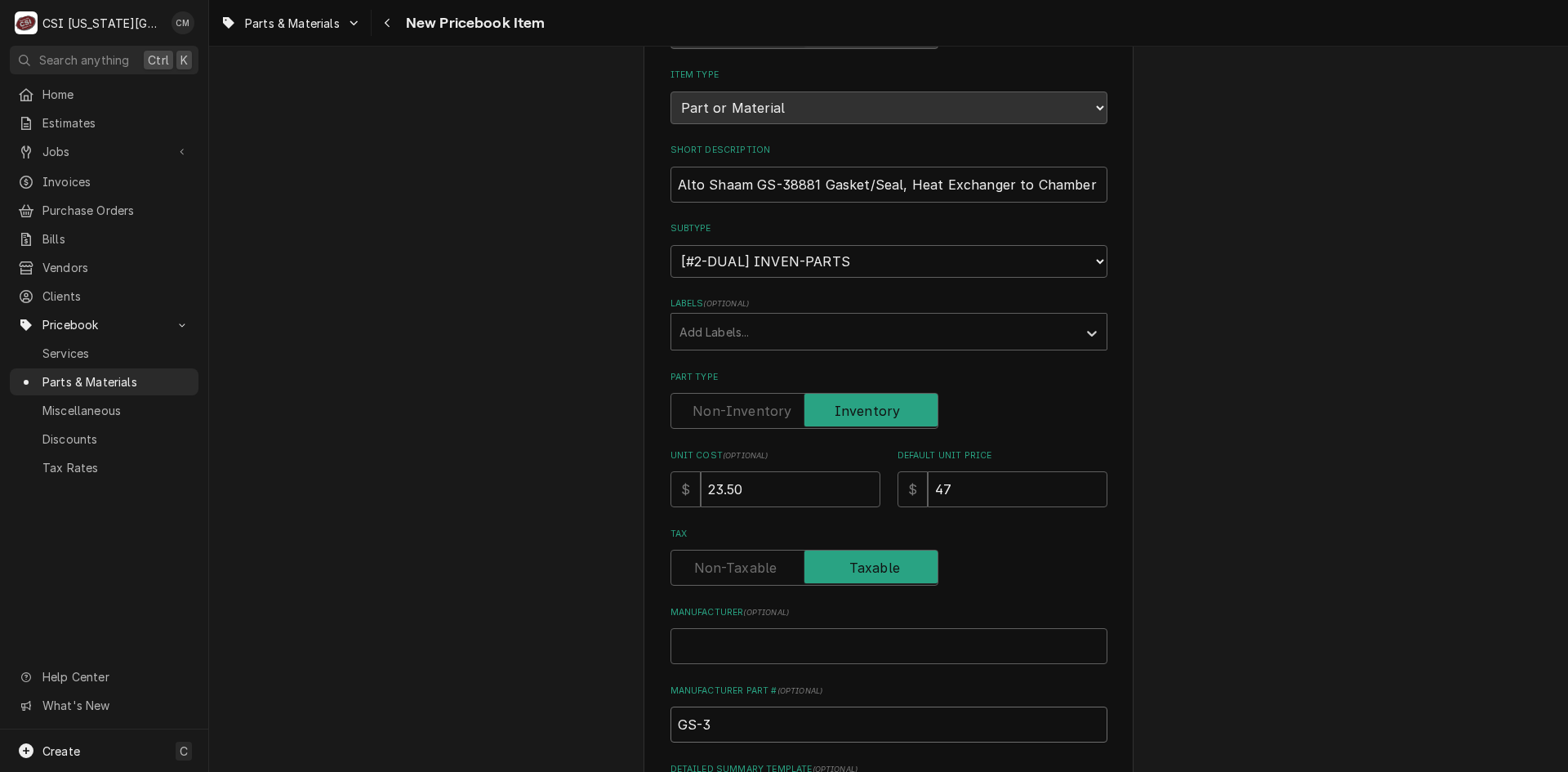
type input "GS-38"
type textarea "x"
type input "GS-388"
type textarea "x"
type input "GS-3888"
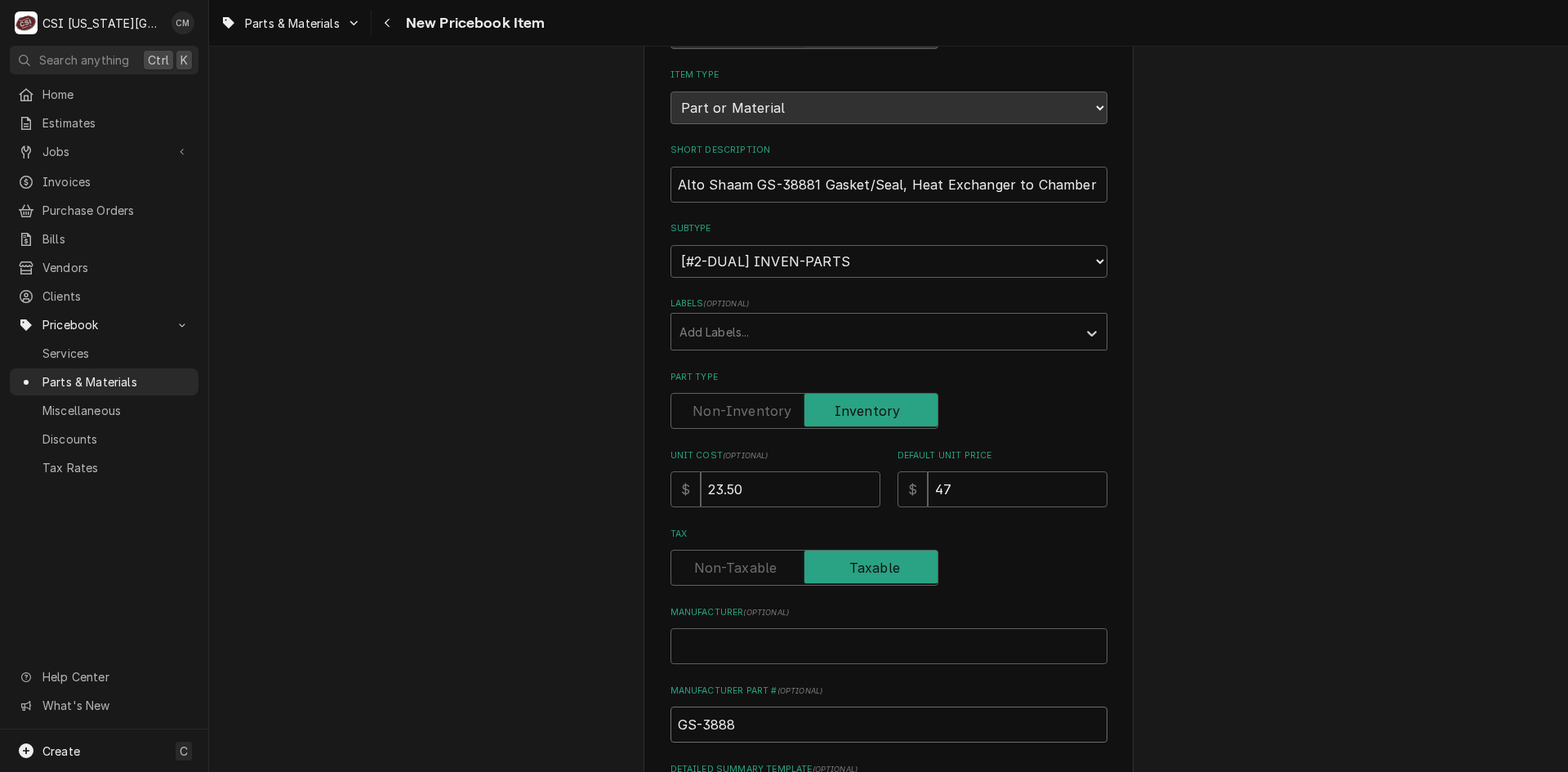
type textarea "x"
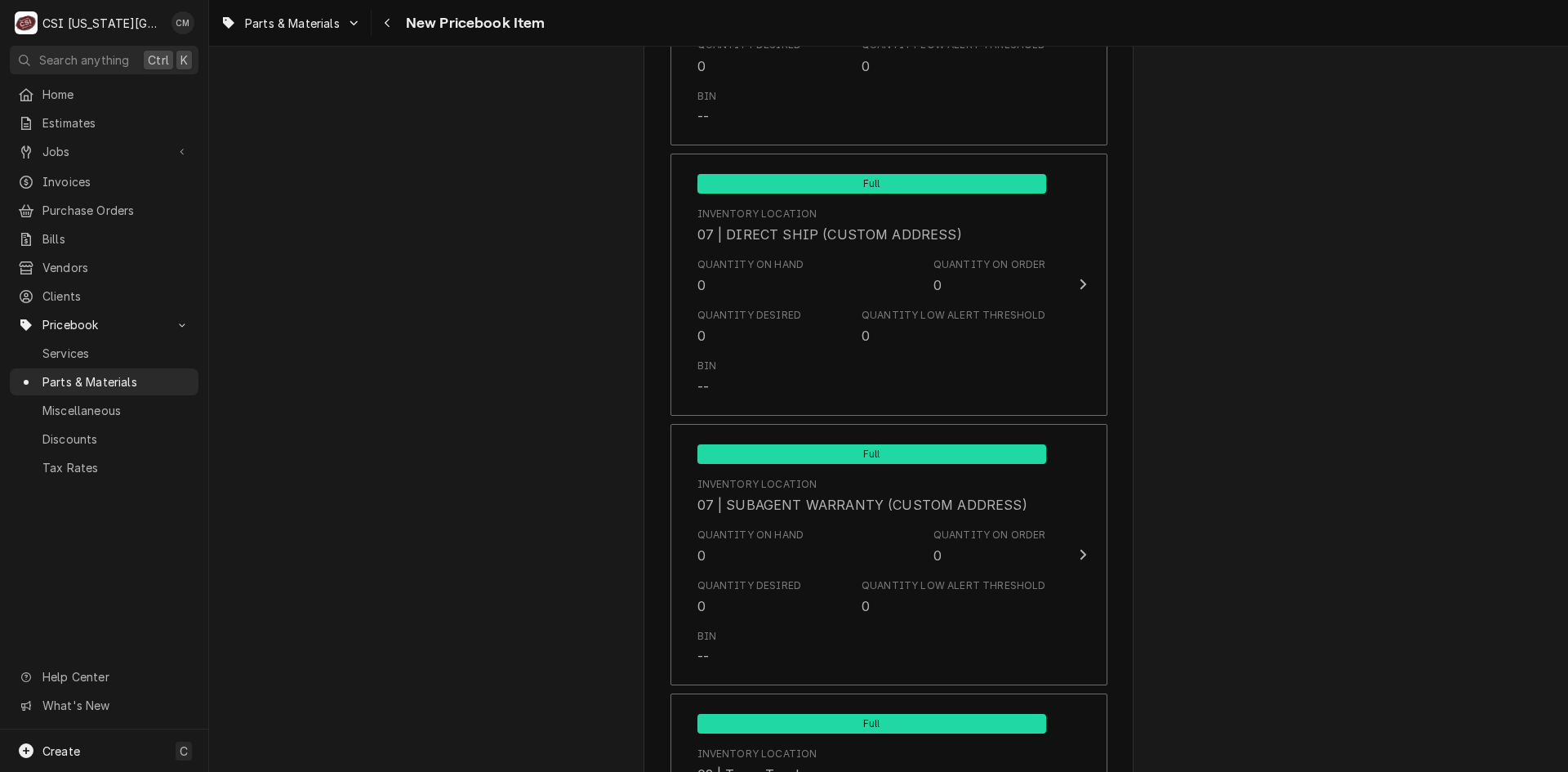
scroll to position [15712, 0]
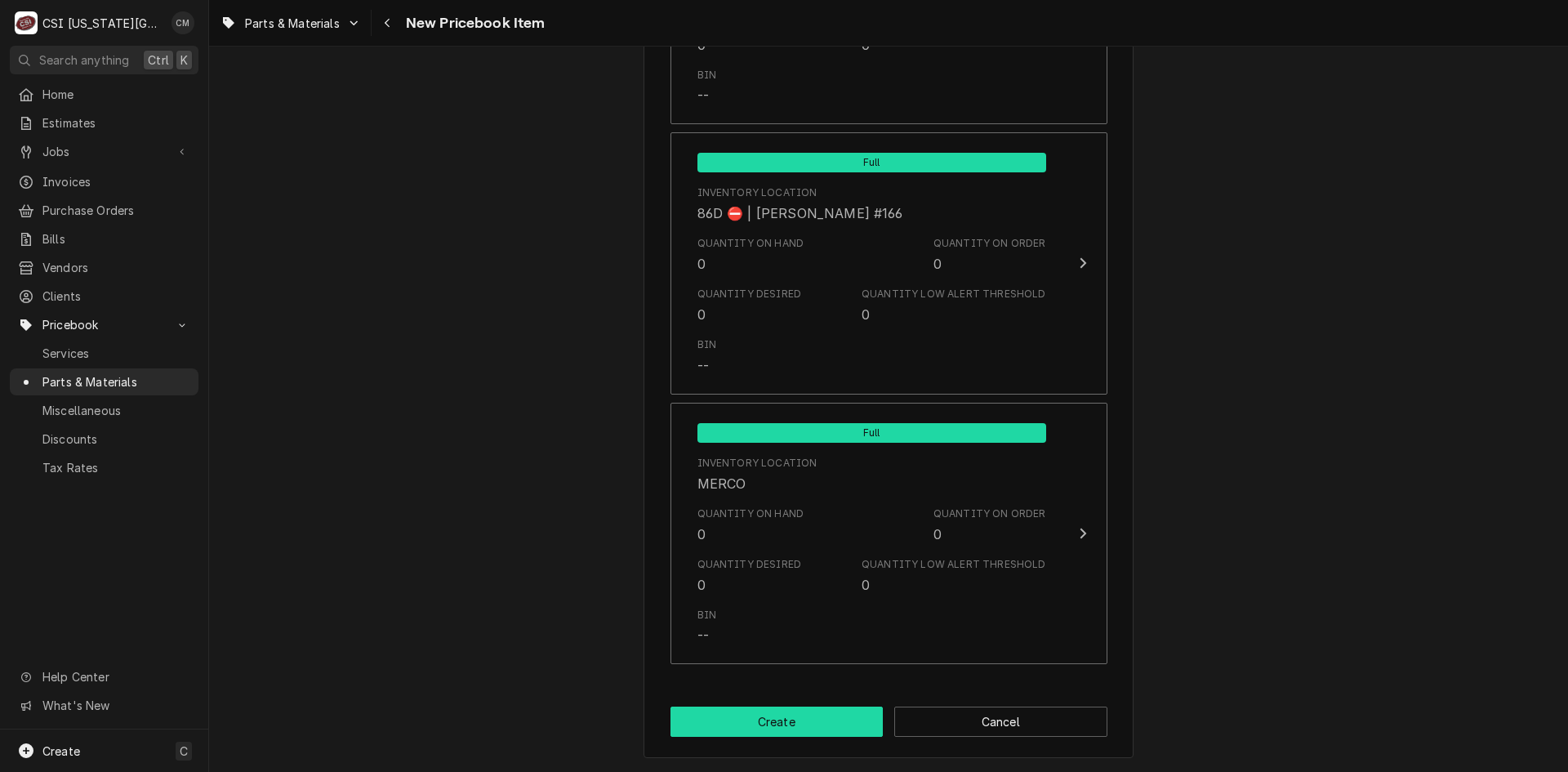
type input "GS-38881"
click at [821, 714] on button "Create" at bounding box center [777, 722] width 213 height 30
type textarea "x"
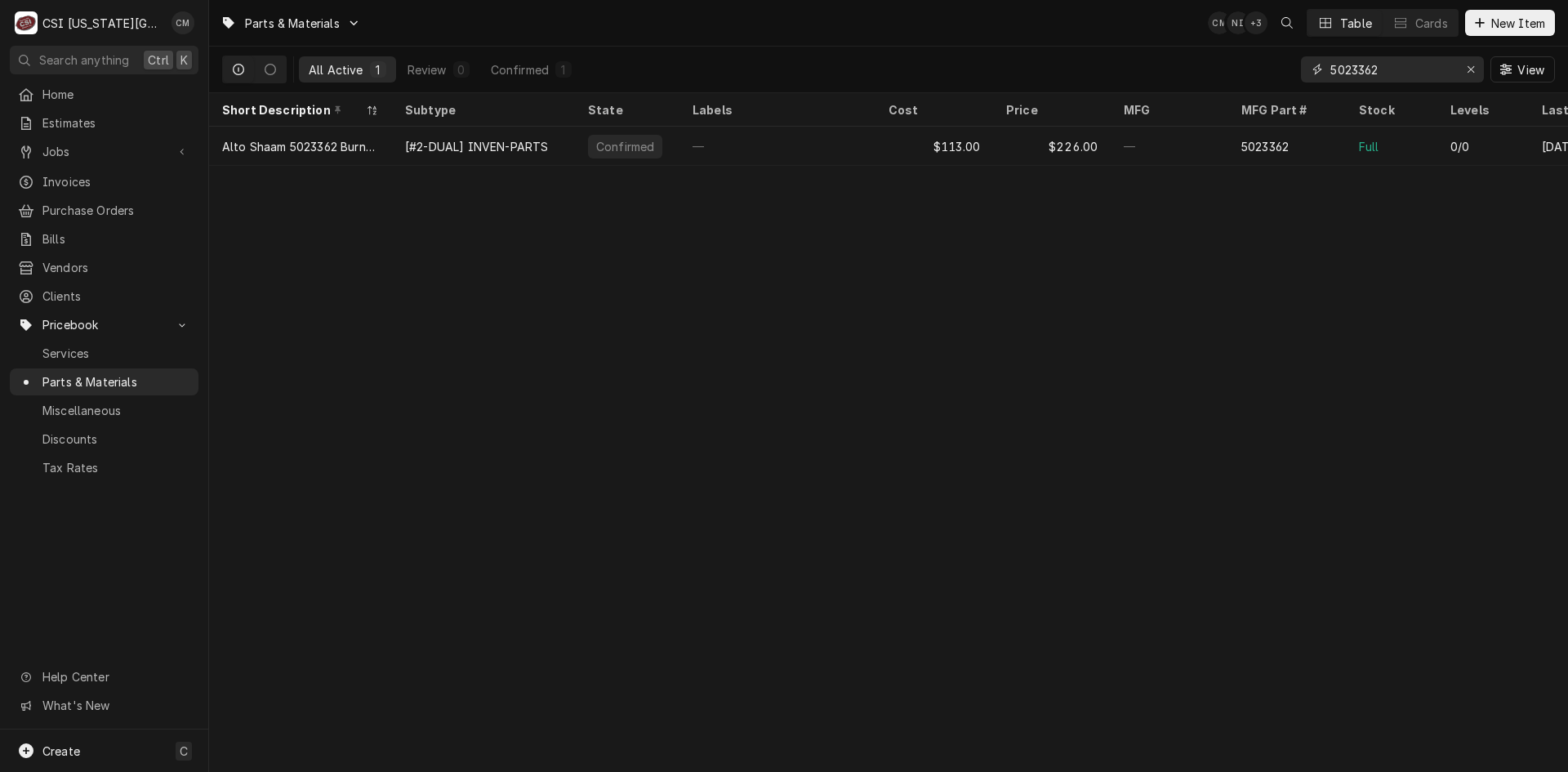
drag, startPoint x: 1392, startPoint y: 70, endPoint x: 1234, endPoint y: 70, distance: 158.5
click at [1234, 70] on div "All Active 1 Review 0 Confirmed 1 5023362 View" at bounding box center [888, 70] width 1333 height 46
type input "33049"
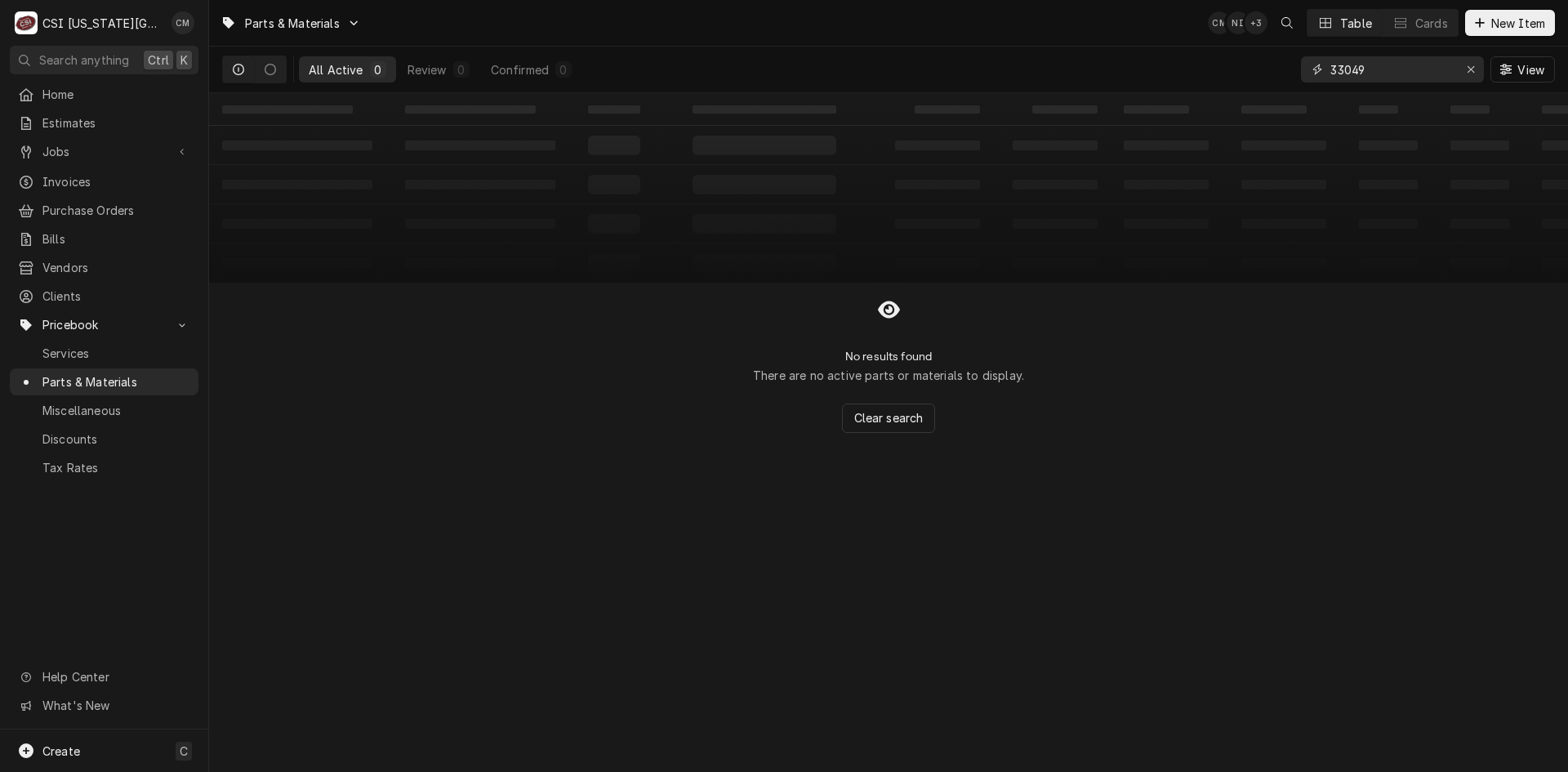
drag, startPoint x: 1374, startPoint y: 65, endPoint x: 1289, endPoint y: 77, distance: 85.7
click at [1290, 76] on div "All Active 0 Review 0 Confirmed 0 33049 View" at bounding box center [888, 70] width 1333 height 46
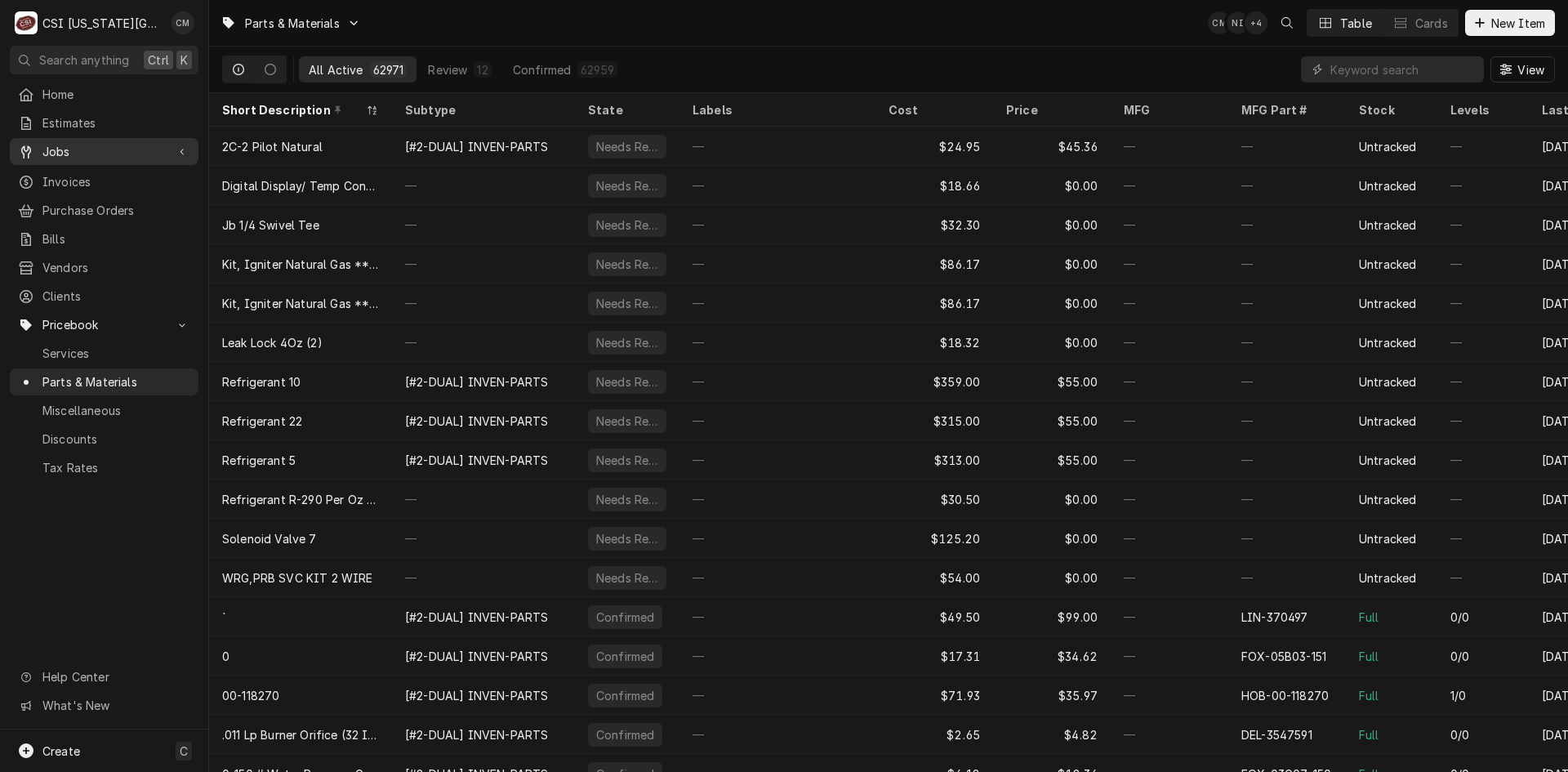
click at [83, 149] on span "Jobs" at bounding box center [103, 151] width 123 height 17
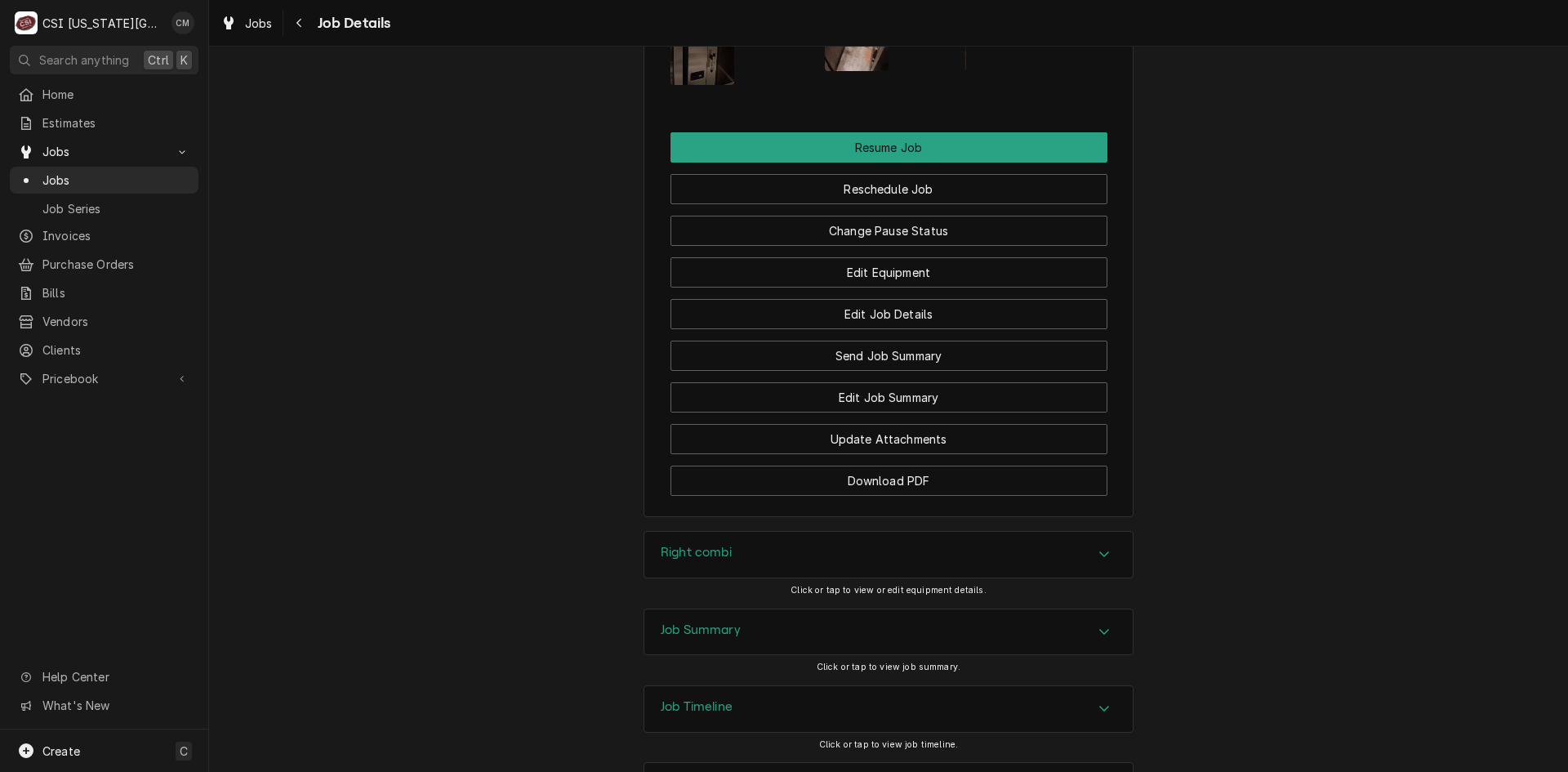
scroll to position [2920, 0]
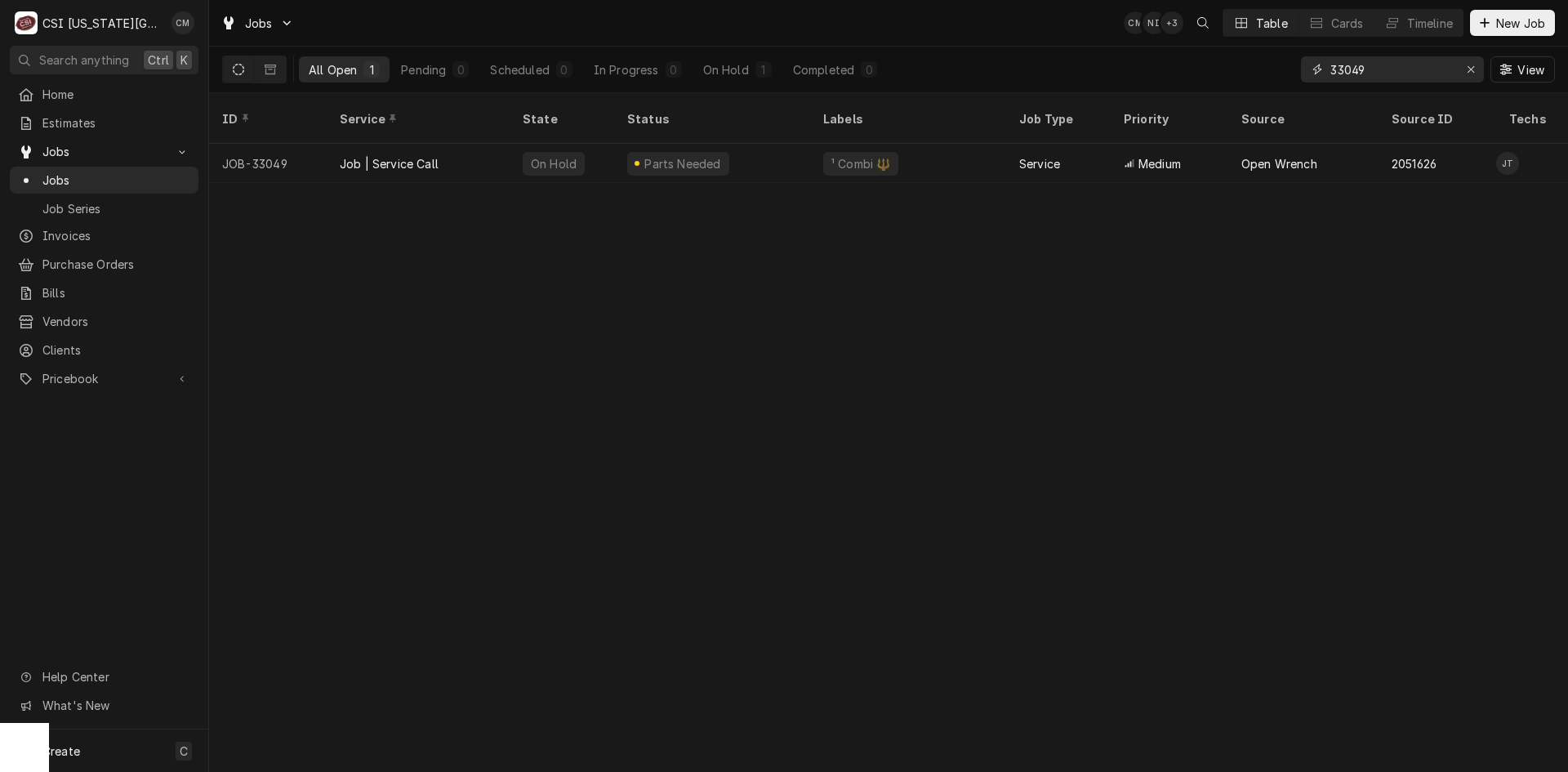
drag, startPoint x: 1376, startPoint y: 63, endPoint x: 1262, endPoint y: 62, distance: 113.6
click at [1262, 62] on div "All Open 1 Pending 0 Scheduled 0 In Progress 0 On Hold 1 Completed 0 33049 View" at bounding box center [888, 70] width 1333 height 46
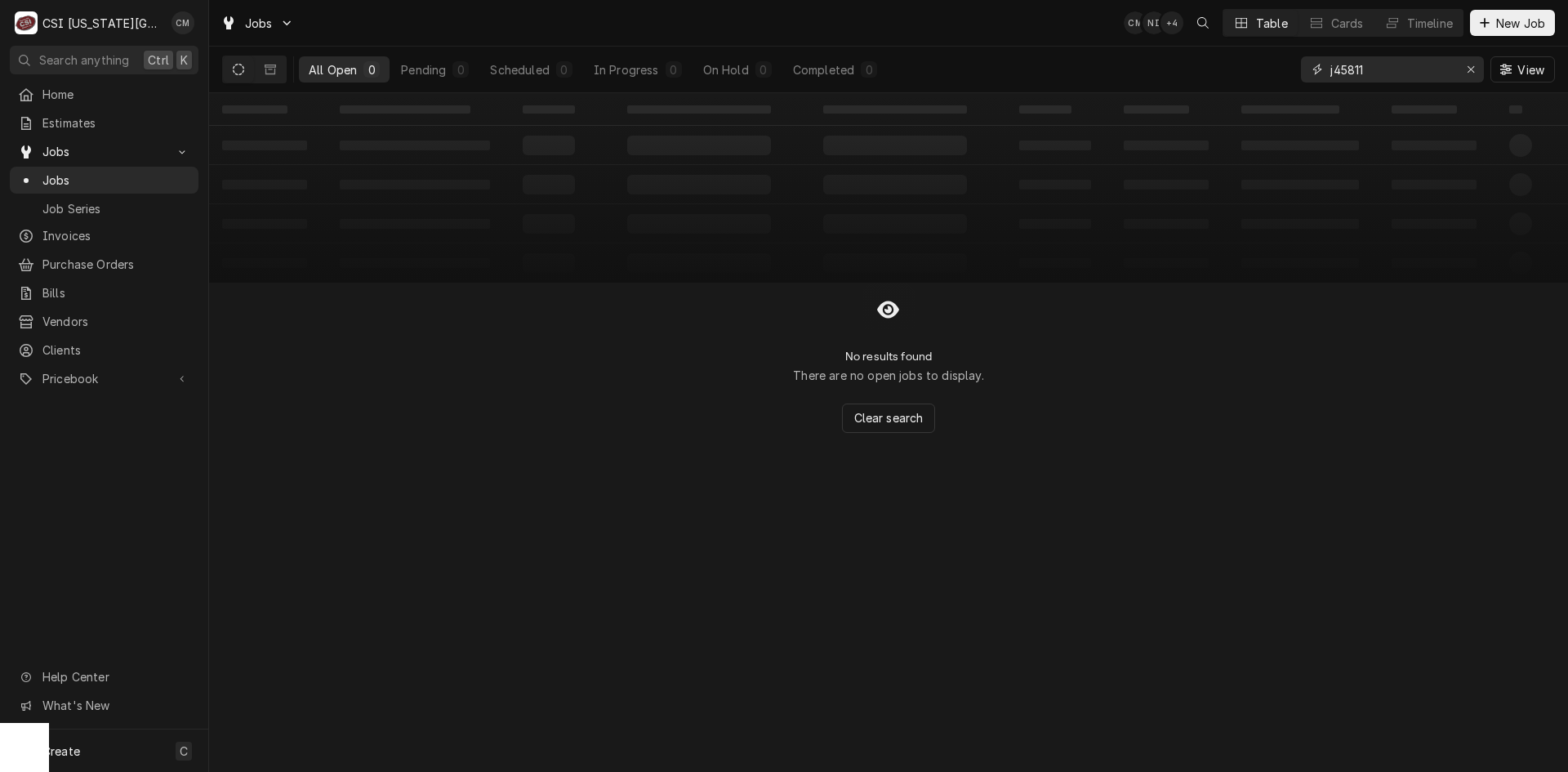
type input "j45811"
click at [1472, 66] on icon "Erase input" at bounding box center [1471, 69] width 9 height 11
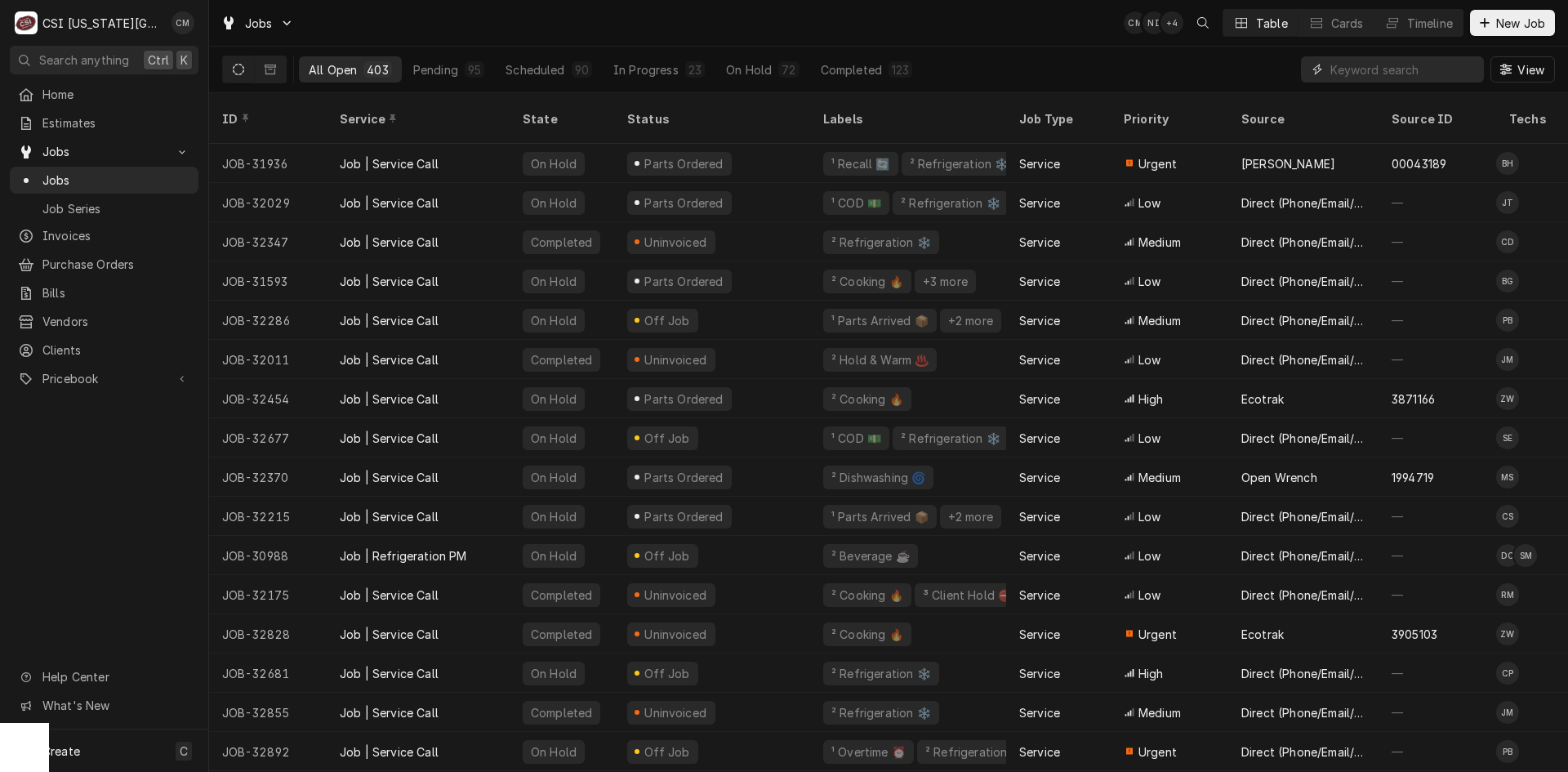
click at [1368, 67] on input "Dynamic Content Wrapper" at bounding box center [1403, 69] width 145 height 26
type input "2094"
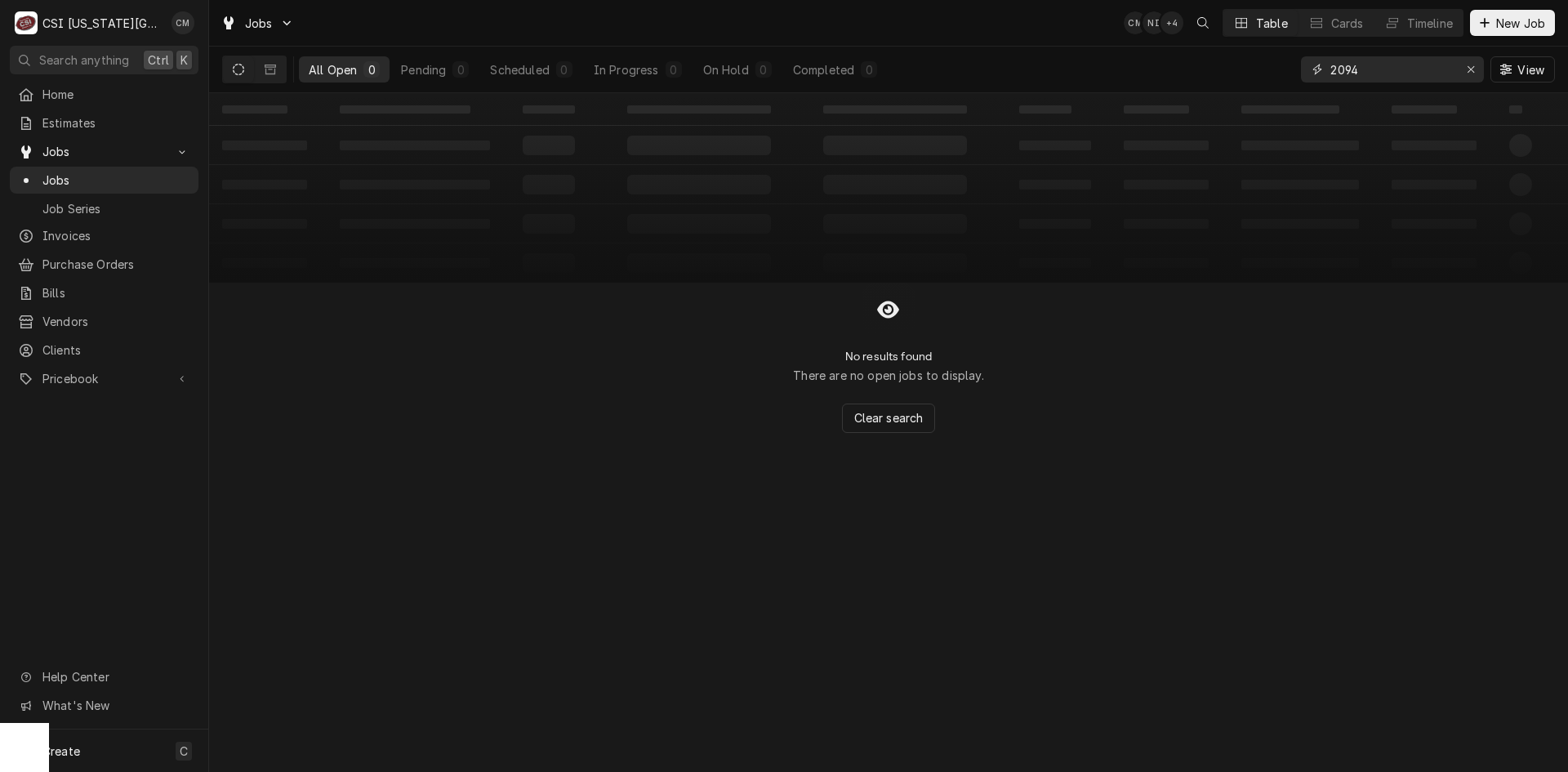
drag, startPoint x: 1421, startPoint y: 71, endPoint x: 1259, endPoint y: 66, distance: 162.6
click at [1259, 66] on div "All Open 0 Pending 0 Scheduled 0 In Progress 0 On Hold 0 Completed 0 2094 View" at bounding box center [888, 70] width 1333 height 46
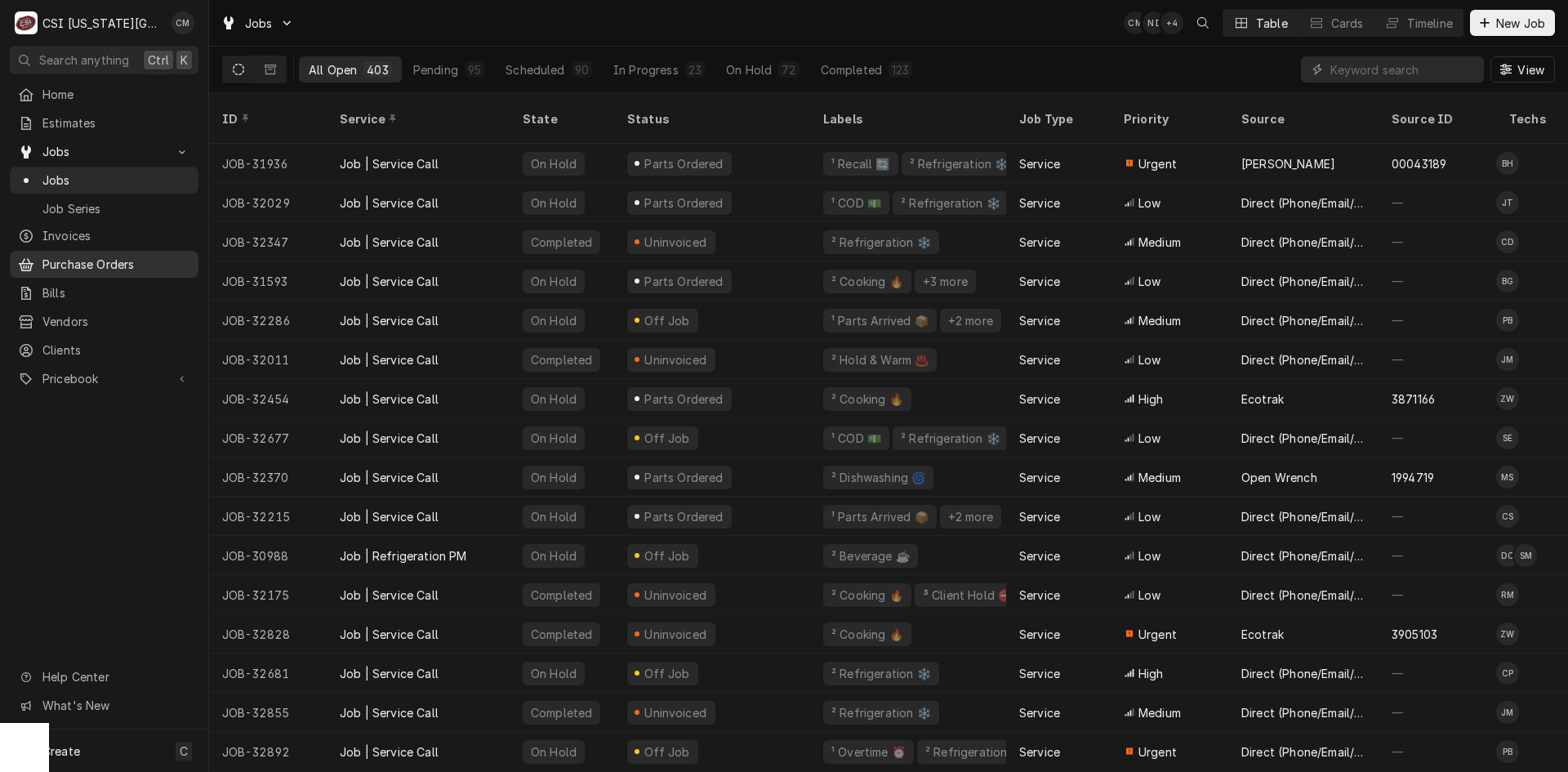
click at [124, 262] on span "Purchase Orders" at bounding box center [116, 264] width 148 height 17
click at [1359, 73] on input "Dynamic Content Wrapper" at bounding box center [1403, 69] width 145 height 26
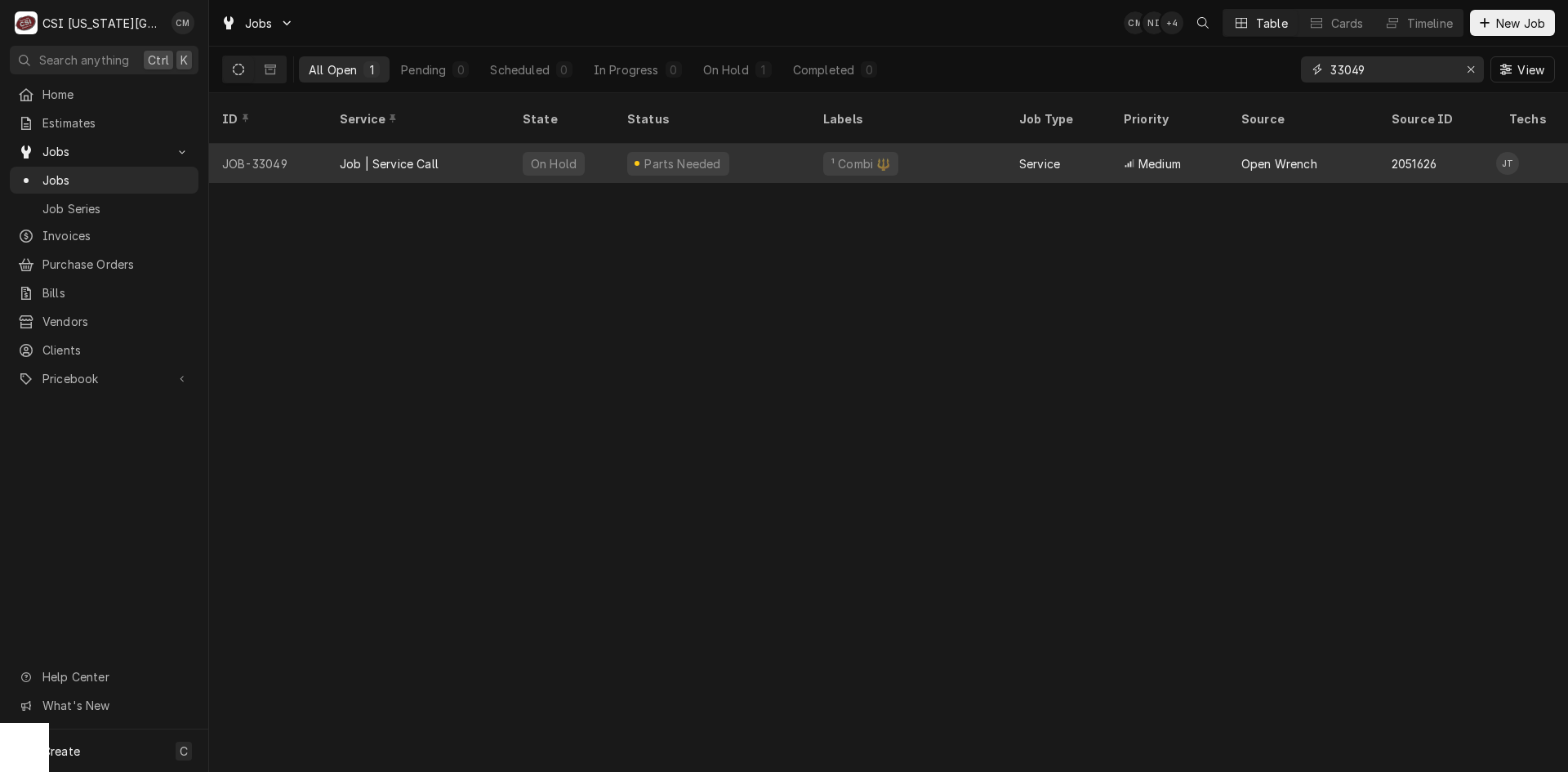
type input "33049"
click at [497, 145] on div "Job | Service Call" at bounding box center [418, 163] width 183 height 39
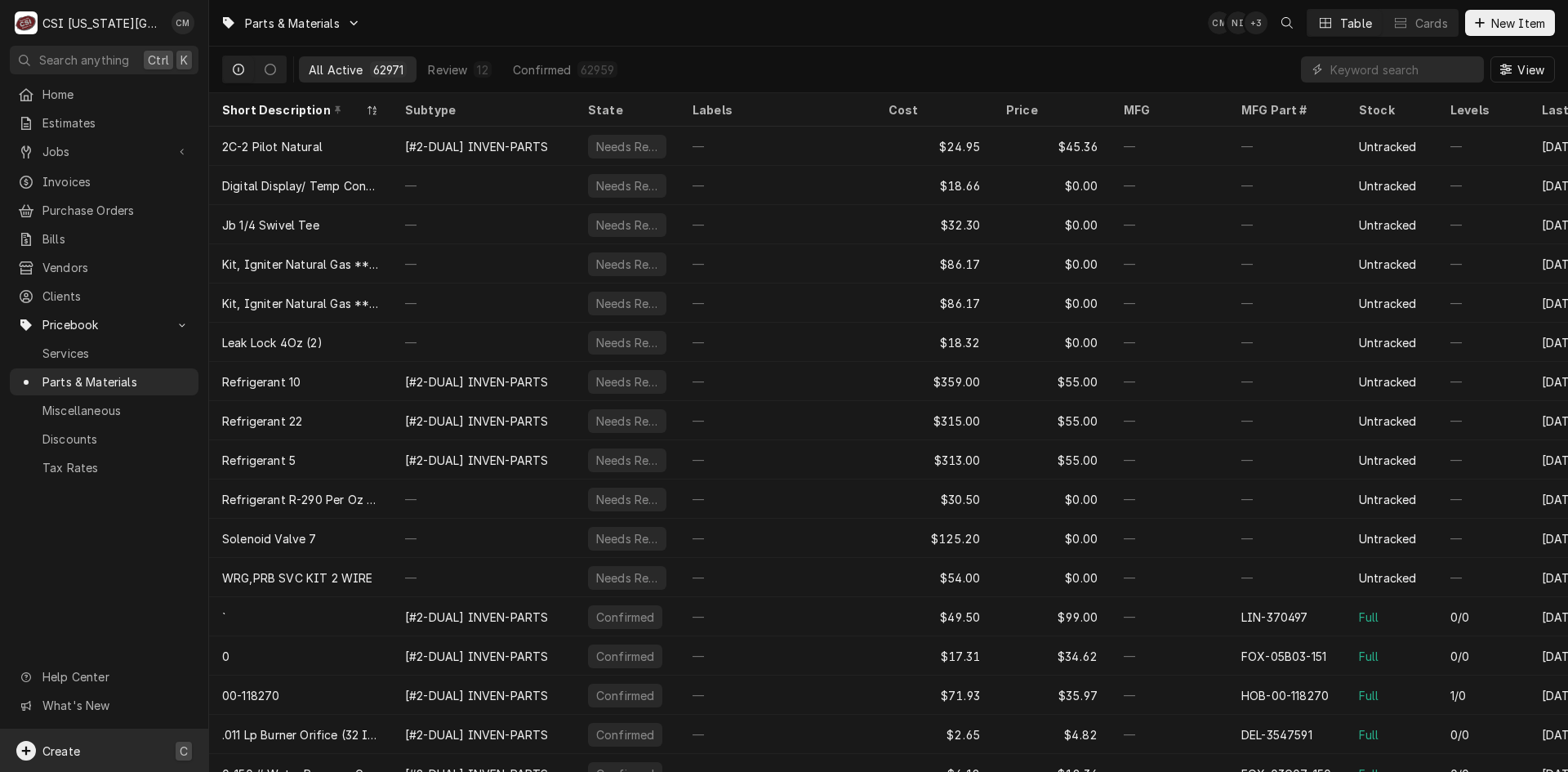
click at [135, 738] on div "Create C" at bounding box center [104, 750] width 208 height 42
click at [284, 692] on div "Purchase Order" at bounding box center [305, 693] width 109 height 17
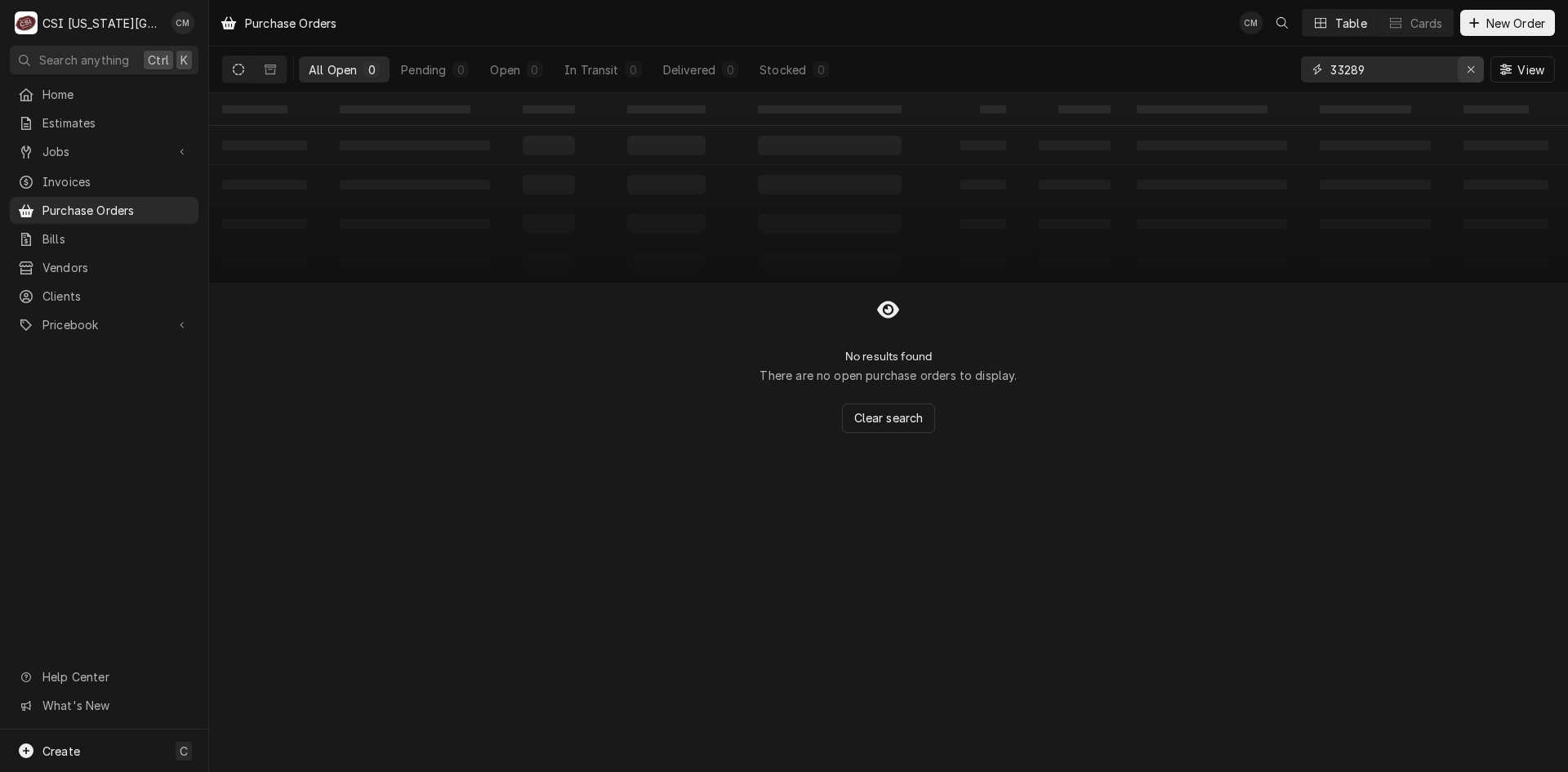
click at [1469, 64] on icon "Erase input" at bounding box center [1471, 69] width 9 height 11
click at [1385, 72] on input "Dynamic Content Wrapper" at bounding box center [1408, 69] width 154 height 26
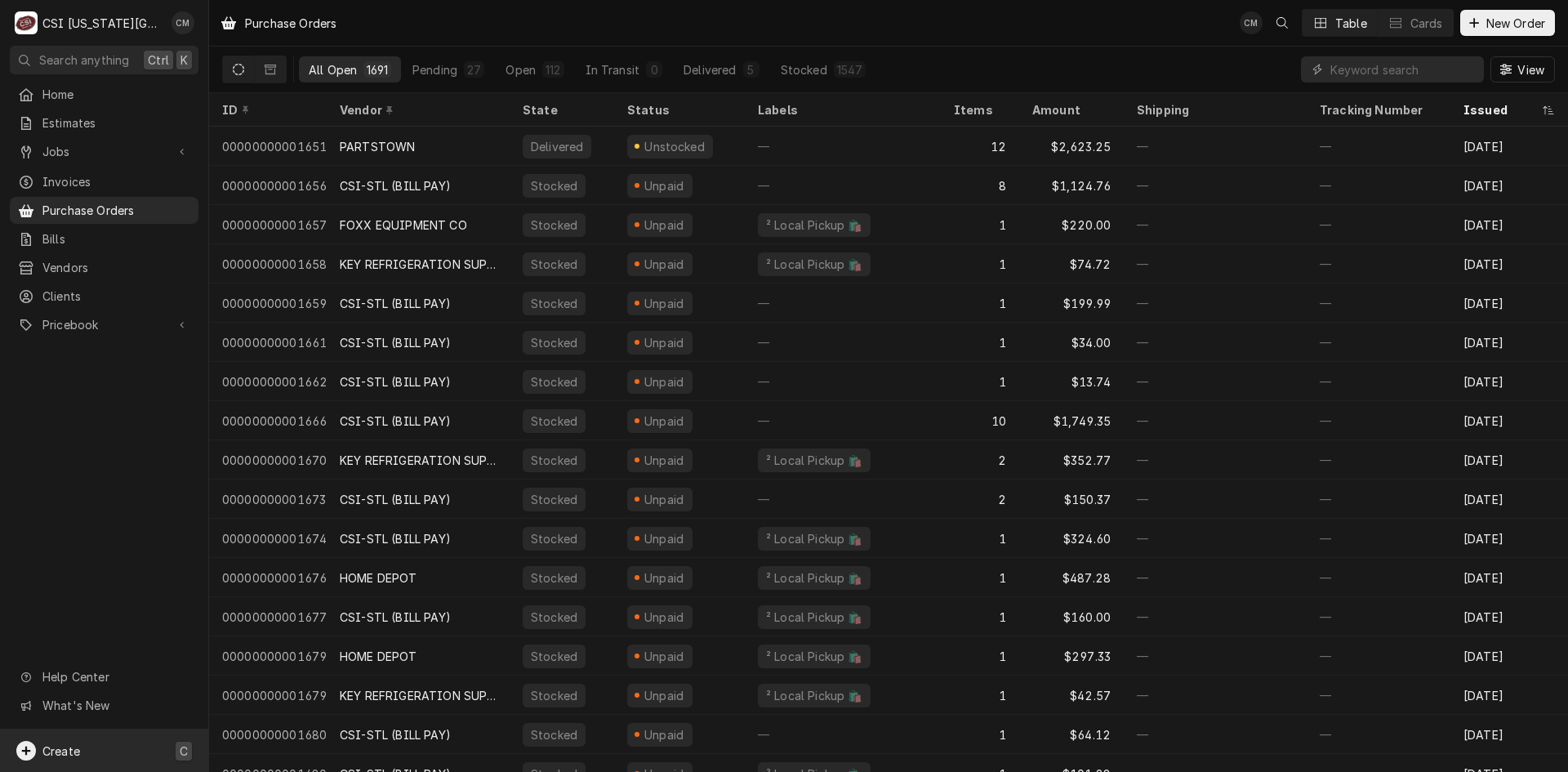
click at [87, 751] on div "Create C" at bounding box center [104, 750] width 208 height 42
click at [292, 690] on div "Purchase Order" at bounding box center [305, 693] width 109 height 17
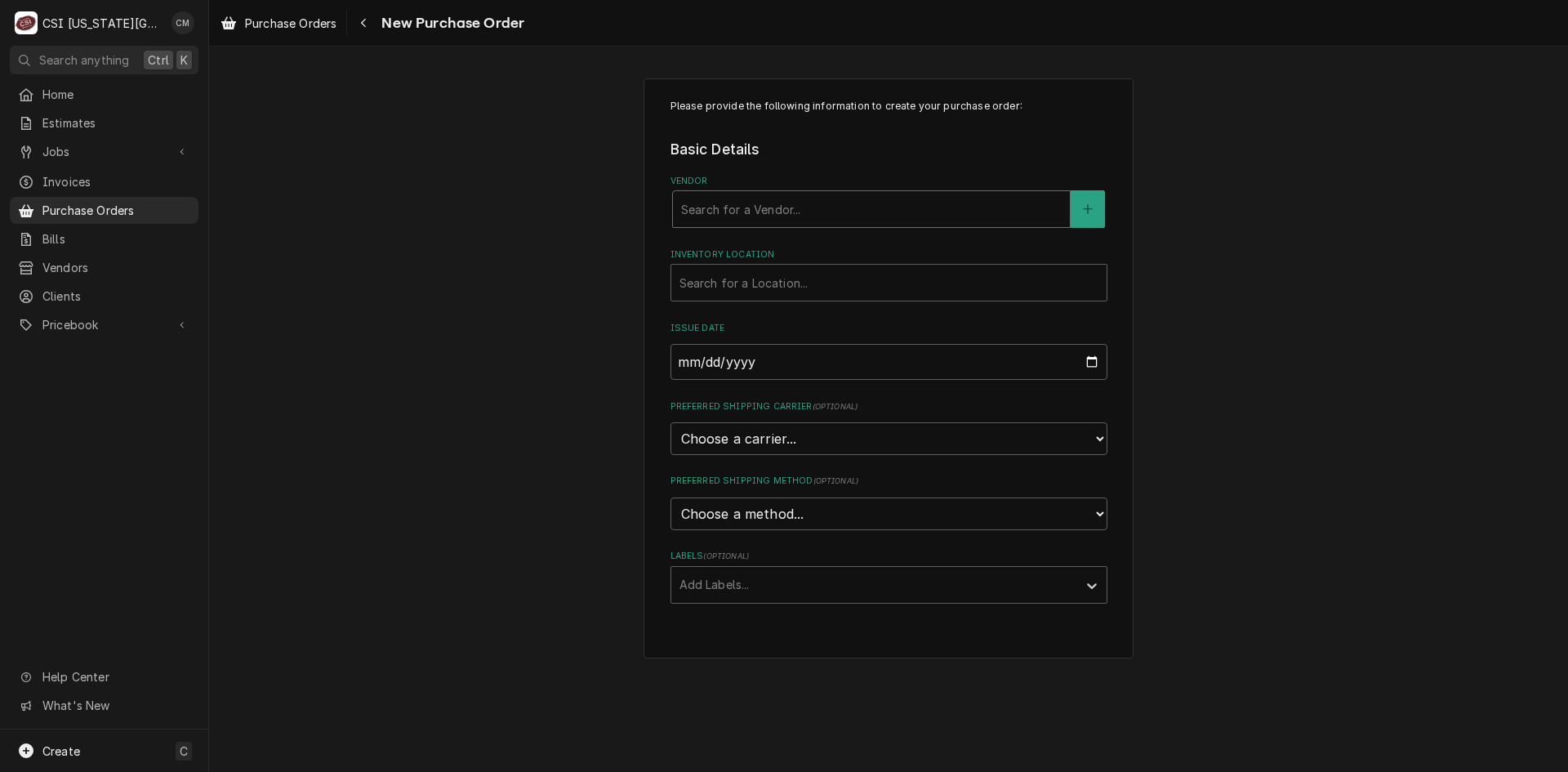
click at [786, 203] on div "Vendor" at bounding box center [871, 208] width 381 height 29
type input "key"
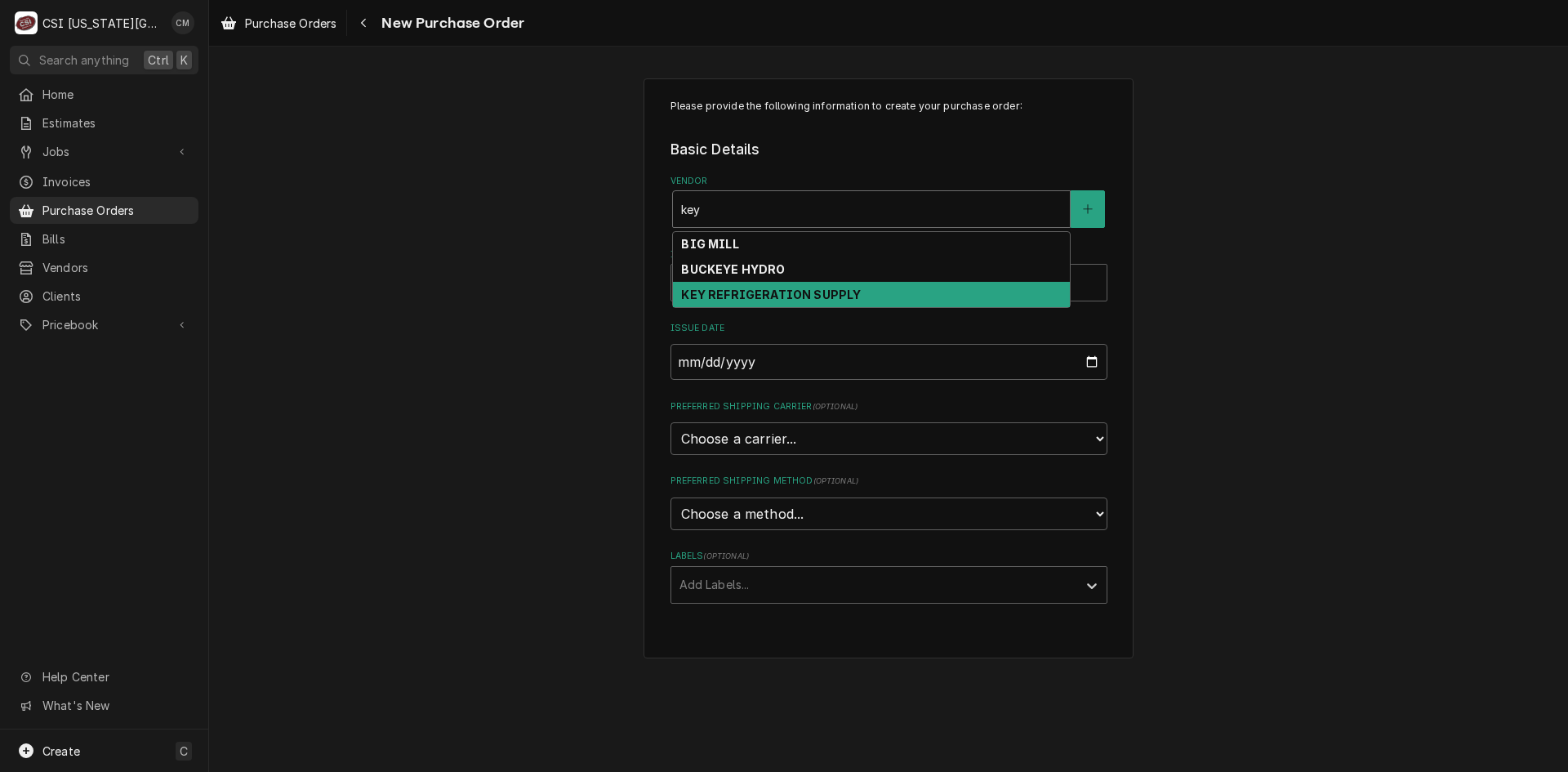
click at [785, 292] on strong "KEY REFRIGERATION SUPPLY" at bounding box center [771, 295] width 180 height 14
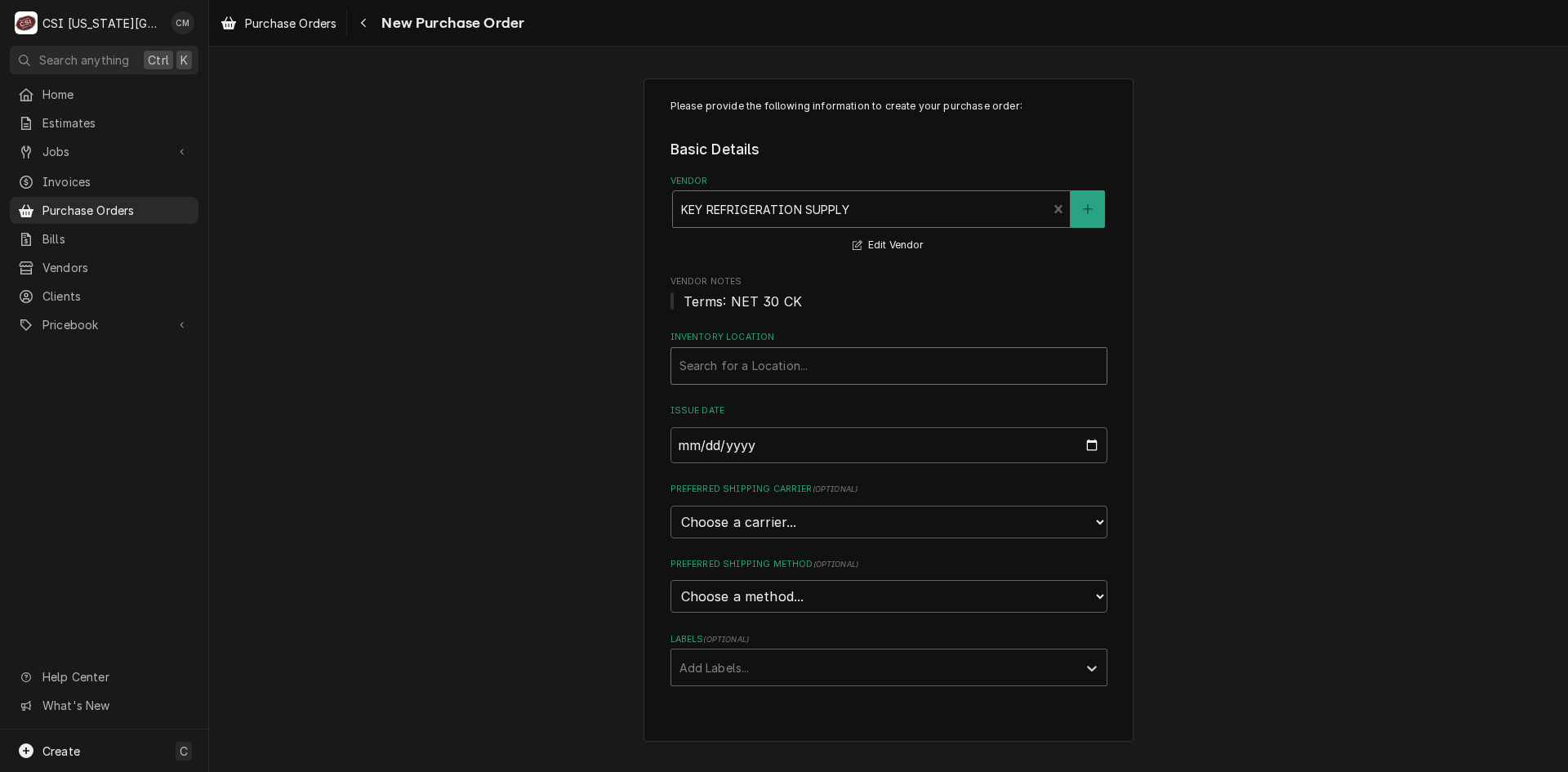
click at [767, 361] on div "Inventory Location" at bounding box center [889, 365] width 419 height 29
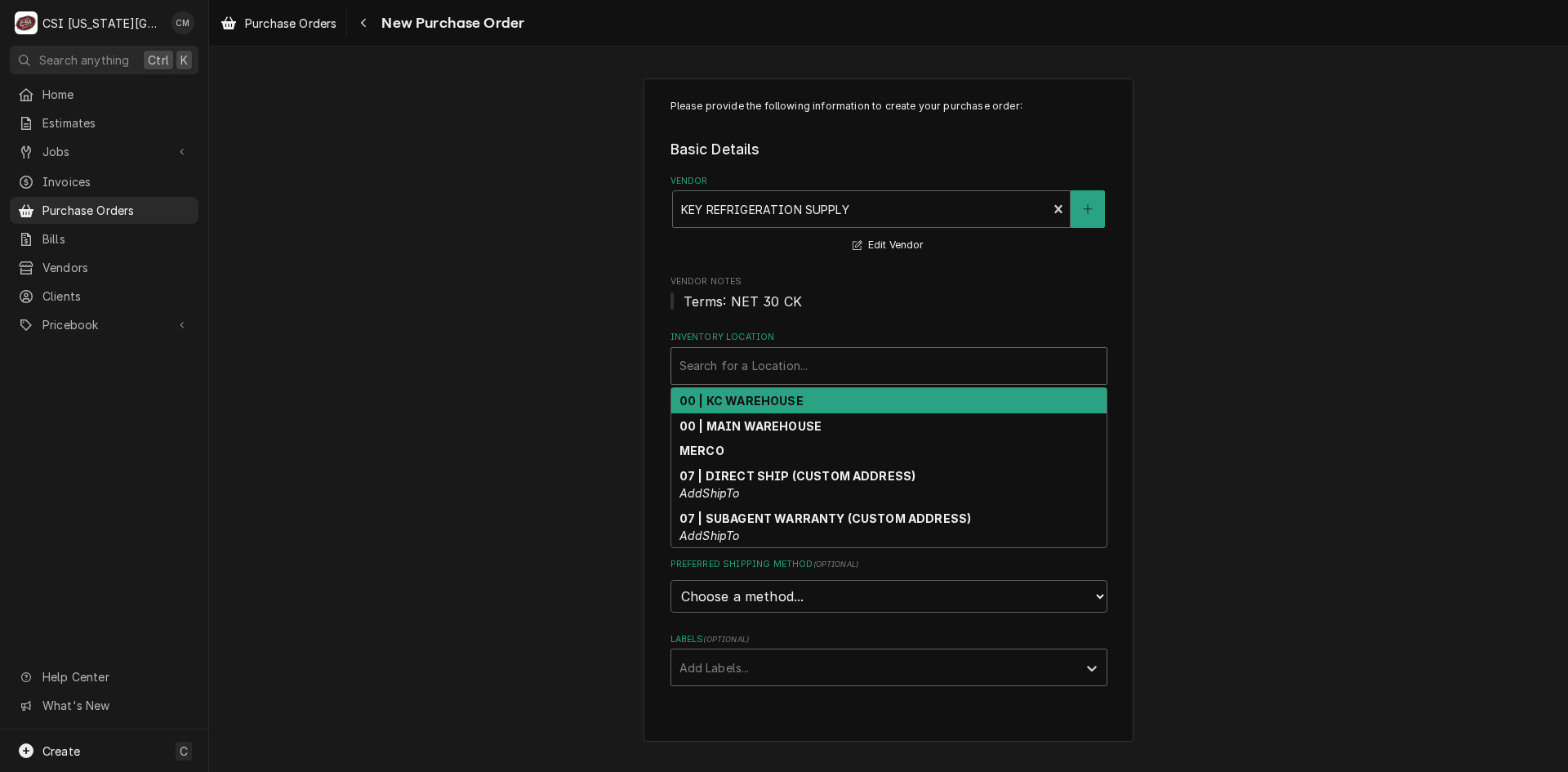
click at [769, 396] on strong "00 | KC WAREHOUSE" at bounding box center [742, 401] width 124 height 14
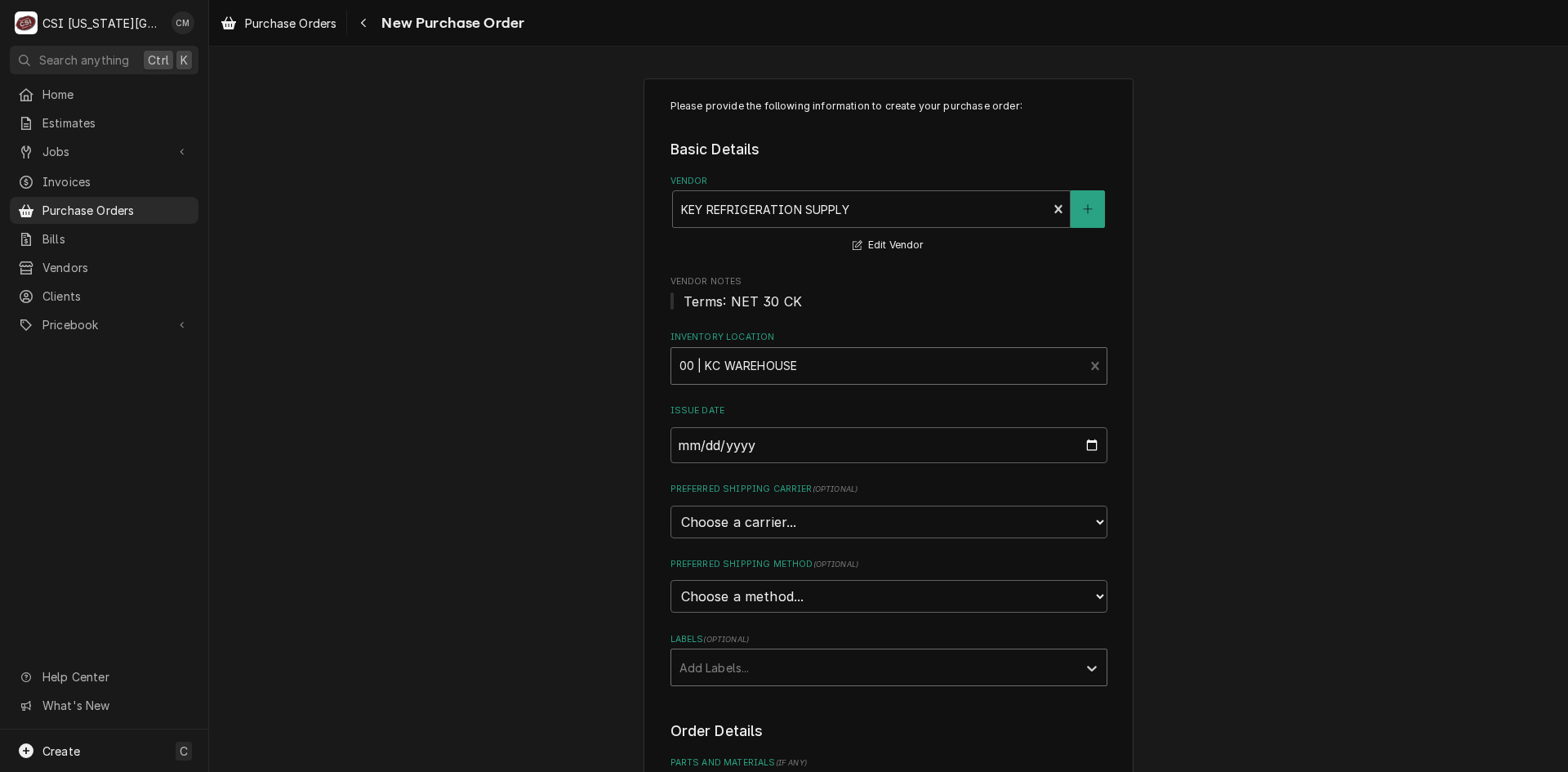
click at [785, 664] on div "Labels" at bounding box center [875, 667] width 390 height 29
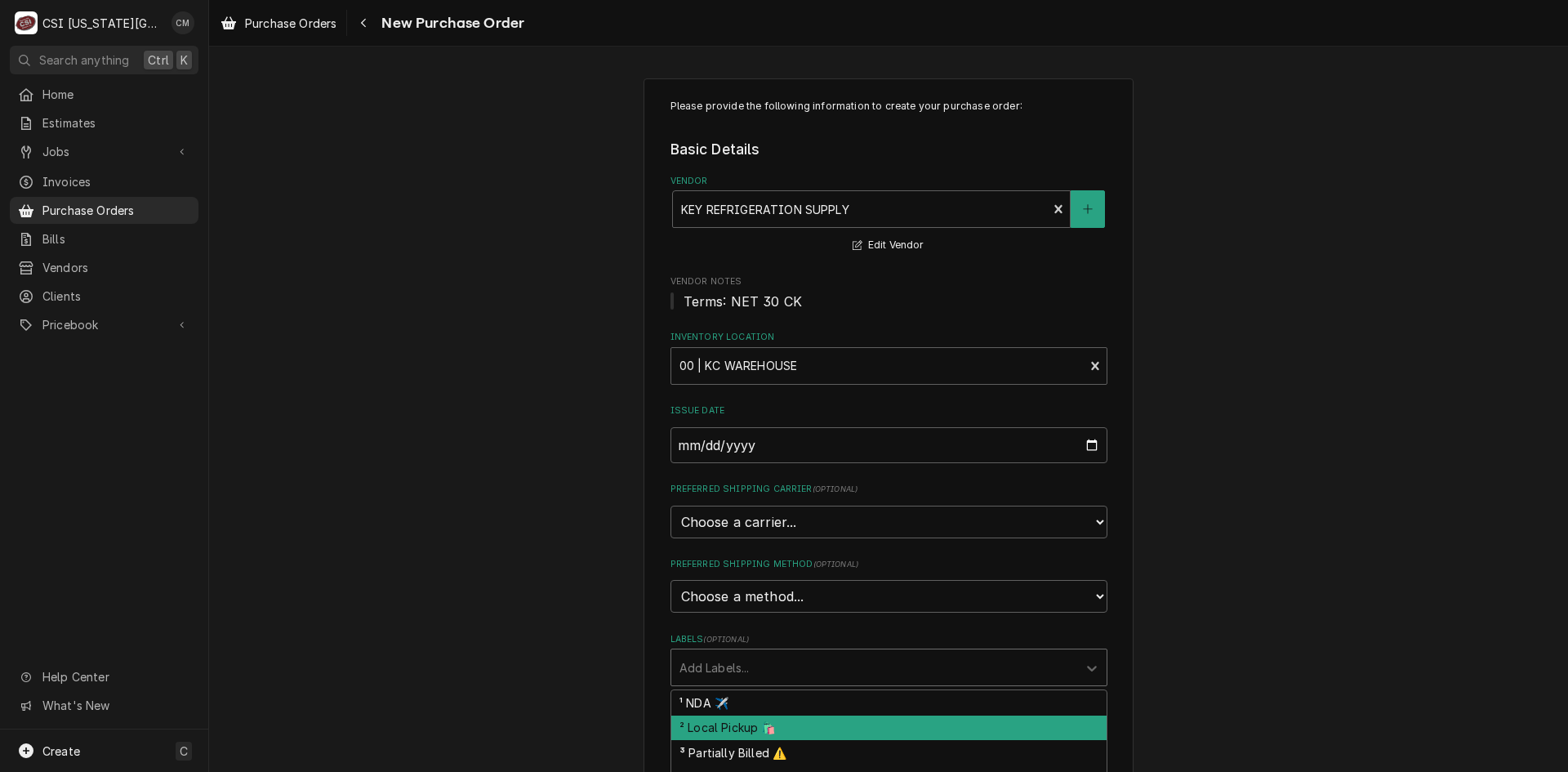
click at [778, 729] on div "² Local Pickup 🛍️" at bounding box center [888, 728] width 435 height 25
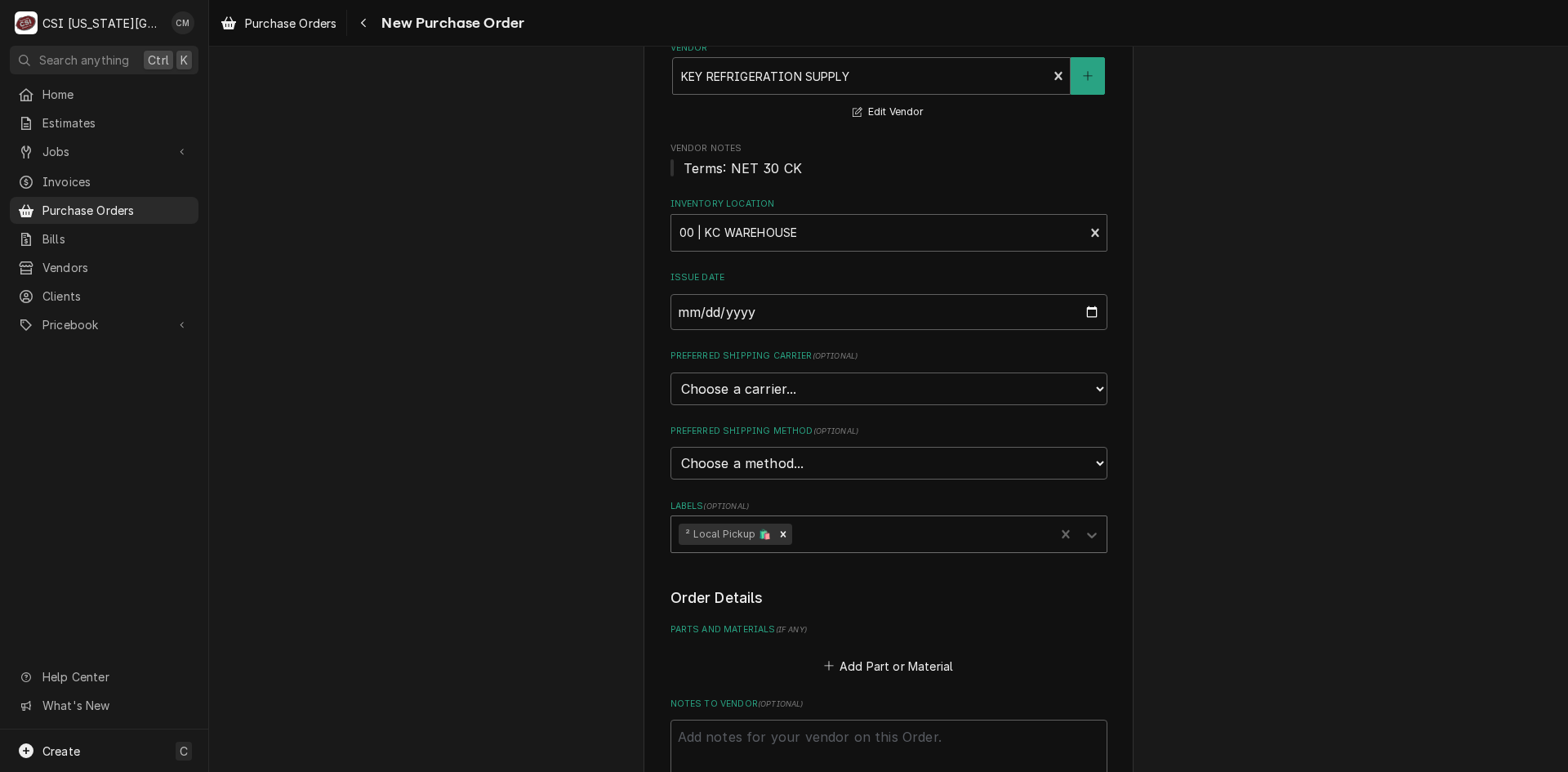
scroll to position [327, 0]
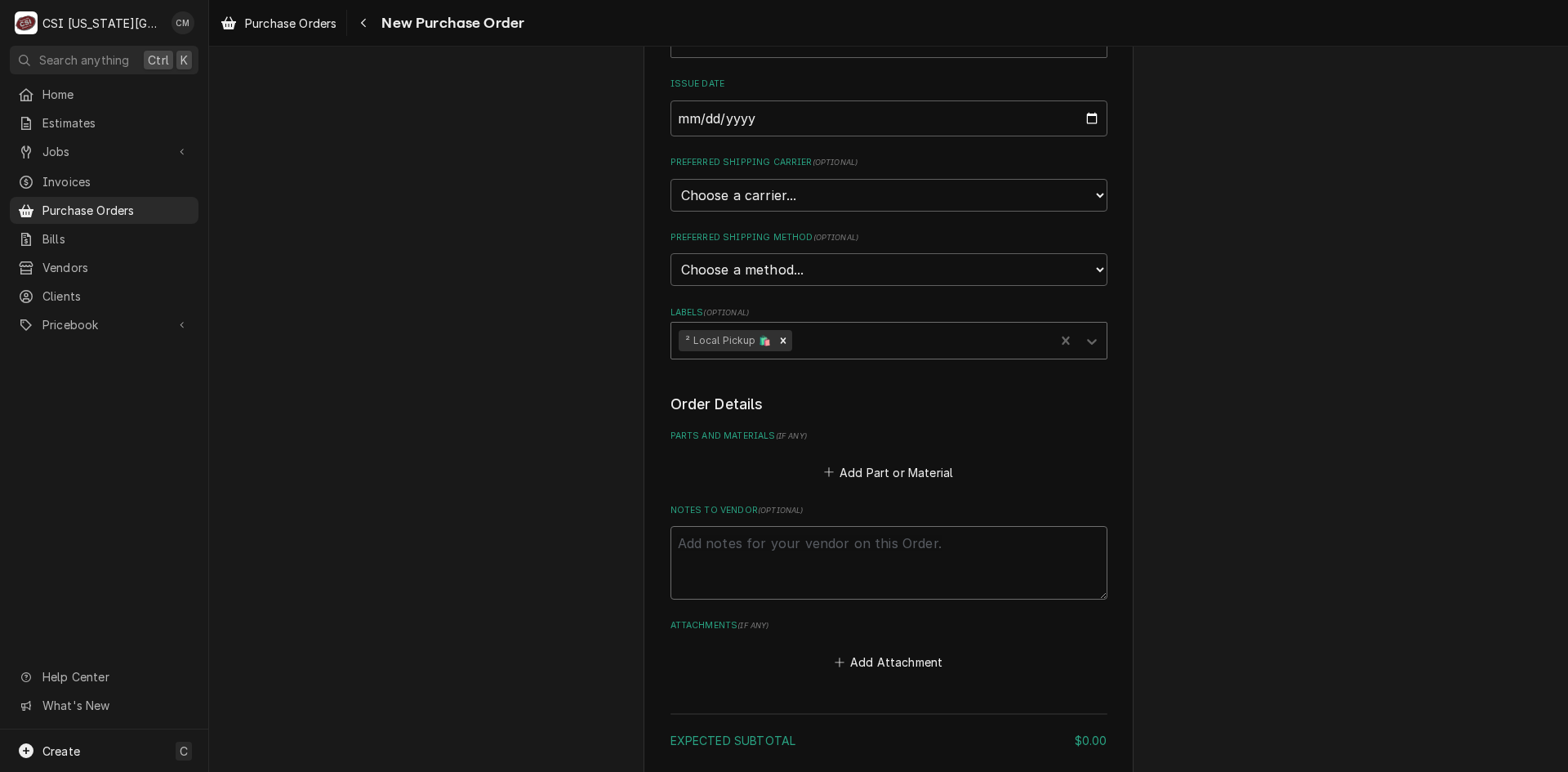
click at [832, 553] on textarea "Notes to Vendor ( optional )" at bounding box center [889, 563] width 437 height 74
type textarea "x"
type textarea "B"
type textarea "x"
type textarea "Bu"
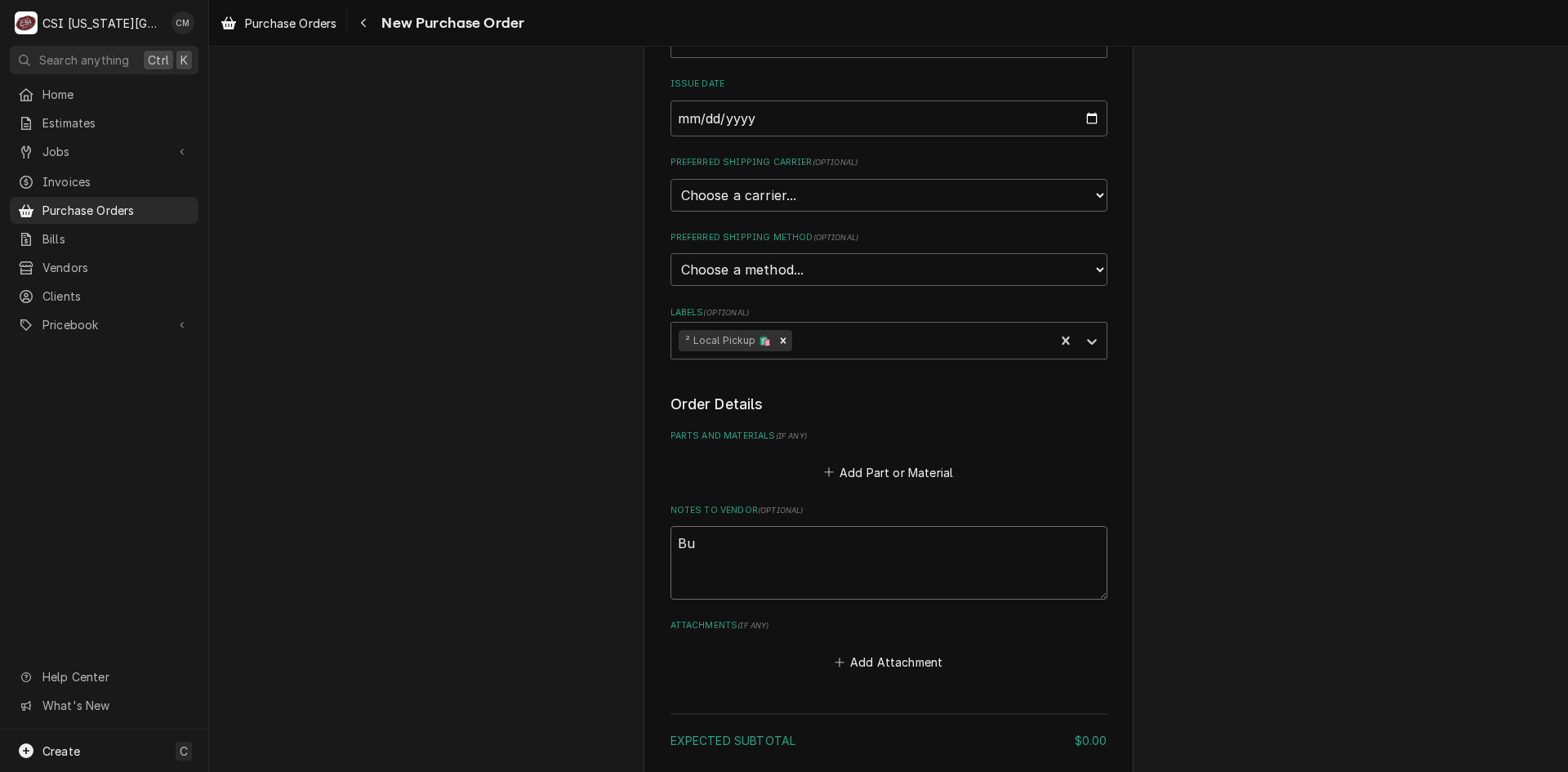
type textarea "x"
type textarea "Bus"
type textarea "x"
type textarea "Bust"
type textarea "x"
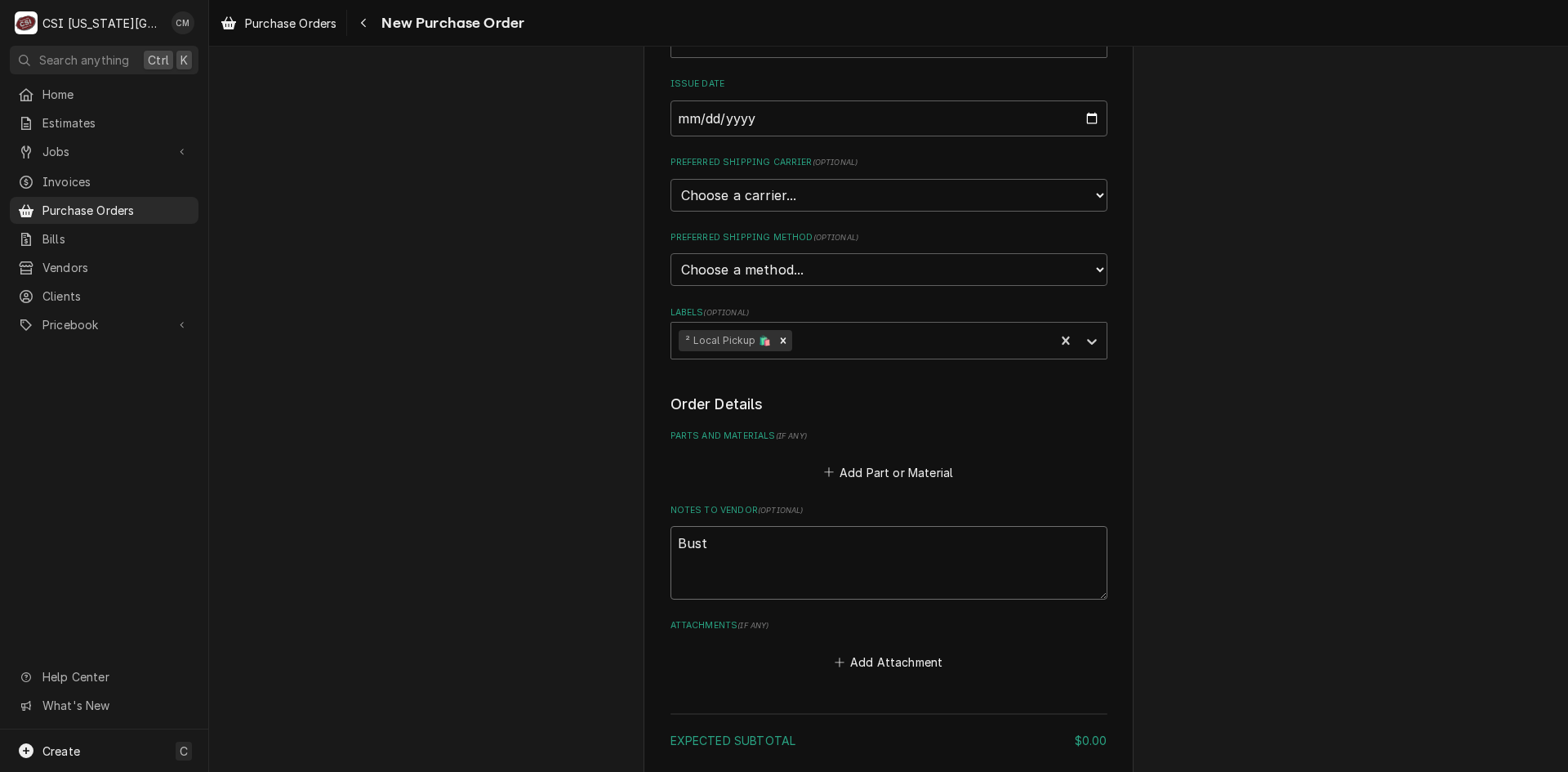
type textarea "Busta"
type textarea "x"
type textarea "Busta"
type textarea "x"
type textarea "Busta t"
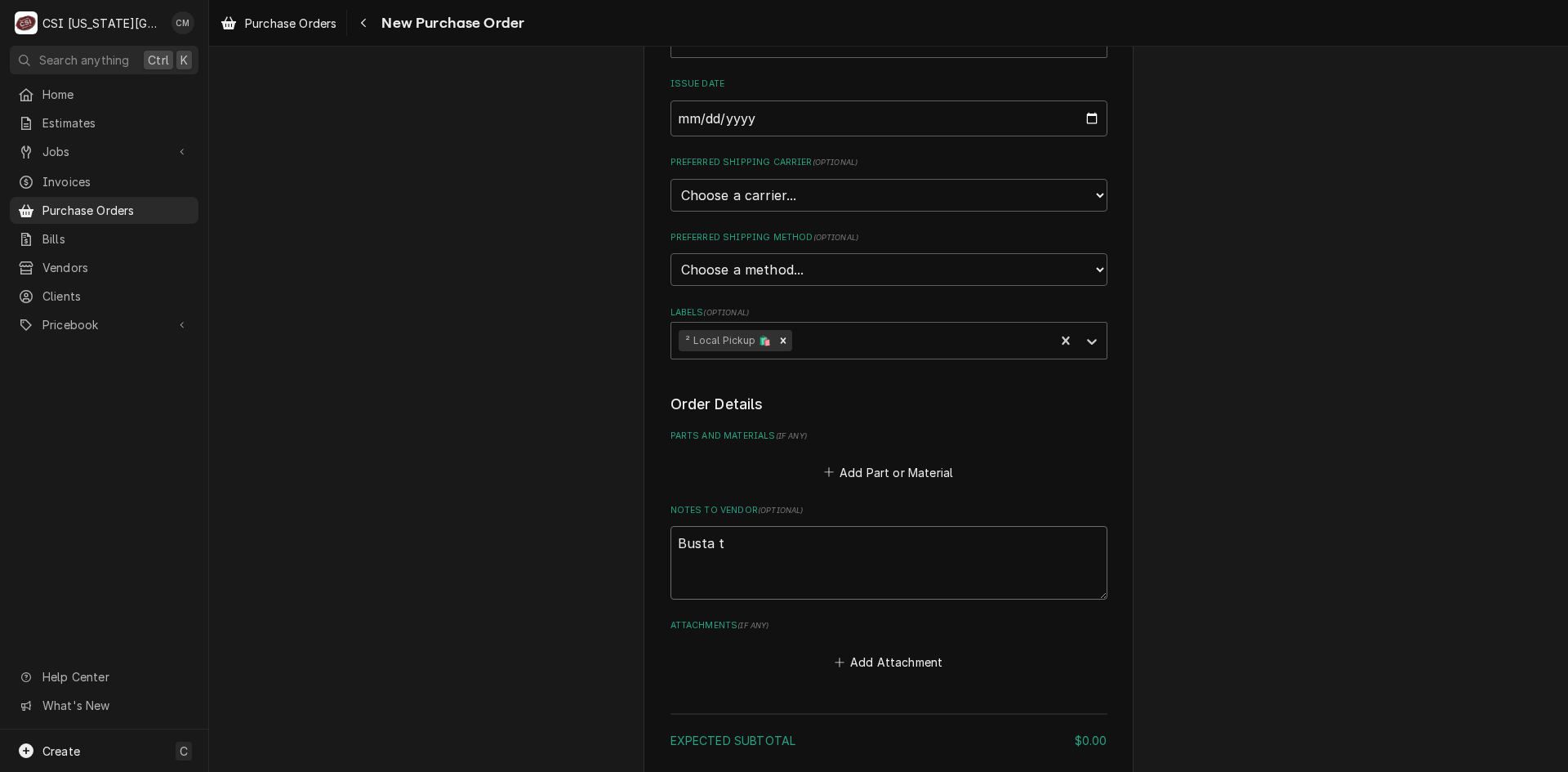
type textarea "x"
type textarea "Busta tr"
type textarea "x"
type textarea "Busta tru"
type textarea "x"
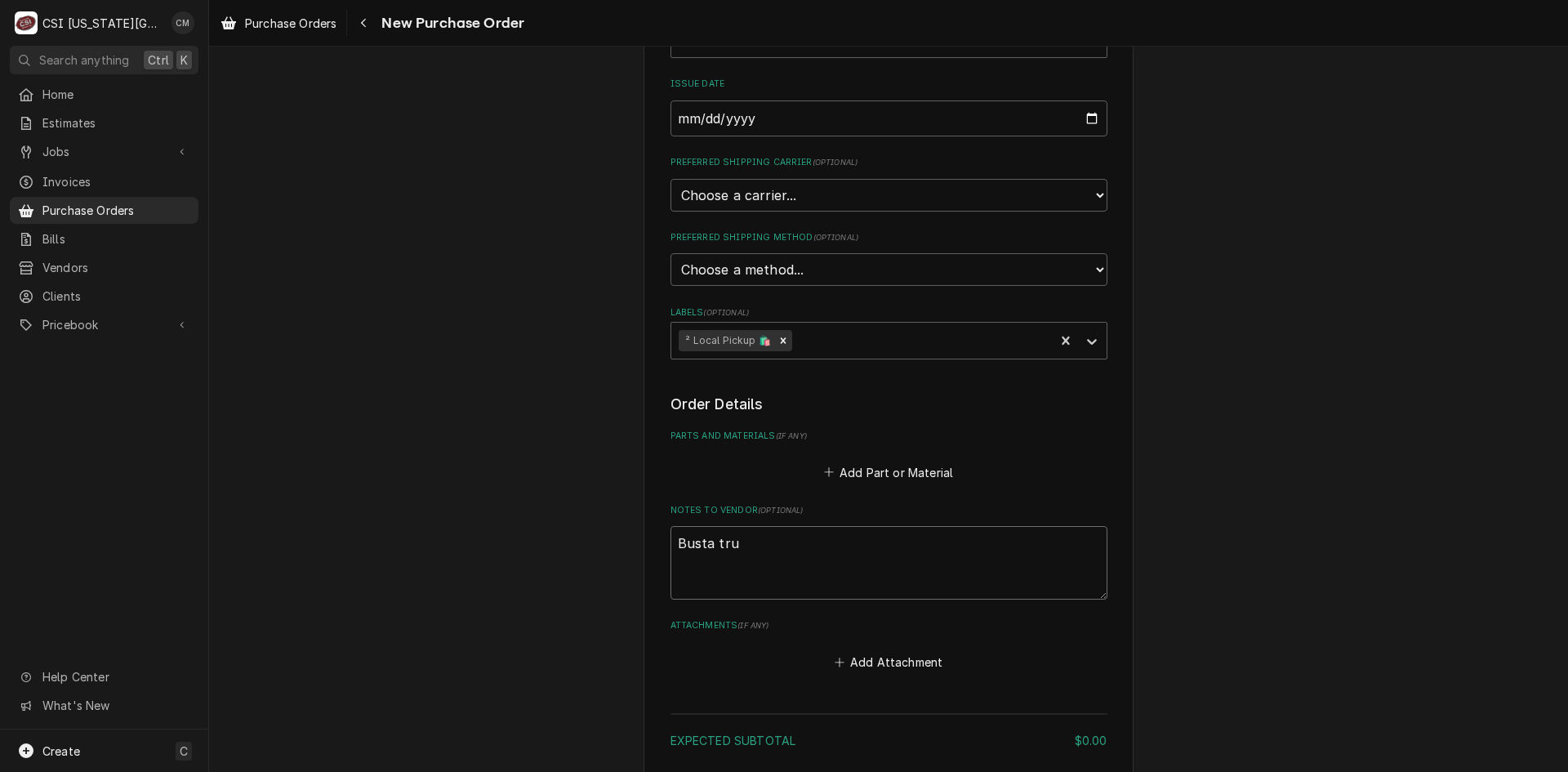
type textarea "Busta truc"
type textarea "x"
type textarea "Busta truck"
type textarea "x"
type textarea "Busta truck"
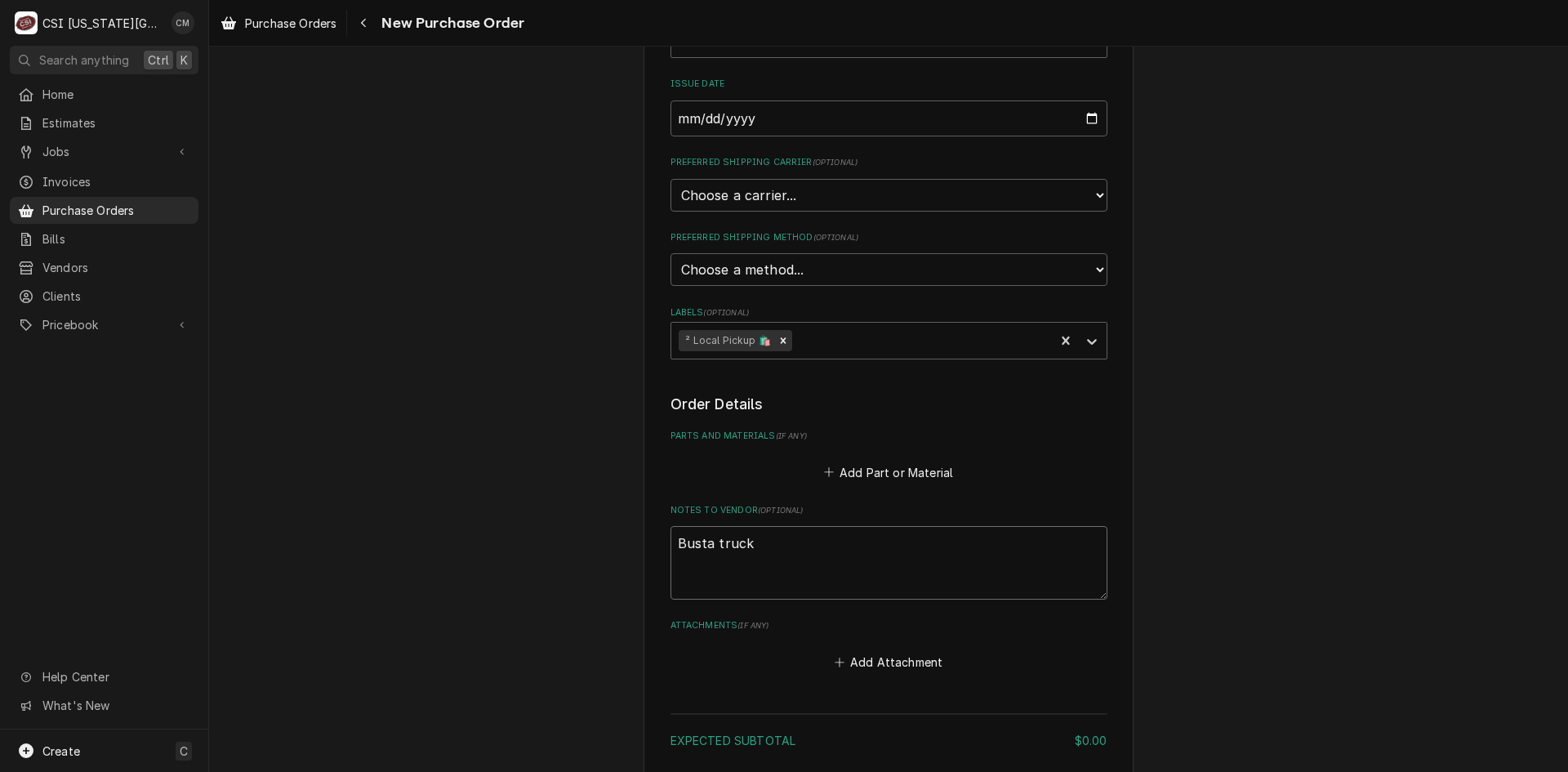
type textarea "x"
type textarea "Busta truck s"
type textarea "x"
type textarea "Busta truck st"
type textarea "x"
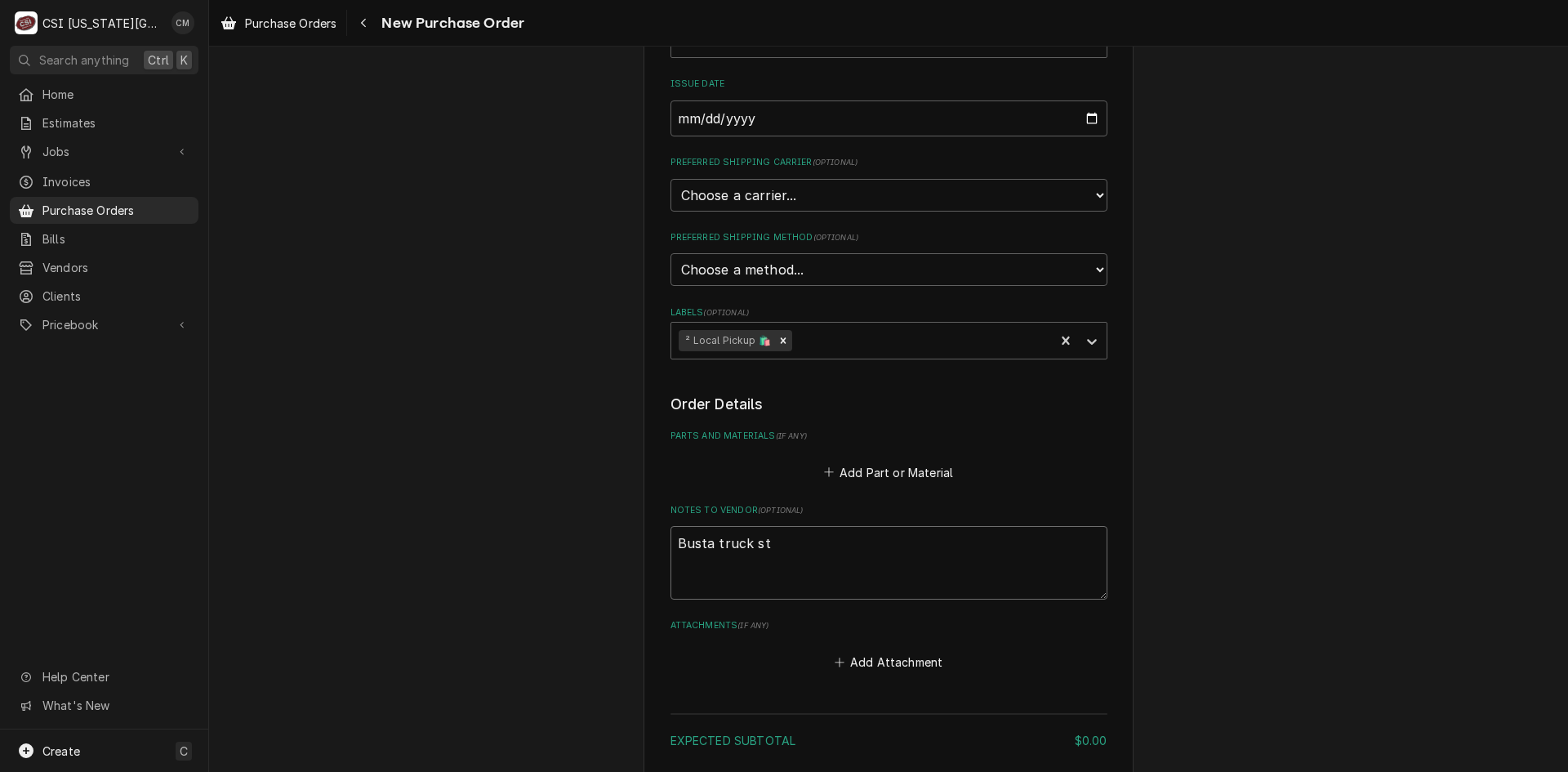
type textarea "Busta truck sto"
type textarea "x"
type textarea "Busta truck stoc"
type textarea "x"
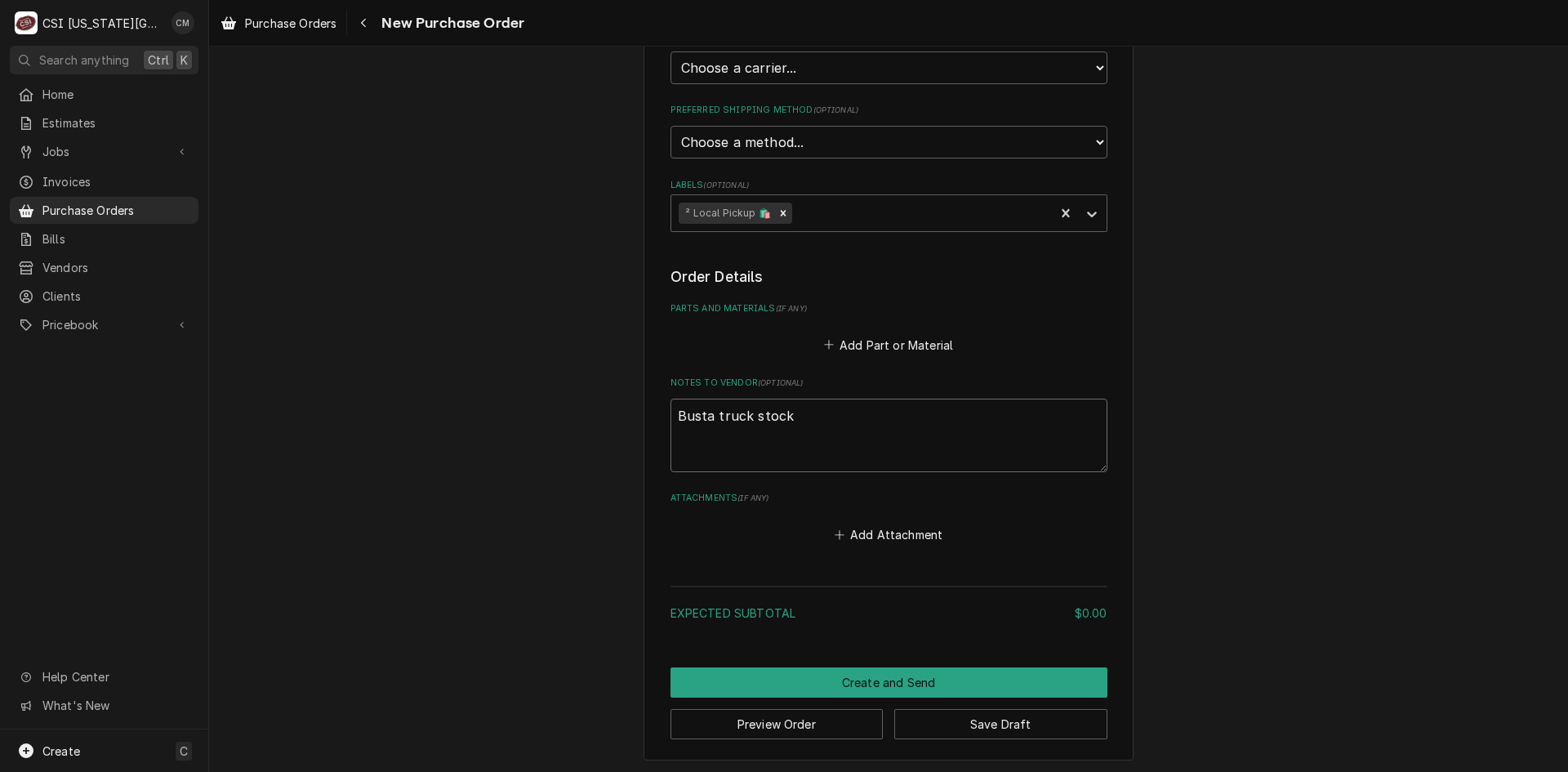
scroll to position [457, 0]
type textarea "Busta truck stock"
click at [948, 671] on button "Create and Send" at bounding box center [889, 680] width 437 height 30
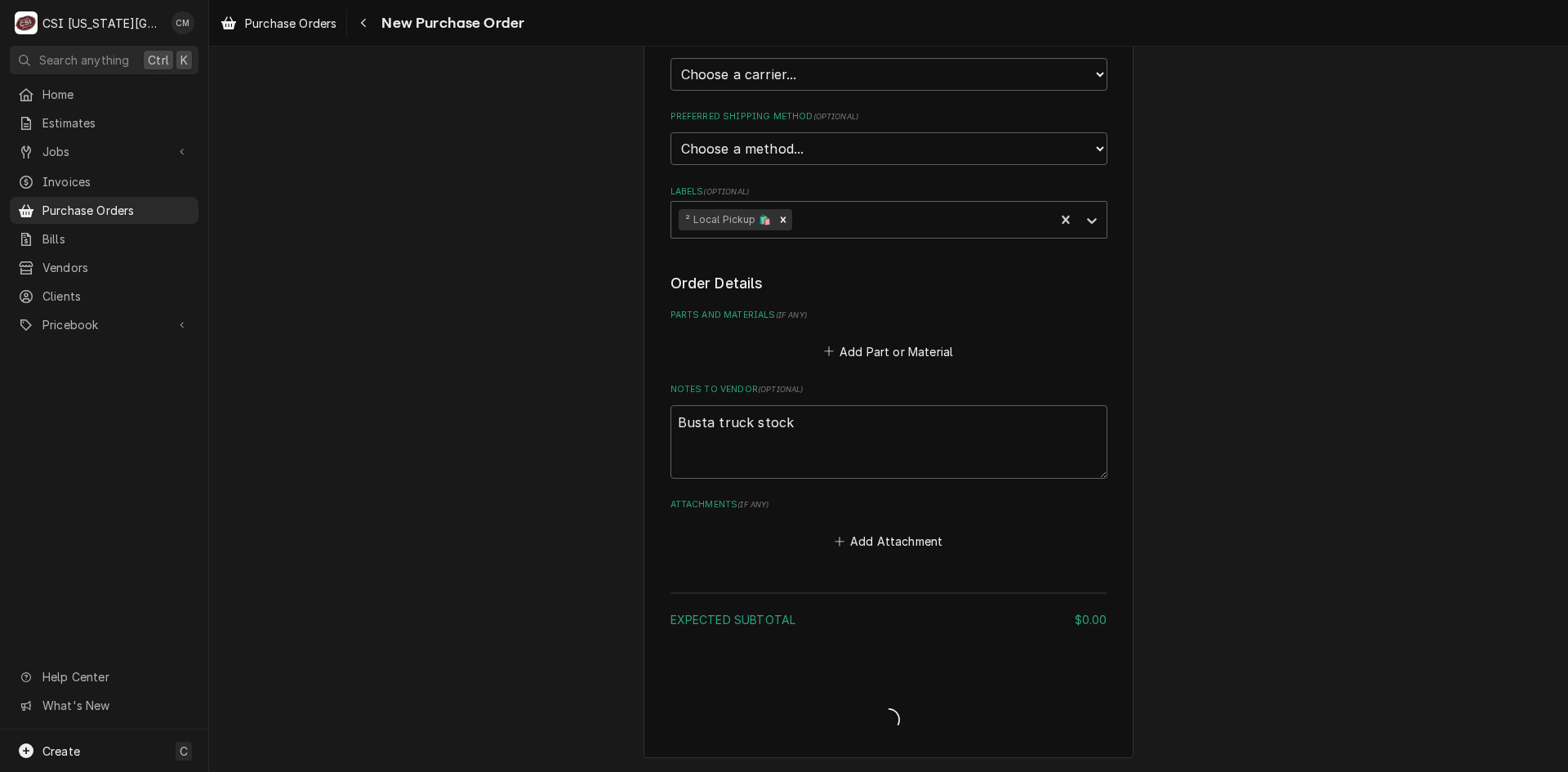
scroll to position [448, 0]
type textarea "x"
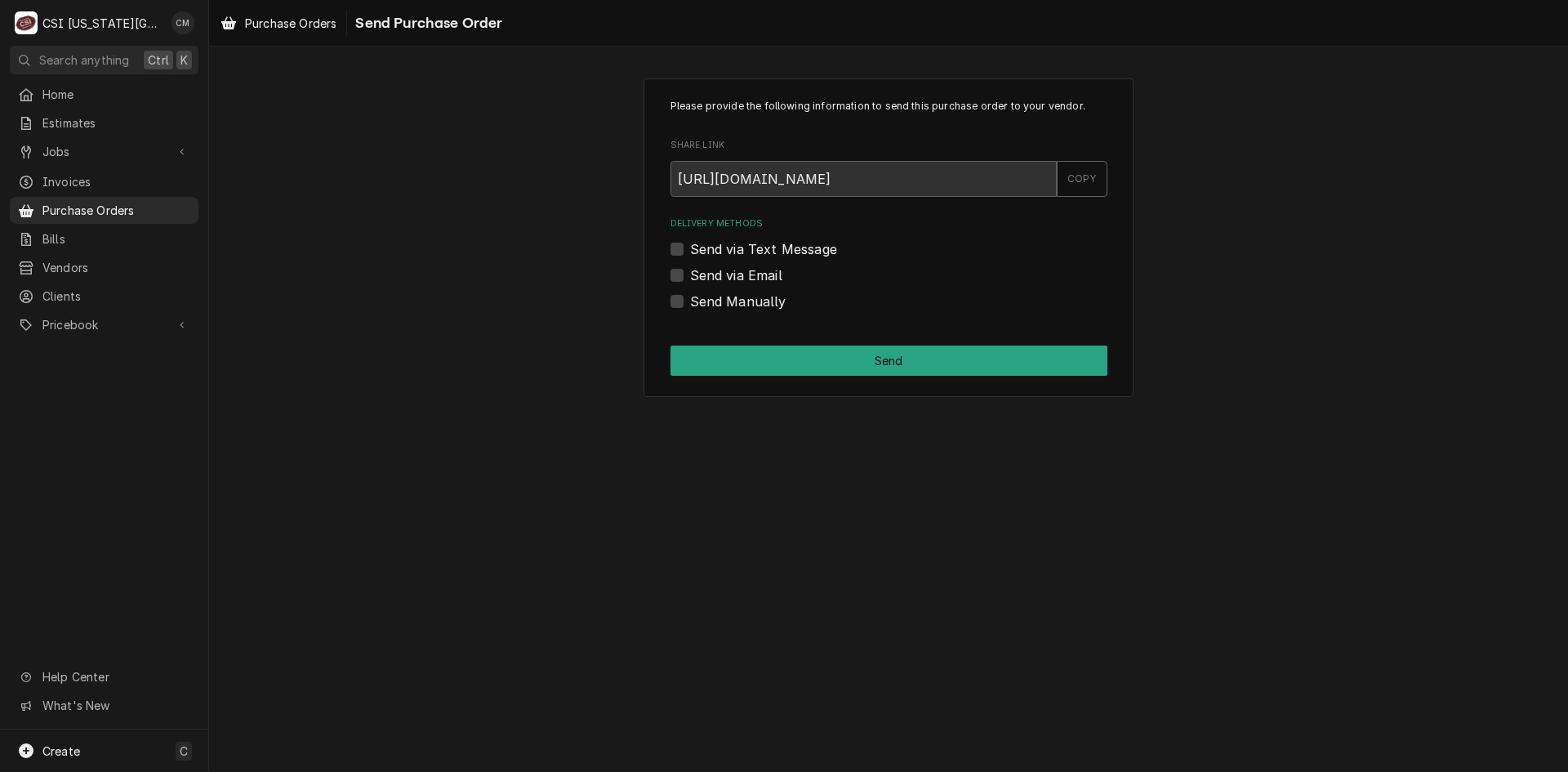
click at [690, 306] on label "Send Manually" at bounding box center [738, 302] width 96 height 20
click at [690, 306] on input "Send Manually" at bounding box center [908, 310] width 437 height 36
checkbox input "true"
click at [763, 342] on div "Please provide the following information to send this purchase order to your ve…" at bounding box center [889, 237] width 490 height 319
click at [766, 353] on button "Send" at bounding box center [889, 361] width 437 height 30
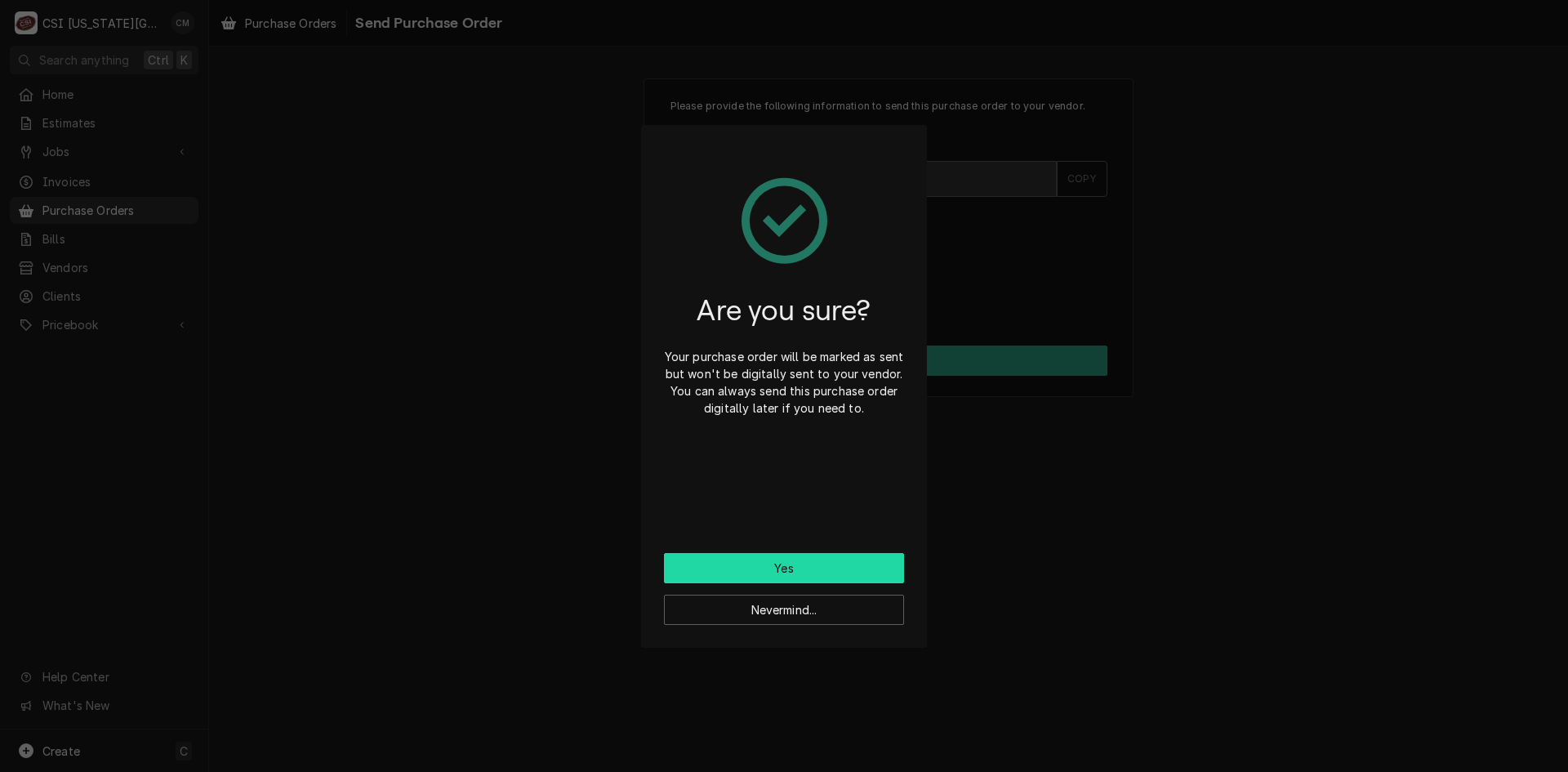
click at [792, 571] on button "Yes" at bounding box center [784, 568] width 240 height 30
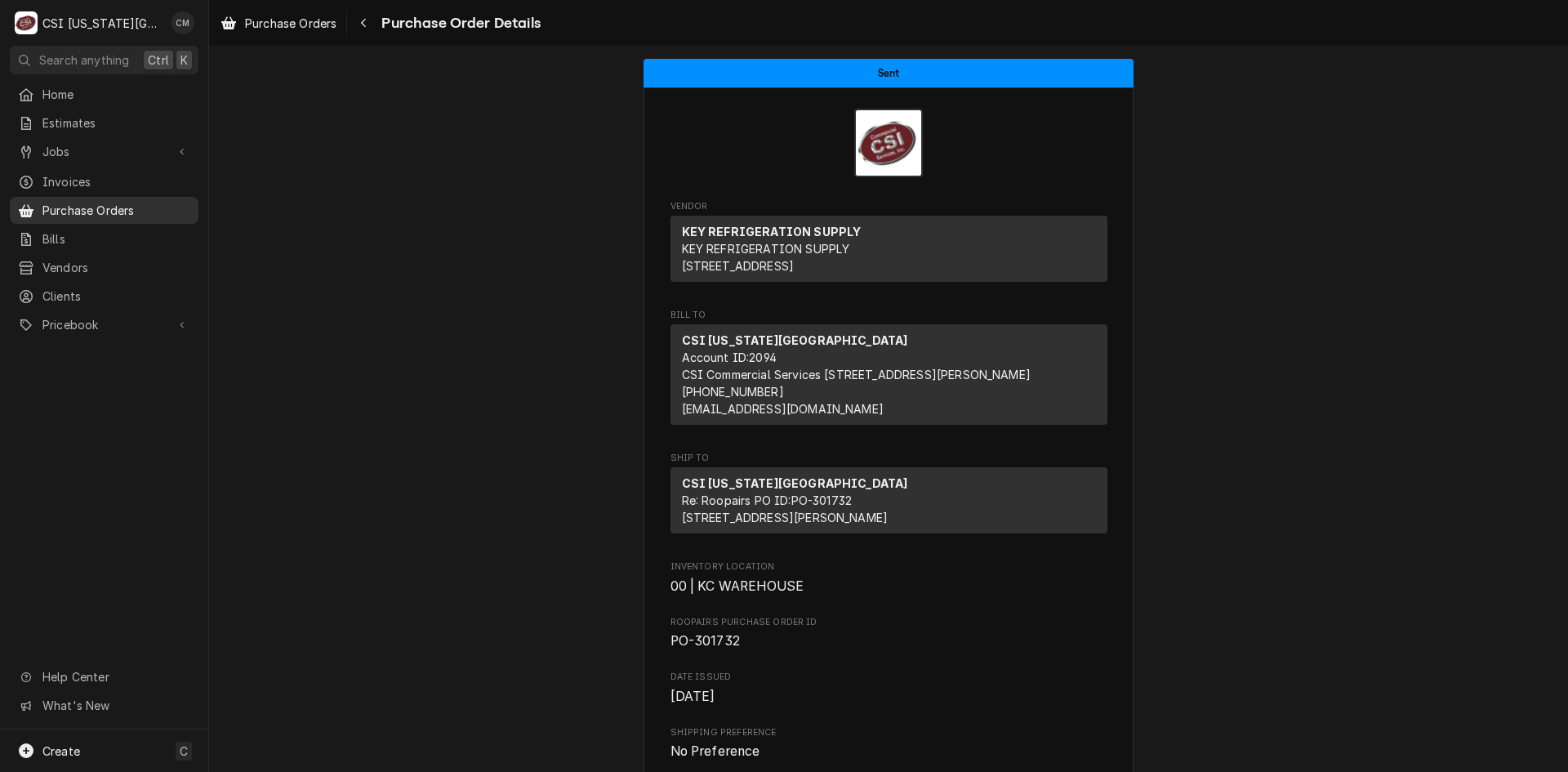
click at [86, 202] on span "Purchase Orders" at bounding box center [116, 210] width 148 height 17
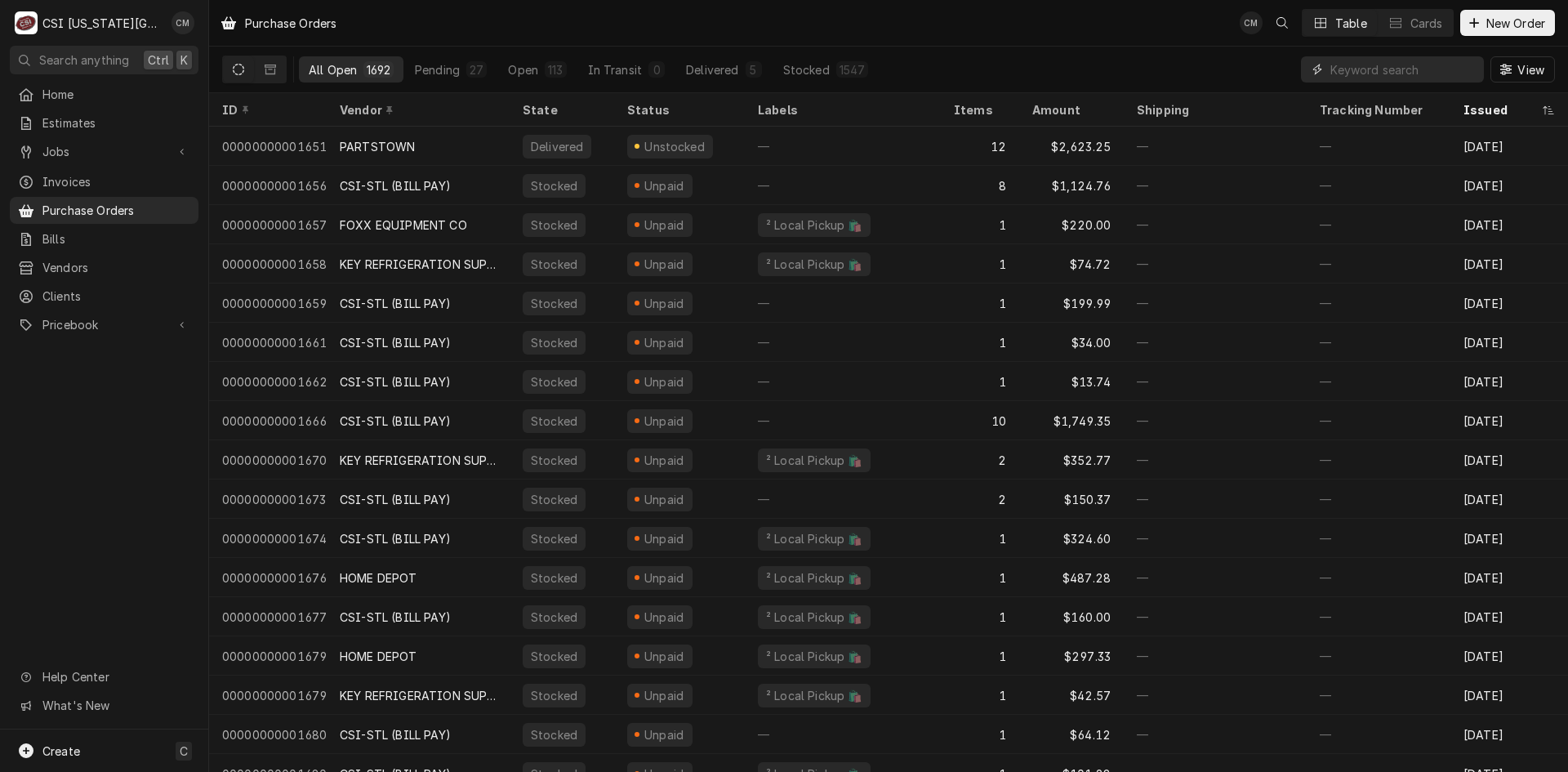
click at [1363, 66] on input "Dynamic Content Wrapper" at bounding box center [1403, 69] width 145 height 26
drag, startPoint x: 1359, startPoint y: 71, endPoint x: 1190, endPoint y: 71, distance: 169.1
click at [1190, 71] on div "All Open 1692 Pending 27 Open 113 In Transit 0 Delivered 5 Stocked 1547 3 View" at bounding box center [888, 70] width 1333 height 46
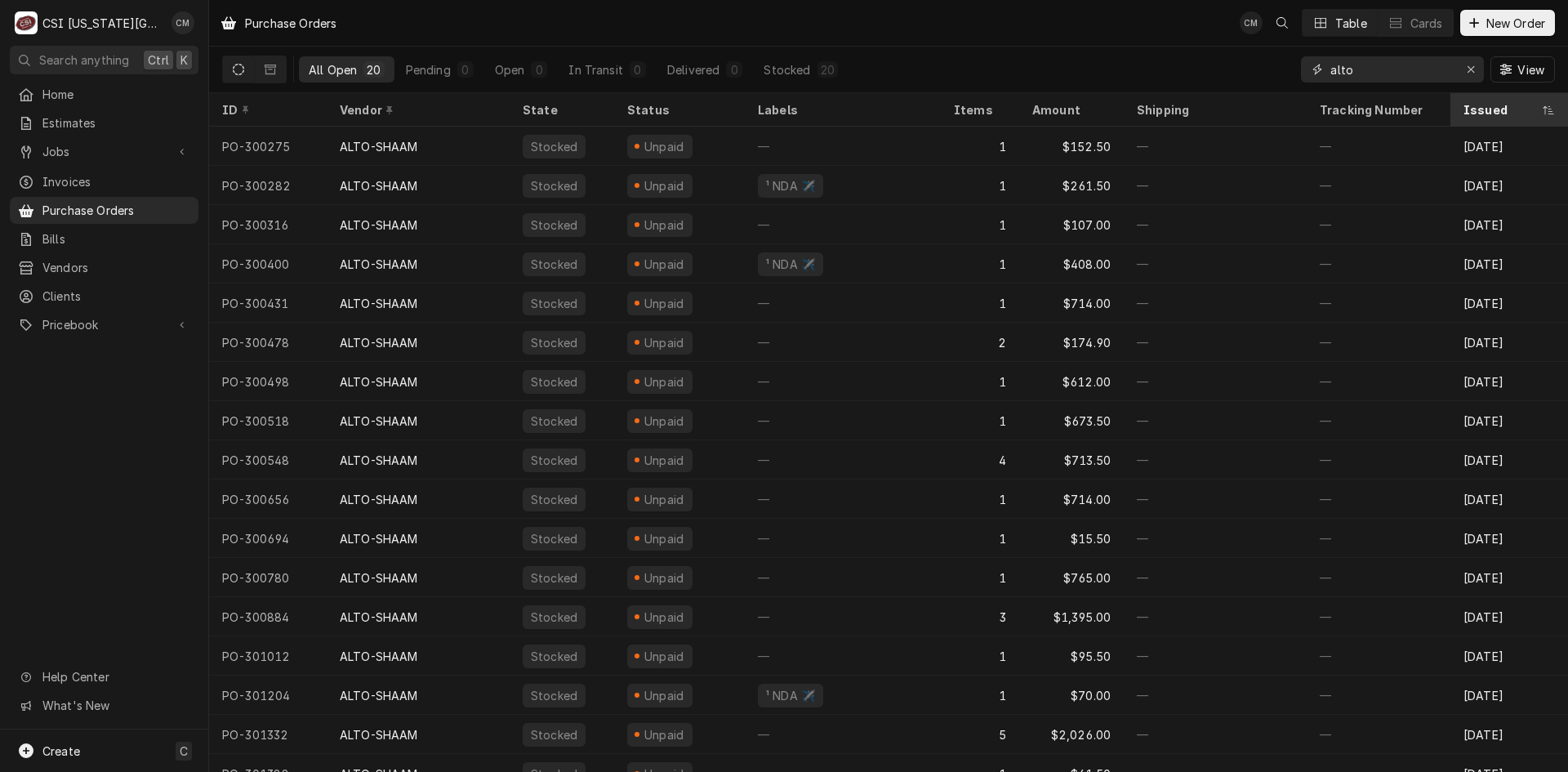
type input "alto"
click at [1485, 112] on div "Issued" at bounding box center [1501, 109] width 75 height 17
click at [1387, 74] on input "alto" at bounding box center [1392, 69] width 123 height 26
drag, startPoint x: 1376, startPoint y: 73, endPoint x: 1309, endPoint y: 69, distance: 67.1
click at [1309, 69] on div "alto" at bounding box center [1392, 69] width 183 height 26
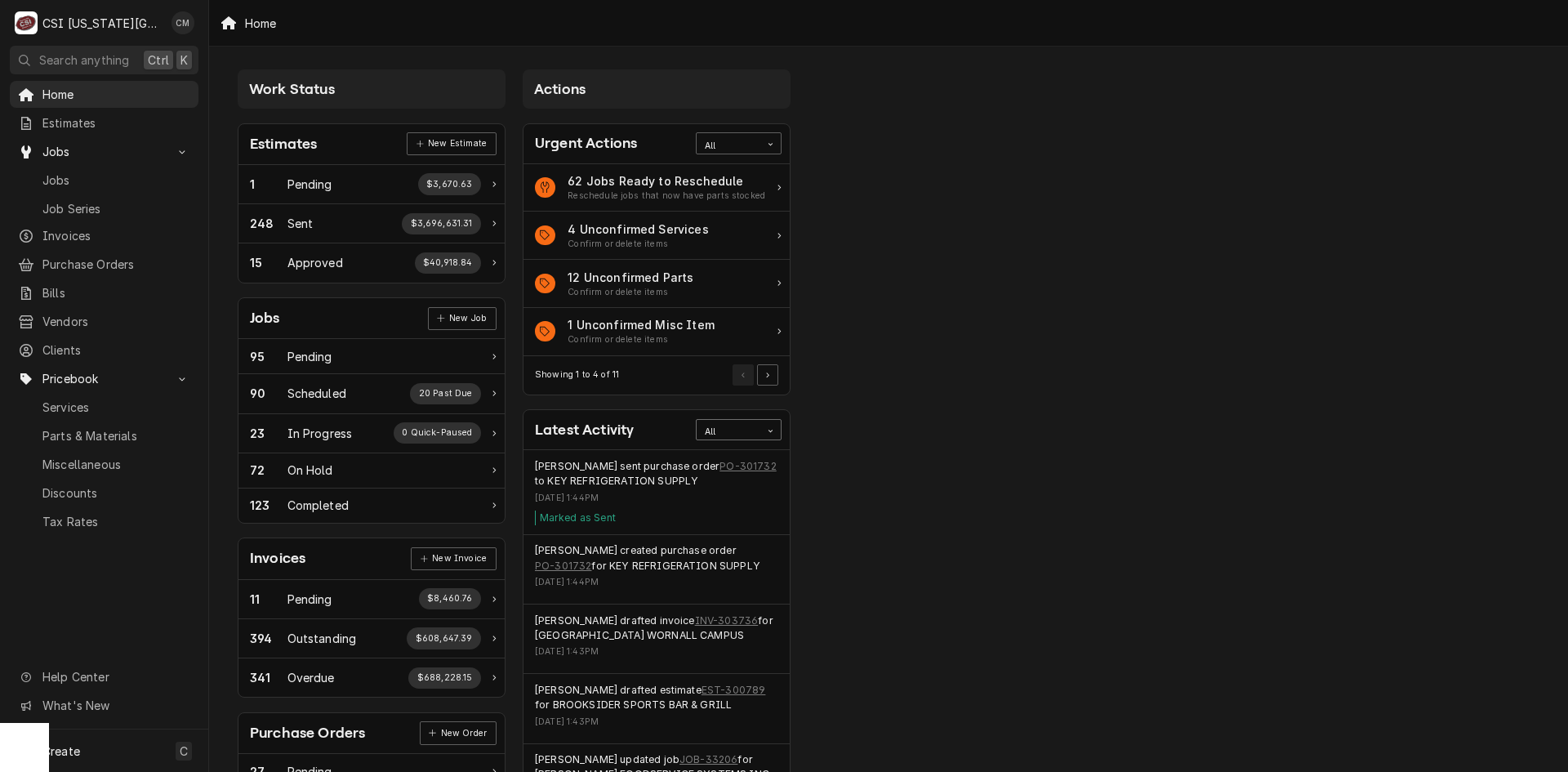
click at [732, 431] on div "All" at bounding box center [728, 432] width 47 height 13
click at [741, 551] on div "Bills" at bounding box center [739, 560] width 84 height 19
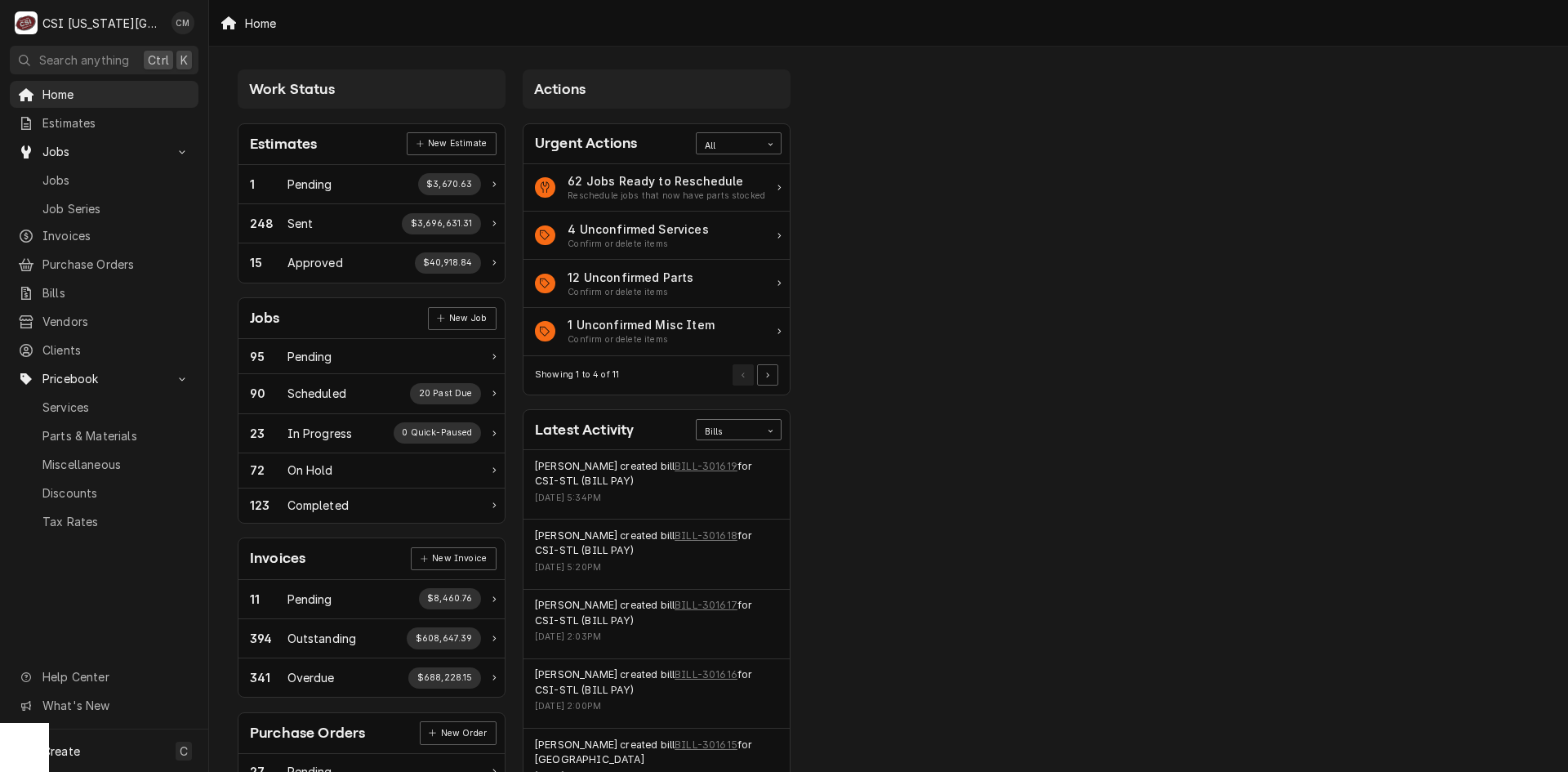
click at [769, 427] on icon "Card Data Filter Control" at bounding box center [770, 430] width 7 height 7
click at [729, 527] on div "Purchase Orders" at bounding box center [739, 535] width 84 height 32
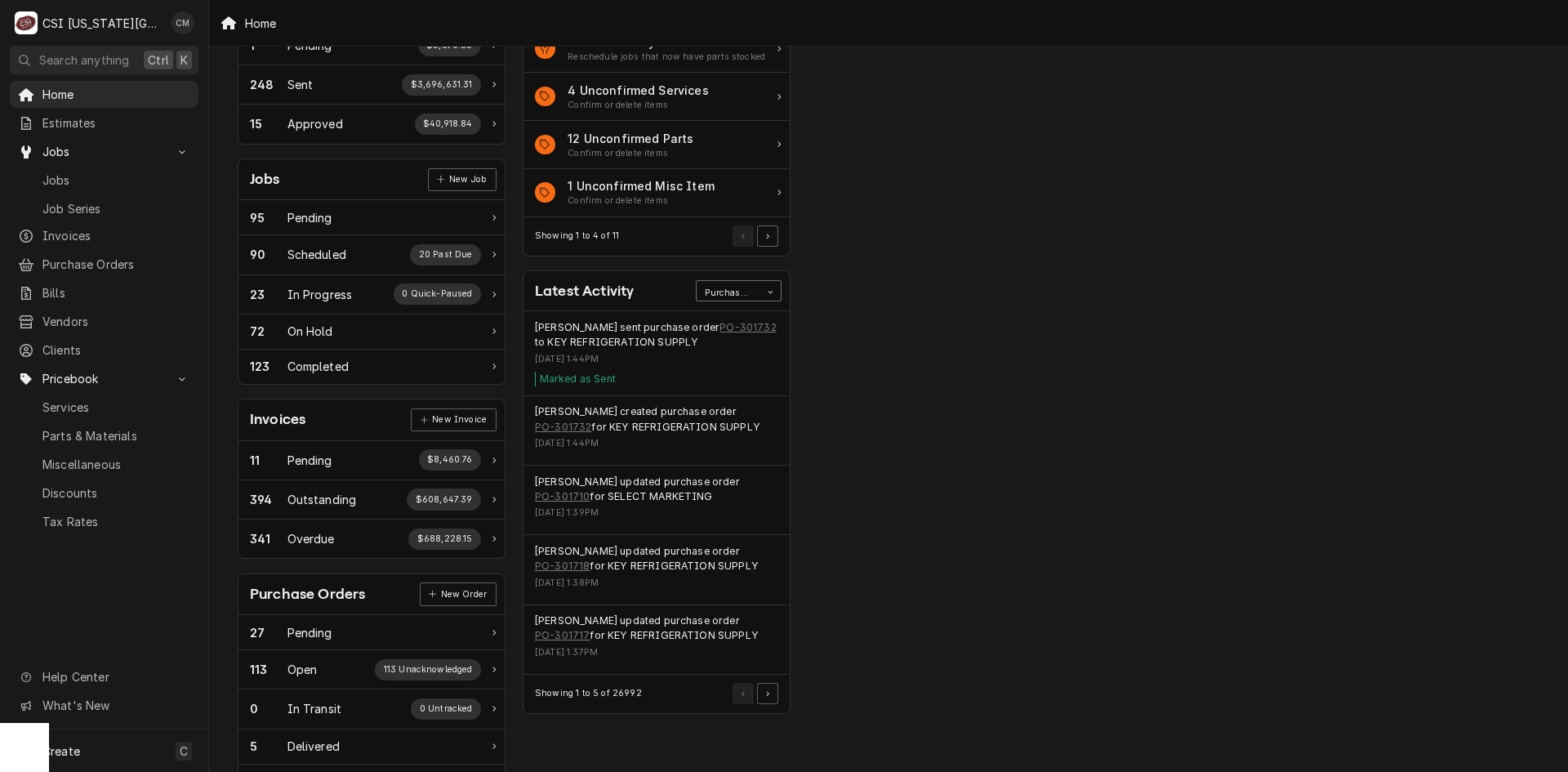
scroll to position [163, 0]
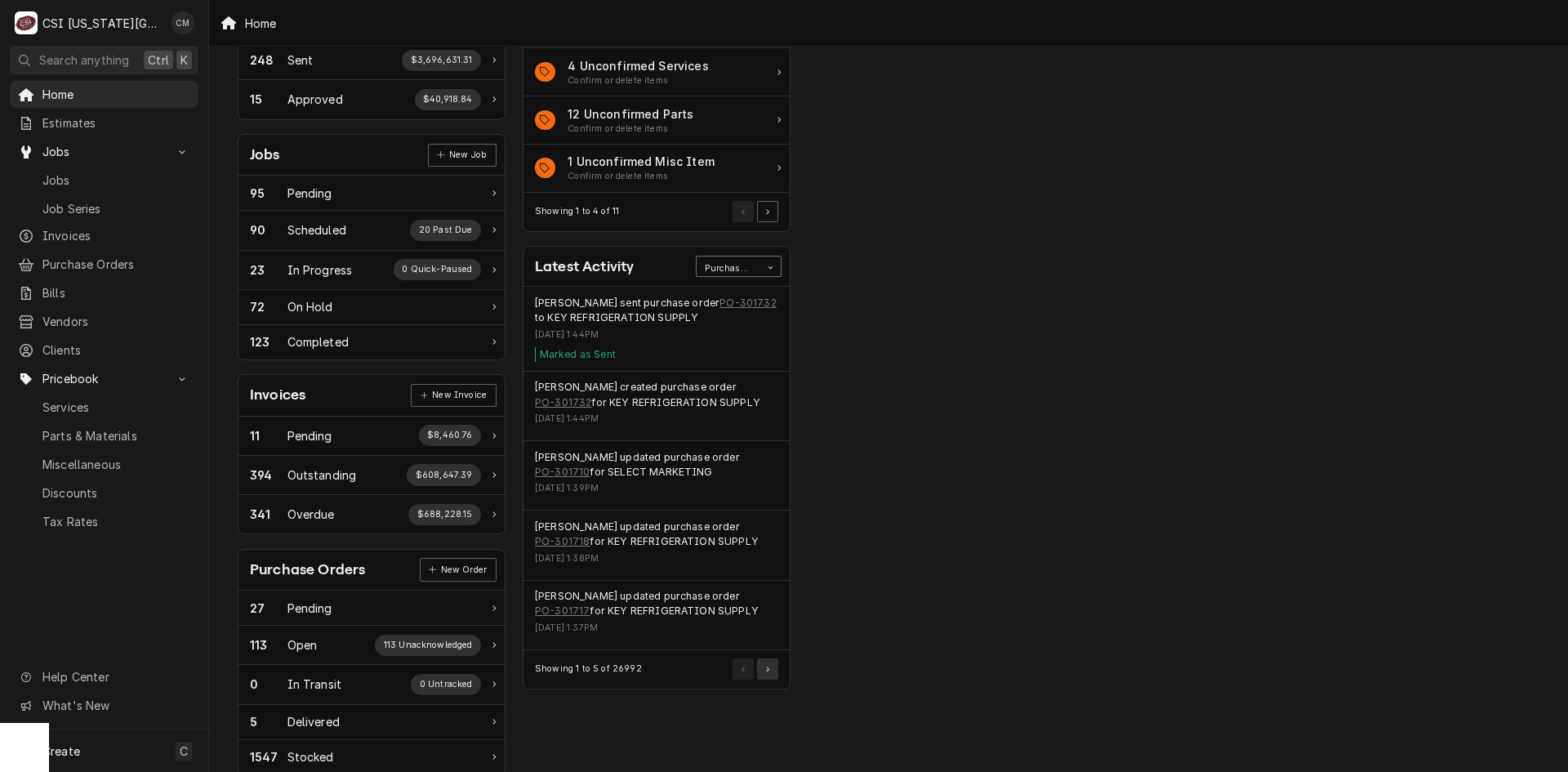
click at [773, 661] on button "Pagination Controls" at bounding box center [767, 668] width 21 height 21
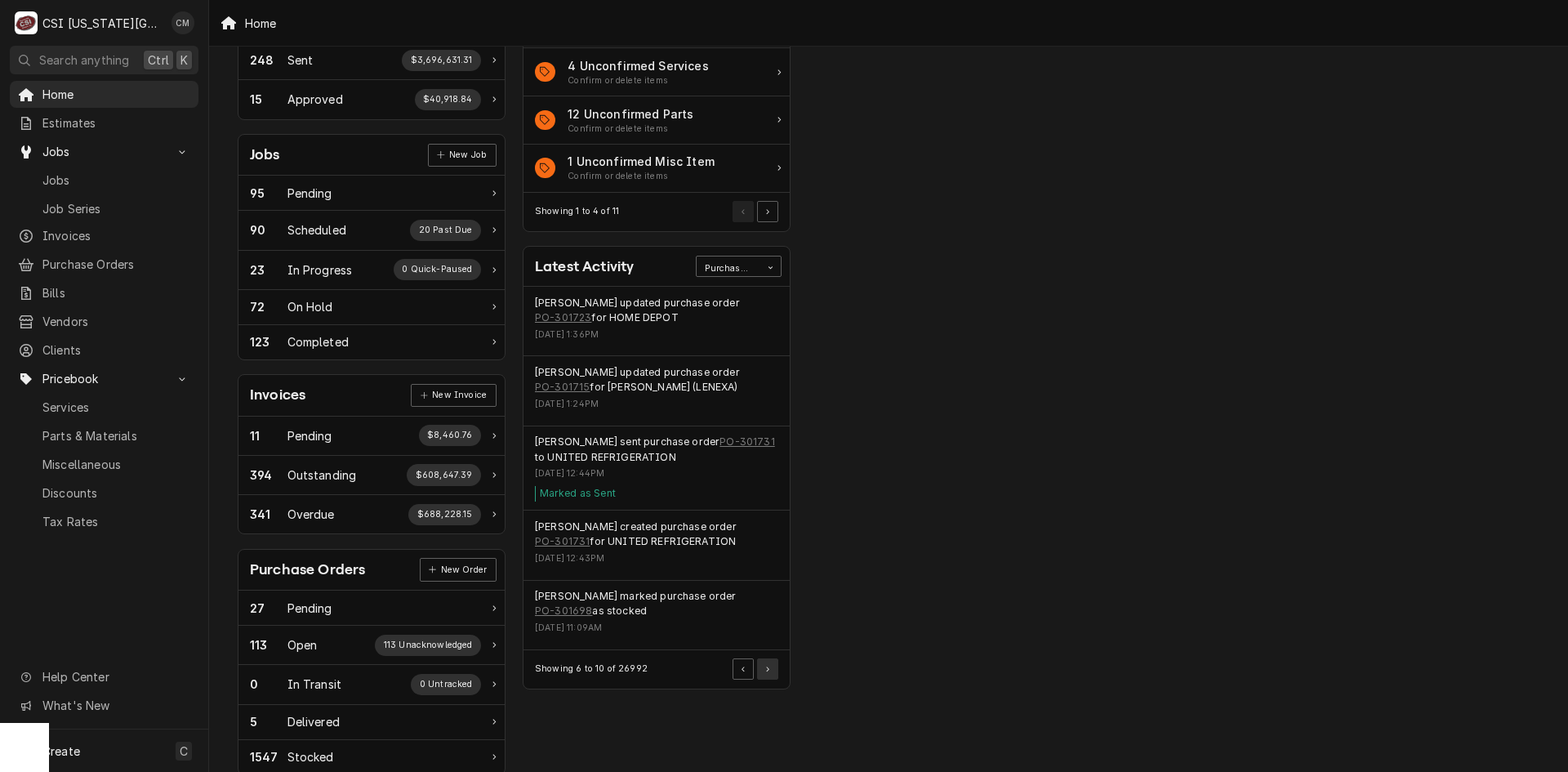
click at [773, 661] on button "Pagination Controls" at bounding box center [767, 668] width 21 height 21
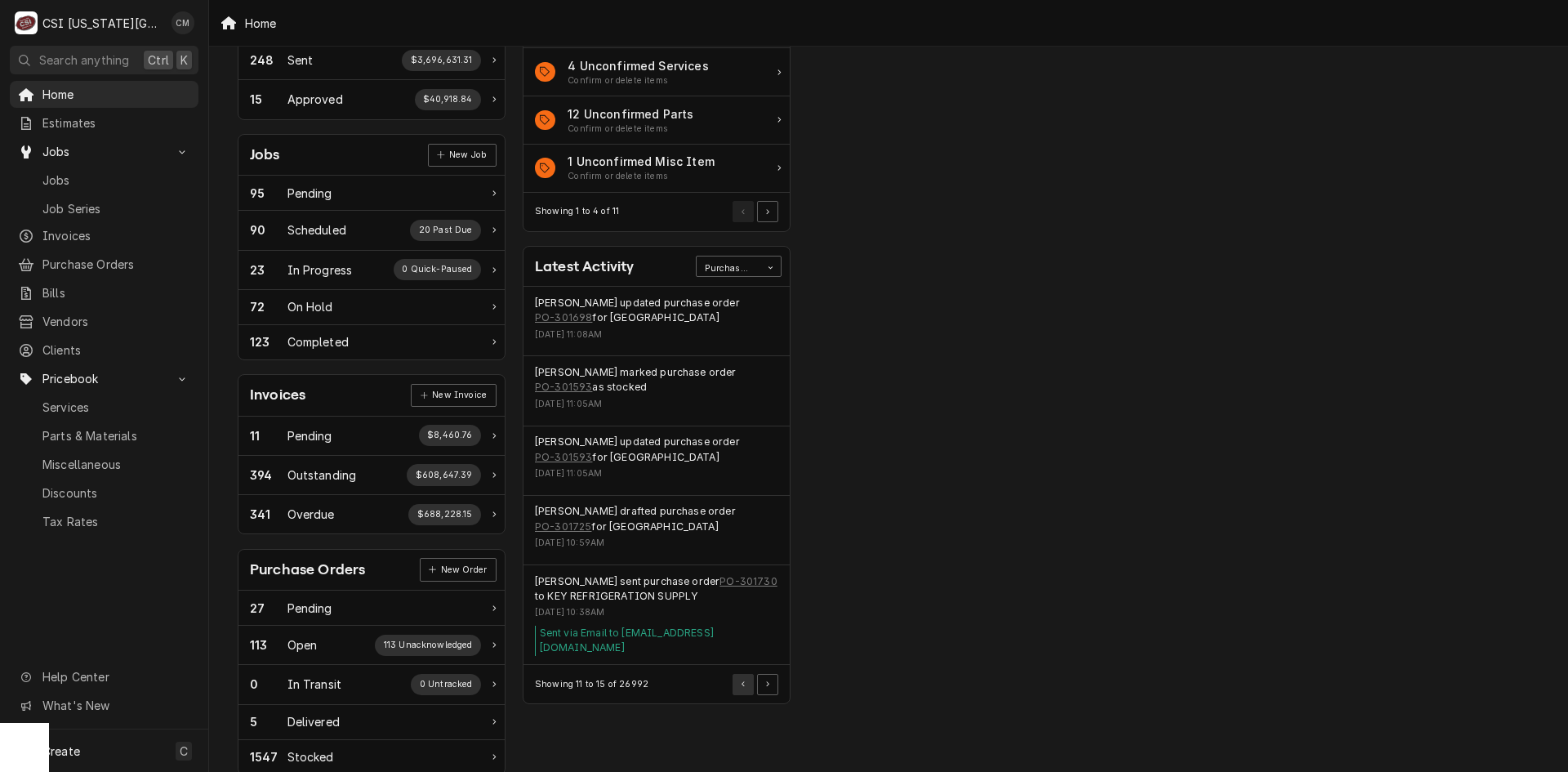
click at [747, 674] on button "Pagination Controls" at bounding box center [743, 684] width 21 height 21
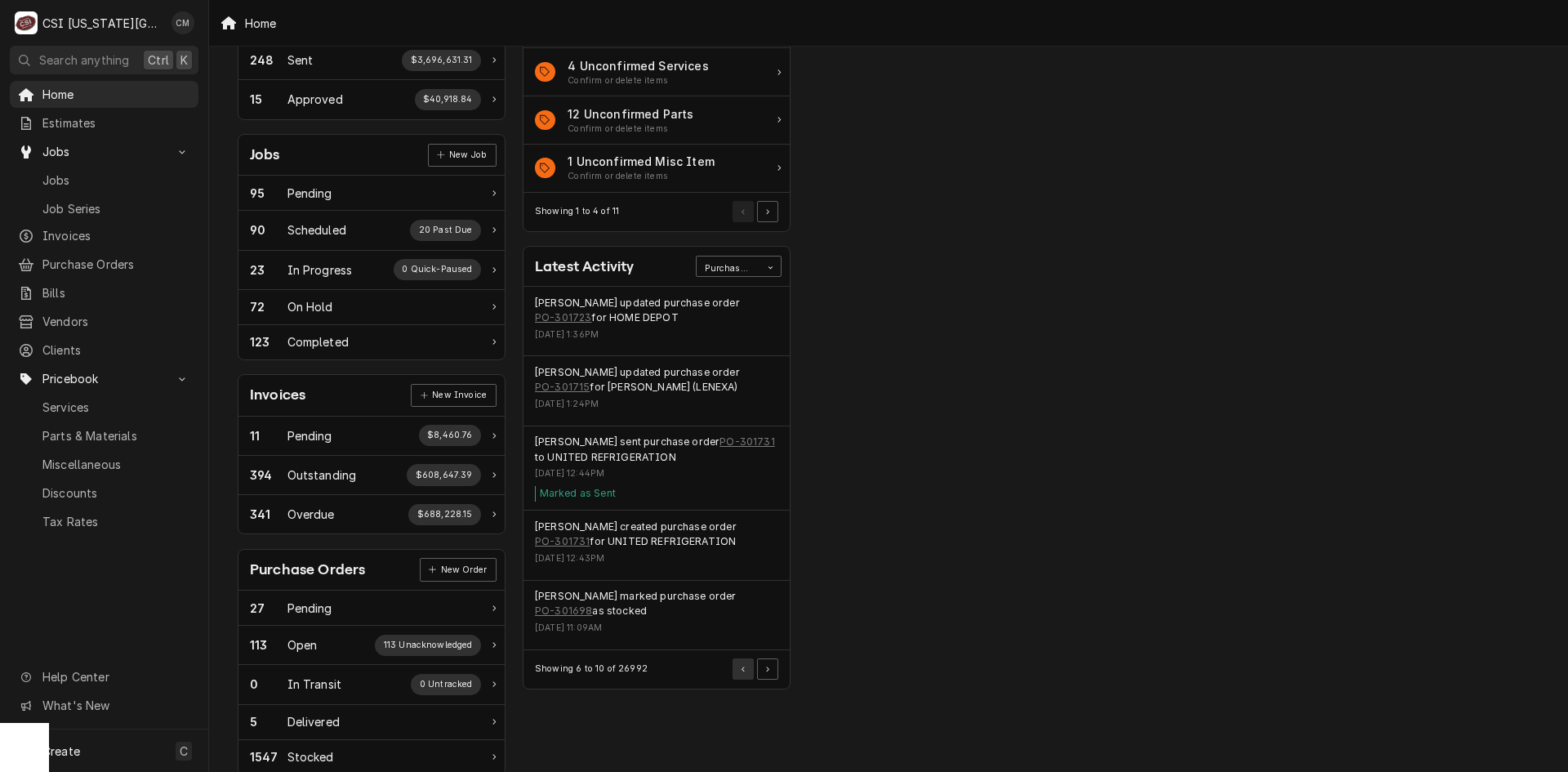
click at [743, 672] on button "Pagination Controls" at bounding box center [743, 668] width 21 height 21
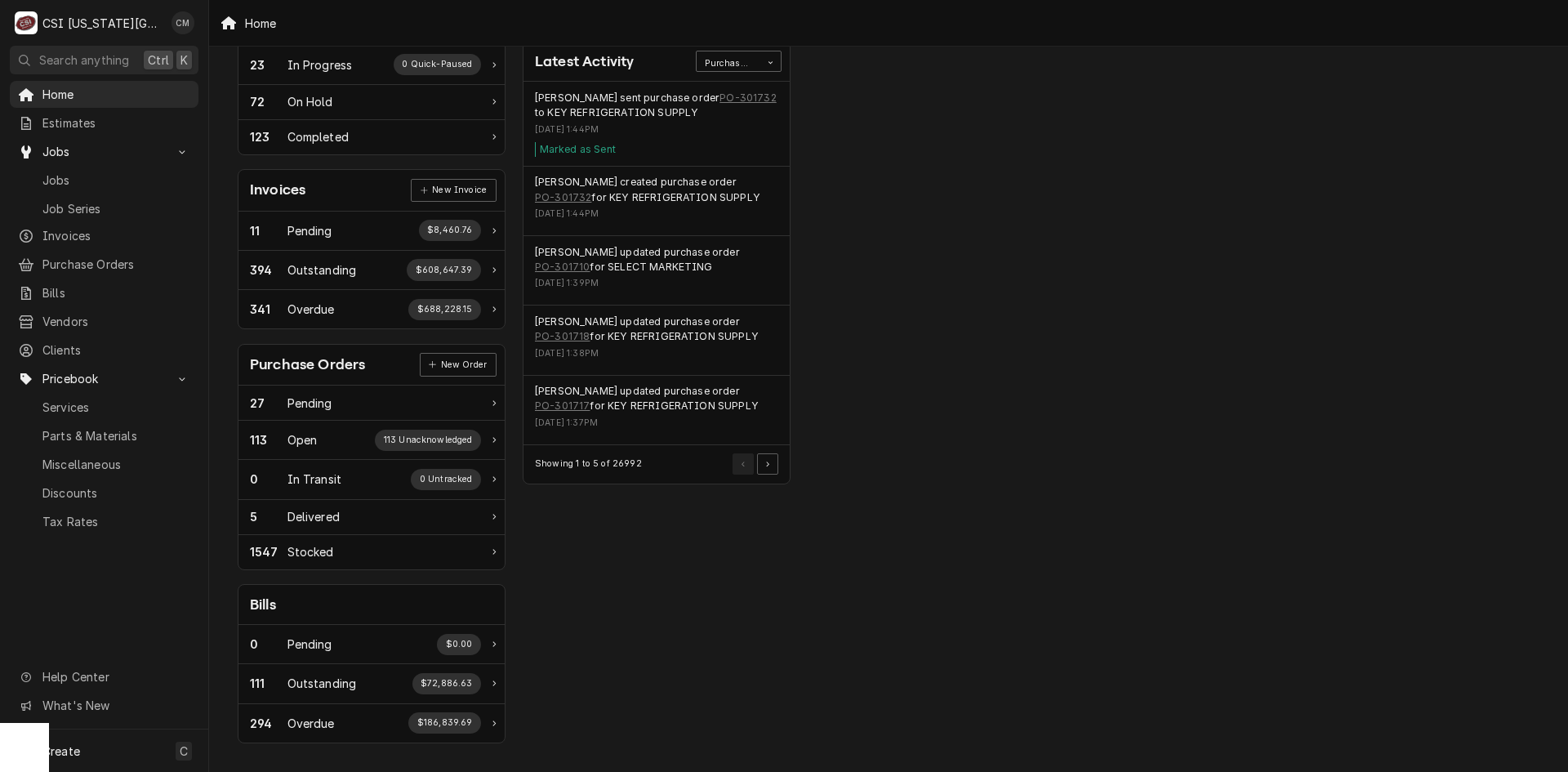
scroll to position [0, 0]
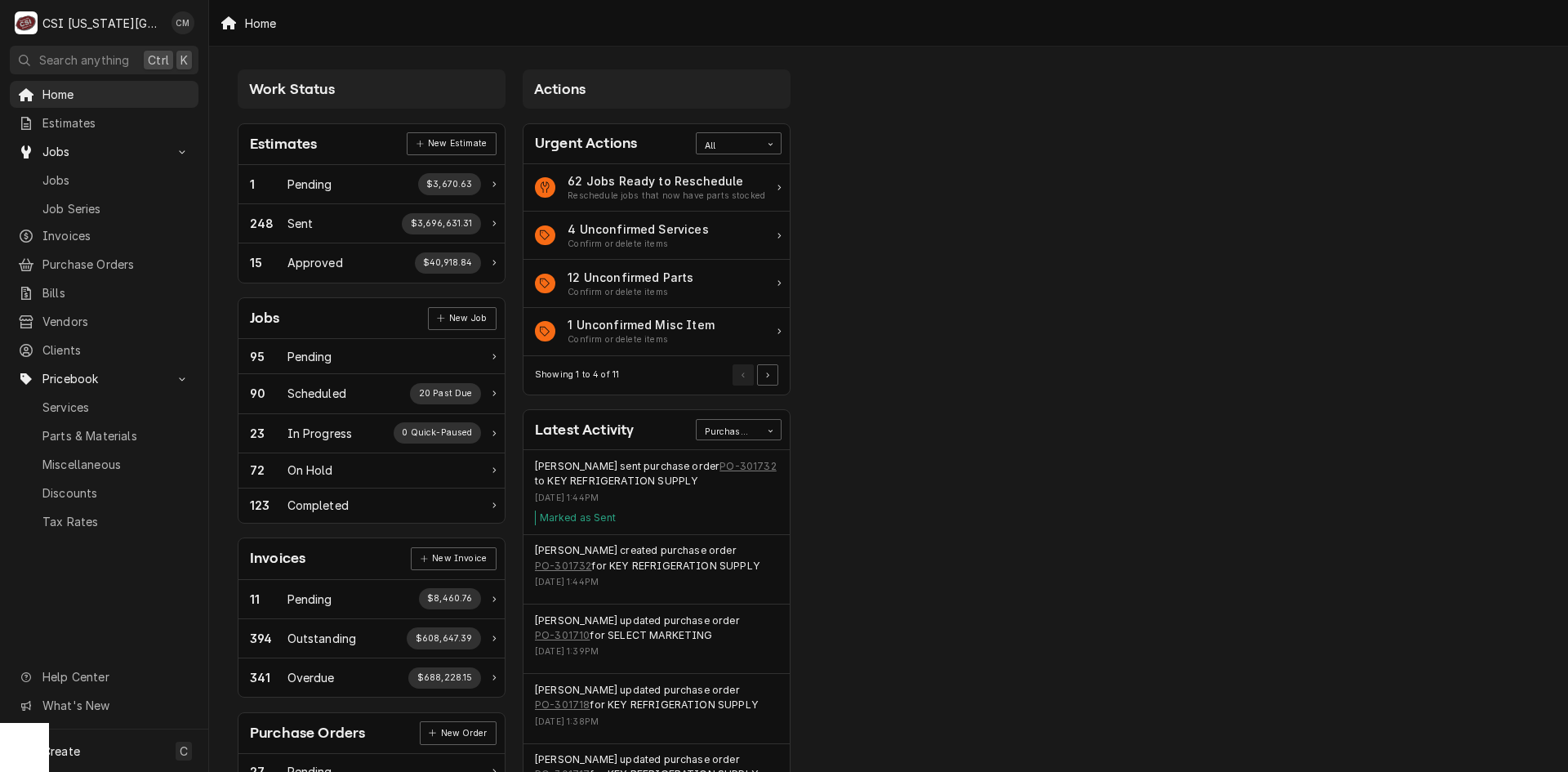
click at [119, 59] on span "Search anything" at bounding box center [84, 59] width 90 height 17
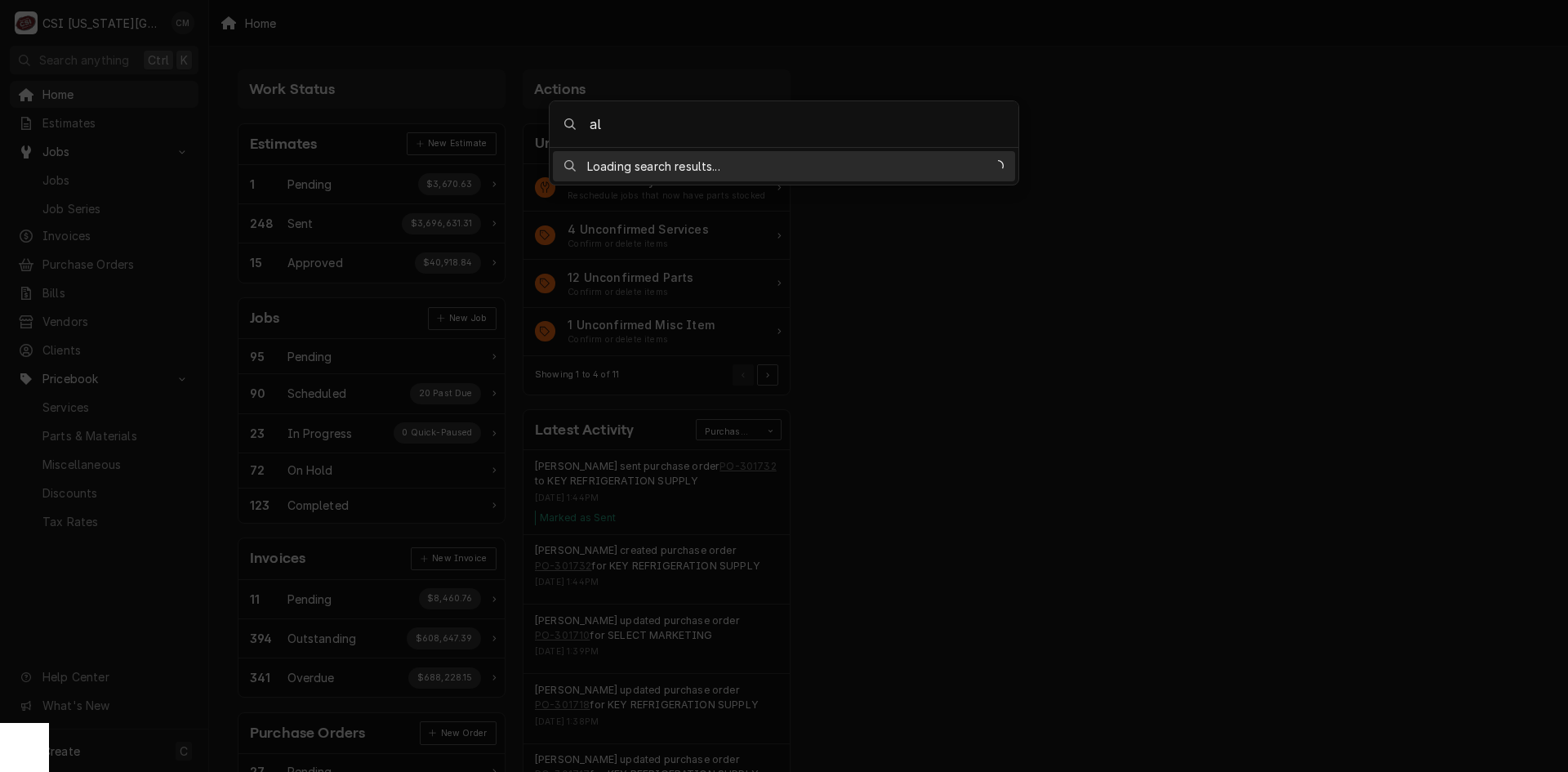
type input "a"
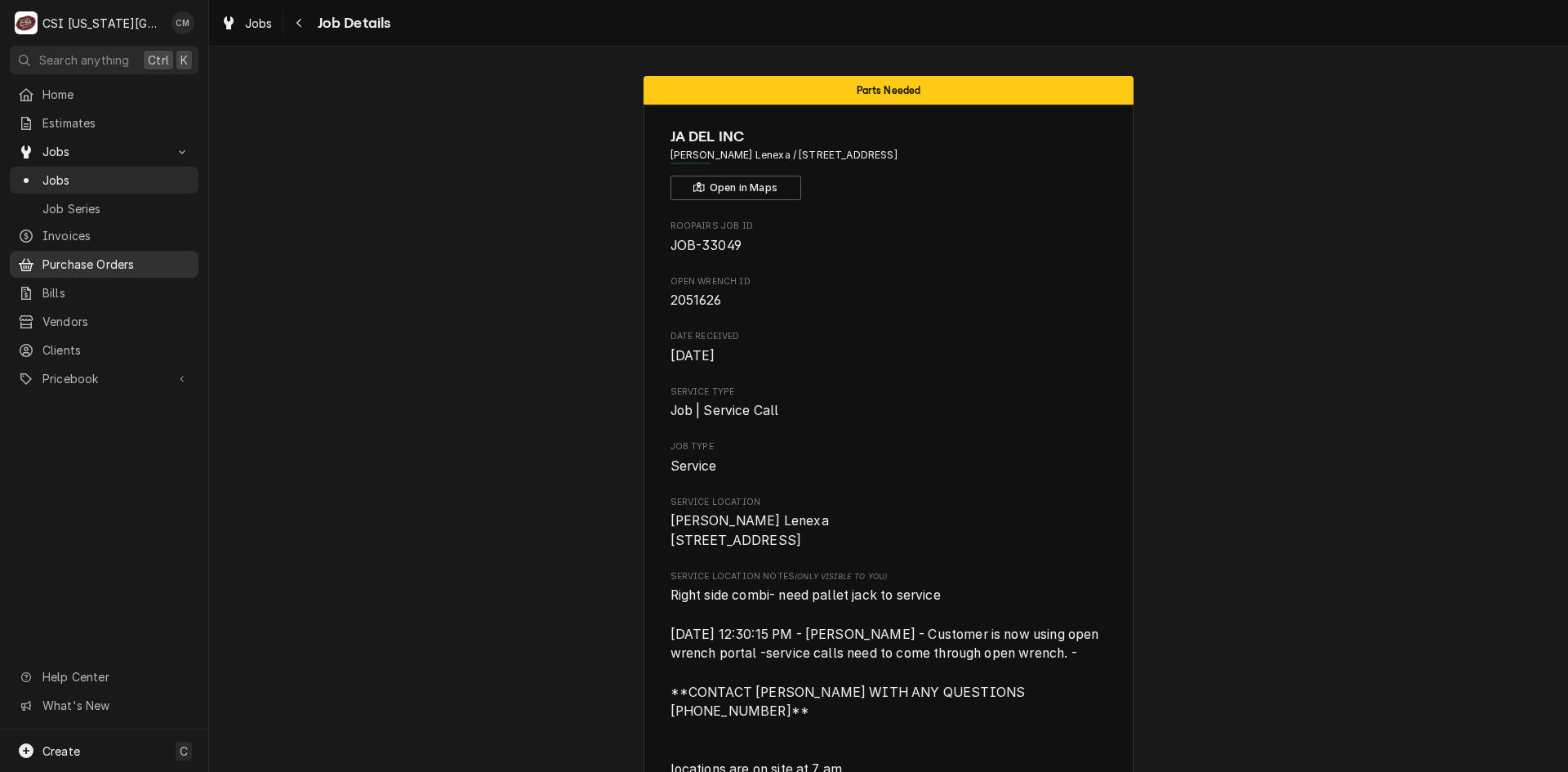
click at [106, 261] on span "Purchase Orders" at bounding box center [116, 264] width 148 height 17
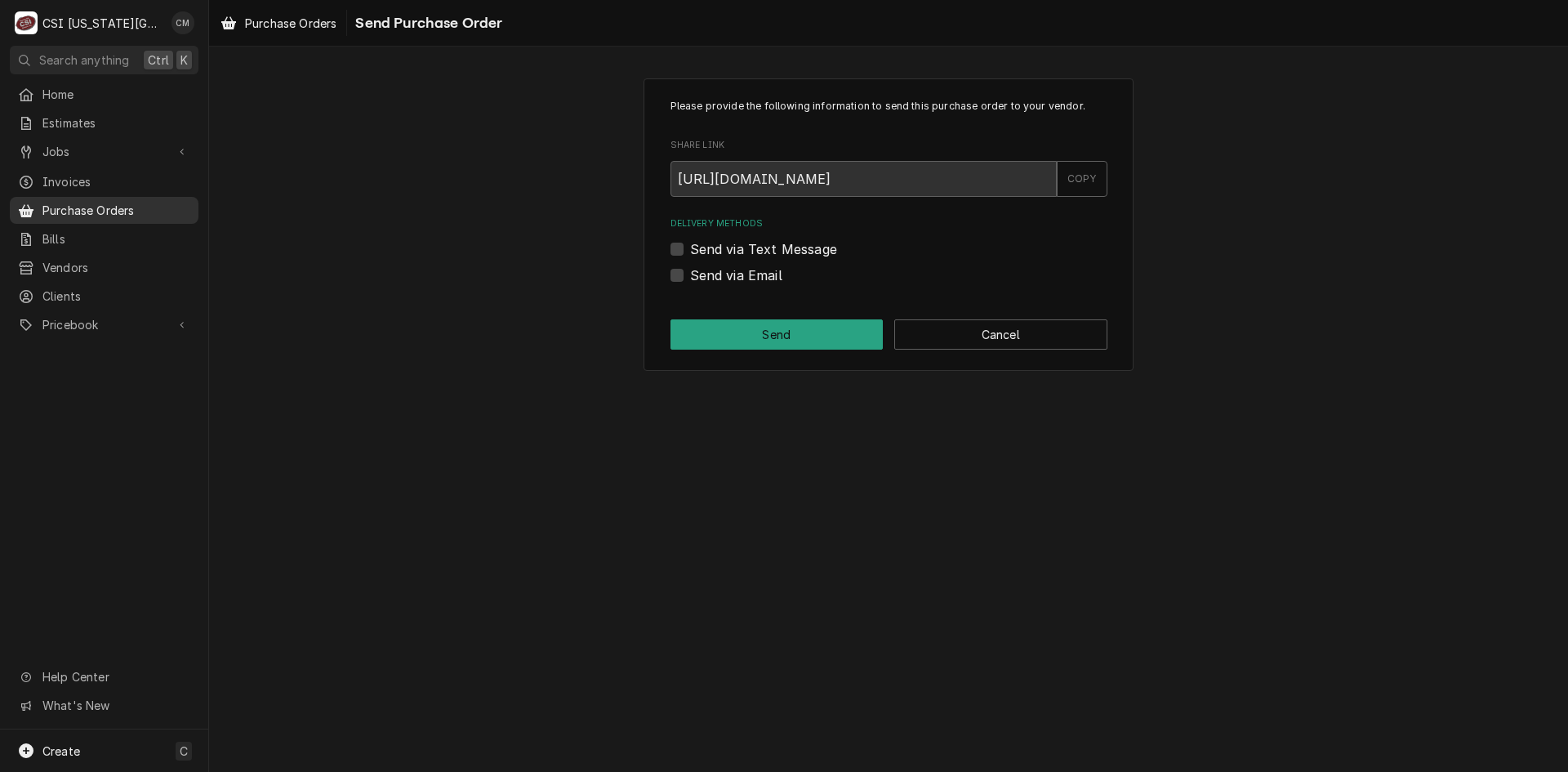
click at [102, 203] on span "Purchase Orders" at bounding box center [116, 210] width 148 height 17
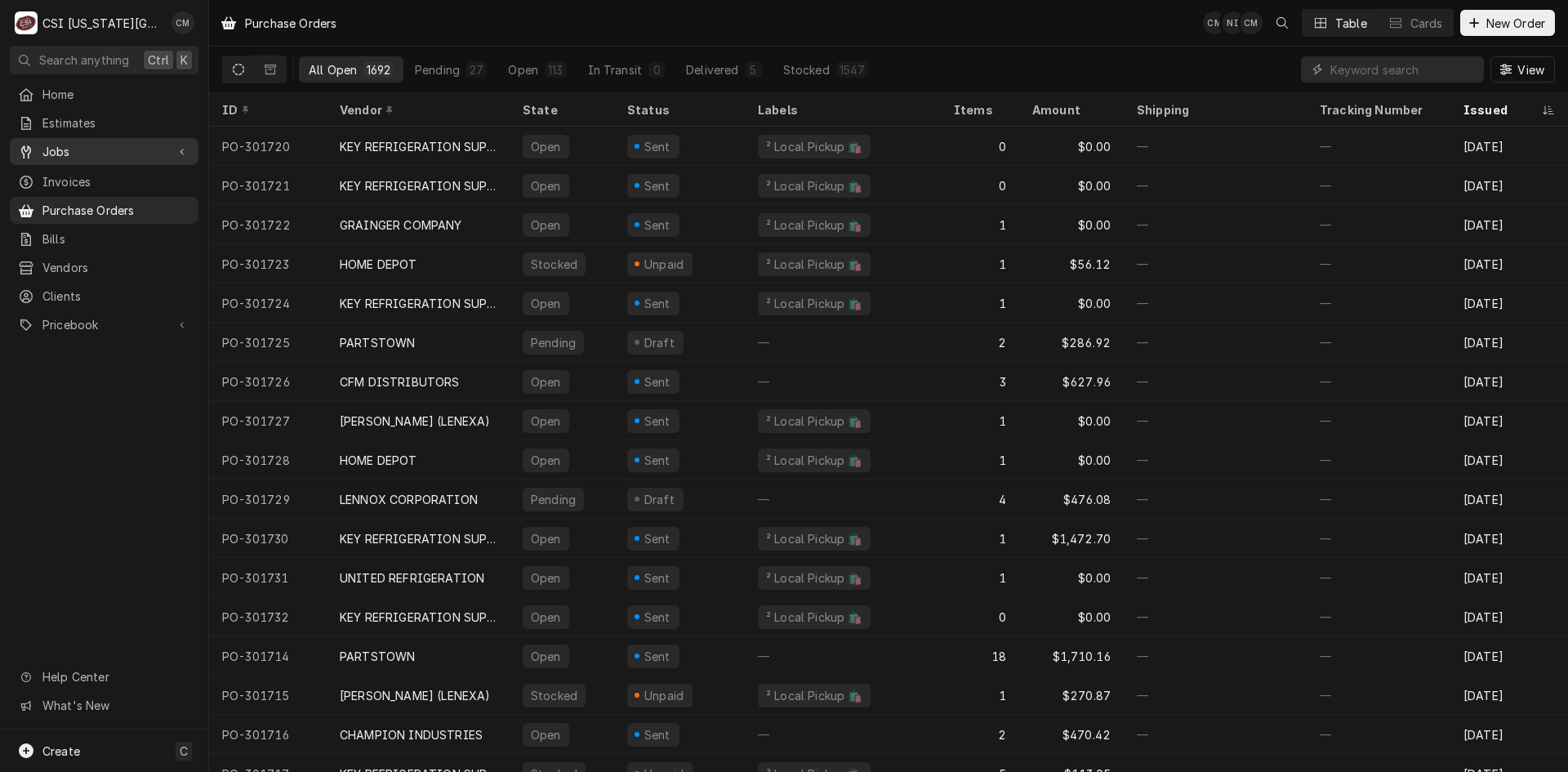
click at [75, 143] on span "Jobs" at bounding box center [103, 151] width 123 height 17
click at [70, 145] on span "Jobs" at bounding box center [103, 151] width 123 height 17
click at [69, 145] on span "Jobs" at bounding box center [103, 151] width 123 height 17
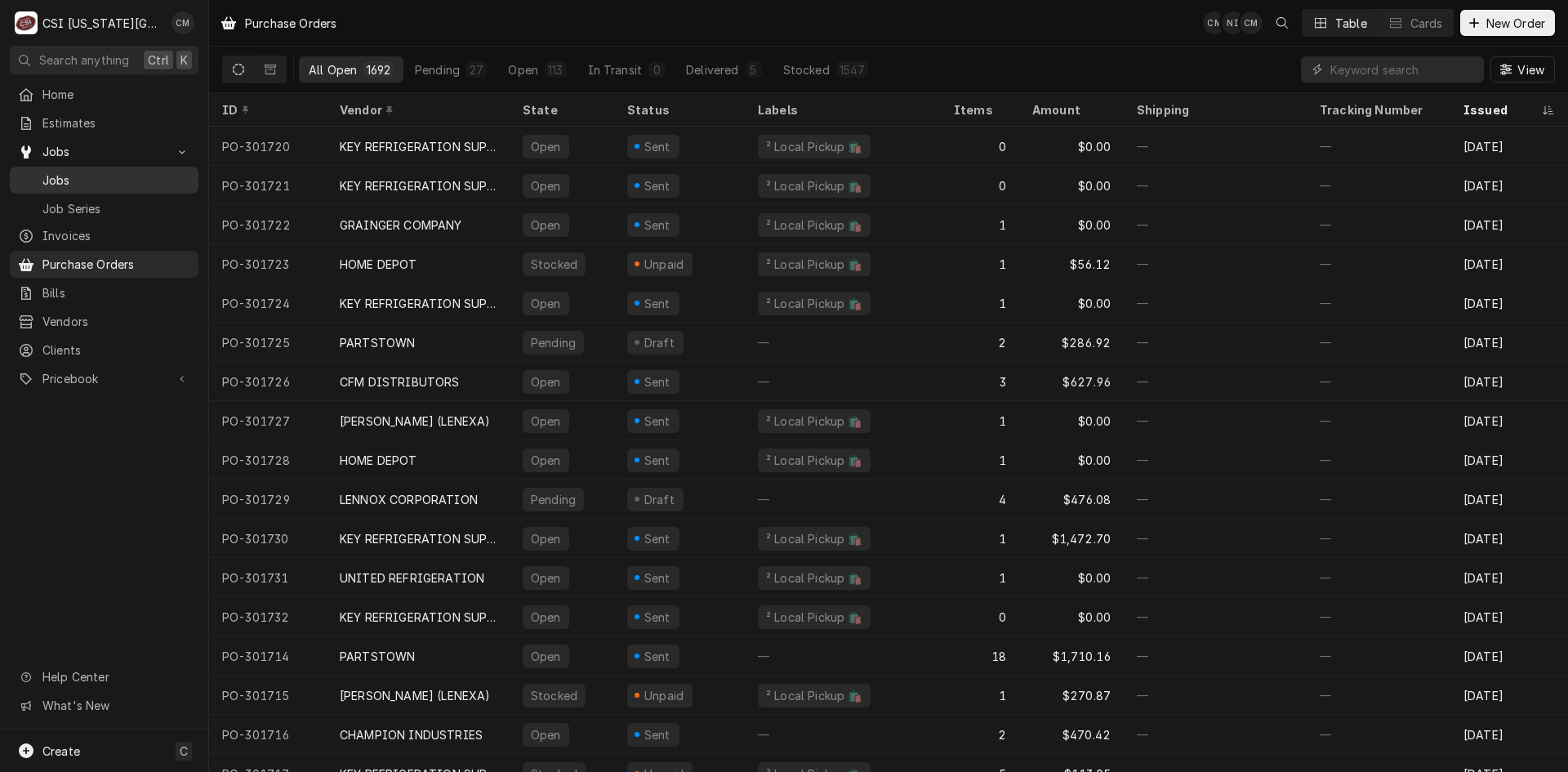
click at [69, 172] on span "Jobs" at bounding box center [116, 180] width 148 height 17
